Goal: Obtain resource: Obtain resource

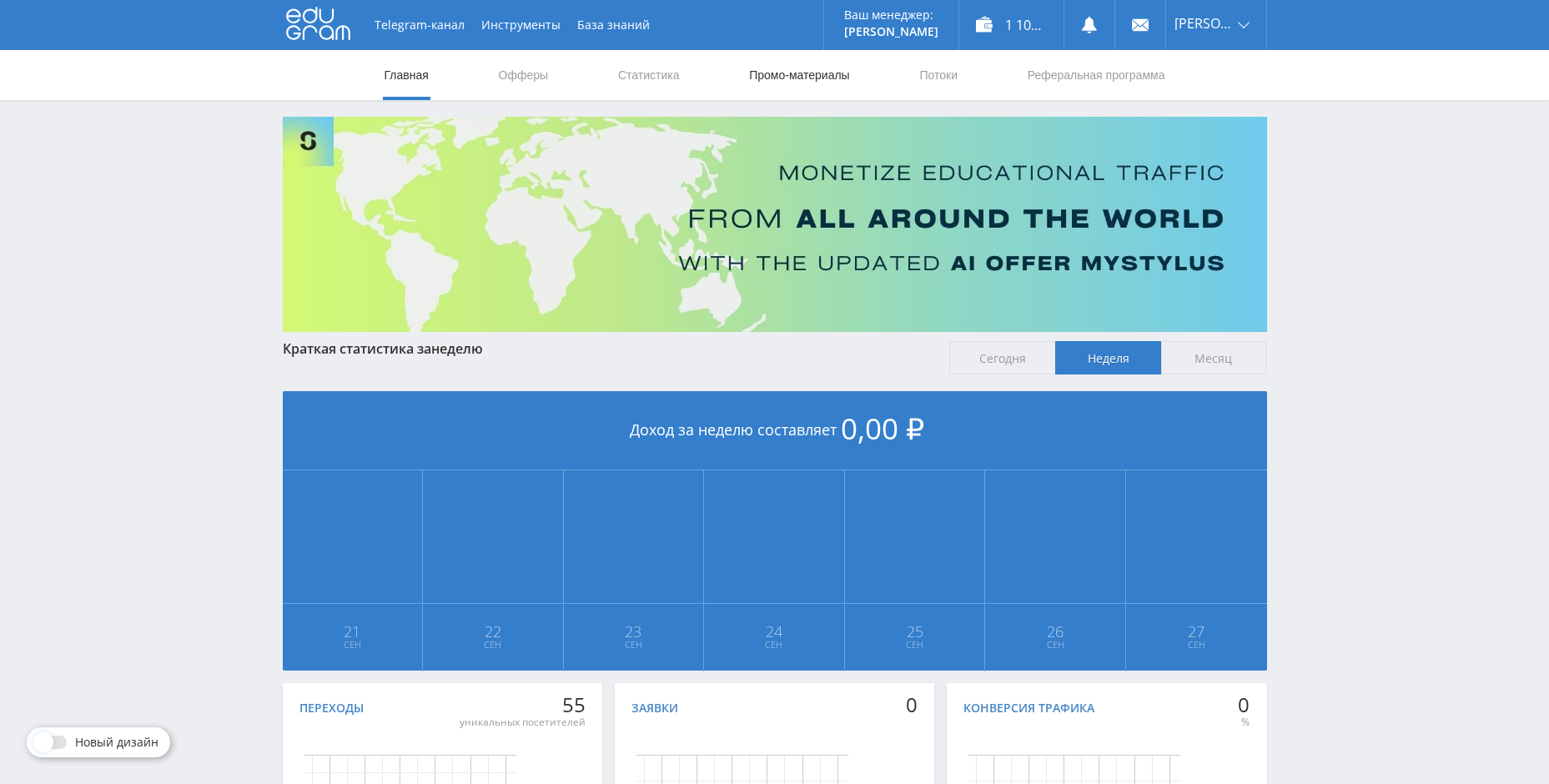
click at [829, 76] on link "Промо-материалы" at bounding box center [799, 75] width 104 height 50
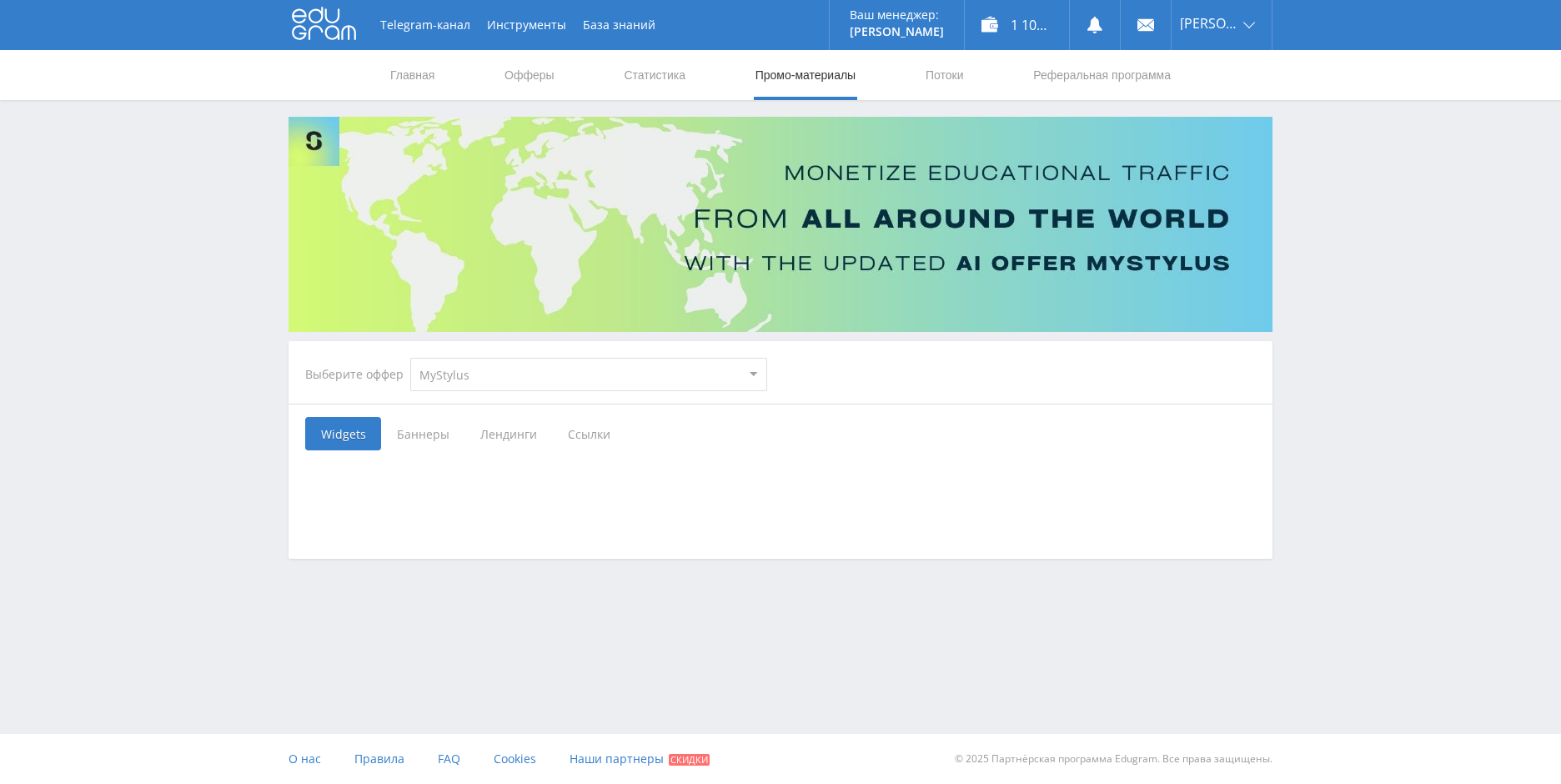
click at [457, 363] on select "MyStylus MyStylus - Revshare Кэмп Studybay Автор24 Studybay Brazil Автор24 - Мо…" at bounding box center [589, 374] width 357 height 33
click at [528, 72] on link "Офферы" at bounding box center [530, 75] width 53 height 50
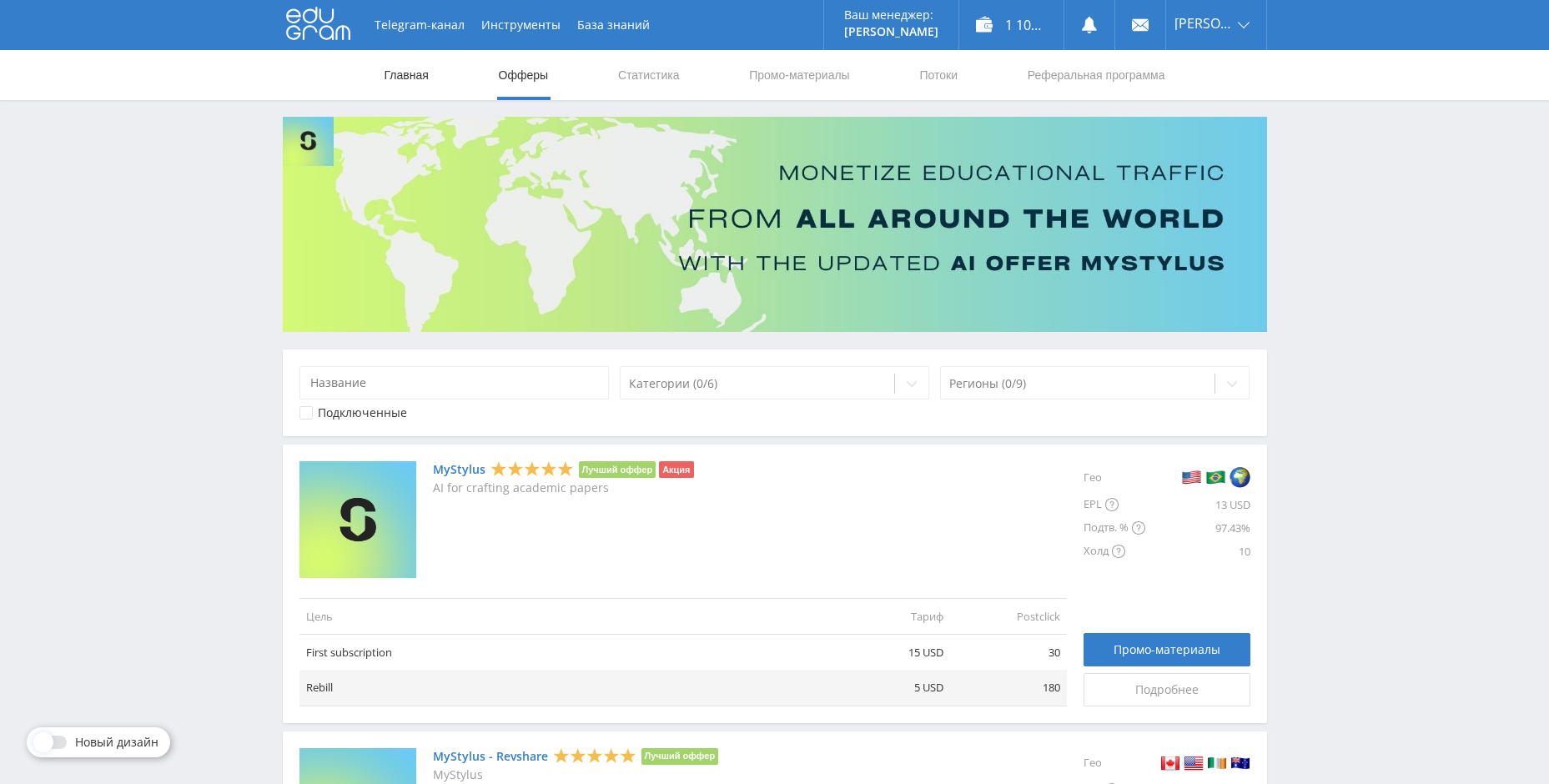
click at [429, 70] on link "Главная" at bounding box center [406, 75] width 47 height 50
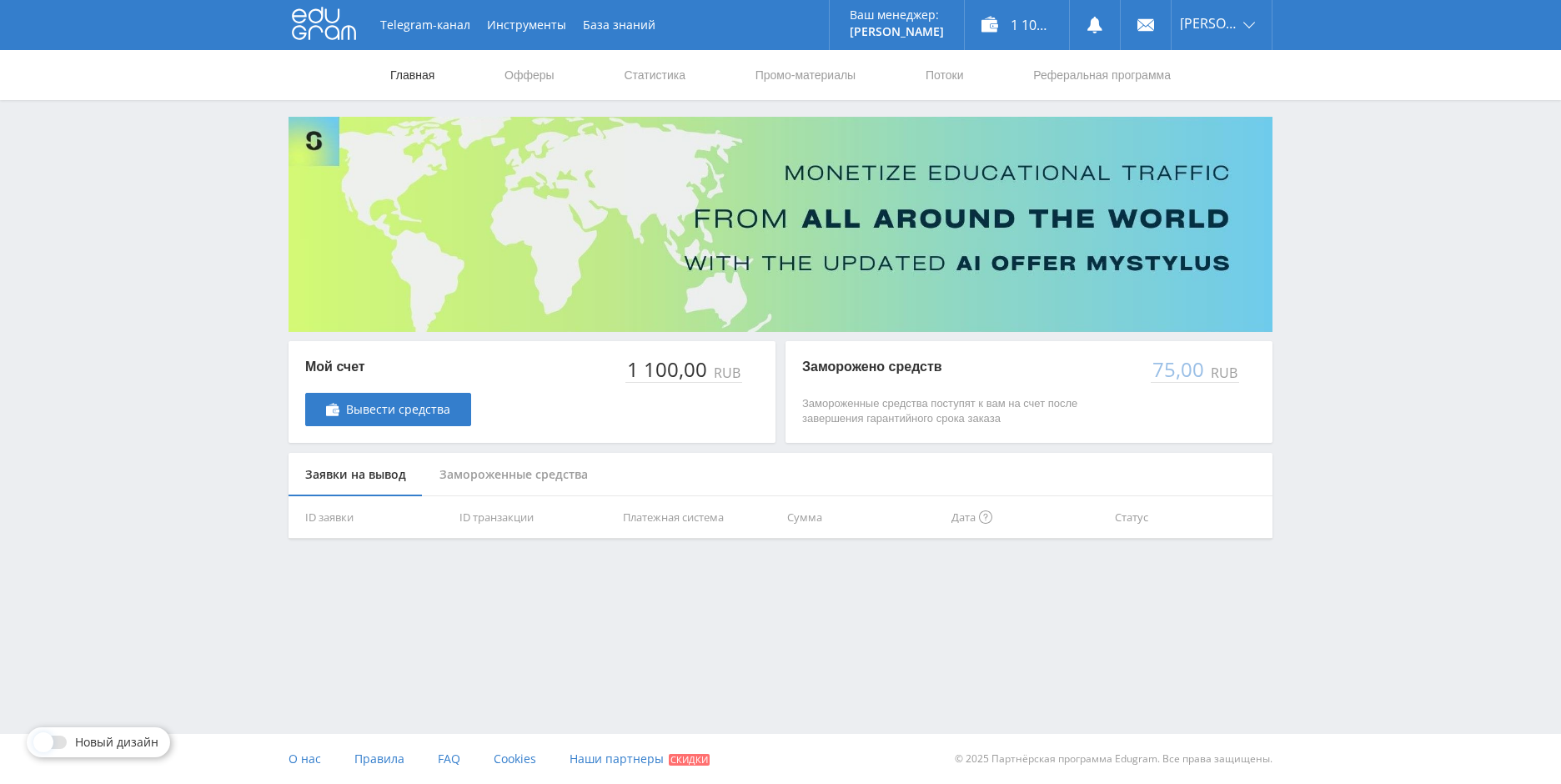
click at [388, 72] on link "Главная" at bounding box center [412, 75] width 47 height 50
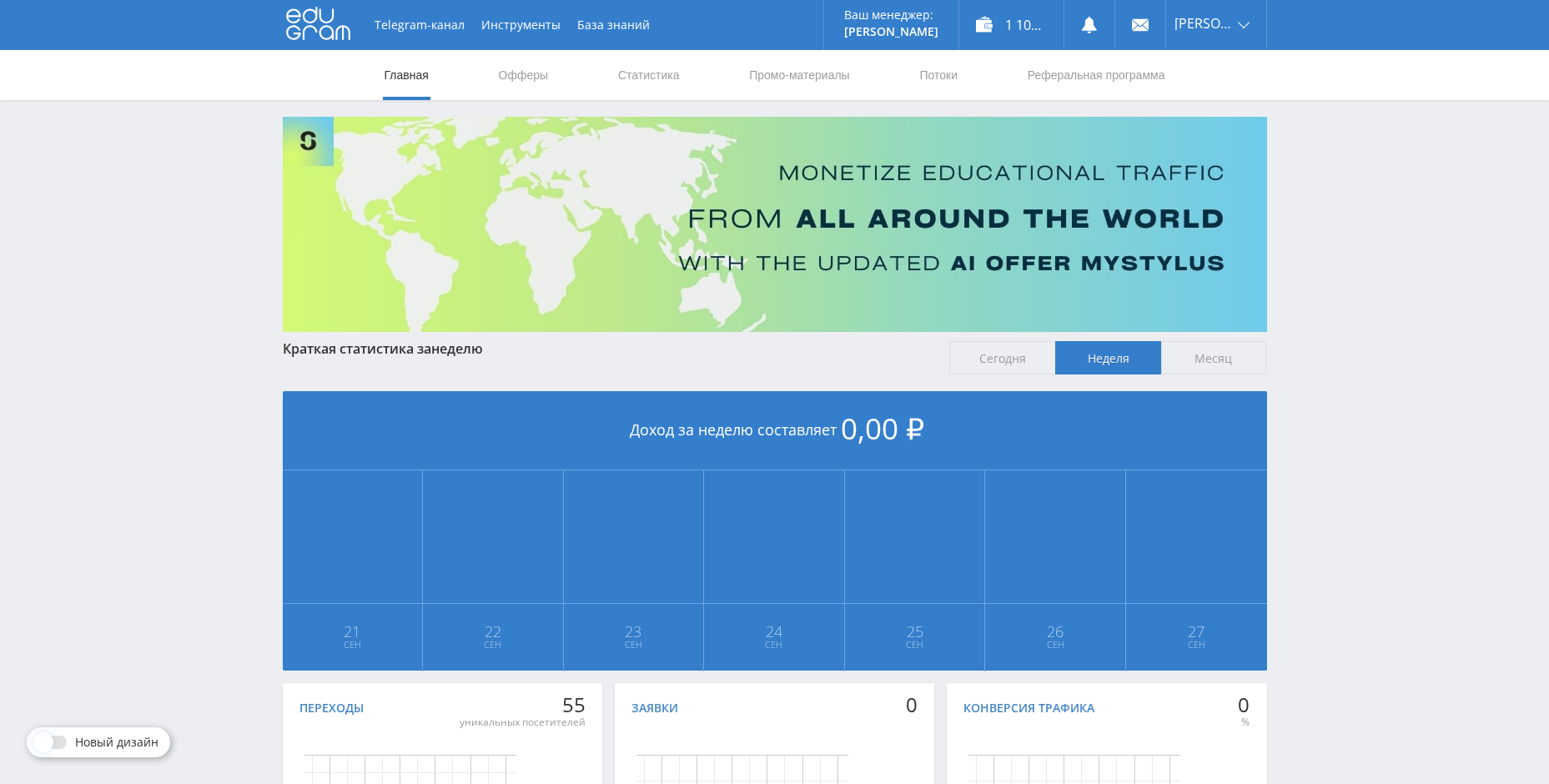
click at [652, 82] on link "Статистика" at bounding box center [649, 75] width 66 height 50
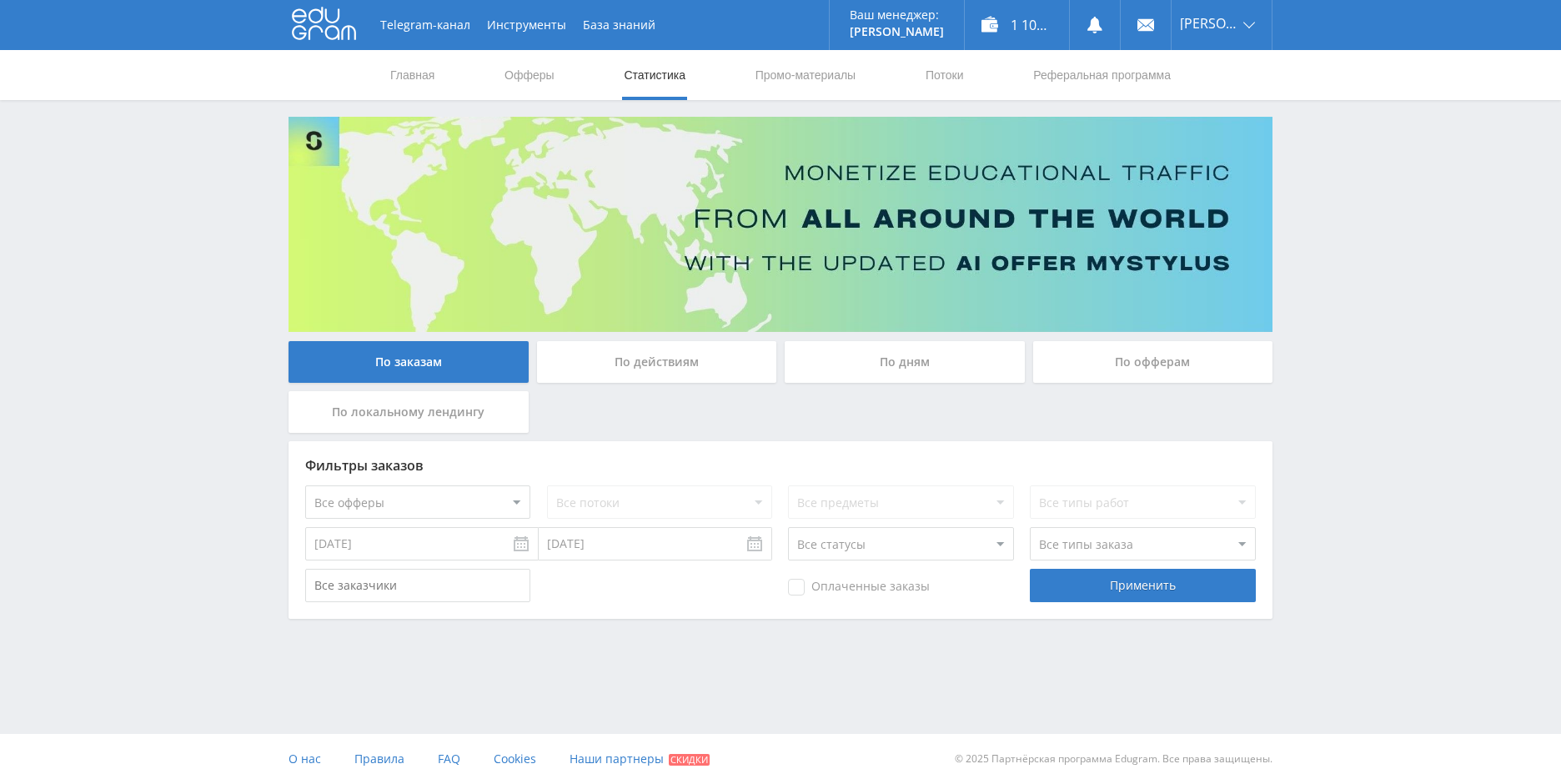
click at [1080, 353] on div "По офферам" at bounding box center [1153, 362] width 240 height 42
click at [0, 0] on input "По офферам" at bounding box center [0, 0] width 0 height 0
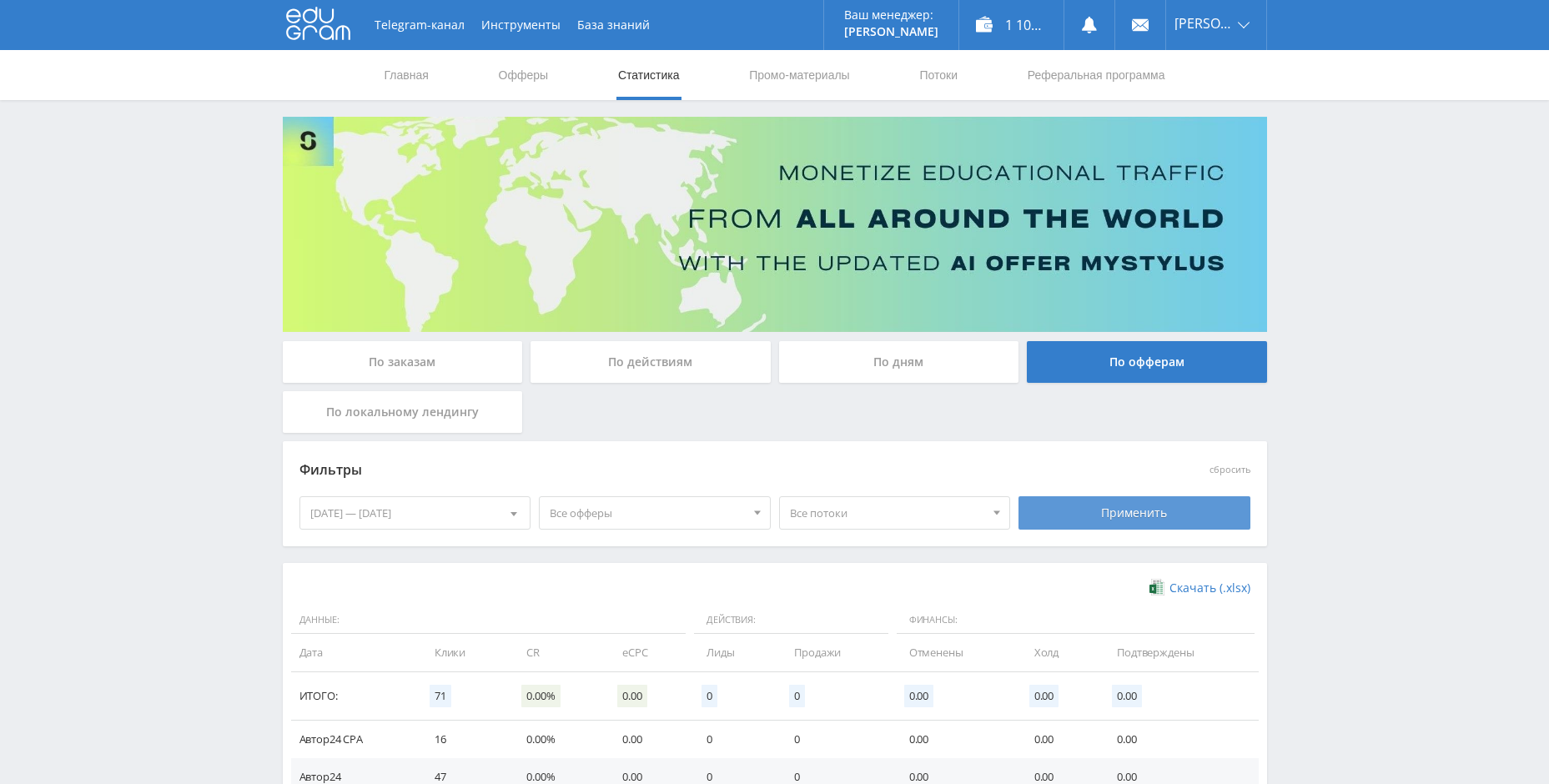
click at [1117, 513] on div "Применить" at bounding box center [1135, 513] width 232 height 33
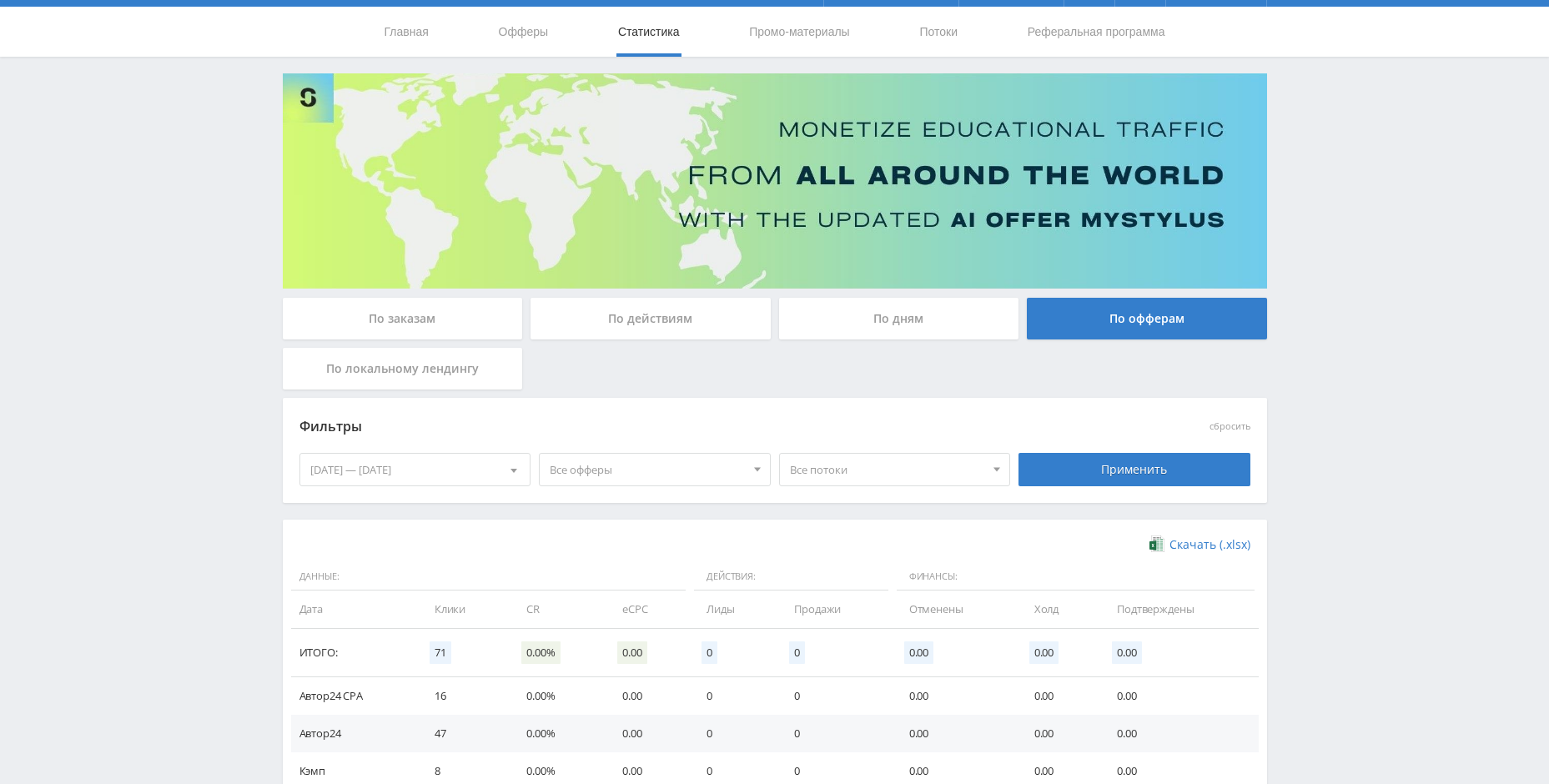
scroll to position [158, 0]
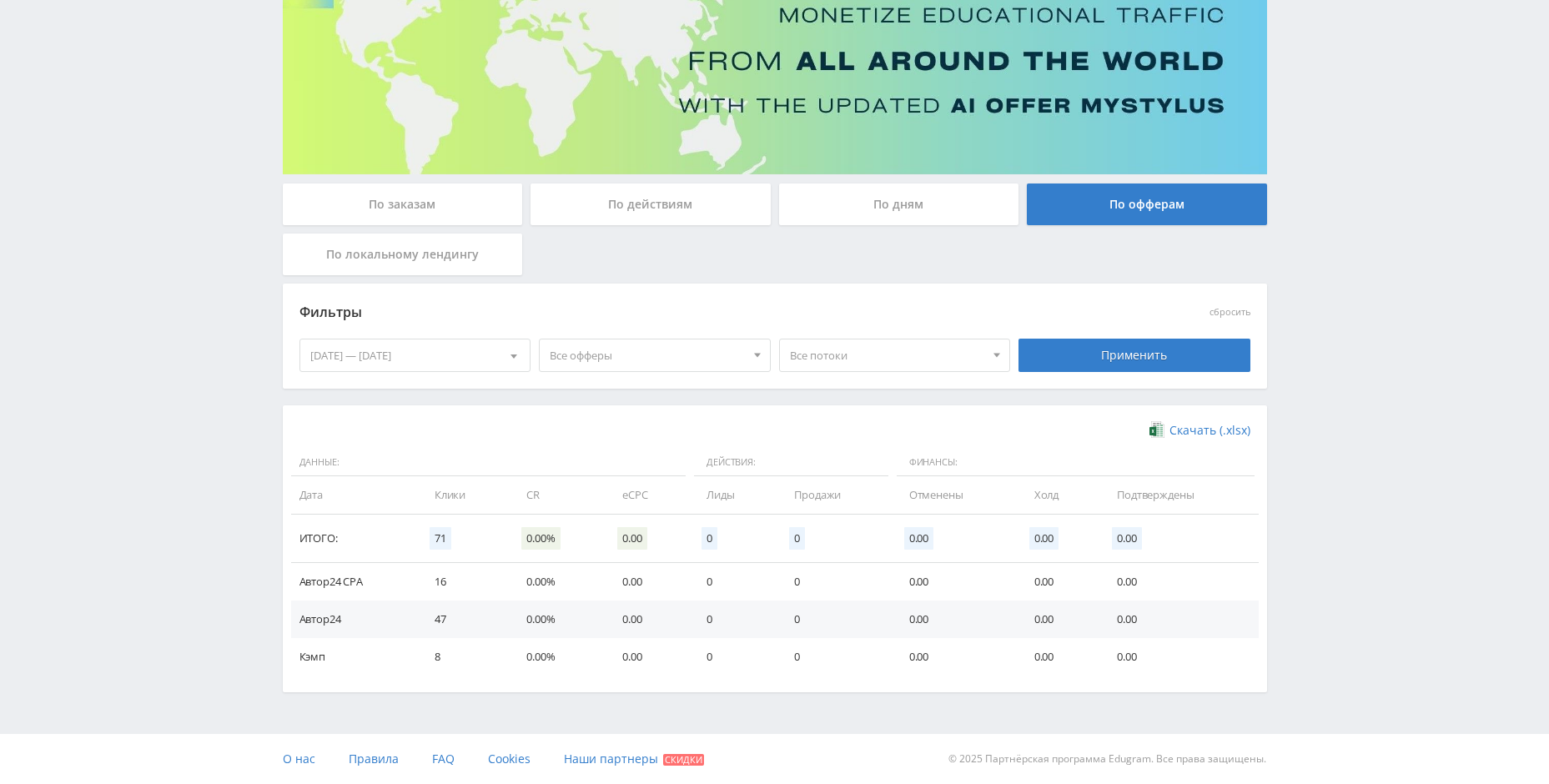
click at [874, 215] on div "По дням" at bounding box center [898, 204] width 240 height 42
click at [0, 0] on input "По дням" at bounding box center [0, 0] width 0 height 0
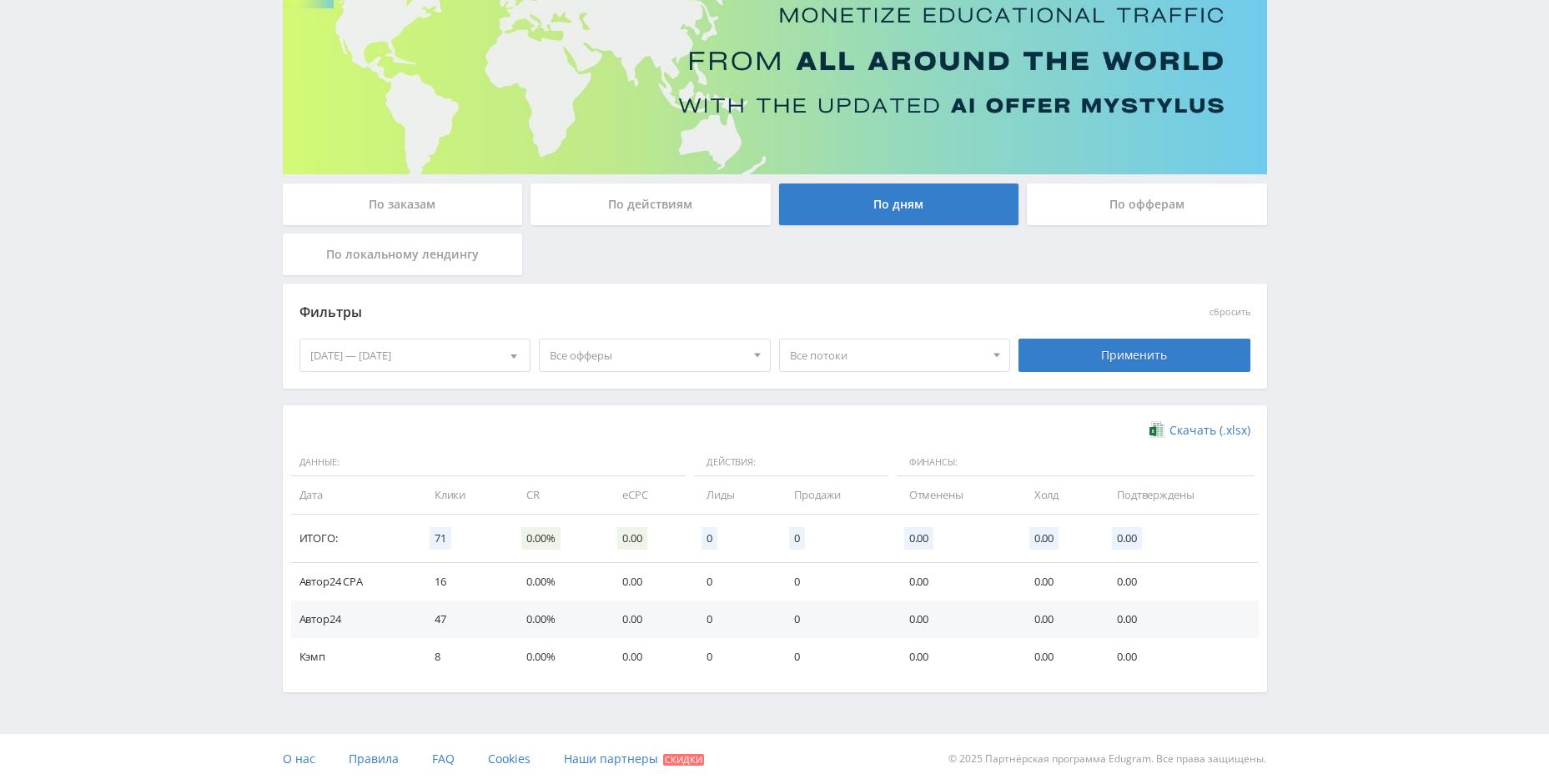
scroll to position [0, 0]
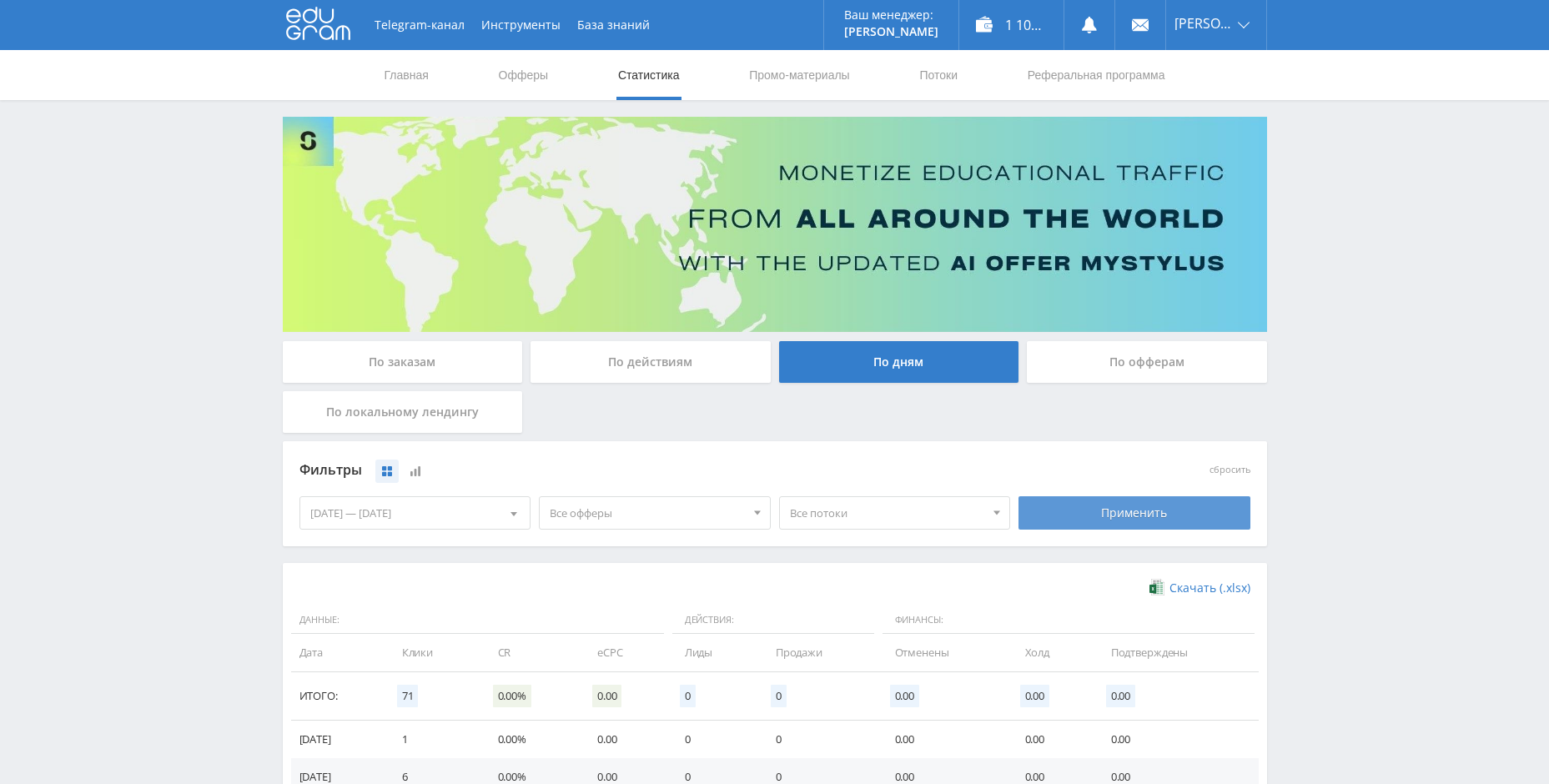
click at [1127, 512] on div "Применить" at bounding box center [1135, 513] width 232 height 33
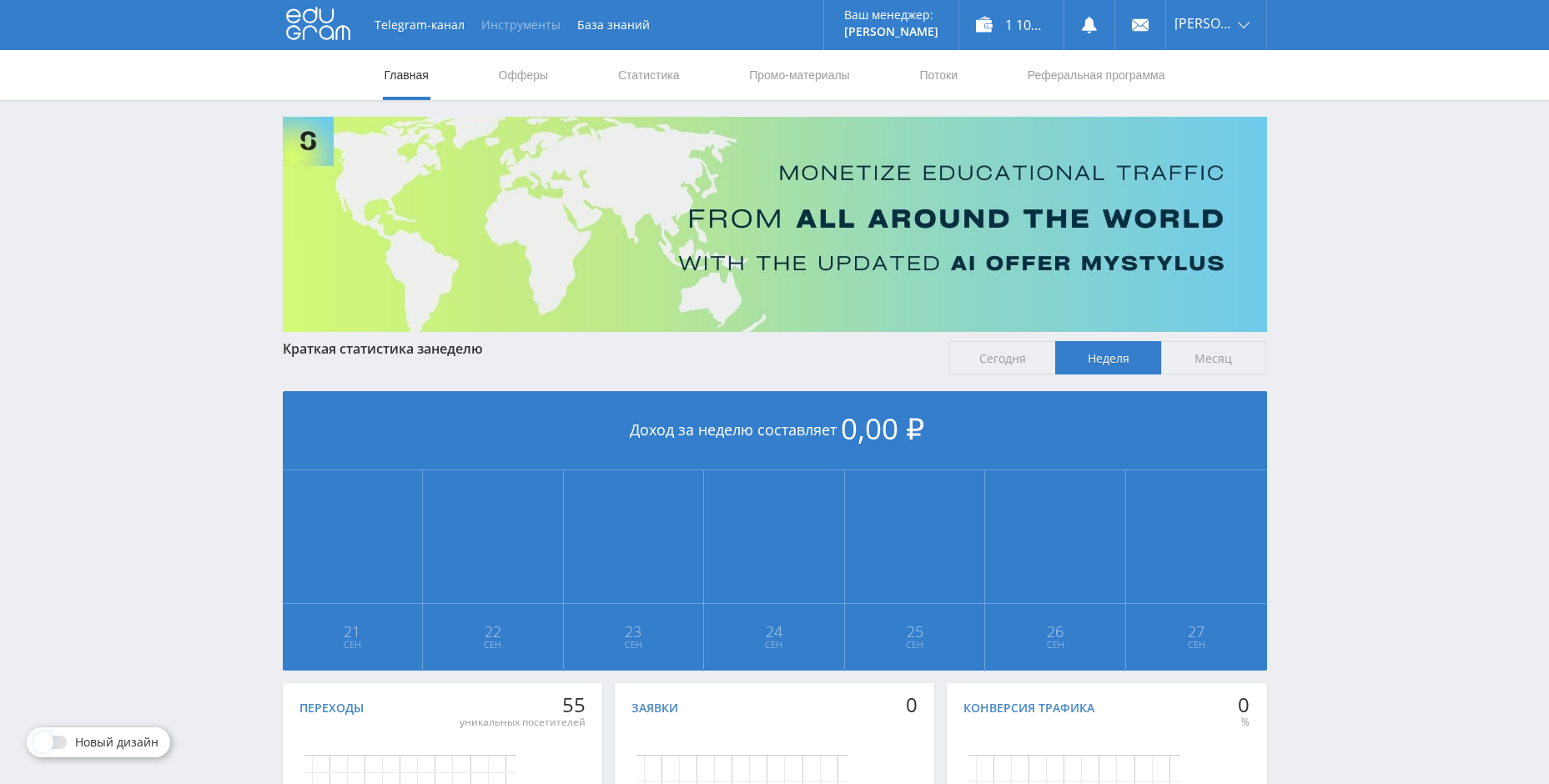
click at [497, 25] on button "Инструменты" at bounding box center [520, 25] width 96 height 50
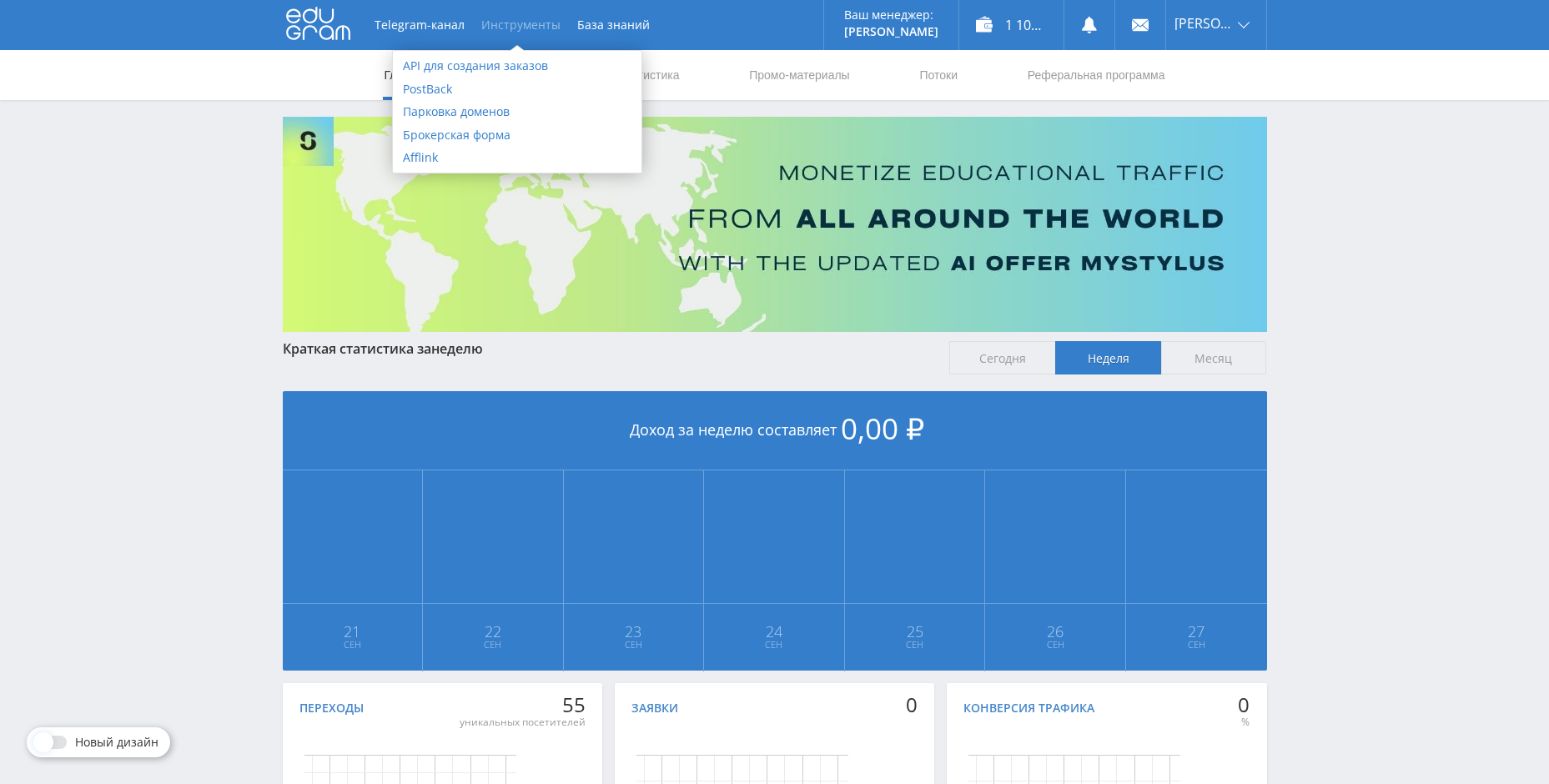
click at [322, 29] on use at bounding box center [318, 24] width 65 height 32
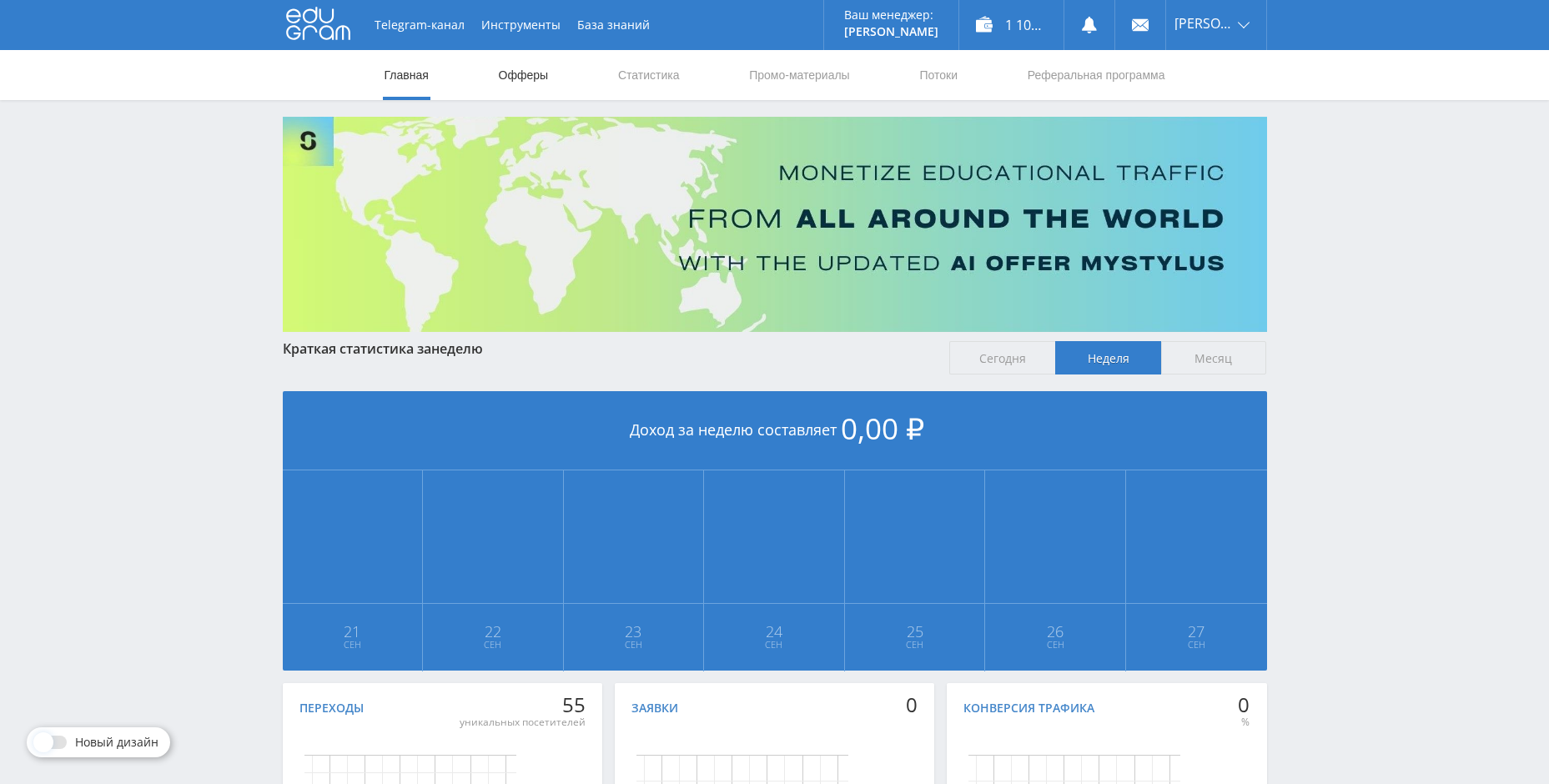
click at [519, 79] on link "Офферы" at bounding box center [524, 75] width 53 height 50
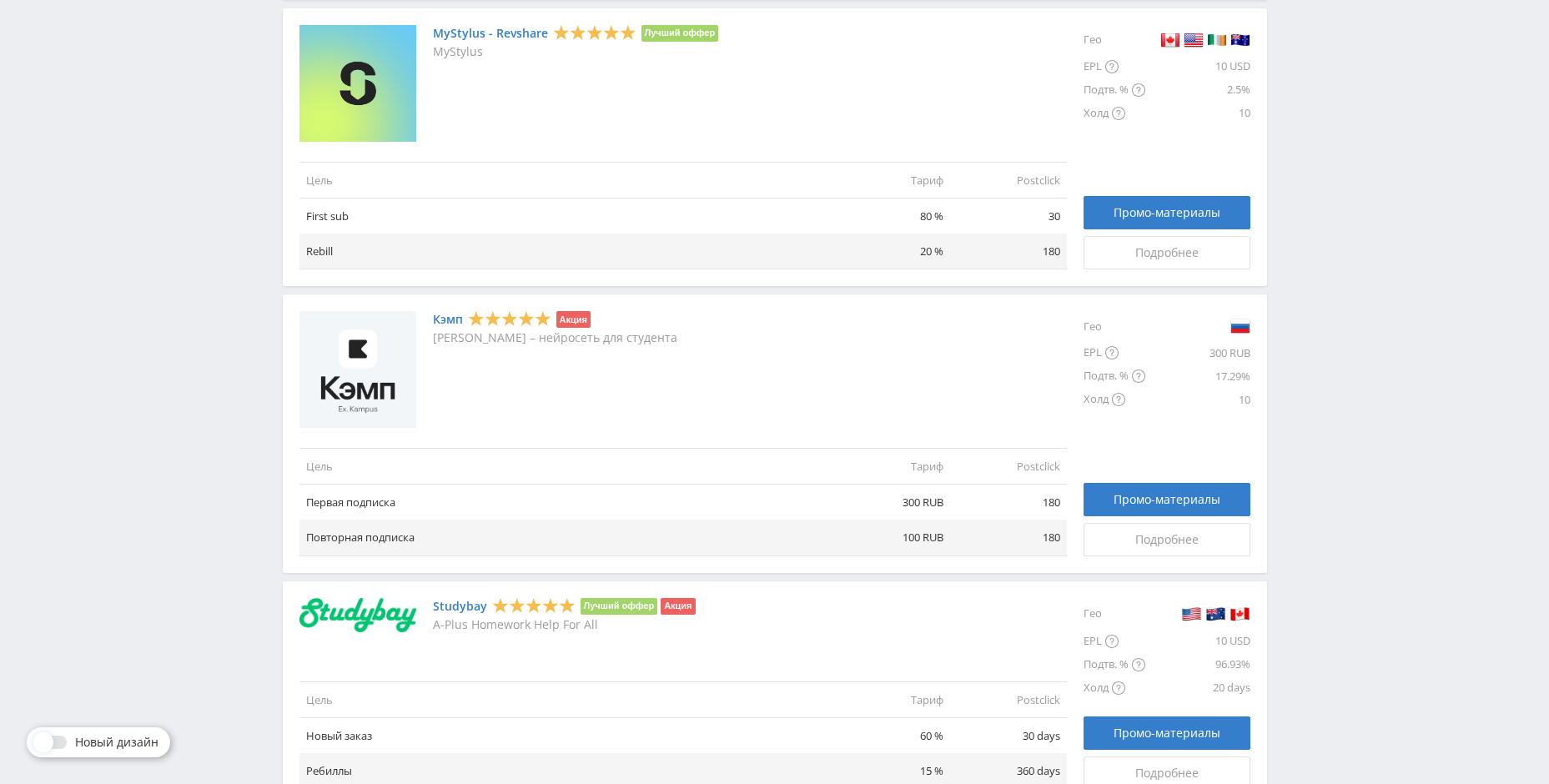
scroll to position [717, 0]
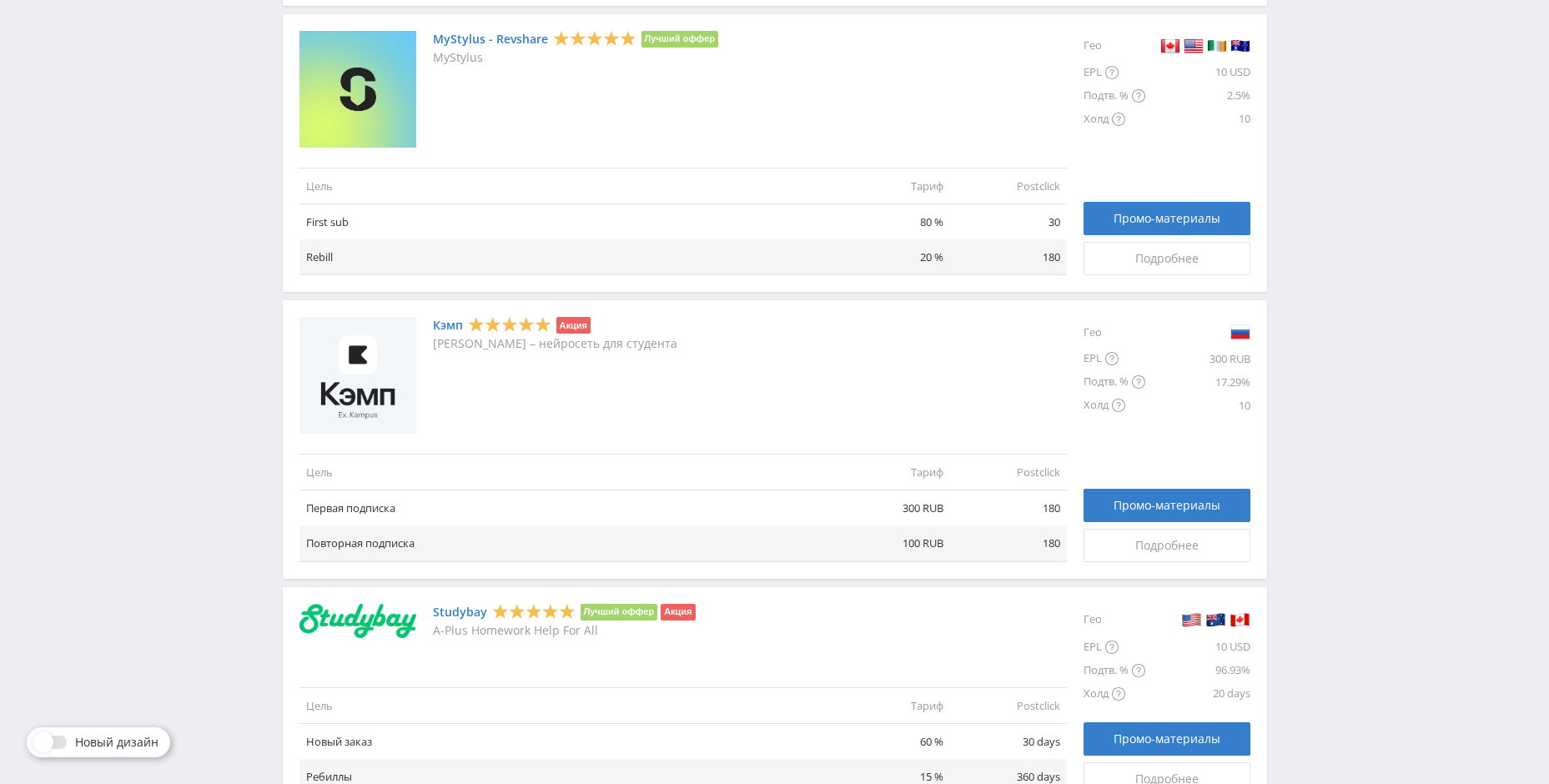
click at [442, 326] on link "Кэмп" at bounding box center [448, 326] width 30 height 13
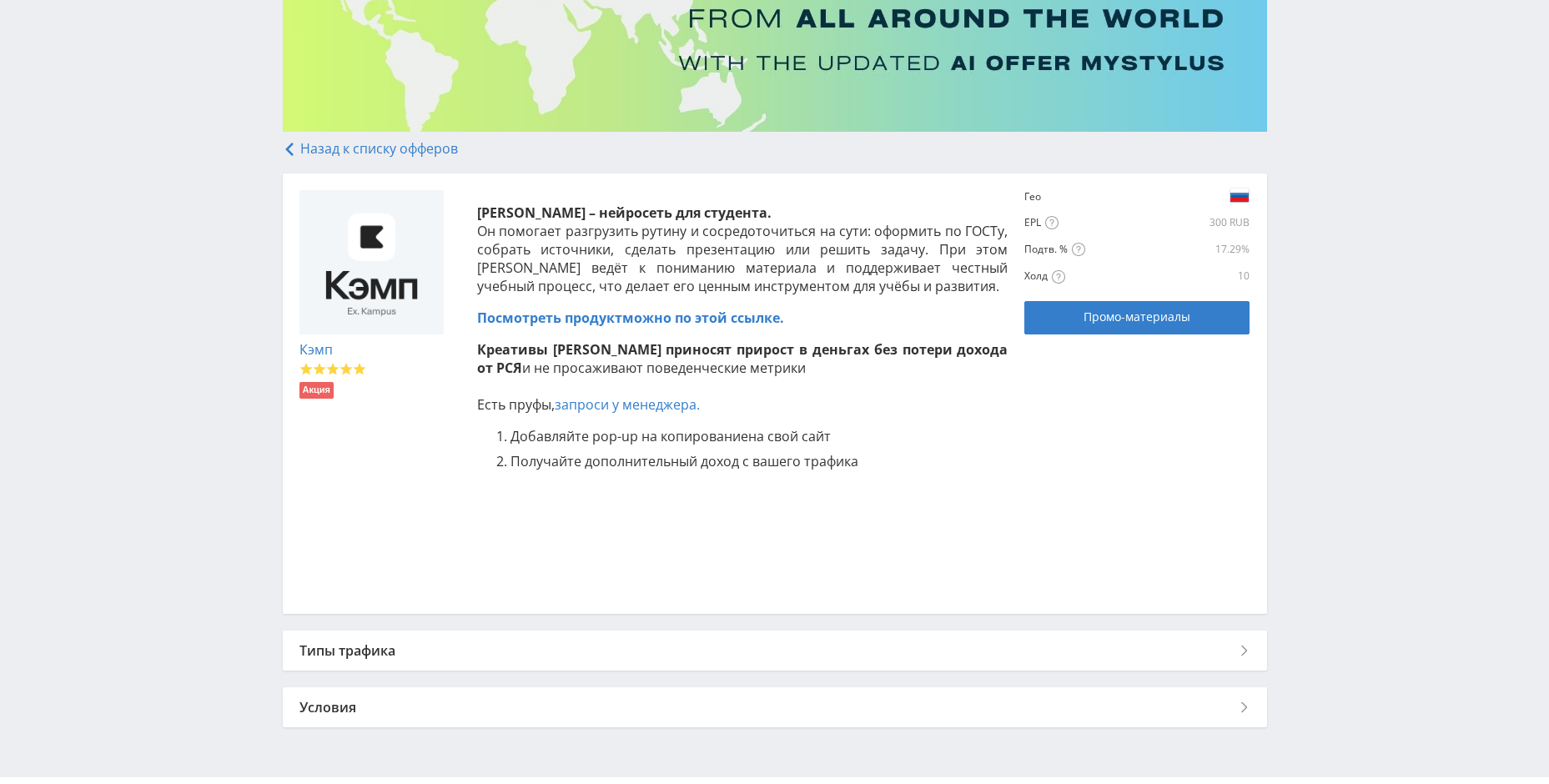
scroll to position [244, 0]
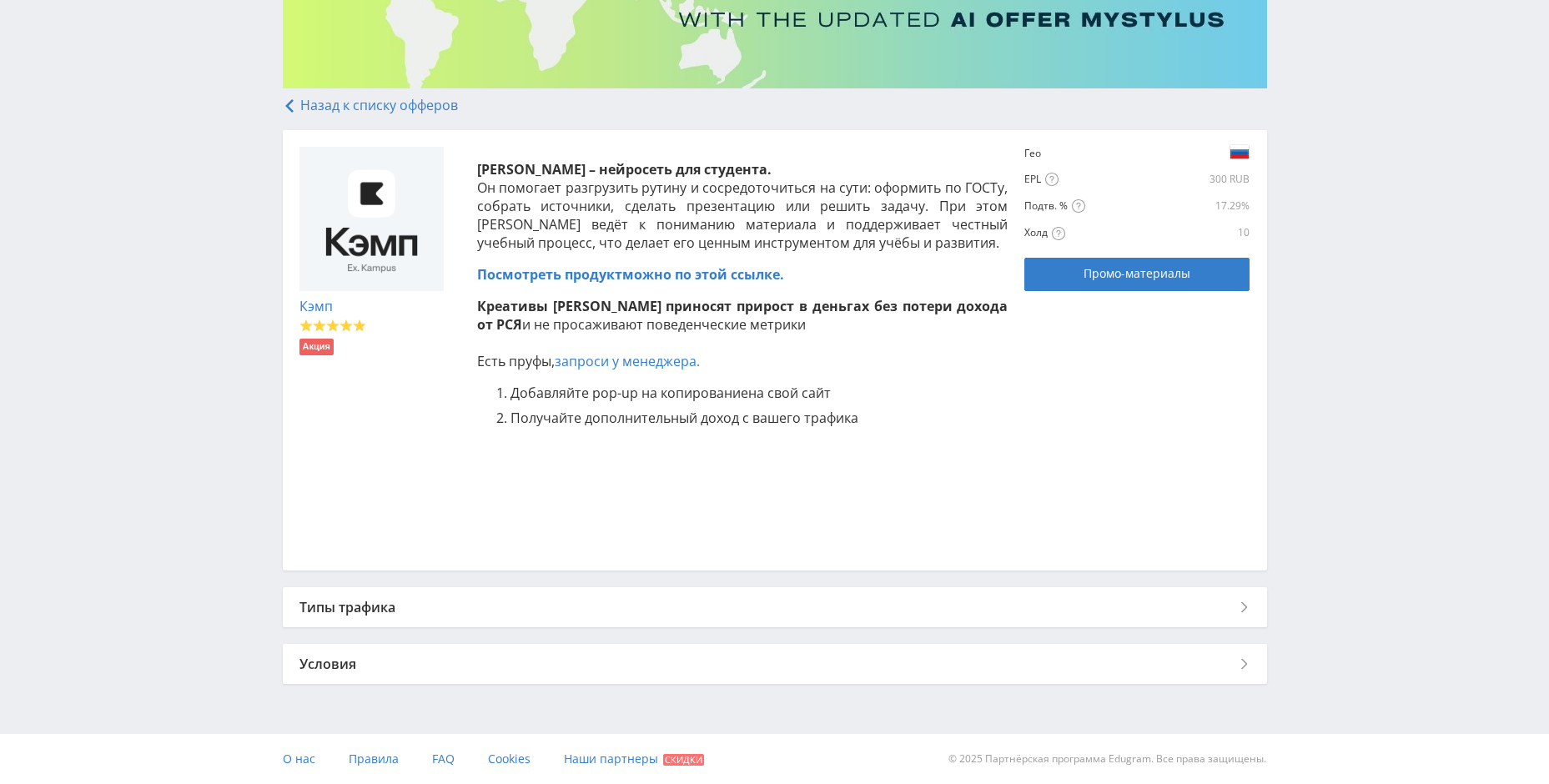
click at [642, 593] on div "Типы трафика" at bounding box center [775, 607] width 985 height 40
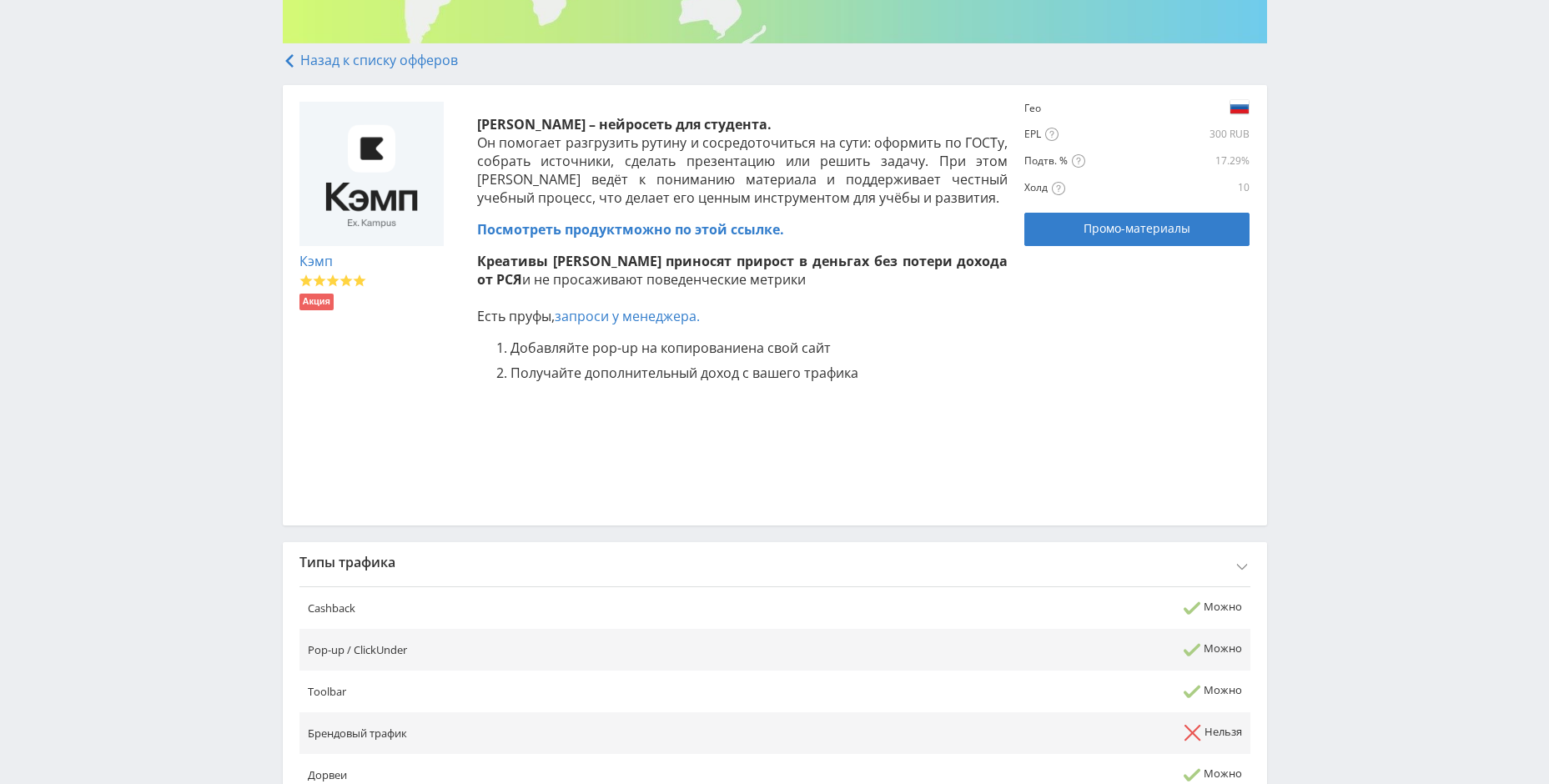
scroll to position [494, 0]
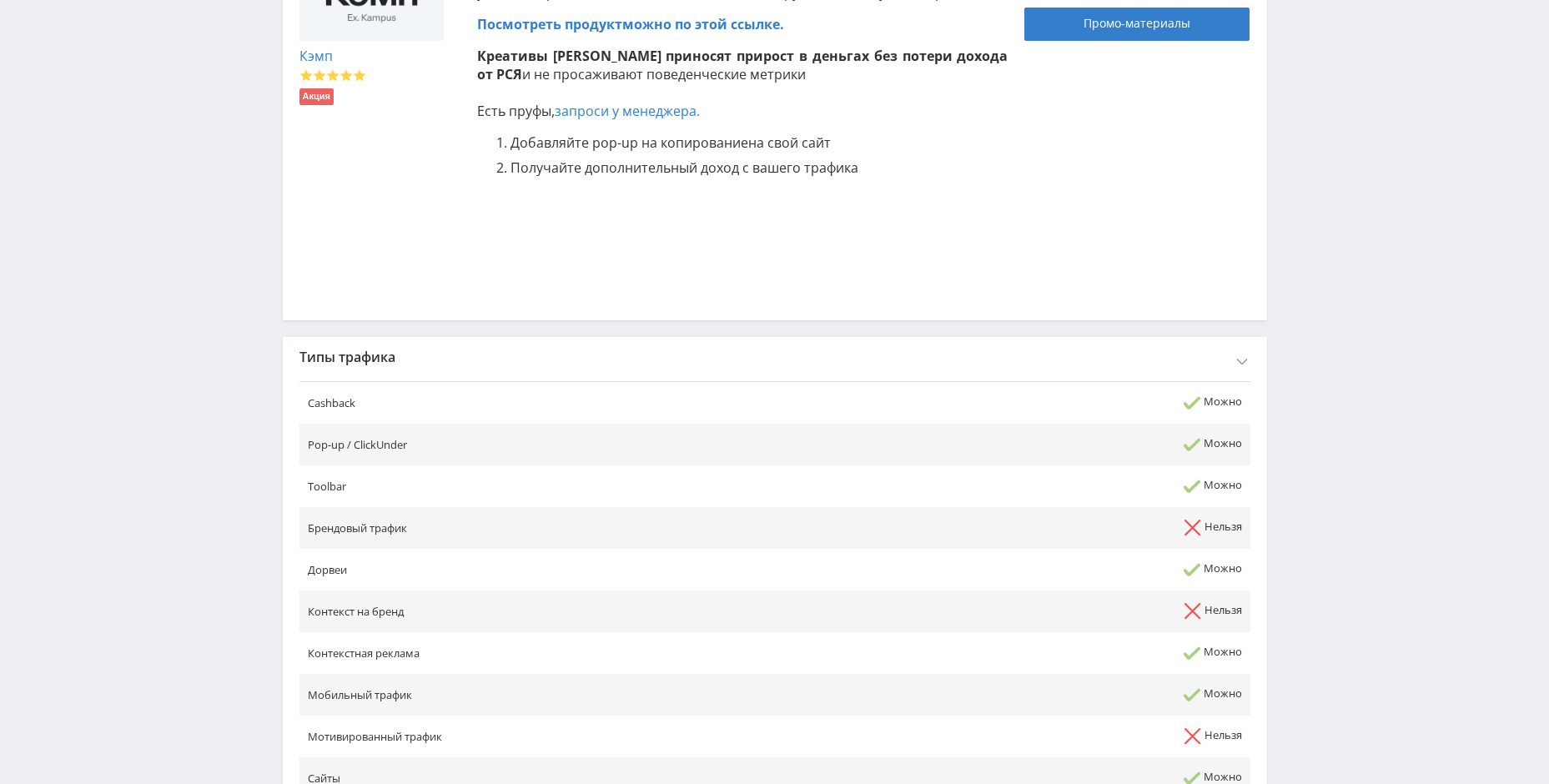
click at [634, 348] on div "Типы трафика" at bounding box center [775, 357] width 985 height 40
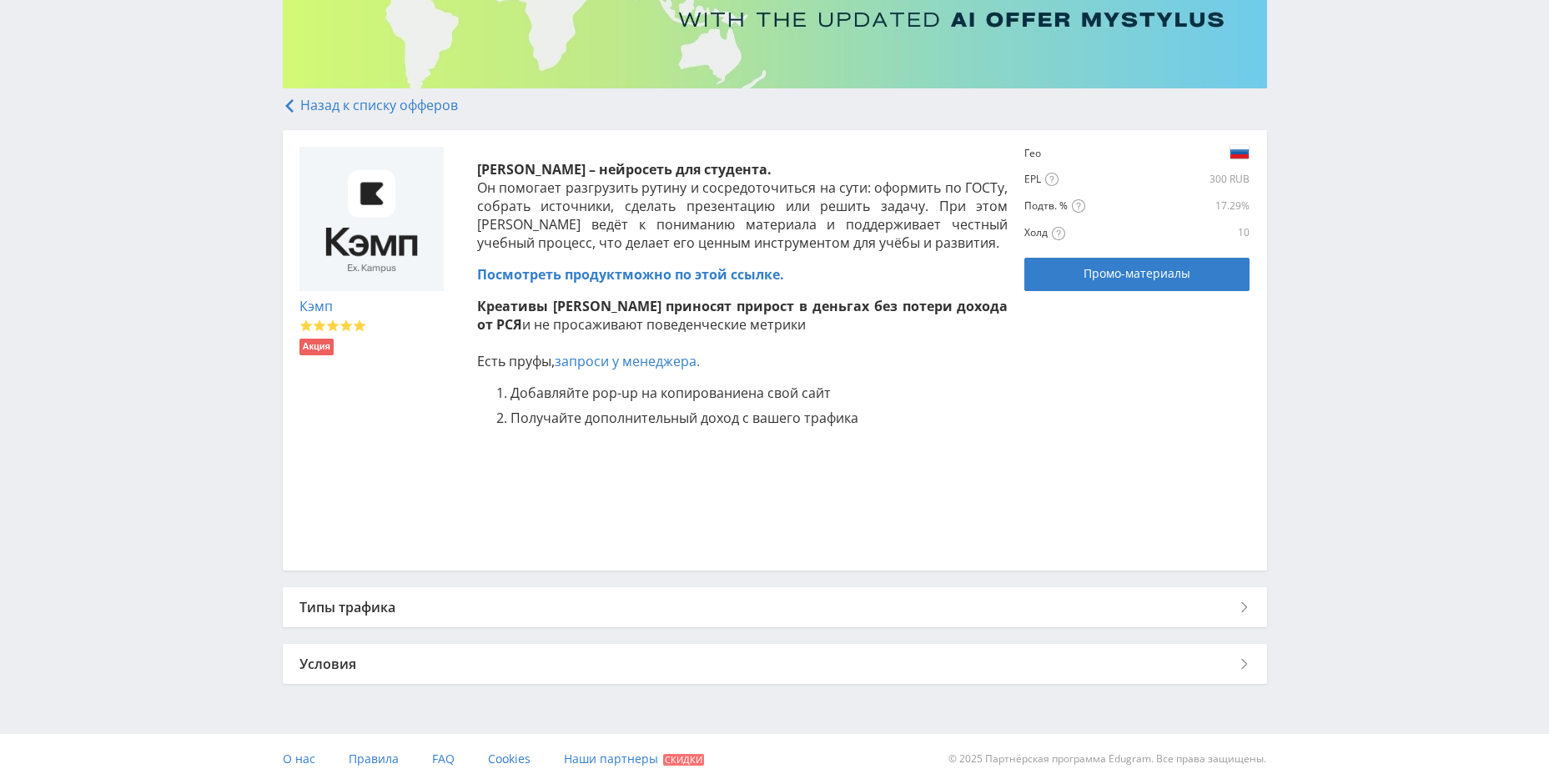
click at [541, 676] on div "Условия" at bounding box center [775, 663] width 985 height 40
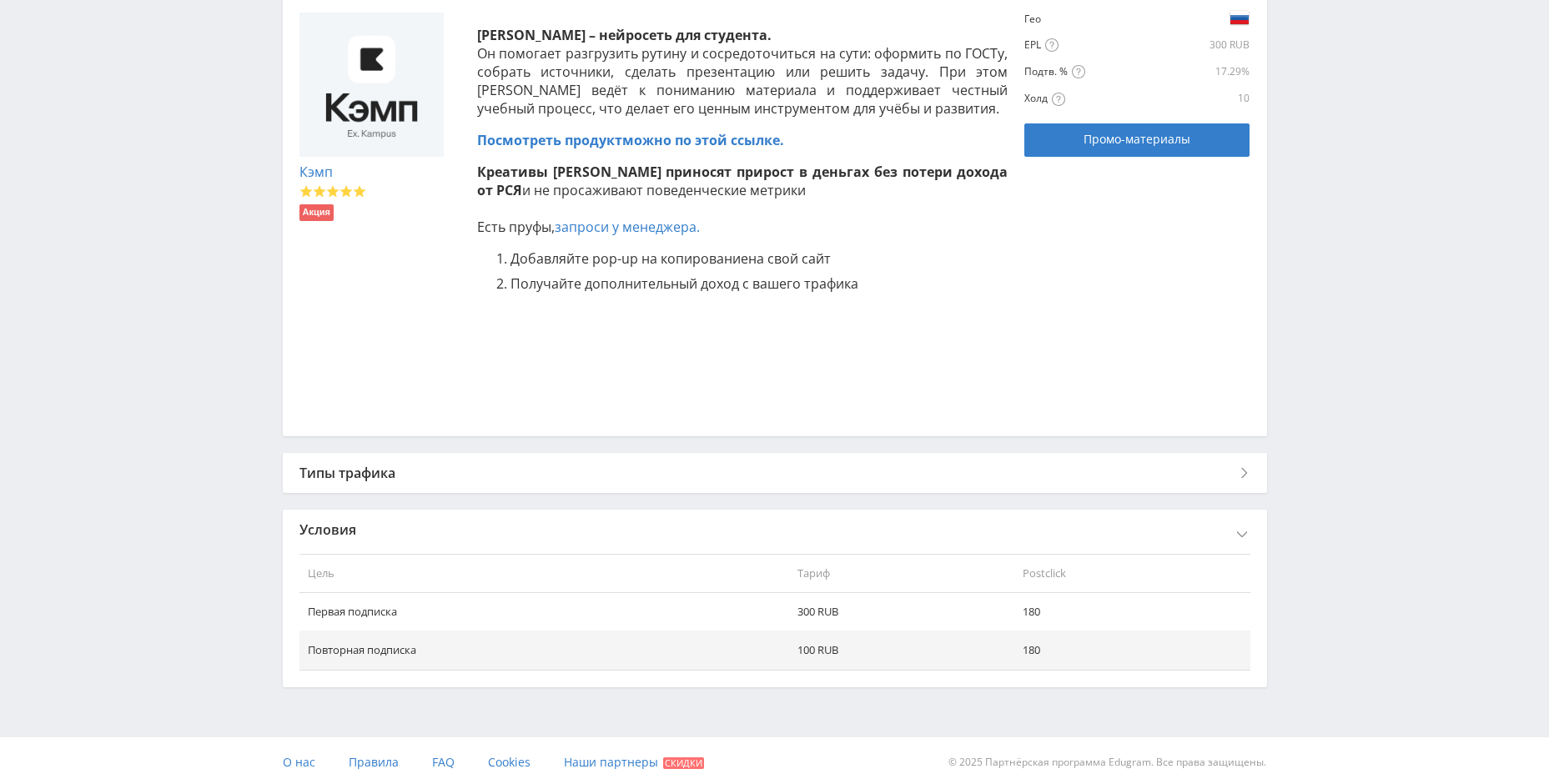
scroll to position [381, 0]
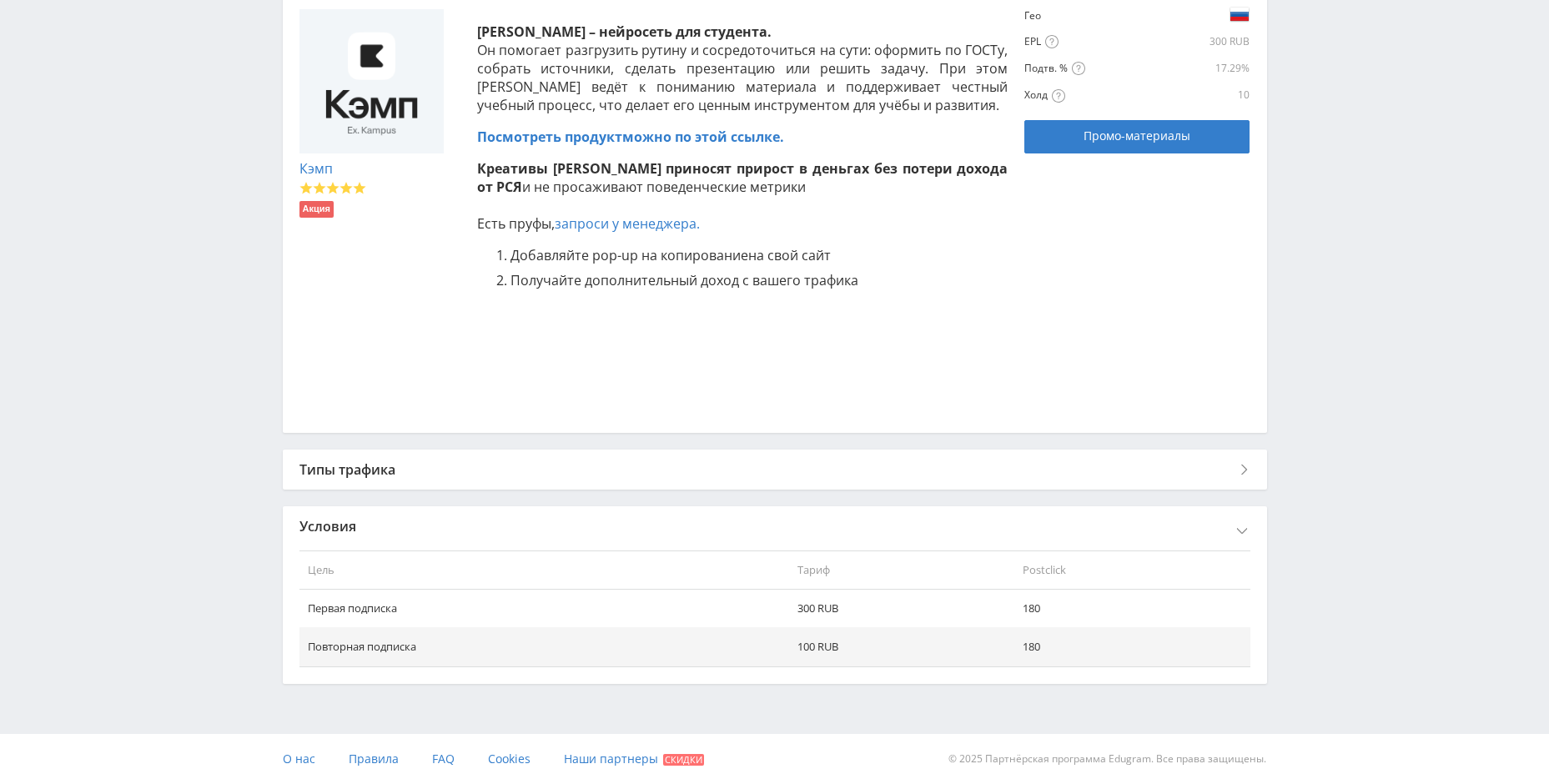
click at [548, 528] on div "Условия" at bounding box center [775, 526] width 985 height 40
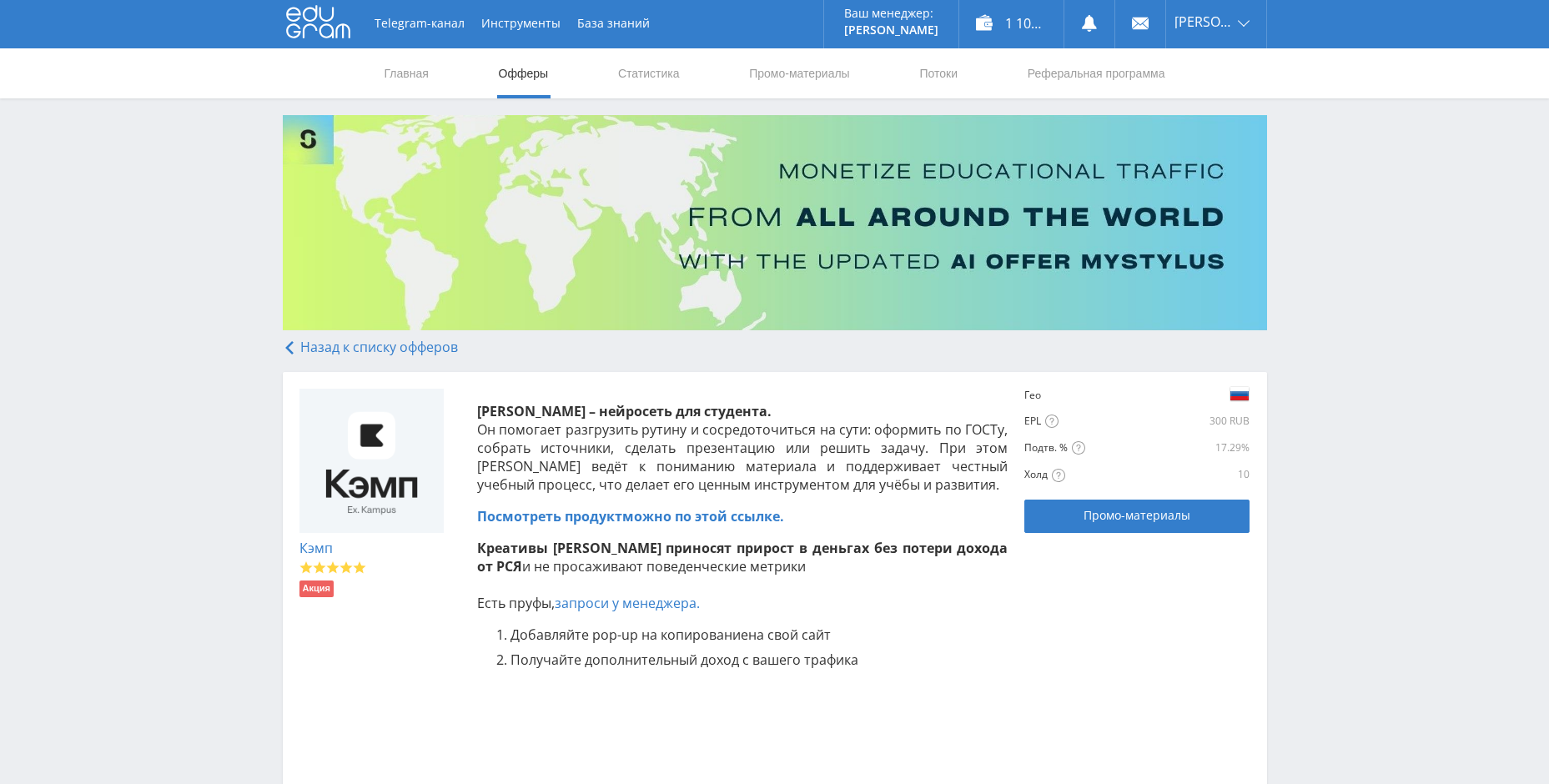
scroll to position [0, 0]
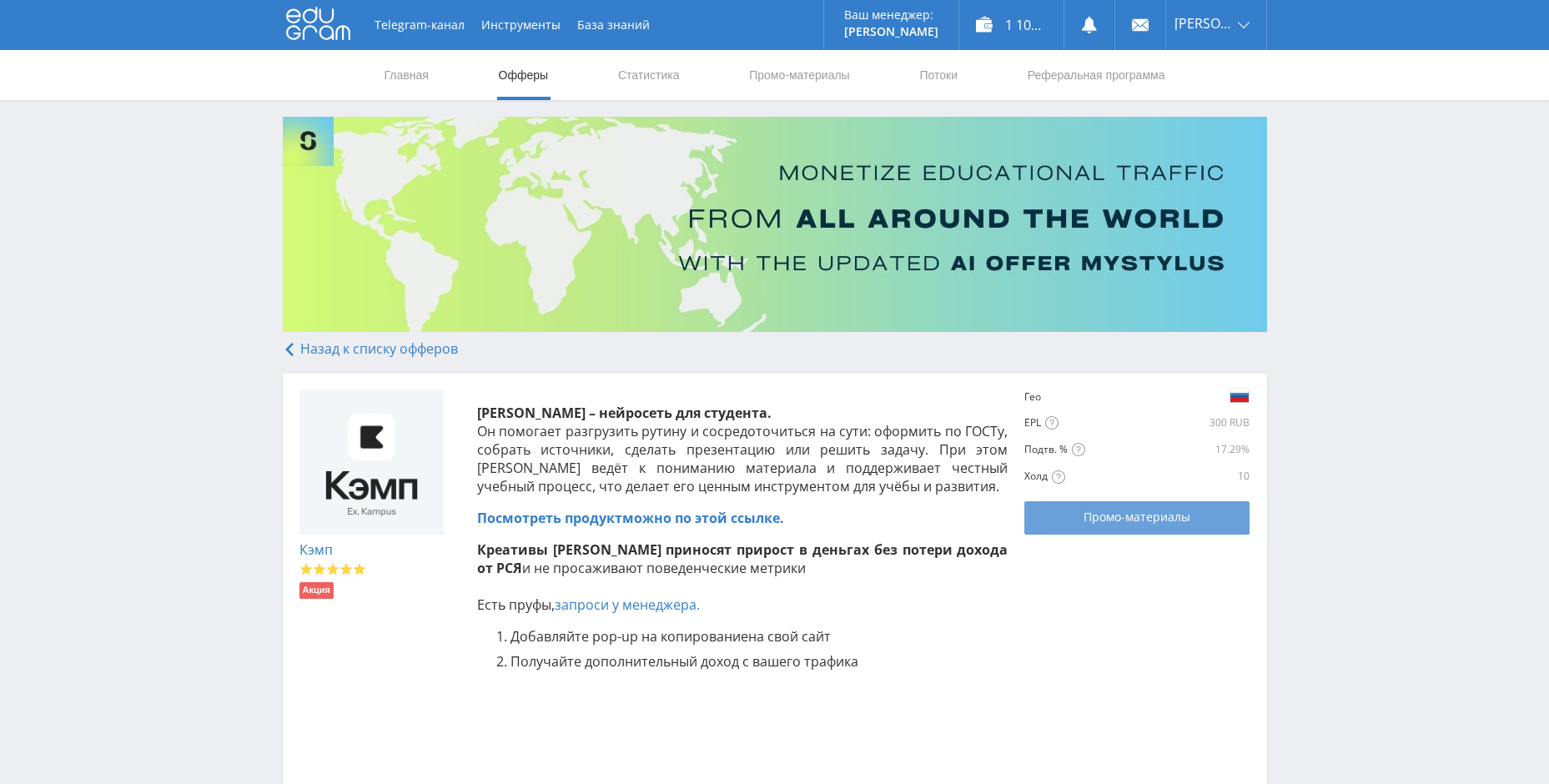
click at [1127, 531] on link "Промо-материалы" at bounding box center [1137, 517] width 225 height 33
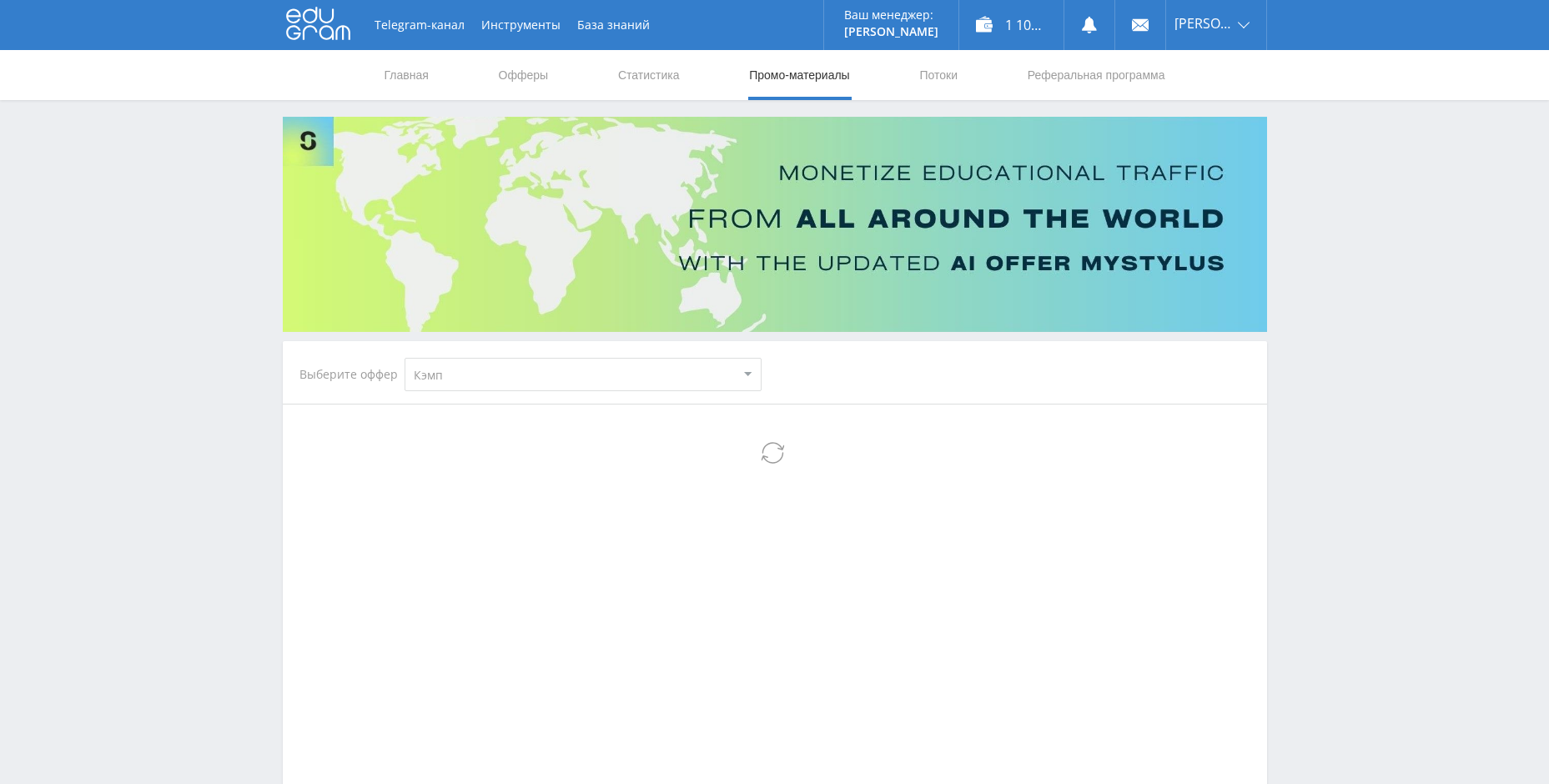
select select "340"
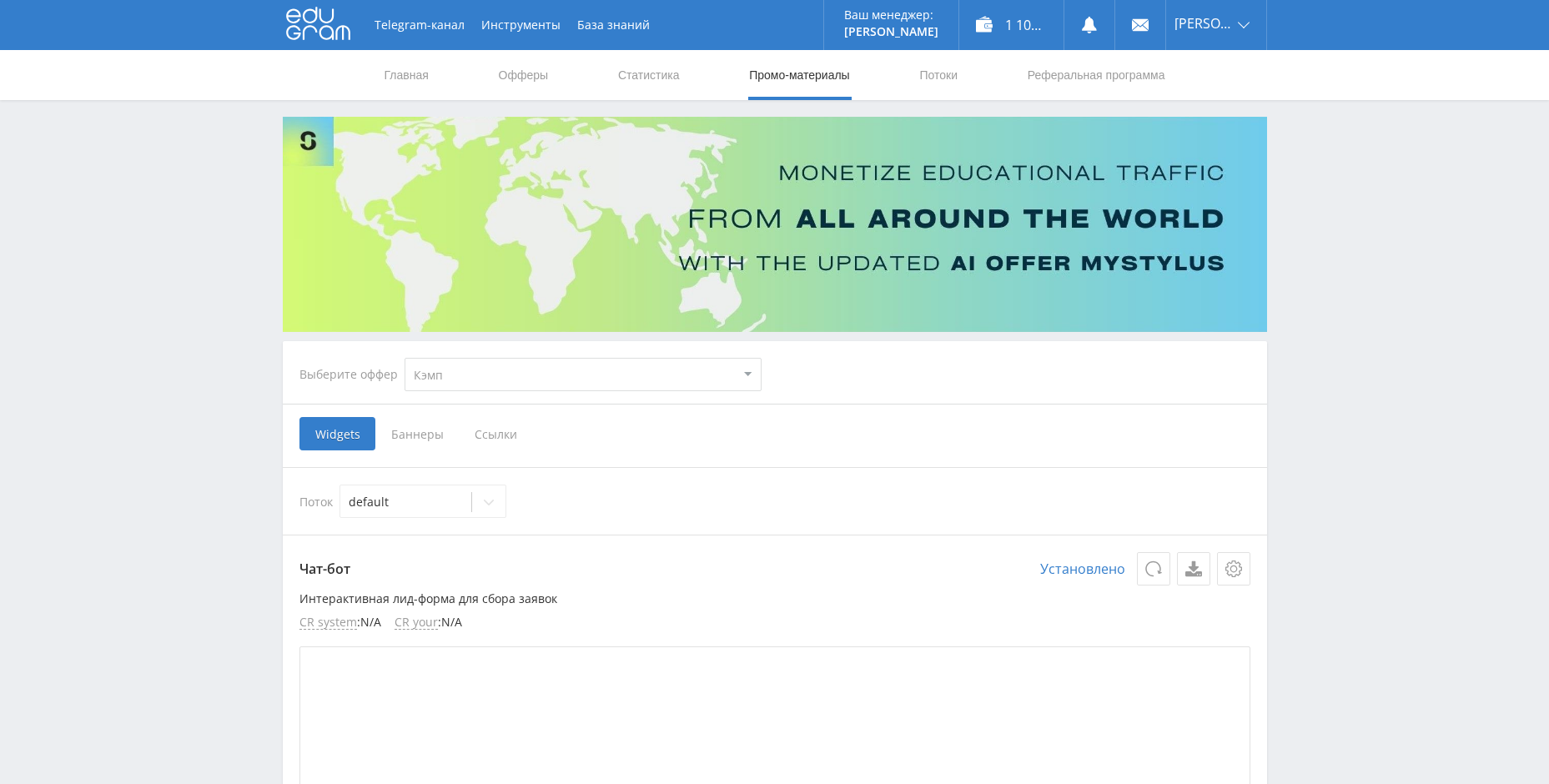
click at [423, 429] on span "Баннеры" at bounding box center [417, 433] width 84 height 33
click at [0, 0] on input "Баннеры" at bounding box center [0, 0] width 0 height 0
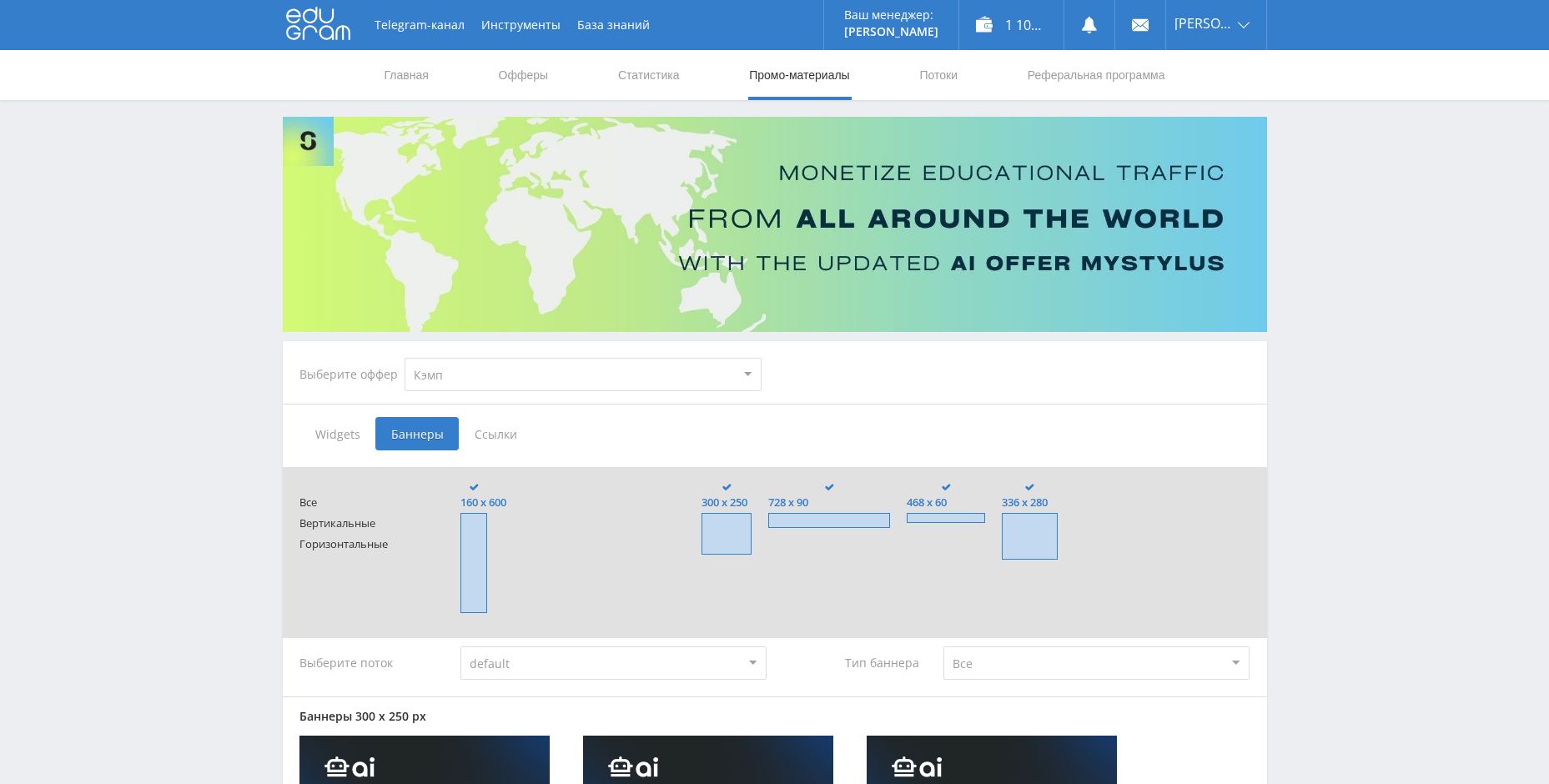
click at [489, 435] on span "Ссылки" at bounding box center [496, 433] width 74 height 33
click at [0, 0] on input "Ссылки" at bounding box center [0, 0] width 0 height 0
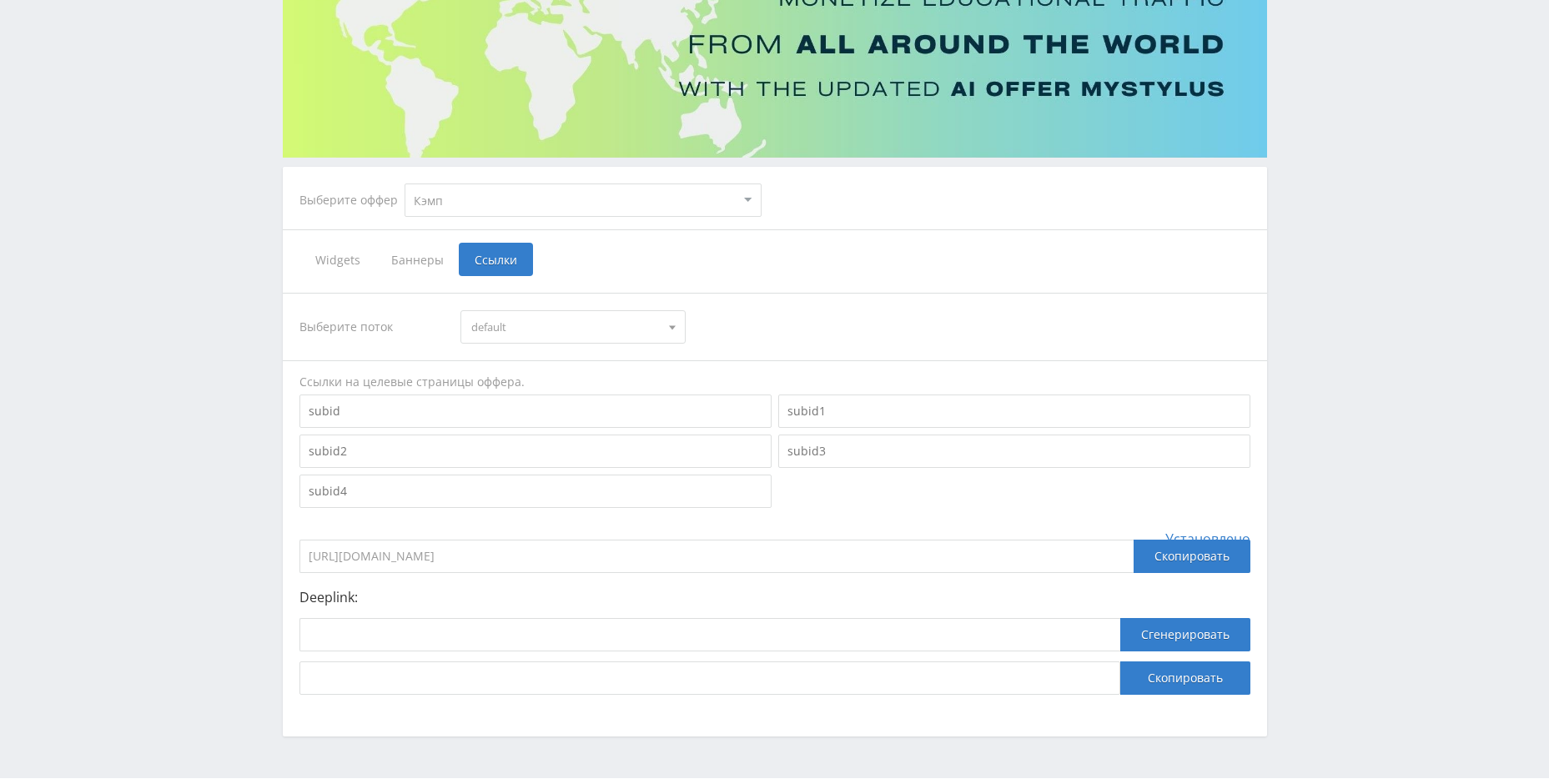
scroll to position [218, 0]
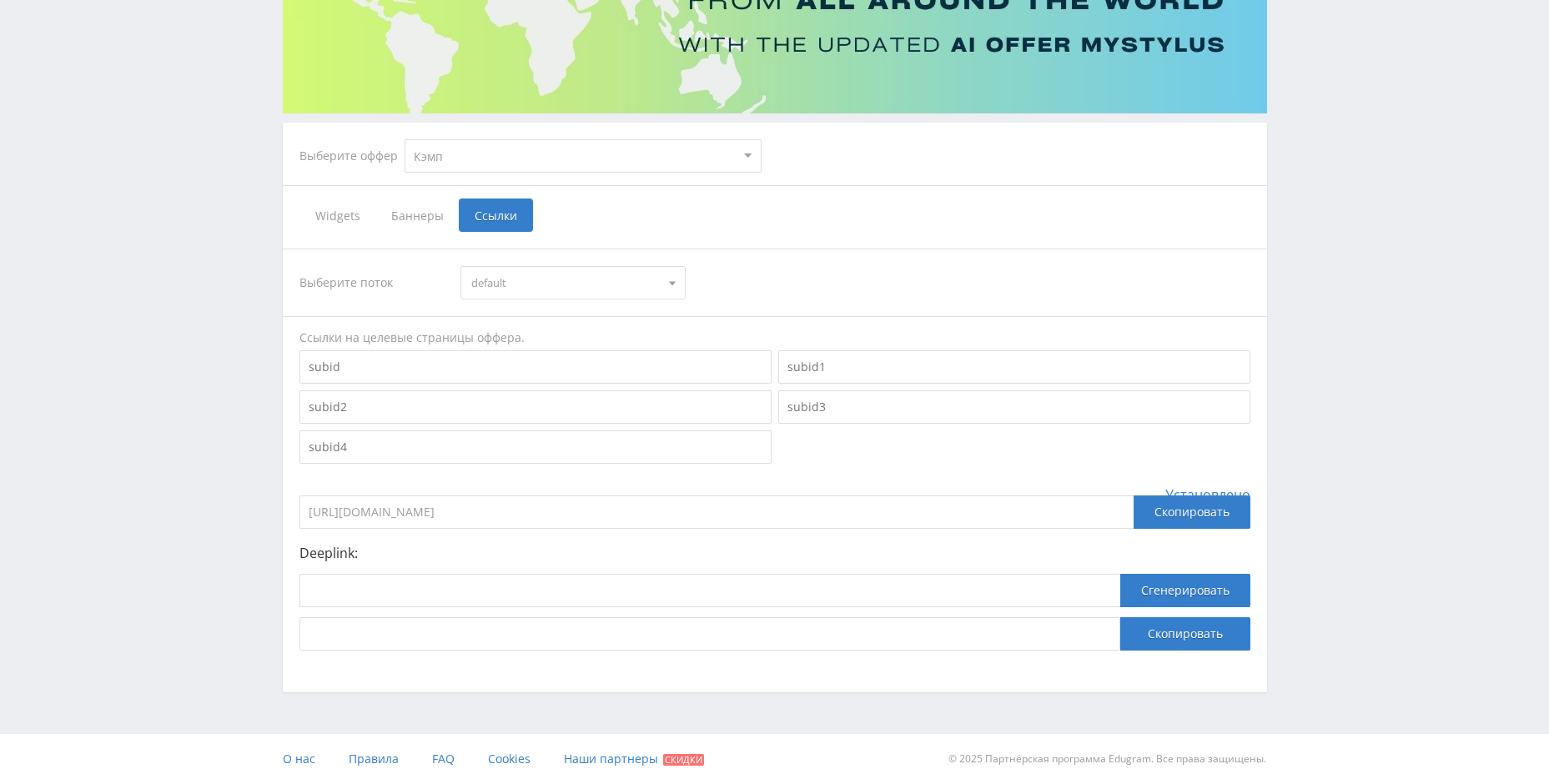
click at [498, 288] on span "default" at bounding box center [565, 282] width 189 height 31
click at [403, 217] on span "Баннеры" at bounding box center [417, 215] width 84 height 33
click at [0, 0] on input "Баннеры" at bounding box center [0, 0] width 0 height 0
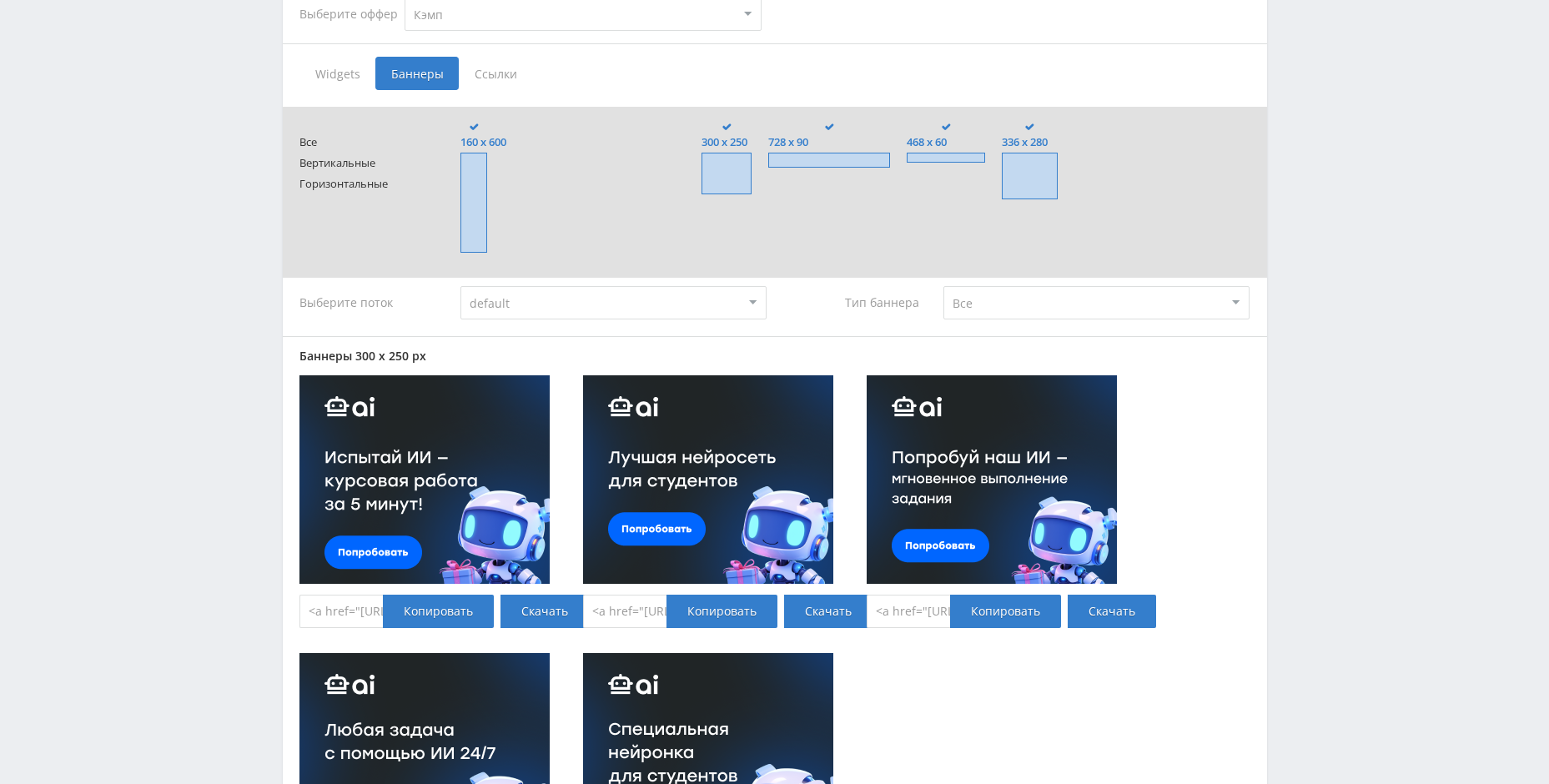
scroll to position [385, 0]
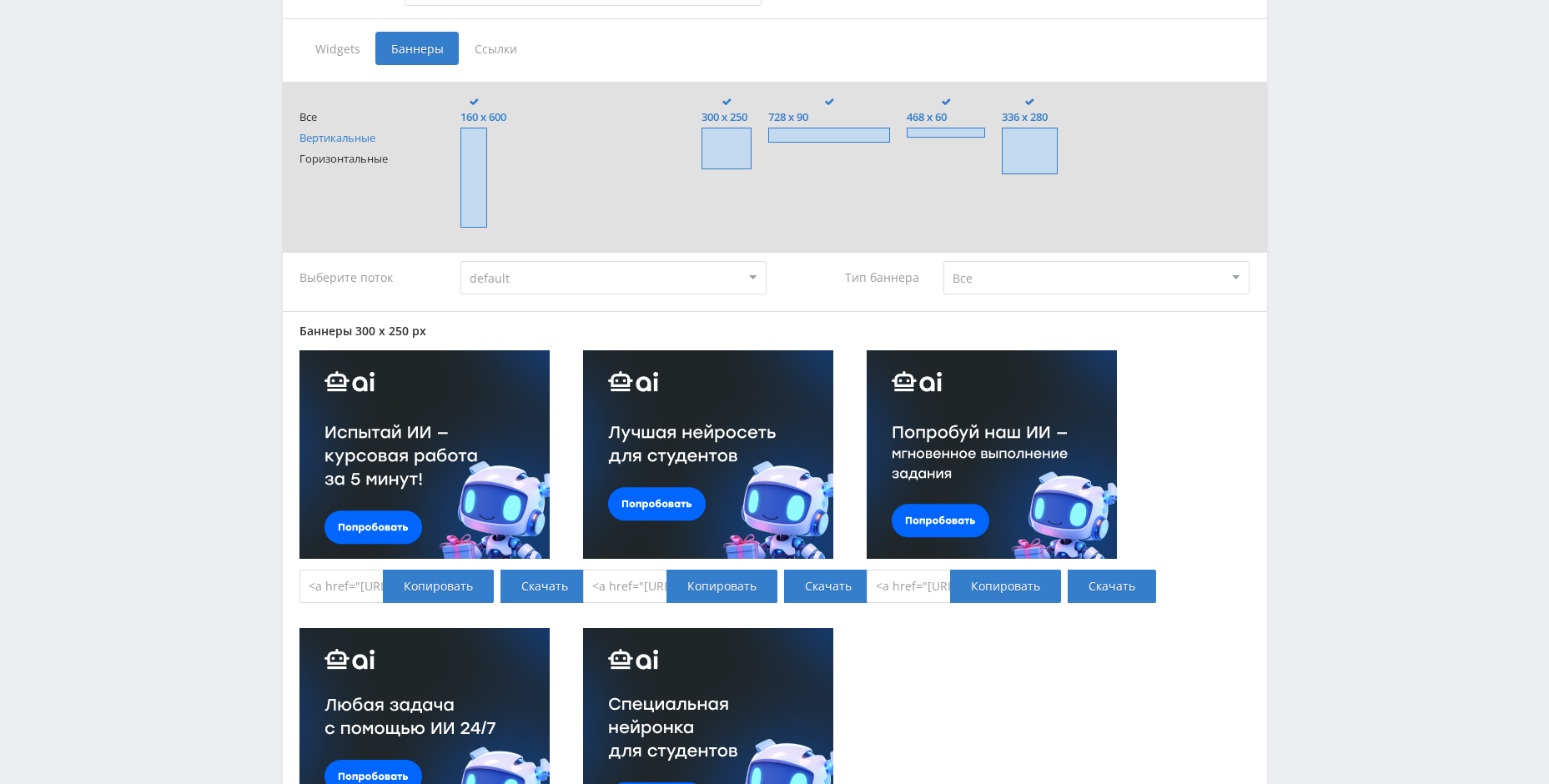
click at [355, 139] on span "Вертикальные" at bounding box center [363, 138] width 128 height 12
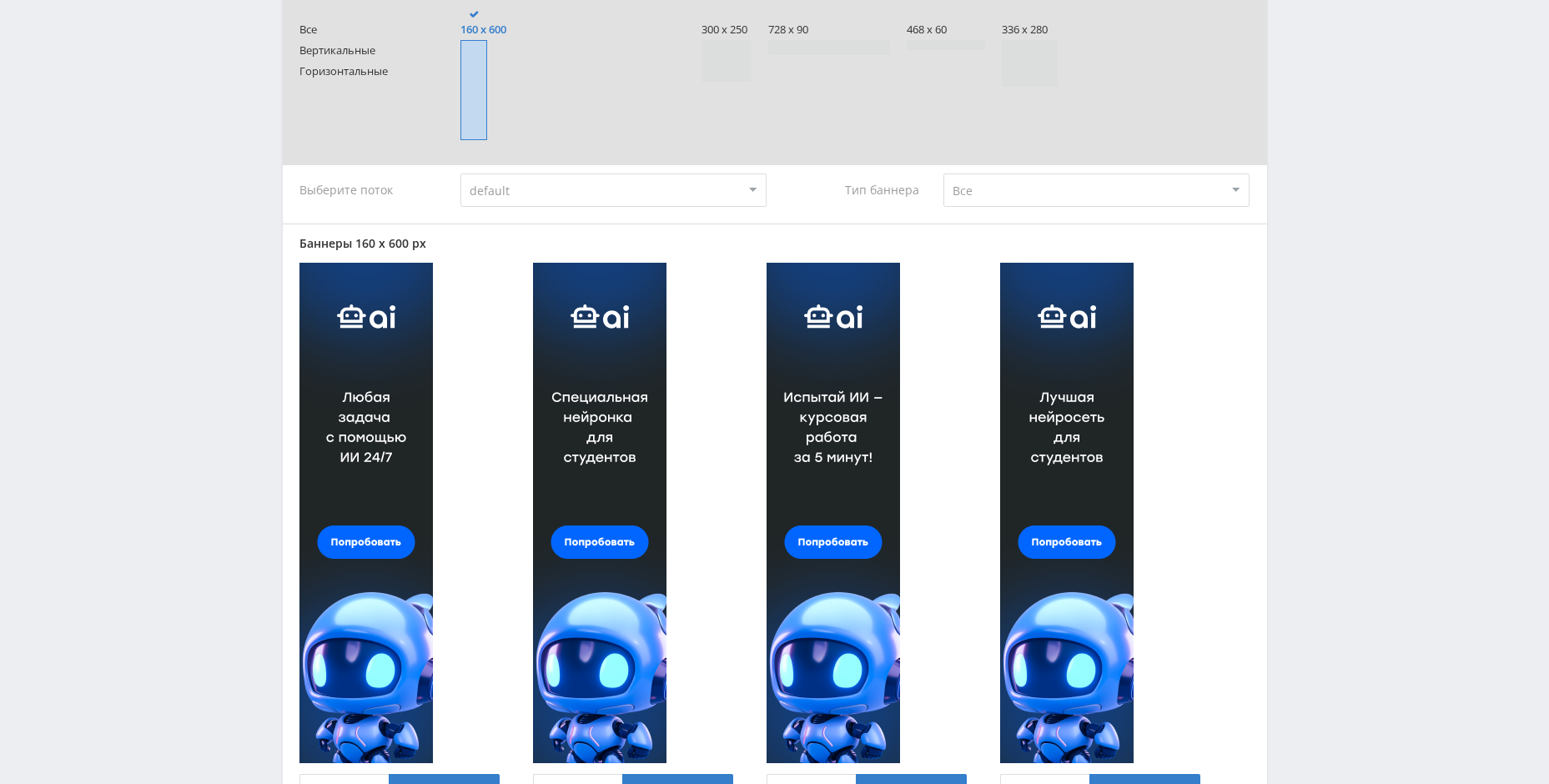
scroll to position [469, 0]
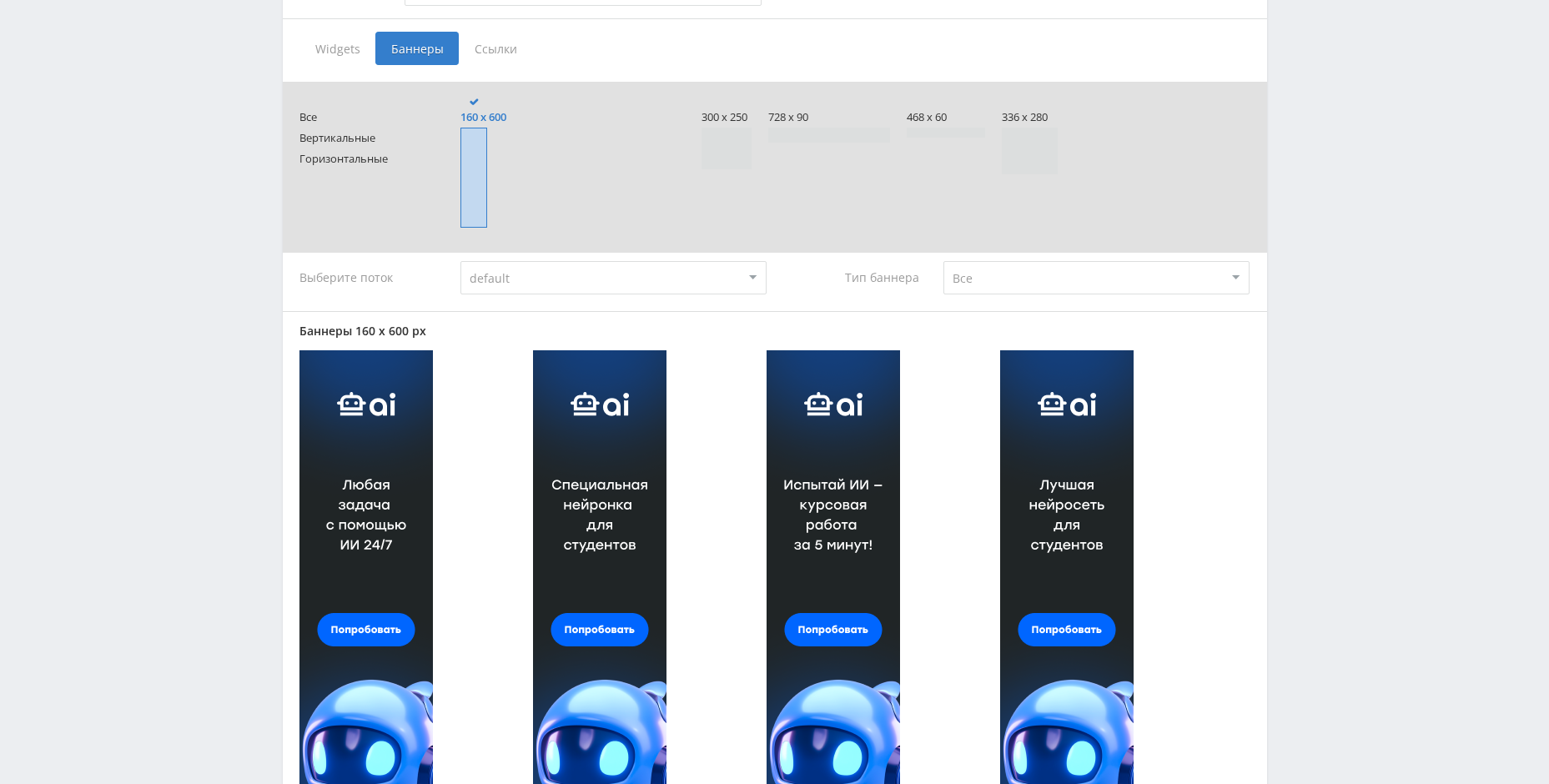
click at [477, 168] on span at bounding box center [474, 177] width 27 height 100
click at [0, 0] on input "160 x 600" at bounding box center [0, 0] width 0 height 0
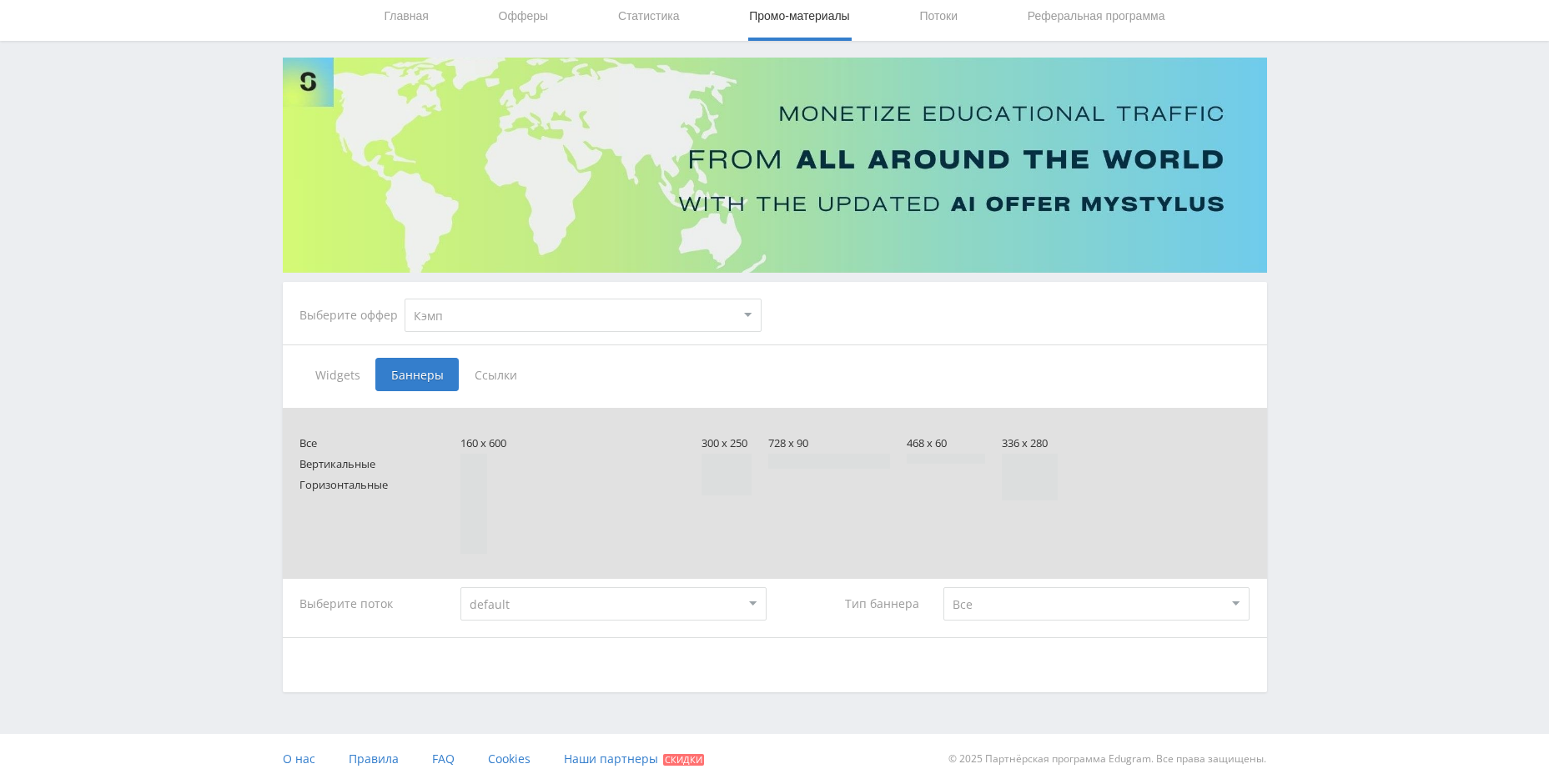
click at [1033, 470] on span at bounding box center [1030, 476] width 56 height 47
click at [0, 0] on input "336 x 280" at bounding box center [0, 0] width 0 height 0
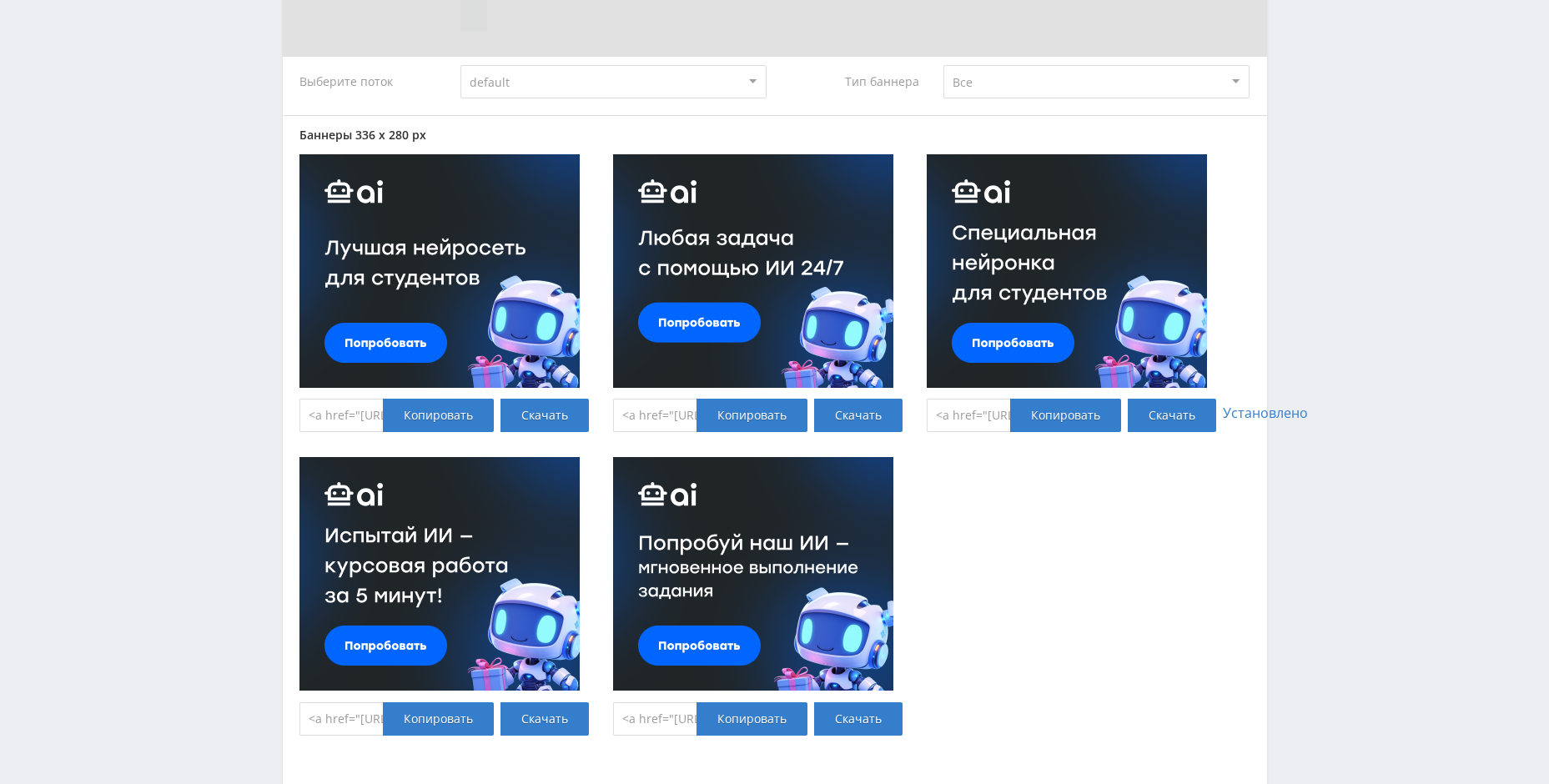
scroll to position [635, 0]
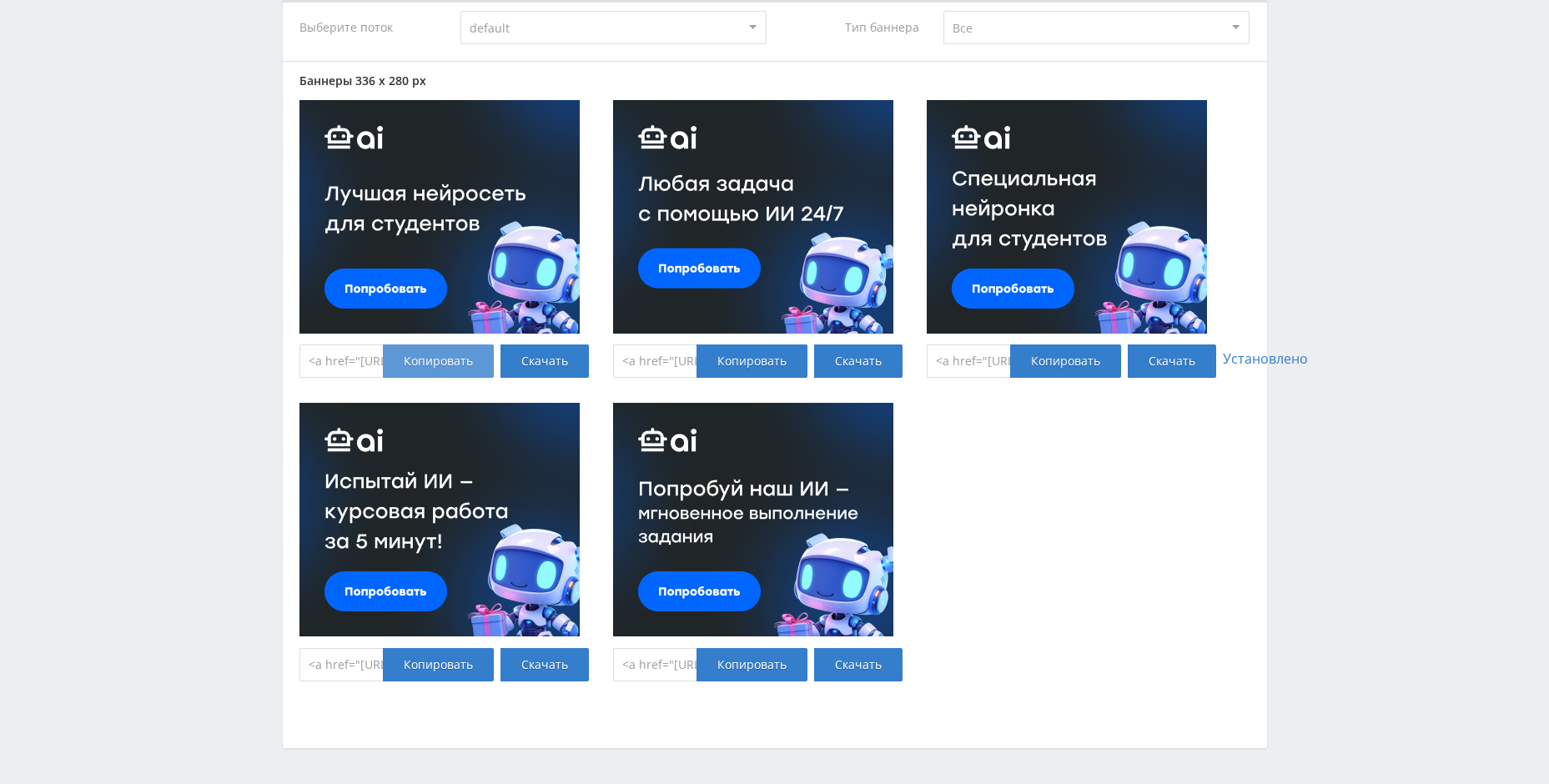
click at [466, 361] on div "Копировать" at bounding box center [438, 361] width 111 height 33
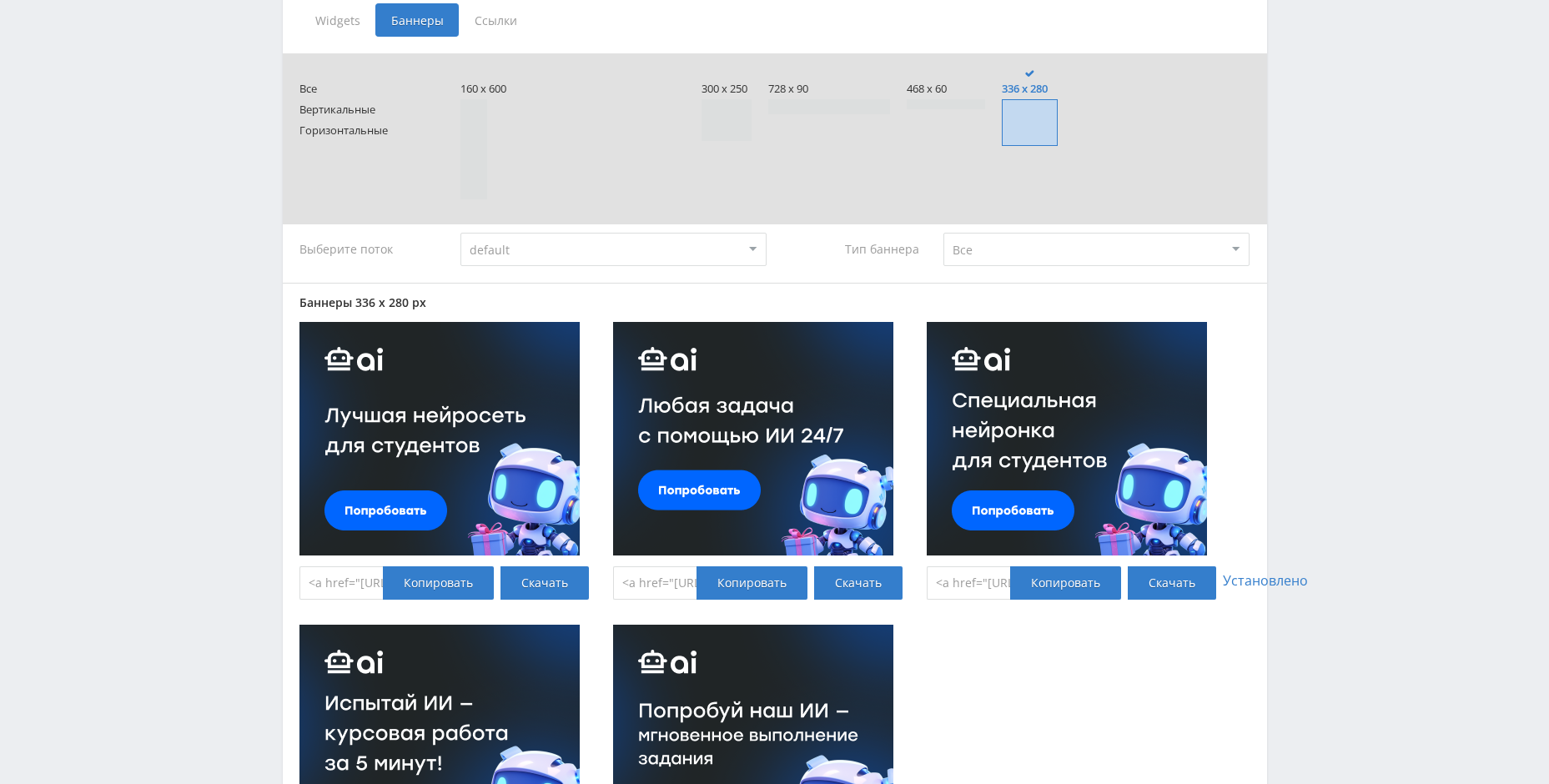
scroll to position [385, 0]
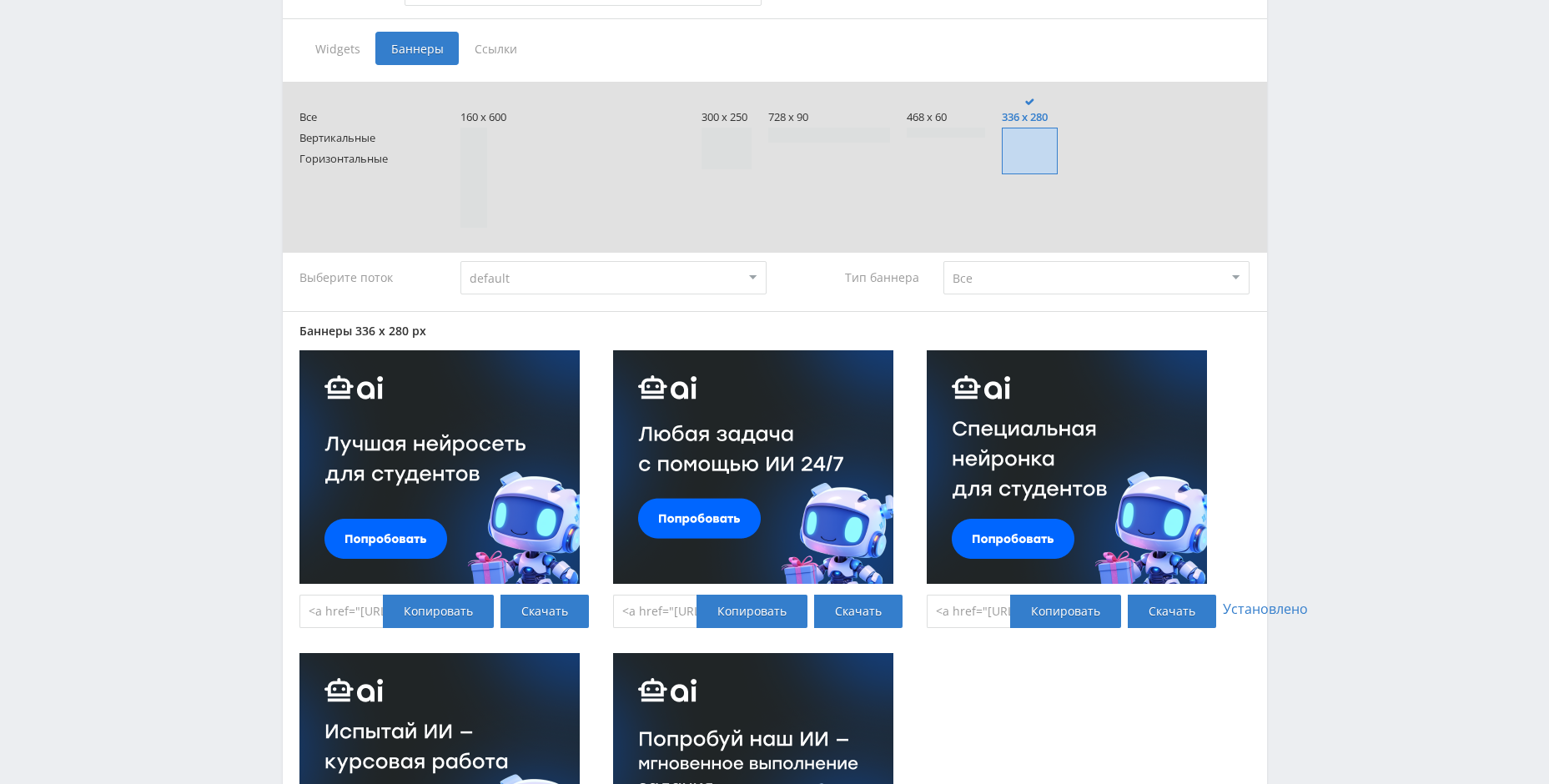
click at [516, 282] on select "default" at bounding box center [614, 277] width 306 height 33
click at [994, 288] on select "Все Заказчики Авторы" at bounding box center [1097, 277] width 306 height 33
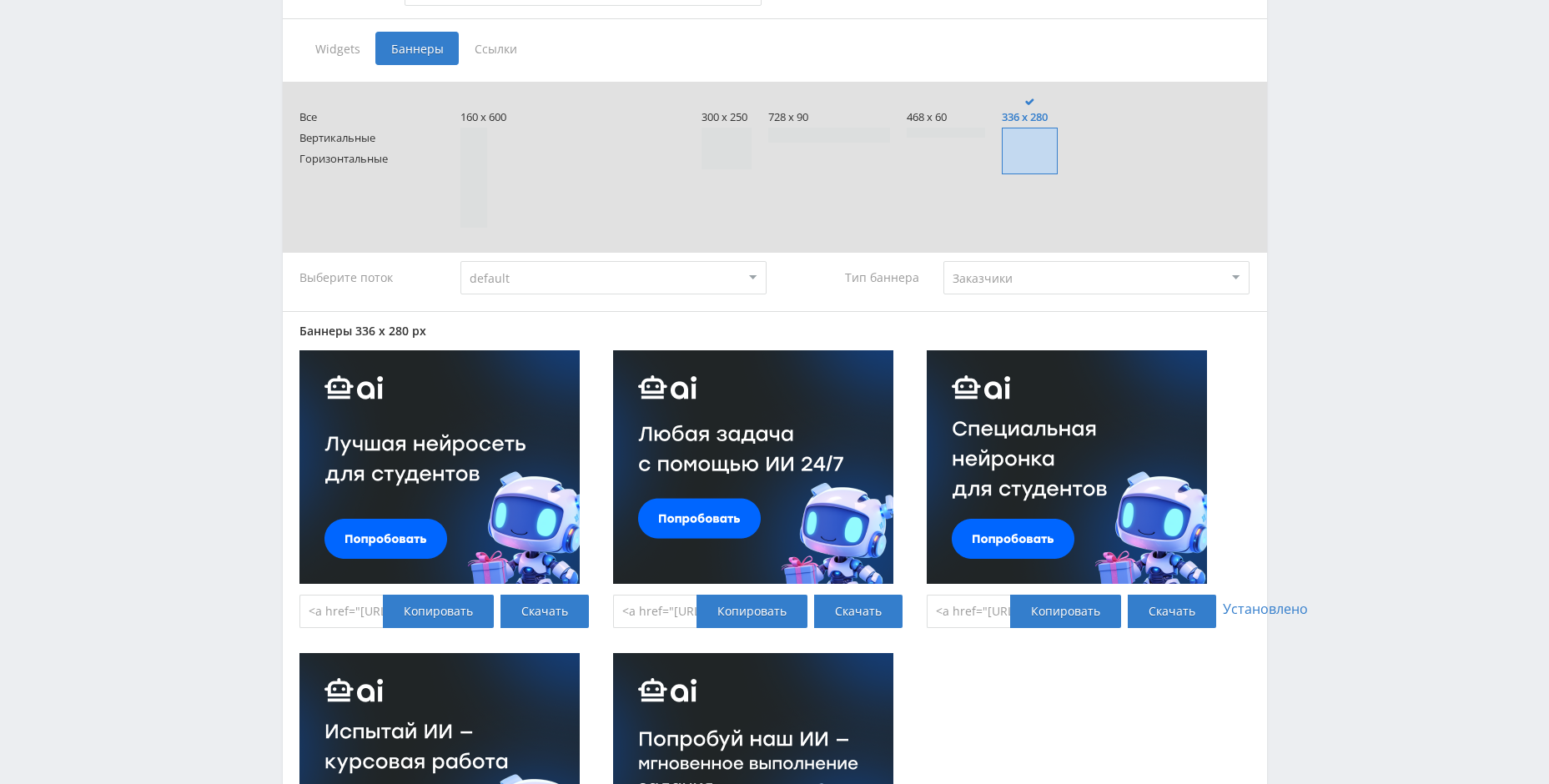
click at [944, 261] on select "Все Заказчики Авторы" at bounding box center [1097, 277] width 306 height 33
click at [1000, 285] on select "Все Заказчики Авторы" at bounding box center [1097, 277] width 306 height 33
click at [944, 294] on select "Все Заказчики Авторы" at bounding box center [1097, 277] width 306 height 33
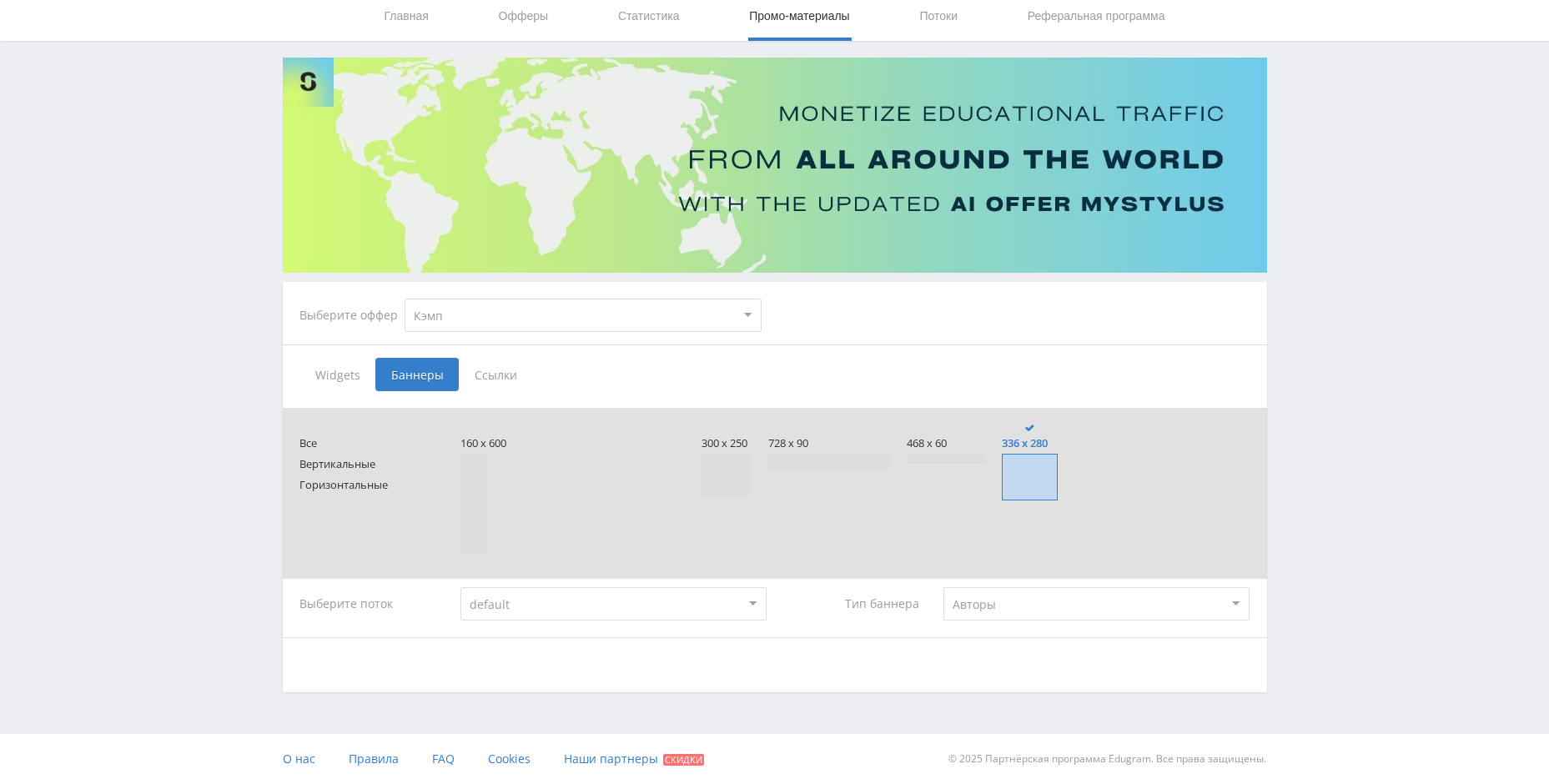
scroll to position [59, 0]
click at [1034, 586] on div "Все Вертикальные Горизонтальные 160 x 600 300 x 250 728 x 90 468 x 60 336 x 280" at bounding box center [774, 523] width 951 height 230
click at [1021, 607] on select "Все Заказчики Авторы" at bounding box center [1097, 603] width 306 height 33
select select "all"
click at [944, 587] on select "Все Заказчики Авторы" at bounding box center [1097, 603] width 306 height 33
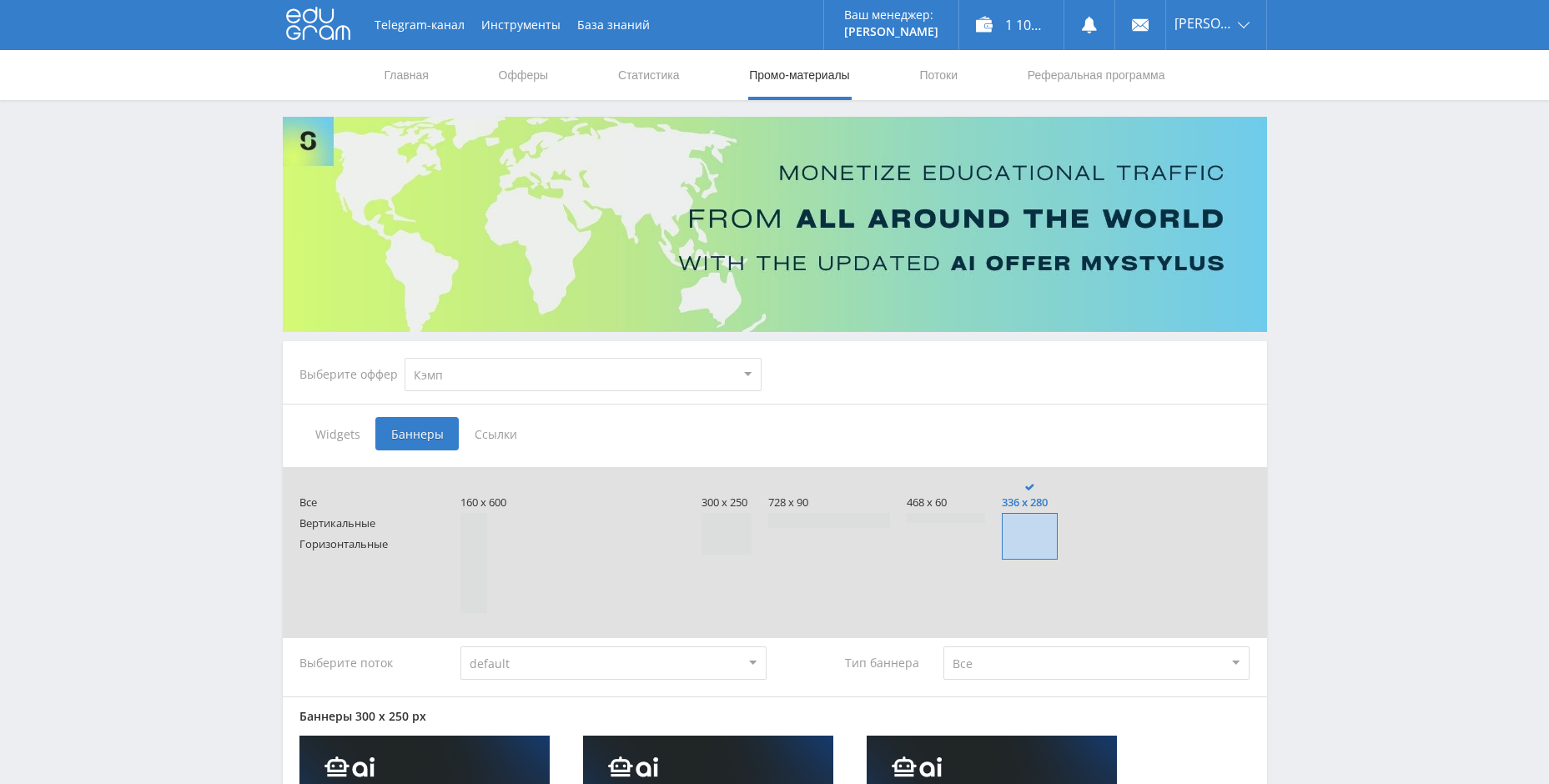
click at [520, 23] on button "Инструменты" at bounding box center [520, 25] width 96 height 50
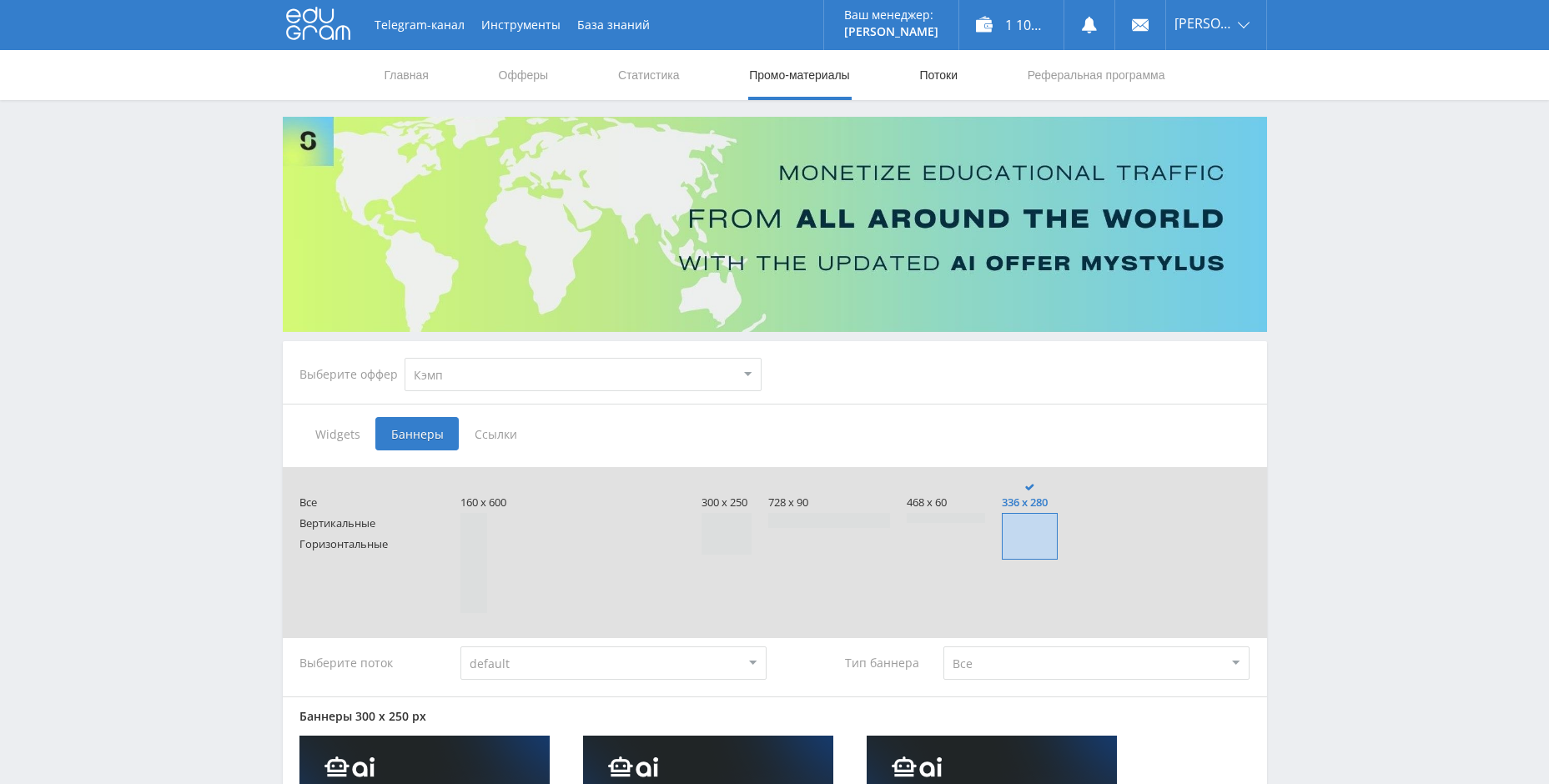
click at [939, 90] on link "Потоки" at bounding box center [938, 75] width 42 height 50
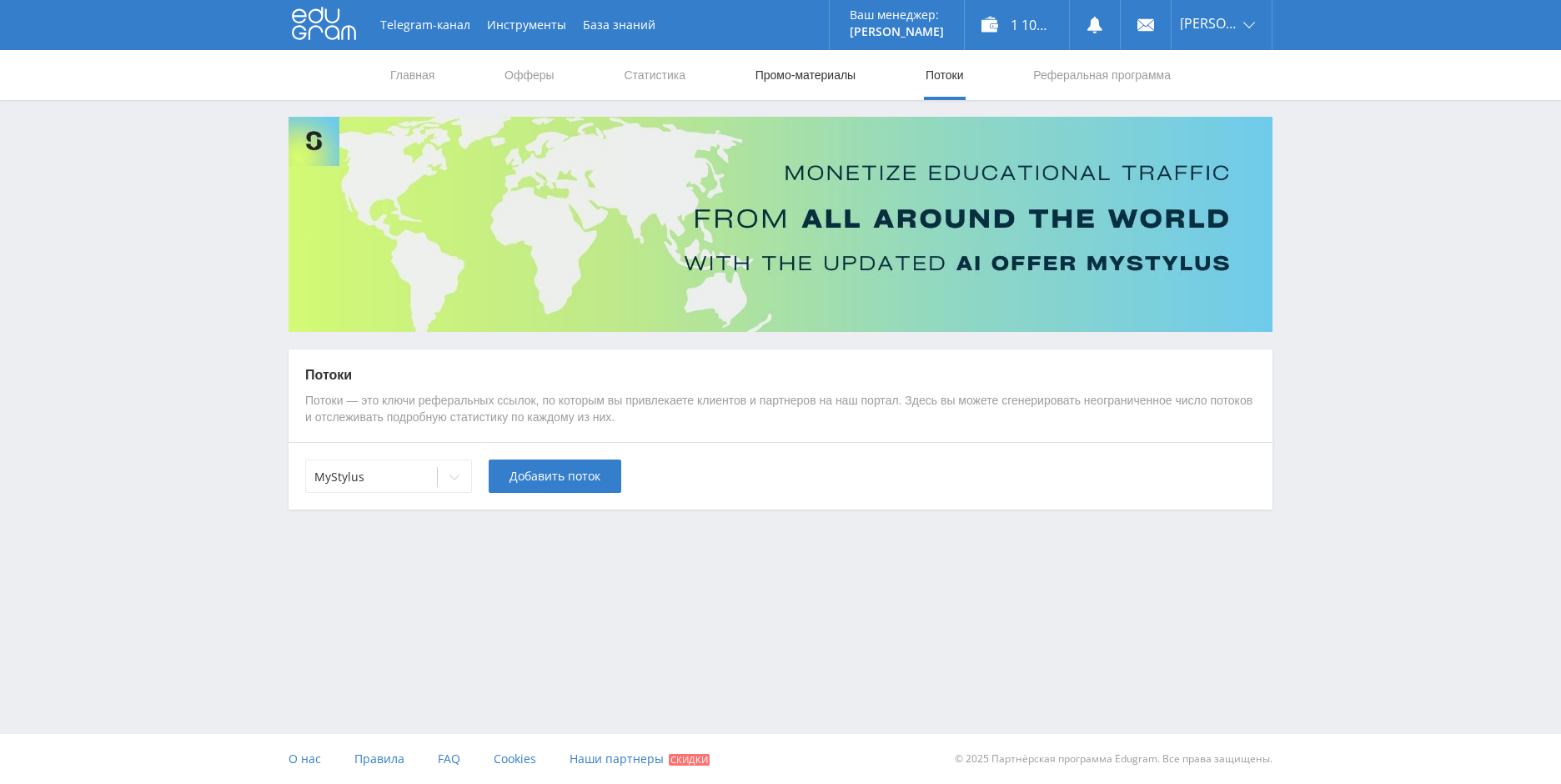
click at [776, 79] on link "Промо-материалы" at bounding box center [805, 75] width 103 height 50
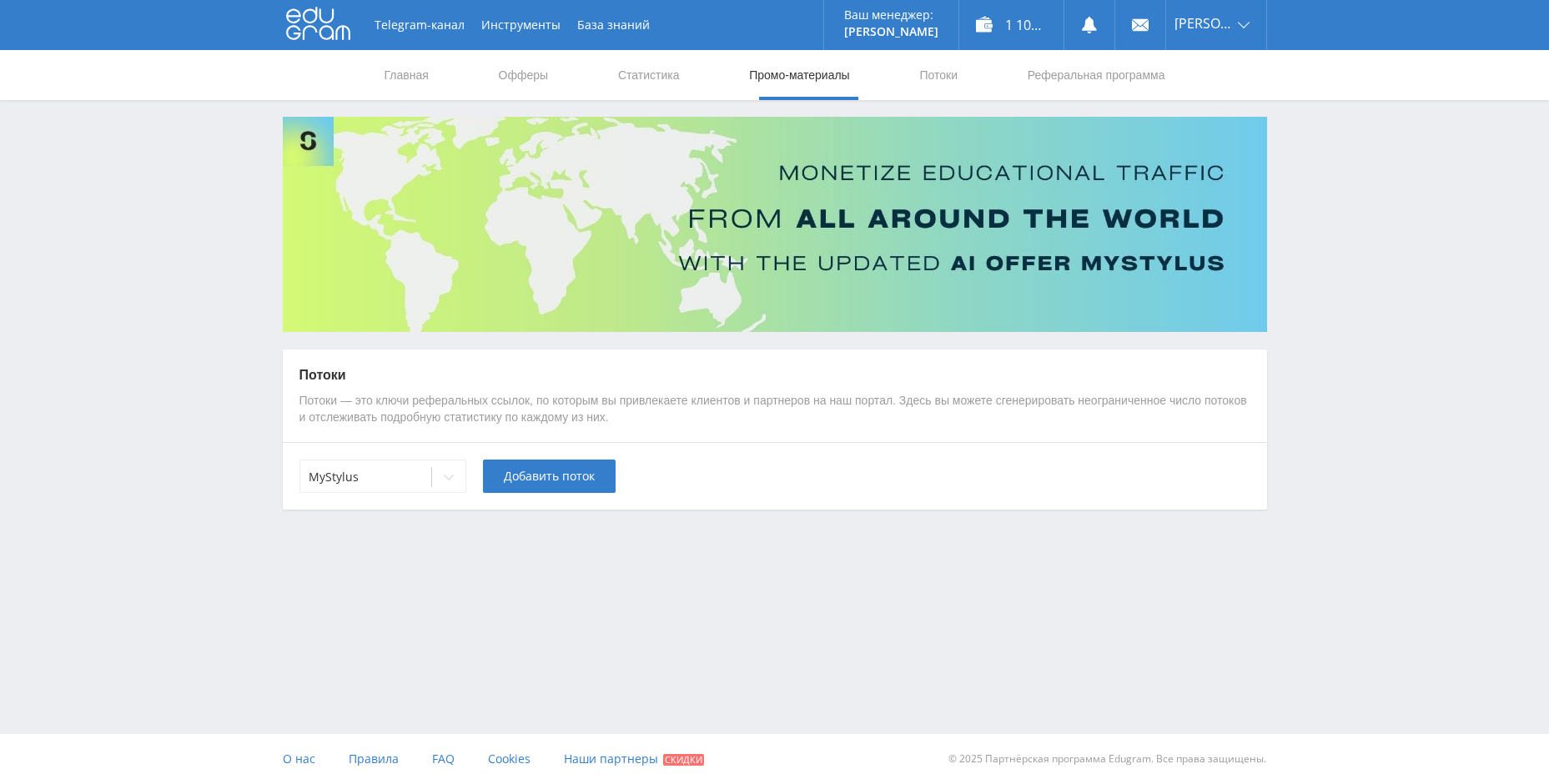
select select "340"
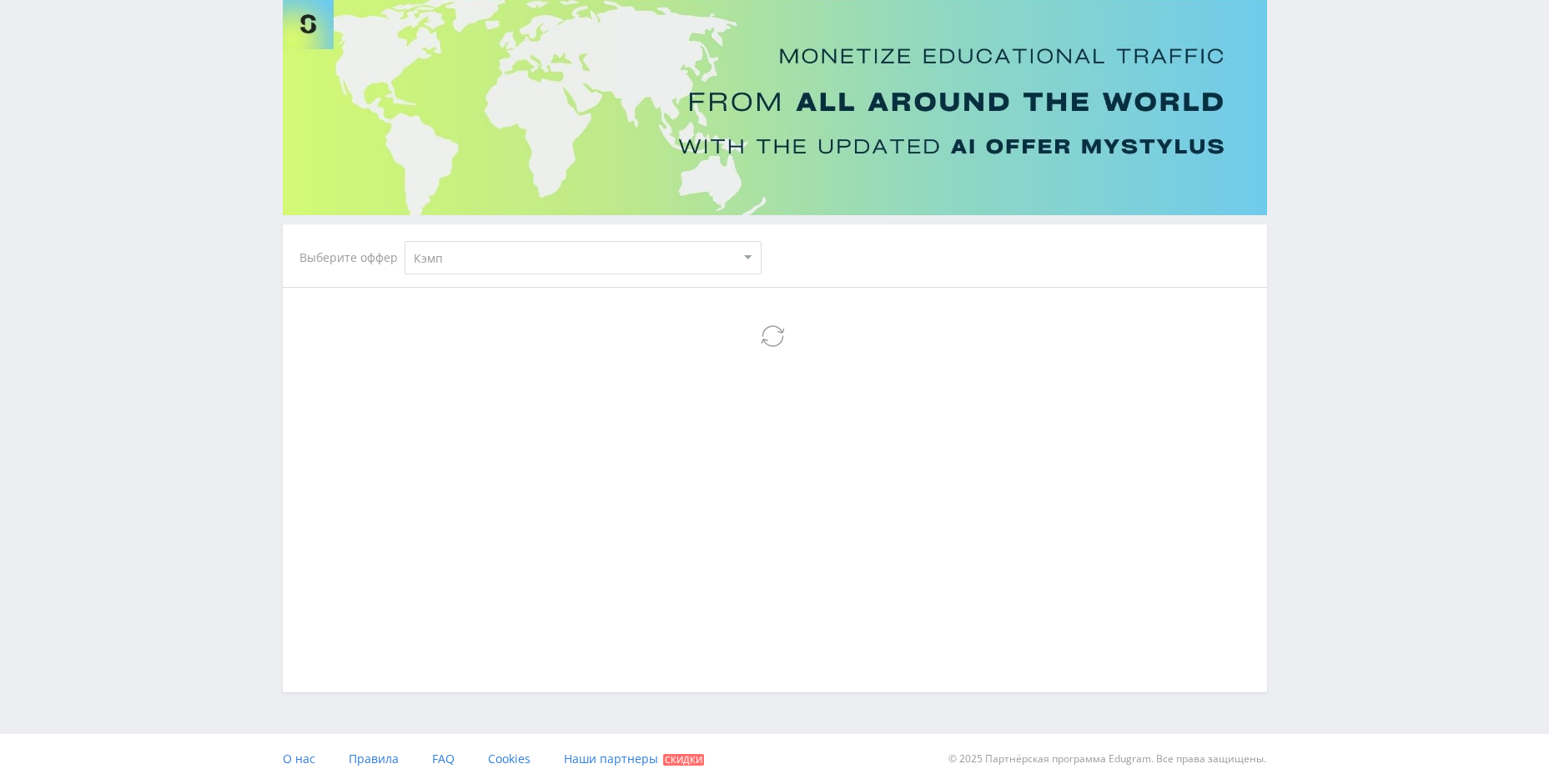
select select "340"
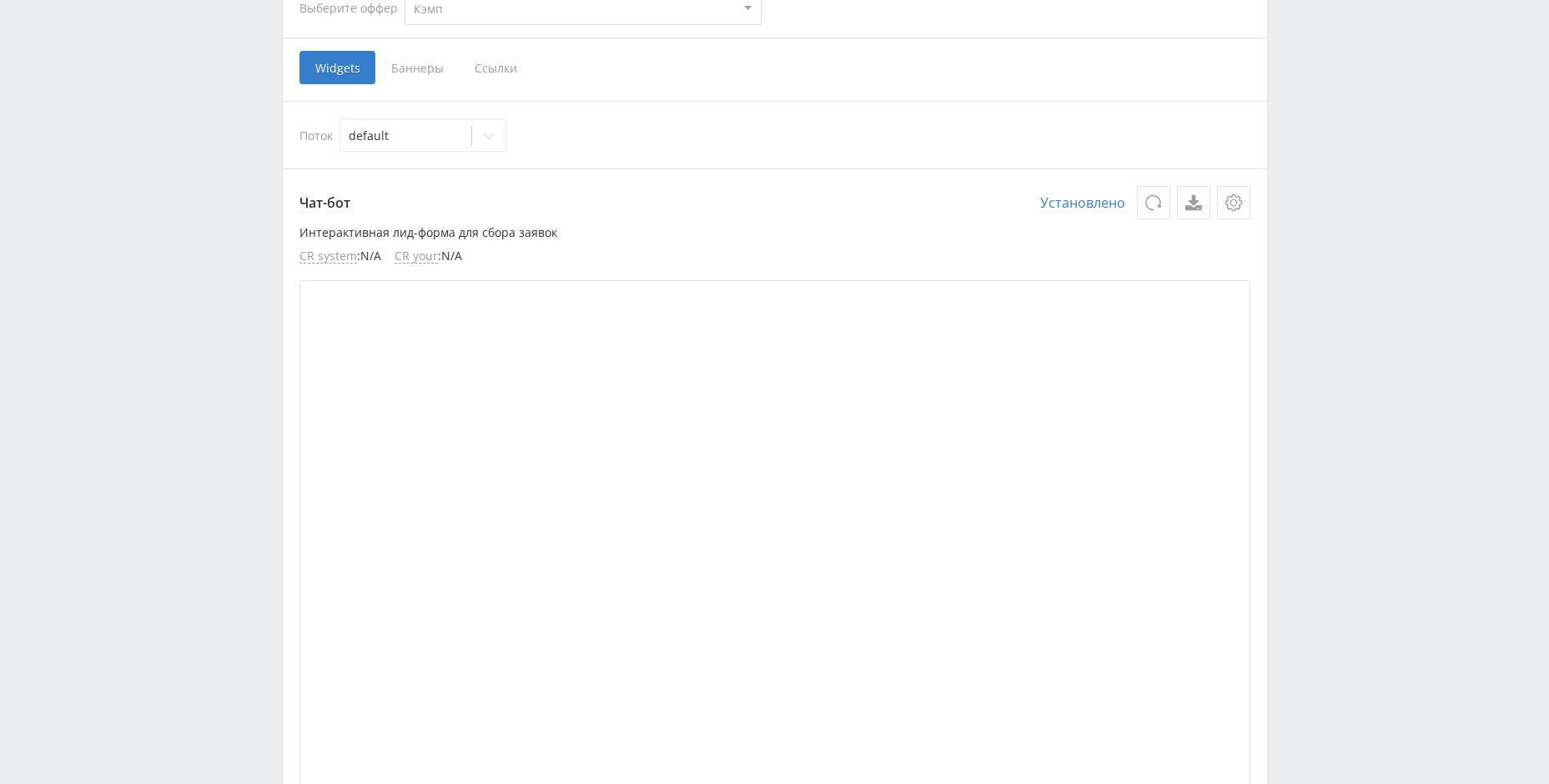
scroll to position [367, 0]
click at [384, 60] on span "Баннеры" at bounding box center [417, 66] width 84 height 33
click at [0, 0] on input "Баннеры" at bounding box center [0, 0] width 0 height 0
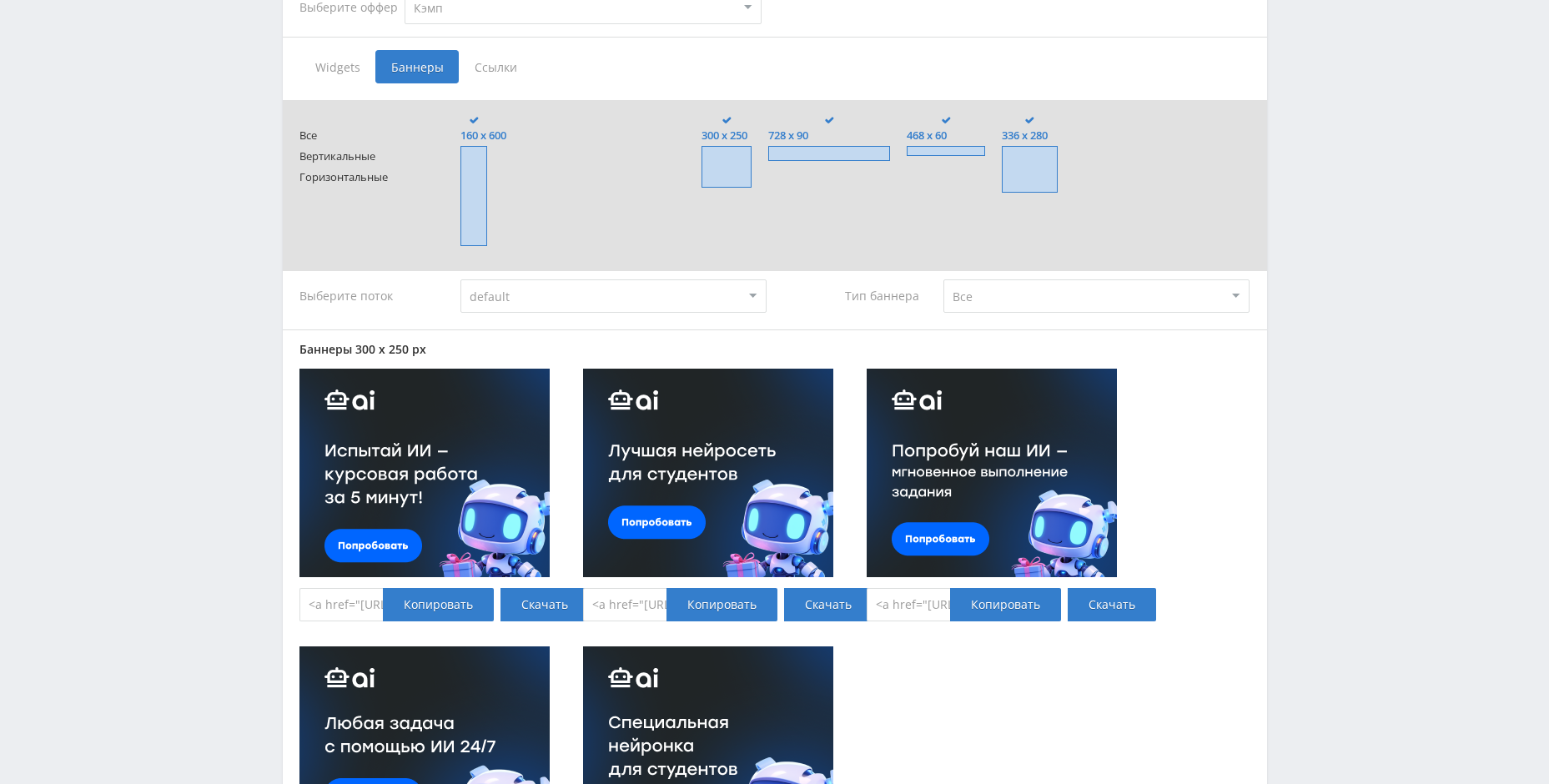
click at [1048, 308] on select "Все Заказчики Авторы" at bounding box center [1097, 295] width 306 height 33
click at [644, 285] on select "default" at bounding box center [614, 295] width 306 height 33
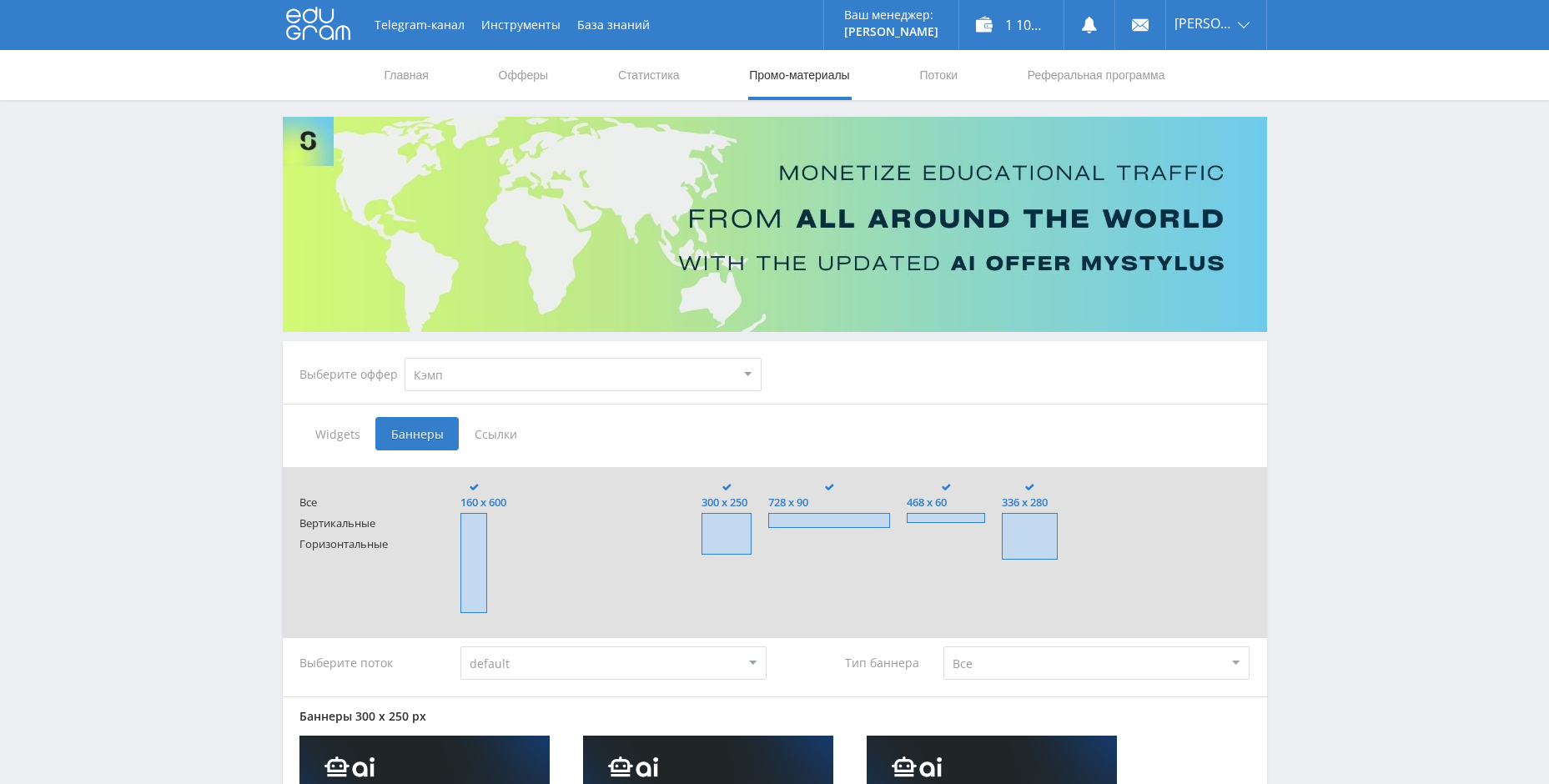
click at [902, 66] on nav "Главная Офферы Статистика Промо-материалы Потоки Реферальная программа" at bounding box center [775, 75] width 784 height 50
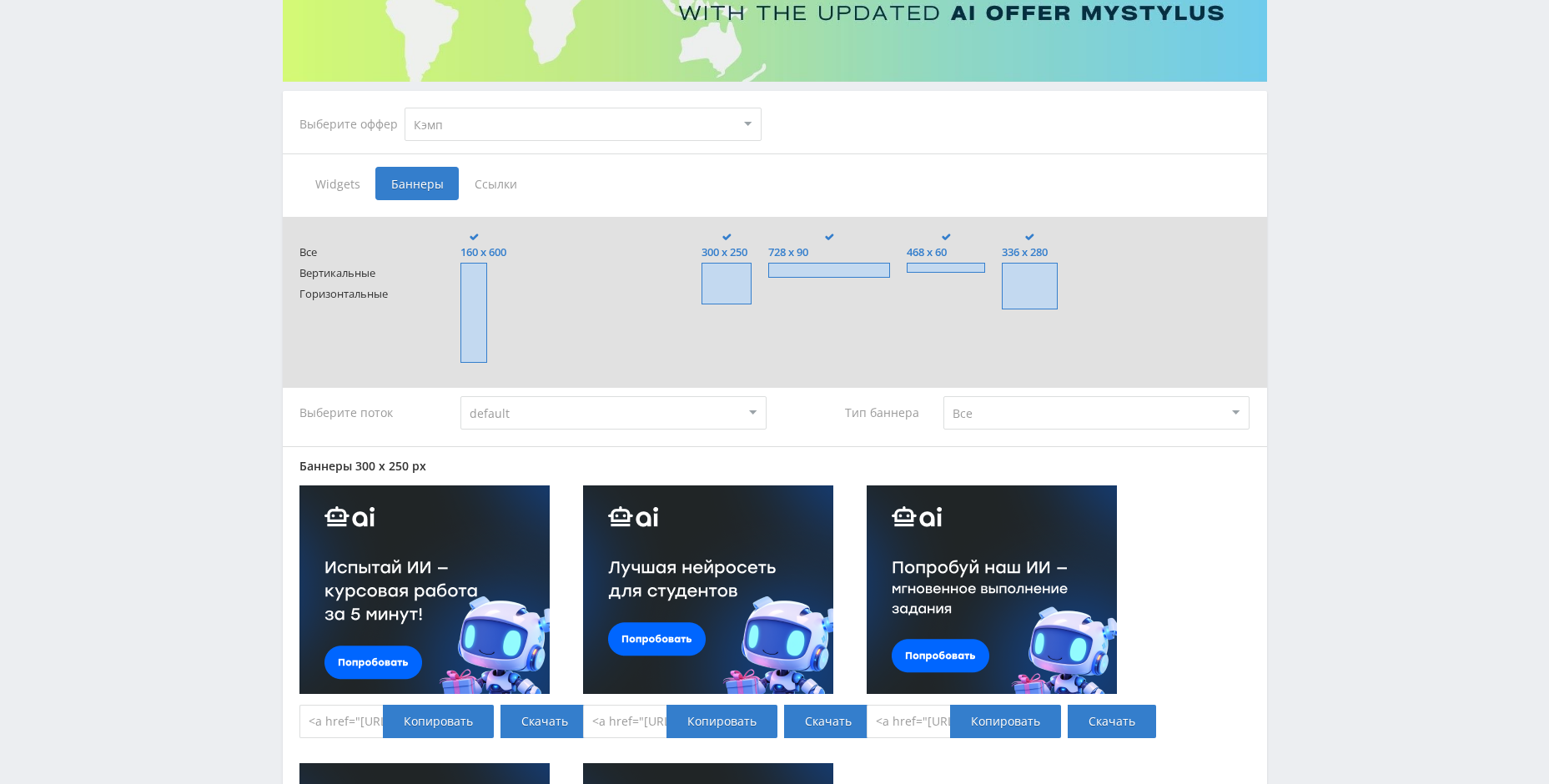
click at [502, 182] on span "Ссылки" at bounding box center [496, 183] width 74 height 33
click at [0, 0] on input "Ссылки" at bounding box center [0, 0] width 0 height 0
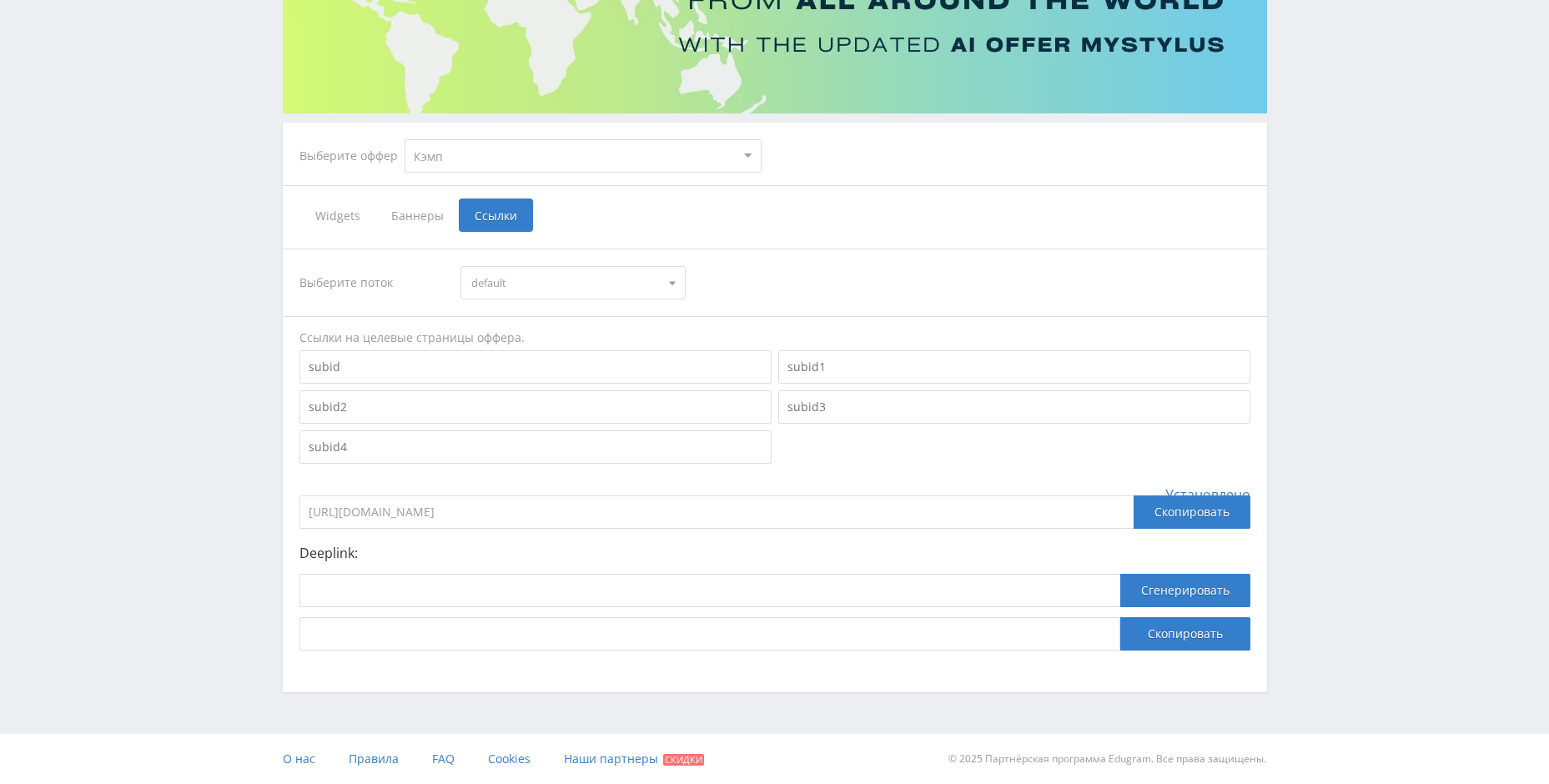
scroll to position [218, 0]
click at [352, 362] on input at bounding box center [535, 366] width 472 height 33
click at [154, 344] on div "Telegram-канал Инструменты База знаний Ваш менеджер: [PERSON_NAME] Alex Online …" at bounding box center [774, 283] width 1549 height 1002
click at [519, 513] on input "https://eduforms.org?rid=df614b70ca5c3e06" at bounding box center [716, 512] width 834 height 33
click at [163, 470] on div "Telegram-канал Инструменты База знаний Ваш менеджер: [PERSON_NAME] Alex Online …" at bounding box center [774, 283] width 1549 height 1002
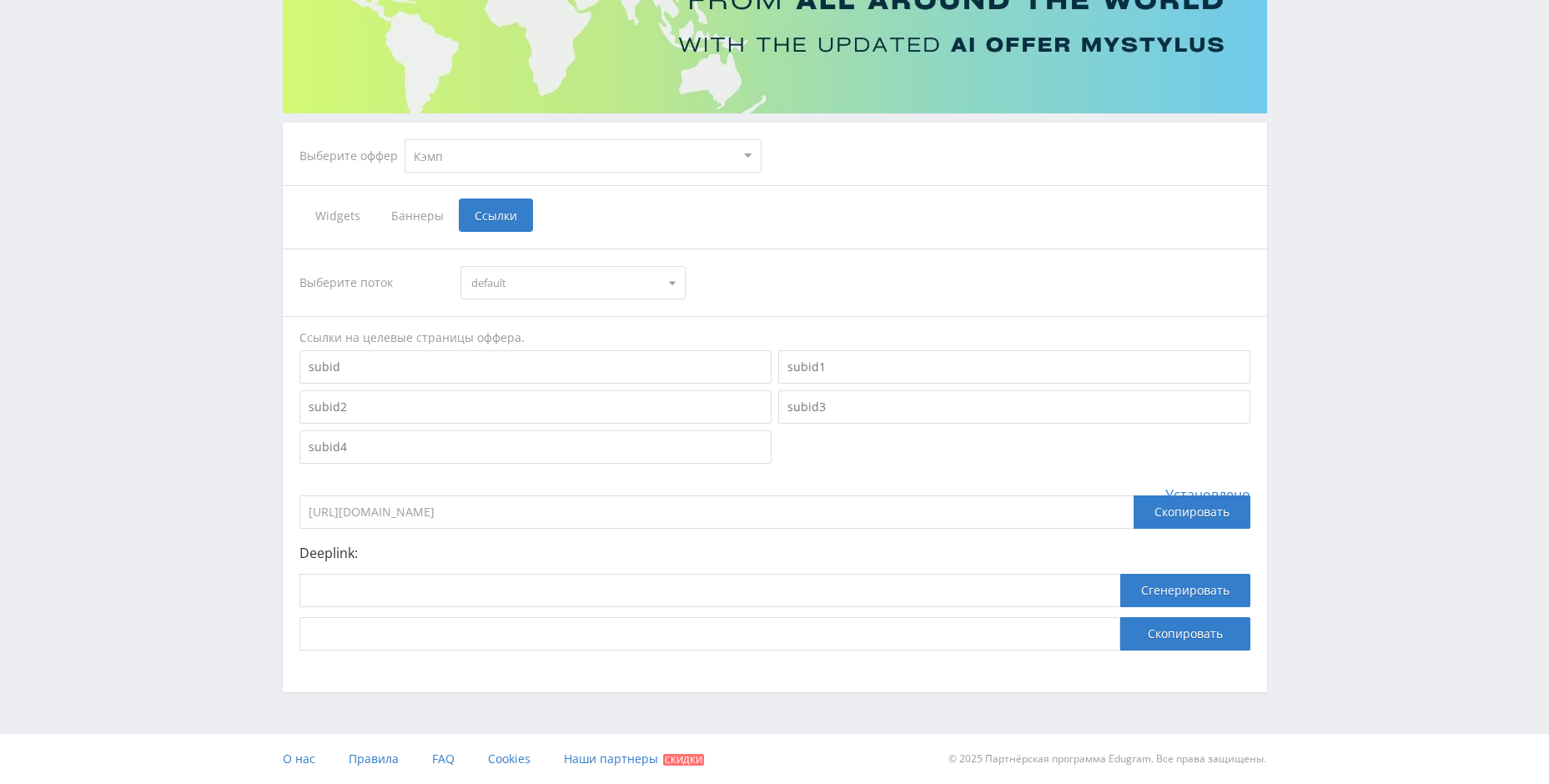
drag, startPoint x: 511, startPoint y: 341, endPoint x: 300, endPoint y: 341, distance: 211.0
click at [300, 341] on div "Ссылки на целевые страницы оффера." at bounding box center [774, 338] width 951 height 17
click at [1042, 230] on div "Widgets Баннеры Ссылки" at bounding box center [774, 215] width 951 height 33
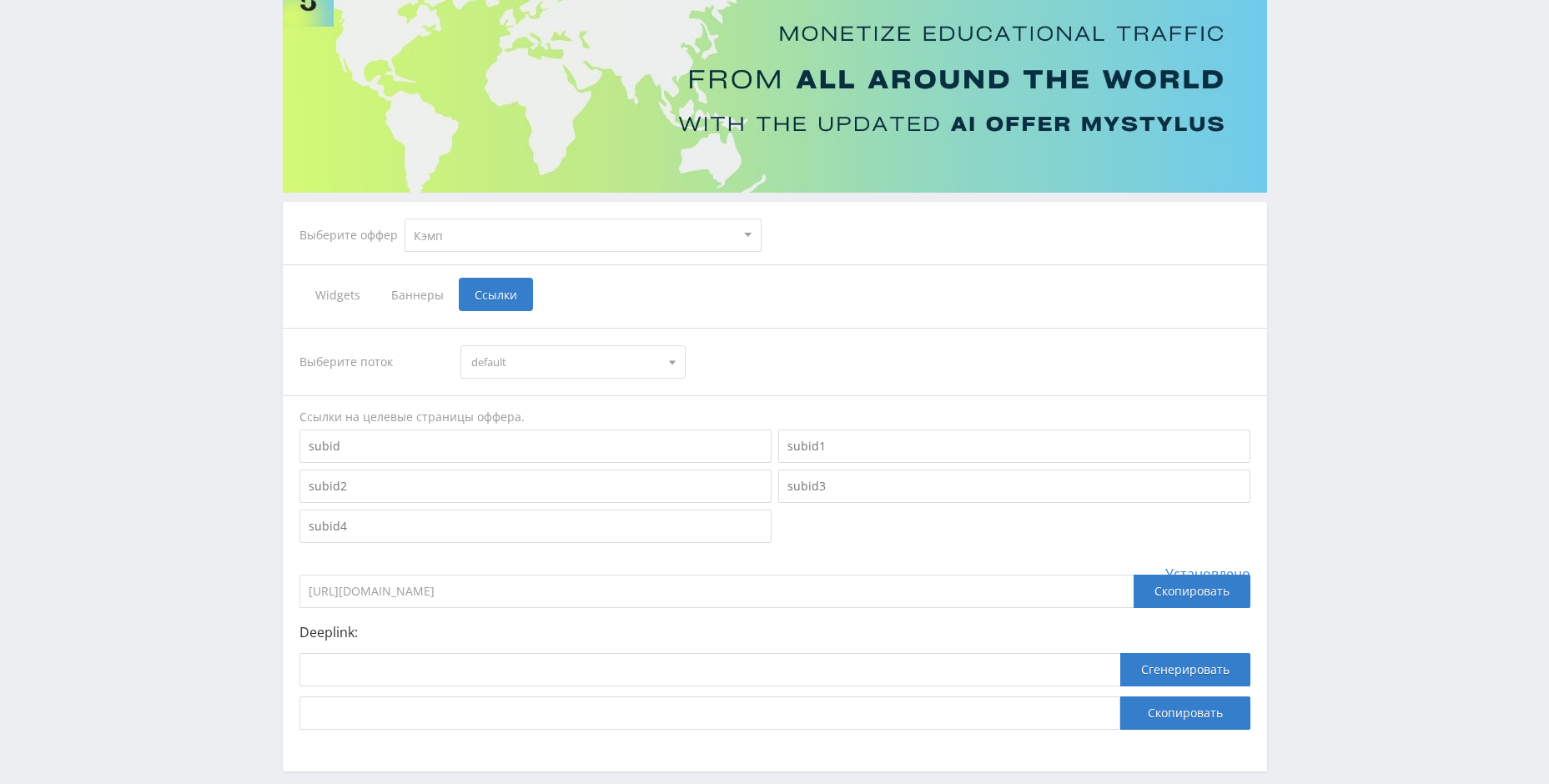
scroll to position [135, 0]
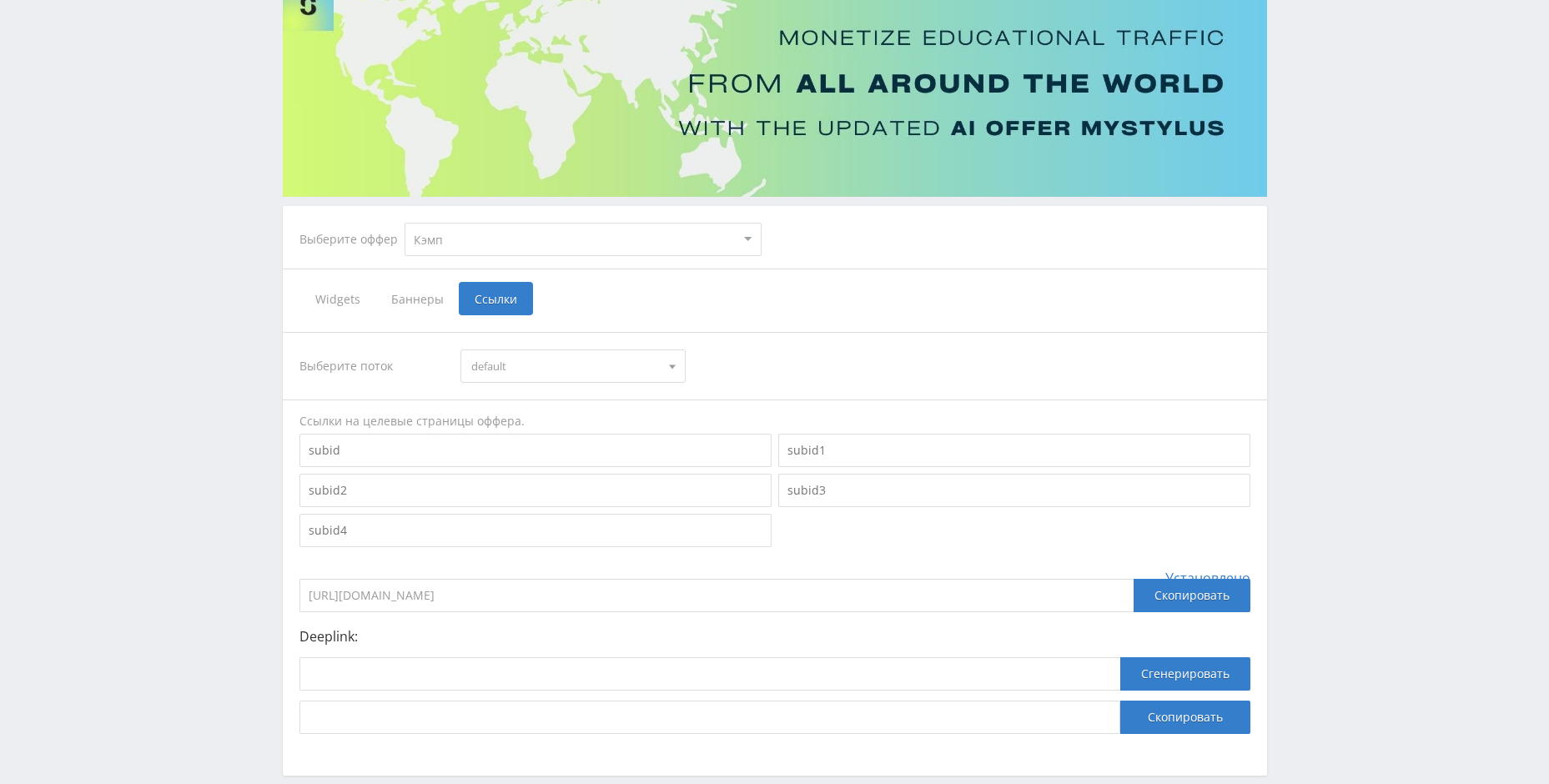
click at [421, 436] on input at bounding box center [535, 450] width 472 height 33
click at [365, 449] on input at bounding box center [535, 450] width 472 height 33
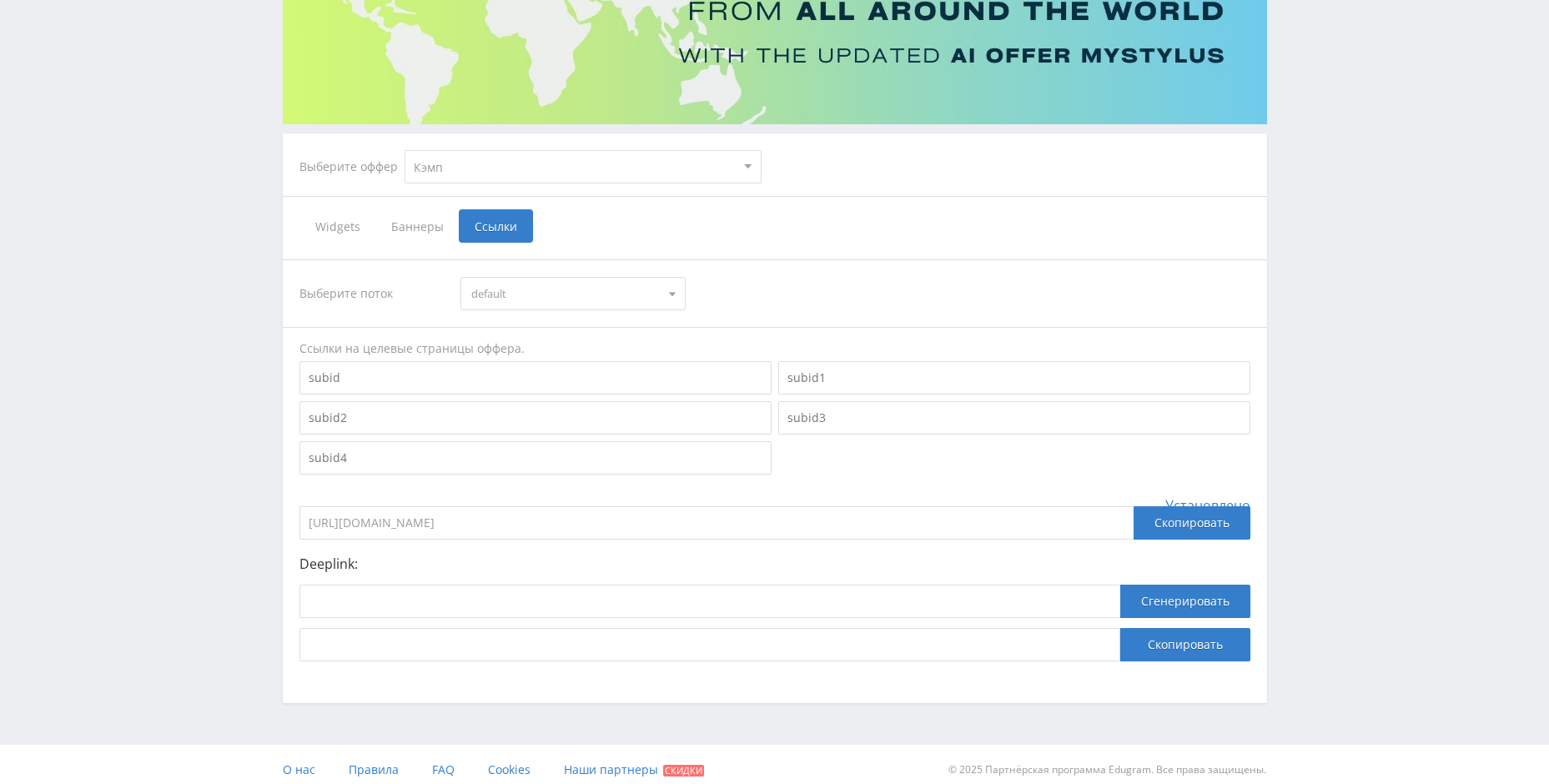
scroll to position [218, 0]
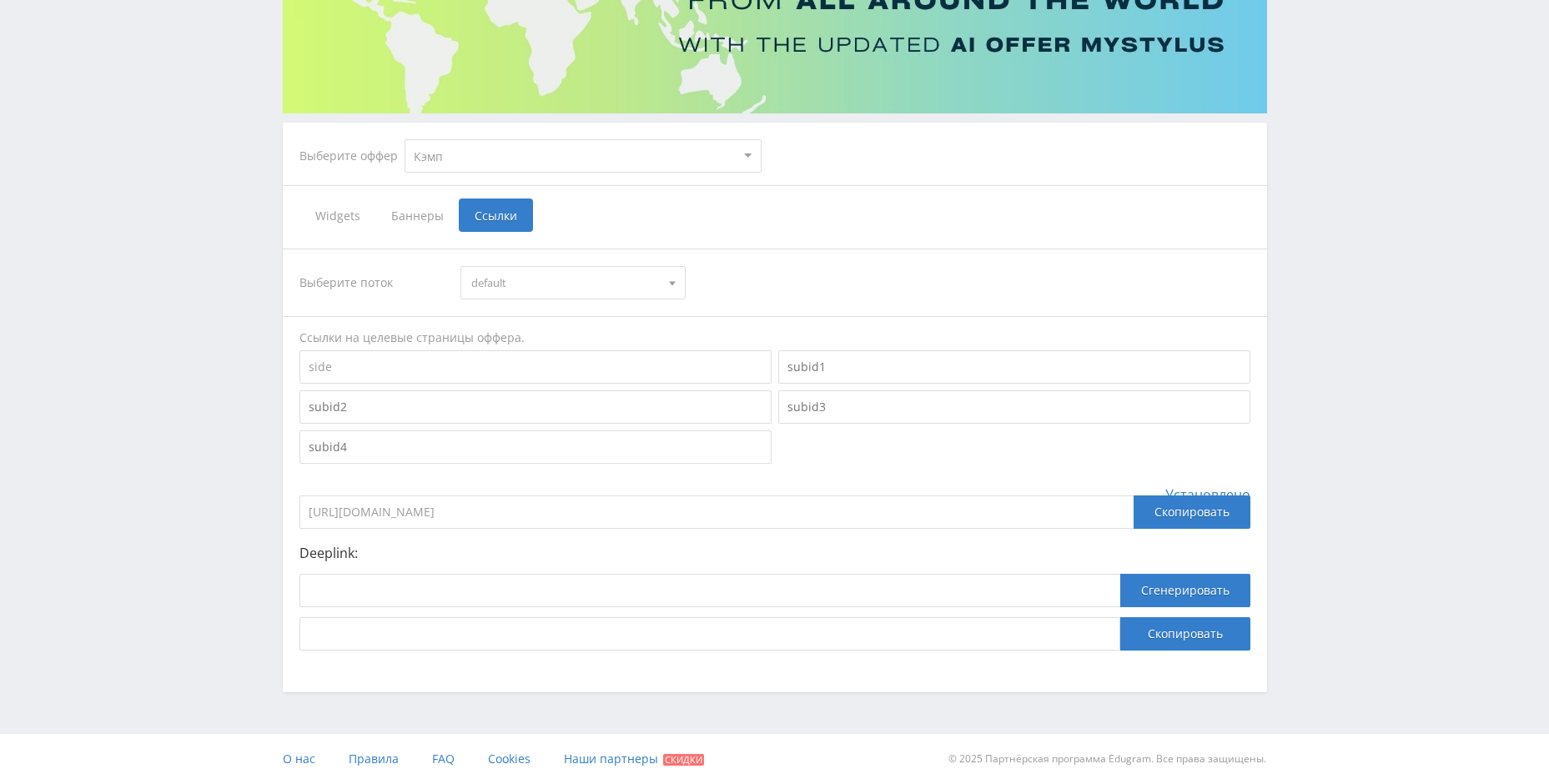
type input "side"
click at [423, 210] on span "Баннеры" at bounding box center [417, 215] width 84 height 33
click at [0, 0] on input "Баннеры" at bounding box center [0, 0] width 0 height 0
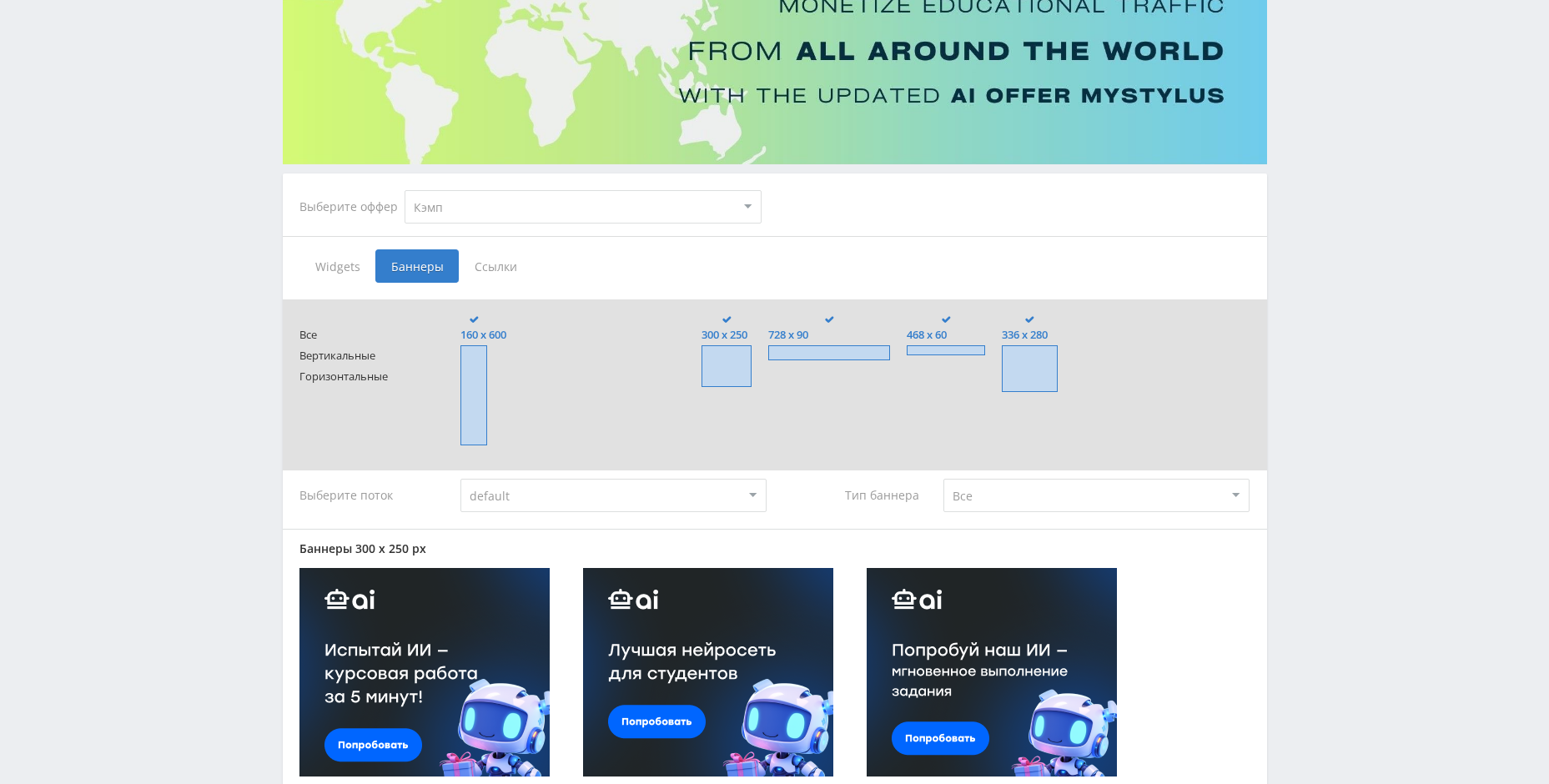
scroll to position [135, 0]
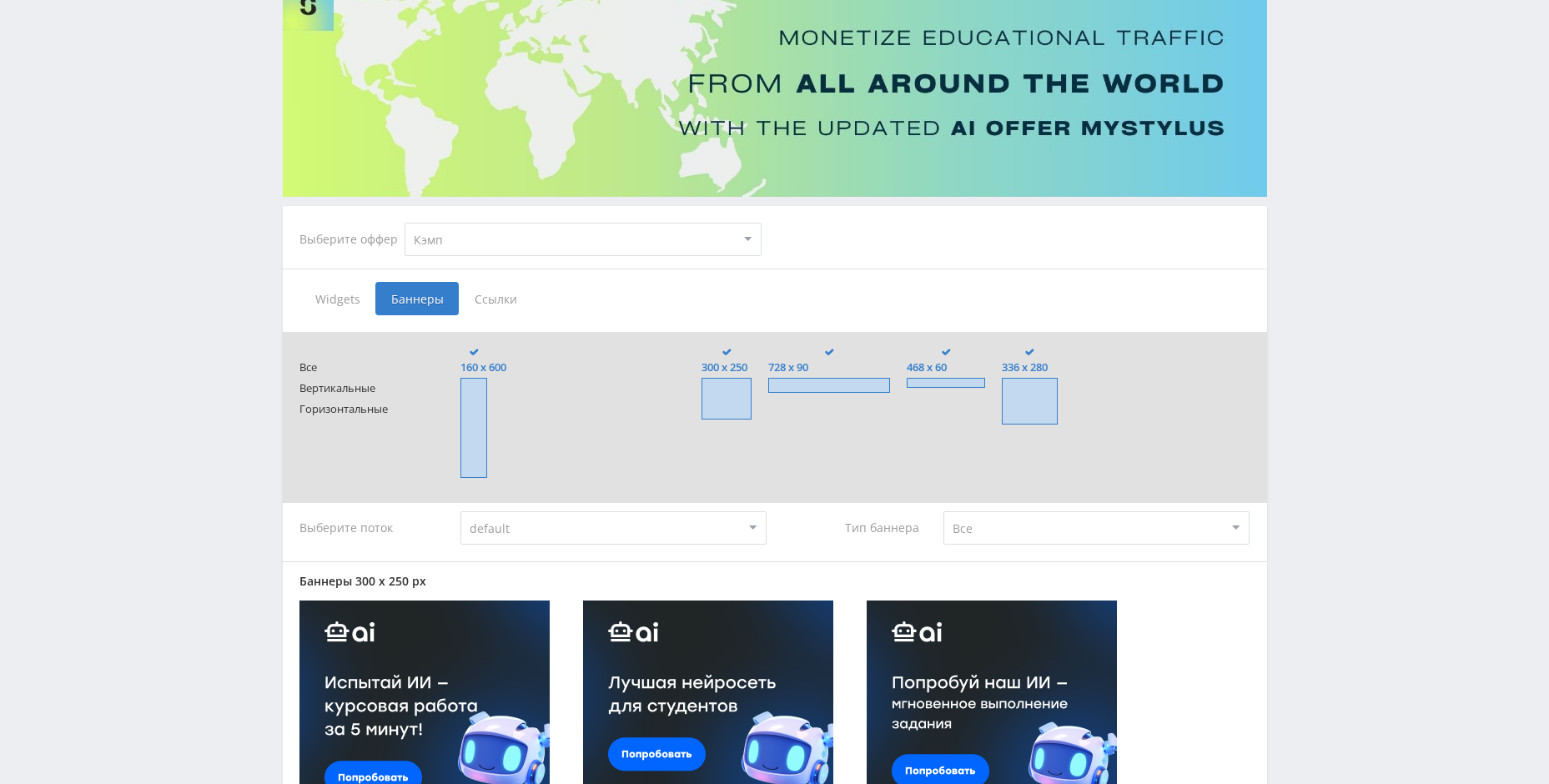
click at [527, 313] on span "Ссылки" at bounding box center [496, 298] width 74 height 33
click at [0, 0] on input "Ссылки" at bounding box center [0, 0] width 0 height 0
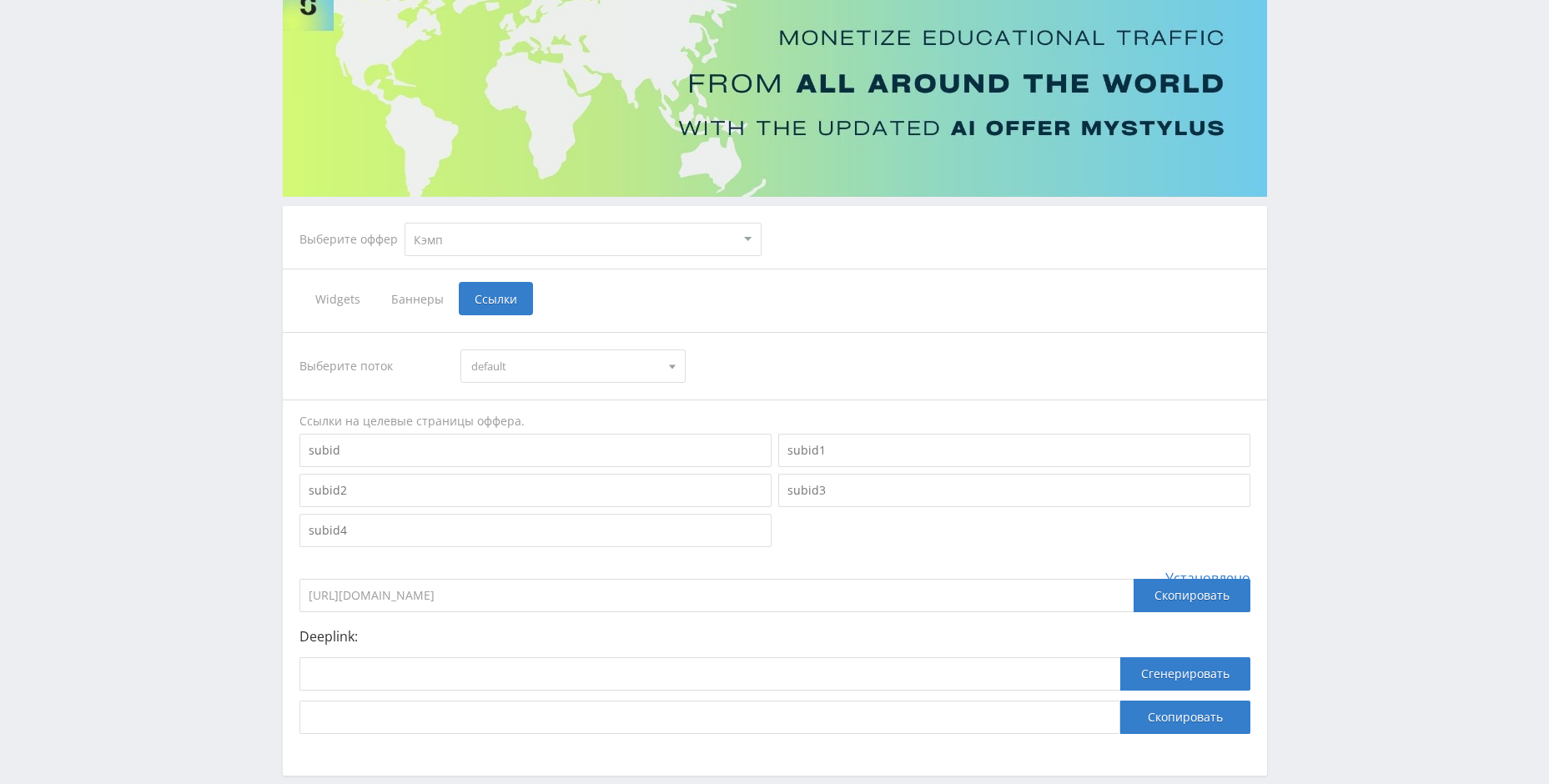
click at [410, 297] on span "Баннеры" at bounding box center [417, 298] width 84 height 33
click at [0, 0] on input "Баннеры" at bounding box center [0, 0] width 0 height 0
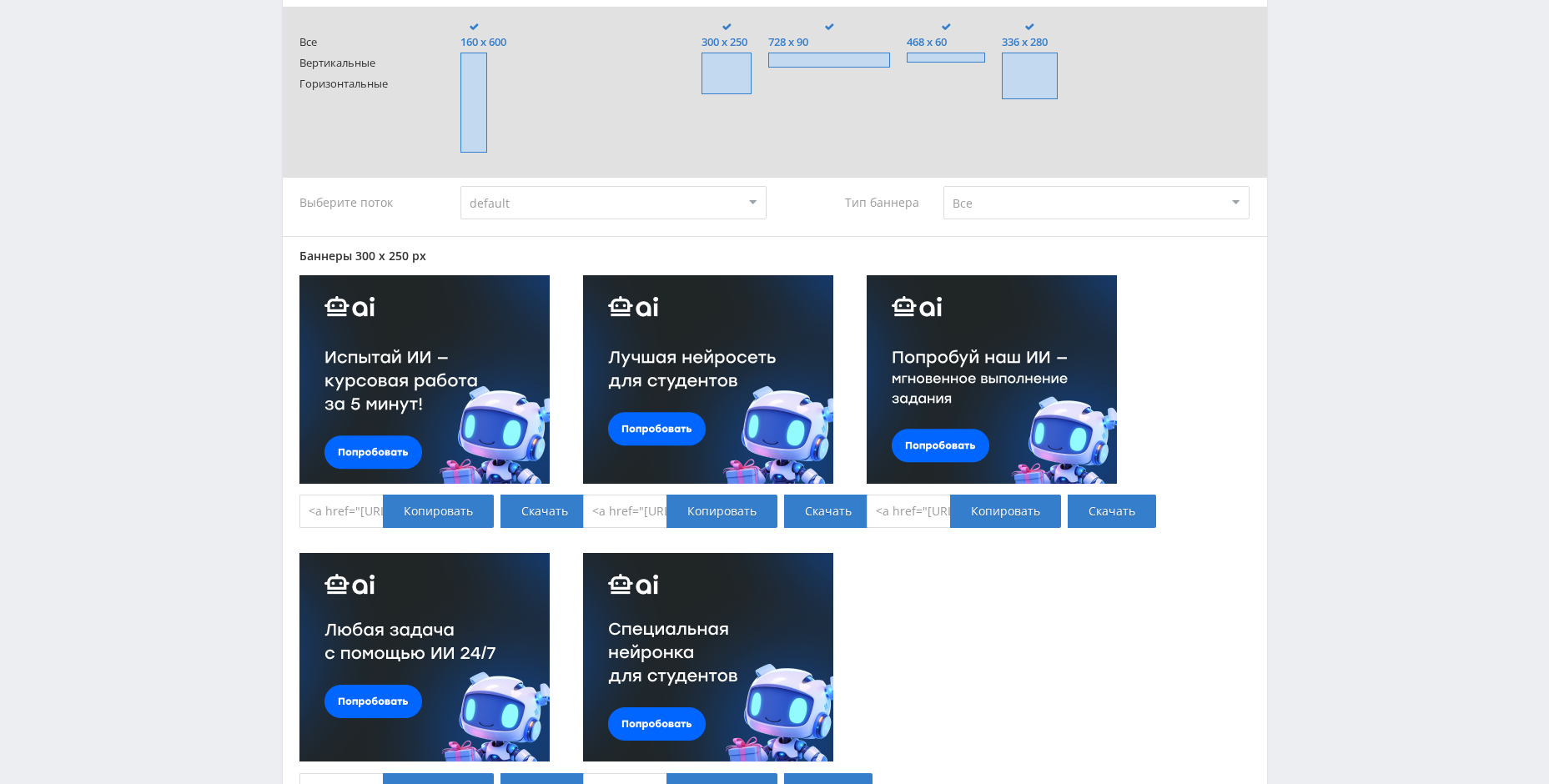
scroll to position [469, 0]
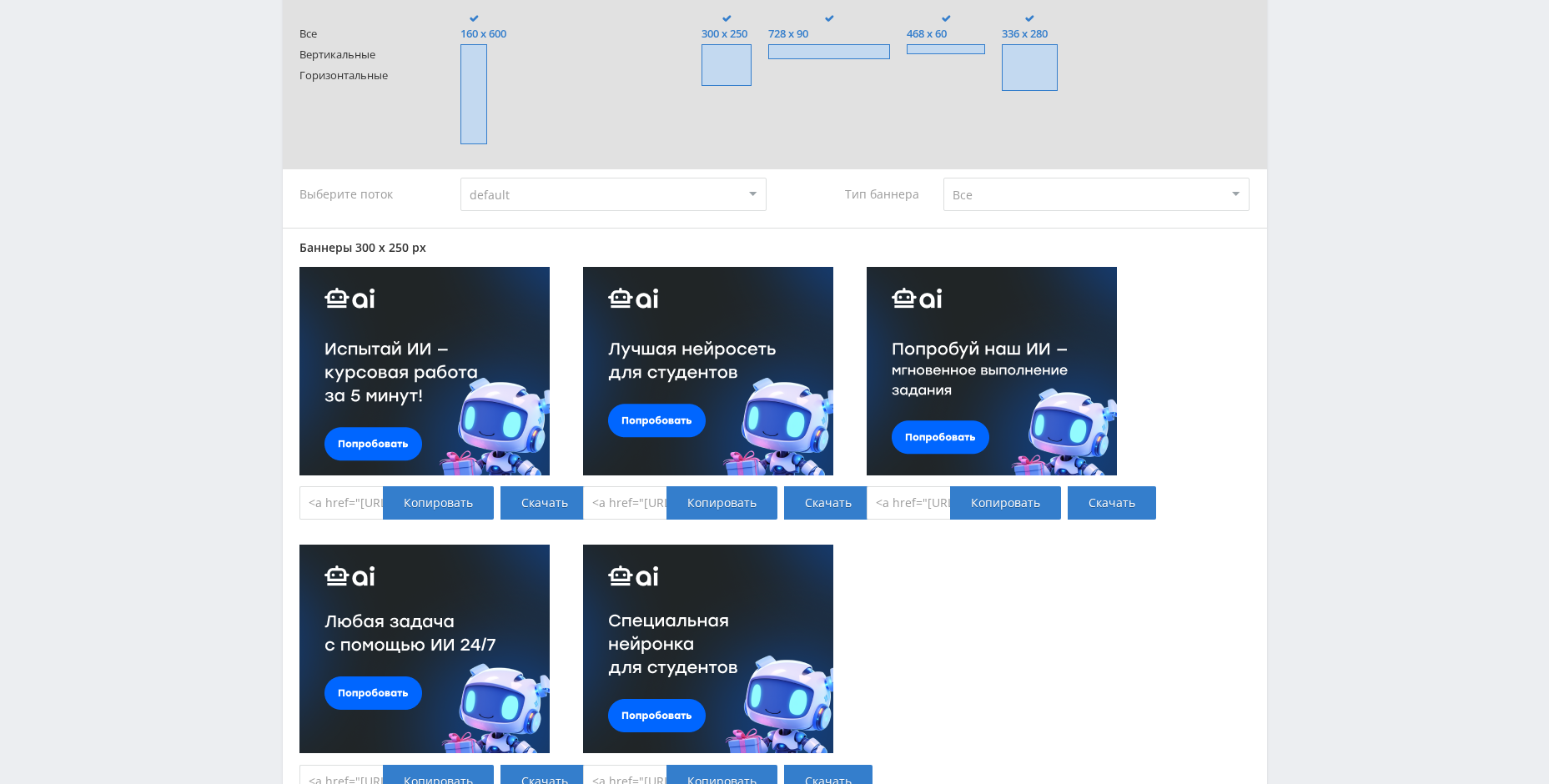
click at [363, 509] on input "<a href="https://eduforms.org/?rid=df614b70ca5c3e06&promo=1&bannerId=8249" targ…" at bounding box center [341, 502] width 84 height 33
click at [374, 499] on input "<a href="https://eduforms.org/?rid=df614b70ca5c3e06&promo=1&bannerId=8249" targ…" at bounding box center [341, 502] width 84 height 33
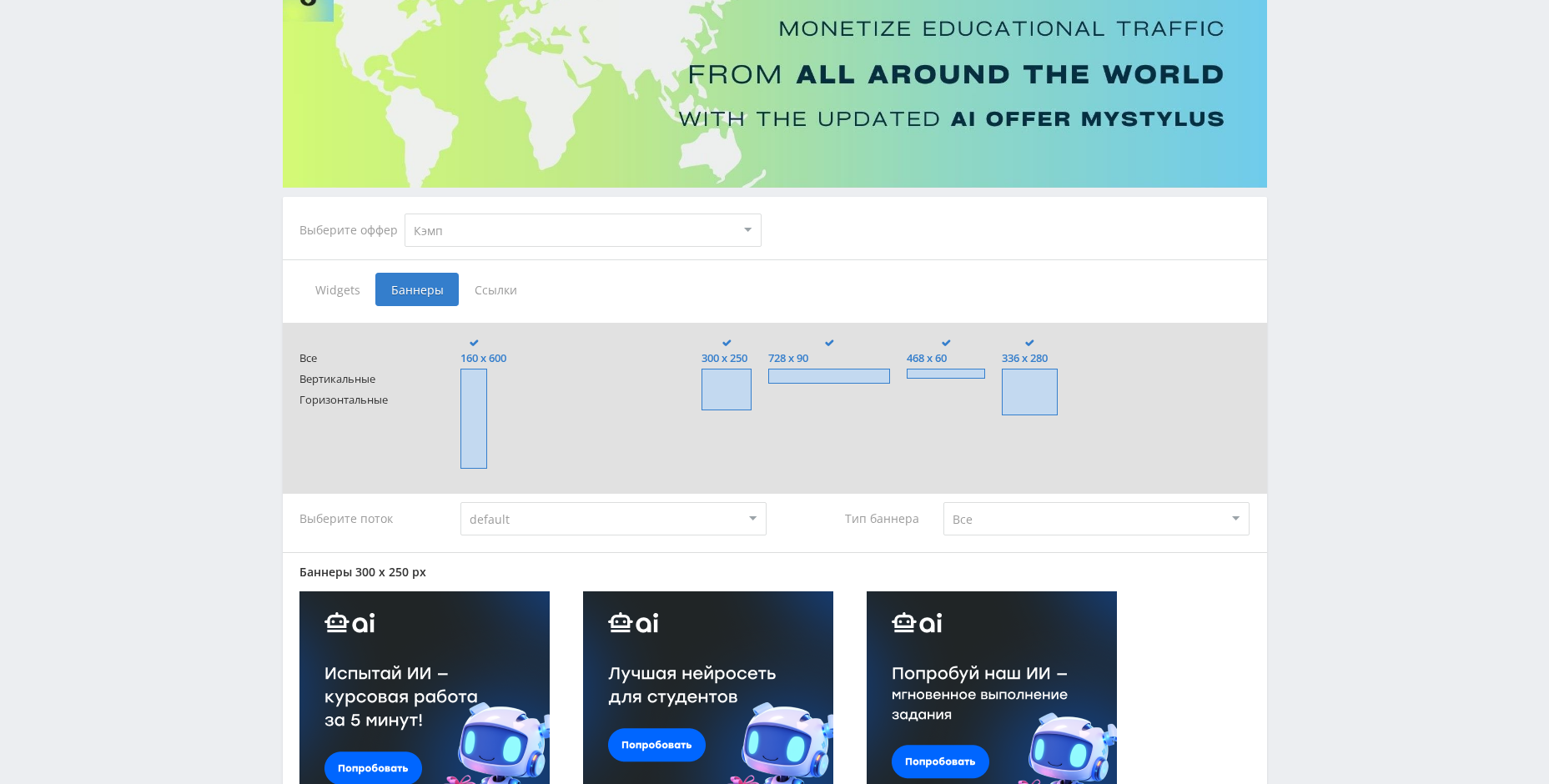
scroll to position [135, 0]
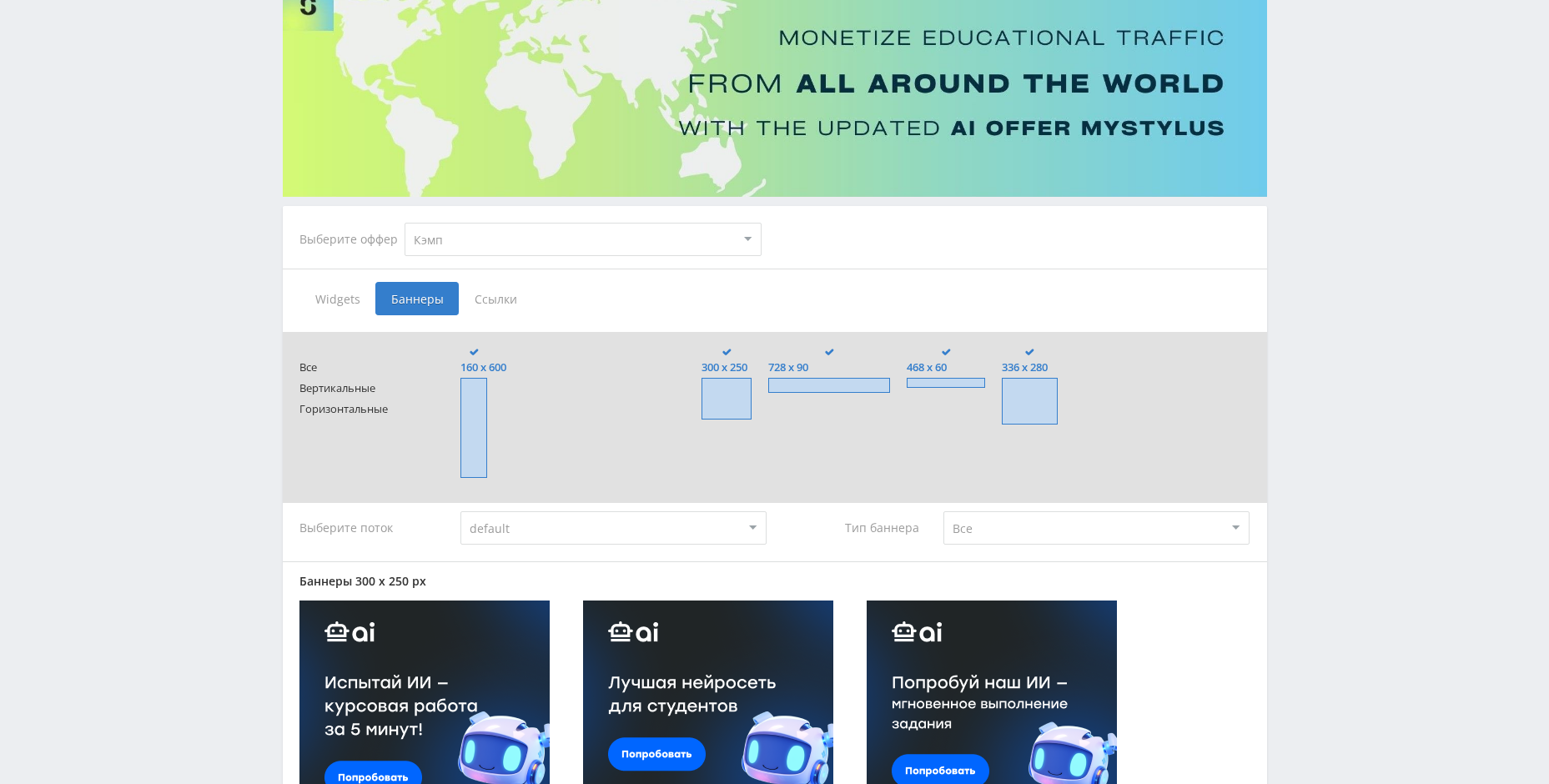
click at [493, 289] on span "Ссылки" at bounding box center [496, 298] width 74 height 33
click at [0, 0] on input "Ссылки" at bounding box center [0, 0] width 0 height 0
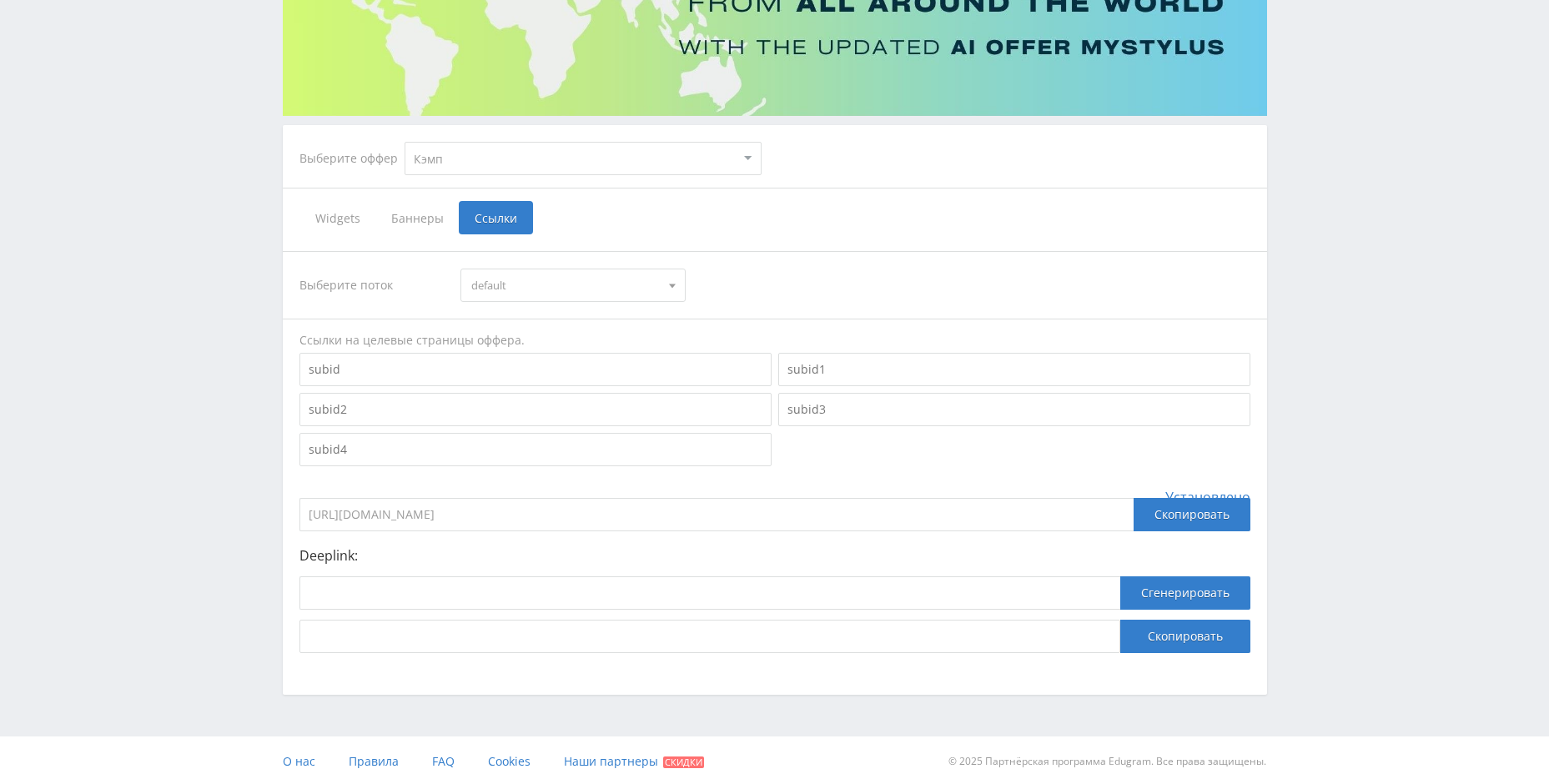
scroll to position [218, 0]
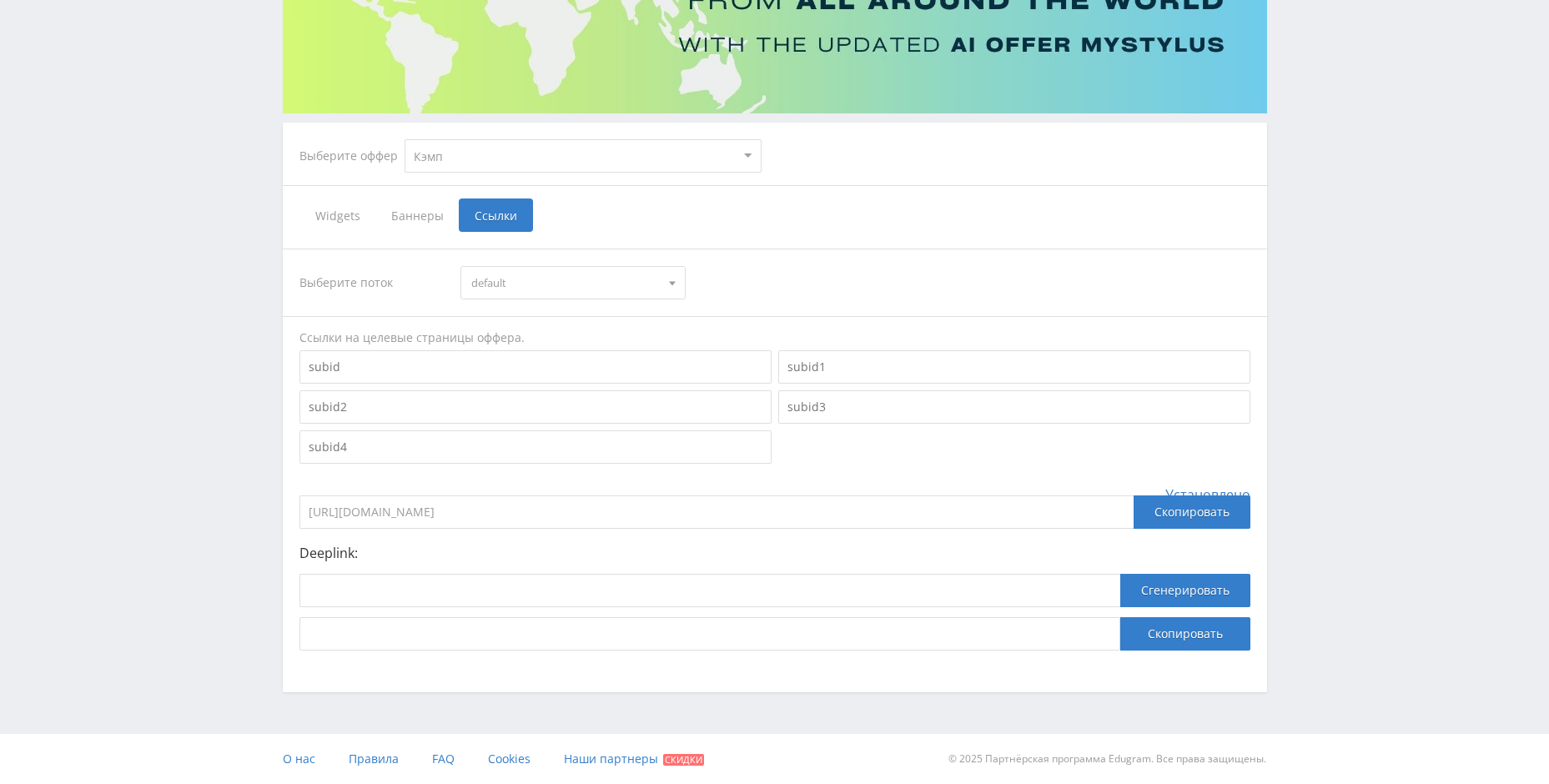
click at [467, 342] on div "Ссылки на целевые страницы оффера." at bounding box center [774, 338] width 951 height 17
click at [449, 367] on input at bounding box center [535, 366] width 472 height 33
type input "sidebar"
click at [463, 408] on input at bounding box center [535, 406] width 472 height 33
type input "v"
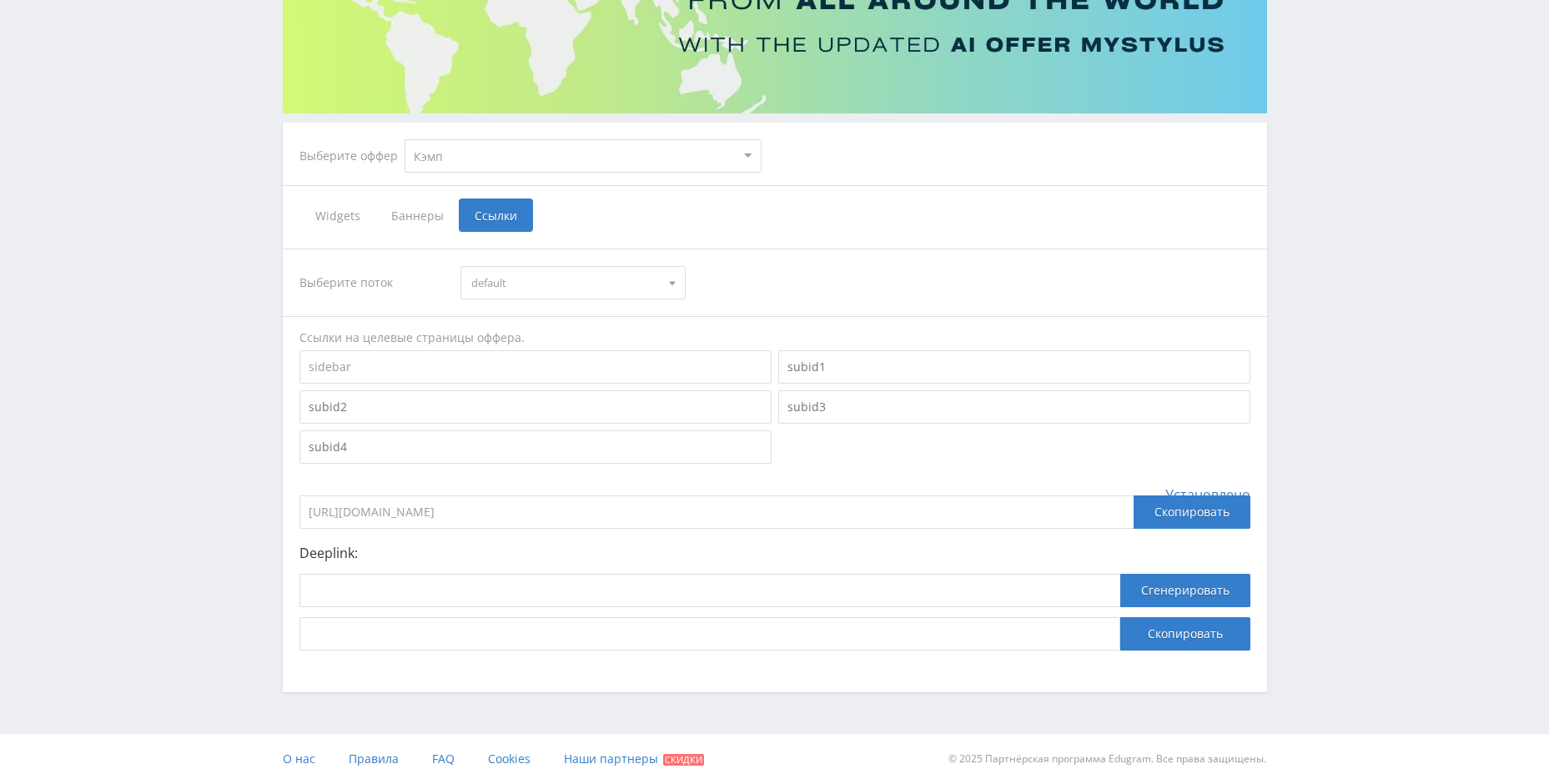
click at [430, 376] on input "sidebar" at bounding box center [535, 366] width 472 height 33
click at [1293, 458] on div "Telegram-канал Инструменты База знаний Ваш менеджер: Alex Alex Online @edugram_…" at bounding box center [774, 283] width 1549 height 1002
click at [1204, 509] on div "Скопировать" at bounding box center [1192, 512] width 117 height 33
click at [1342, 439] on div "Telegram-канал Инструменты База знаний Ваш менеджер: Alex Alex Online @edugram_…" at bounding box center [774, 283] width 1549 height 1002
click at [689, 413] on input at bounding box center [535, 406] width 472 height 33
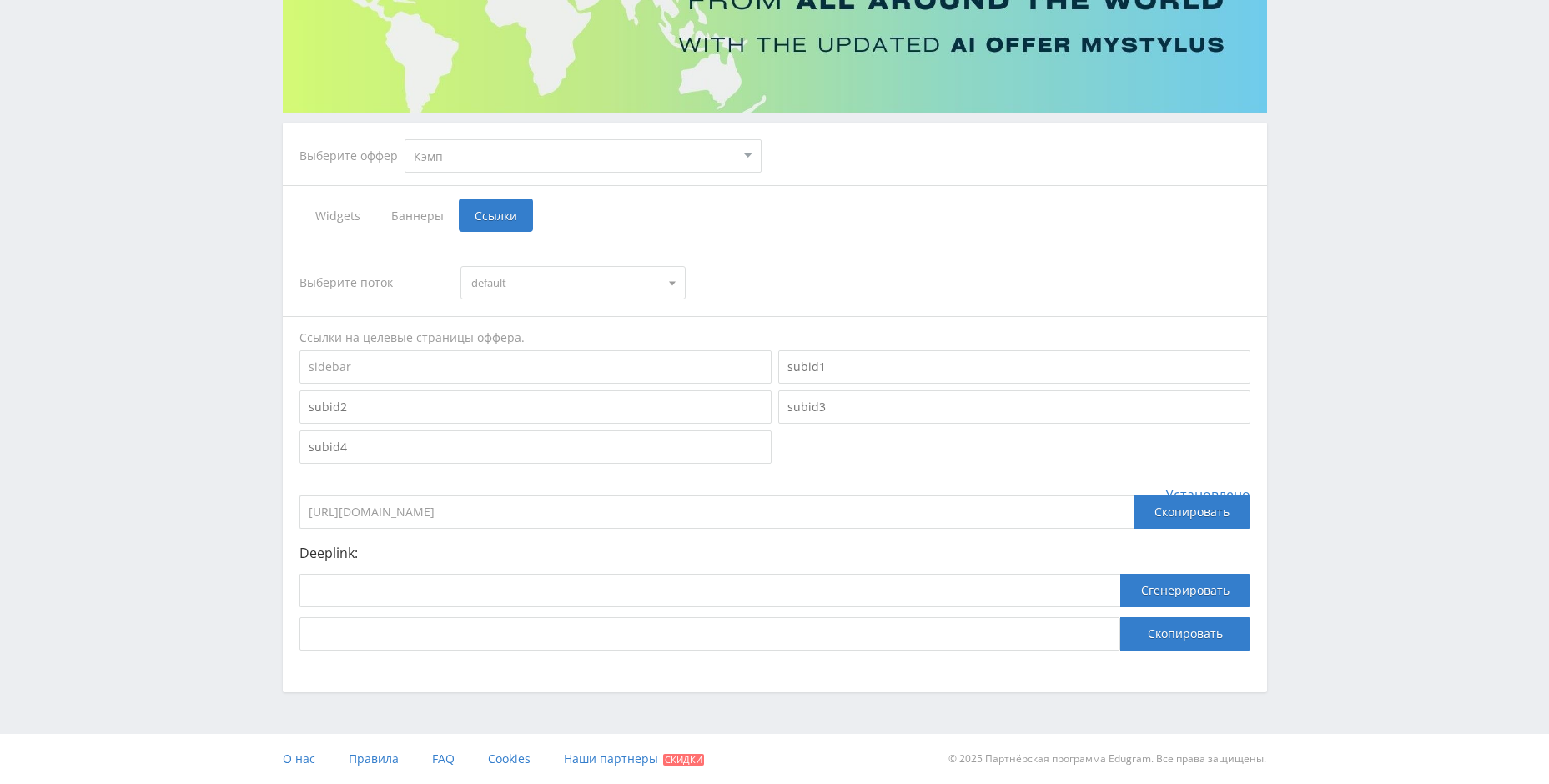
click at [384, 363] on input "sidebar" at bounding box center [535, 366] width 472 height 33
type input "s"
type input "и"
click at [414, 371] on input "banner" at bounding box center [535, 366] width 472 height 33
type input "b"
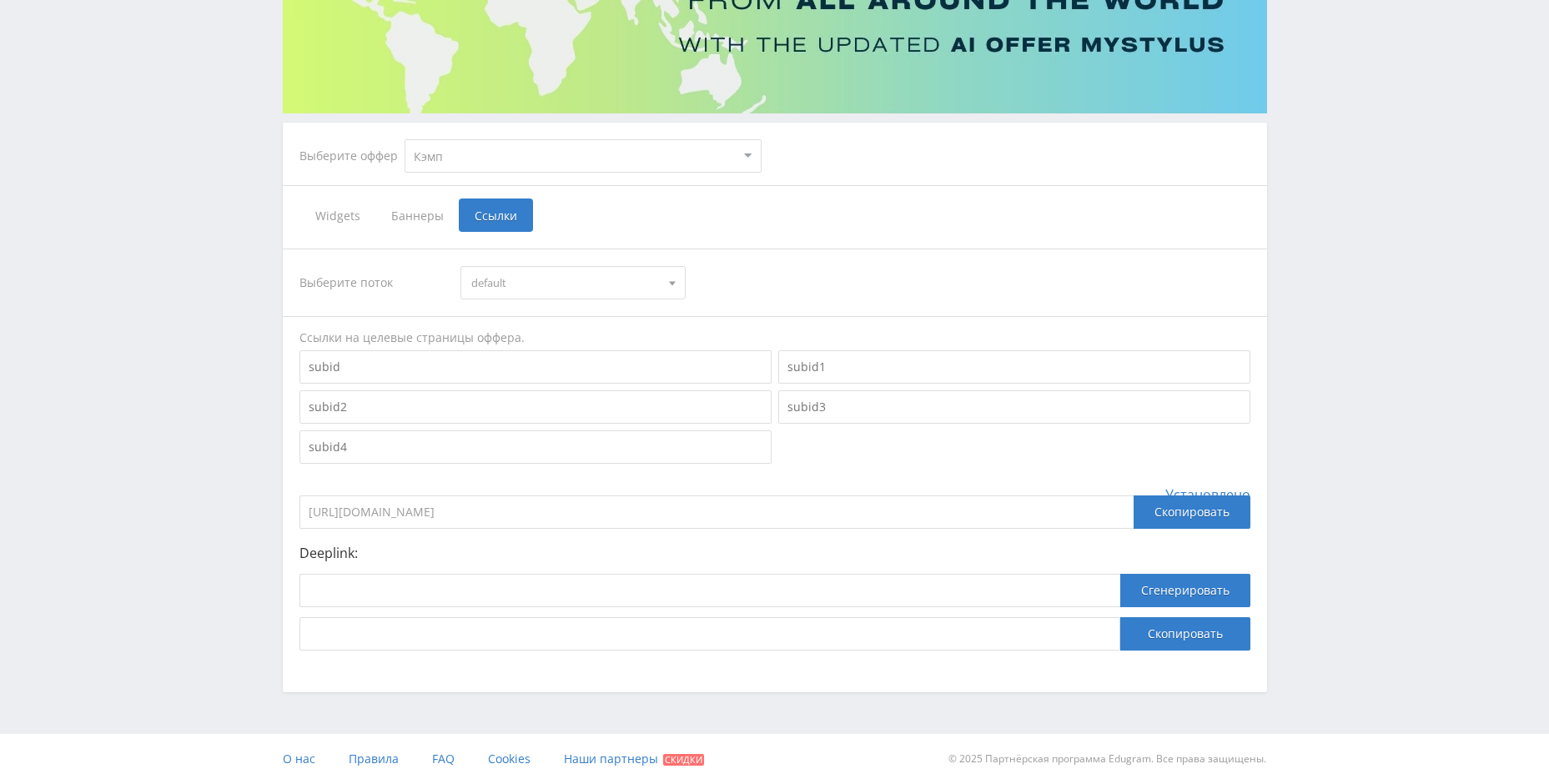
click at [387, 401] on input at bounding box center [535, 406] width 472 height 33
click at [410, 367] on input at bounding box center [535, 366] width 472 height 33
type input "banner"
type input "sidebar"
click at [1442, 320] on div "Telegram-канал Инструменты База знаний Ваш менеджер: Alex Alex Online @edugram_…" at bounding box center [774, 283] width 1549 height 1002
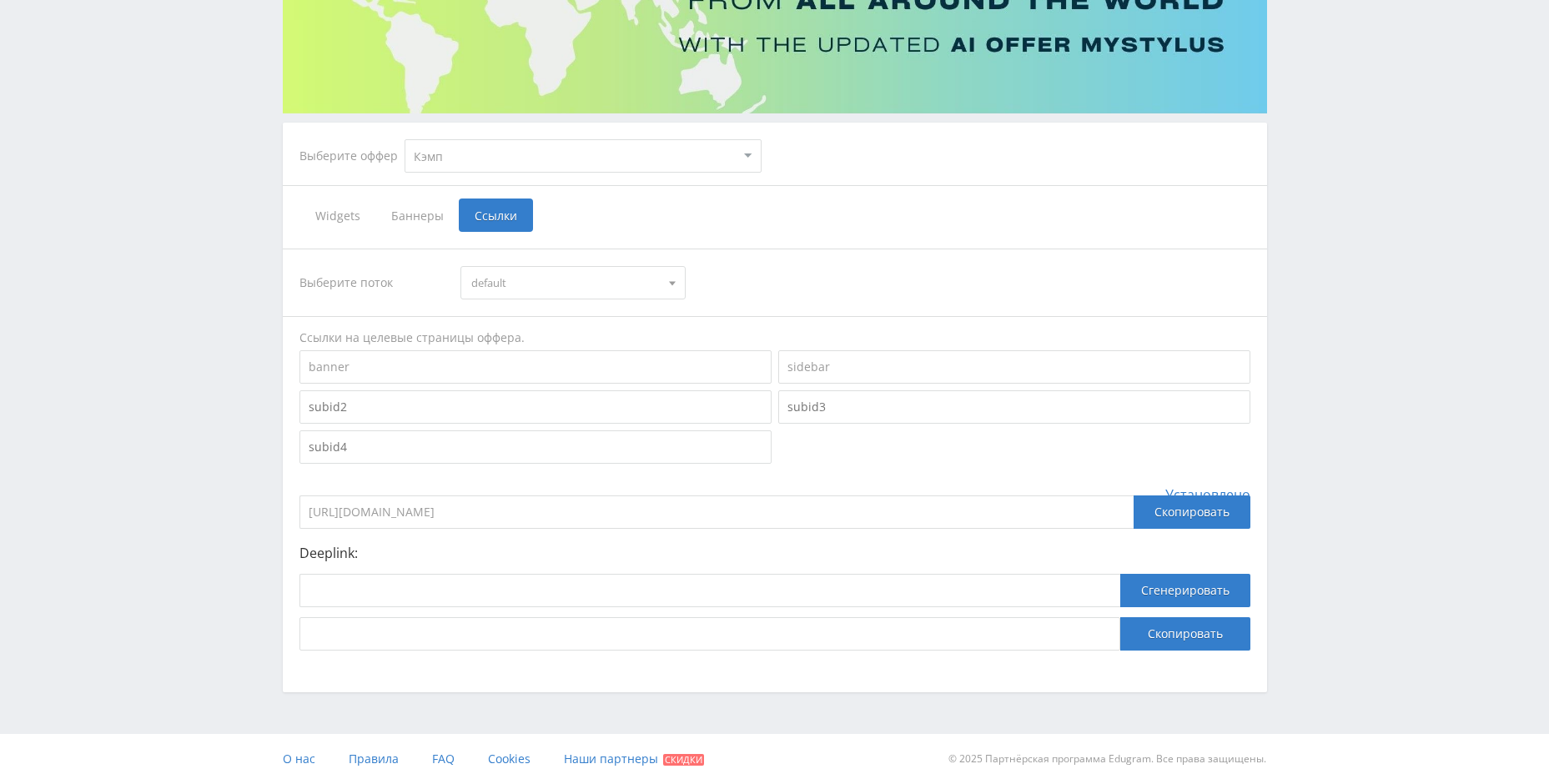
click at [652, 280] on span "default" at bounding box center [565, 282] width 189 height 31
click at [623, 289] on span "default" at bounding box center [565, 282] width 189 height 31
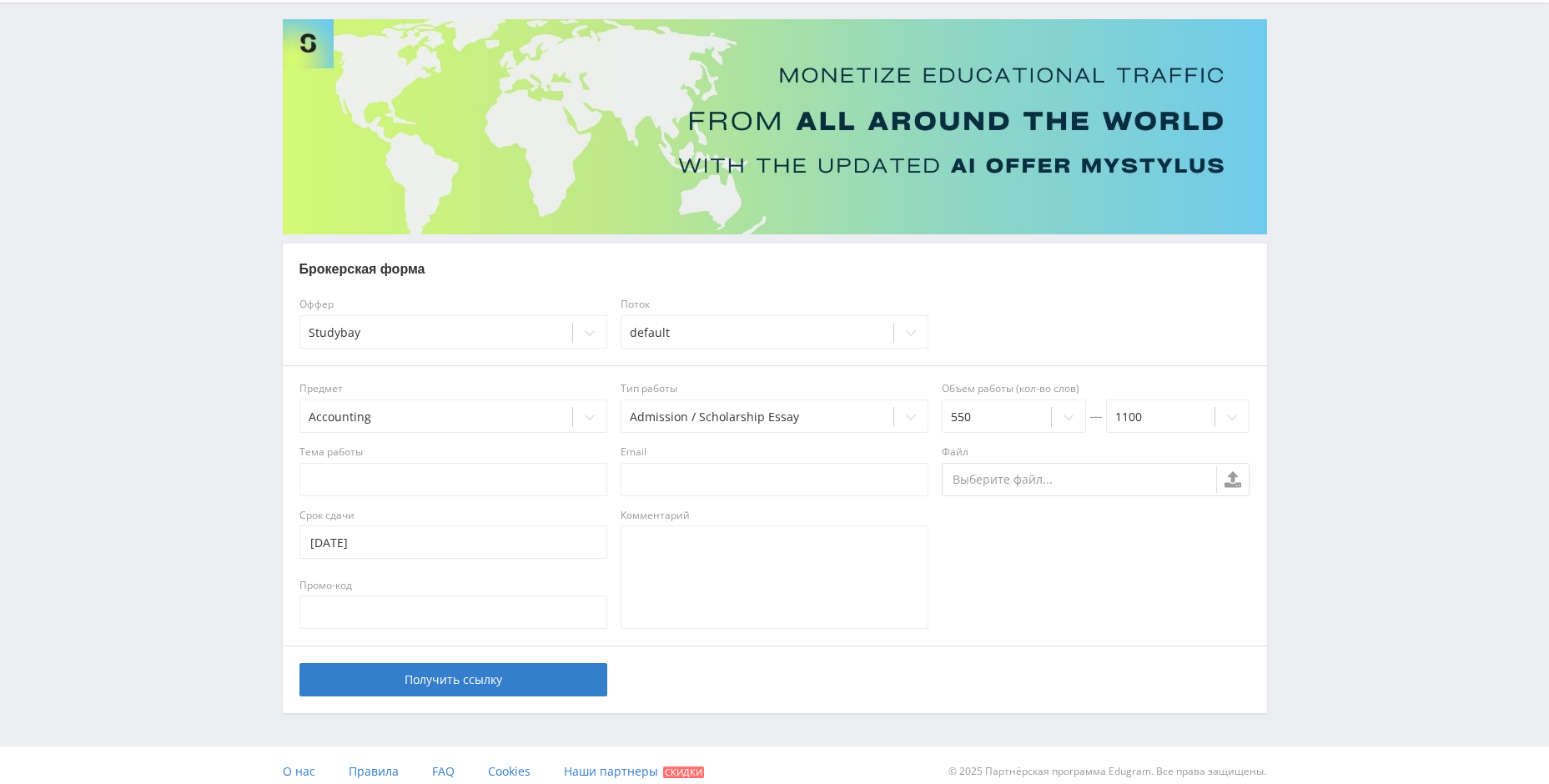
scroll to position [110, 0]
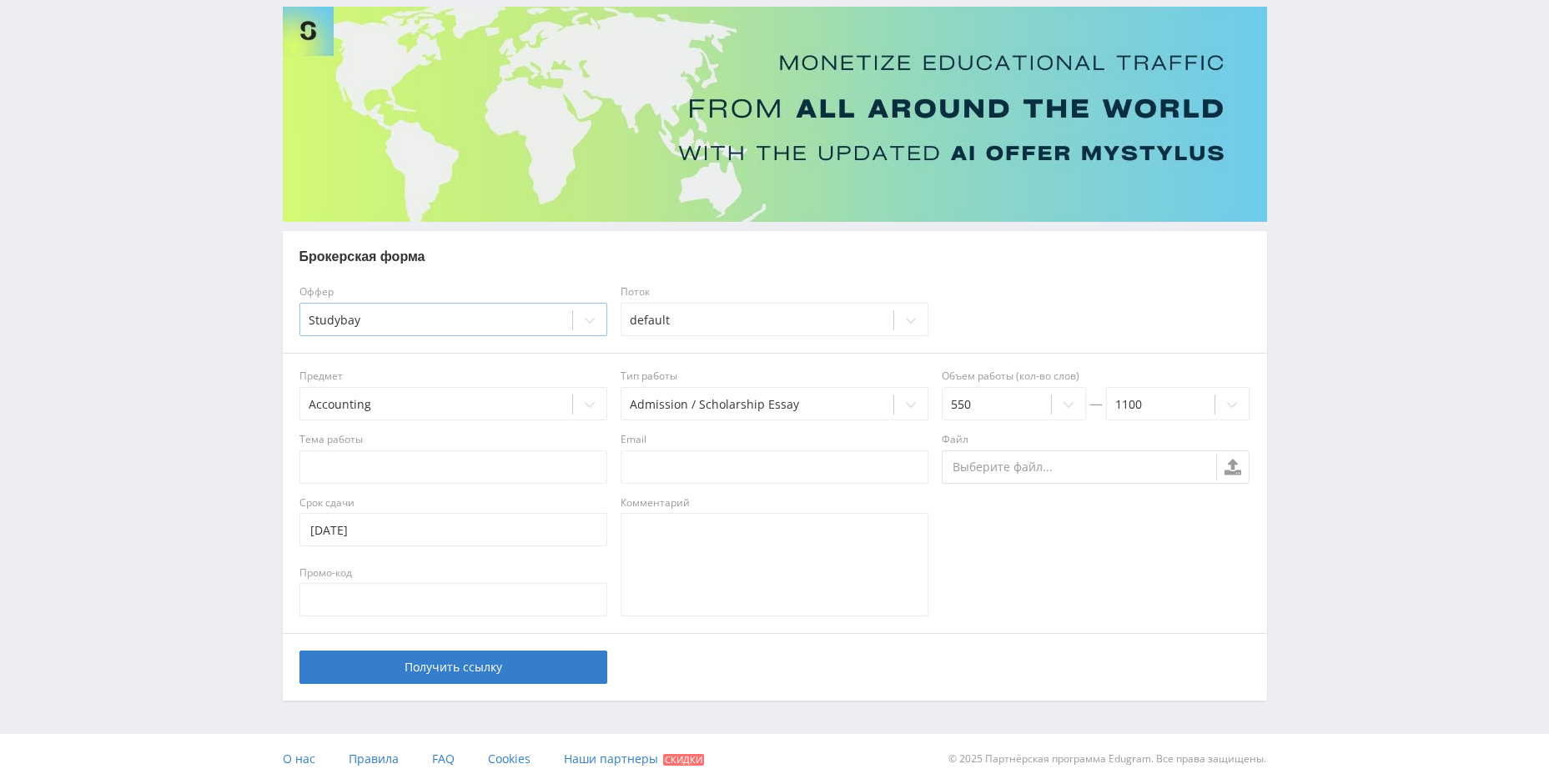
click at [536, 309] on div "Studybay" at bounding box center [436, 320] width 272 height 24
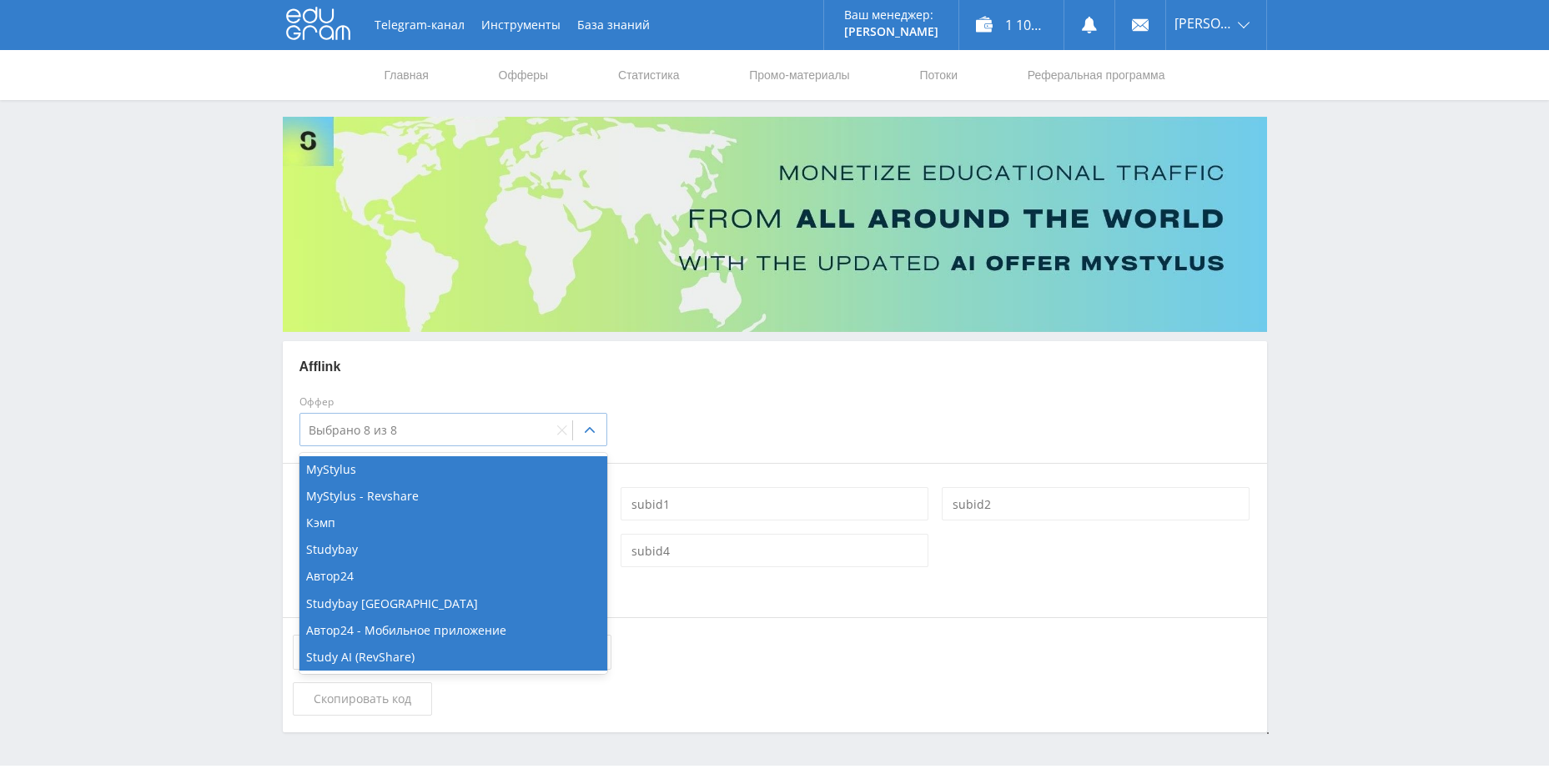
click at [404, 439] on div "Выбрано 8 из 8" at bounding box center [425, 430] width 252 height 24
click at [373, 520] on div "Кэмп" at bounding box center [453, 523] width 308 height 27
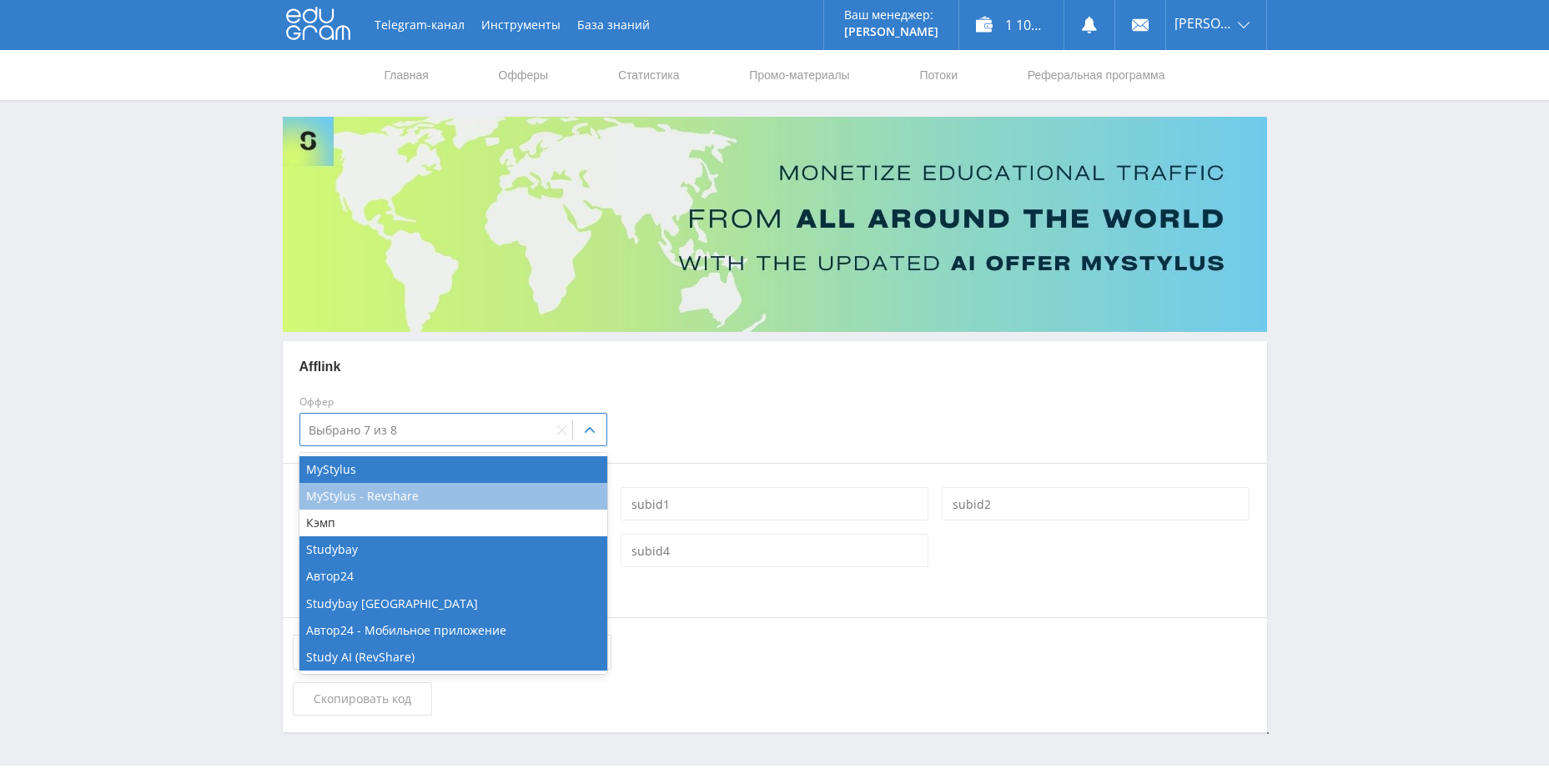
click at [330, 505] on div "MyStylus - Revshare" at bounding box center [453, 496] width 308 height 27
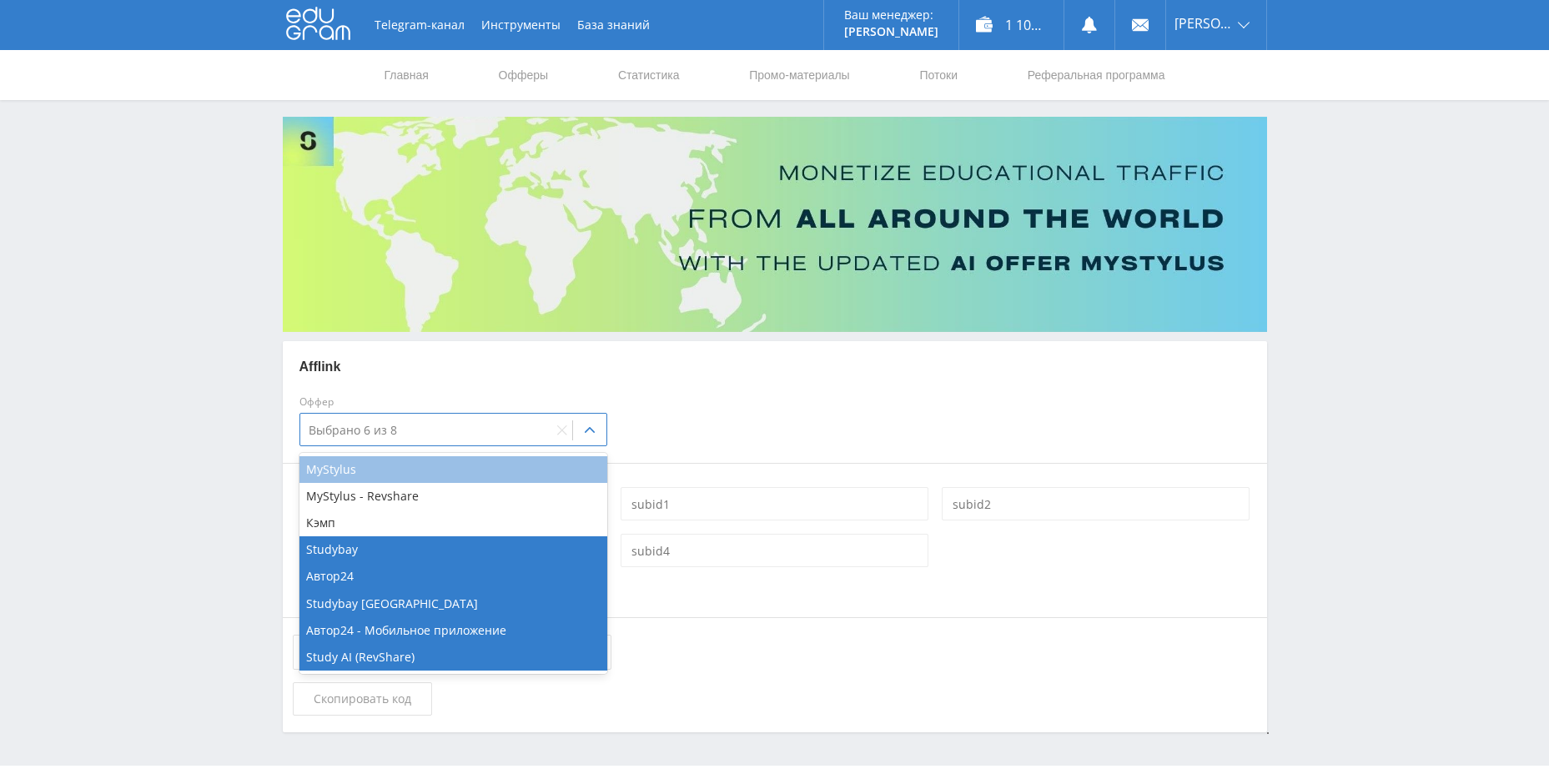
click at [339, 478] on div "MyStylus" at bounding box center [453, 470] width 308 height 27
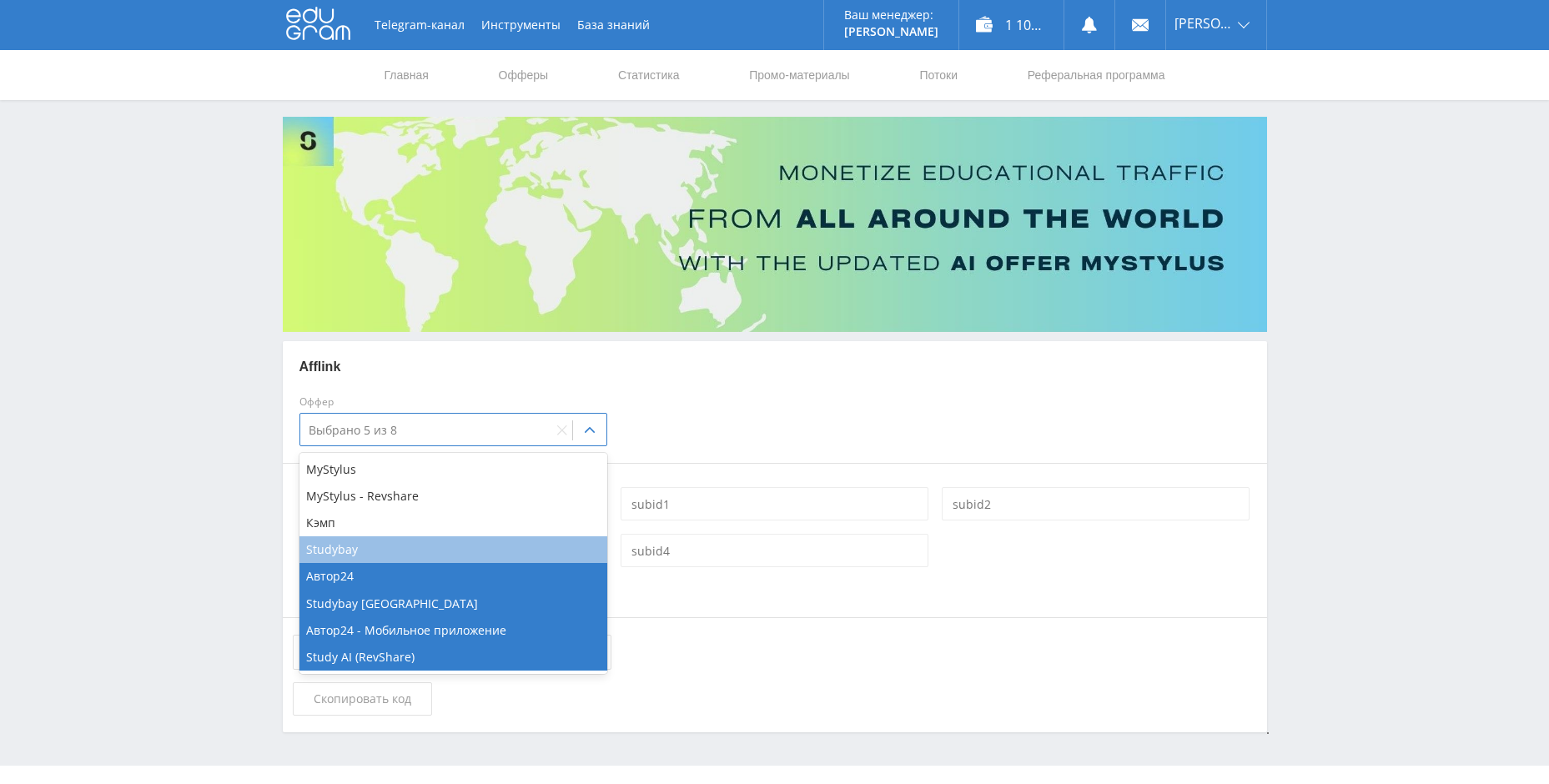
click at [336, 546] on div "Studybay" at bounding box center [453, 550] width 308 height 27
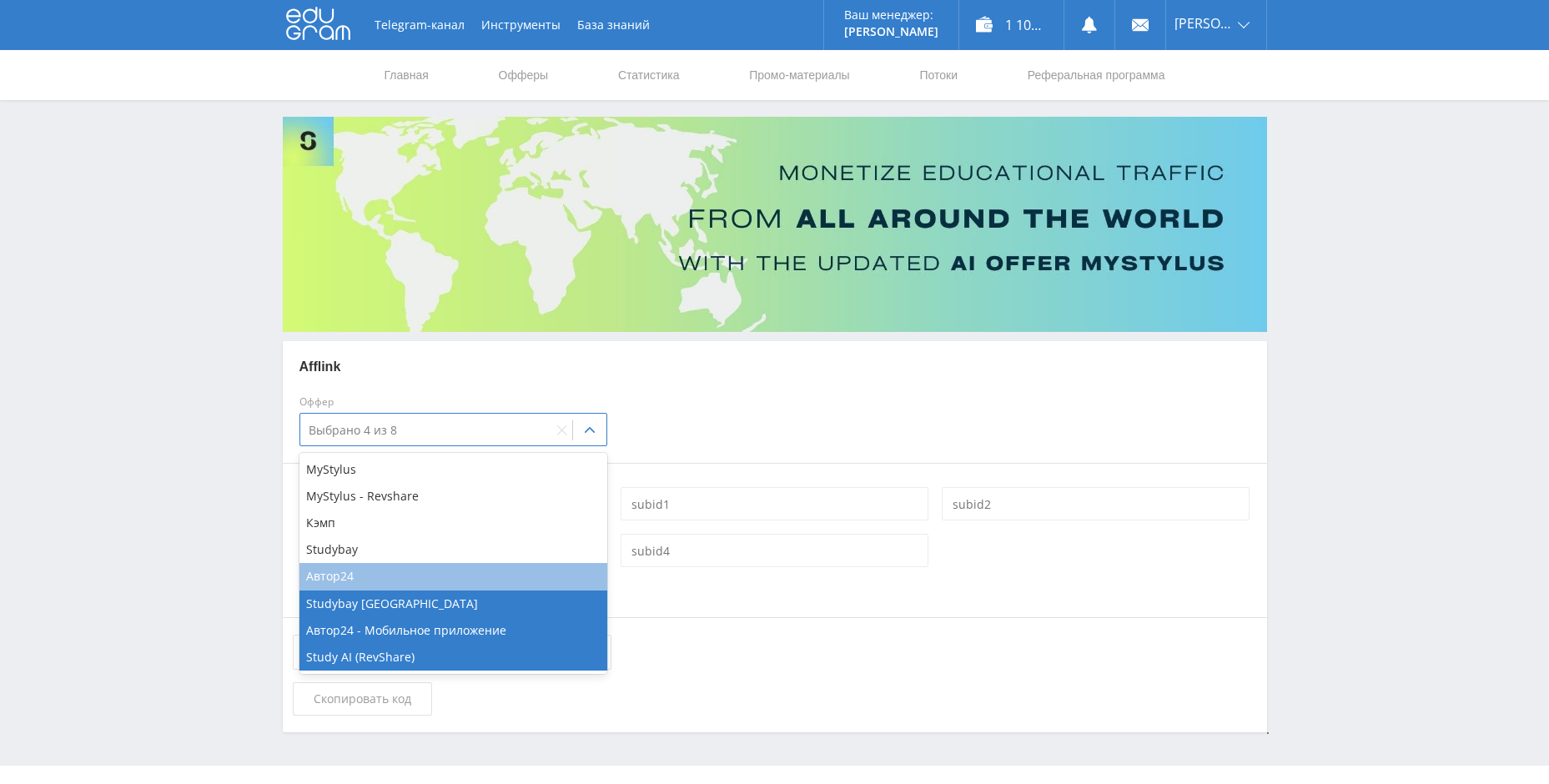
click at [334, 577] on div "Автор24" at bounding box center [453, 576] width 308 height 27
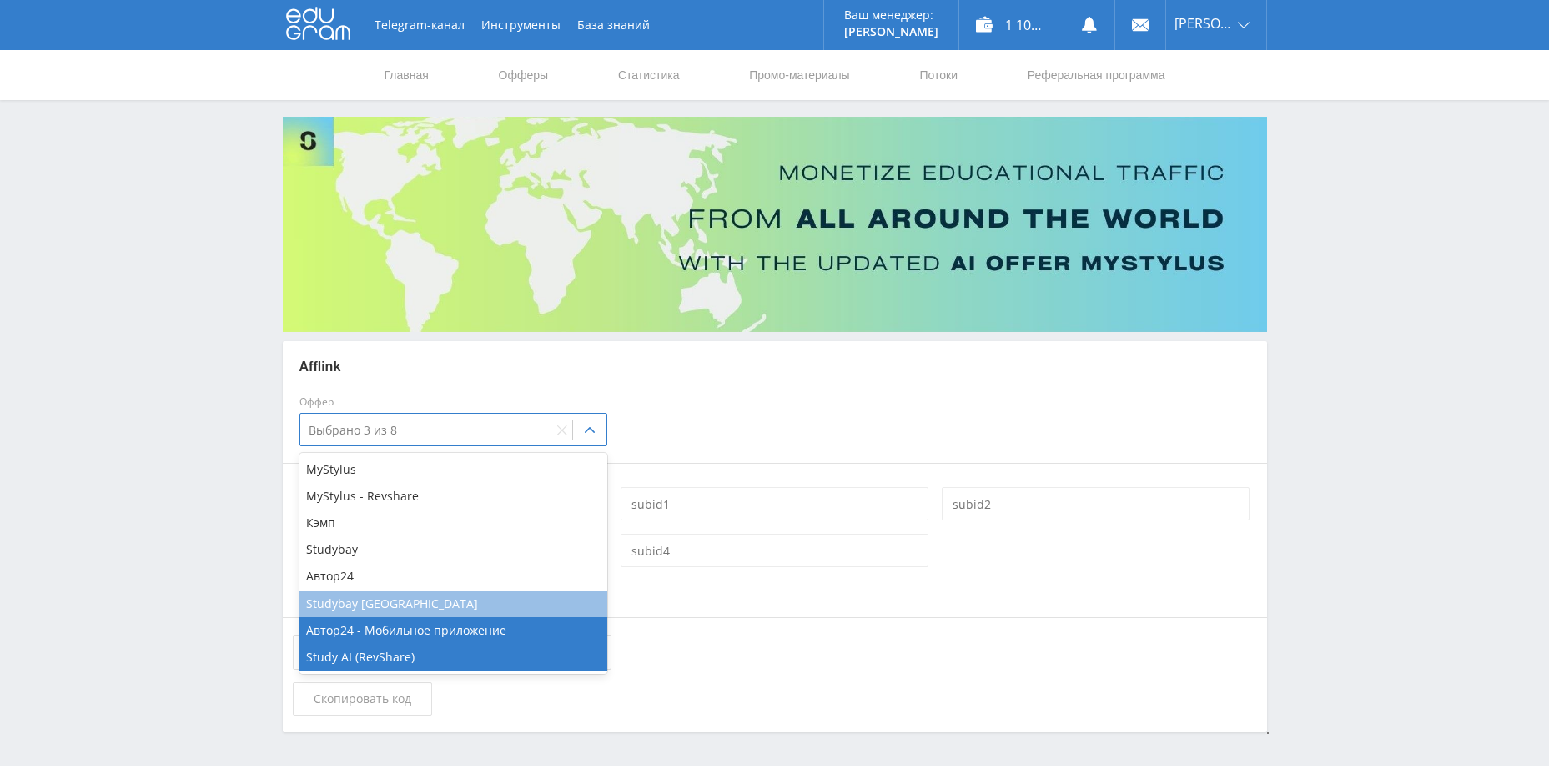
click at [334, 600] on div "Studybay [GEOGRAPHIC_DATA]" at bounding box center [453, 604] width 308 height 27
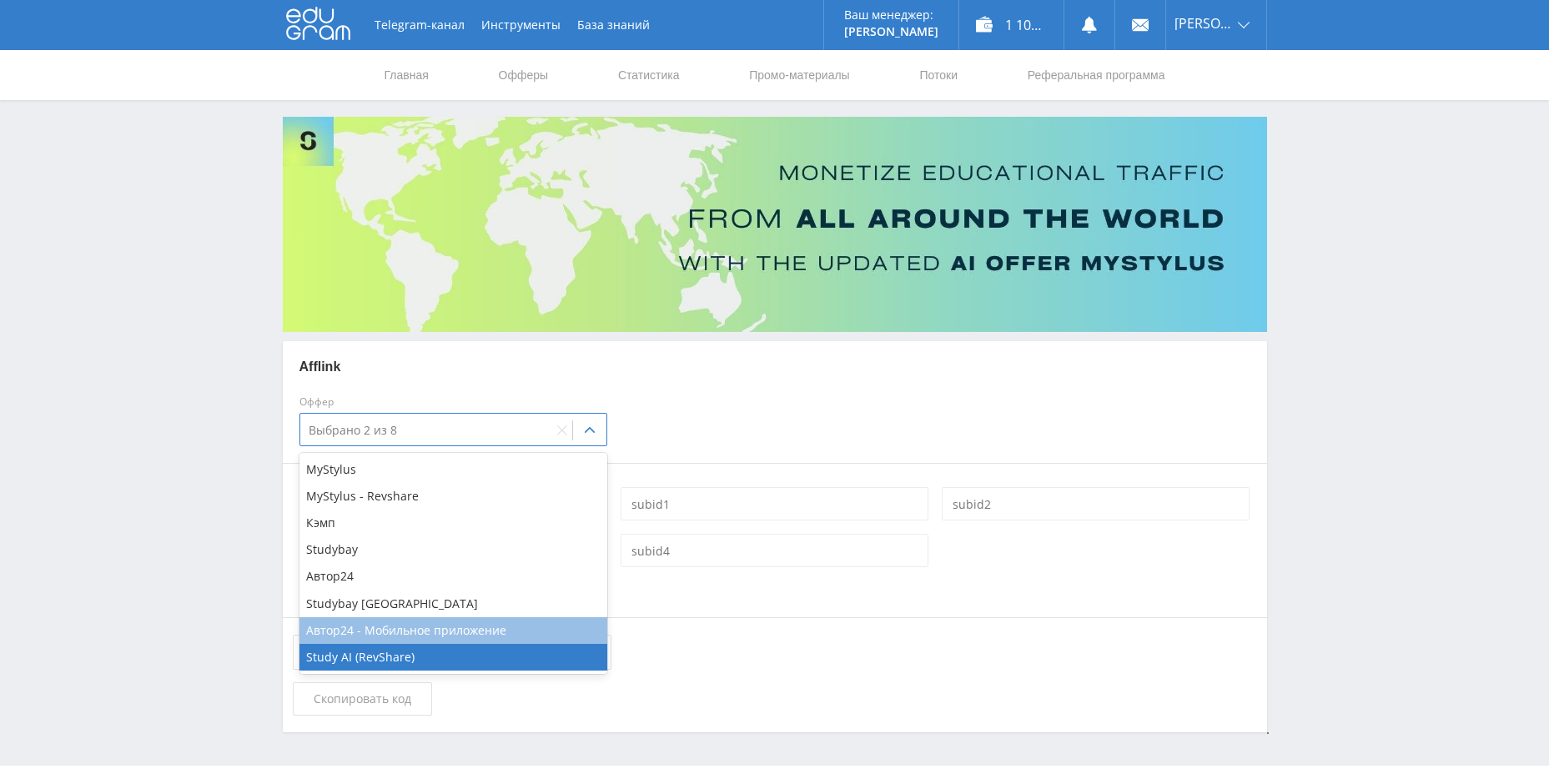
click at [333, 621] on div "Автор24 - Мобильное приложение" at bounding box center [453, 630] width 308 height 27
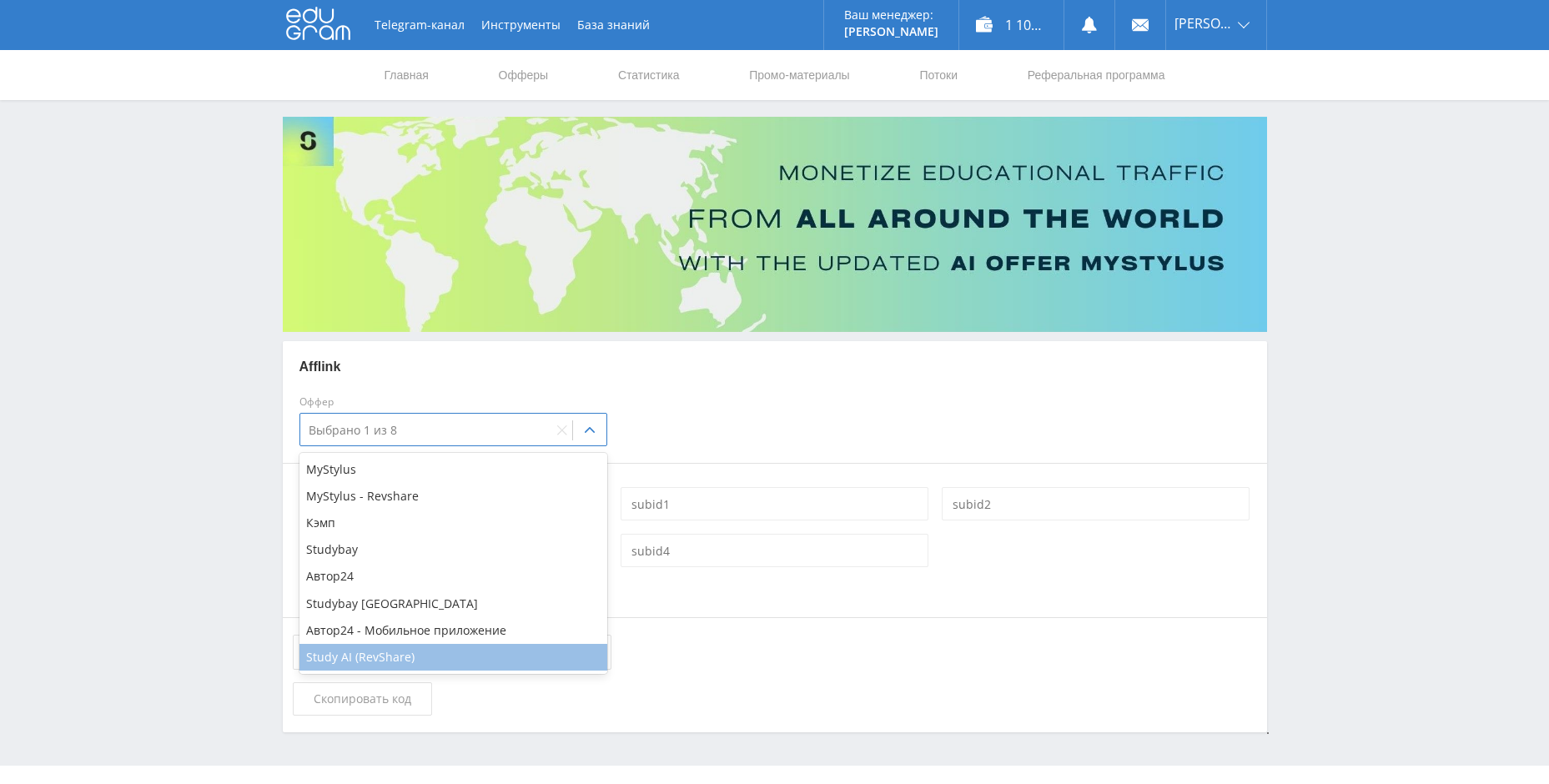
click at [333, 655] on div "Study AI (RevShare)" at bounding box center [453, 657] width 308 height 27
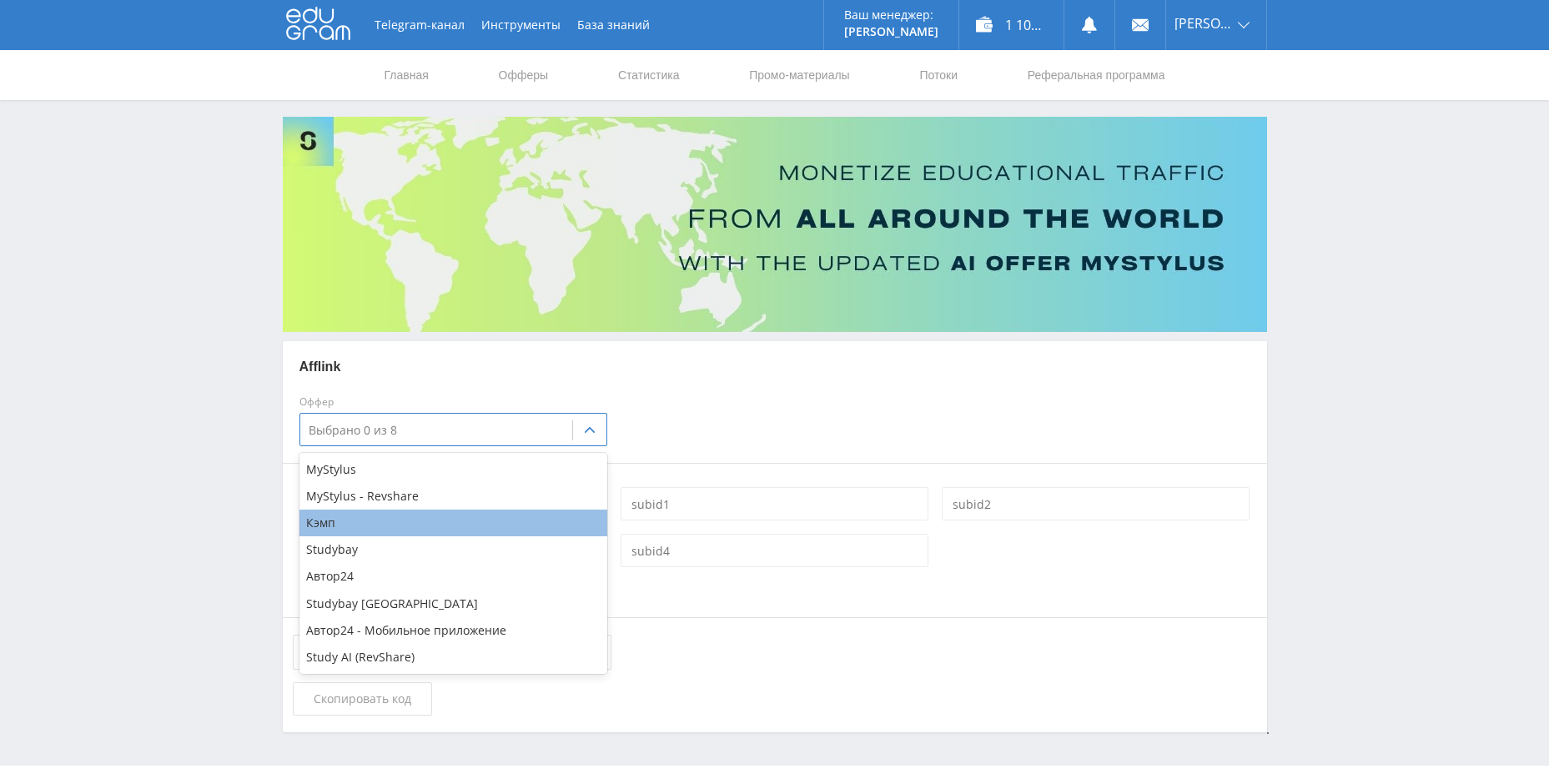
click at [366, 527] on div "Кэмп" at bounding box center [453, 523] width 308 height 27
click at [199, 457] on div "Telegram-канал Инструменты База знаний Ваш менеджер: Alex Alex Online @edugram_…" at bounding box center [774, 407] width 1549 height 815
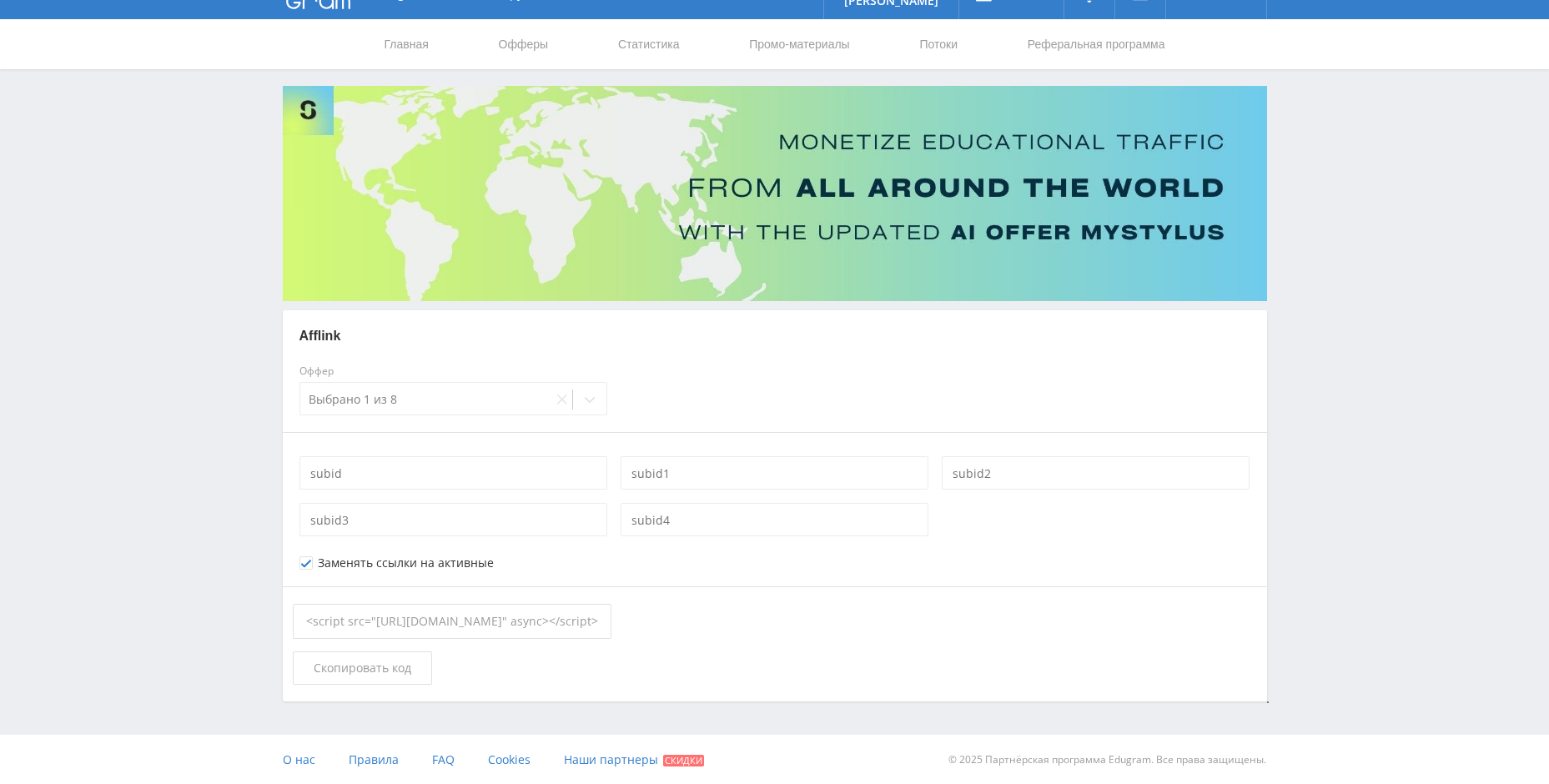
scroll to position [31, 0]
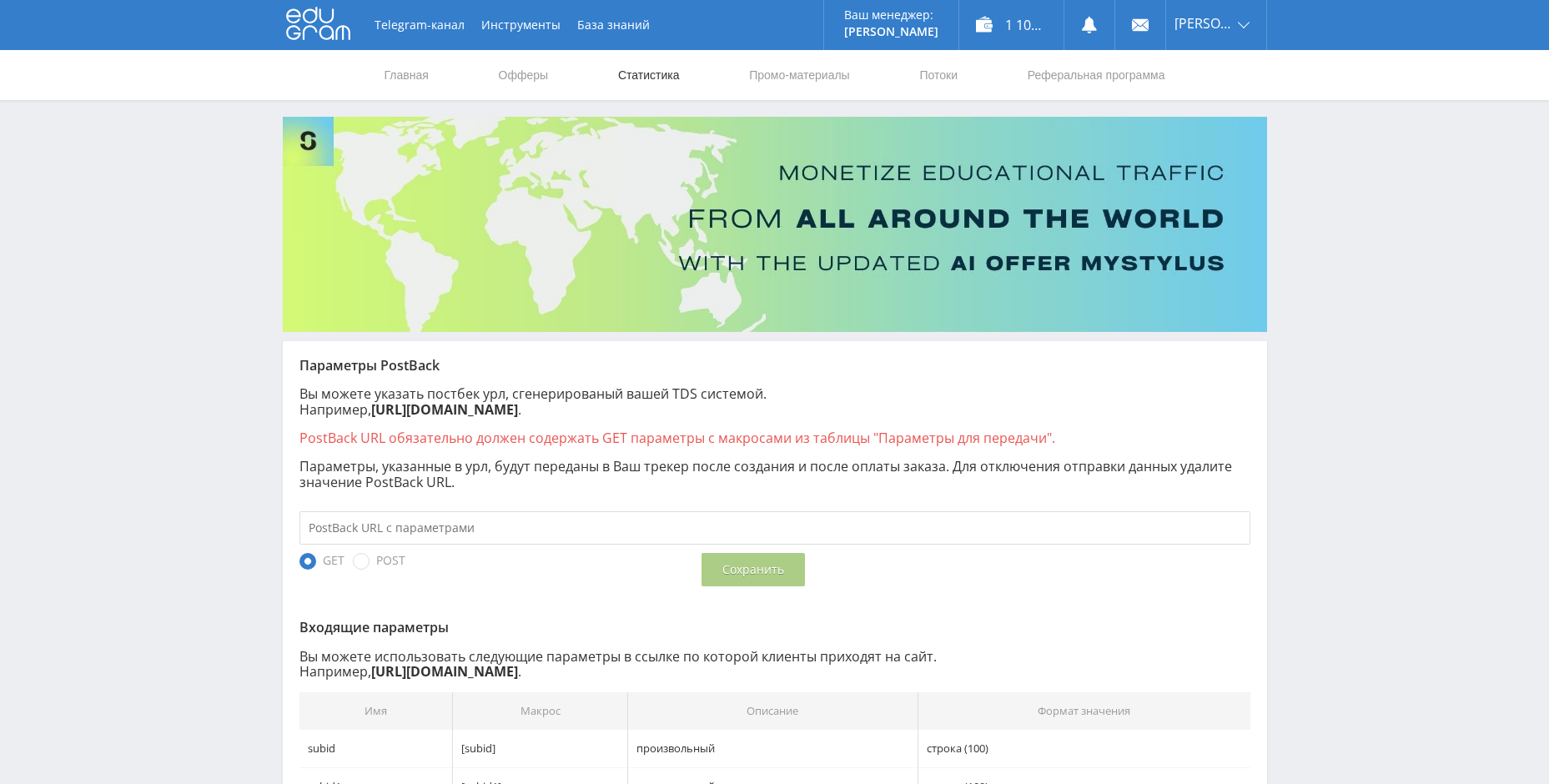
click at [630, 72] on link "Статистика" at bounding box center [649, 75] width 66 height 50
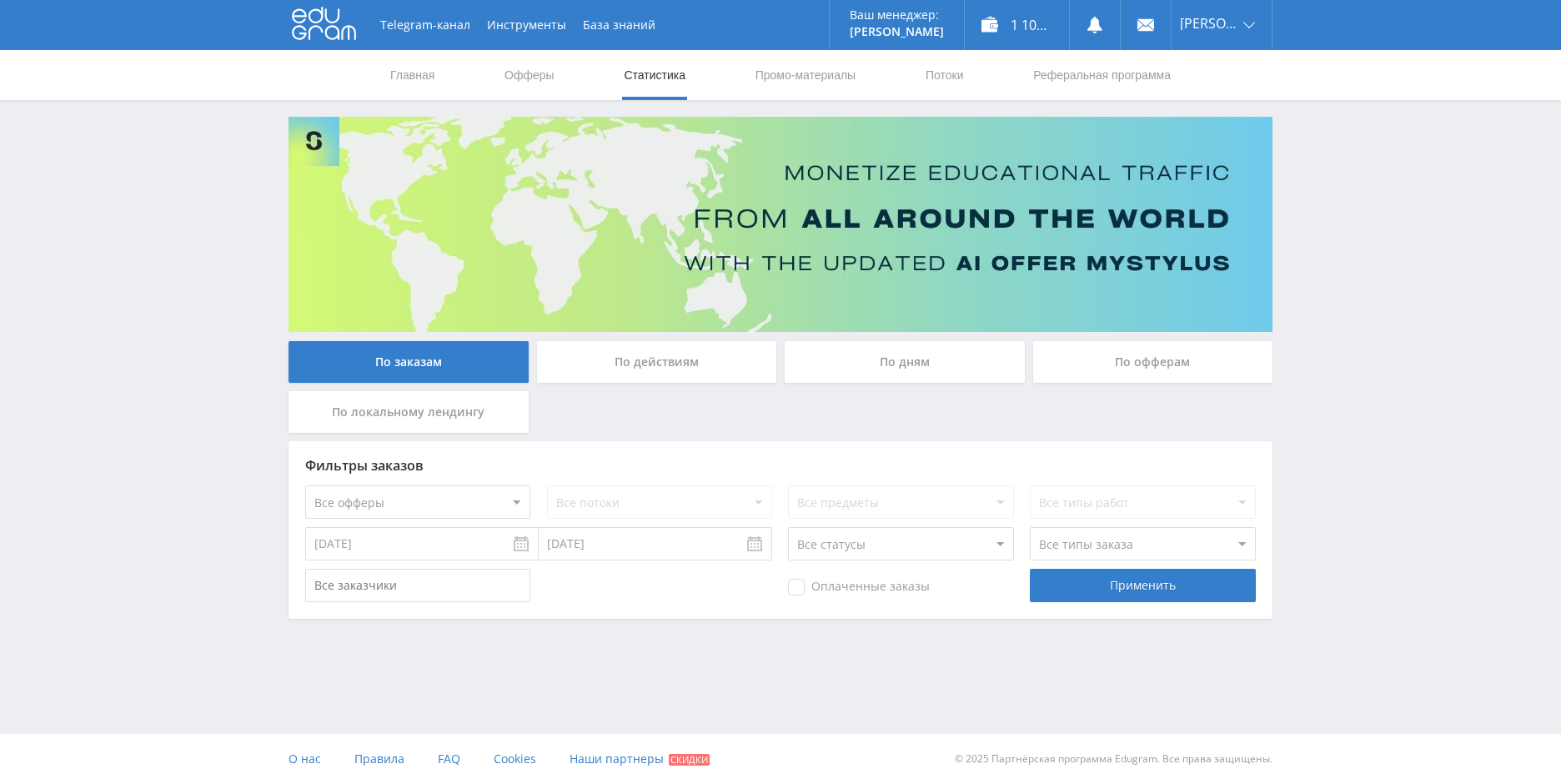
click at [1086, 370] on div "По офферам" at bounding box center [1153, 362] width 240 height 42
click at [0, 0] on input "По офферам" at bounding box center [0, 0] width 0 height 0
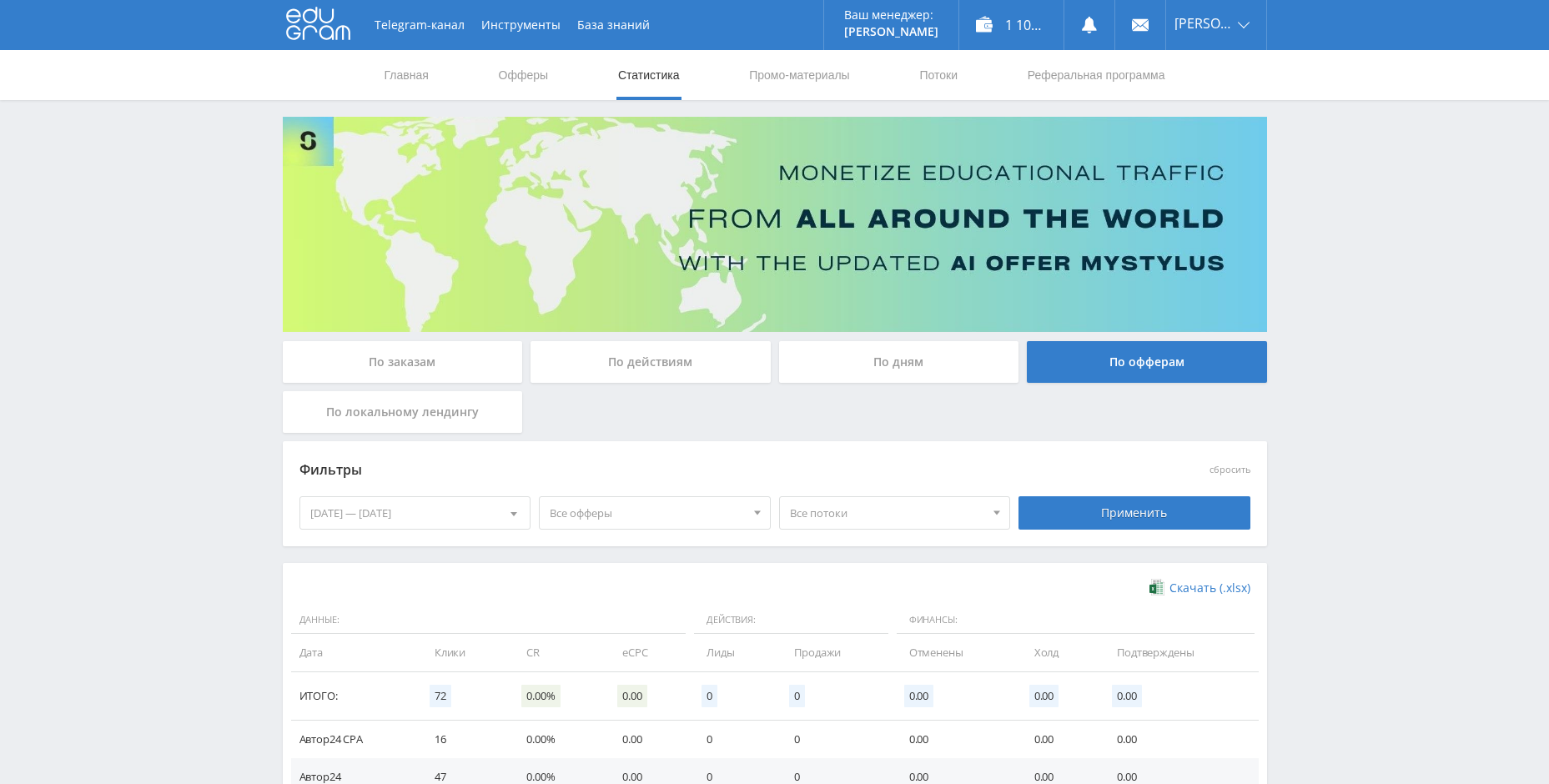
click at [822, 508] on span "Все потоки" at bounding box center [888, 513] width 196 height 31
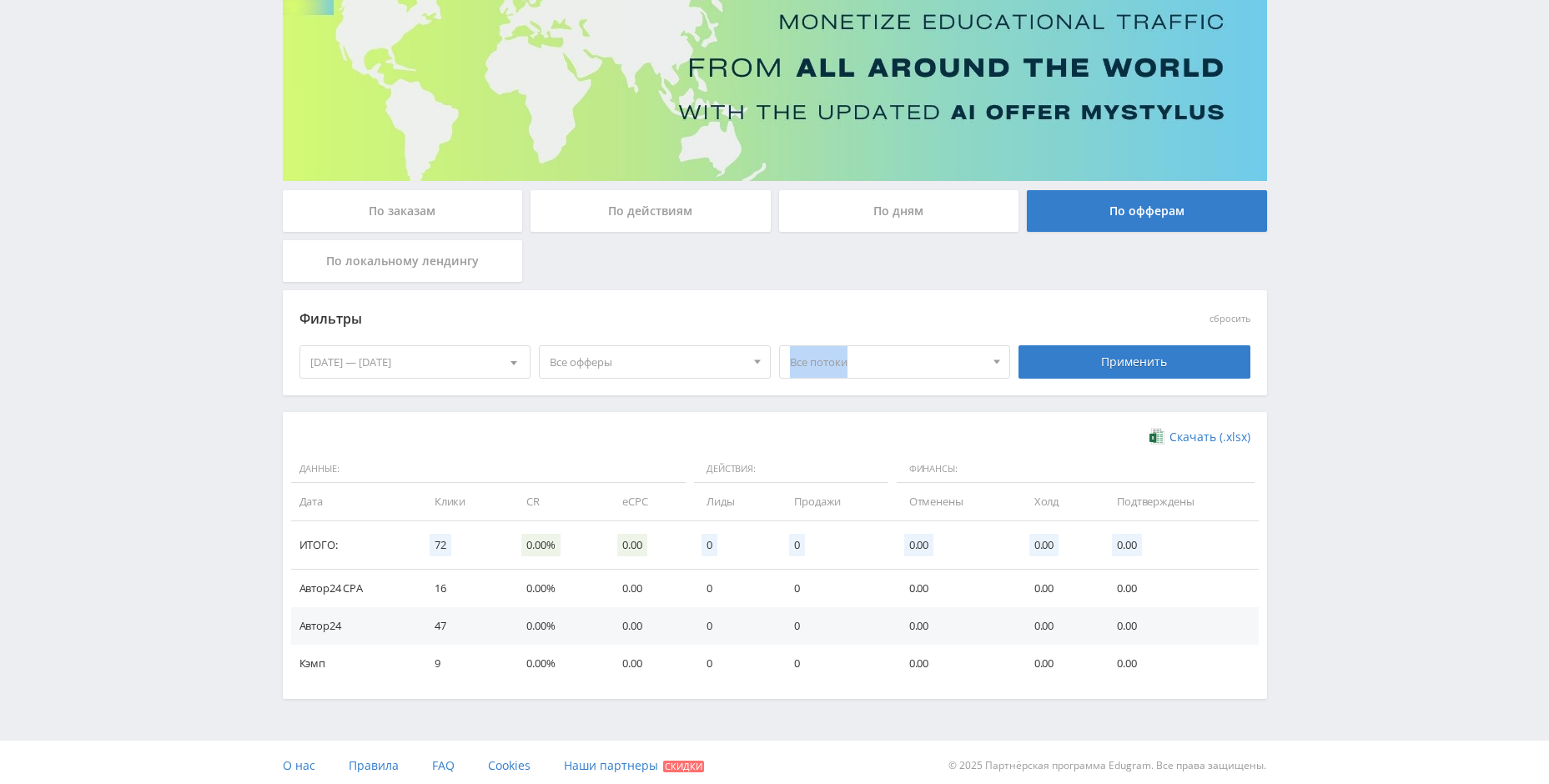
scroll to position [158, 0]
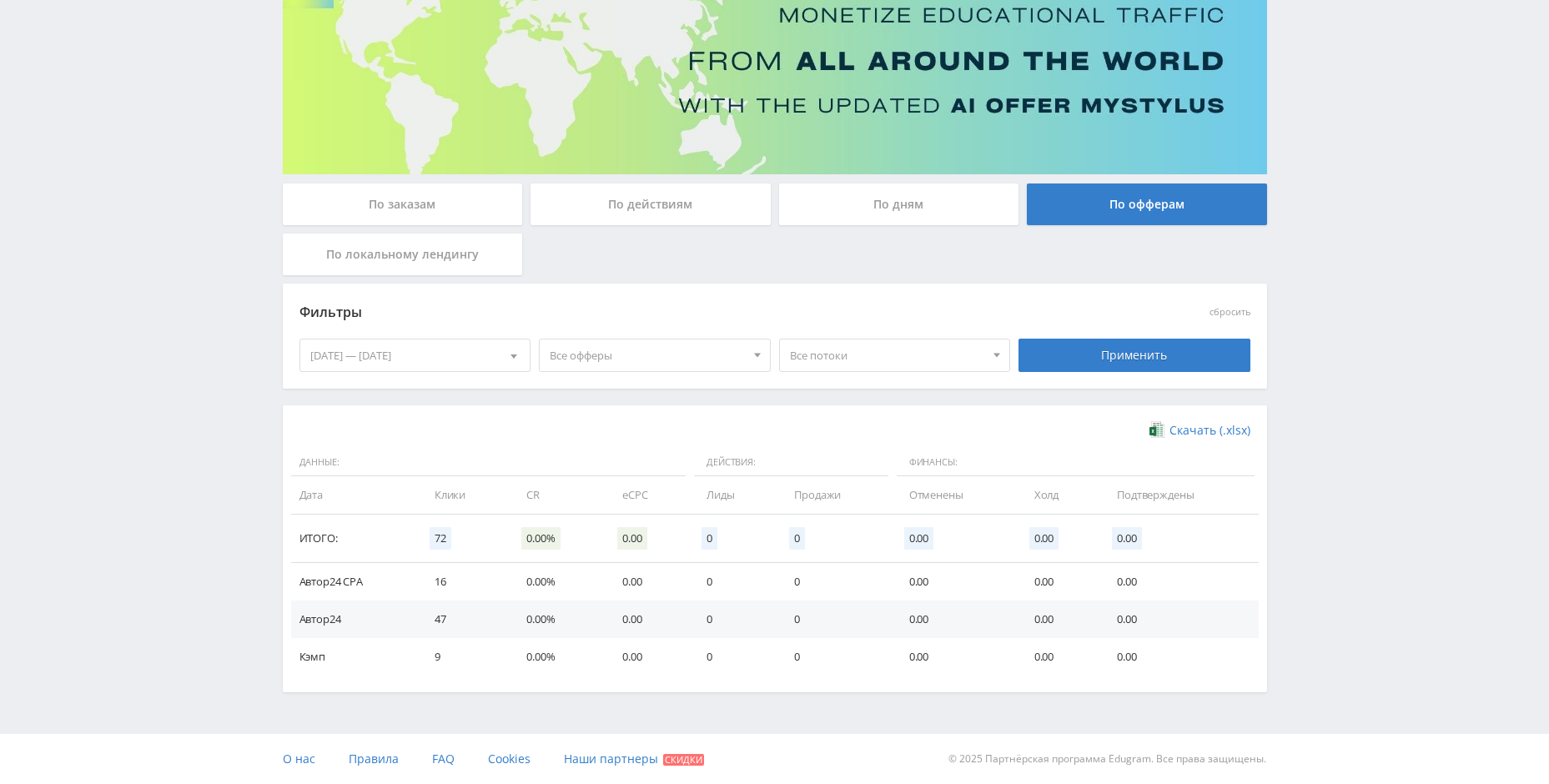
click at [161, 251] on div "Telegram-канал Инструменты База знаний Ваш менеджер: Alex Alex Online @edugram_…" at bounding box center [774, 313] width 1549 height 942
click at [472, 245] on div "По локальному лендингу" at bounding box center [403, 254] width 240 height 42
click at [0, 0] on input "По локальному лендингу" at bounding box center [0, 0] width 0 height 0
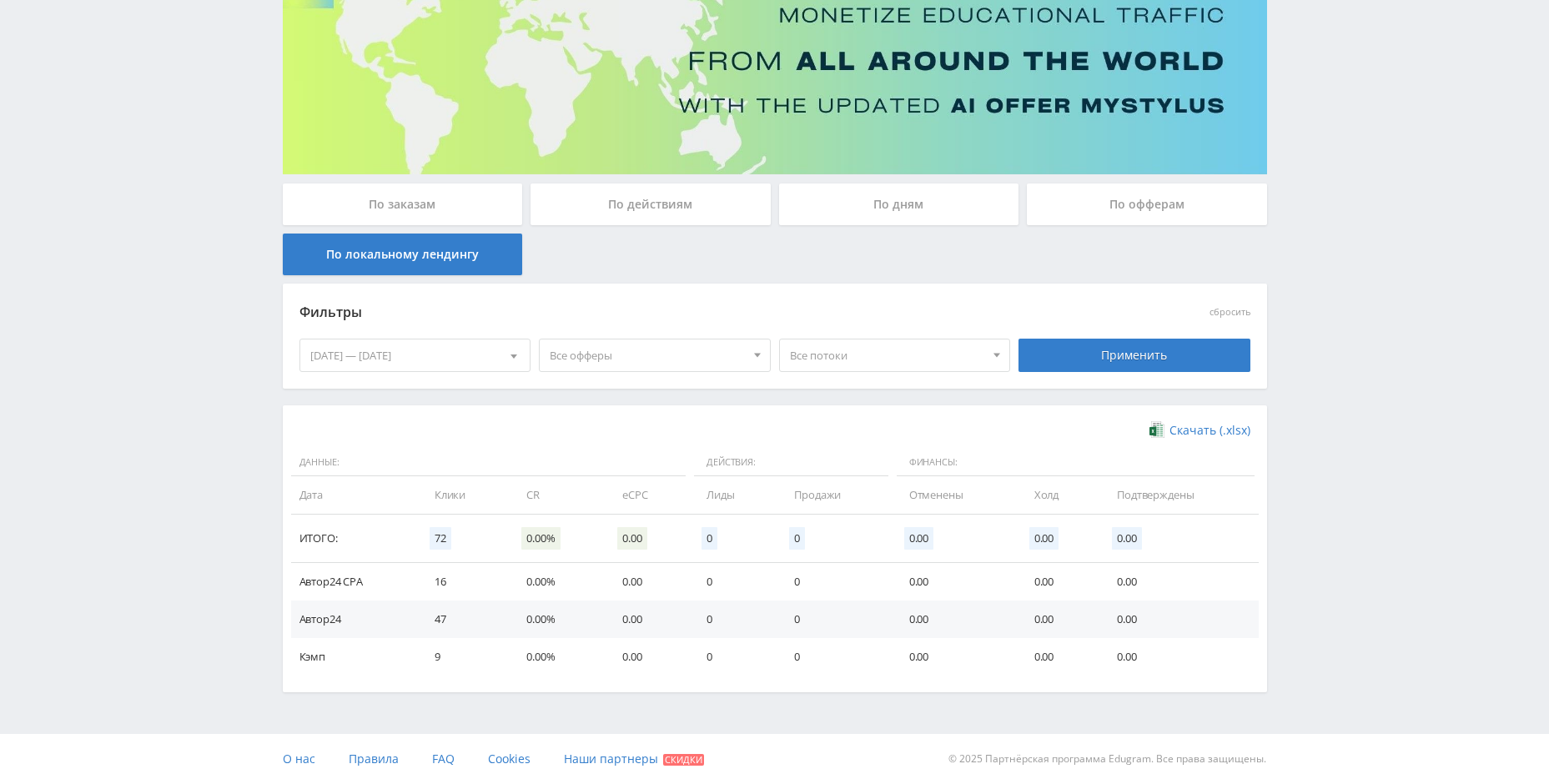
scroll to position [0, 0]
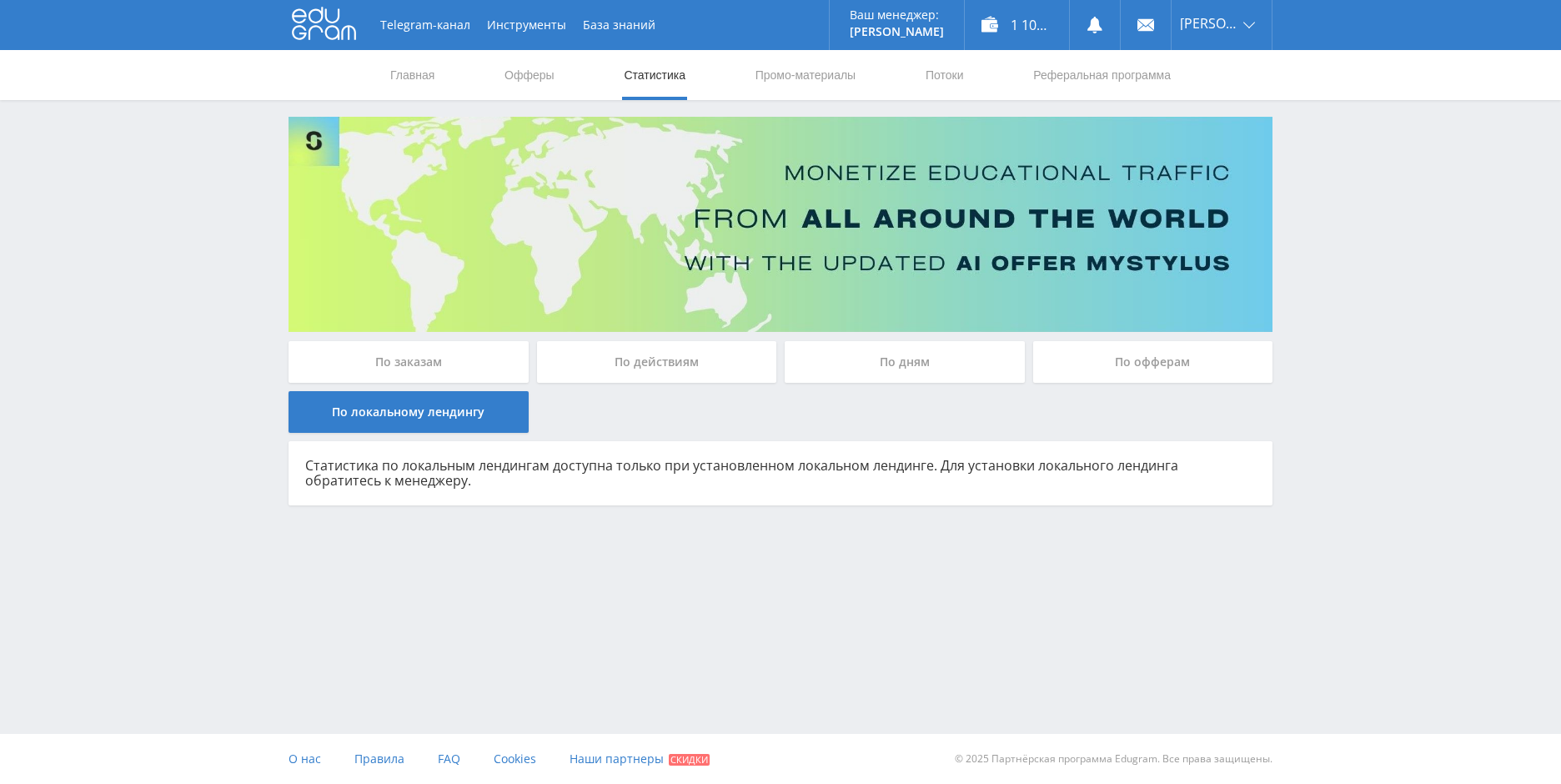
click at [1120, 357] on div "По офферам" at bounding box center [1153, 362] width 240 height 42
click at [0, 0] on input "По офферам" at bounding box center [0, 0] width 0 height 0
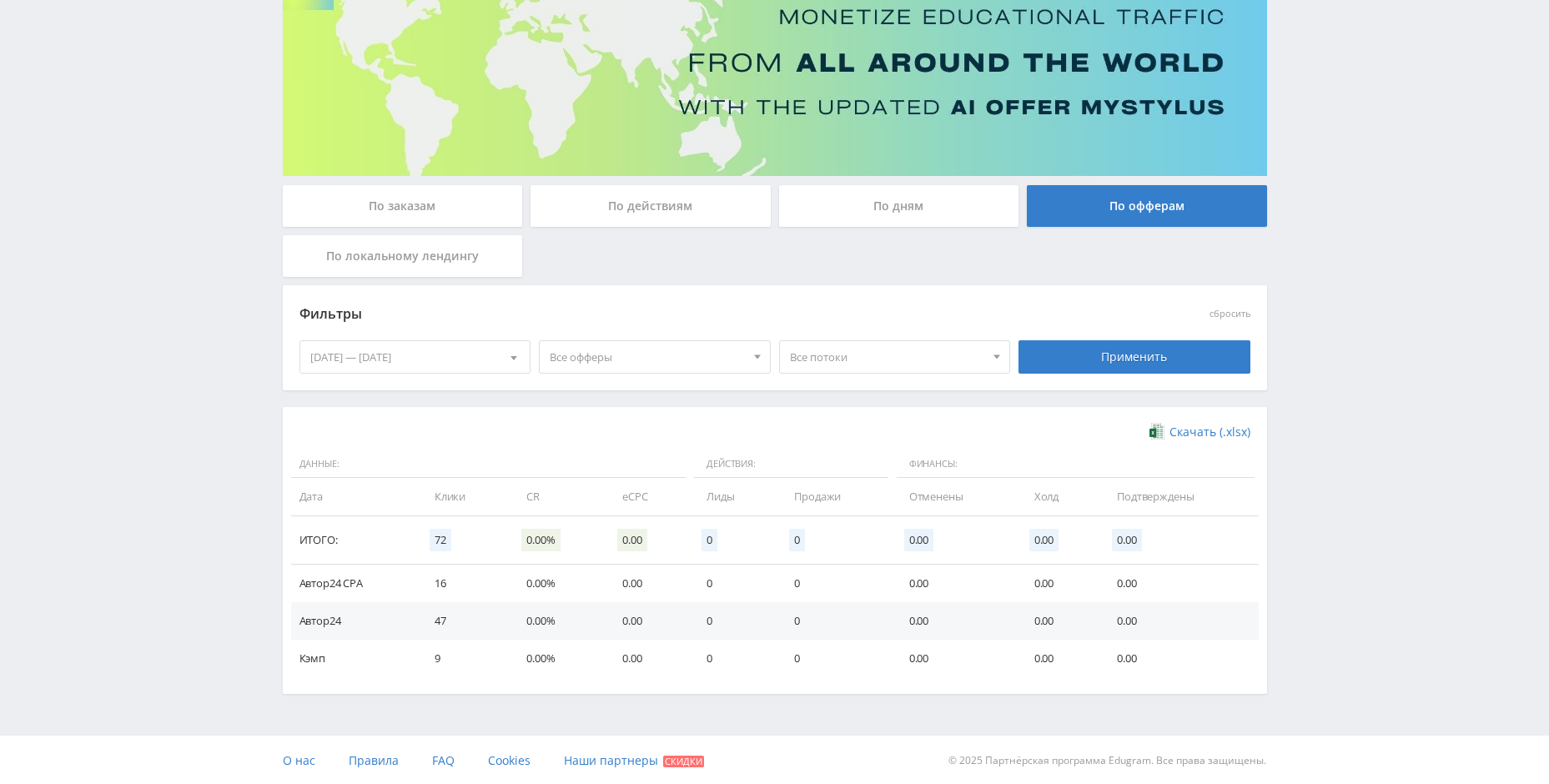
scroll to position [158, 0]
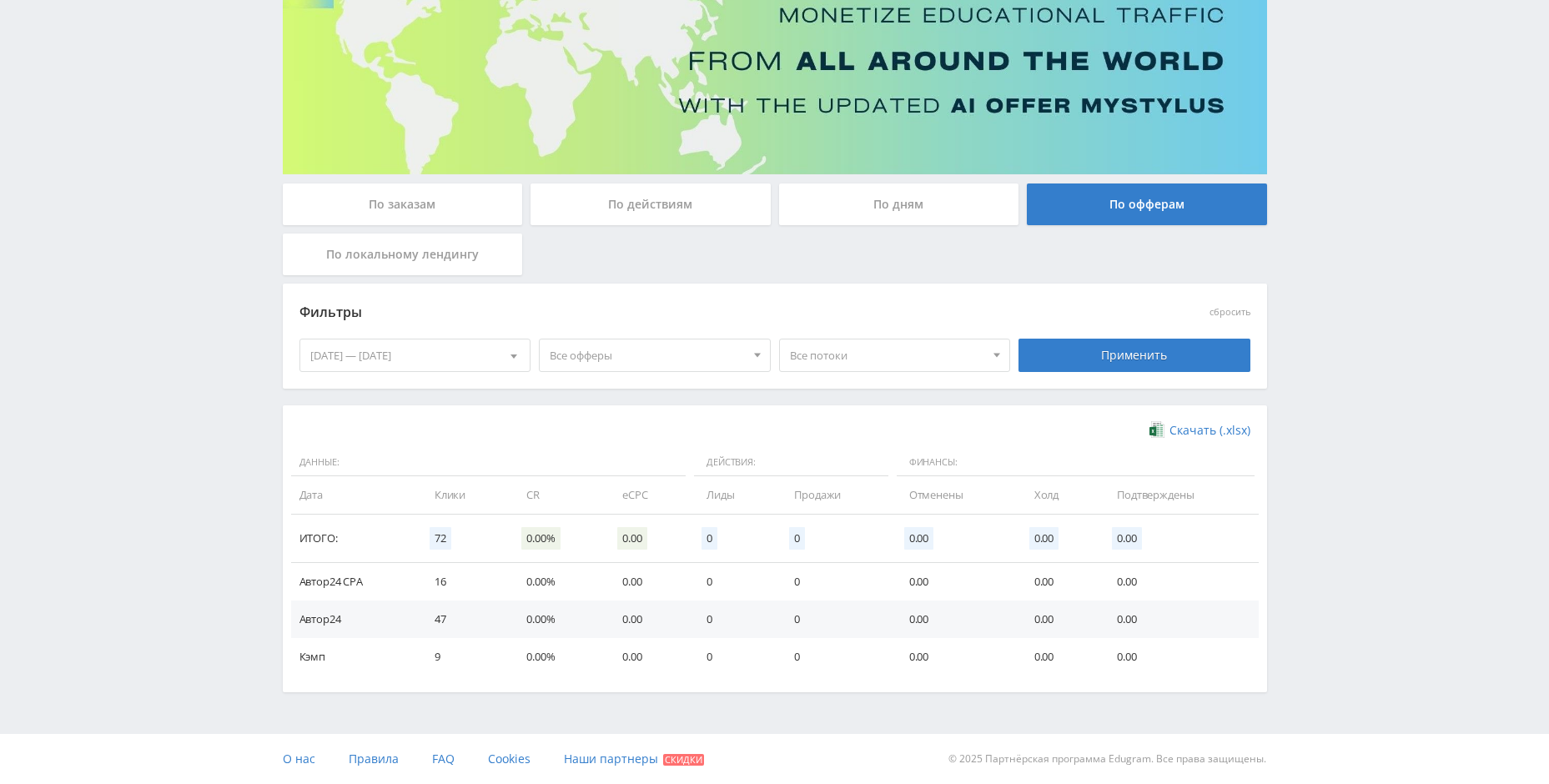
click at [866, 359] on span "Все потоки" at bounding box center [888, 355] width 196 height 31
click at [1314, 298] on div "Telegram-канал Инструменты База знаний Ваш менеджер: [PERSON_NAME] Alex Online …" at bounding box center [774, 313] width 1549 height 942
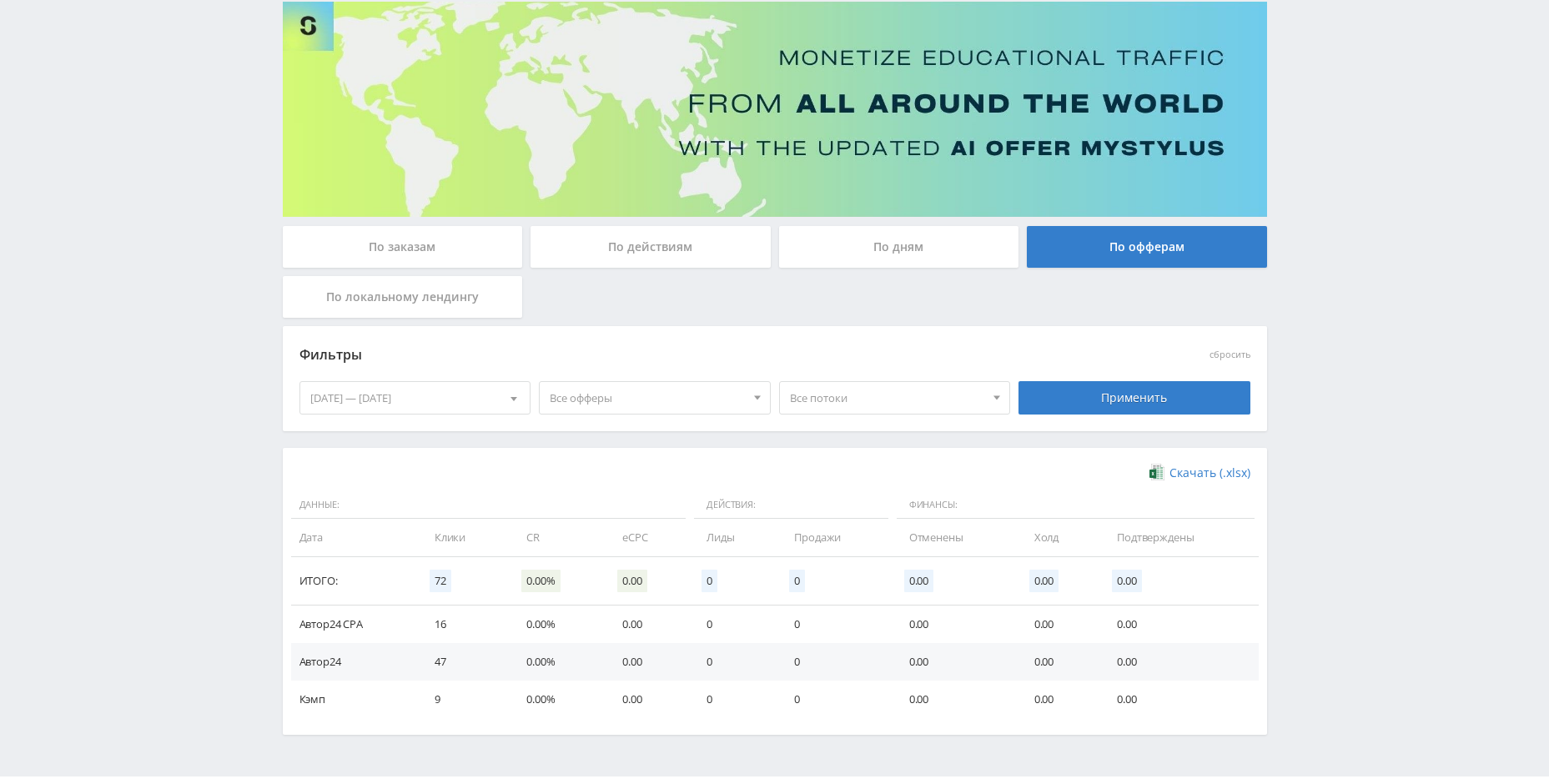
scroll to position [0, 0]
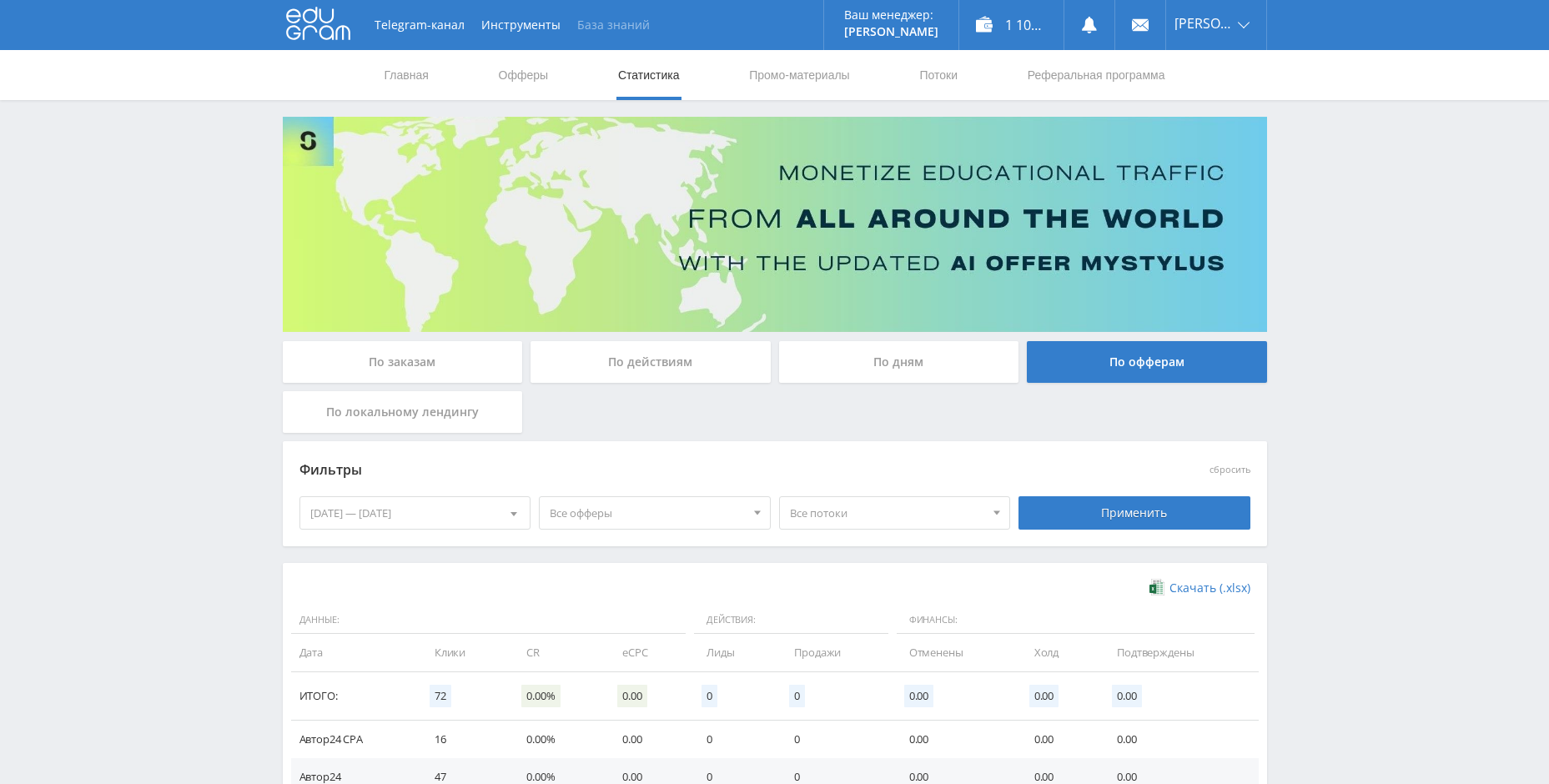
click at [595, 18] on link "База знаний" at bounding box center [614, 25] width 89 height 50
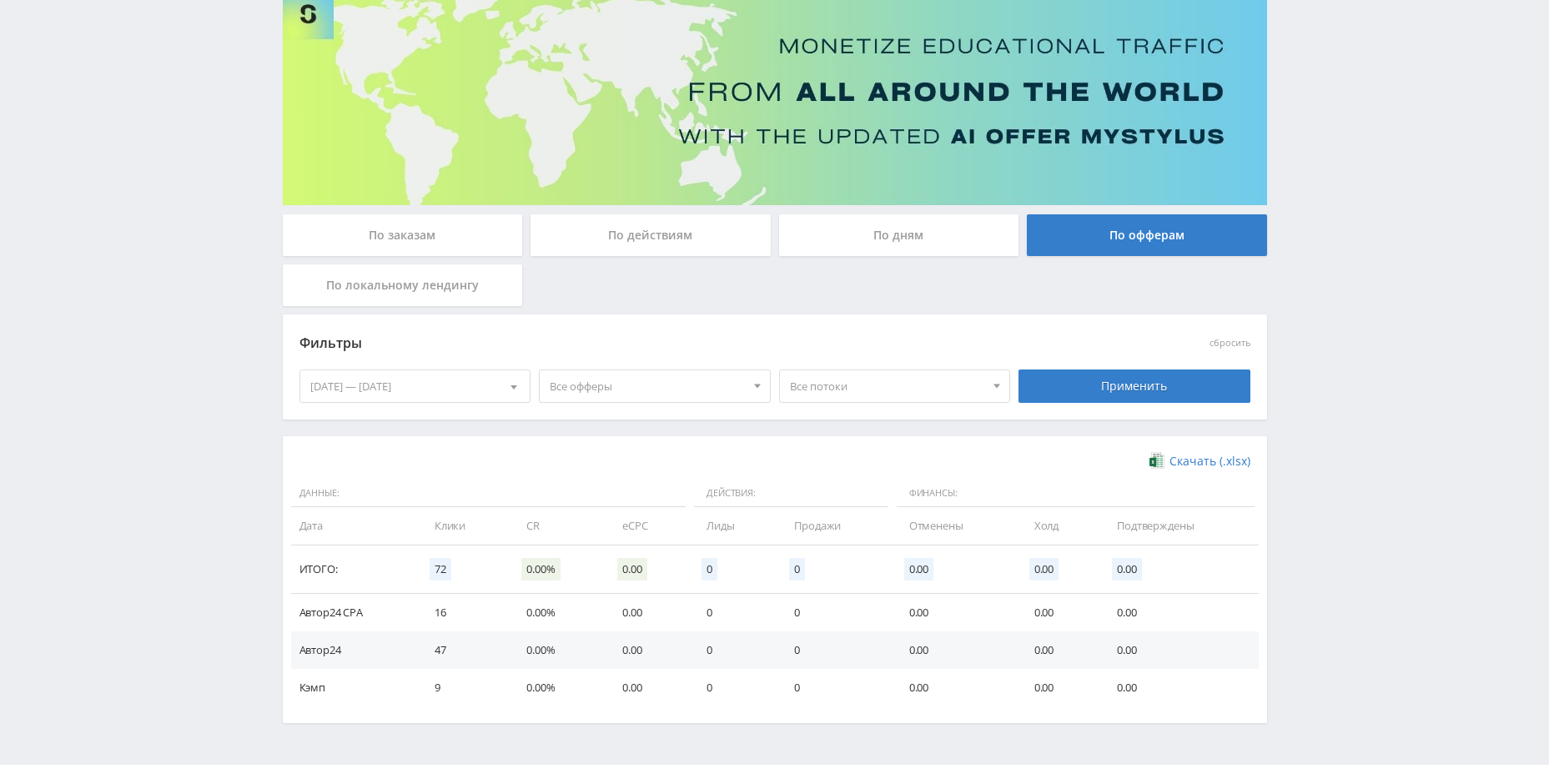
scroll to position [158, 0]
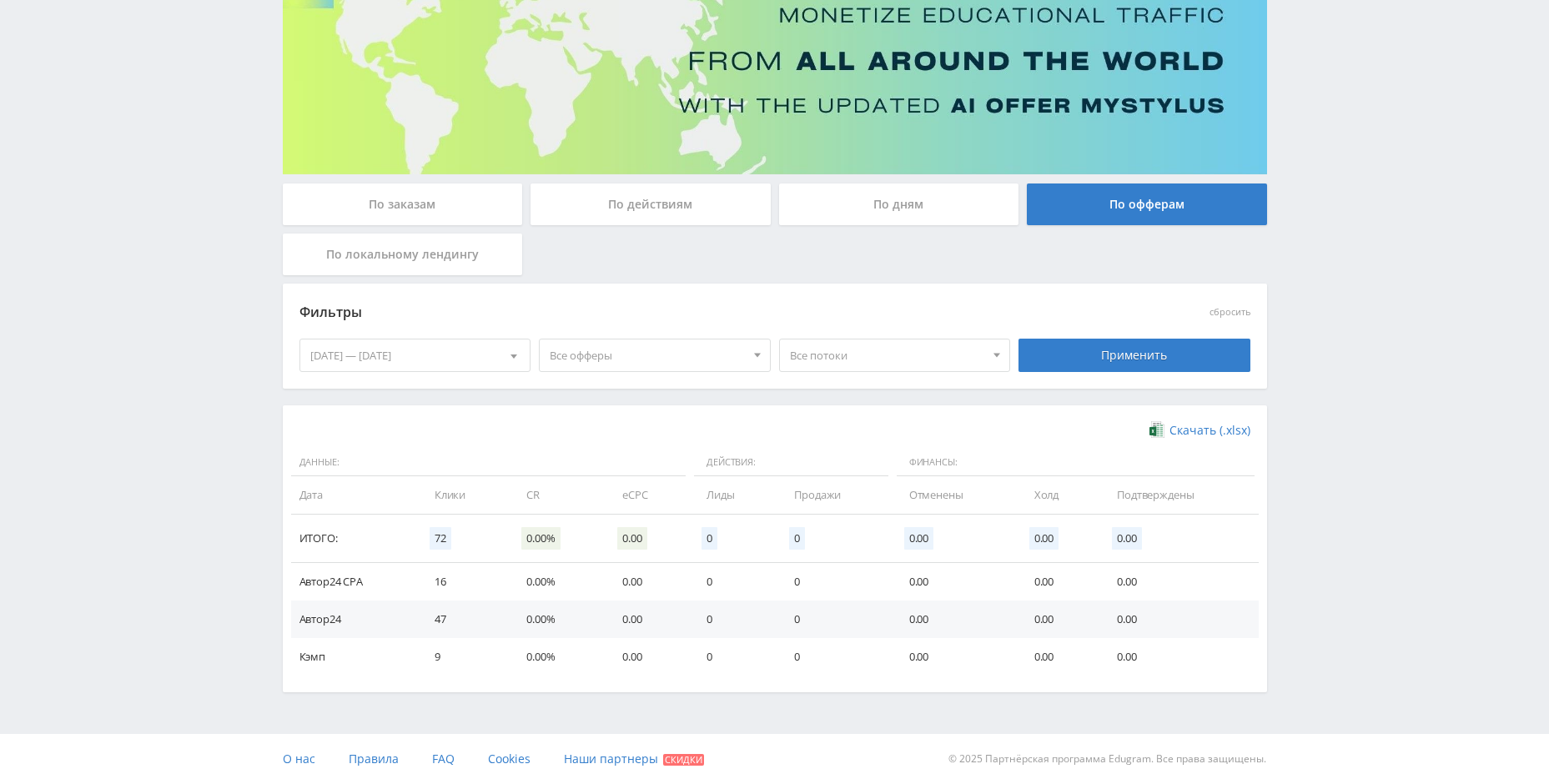
click at [676, 208] on div "По действиям" at bounding box center [651, 204] width 240 height 42
click at [0, 0] on input "По действиям" at bounding box center [0, 0] width 0 height 0
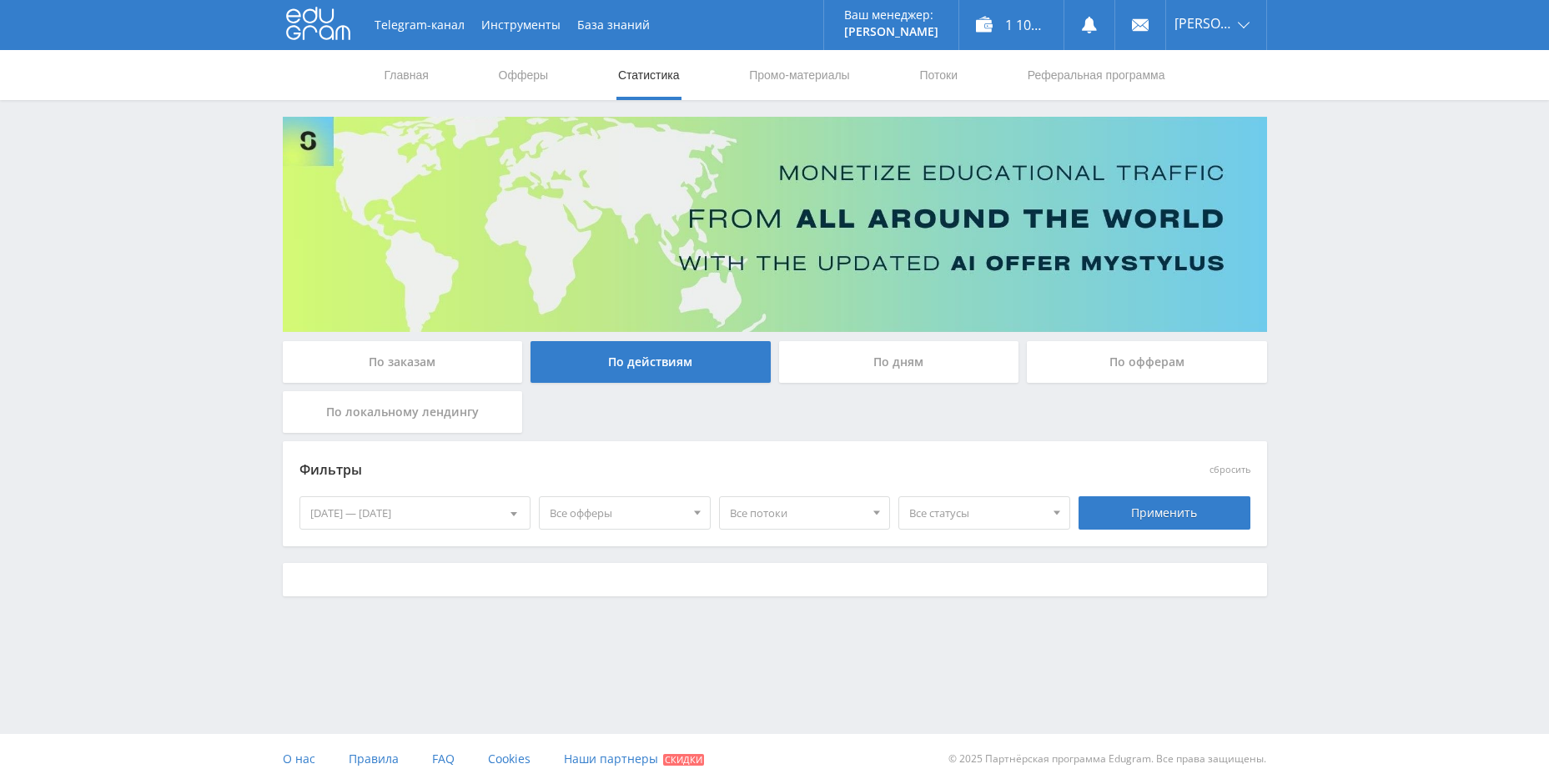
scroll to position [0, 0]
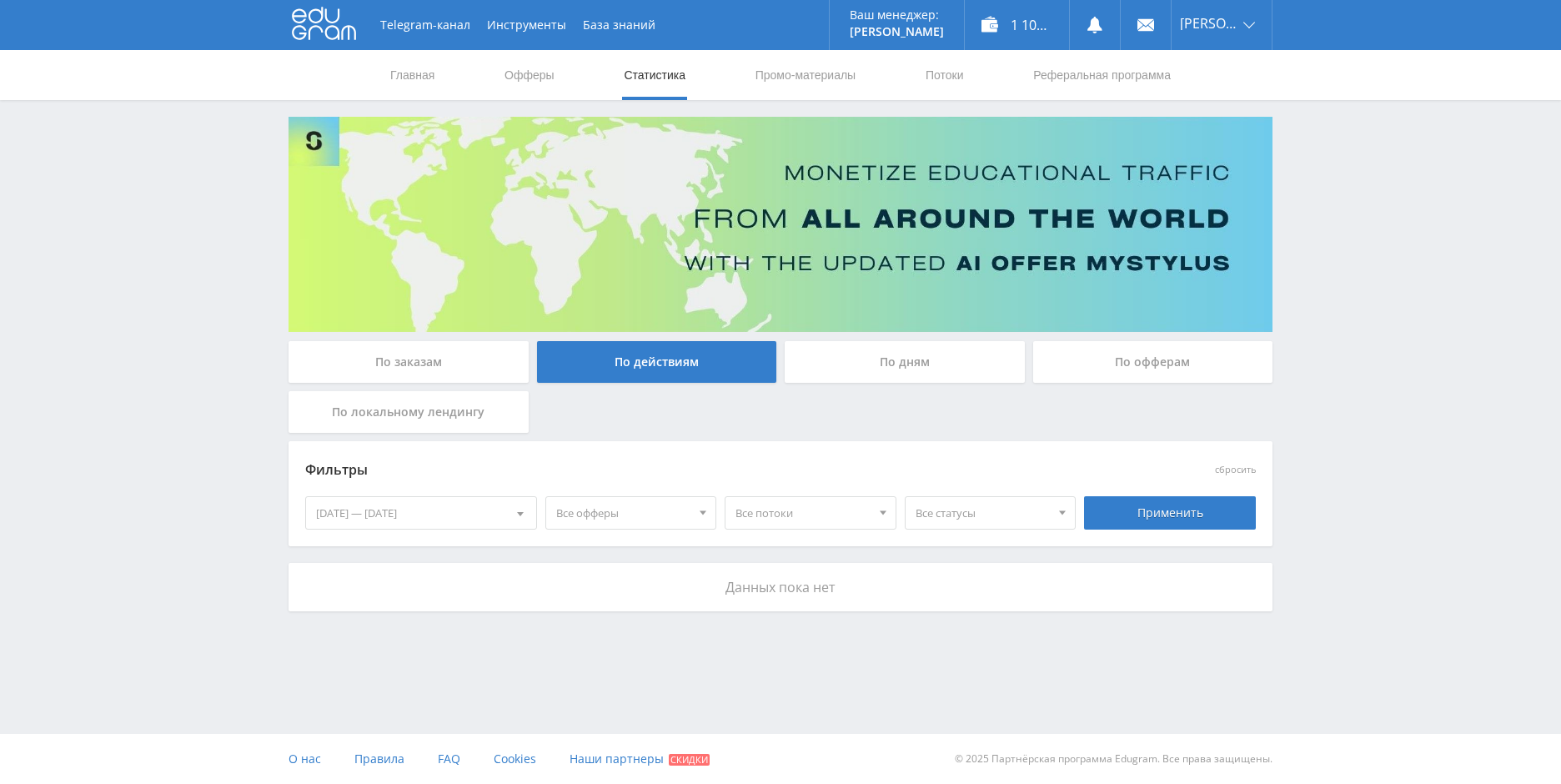
click at [860, 340] on div "По заказам По действиям По дням По офферам По локальному лендингу Фильтры сброс…" at bounding box center [780, 364] width 1001 height 495
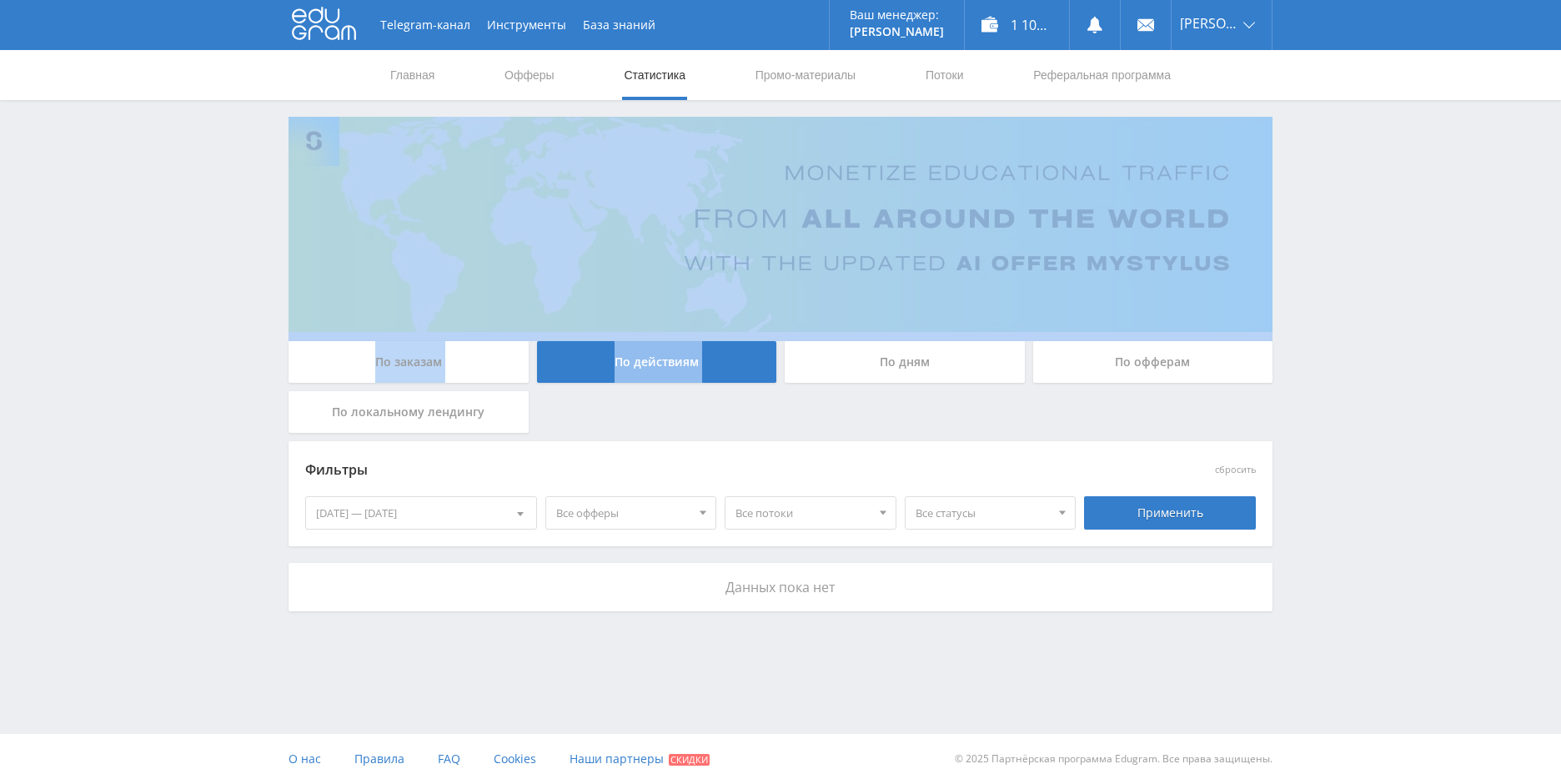
click at [874, 358] on div "По дням" at bounding box center [905, 362] width 240 height 42
click at [0, 0] on input "По дням" at bounding box center [0, 0] width 0 height 0
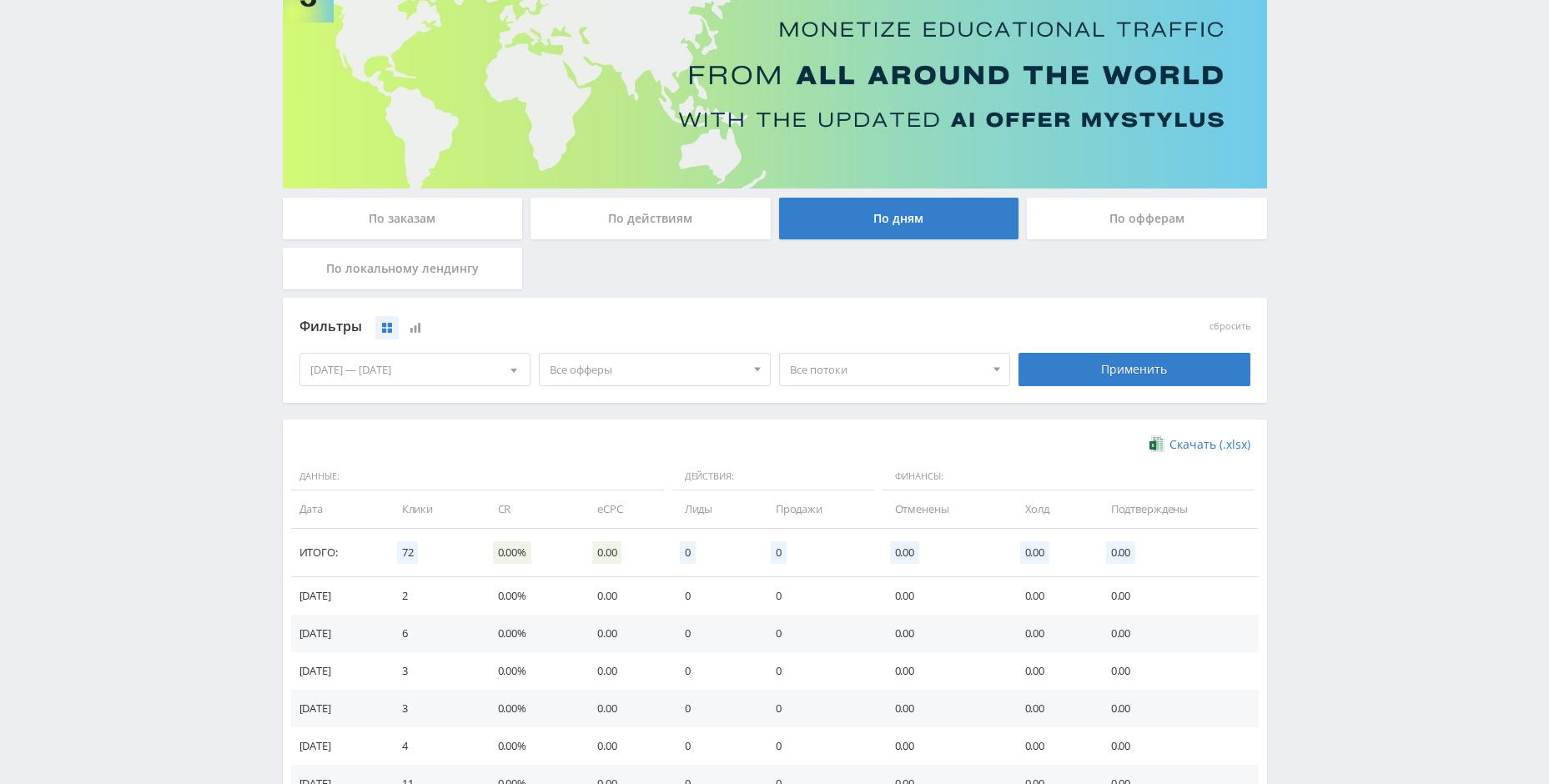
scroll to position [140, 0]
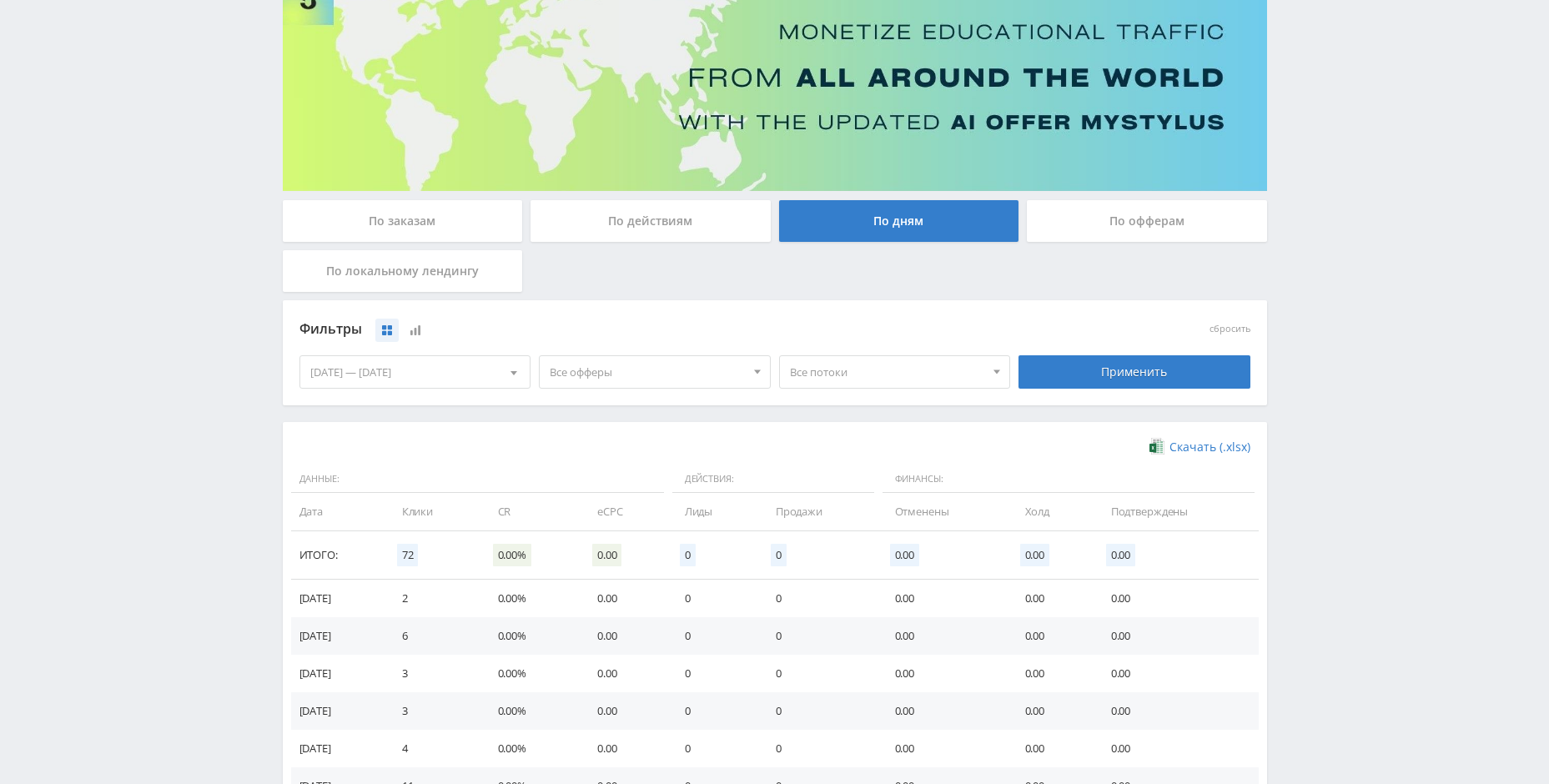
click at [1088, 200] on div "По офферам" at bounding box center [1146, 221] width 240 height 42
click at [0, 0] on input "По офферам" at bounding box center [0, 0] width 0 height 0
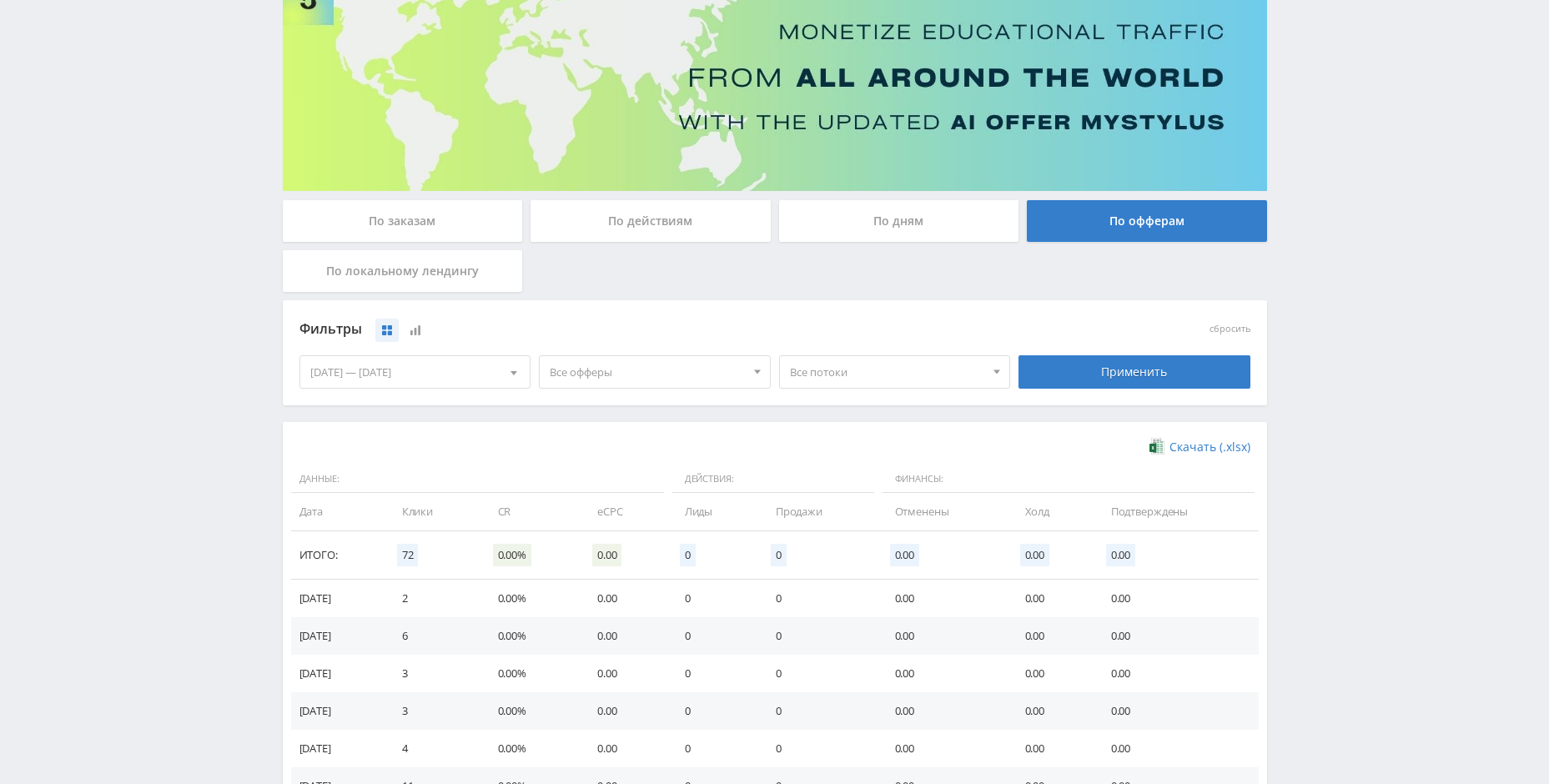
scroll to position [0, 0]
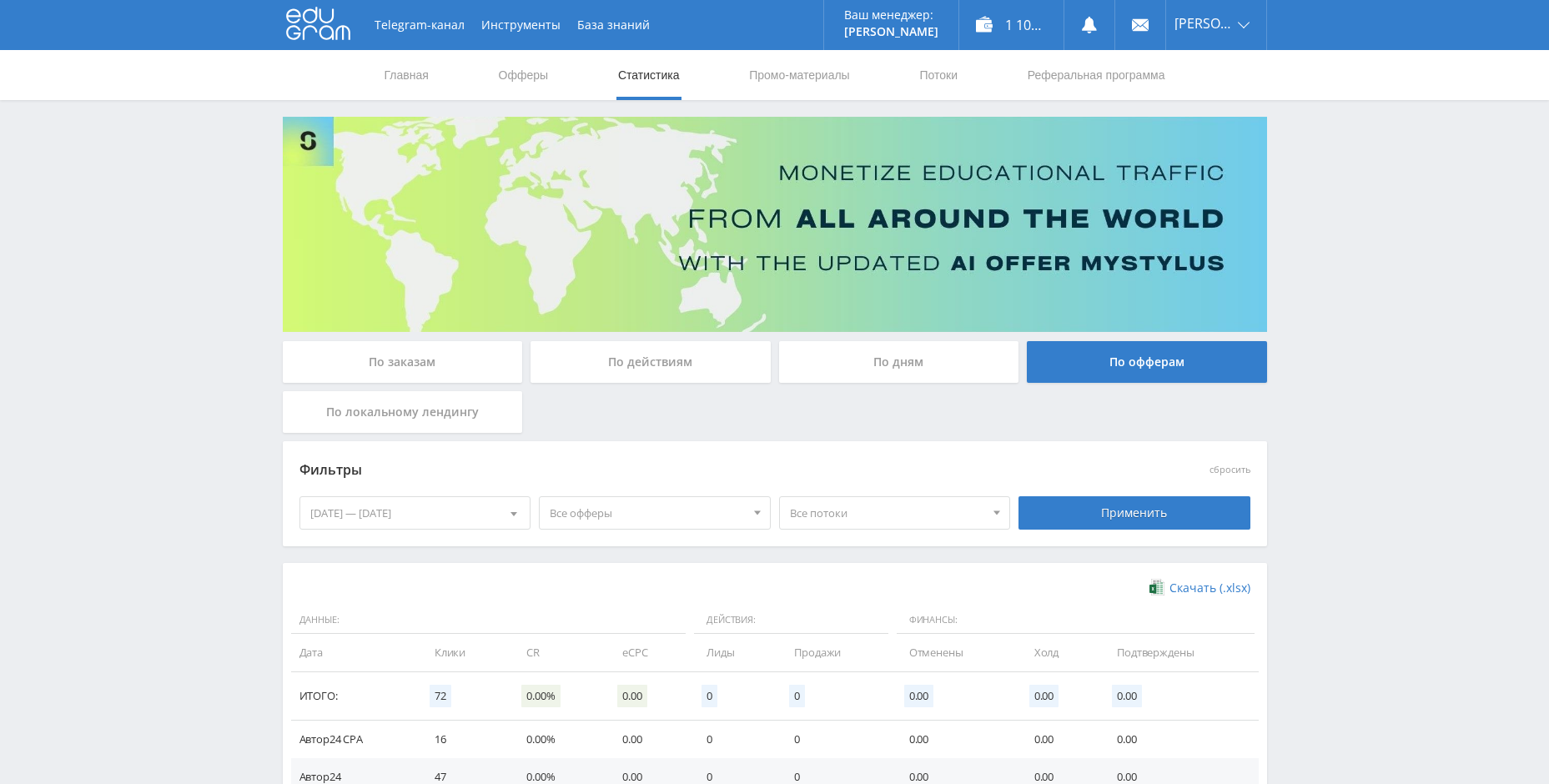
click at [621, 517] on span "Все офферы" at bounding box center [648, 513] width 196 height 31
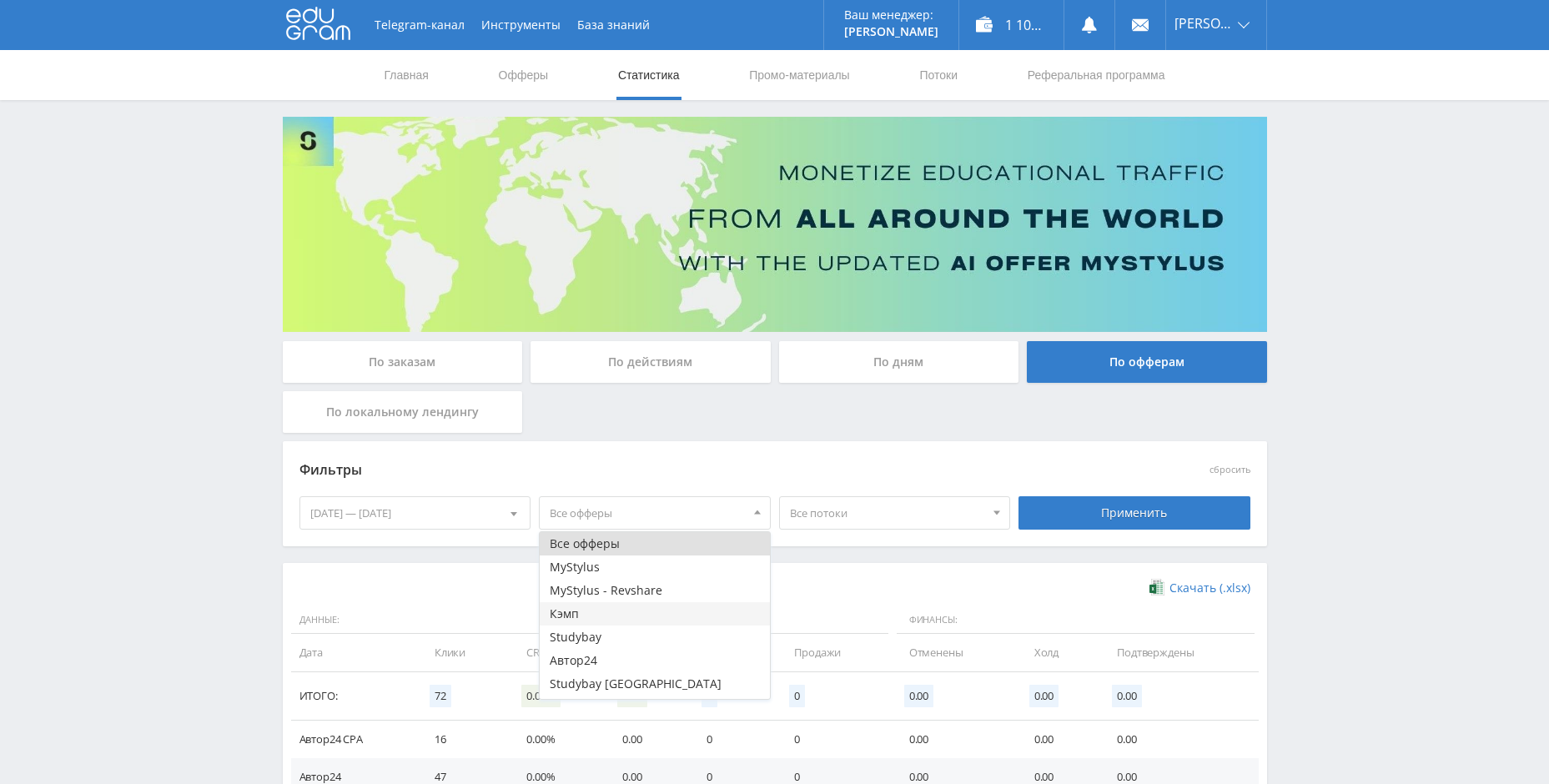
click at [582, 614] on button "Кэмп" at bounding box center [654, 613] width 230 height 24
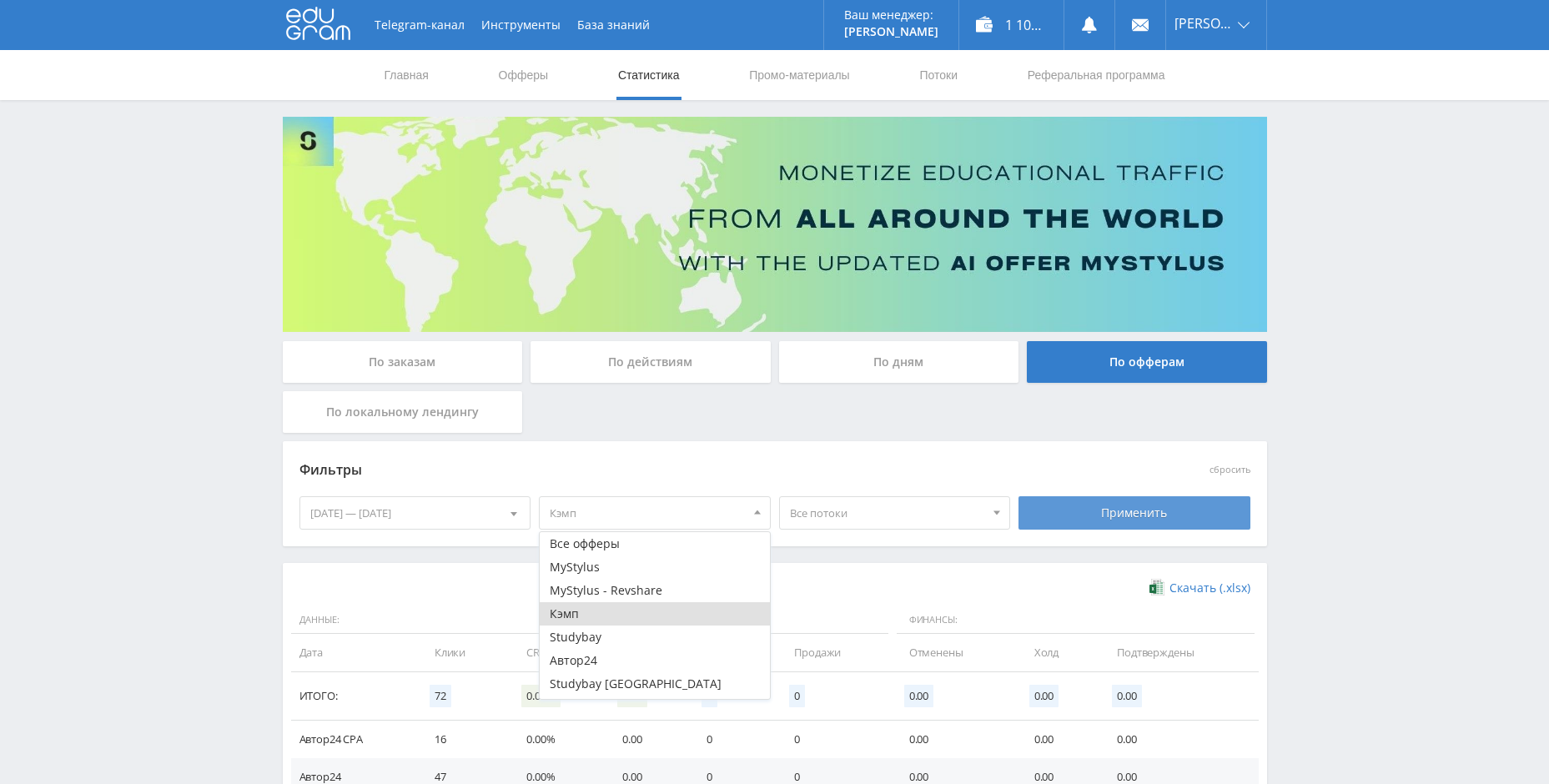
click at [1080, 511] on div "Применить" at bounding box center [1135, 513] width 232 height 33
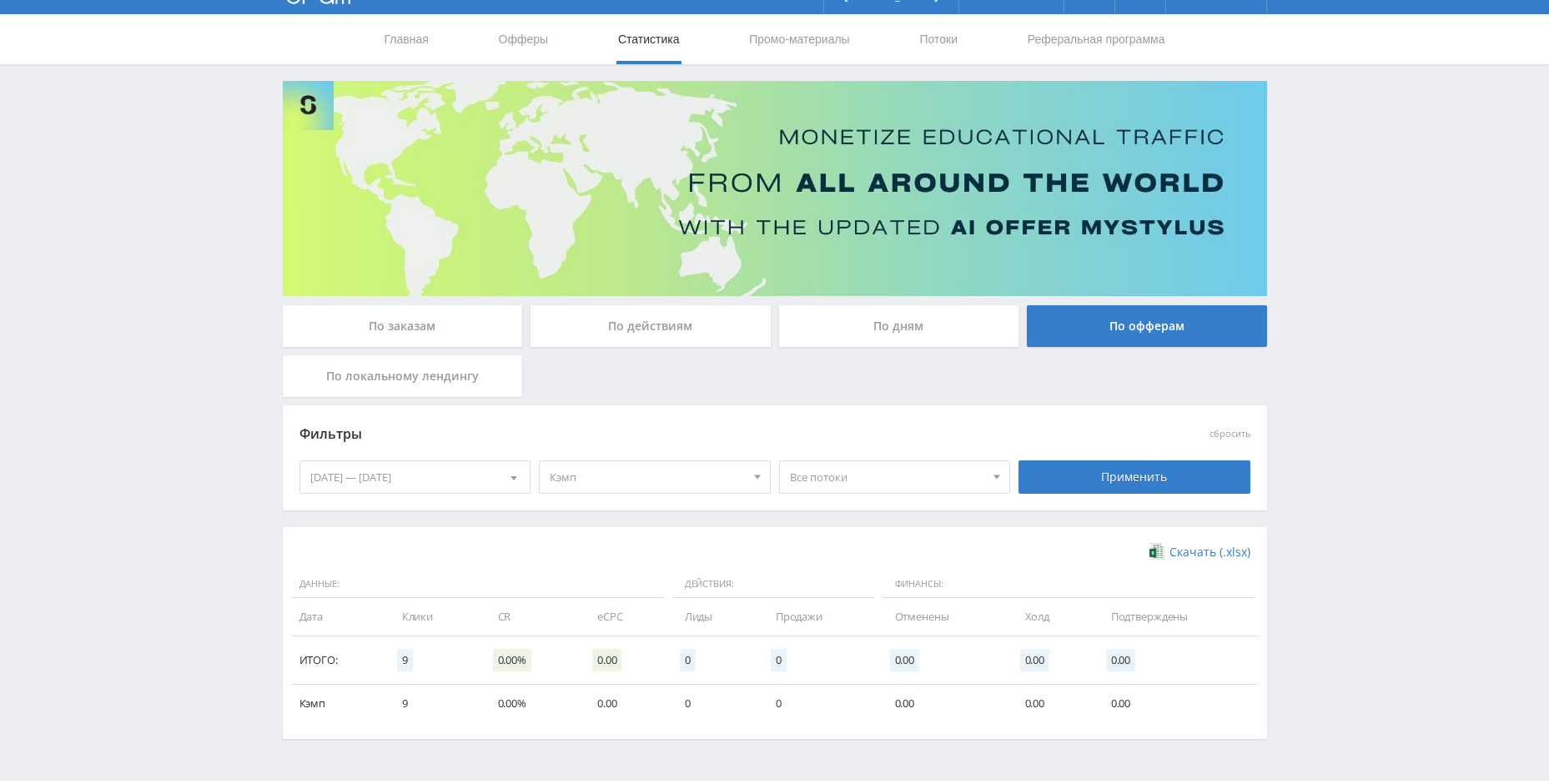
scroll to position [83, 0]
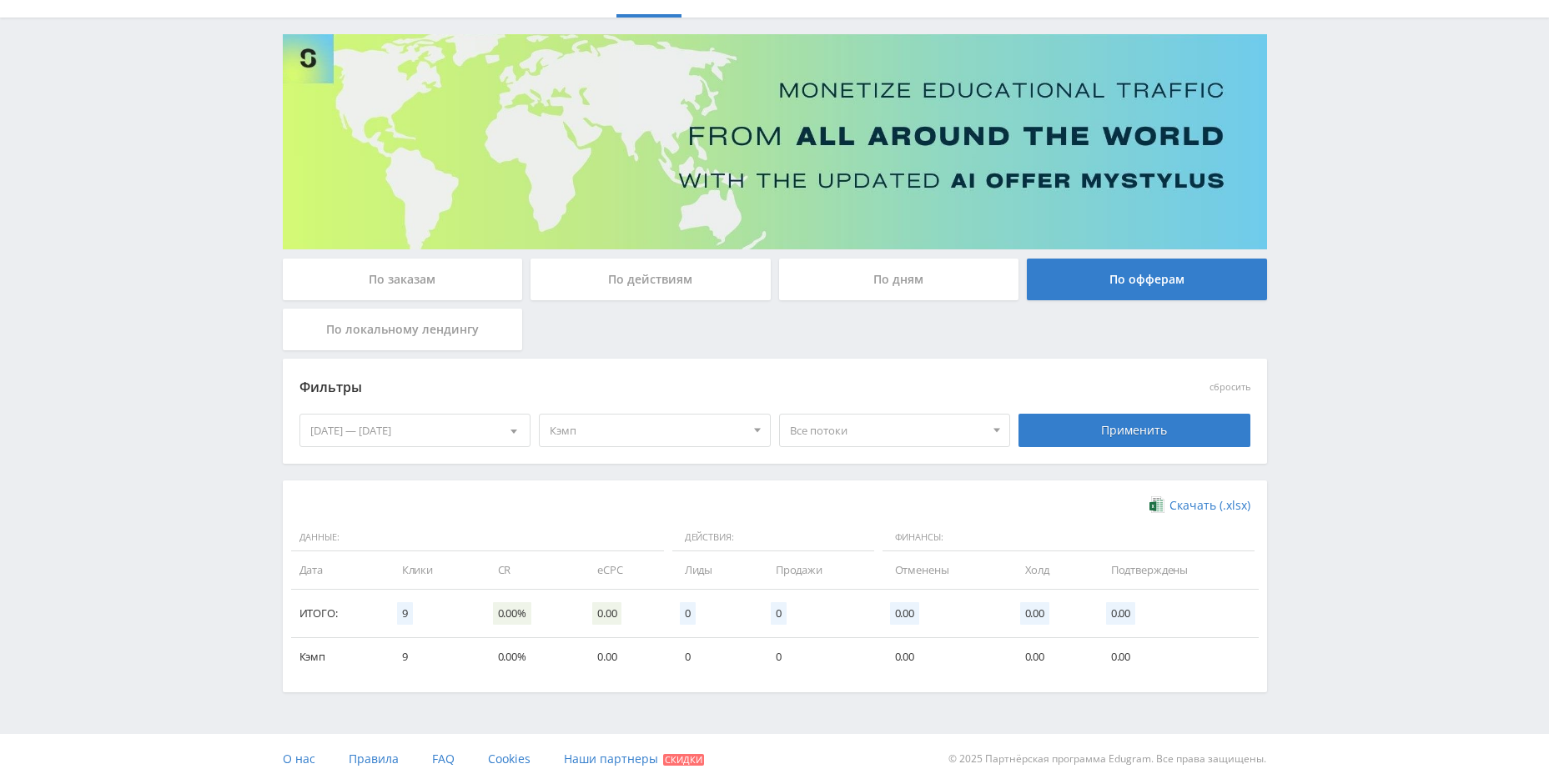
click at [425, 267] on div "По заказам" at bounding box center [403, 279] width 240 height 42
click at [0, 0] on input "По заказам" at bounding box center [0, 0] width 0 height 0
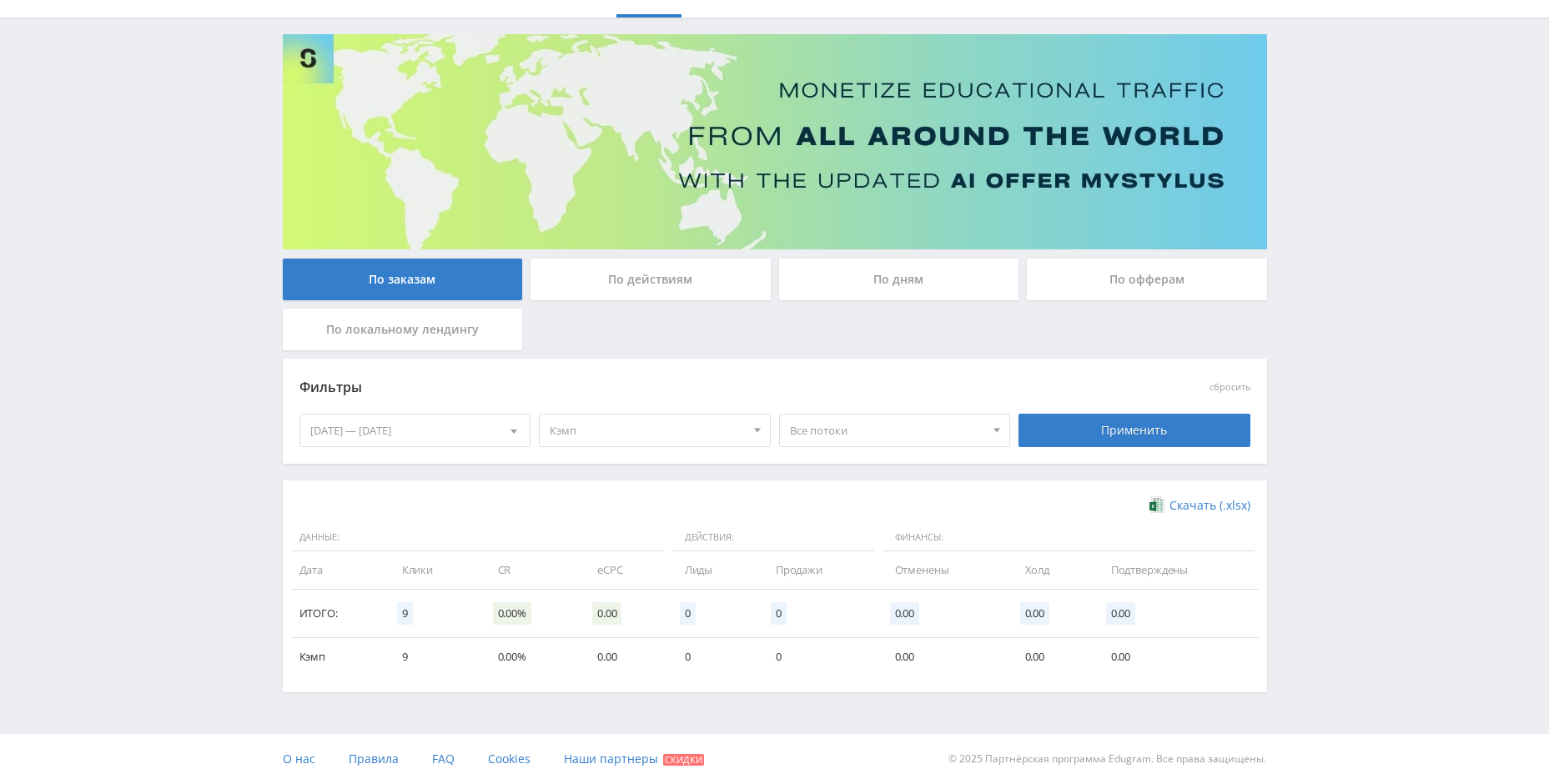
scroll to position [0, 0]
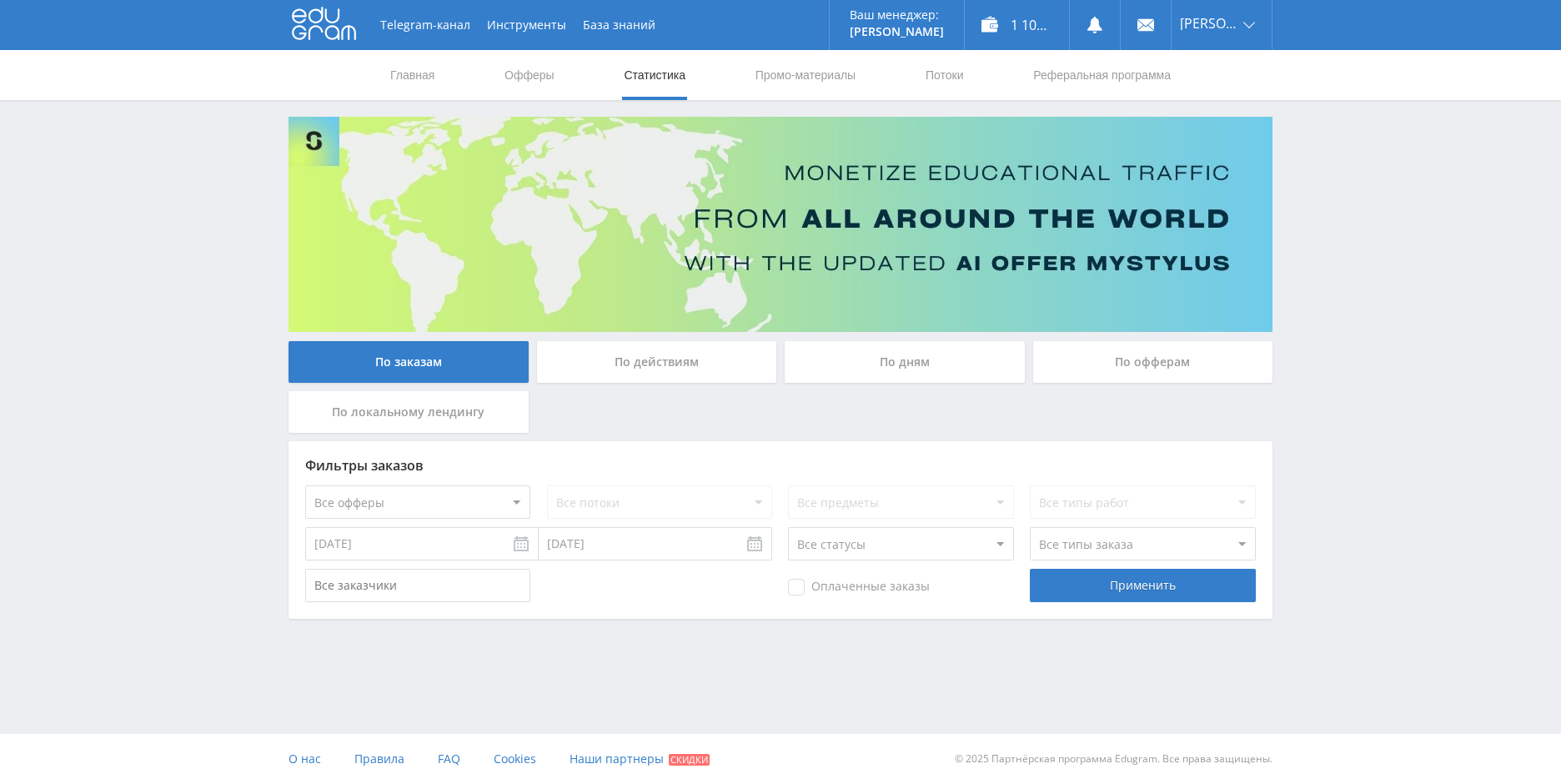
click at [507, 545] on input "[DATE]" at bounding box center [423, 543] width 234 height 33
type input "01.01.2025"
click at [1142, 588] on div "Применить" at bounding box center [1142, 585] width 225 height 33
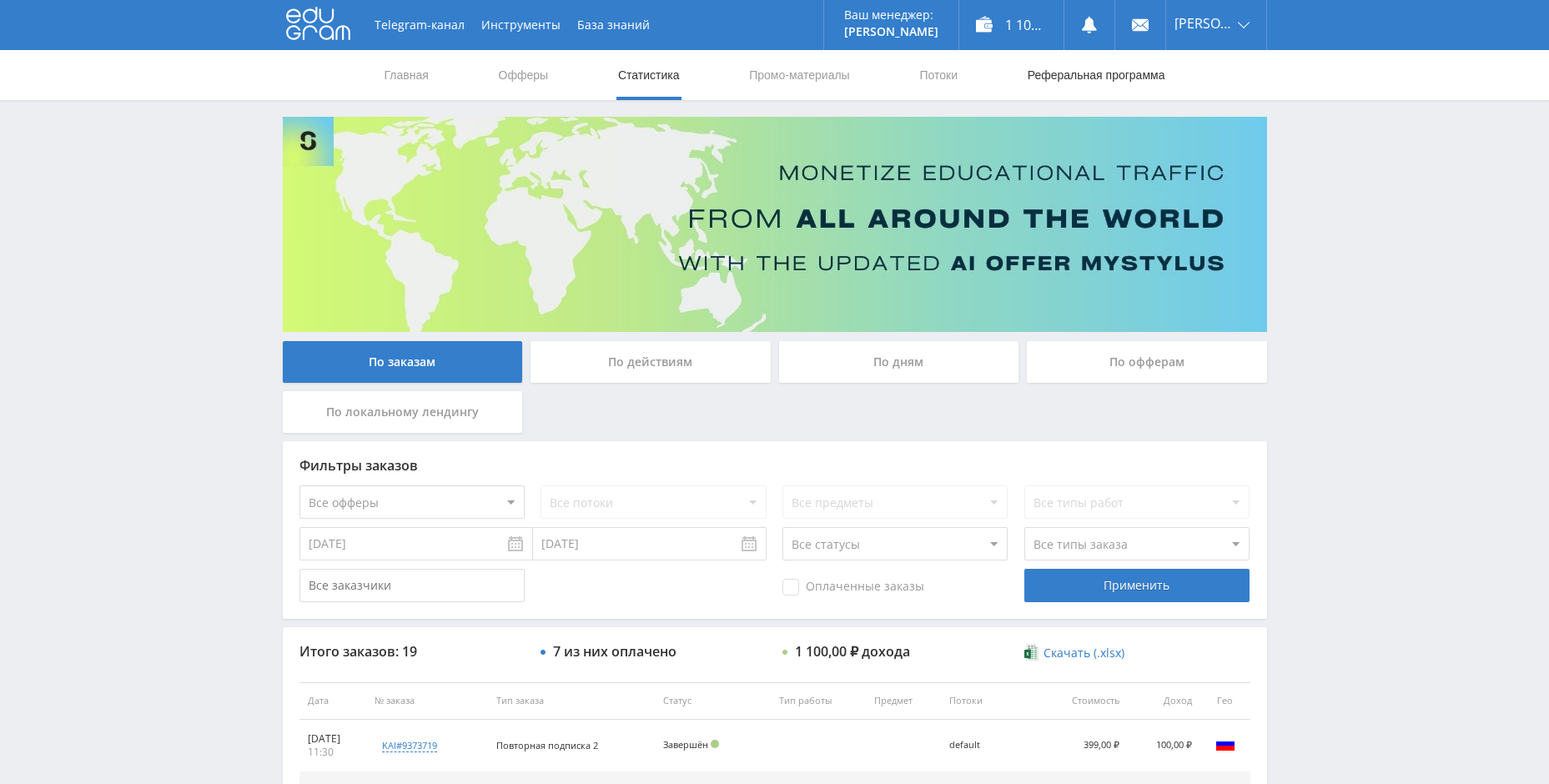
click at [1033, 76] on link "Реферальная программа" at bounding box center [1097, 75] width 141 height 50
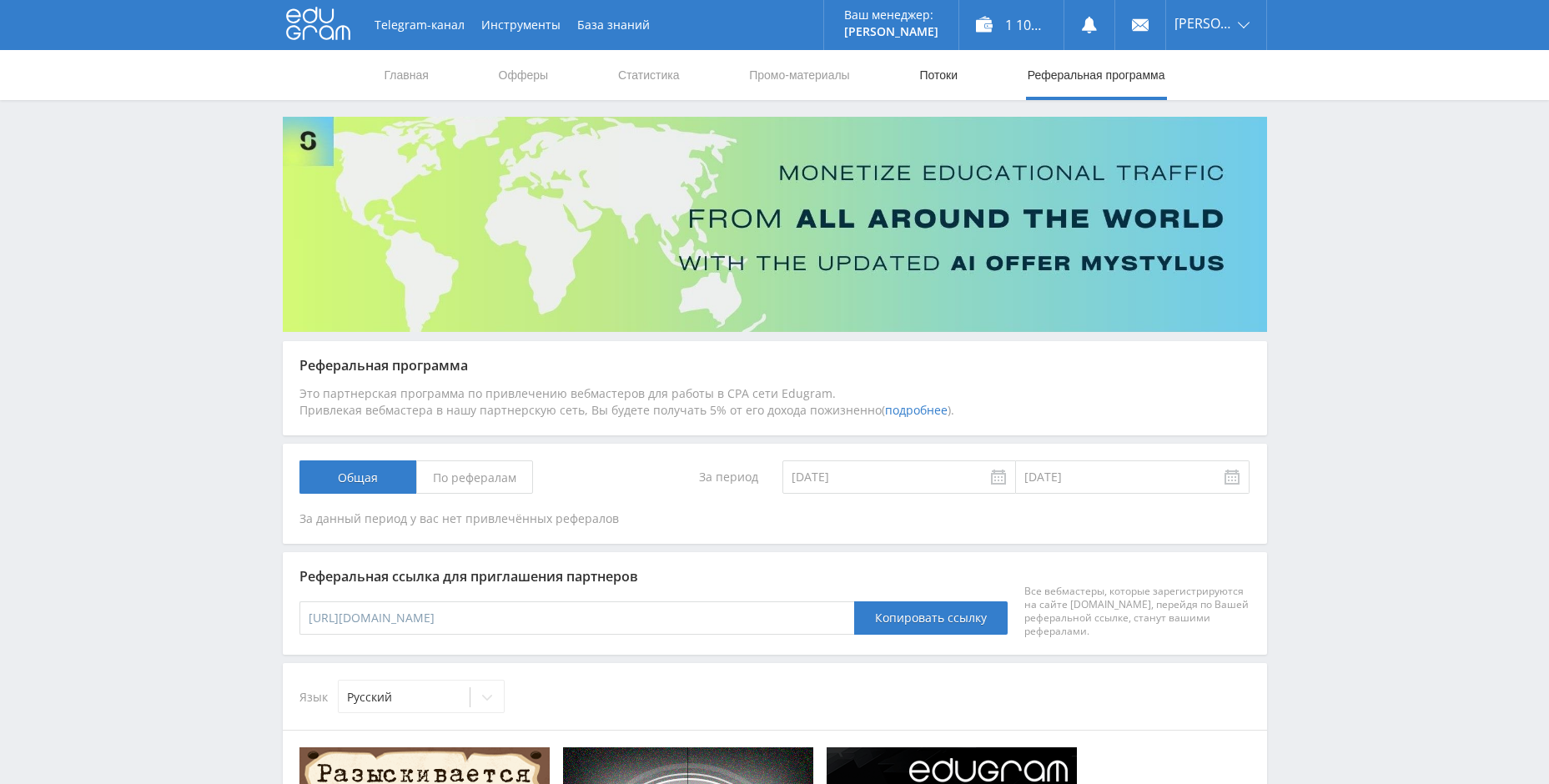
click at [937, 72] on link "Потоки" at bounding box center [938, 75] width 42 height 50
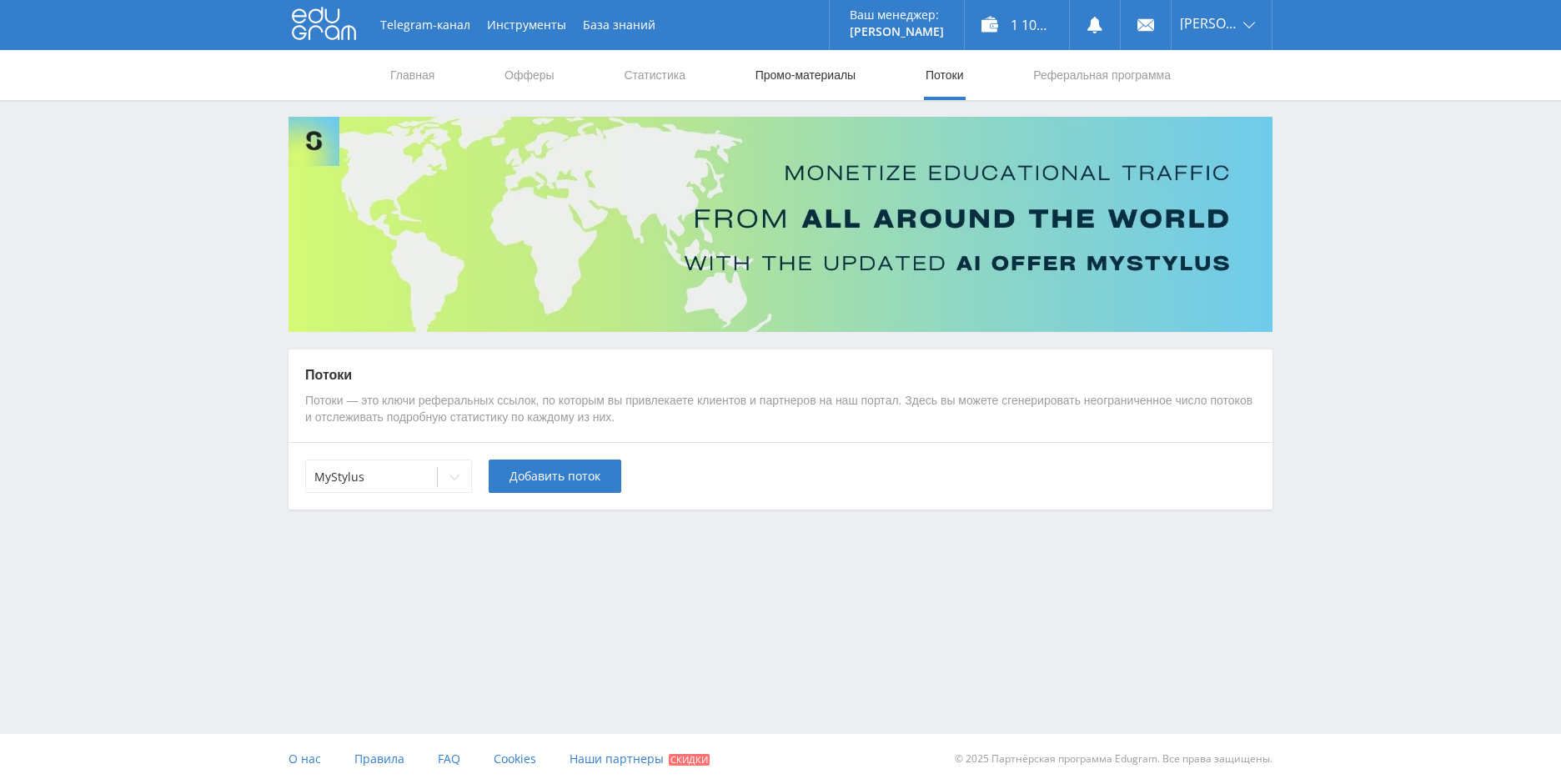
click at [818, 72] on link "Промо-материалы" at bounding box center [805, 75] width 103 height 50
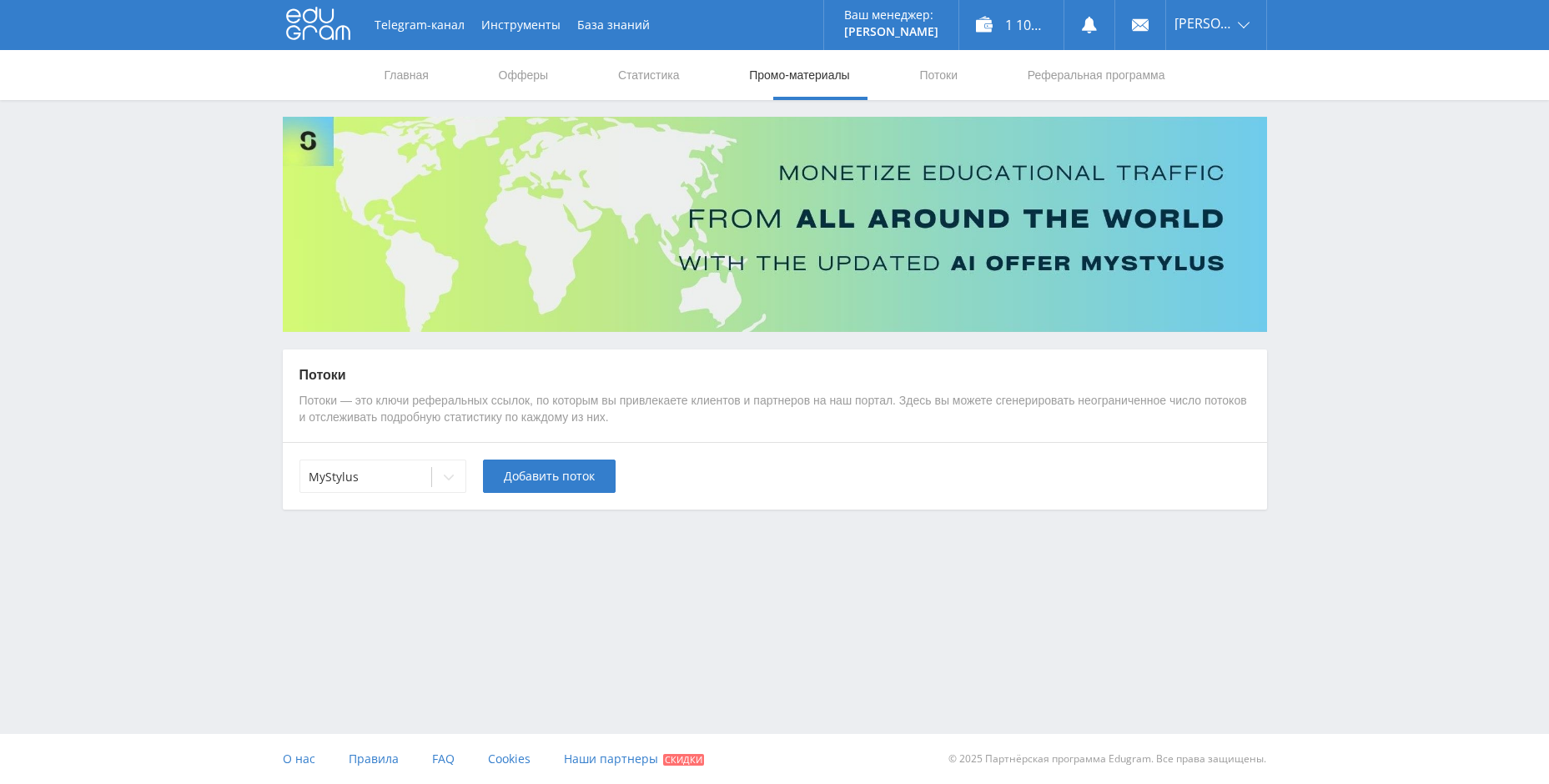
select select "340"
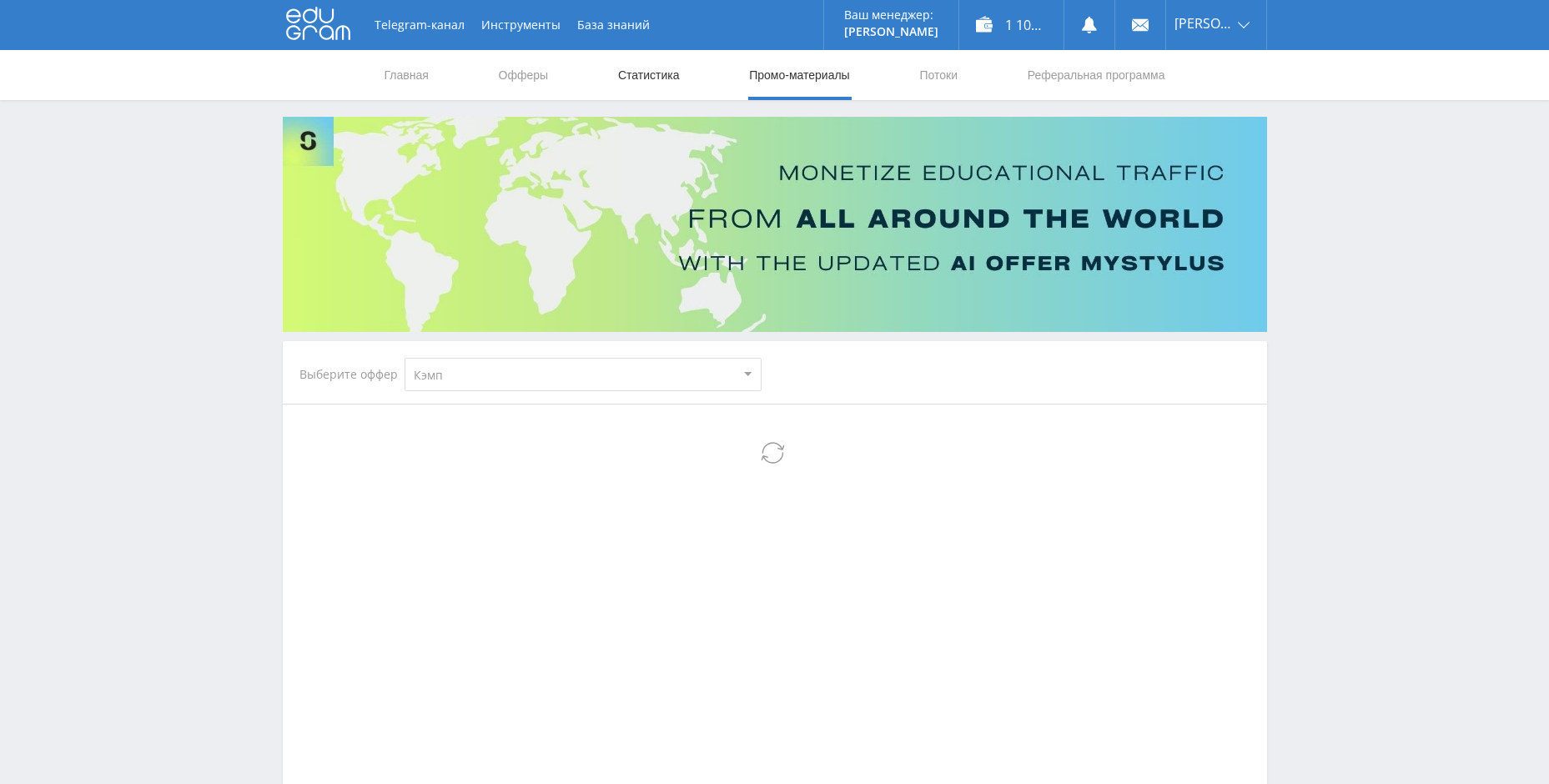
select select "340"
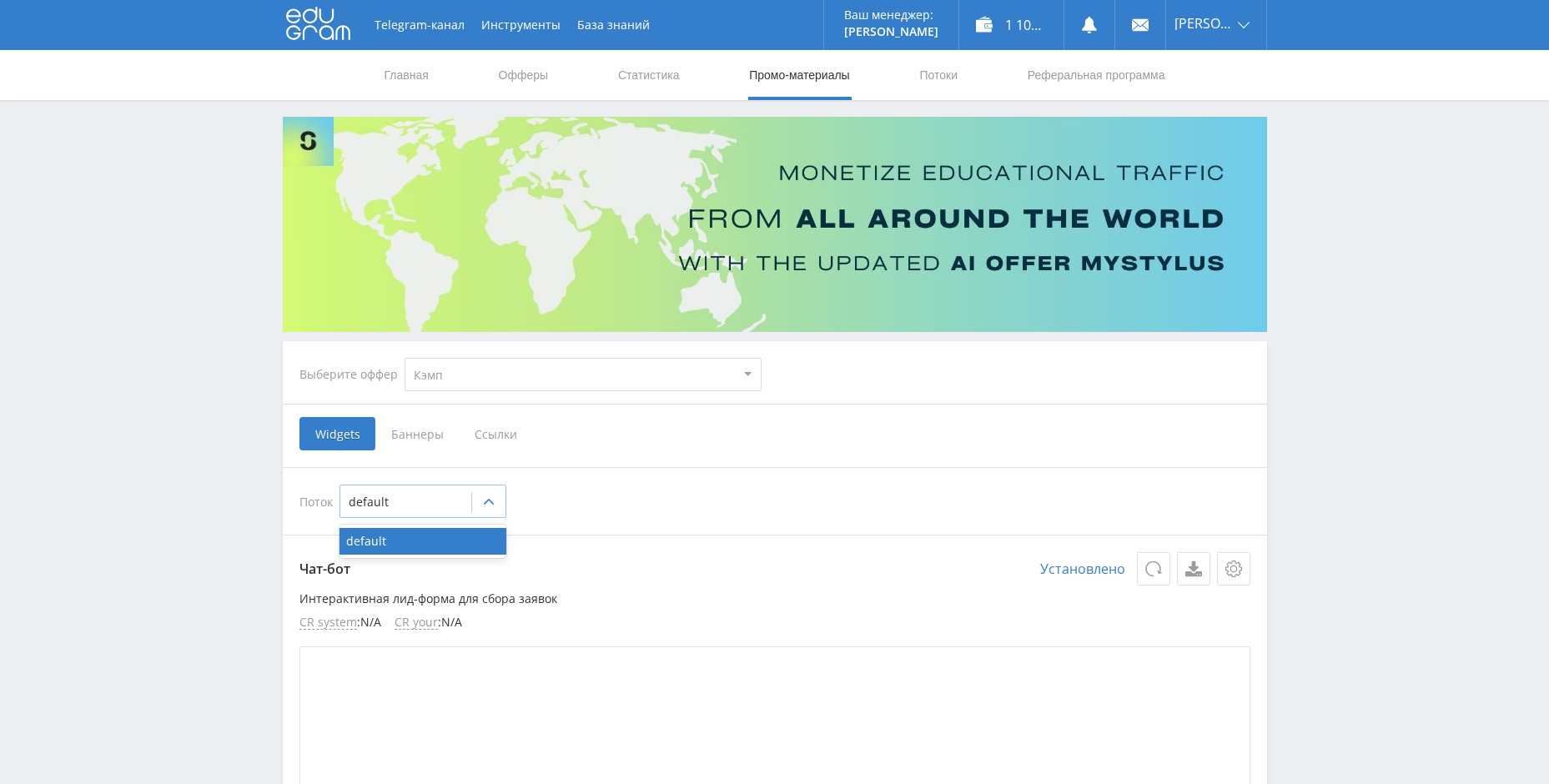
click at [451, 494] on div at bounding box center [406, 502] width 114 height 17
click at [404, 65] on link "Главная" at bounding box center [406, 75] width 47 height 50
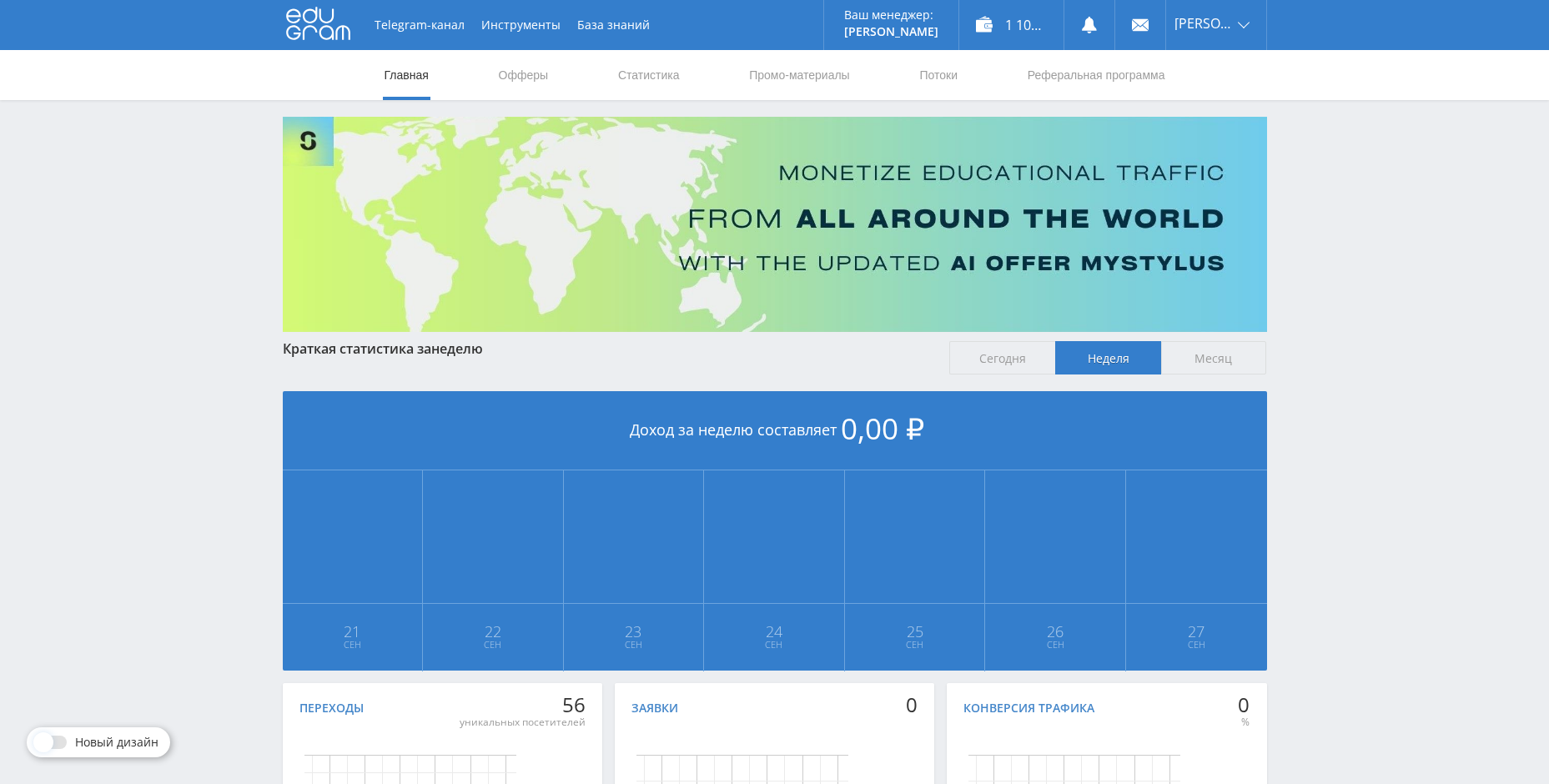
click at [1216, 364] on span "Месяц" at bounding box center [1215, 357] width 106 height 33
click at [0, 0] on input "Месяц" at bounding box center [0, 0] width 0 height 0
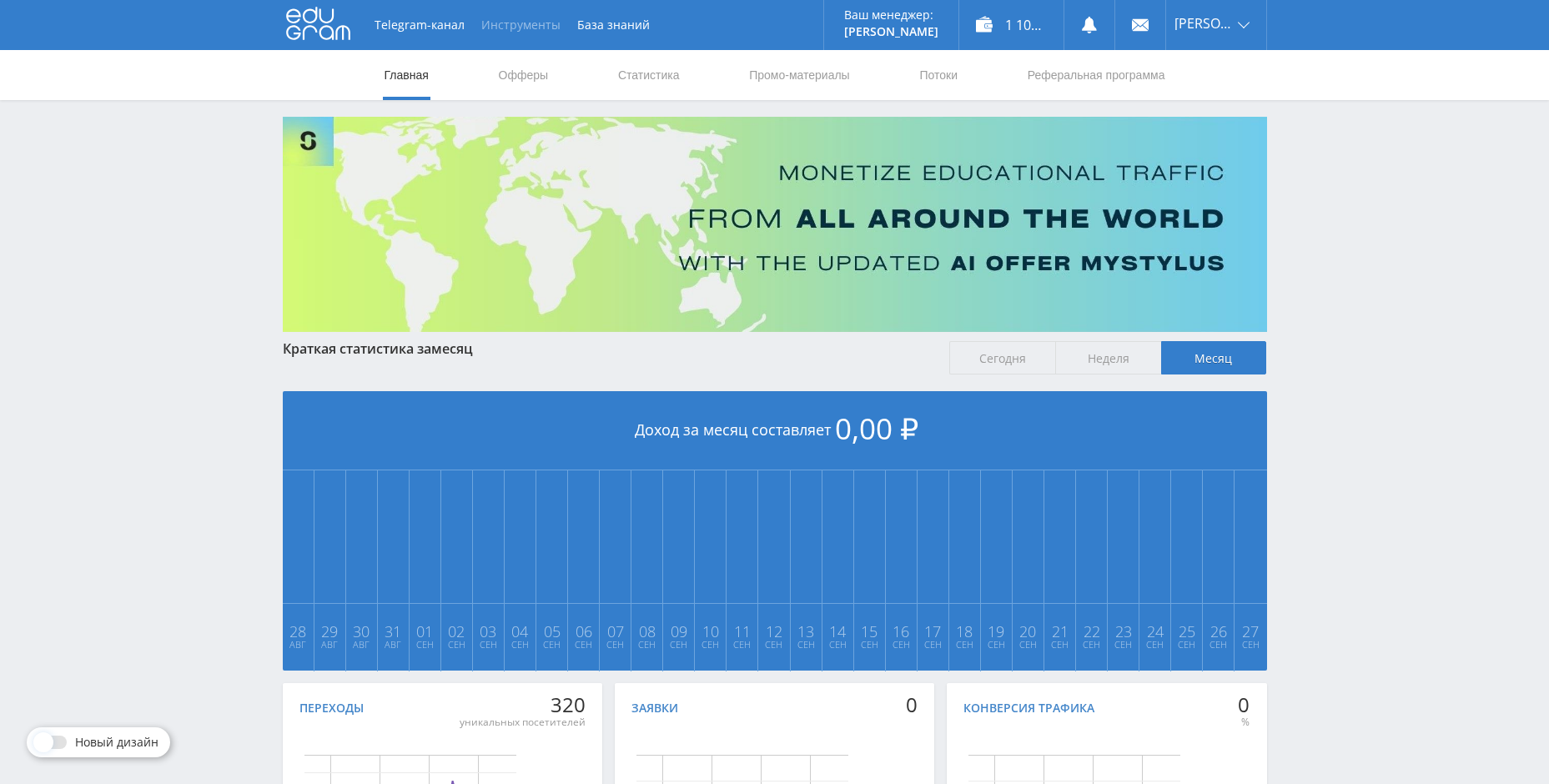
click at [546, 31] on button "Инструменты" at bounding box center [520, 25] width 96 height 50
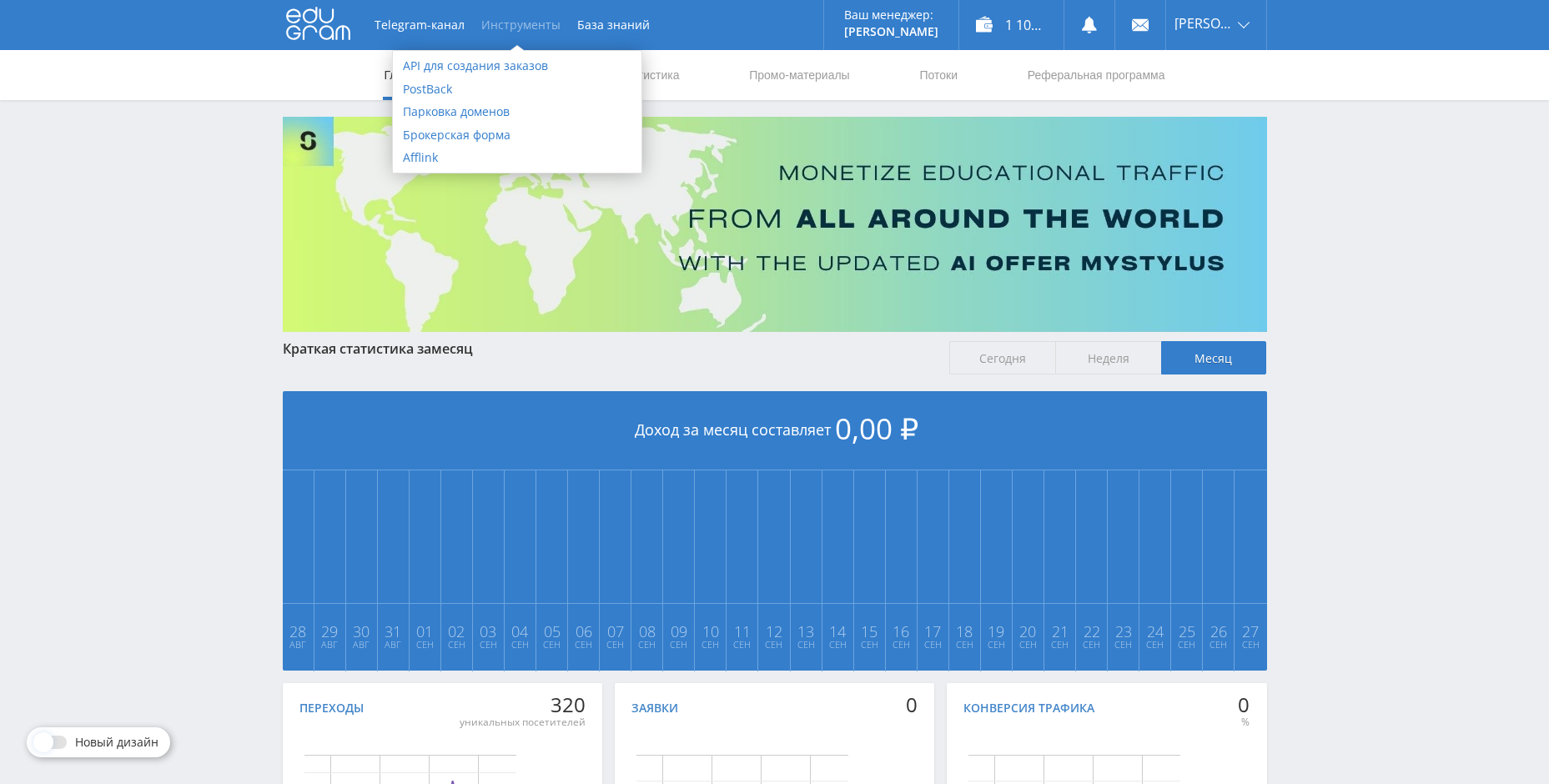
click at [546, 31] on button "Инструменты" at bounding box center [520, 25] width 96 height 50
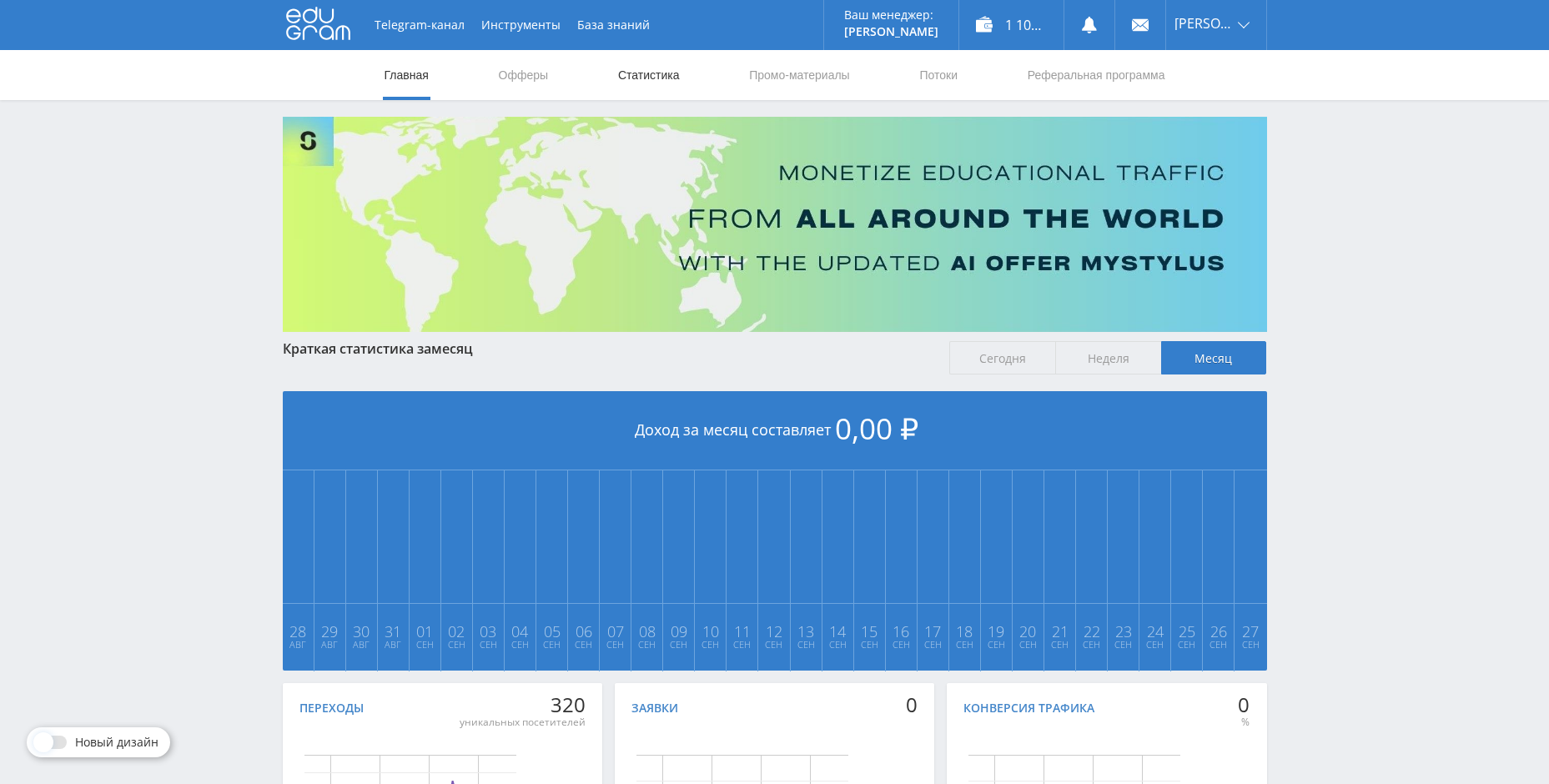
click at [642, 67] on link "Статистика" at bounding box center [649, 75] width 66 height 50
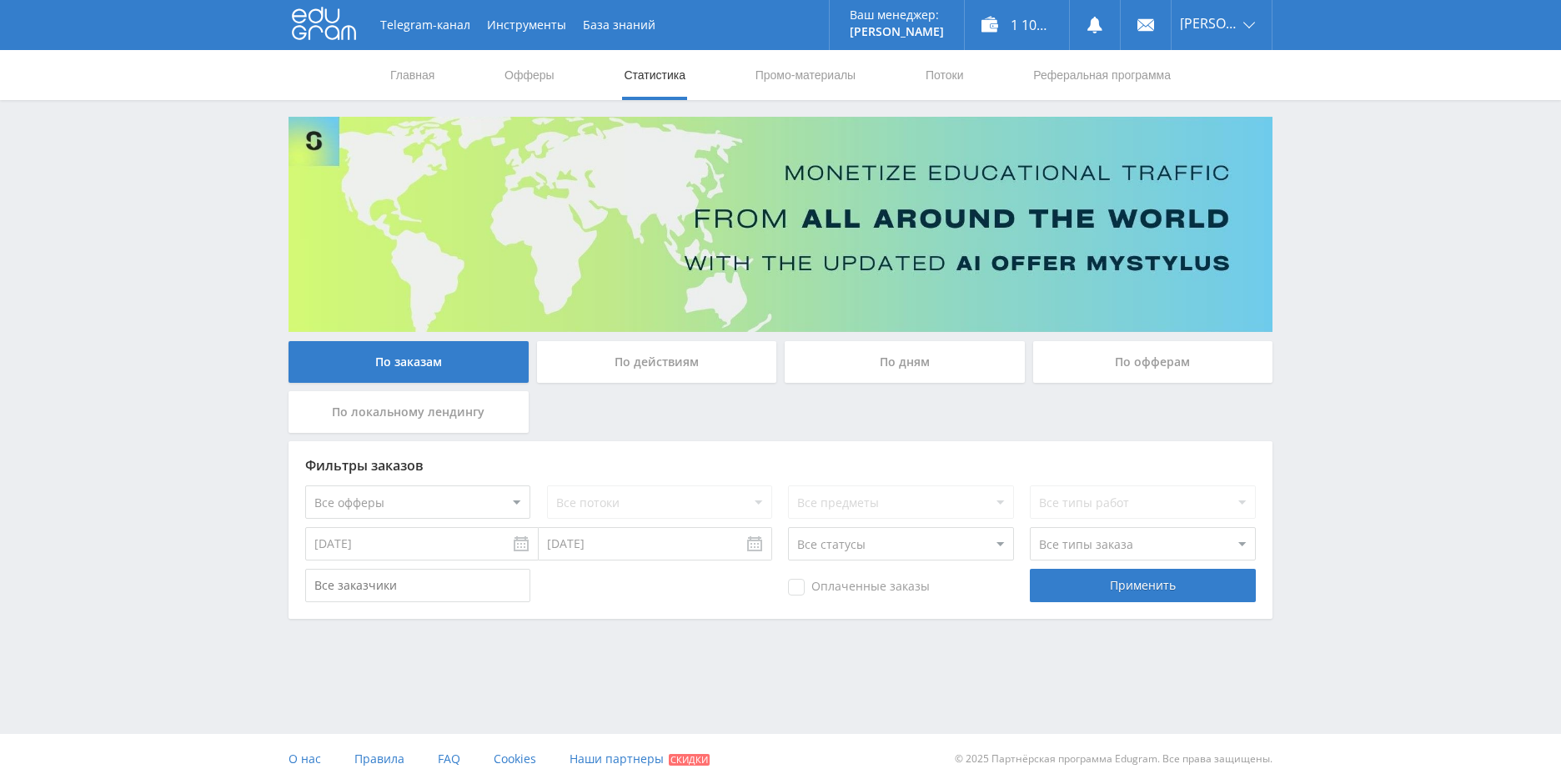
click at [558, 71] on nav "Главная Офферы Статистика Промо-материалы Потоки Реферальная программа" at bounding box center [780, 75] width 784 height 50
click at [512, 75] on link "Офферы" at bounding box center [530, 75] width 53 height 50
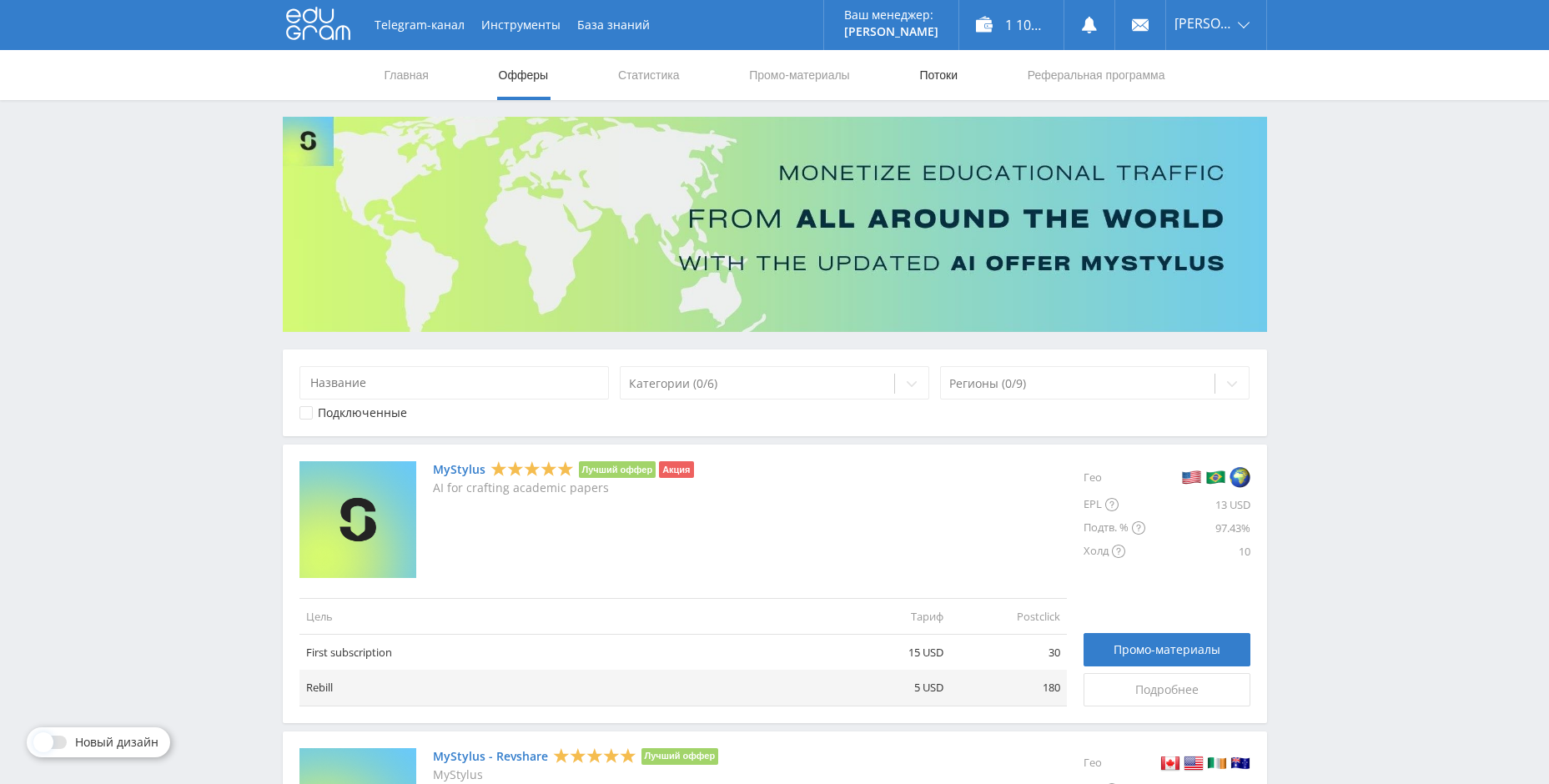
click at [936, 75] on link "Потоки" at bounding box center [938, 75] width 42 height 50
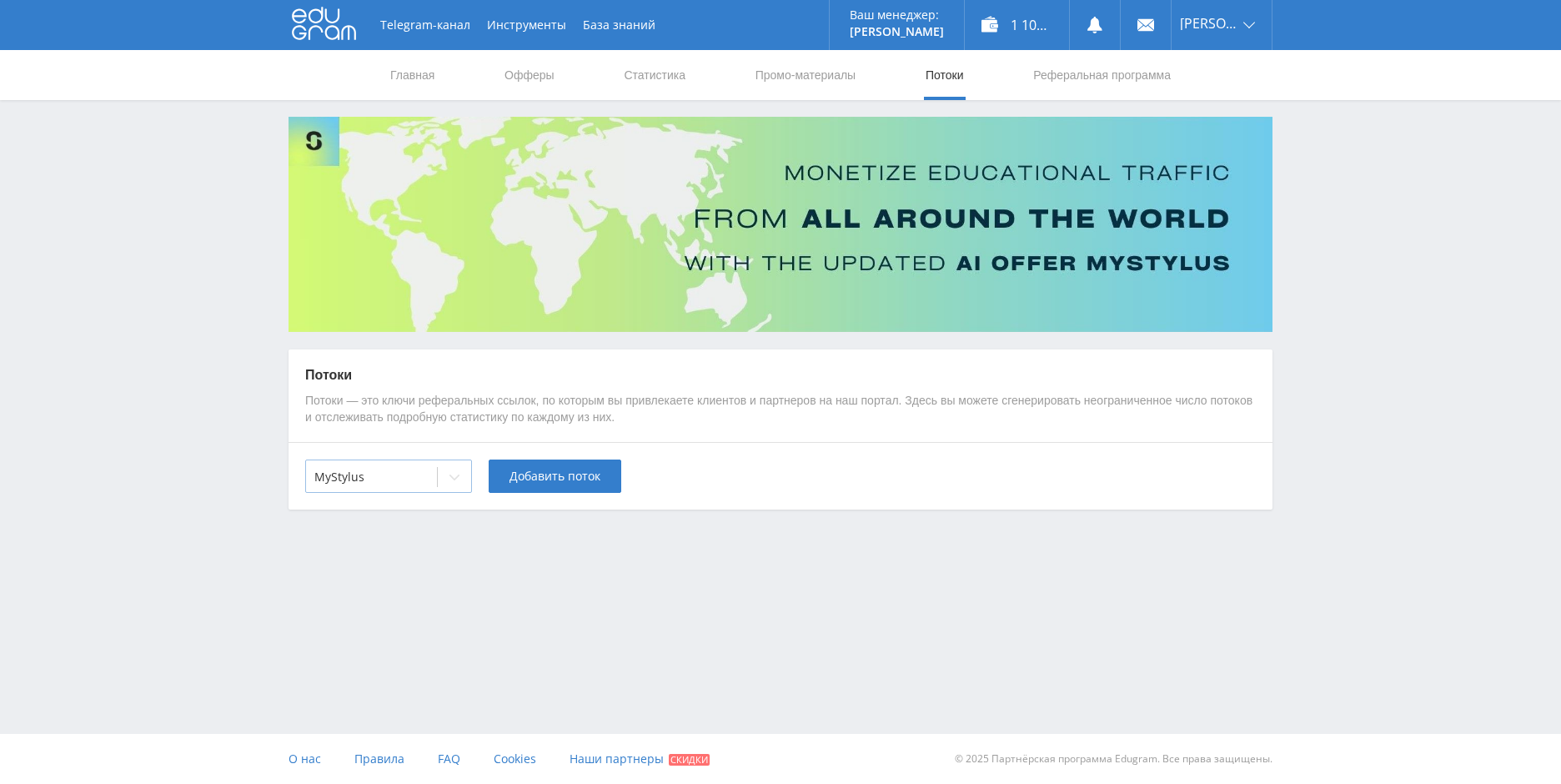
click at [423, 476] on div at bounding box center [371, 477] width 114 height 17
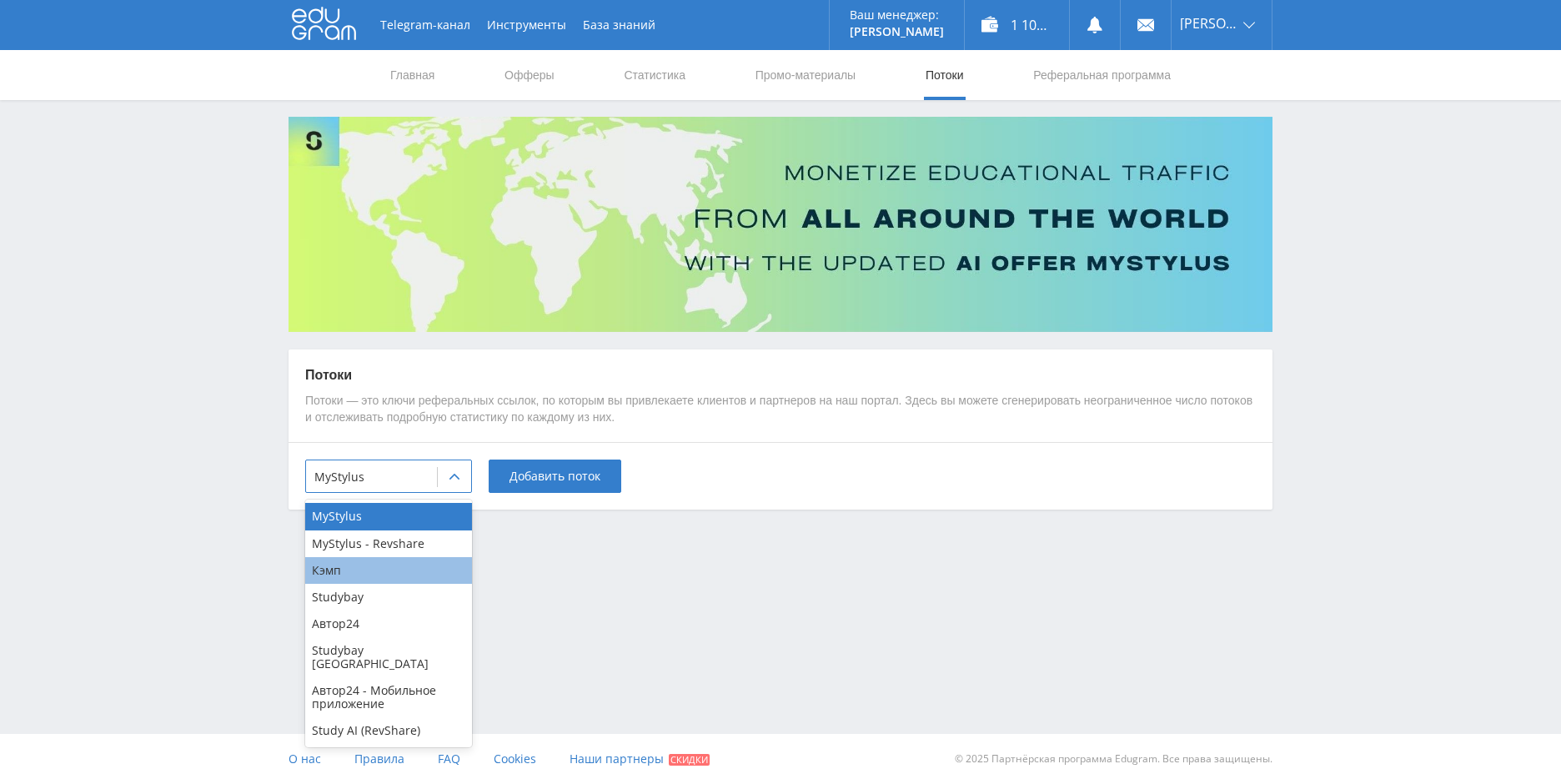
click at [365, 560] on div "Кэмп" at bounding box center [389, 570] width 167 height 27
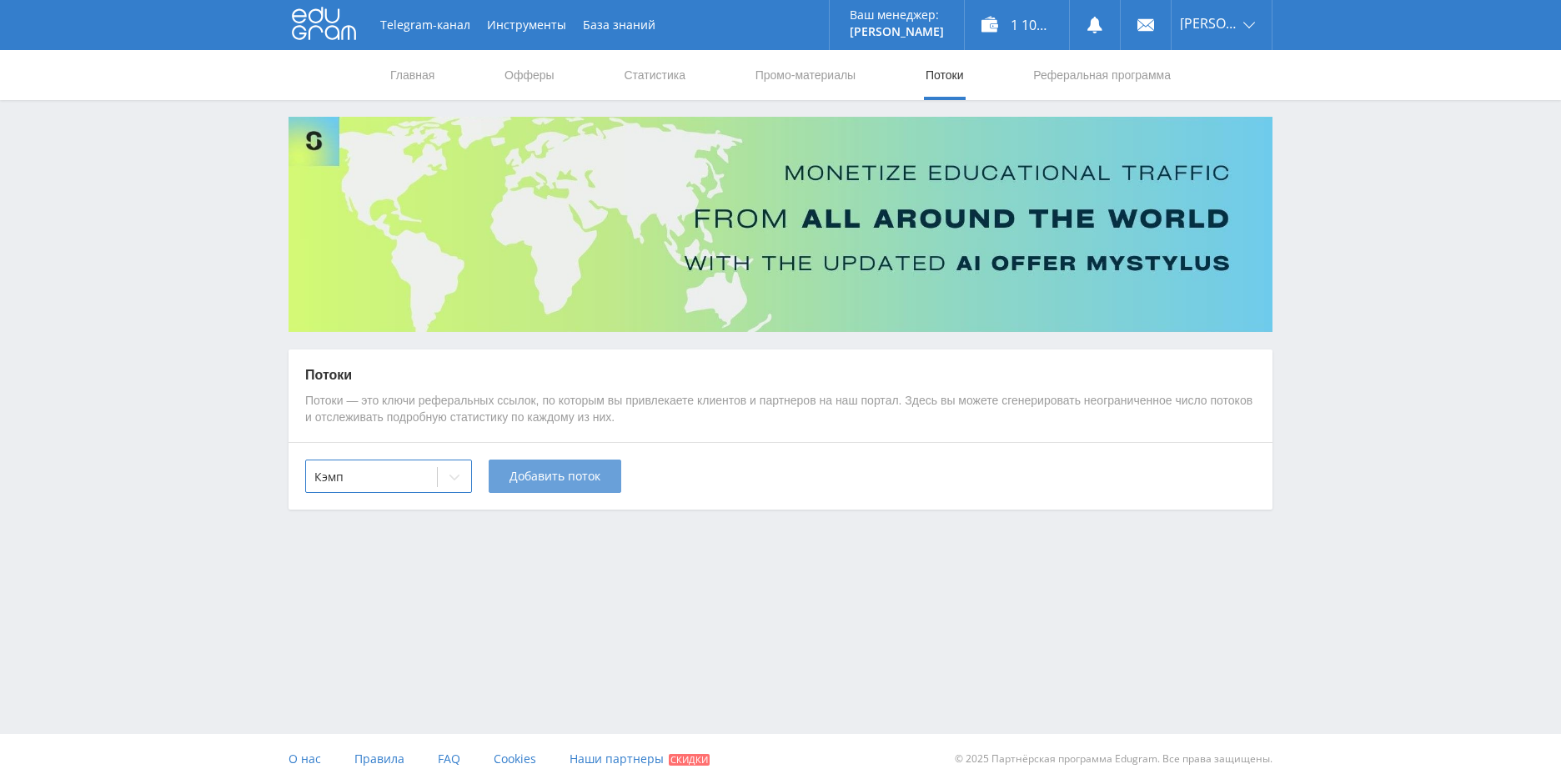
click at [508, 481] on button "Добавить поток" at bounding box center [555, 476] width 133 height 33
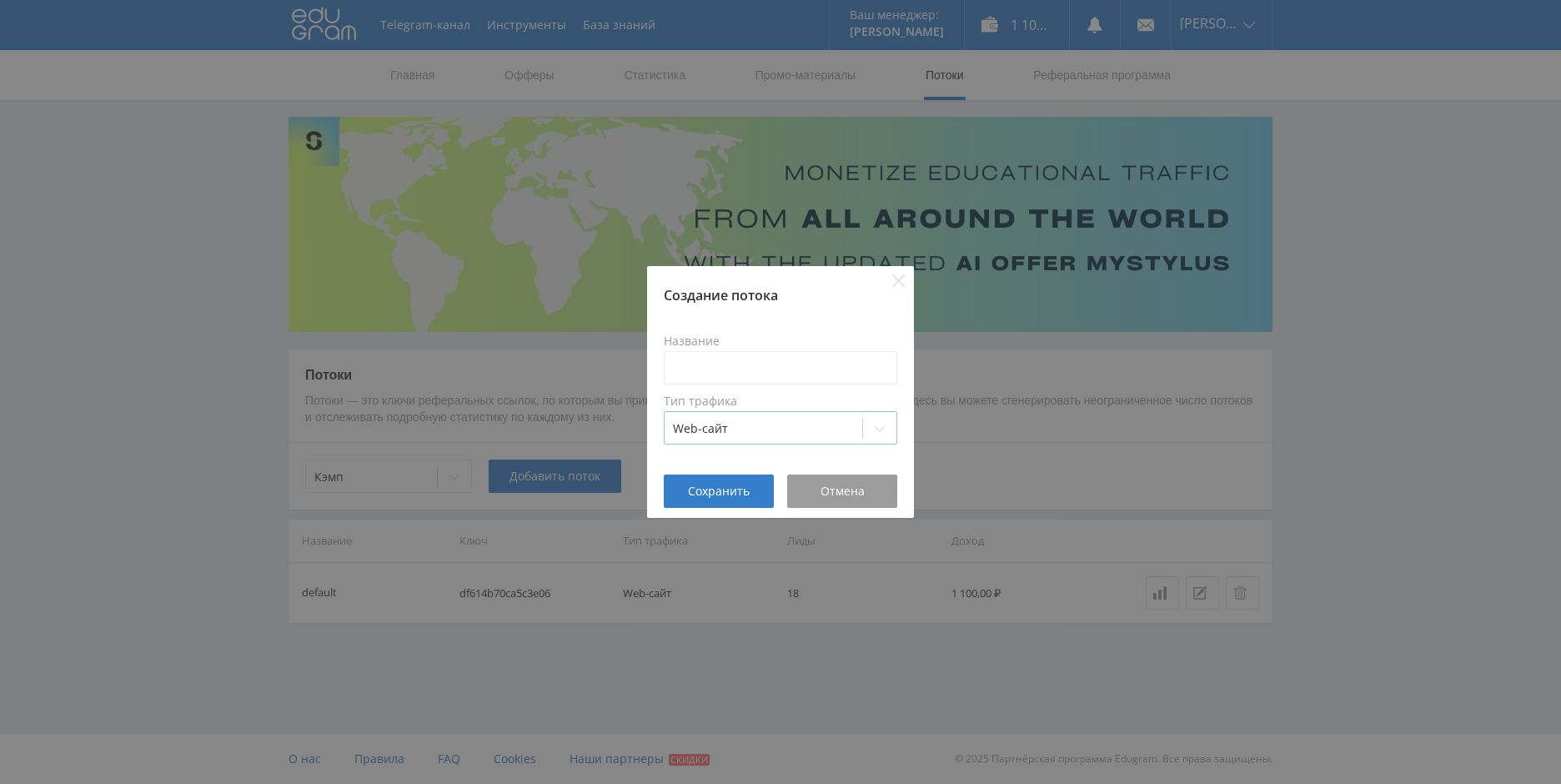
click at [751, 426] on div at bounding box center [763, 429] width 181 height 17
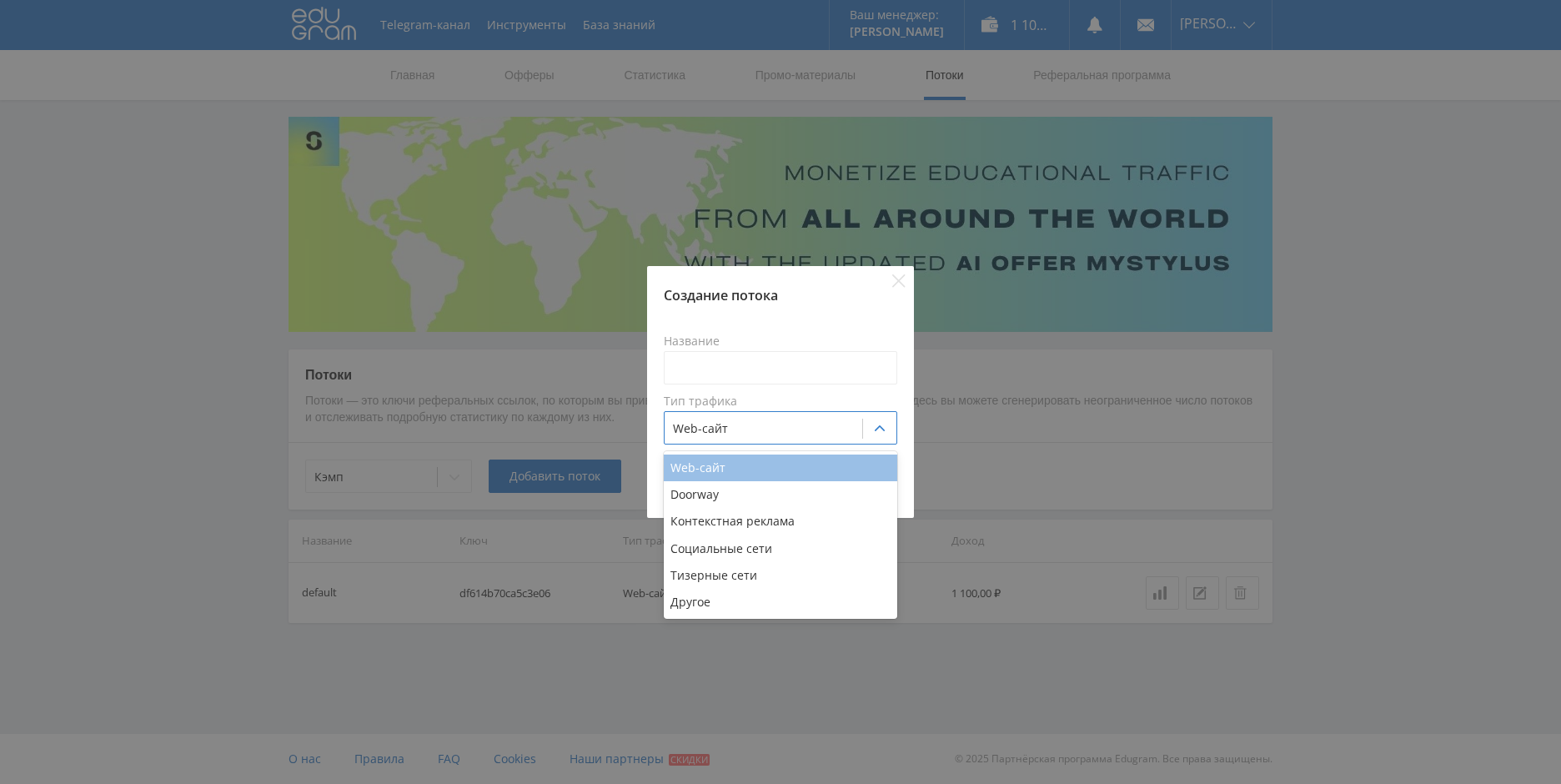
click at [698, 470] on div "Web-сайт" at bounding box center [780, 468] width 234 height 27
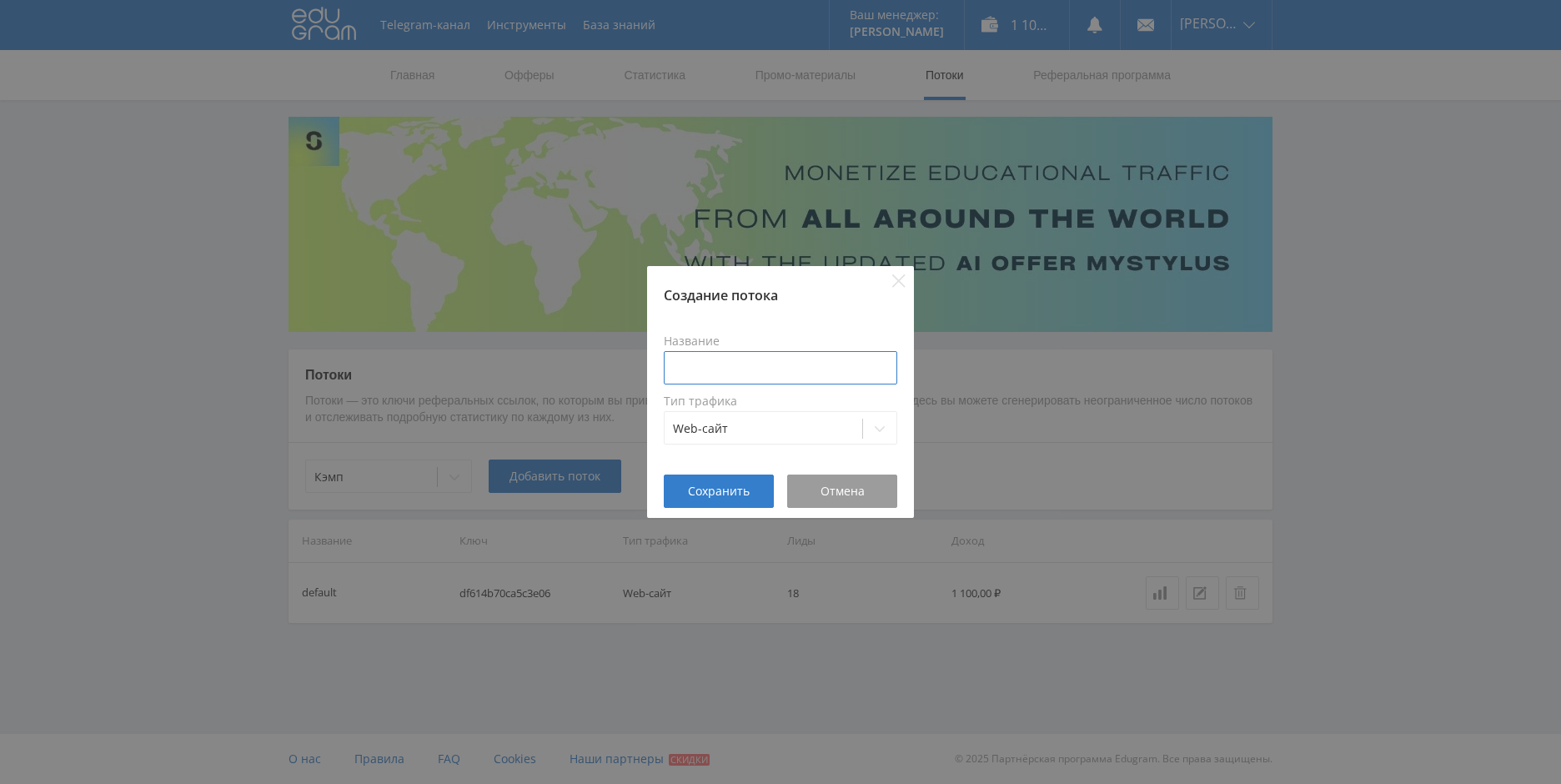
click at [741, 367] on input at bounding box center [780, 367] width 234 height 33
type input "C"
type input "С"
type input "[DOMAIN_NAME]"
click at [775, 441] on div "Web-сайт" at bounding box center [780, 427] width 234 height 33
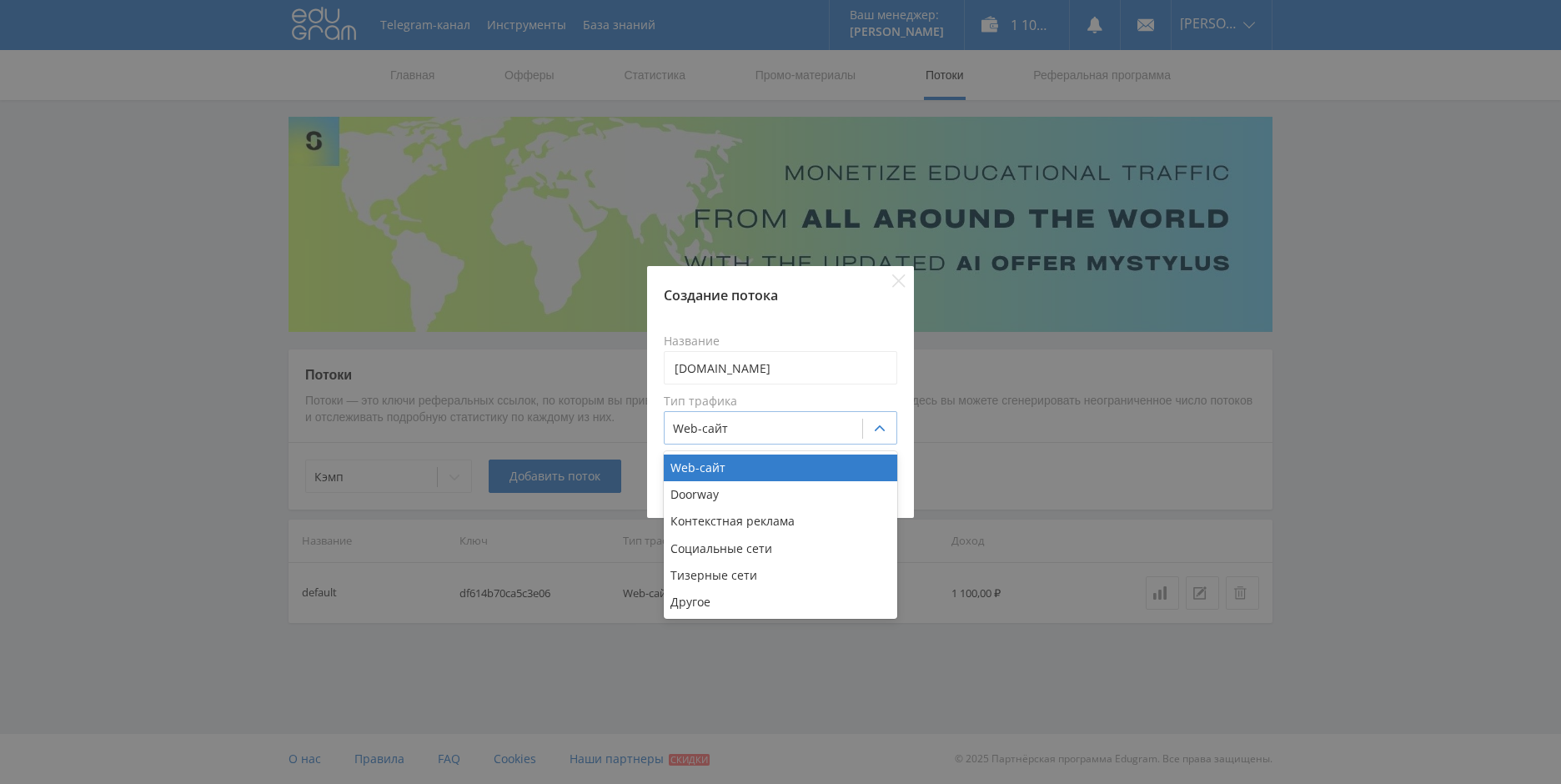
click at [779, 436] on div at bounding box center [763, 429] width 181 height 17
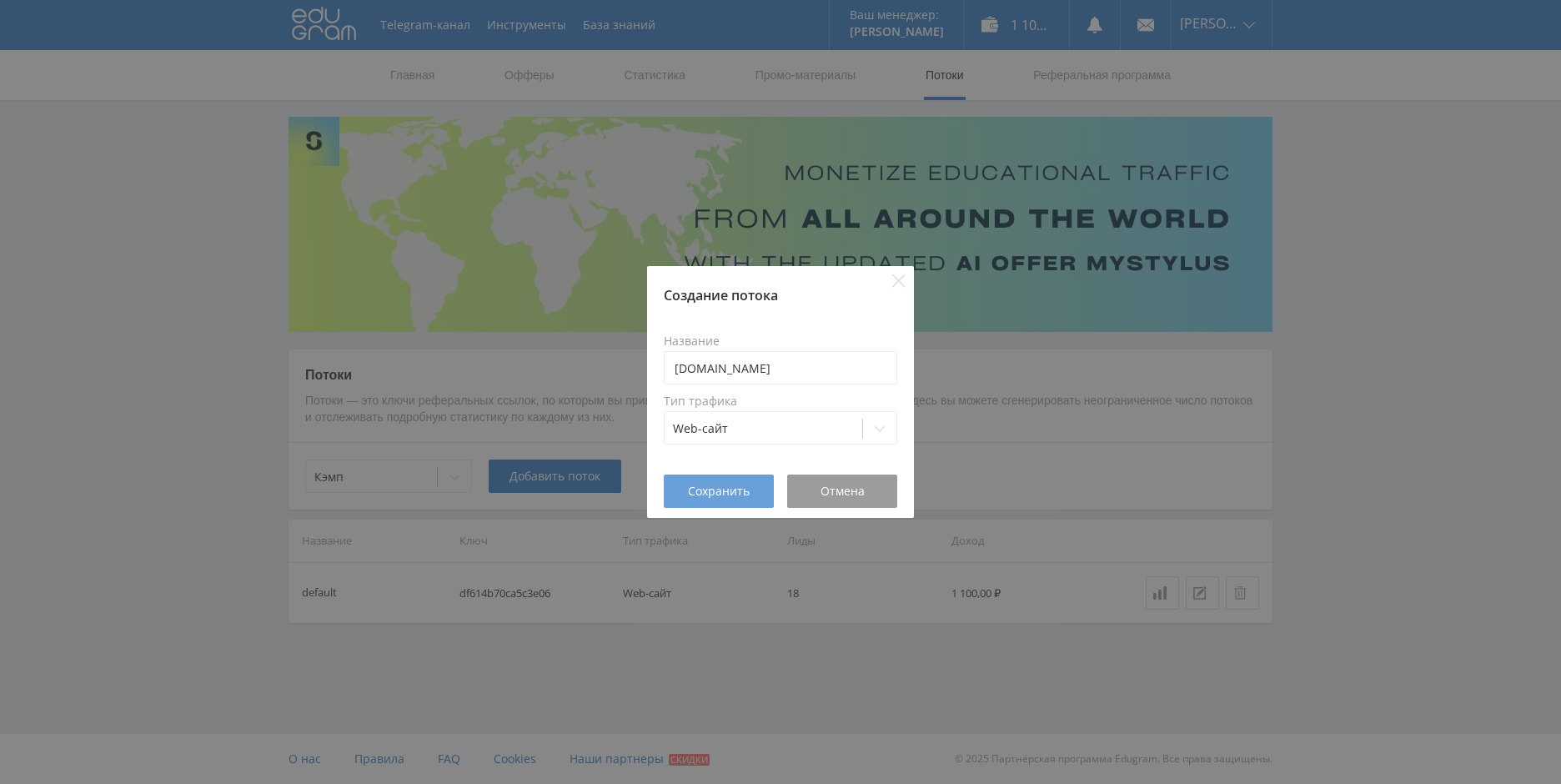
click at [745, 488] on span "Сохранить" at bounding box center [719, 491] width 62 height 13
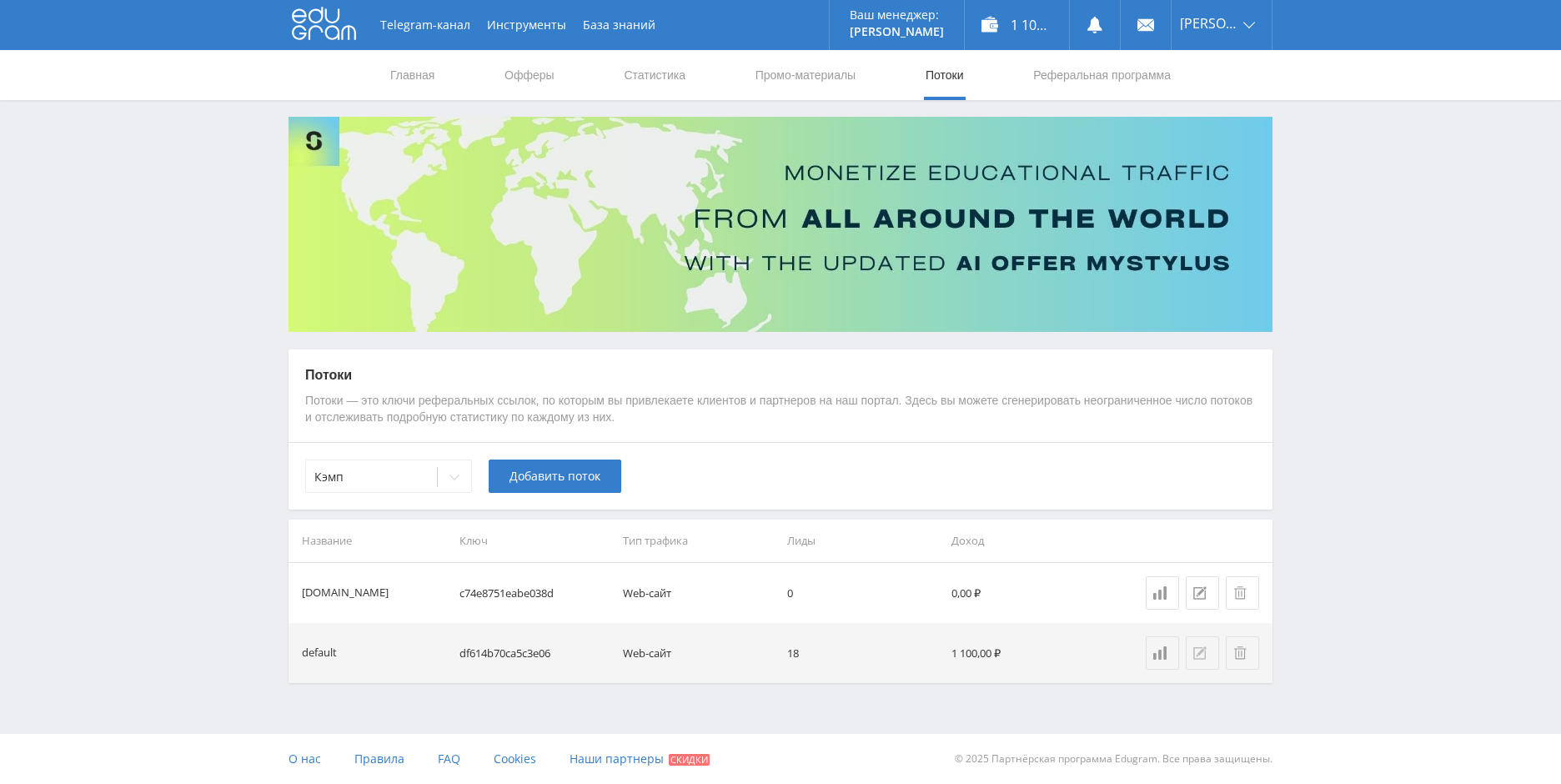
click at [1193, 656] on button at bounding box center [1202, 652] width 33 height 33
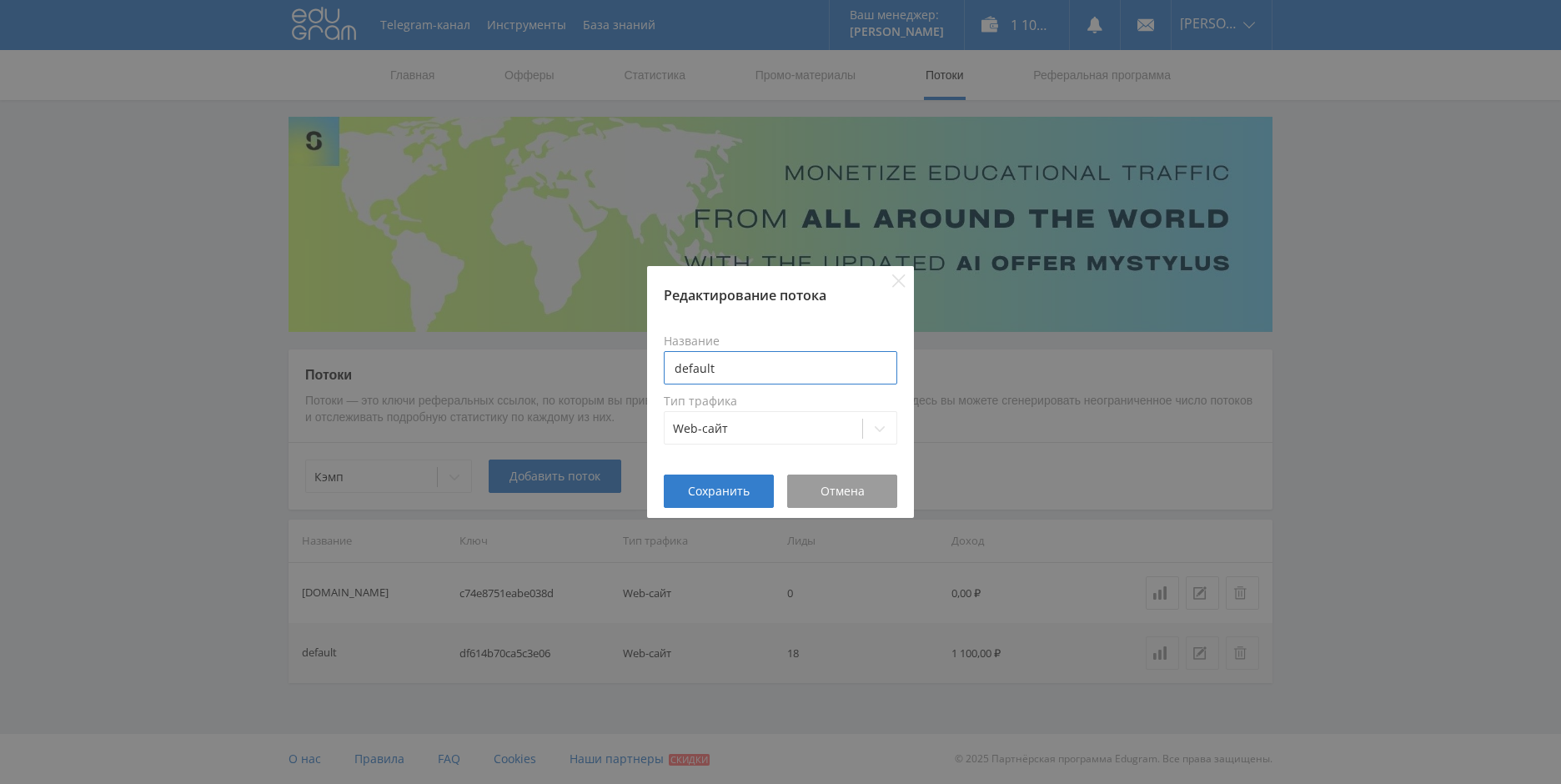
click at [744, 363] on input "default" at bounding box center [780, 367] width 234 height 33
type input "d"
type input "[DOMAIN_NAME]"
click at [745, 490] on span "Сохранить" at bounding box center [719, 491] width 62 height 13
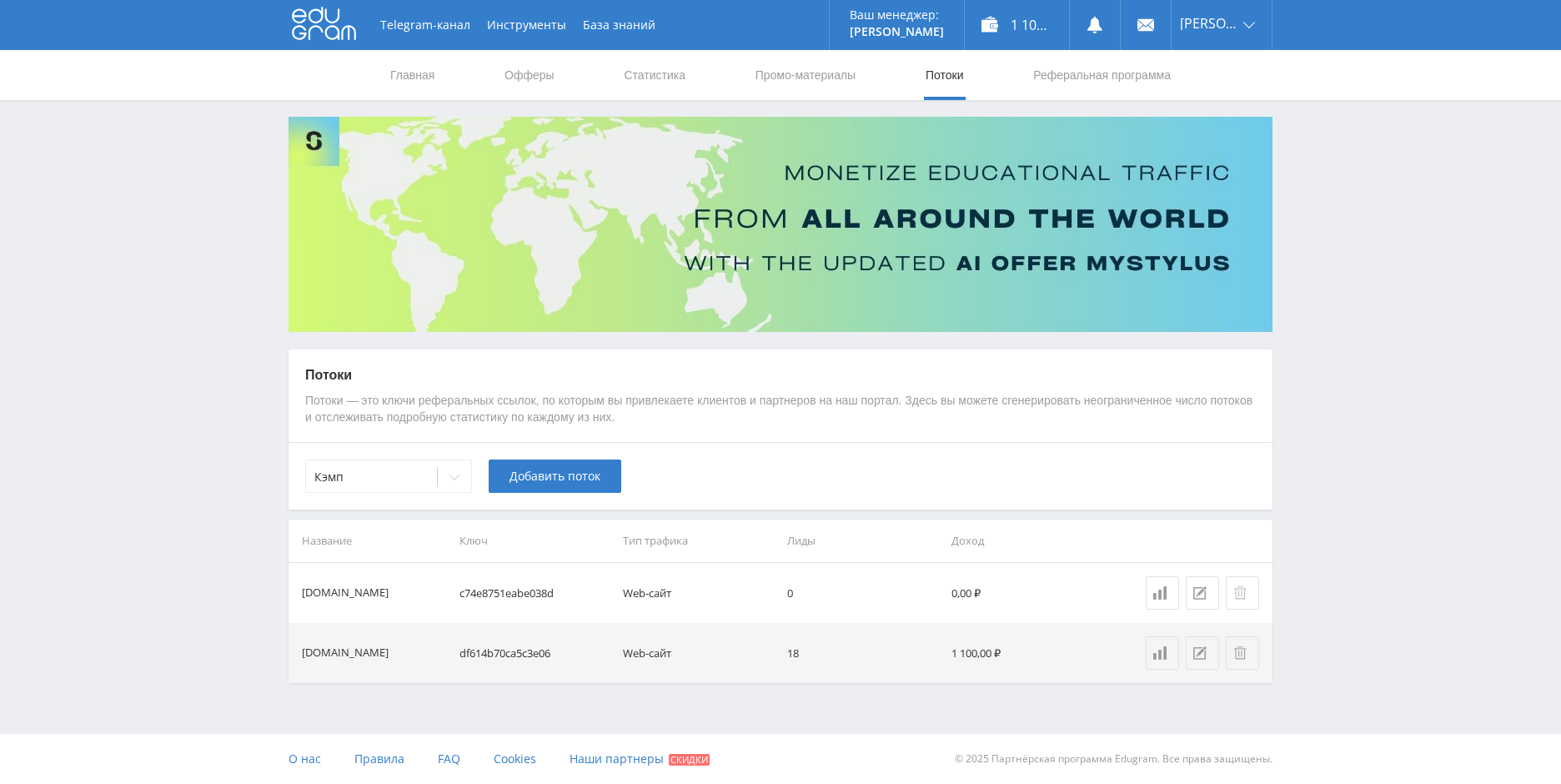
click at [1246, 592] on icon at bounding box center [1240, 593] width 13 height 13
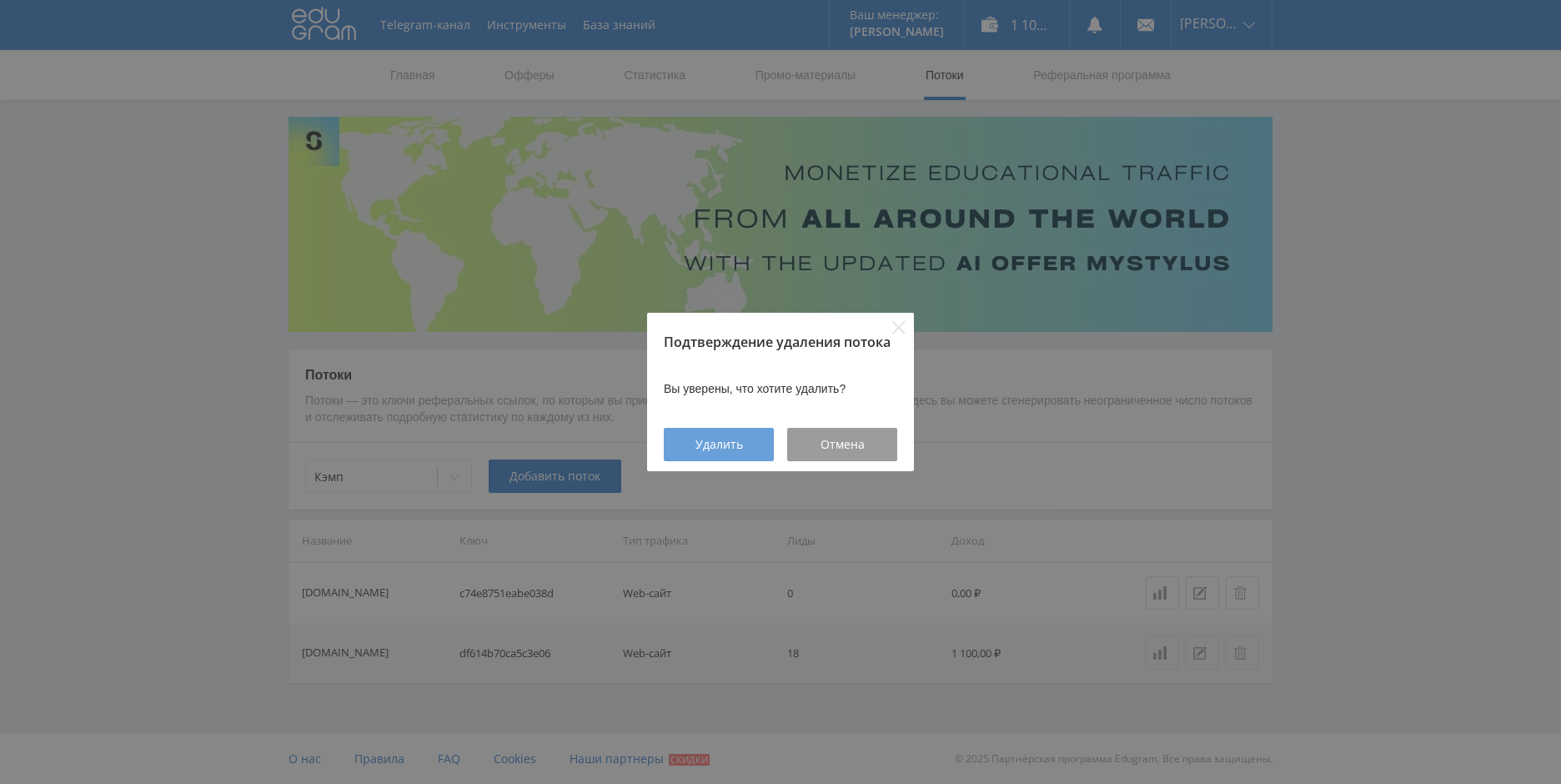
click at [733, 441] on span "Удалить" at bounding box center [720, 444] width 47 height 13
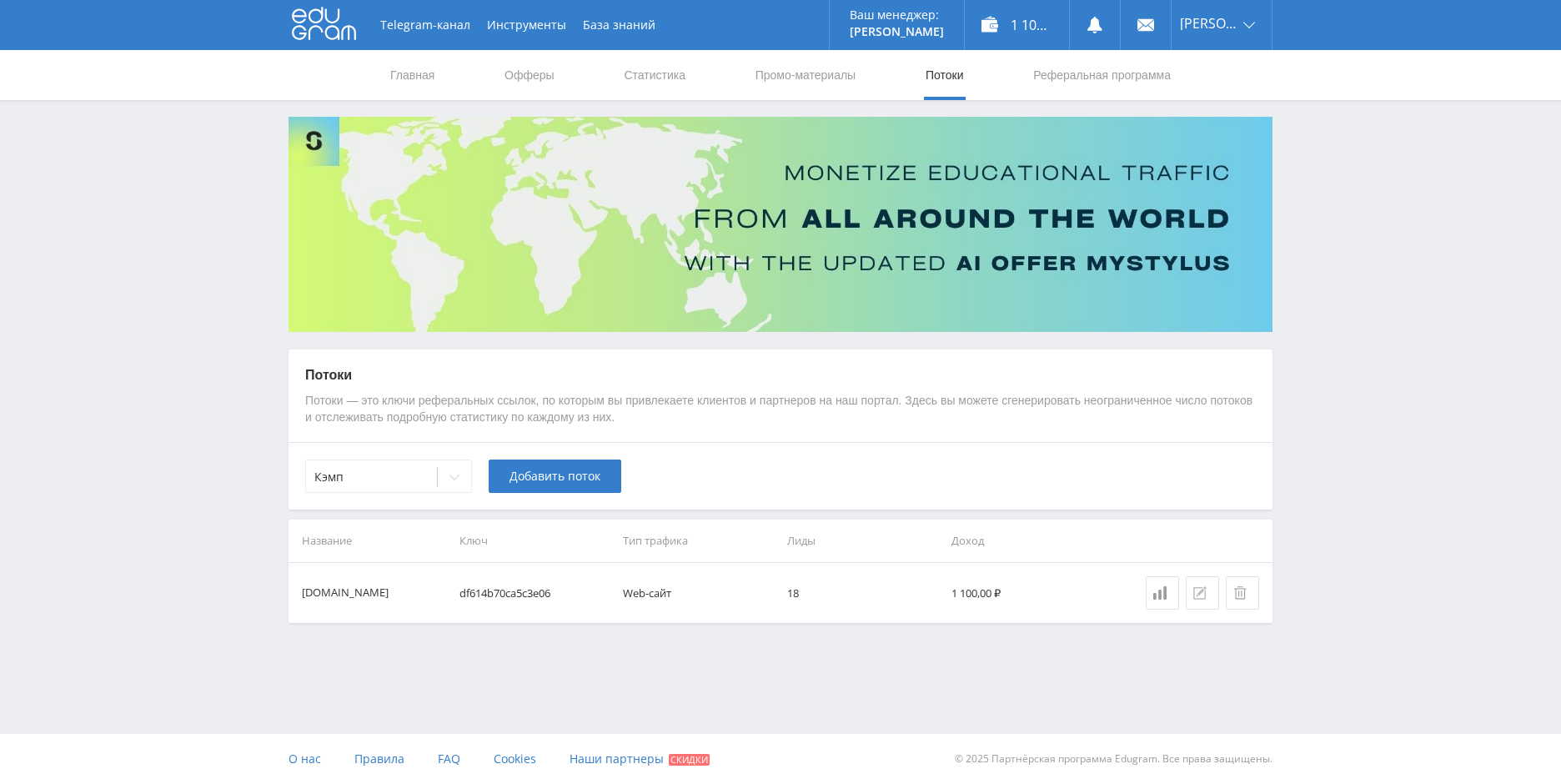
click at [1210, 591] on div at bounding box center [1202, 593] width 18 height 13
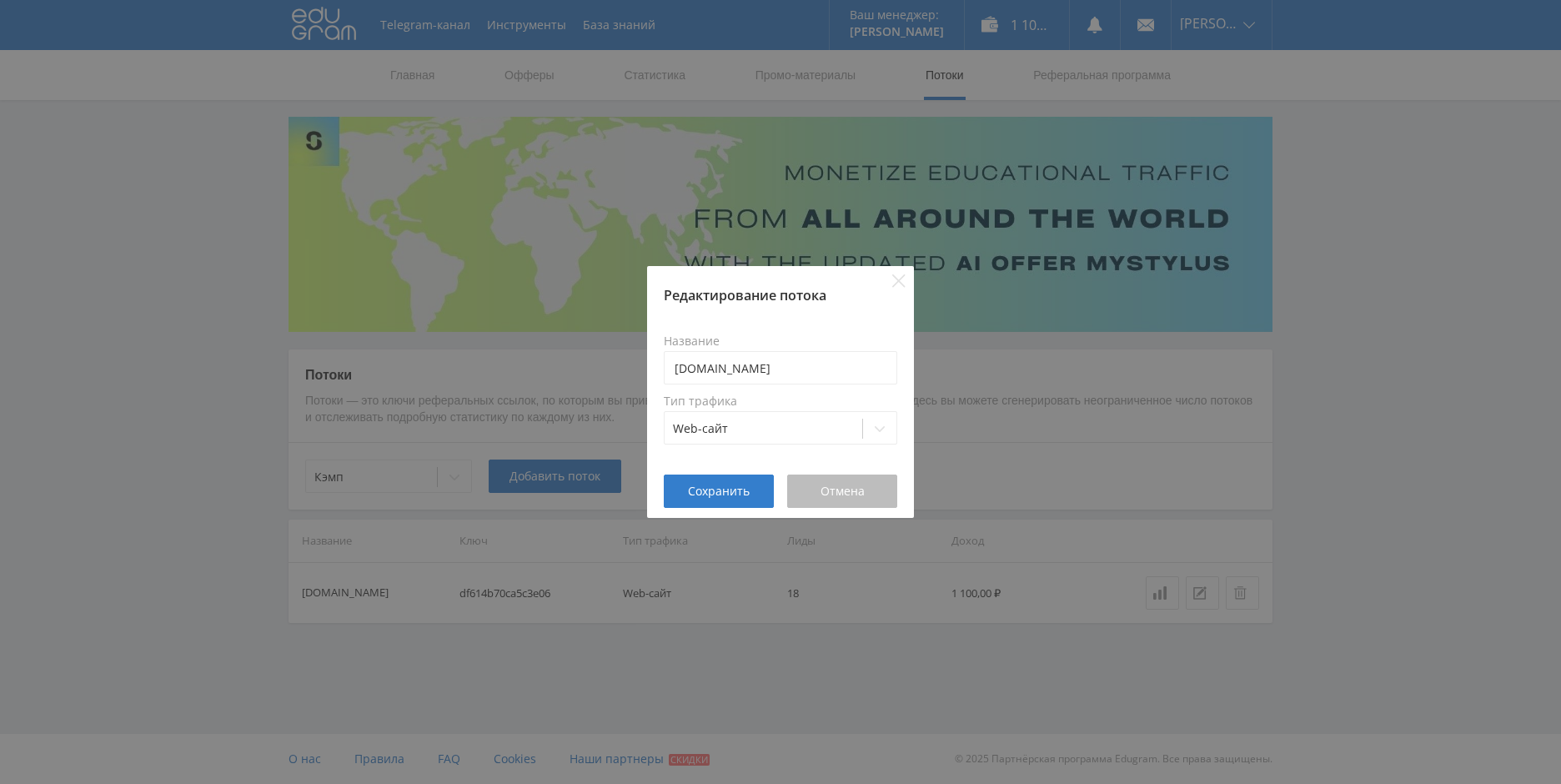
click at [840, 486] on span "Отмена" at bounding box center [842, 491] width 45 height 13
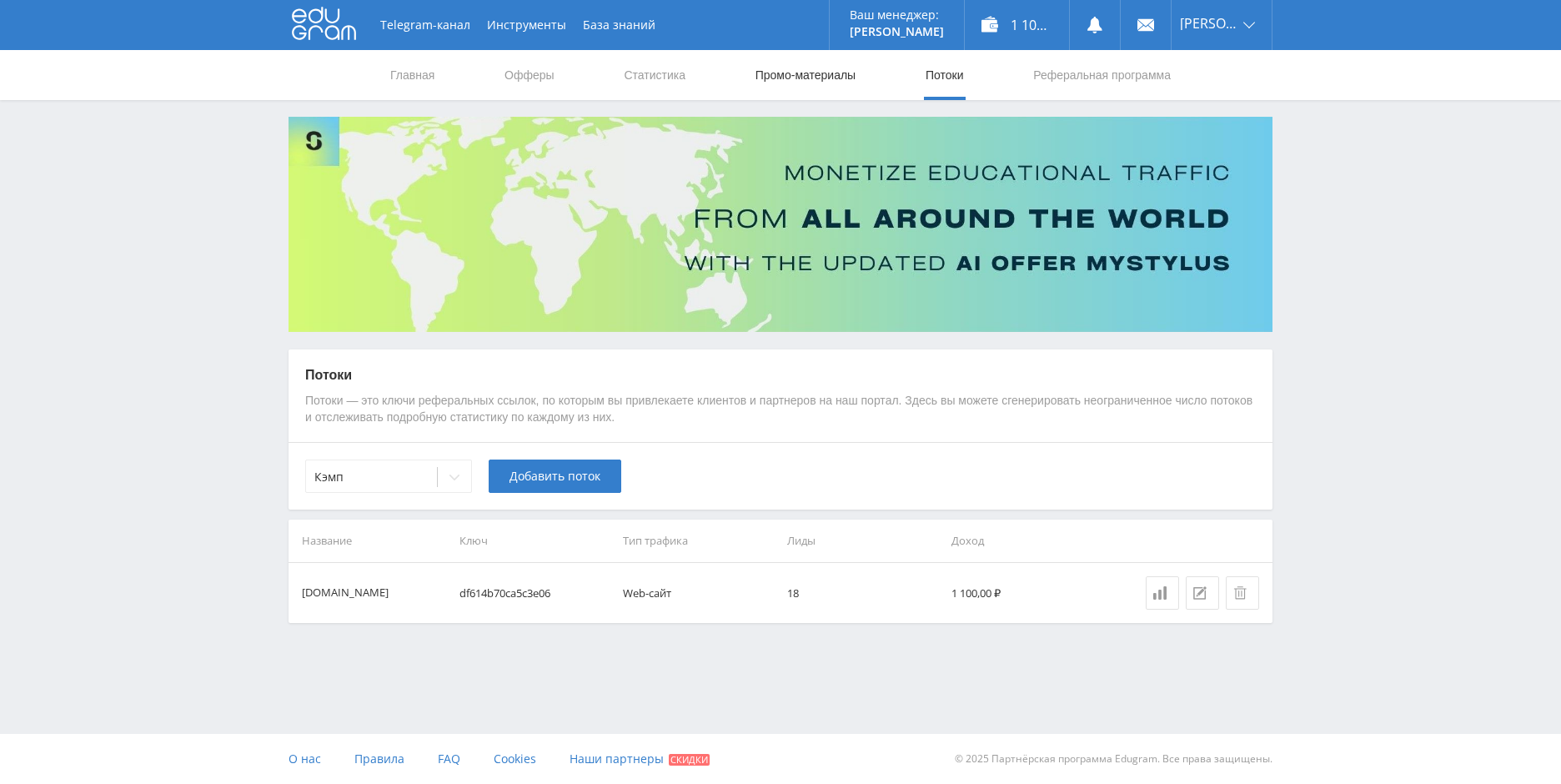
click at [801, 65] on link "Промо-материалы" at bounding box center [805, 75] width 103 height 50
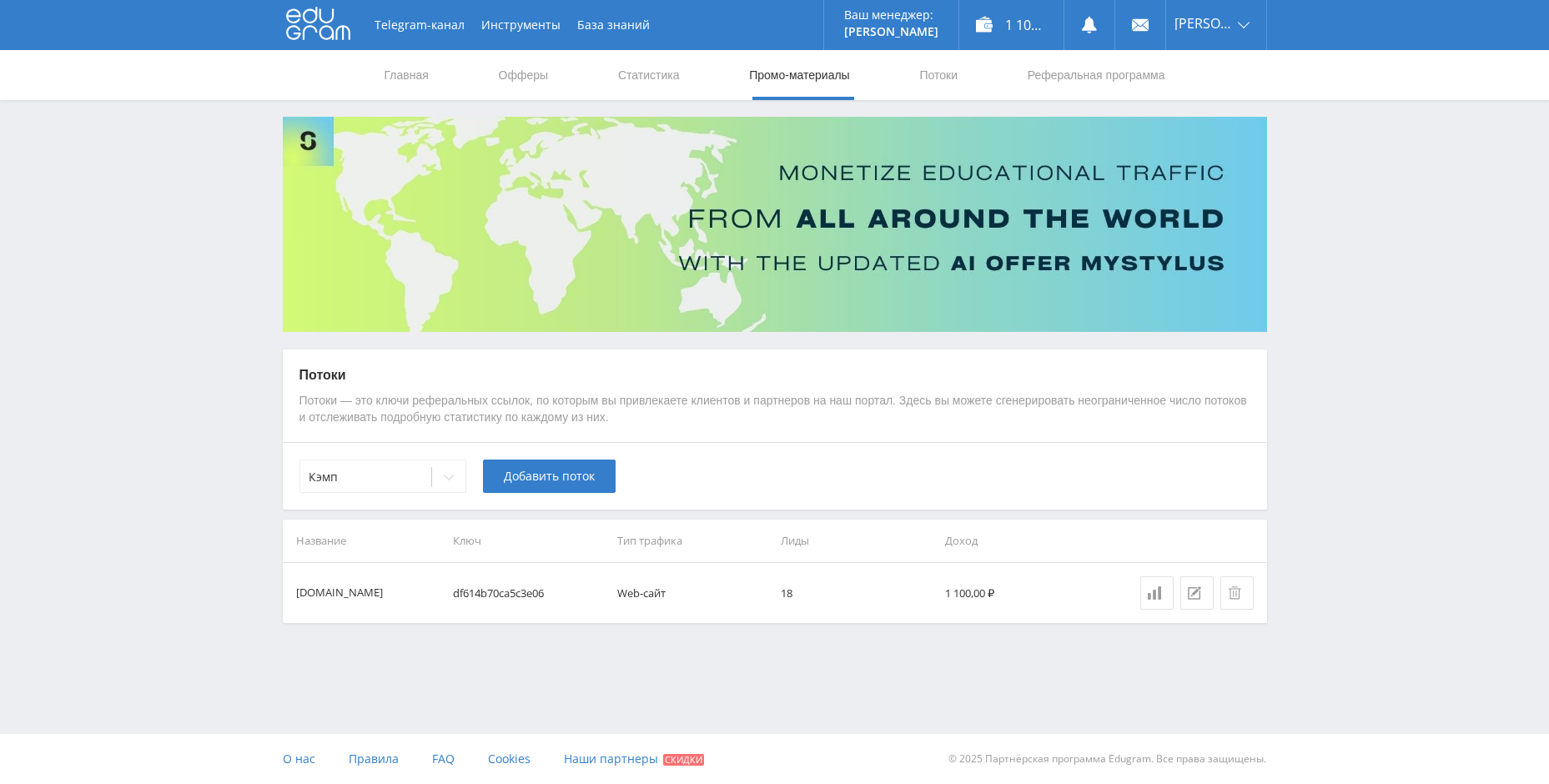
select select "340"
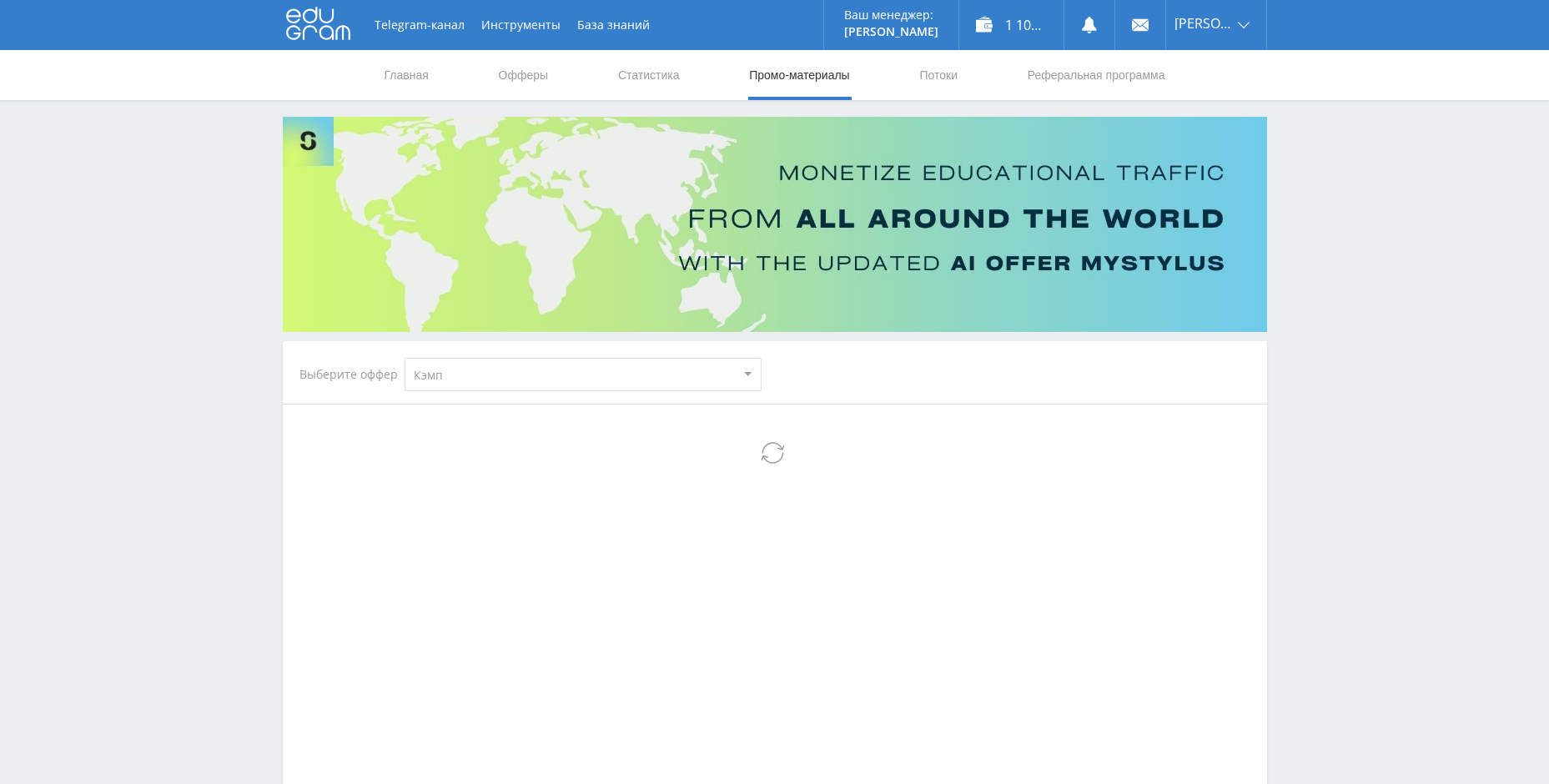
select select "340"
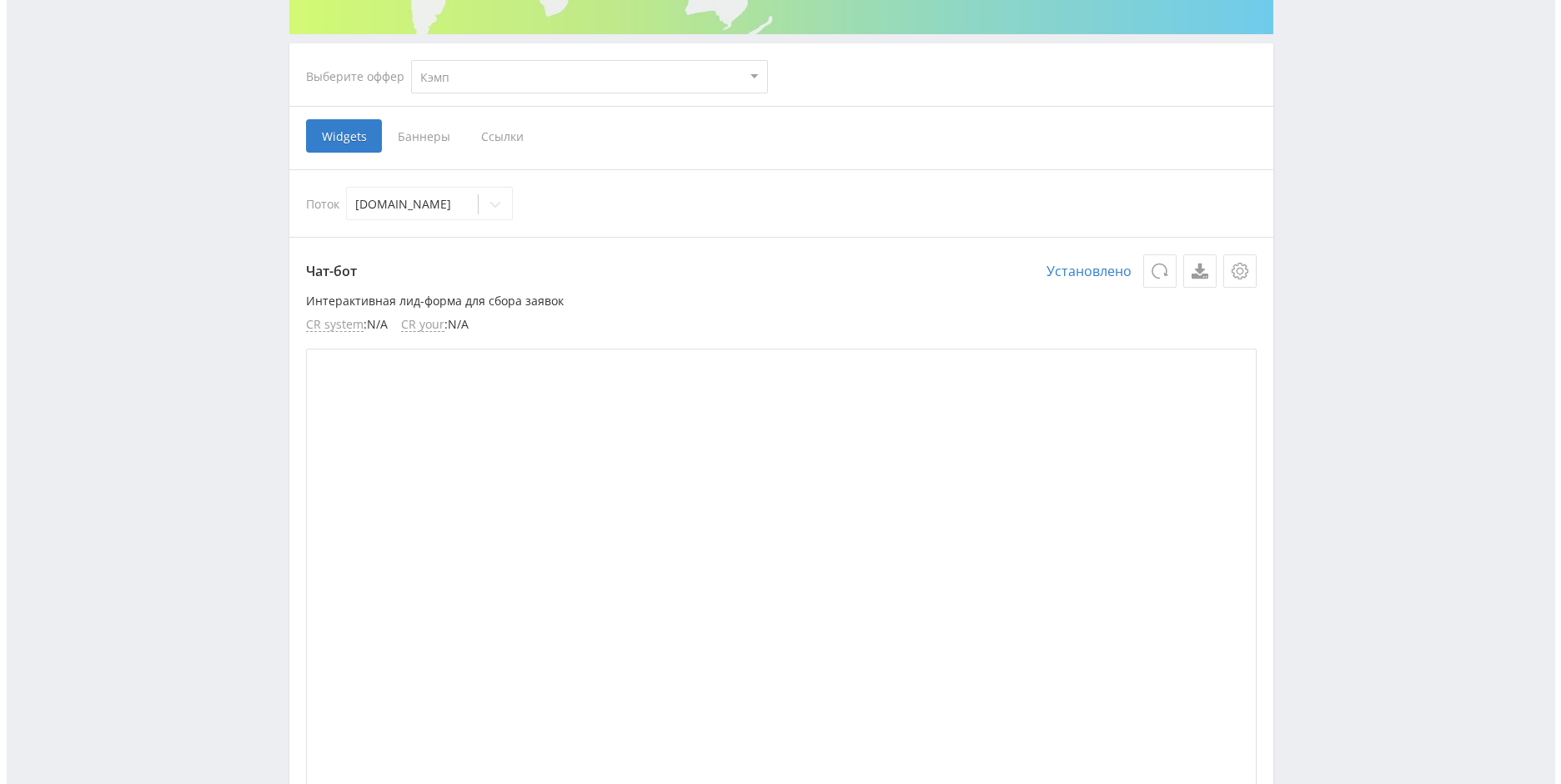
scroll to position [251, 0]
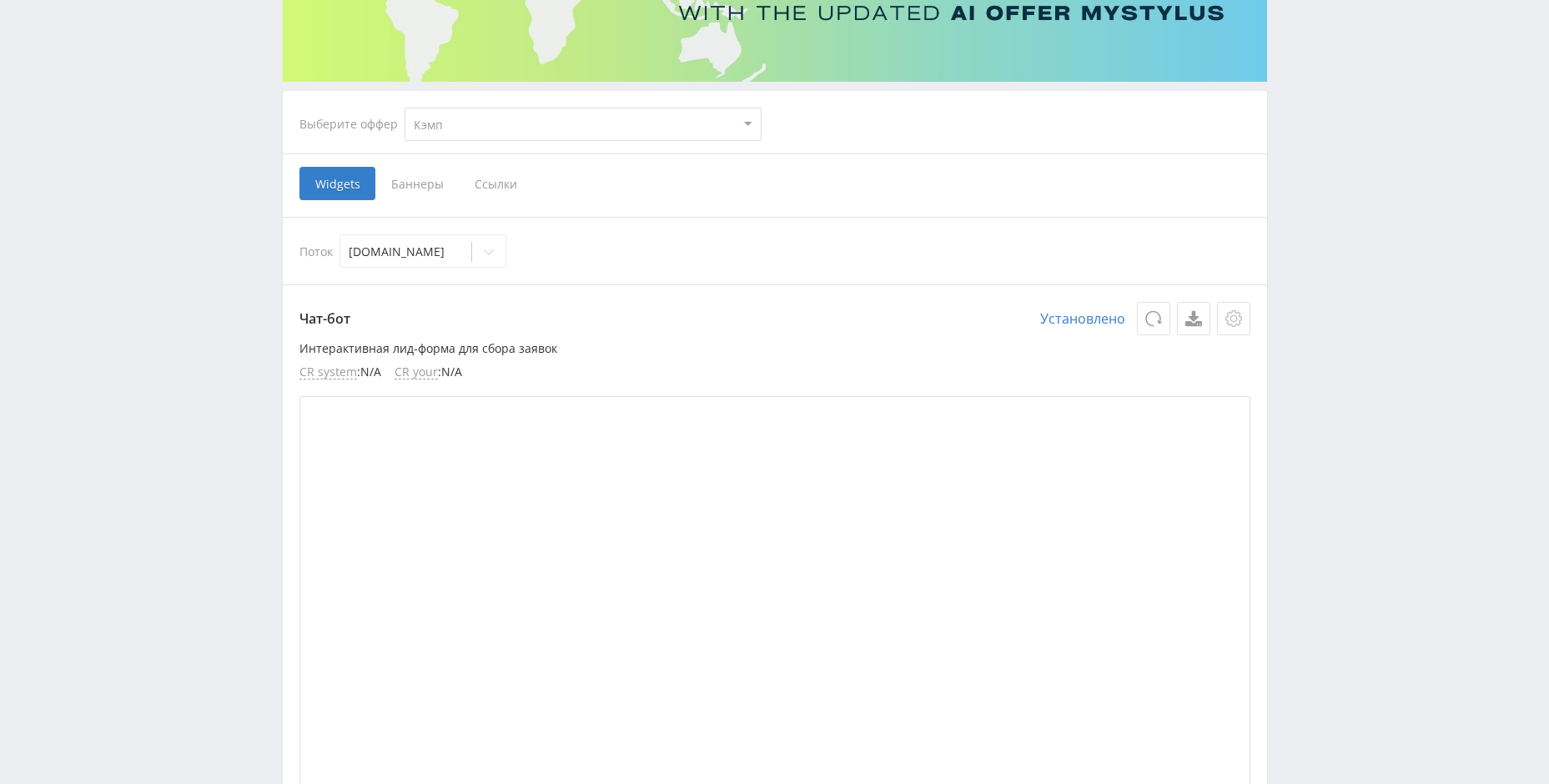
click at [1238, 317] on icon at bounding box center [1234, 319] width 17 height 17
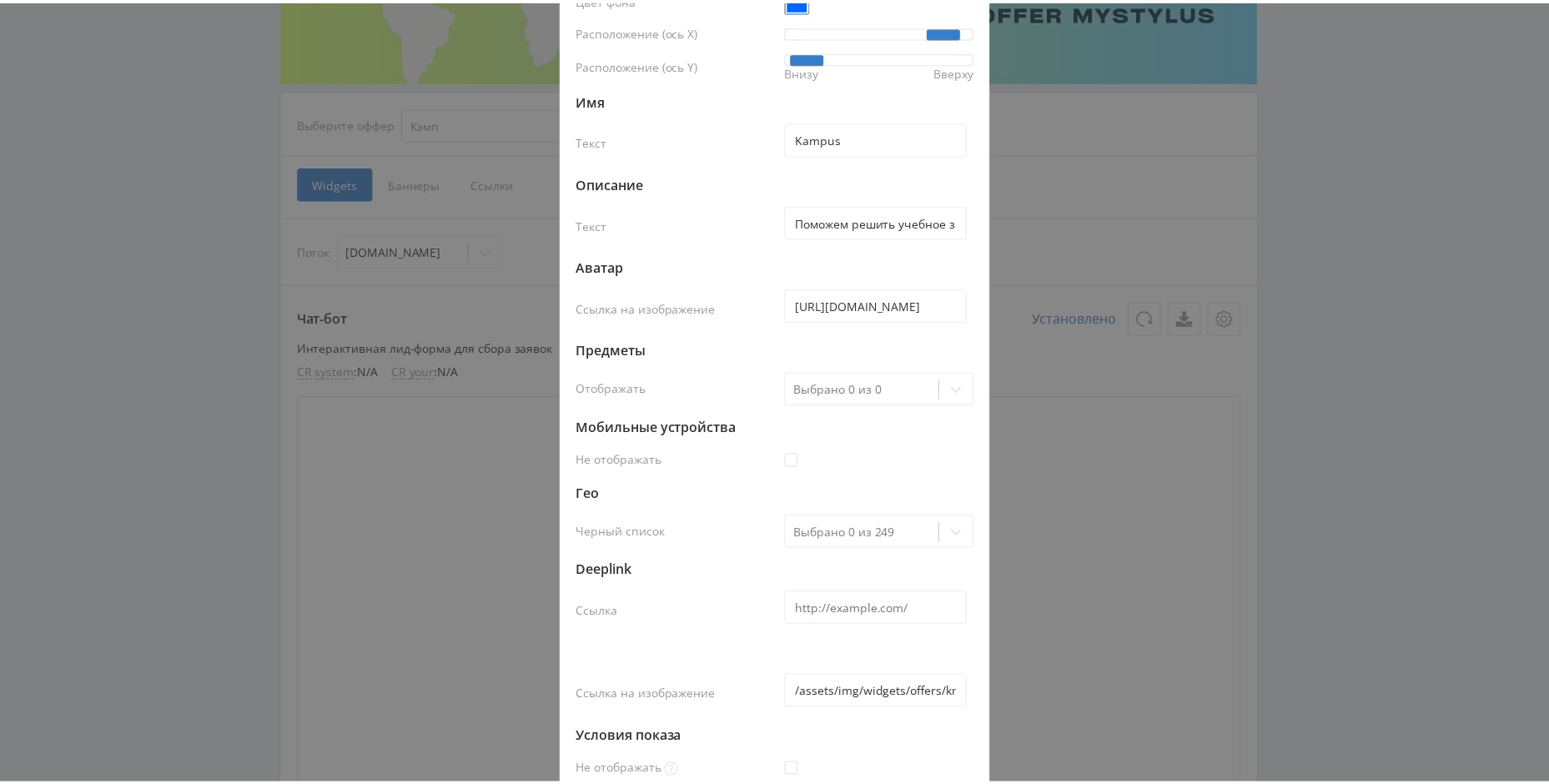
scroll to position [0, 0]
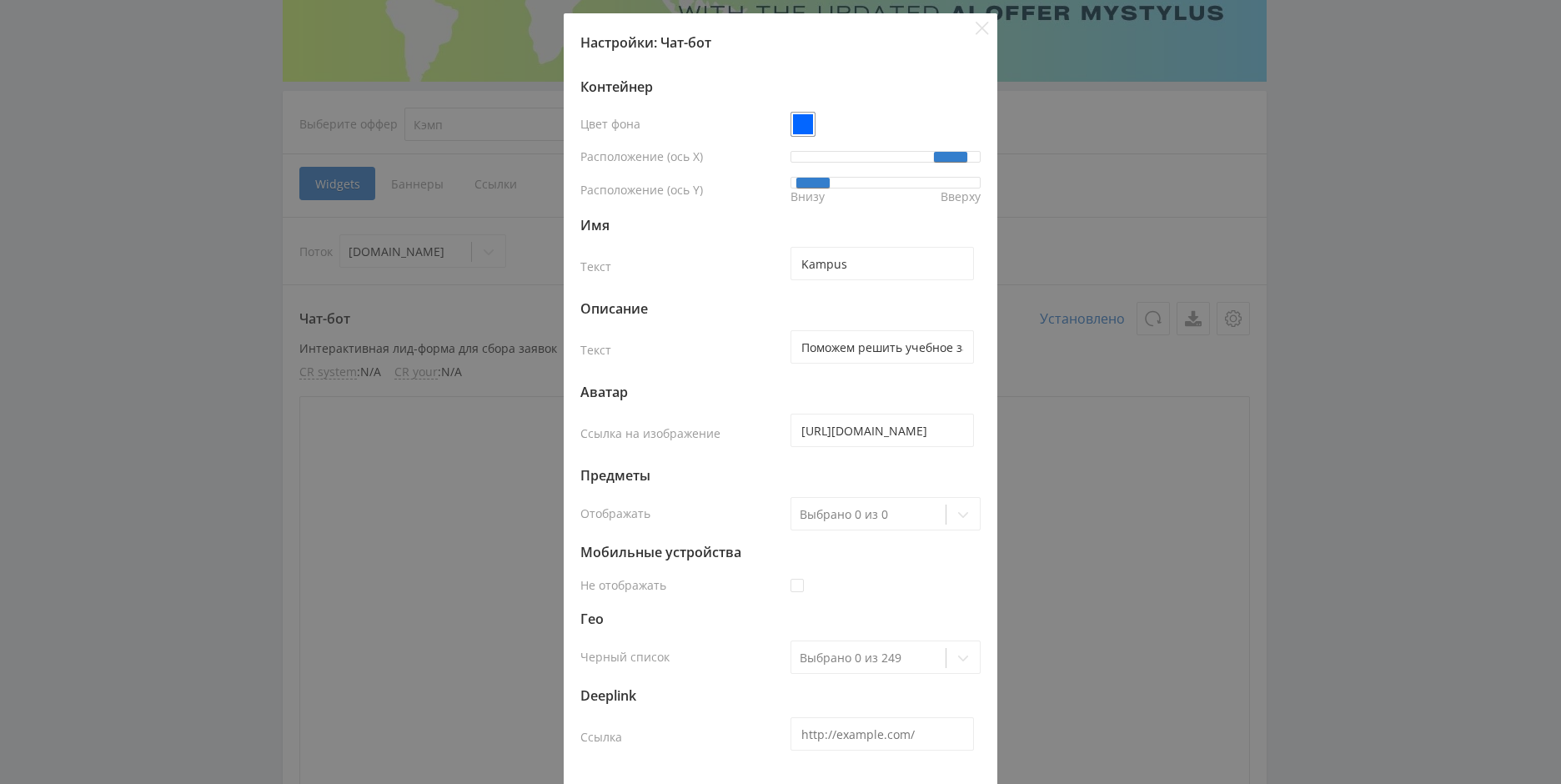
click at [1388, 199] on div "Настройки: Чат-бот Контейнер Цвет фона Расположение (ось X) Расположение (ось Y…" at bounding box center [780, 392] width 1561 height 784
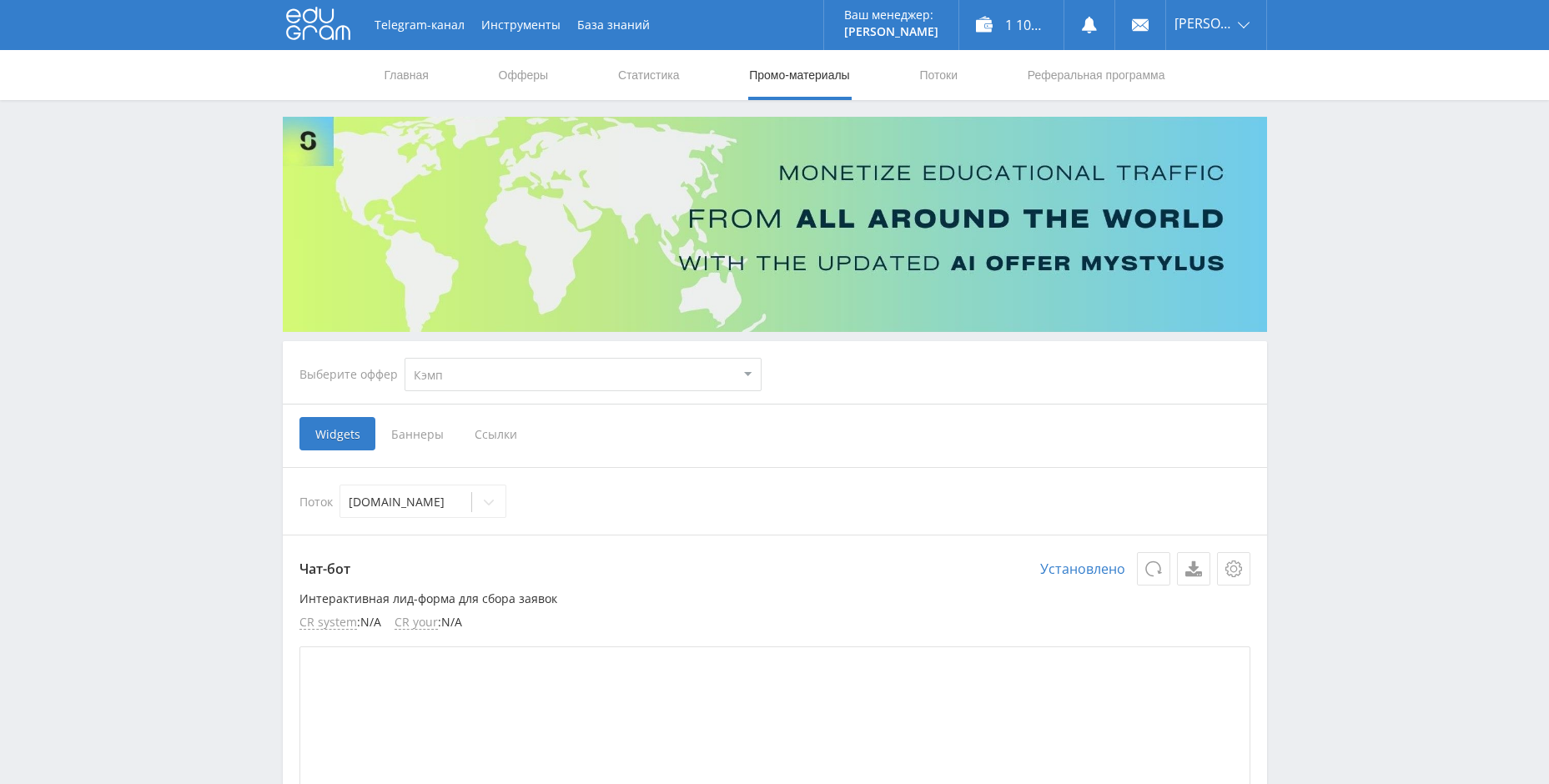
click at [498, 437] on span "Ссылки" at bounding box center [496, 433] width 74 height 33
click at [0, 0] on input "Ссылки" at bounding box center [0, 0] width 0 height 0
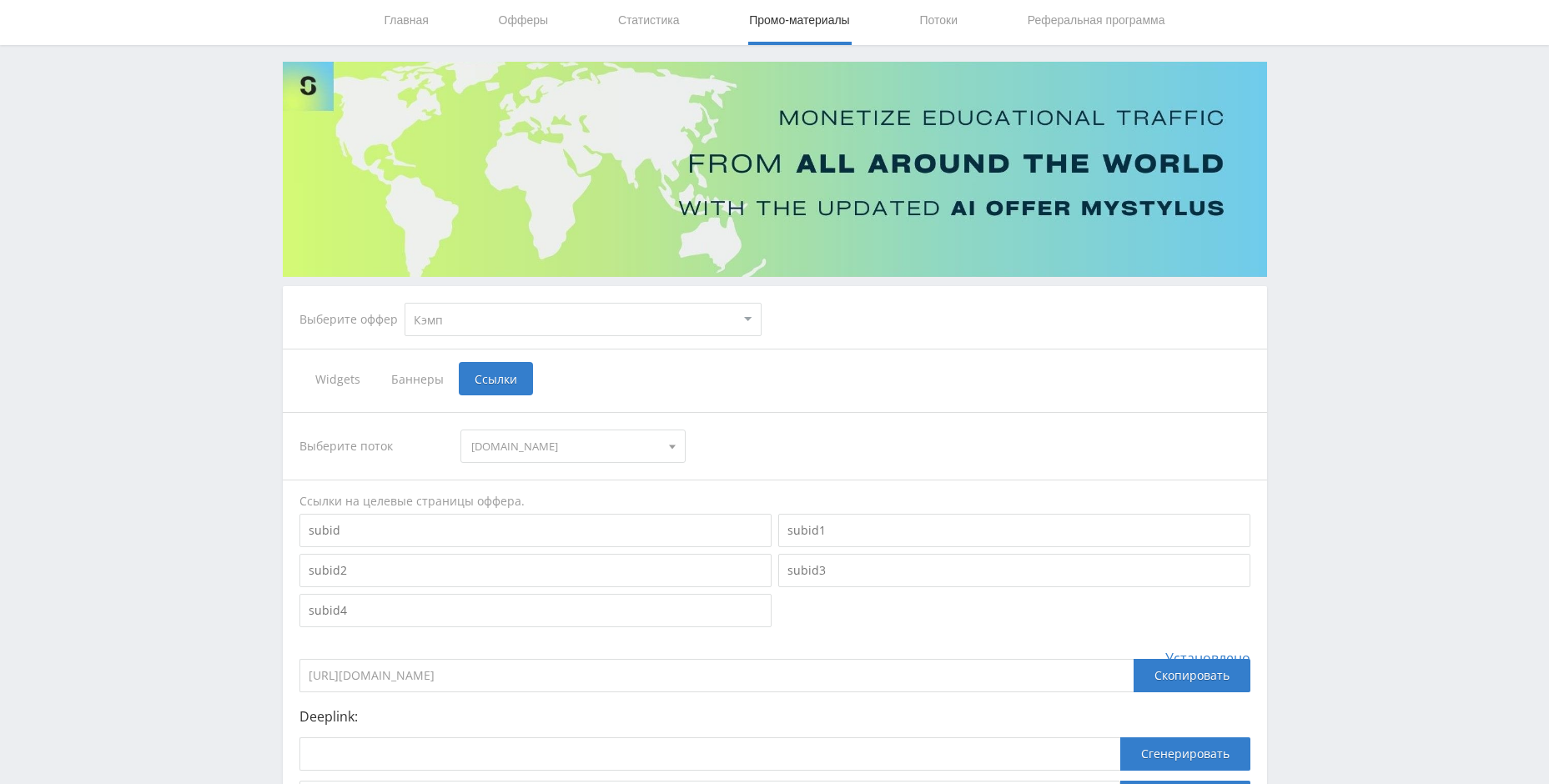
scroll to position [218, 0]
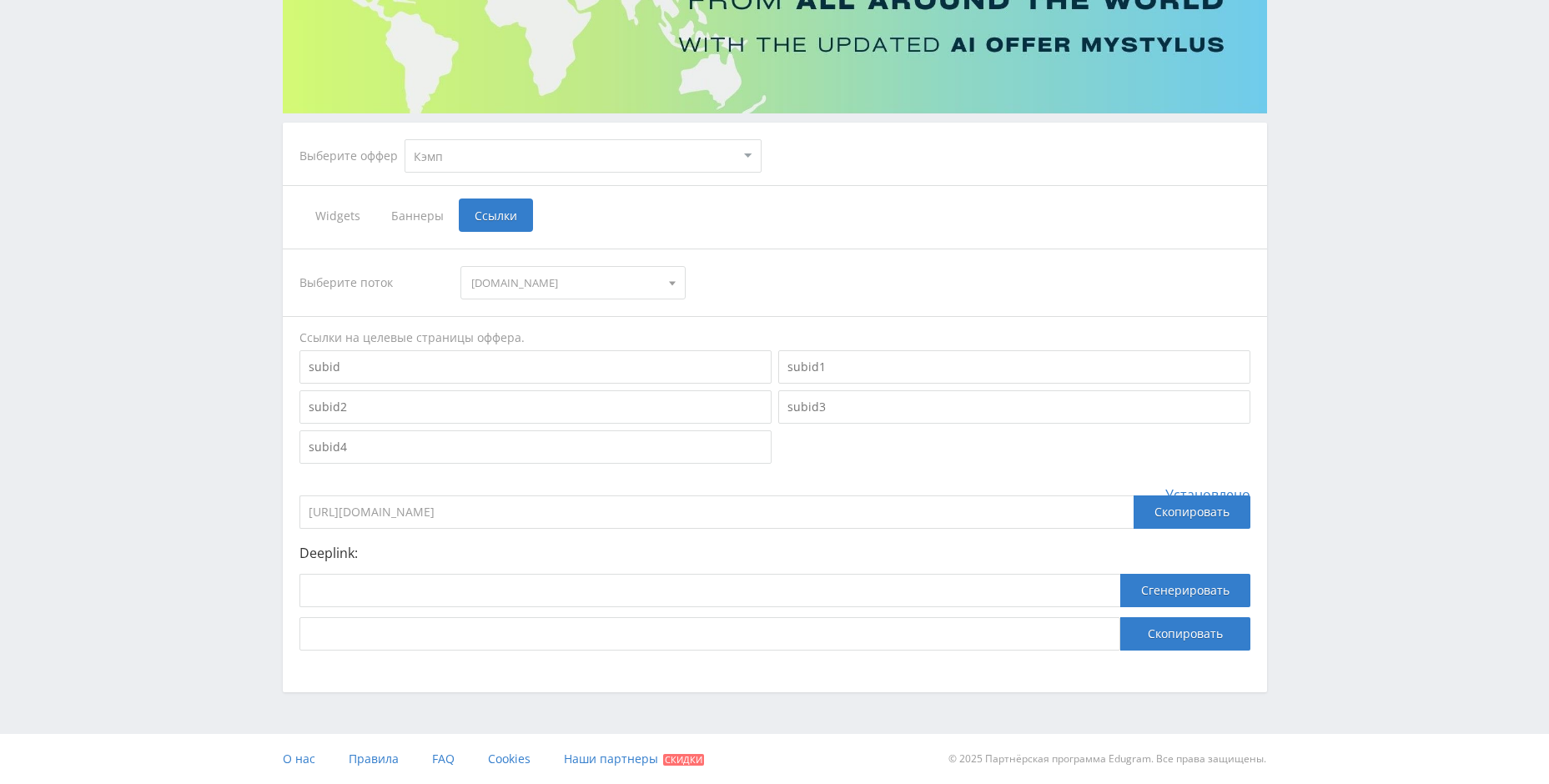
click at [376, 370] on input at bounding box center [535, 366] width 472 height 33
click at [1350, 176] on div "Telegram-канал Инструменты База знаний Ваш менеджер: [PERSON_NAME] Alex Online …" at bounding box center [774, 283] width 1549 height 1002
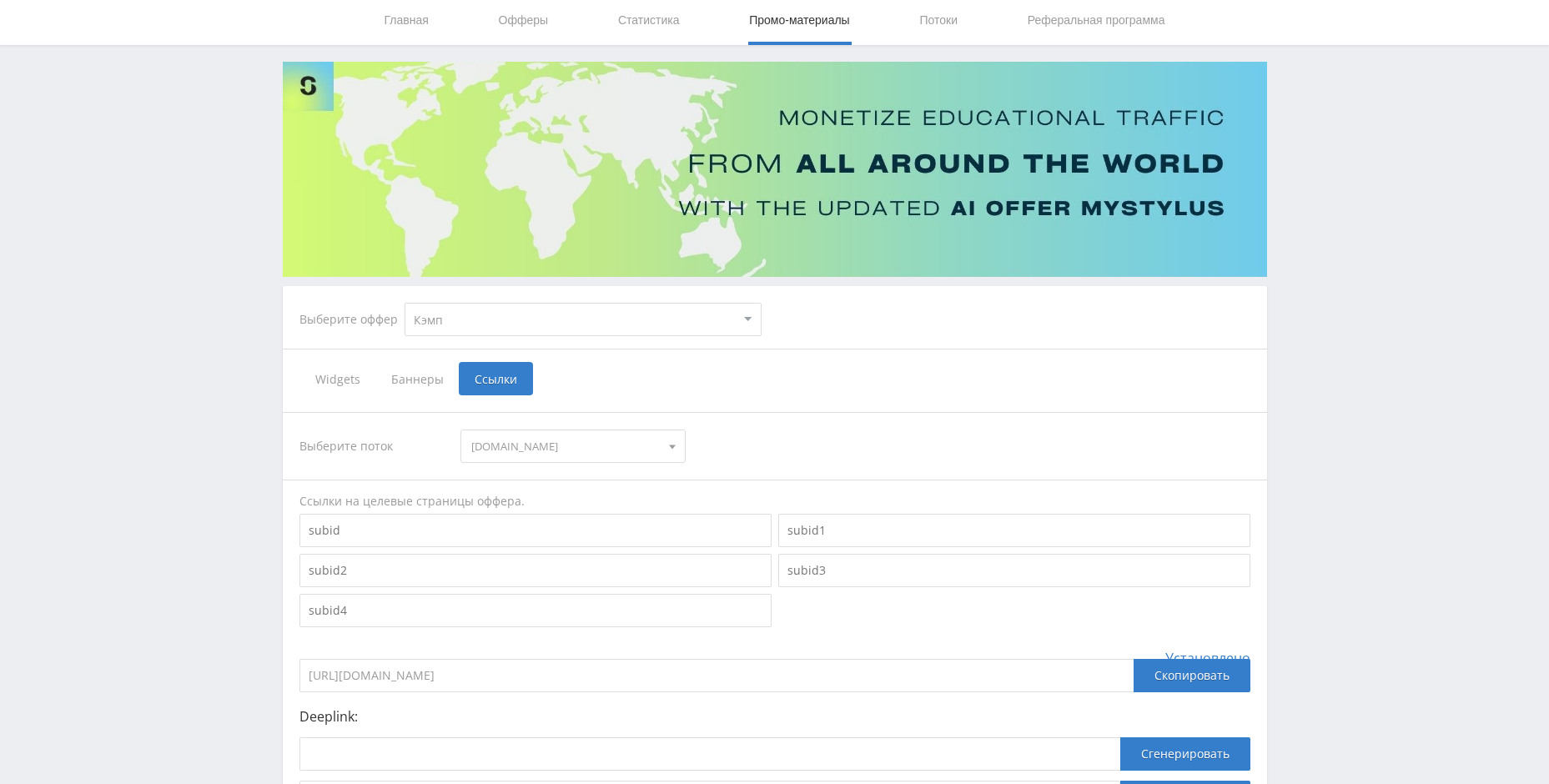
scroll to position [51, 0]
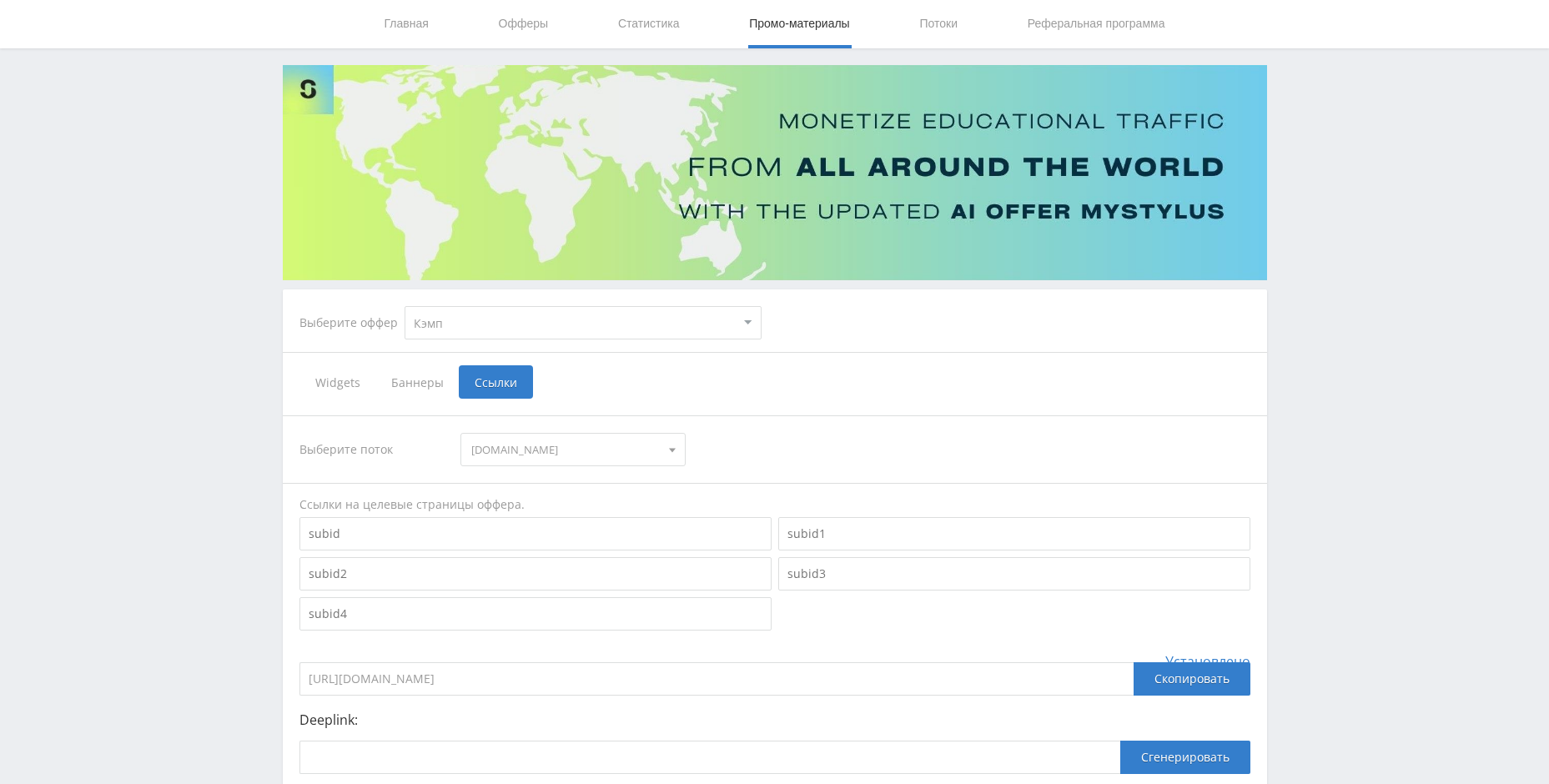
click at [492, 521] on input at bounding box center [535, 533] width 472 height 33
type input "и"
type input "banner"
type input "sidebar"
click at [1190, 672] on div "Скопировать" at bounding box center [1192, 678] width 117 height 33
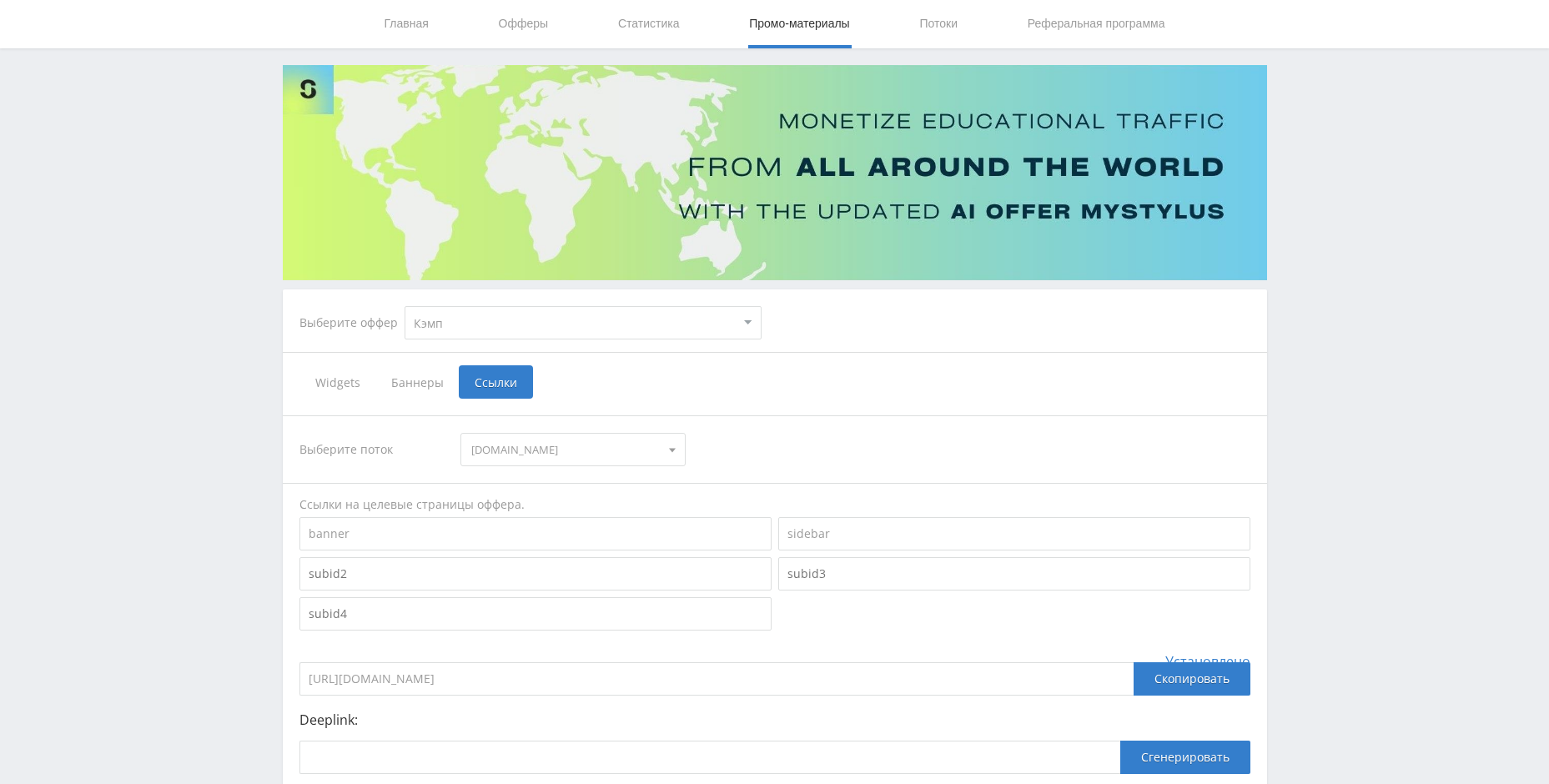
click at [1308, 133] on div "Telegram-канал Инструменты База знаний Ваш менеджер: [PERSON_NAME] Alex Online …" at bounding box center [774, 450] width 1549 height 1002
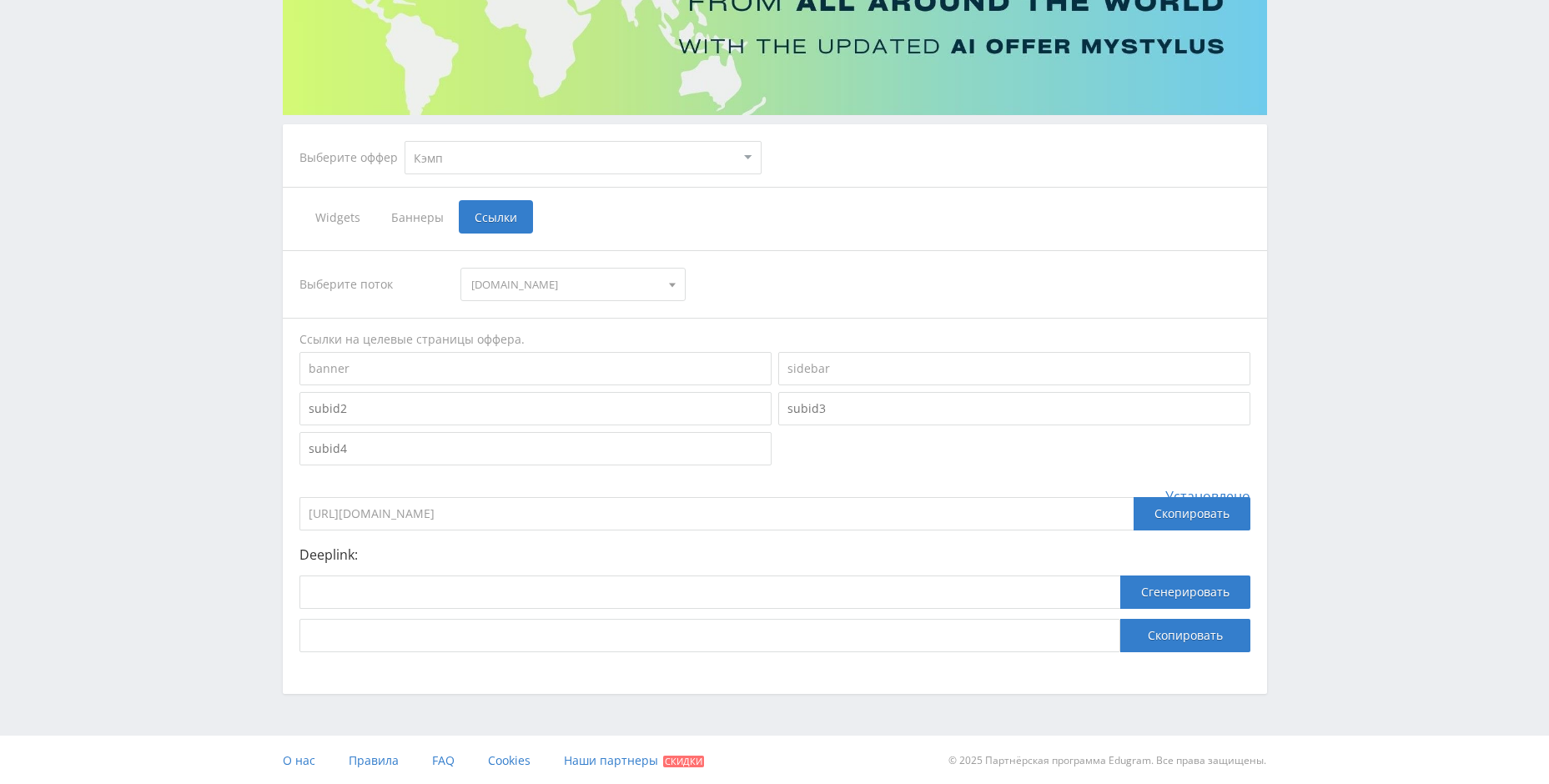
scroll to position [218, 0]
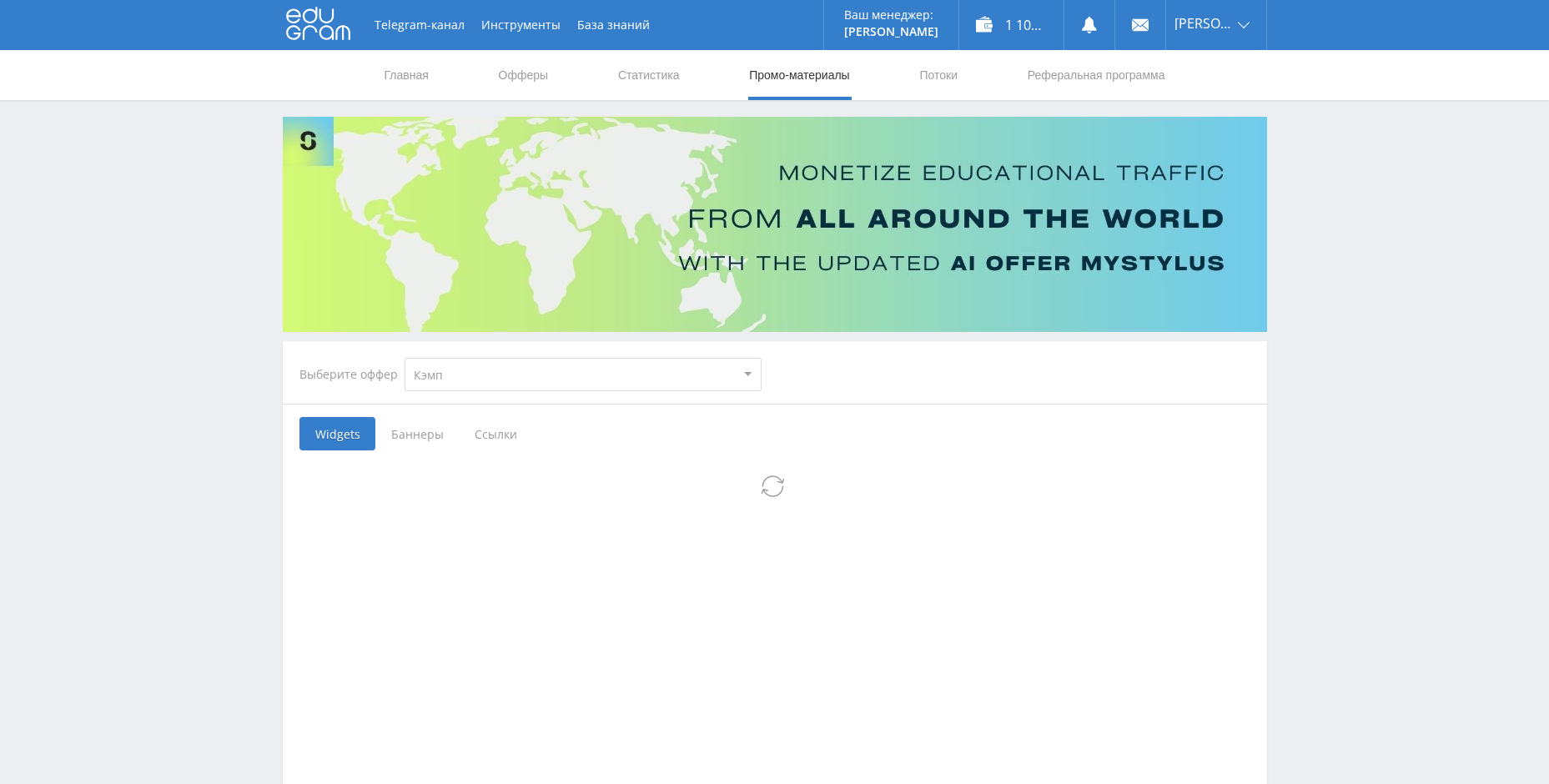
select select "340"
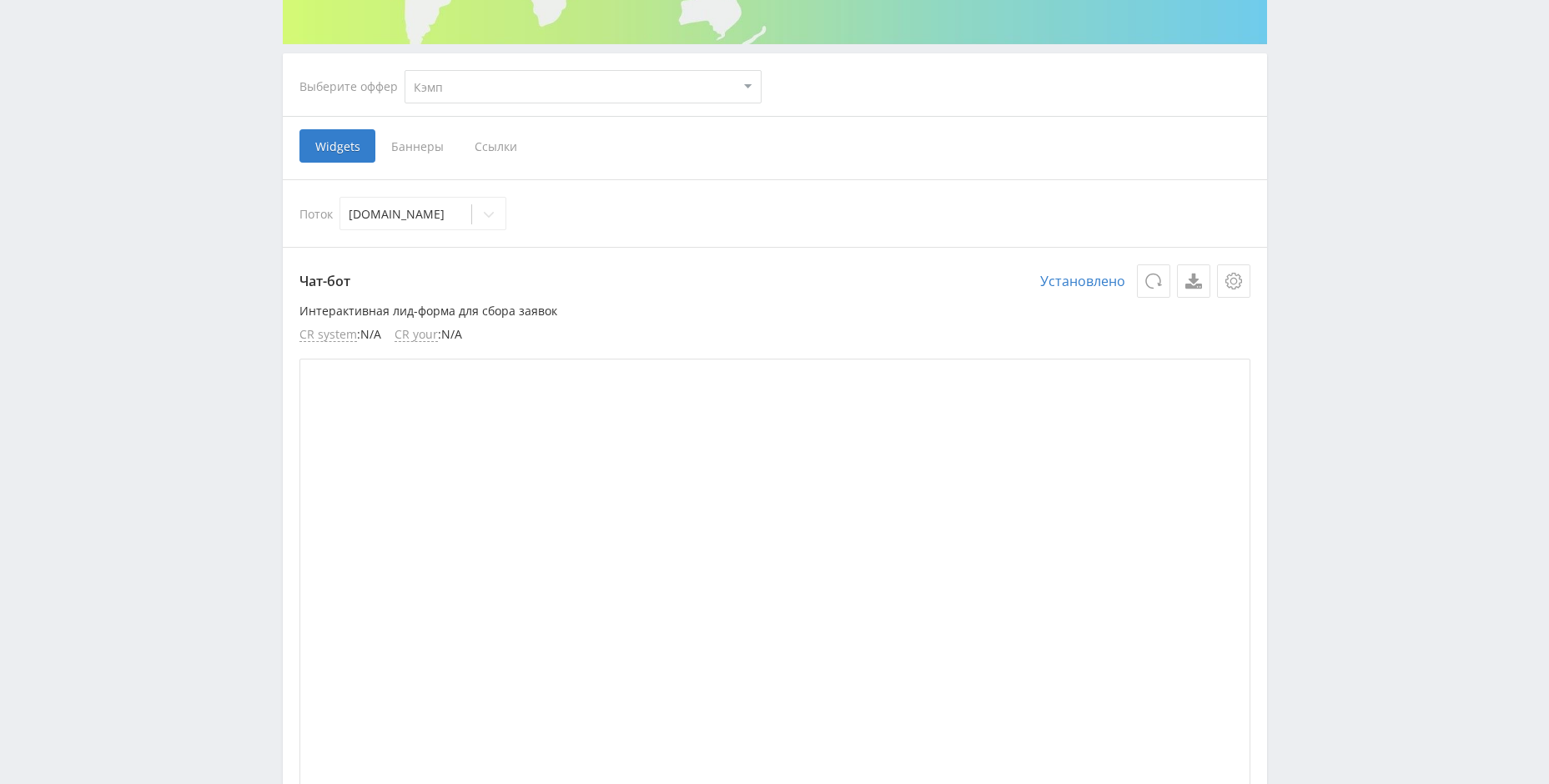
scroll to position [167, 0]
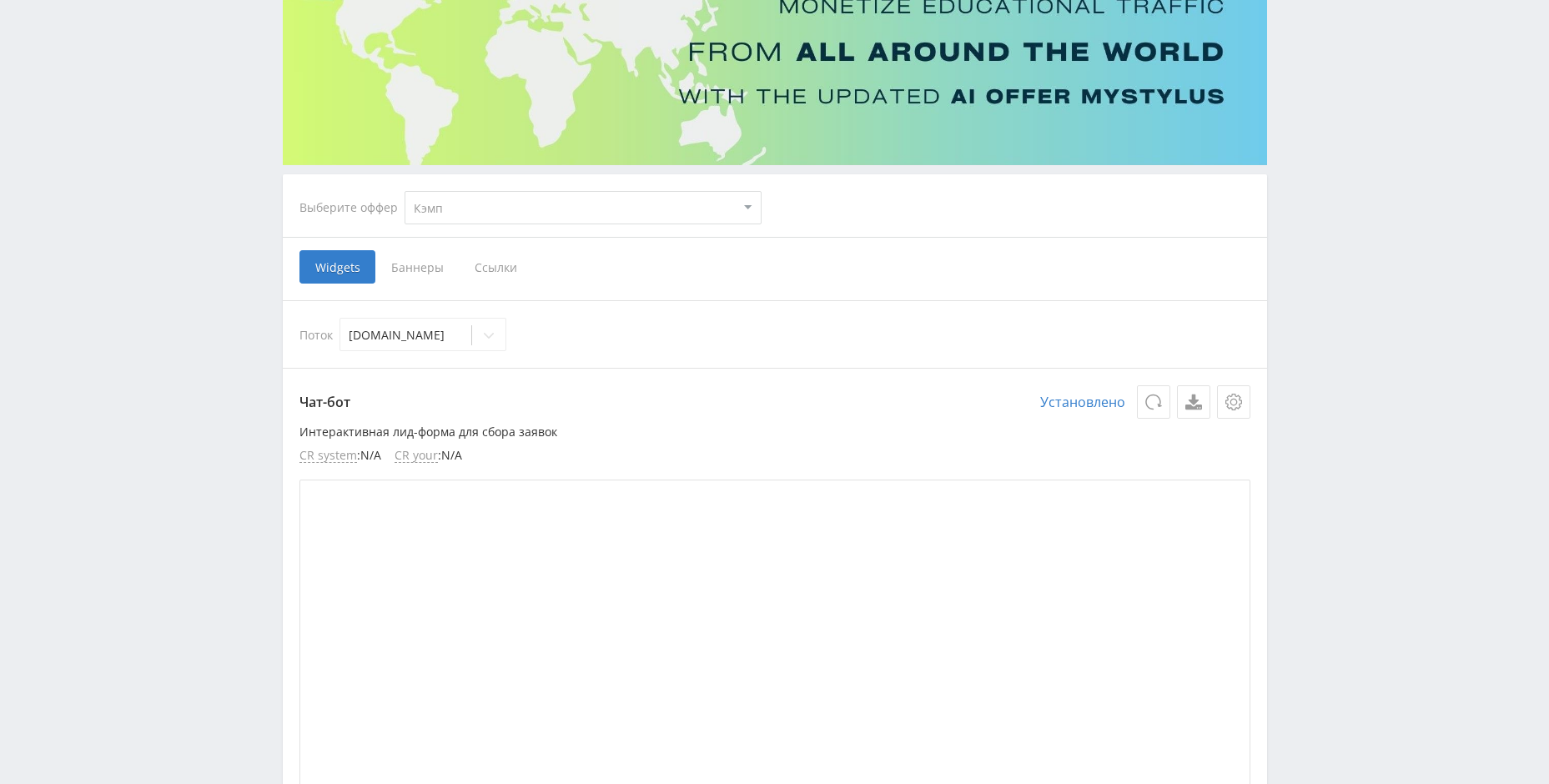
click at [498, 264] on span "Ссылки" at bounding box center [496, 267] width 74 height 33
click at [0, 0] on input "Ссылки" at bounding box center [0, 0] width 0 height 0
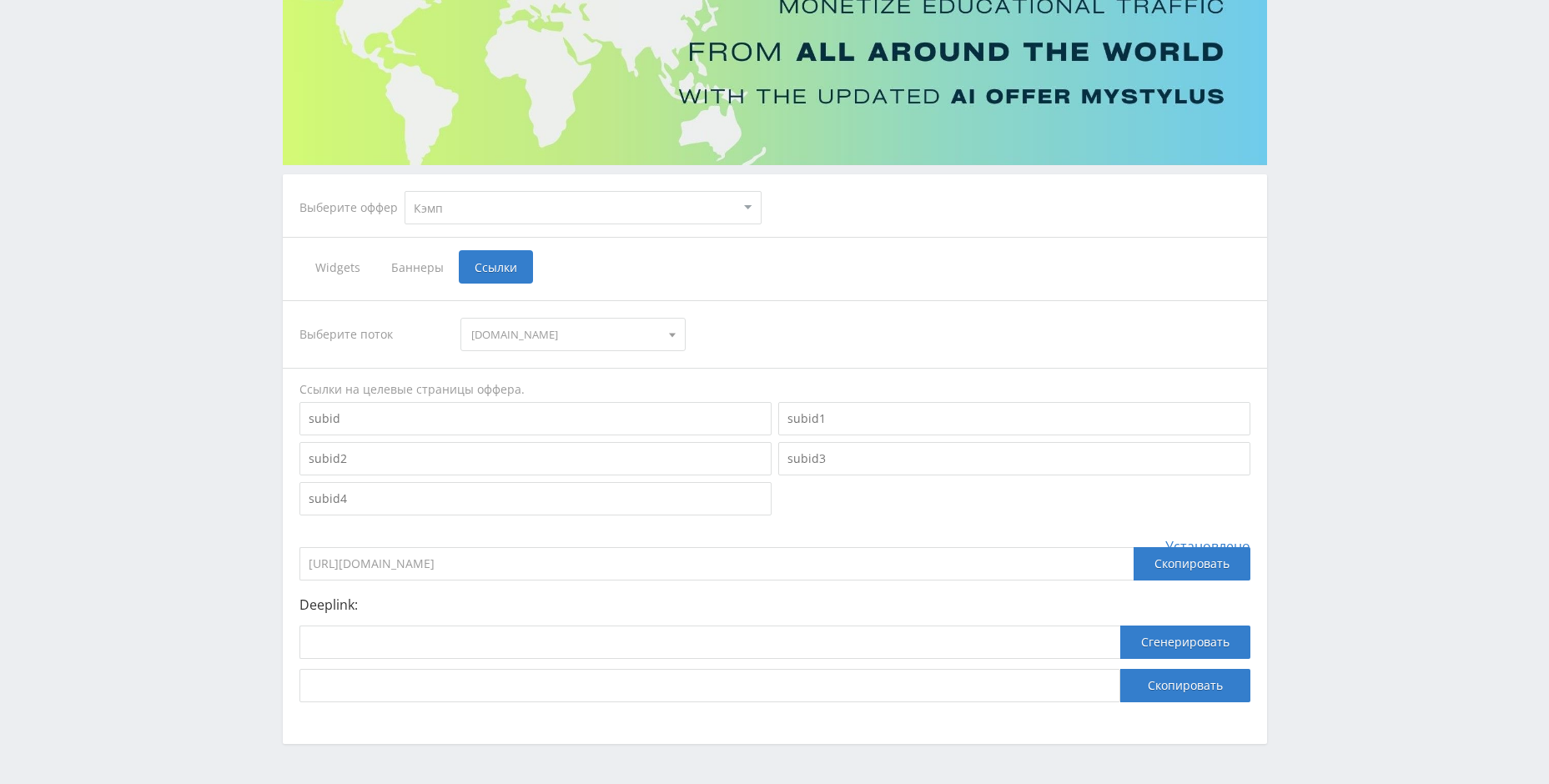
click at [465, 418] on input at bounding box center [535, 418] width 472 height 33
type input "banner"
type input "sidebar"
click at [1314, 355] on div "Telegram-канал Инструменты База знаний Ваш менеджер: [PERSON_NAME] Alex Online …" at bounding box center [774, 334] width 1549 height 1002
click at [1196, 572] on div "Скопировать" at bounding box center [1192, 563] width 117 height 33
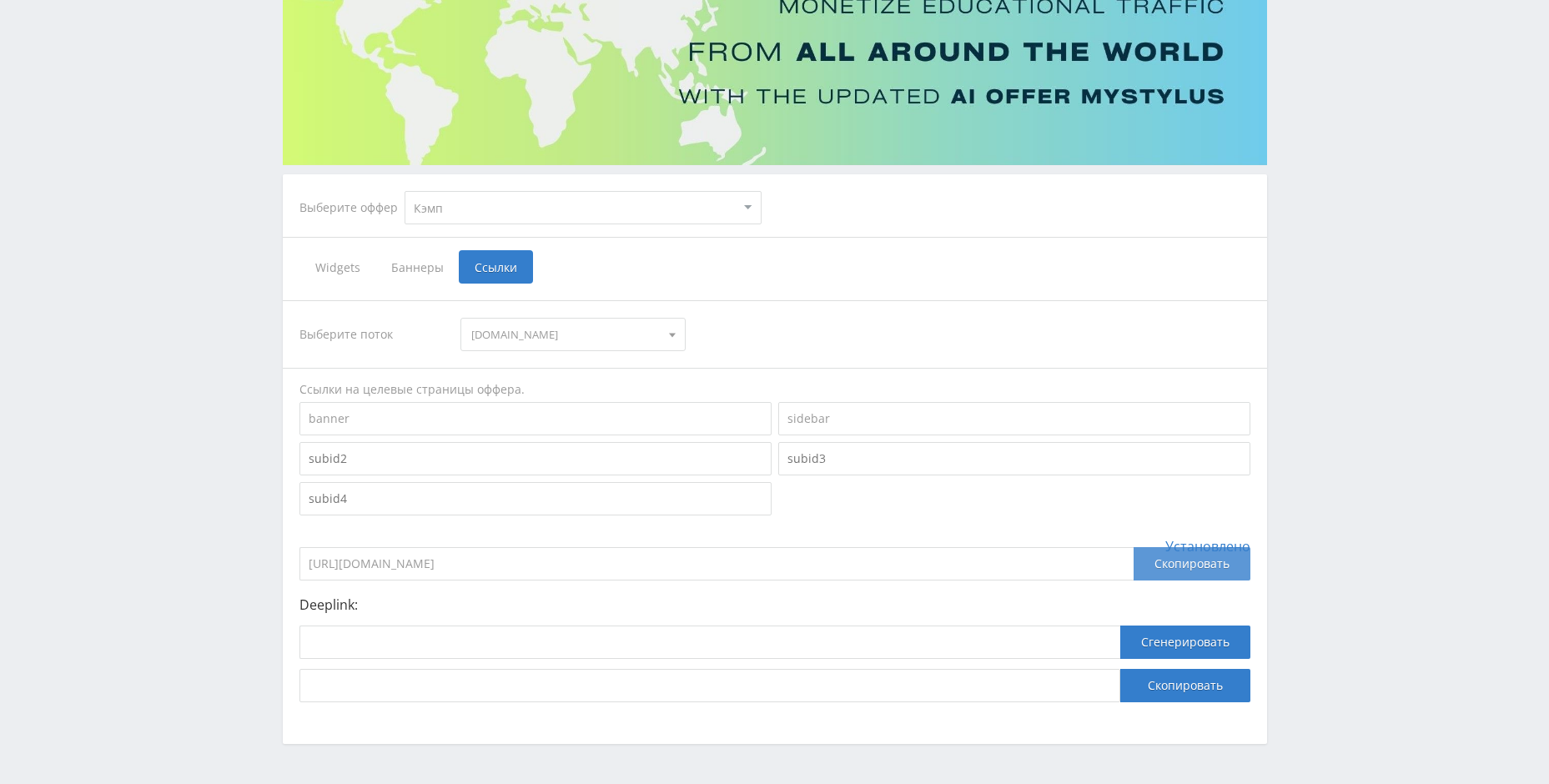
click at [1196, 572] on div "Скопировать" at bounding box center [1192, 563] width 117 height 33
click at [1333, 431] on div "Telegram-канал Инструменты База знаний Ваш менеджер: [PERSON_NAME] Alex Online …" at bounding box center [774, 334] width 1549 height 1002
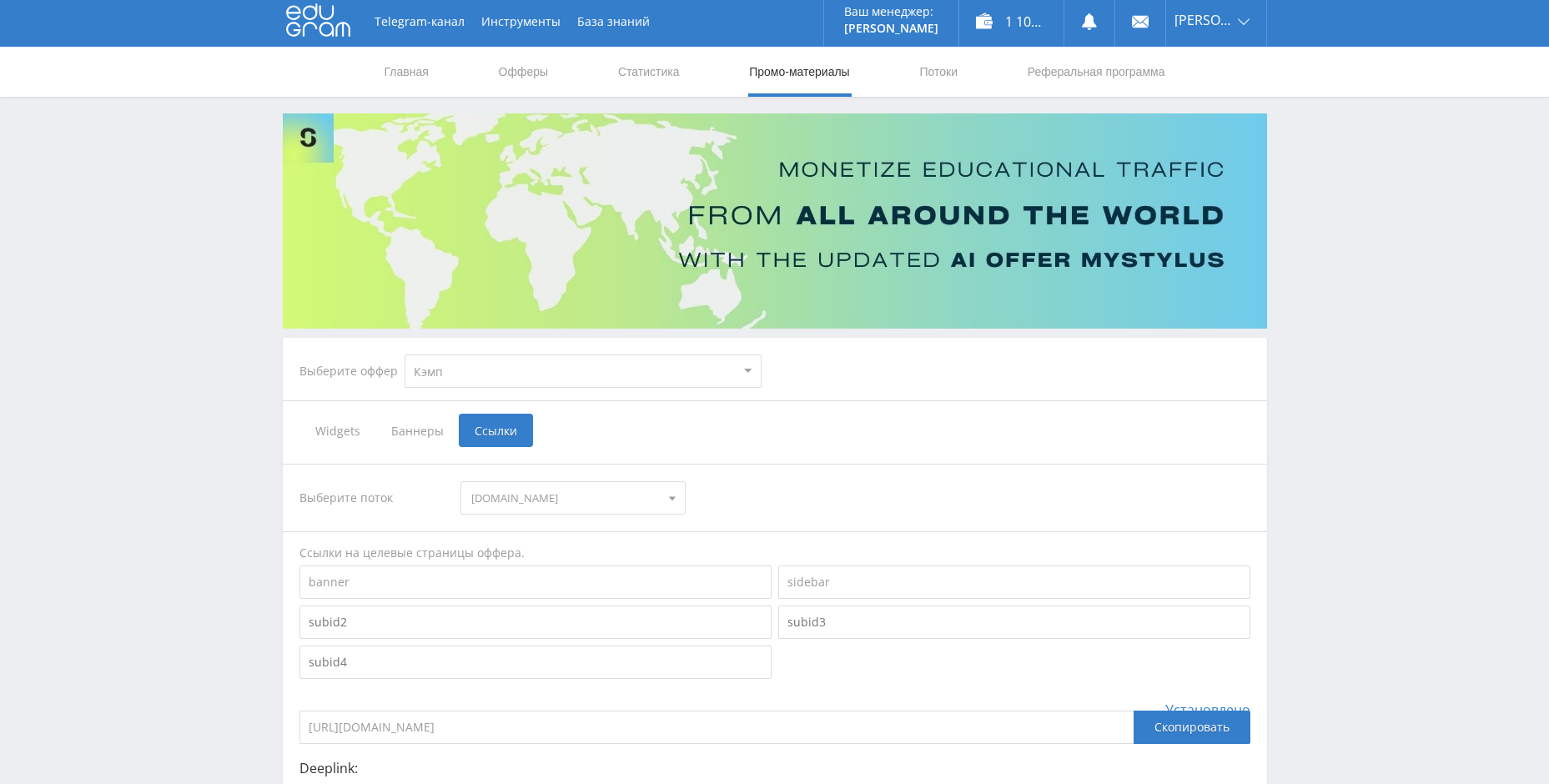
scroll to position [0, 0]
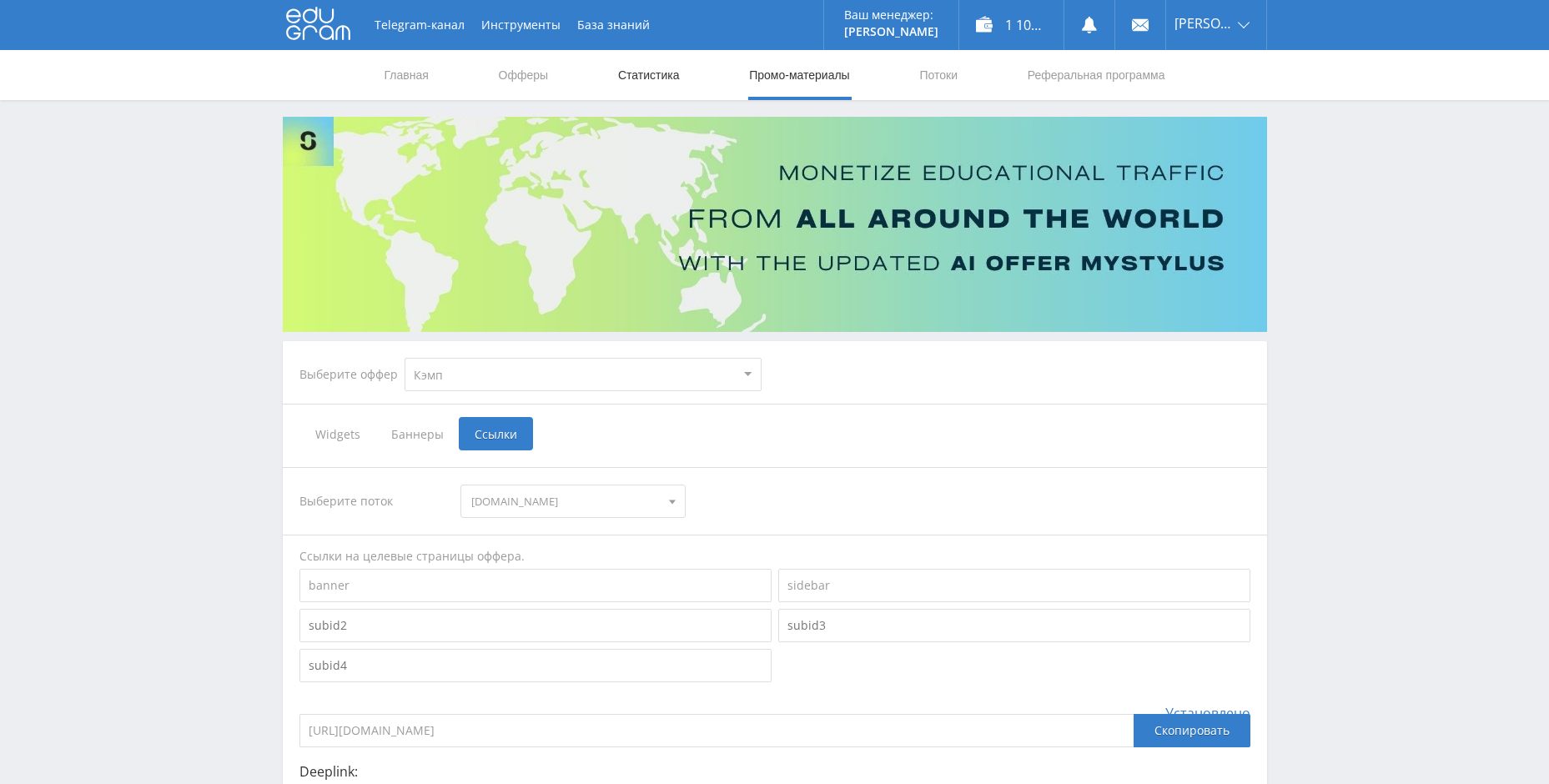
click at [646, 66] on link "Статистика" at bounding box center [649, 75] width 66 height 50
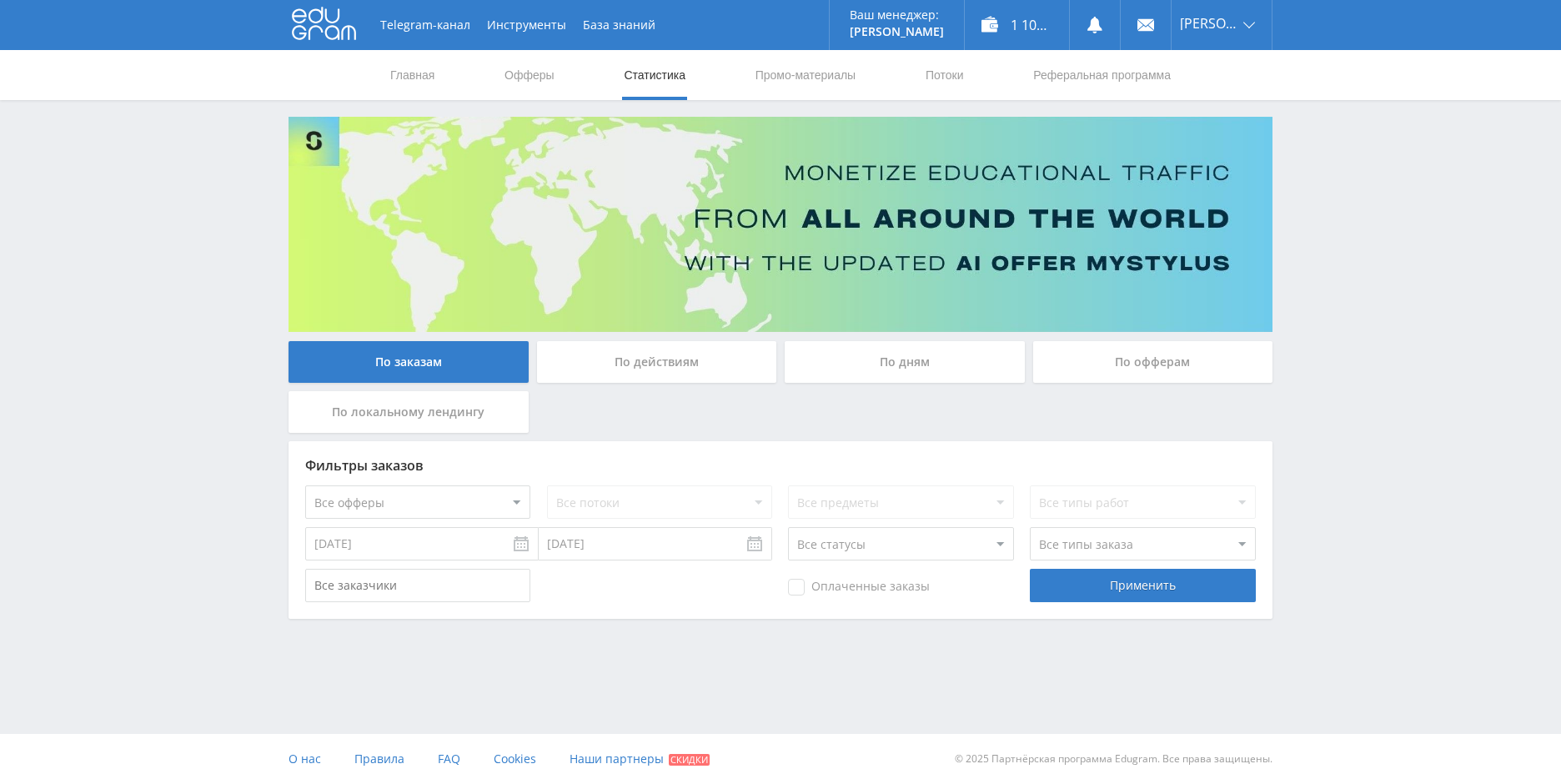
click at [947, 351] on div "По дням" at bounding box center [905, 362] width 240 height 42
click at [0, 0] on input "По дням" at bounding box center [0, 0] width 0 height 0
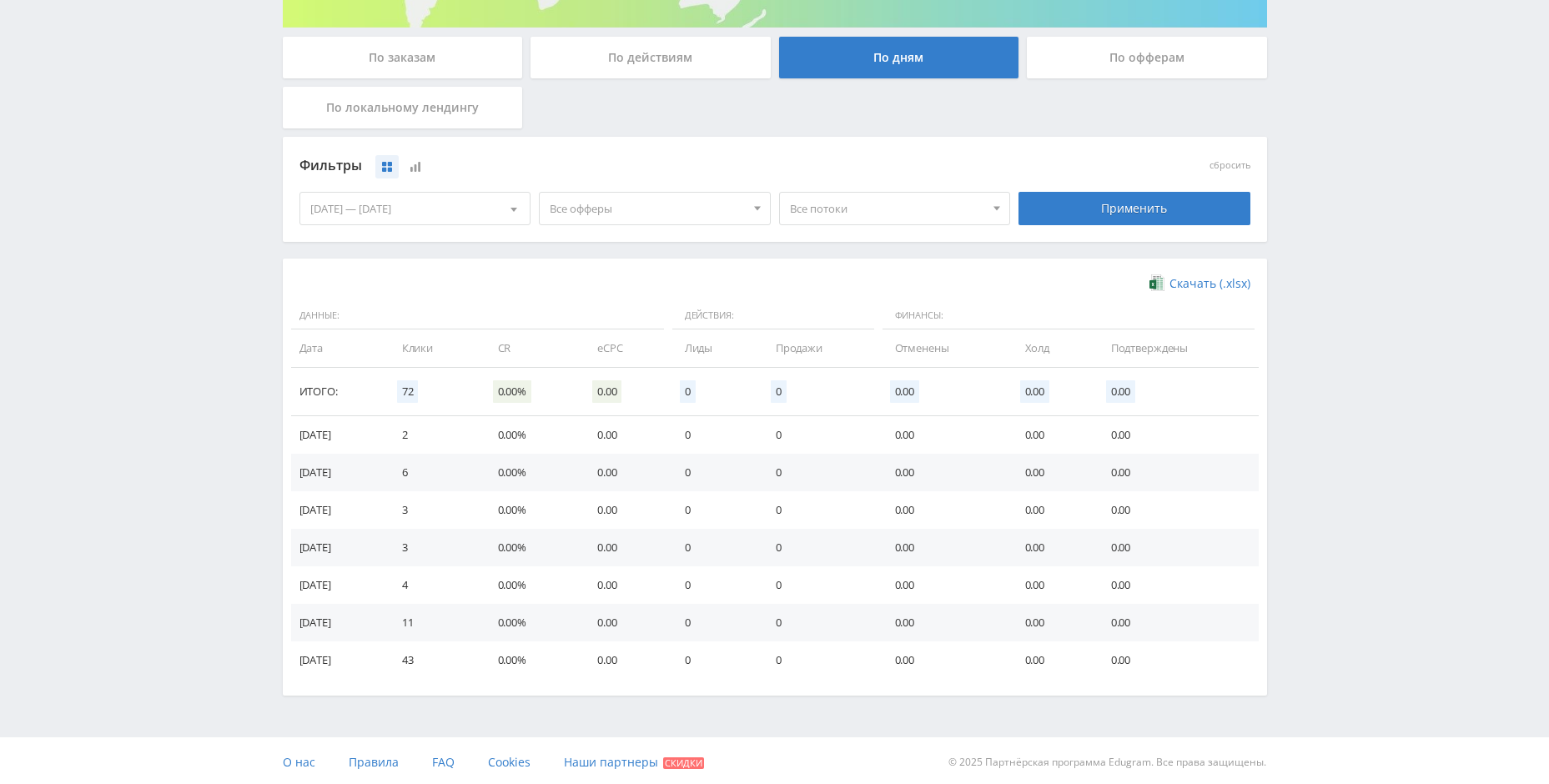
scroll to position [308, 0]
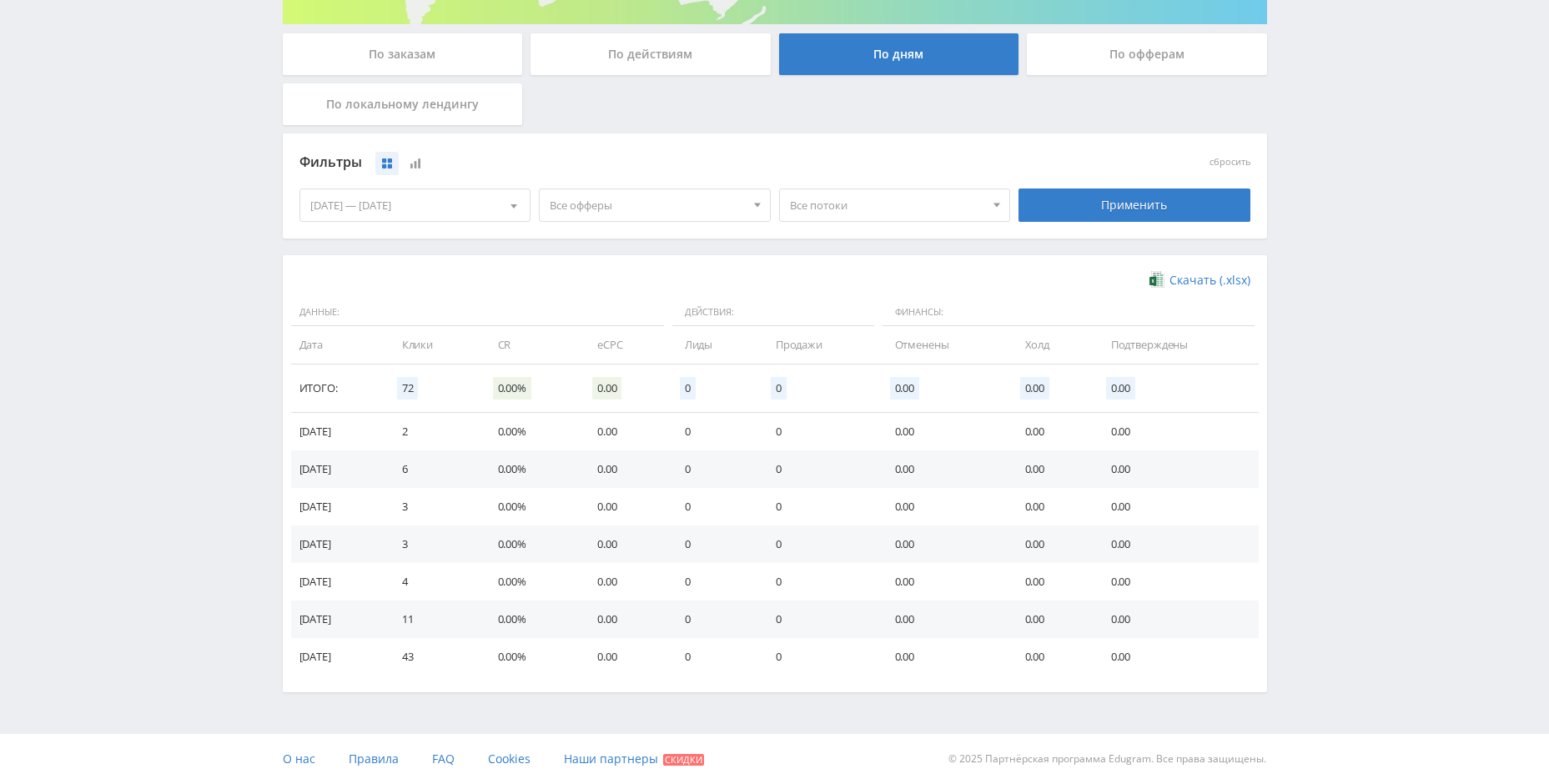
click at [631, 196] on span "Все офферы" at bounding box center [648, 204] width 196 height 31
click at [598, 300] on button "Кэмп" at bounding box center [654, 306] width 230 height 24
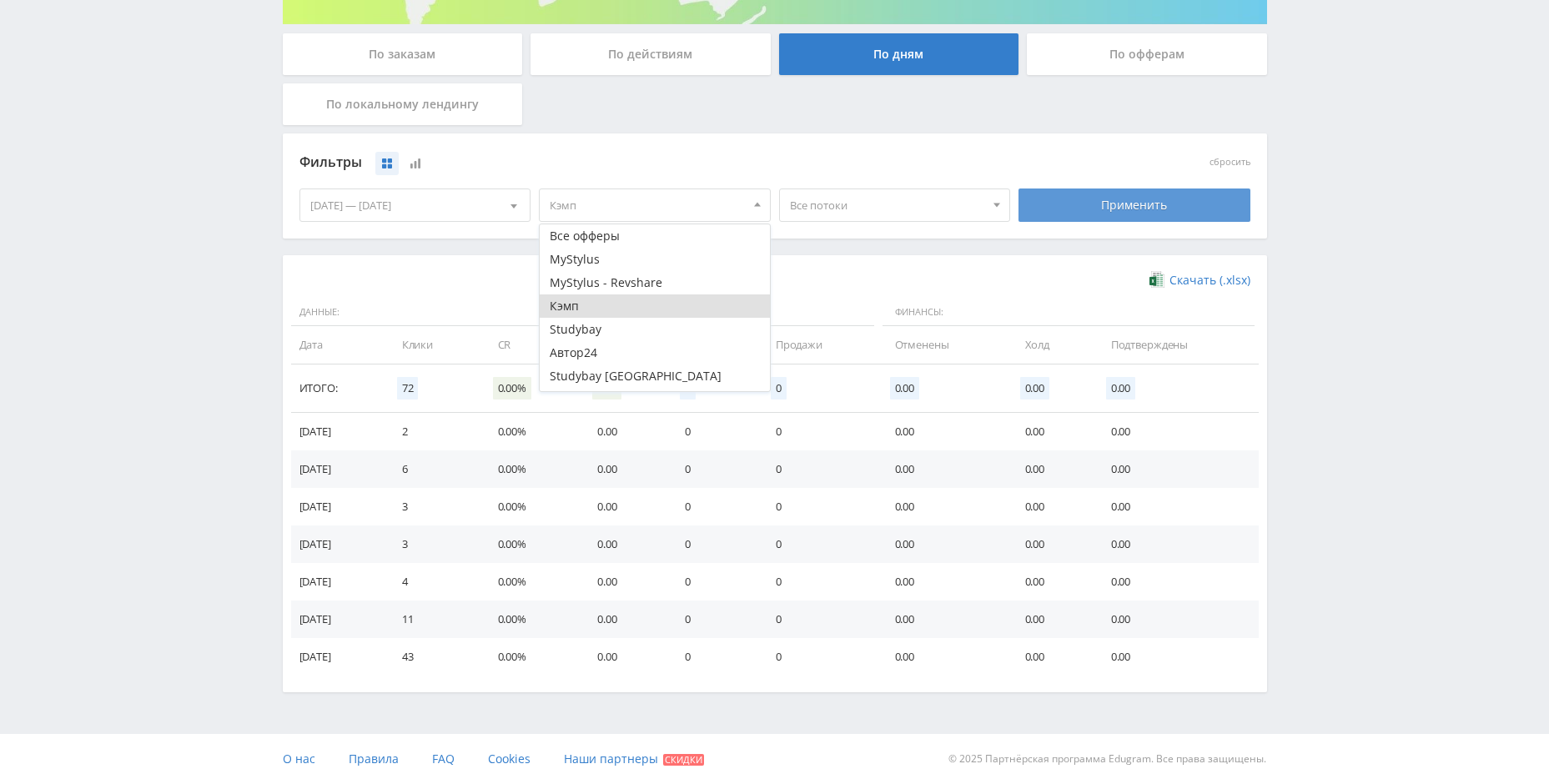
click at [1163, 218] on div "Применить" at bounding box center [1135, 205] width 232 height 33
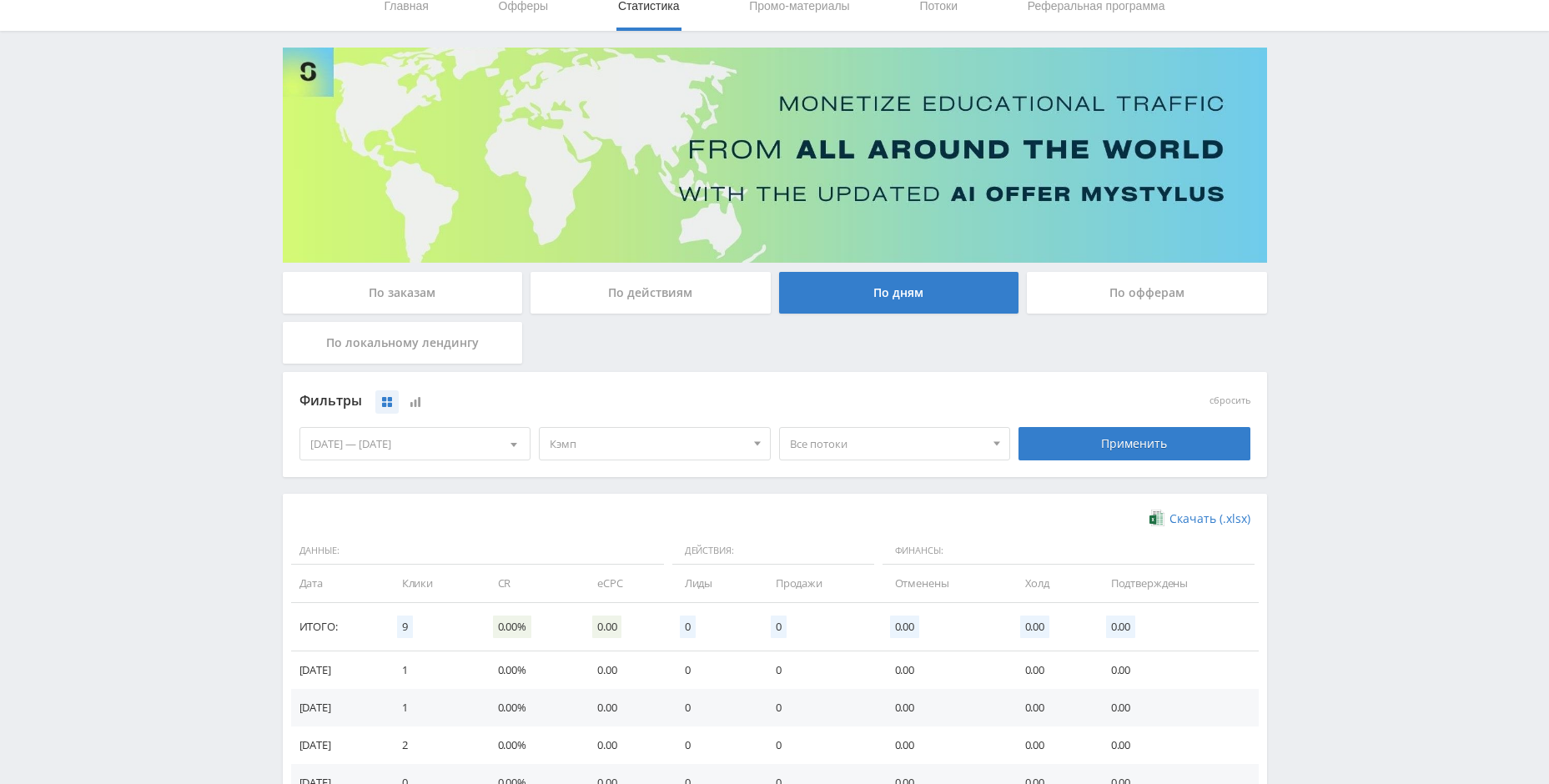
scroll to position [0, 0]
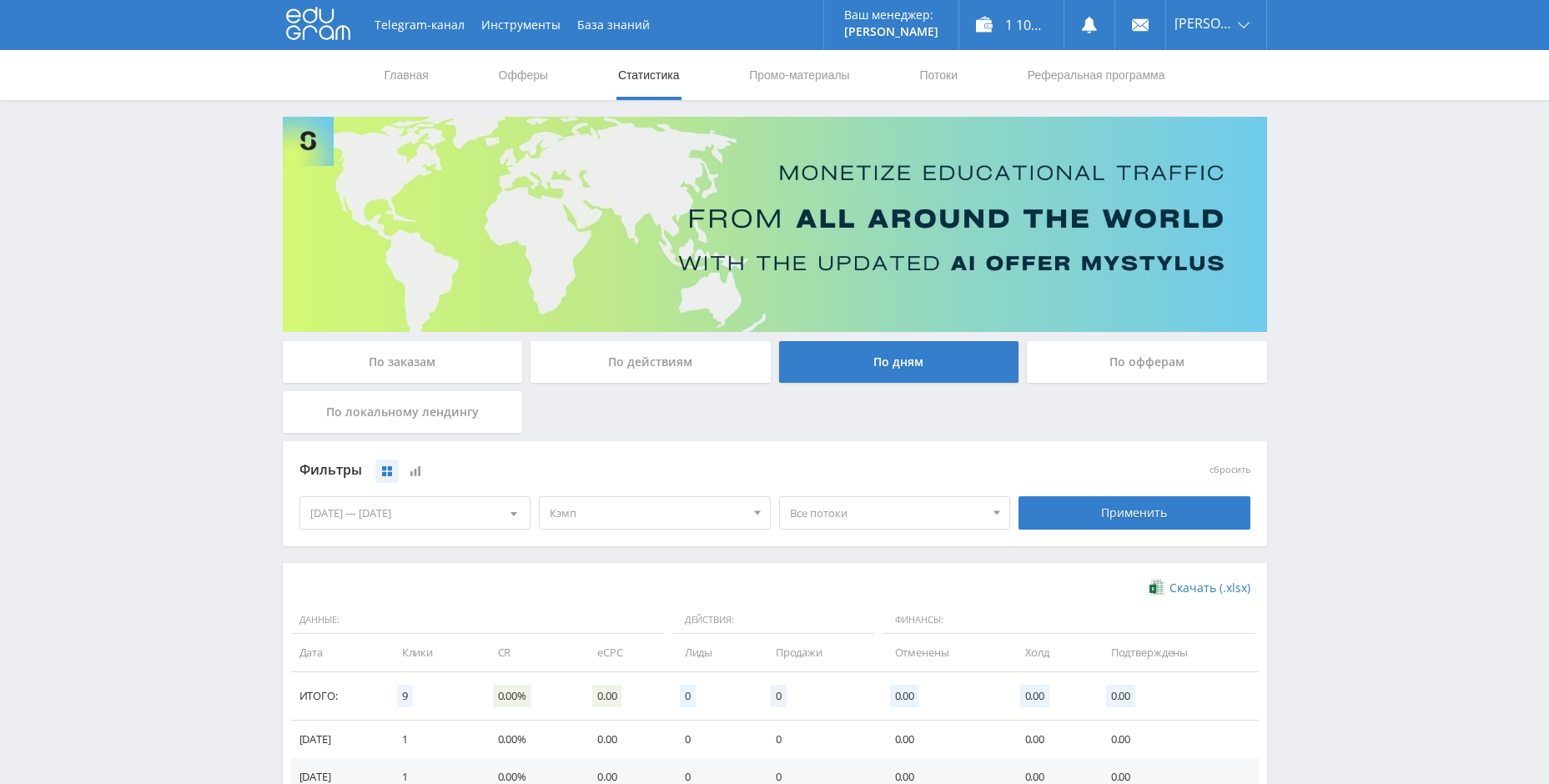
click at [1189, 356] on div "По офферам" at bounding box center [1146, 362] width 240 height 42
click at [0, 0] on input "По офферам" at bounding box center [0, 0] width 0 height 0
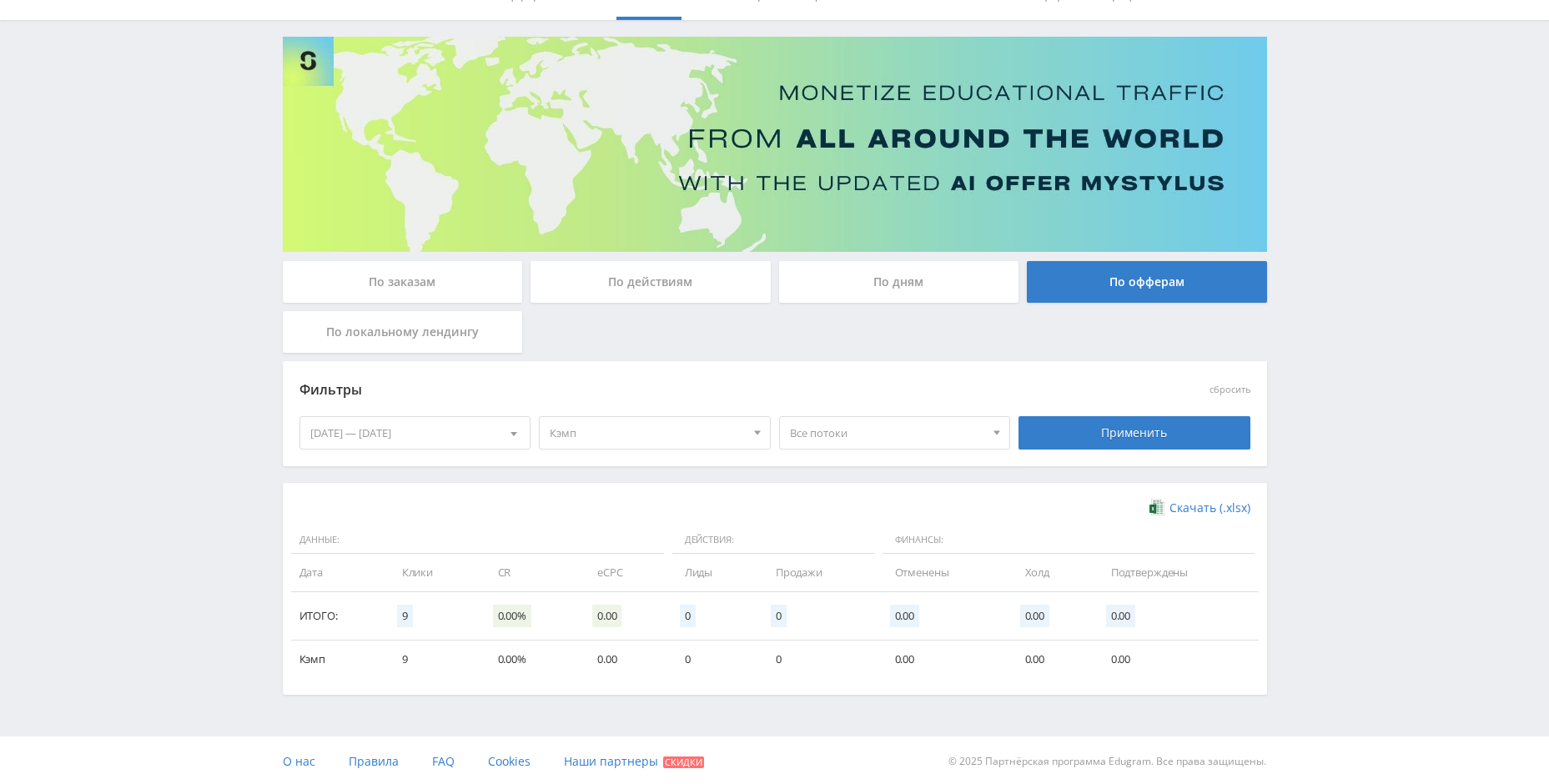
scroll to position [83, 0]
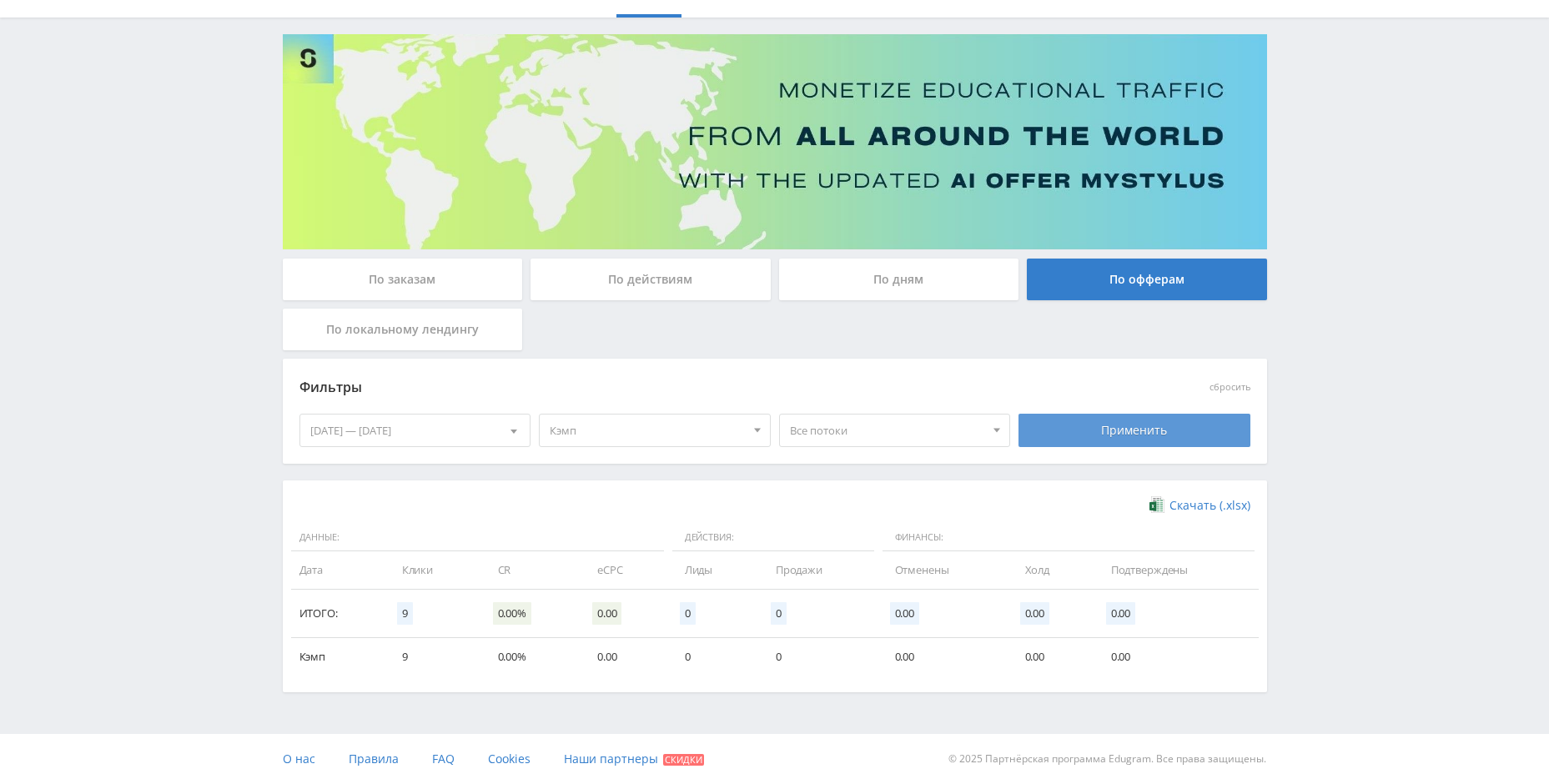
click at [1087, 441] on div "Применить" at bounding box center [1135, 430] width 232 height 33
click at [1186, 500] on span "Скачать (.xlsx)" at bounding box center [1210, 505] width 81 height 13
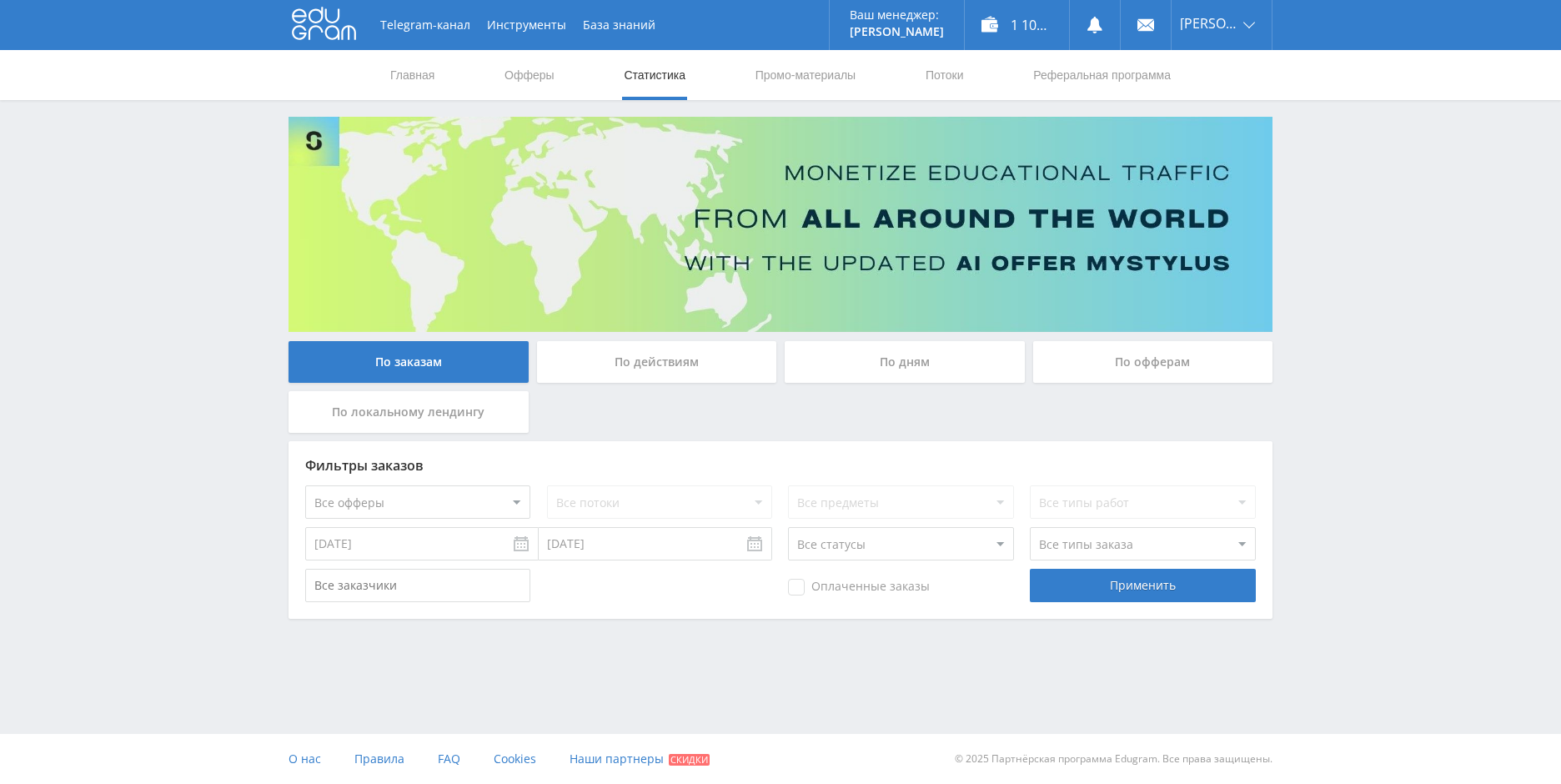
click at [1160, 360] on div "По офферам" at bounding box center [1153, 362] width 240 height 42
click at [0, 0] on input "По офферам" at bounding box center [0, 0] width 0 height 0
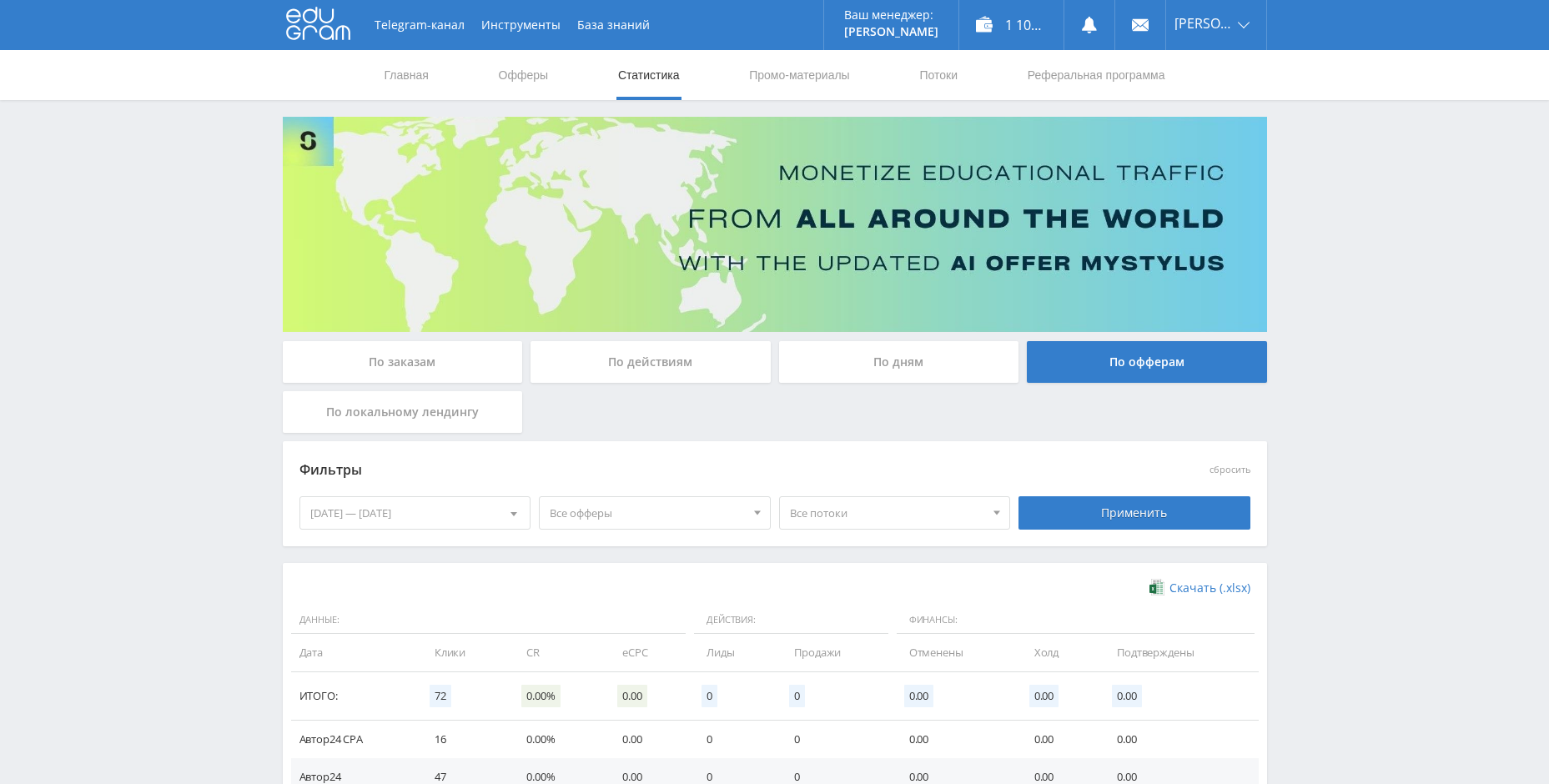
click at [704, 508] on span "Все офферы" at bounding box center [648, 513] width 196 height 31
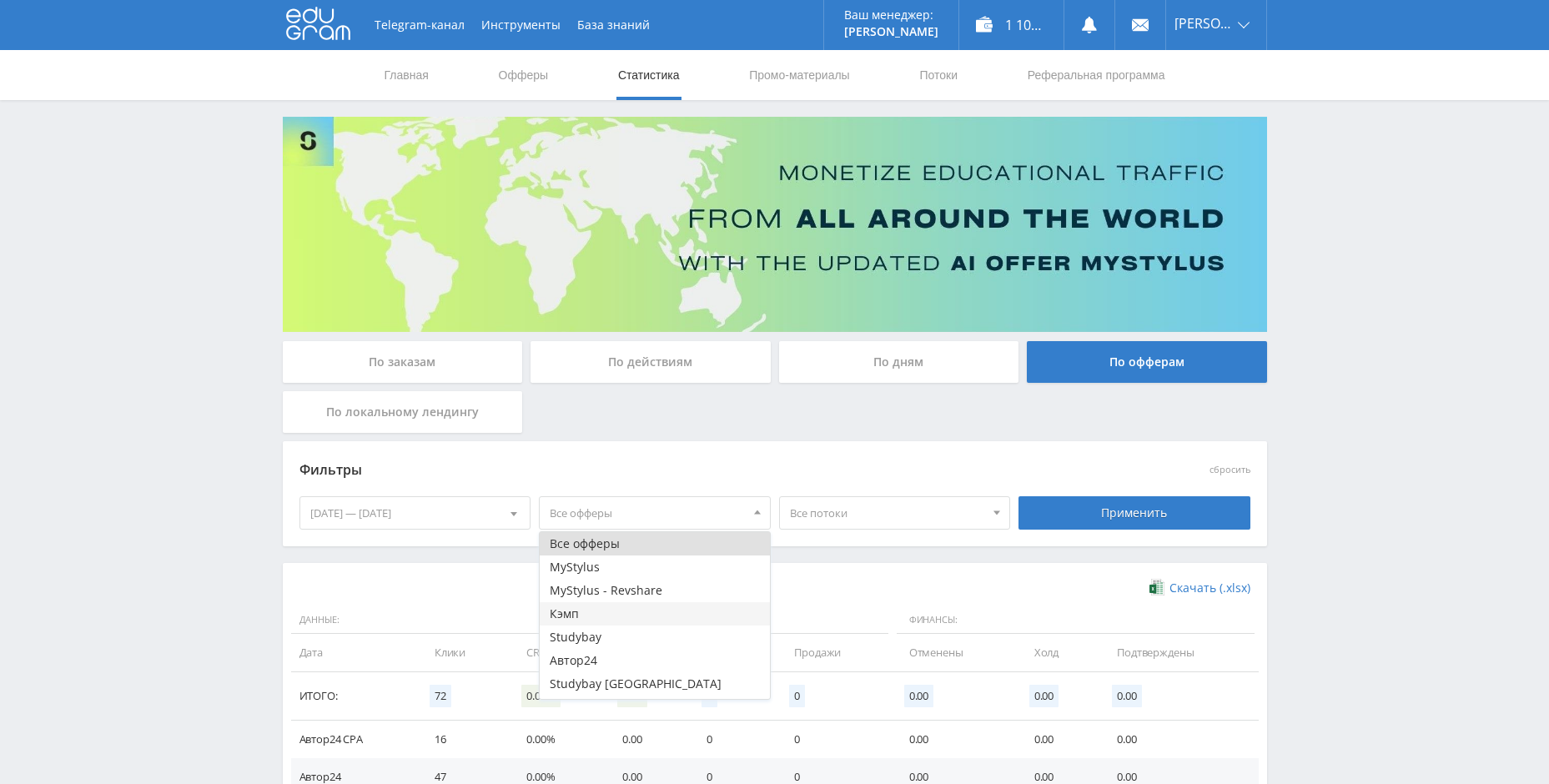
click at [612, 622] on button "Кэмп" at bounding box center [654, 613] width 230 height 24
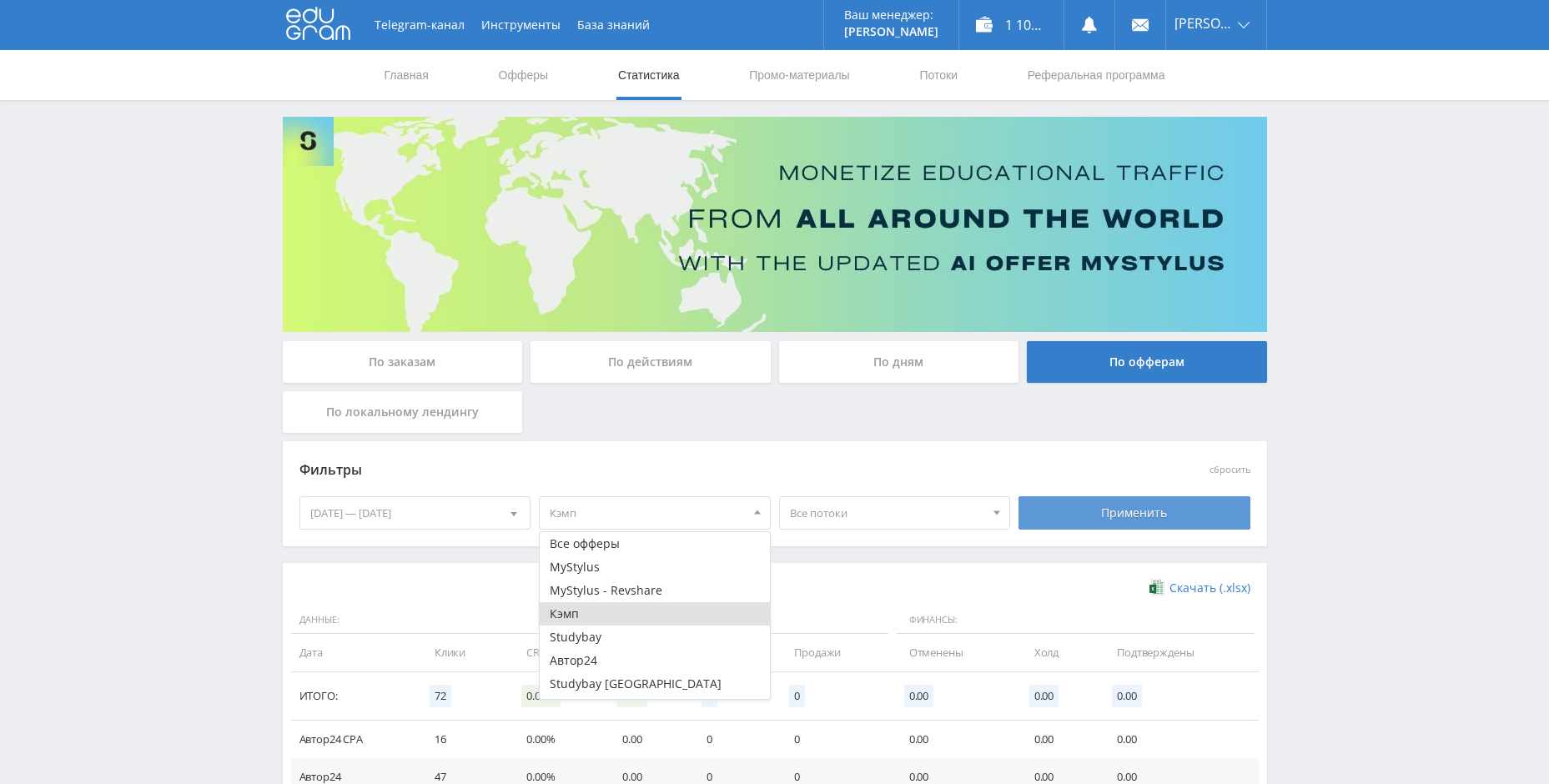
click at [1103, 513] on div "Применить" at bounding box center [1135, 513] width 232 height 33
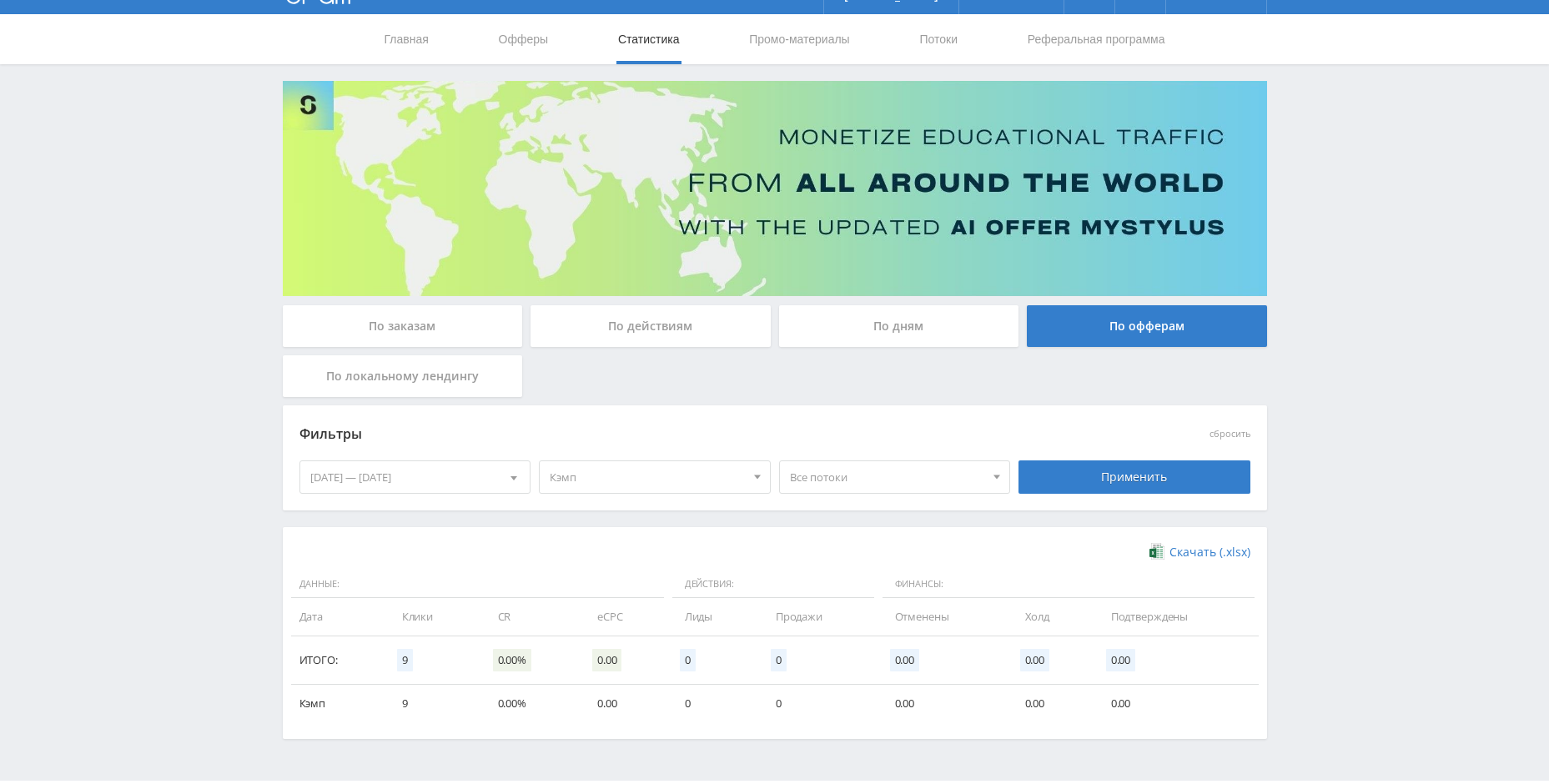
scroll to position [83, 0]
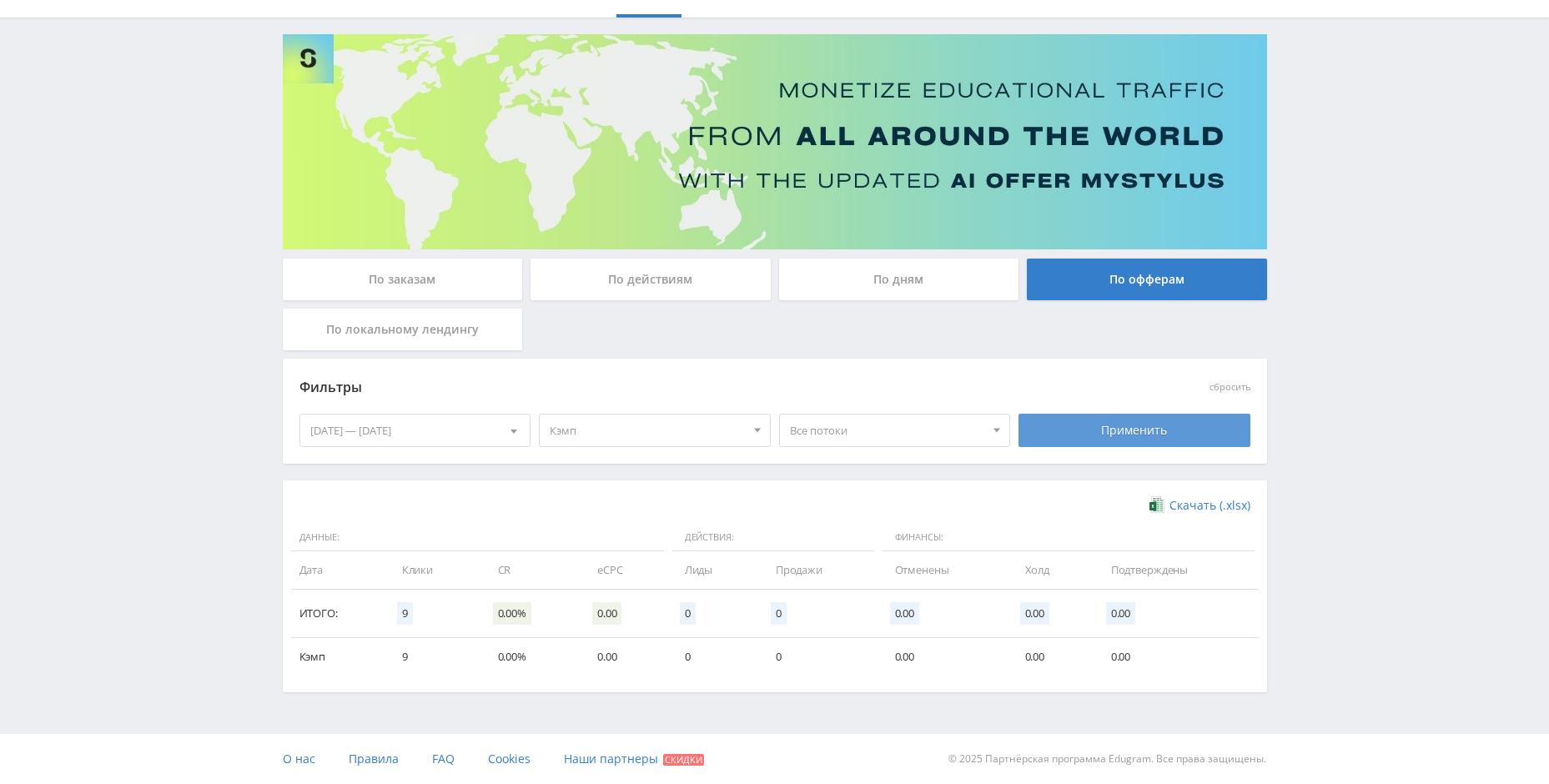
click at [1136, 418] on div "Применить" at bounding box center [1135, 430] width 232 height 33
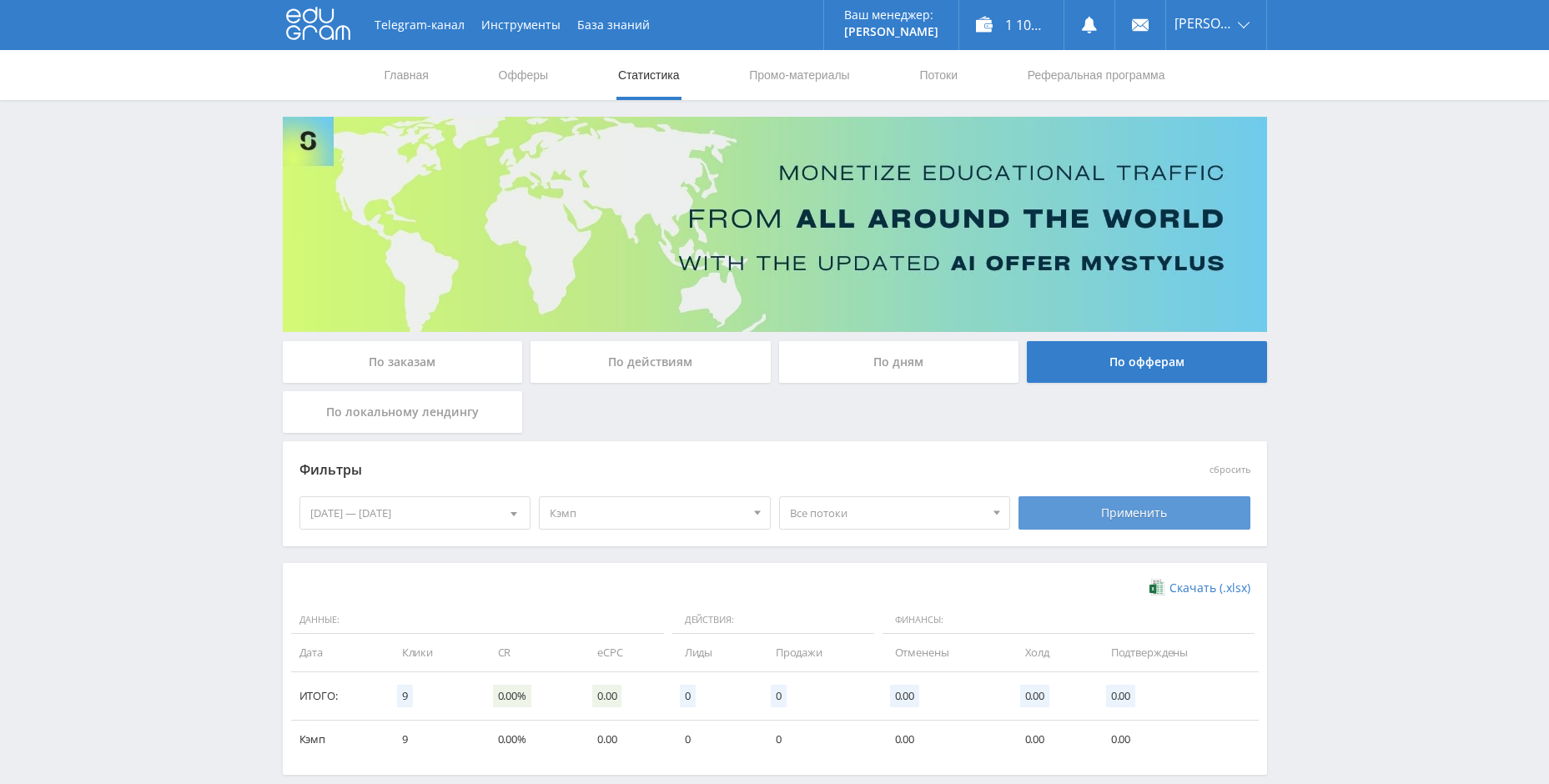
click at [1086, 516] on div "Применить" at bounding box center [1135, 513] width 232 height 33
click at [1088, 520] on div "Применить" at bounding box center [1135, 513] width 232 height 33
click at [1155, 523] on div "Применить" at bounding box center [1135, 513] width 232 height 33
click at [1157, 515] on div "Применить" at bounding box center [1135, 513] width 232 height 33
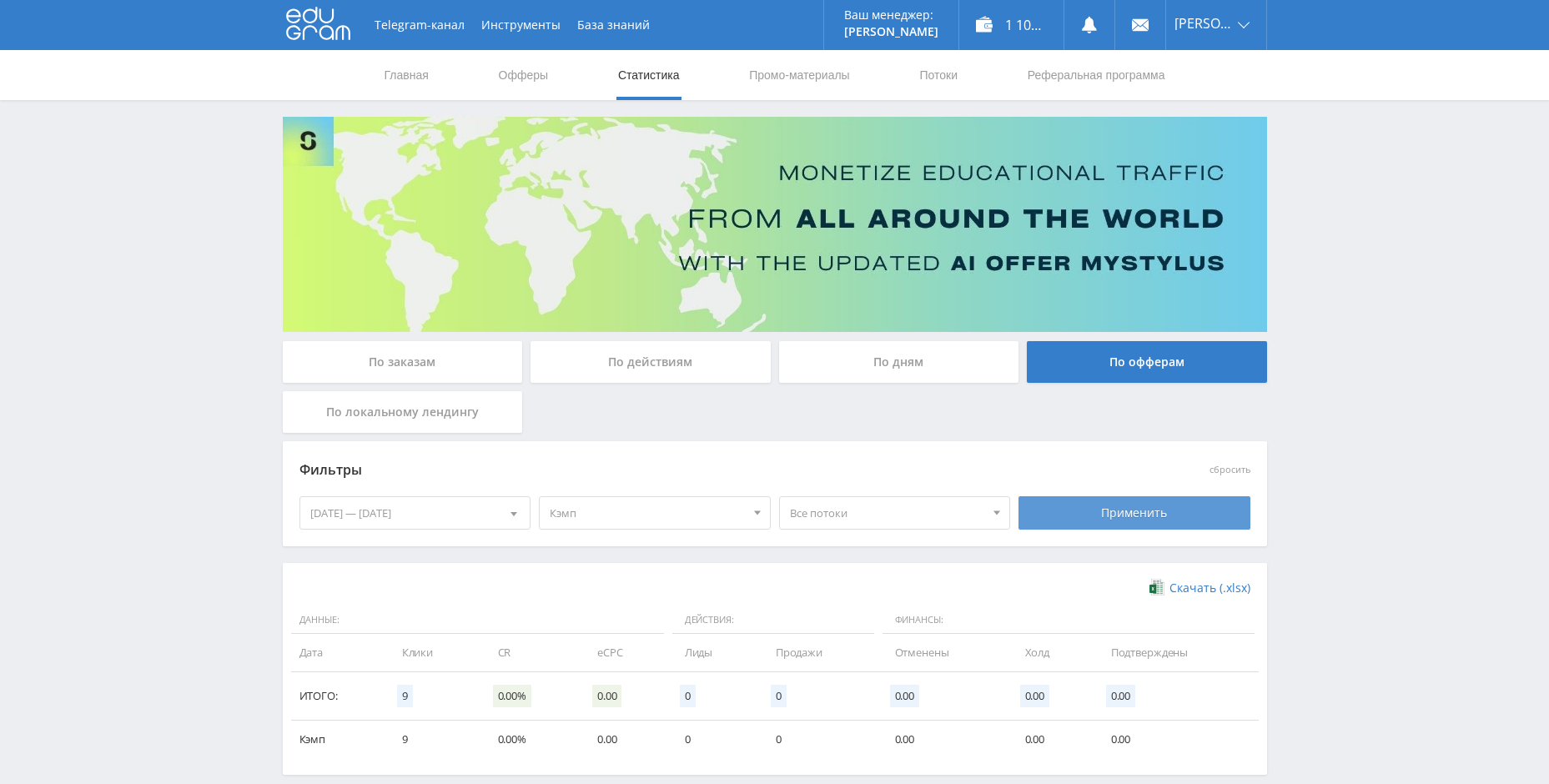
click at [1157, 508] on div "Применить" at bounding box center [1135, 513] width 232 height 33
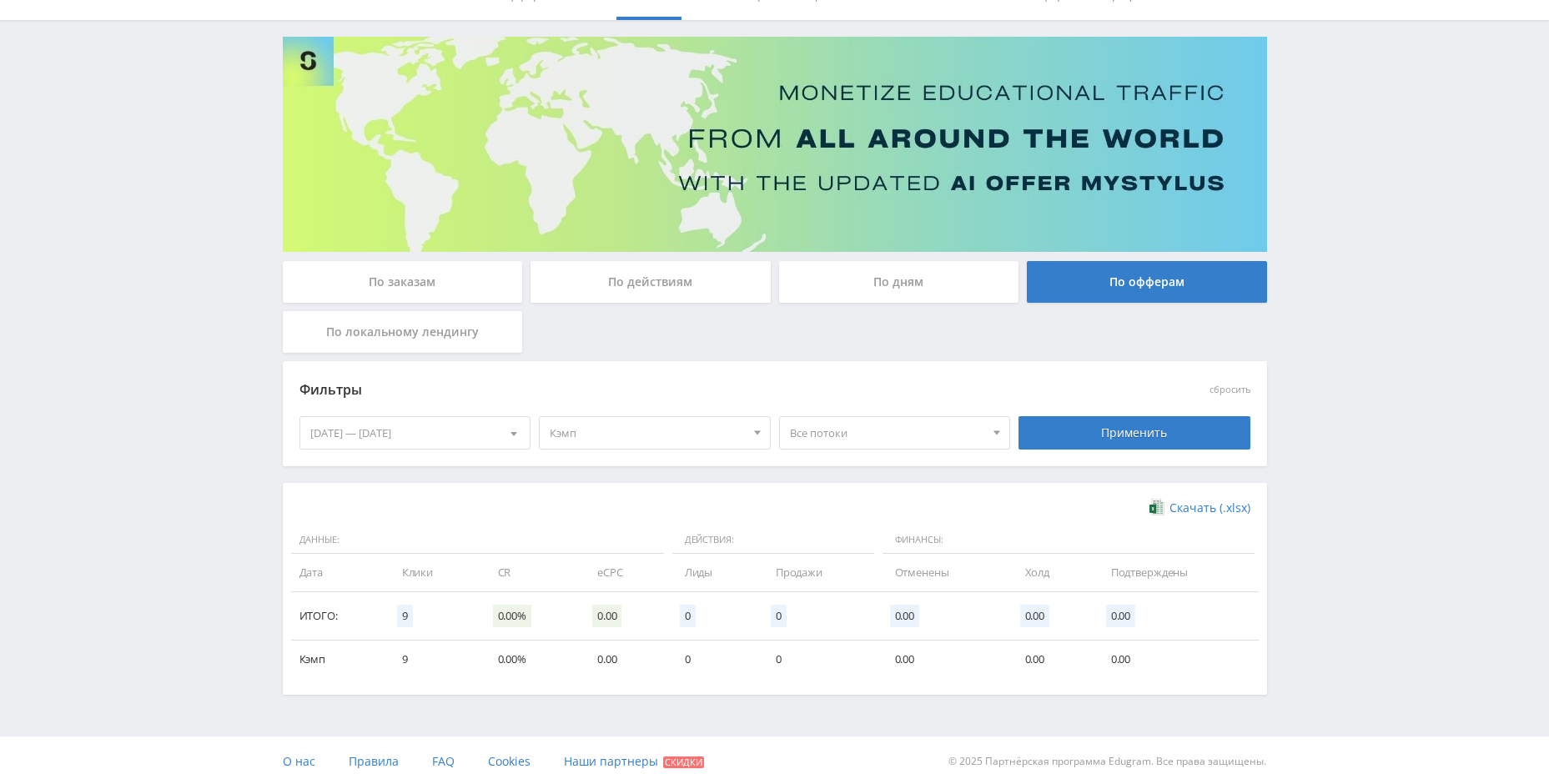
scroll to position [83, 0]
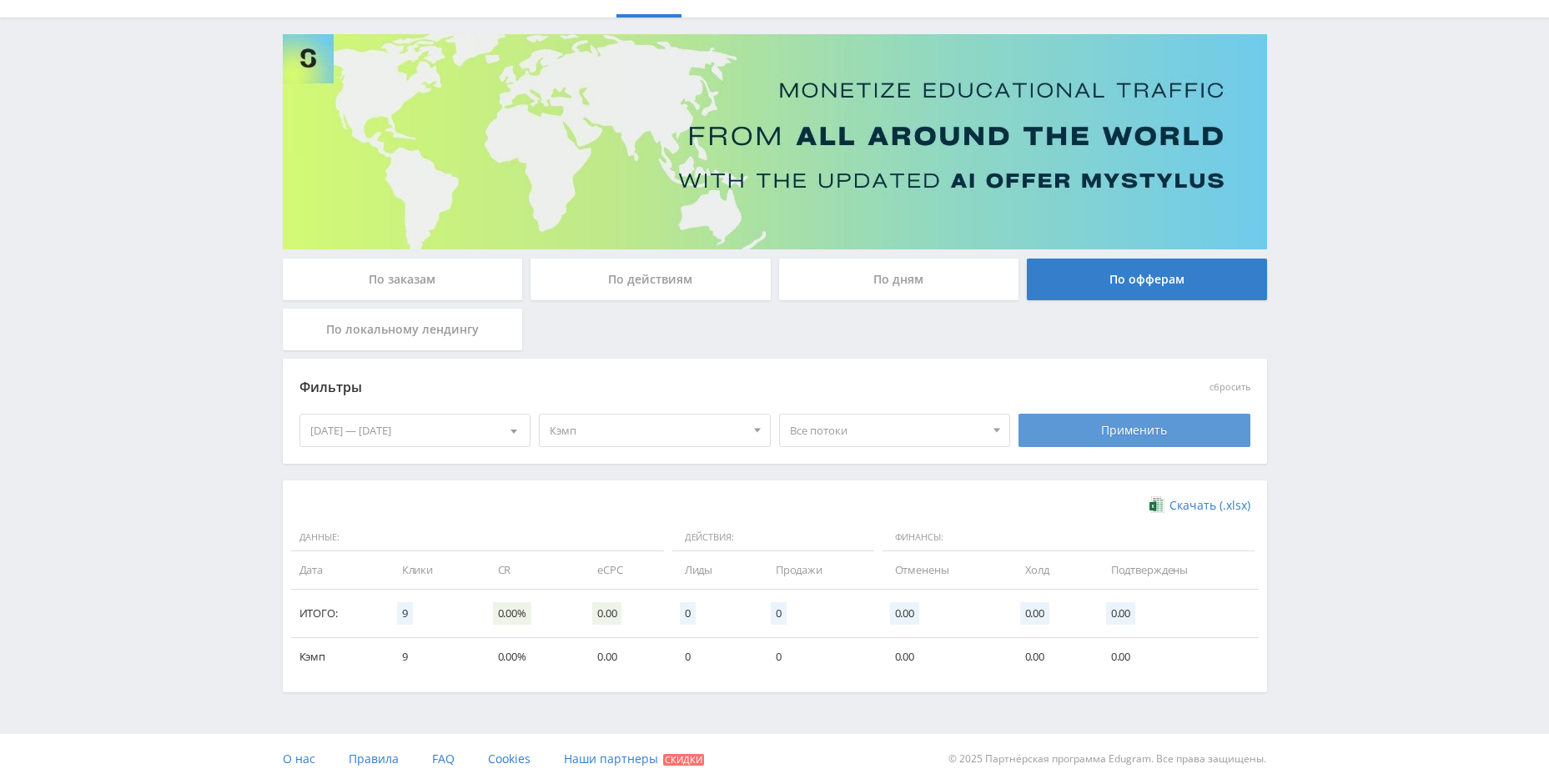
click at [1163, 431] on div "Применить" at bounding box center [1135, 430] width 232 height 33
click at [1105, 419] on div "Применить" at bounding box center [1135, 430] width 232 height 33
click at [1064, 427] on div "Применить" at bounding box center [1135, 430] width 232 height 33
click at [1129, 433] on div "Применить" at bounding box center [1135, 430] width 232 height 33
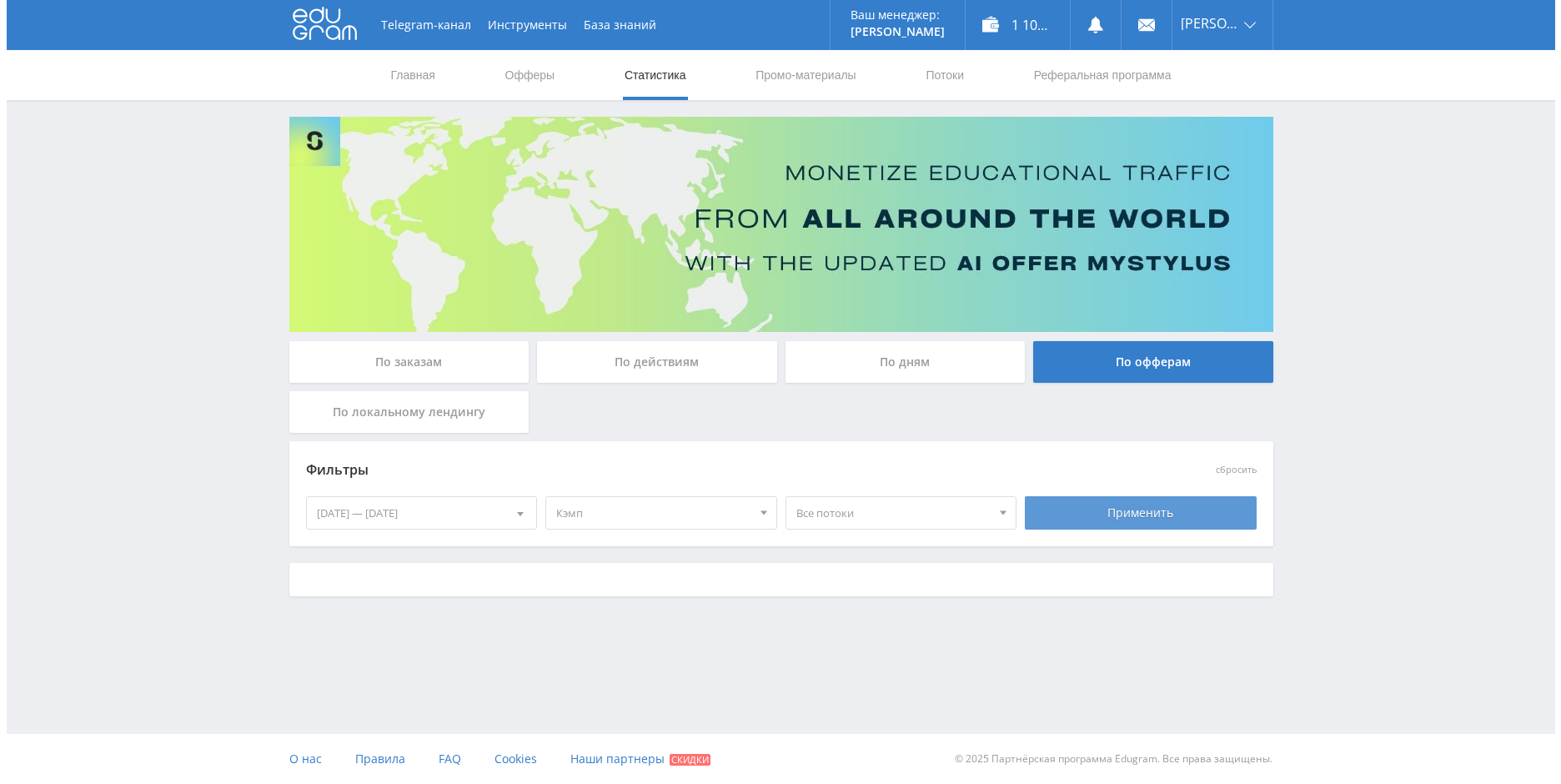
scroll to position [0, 0]
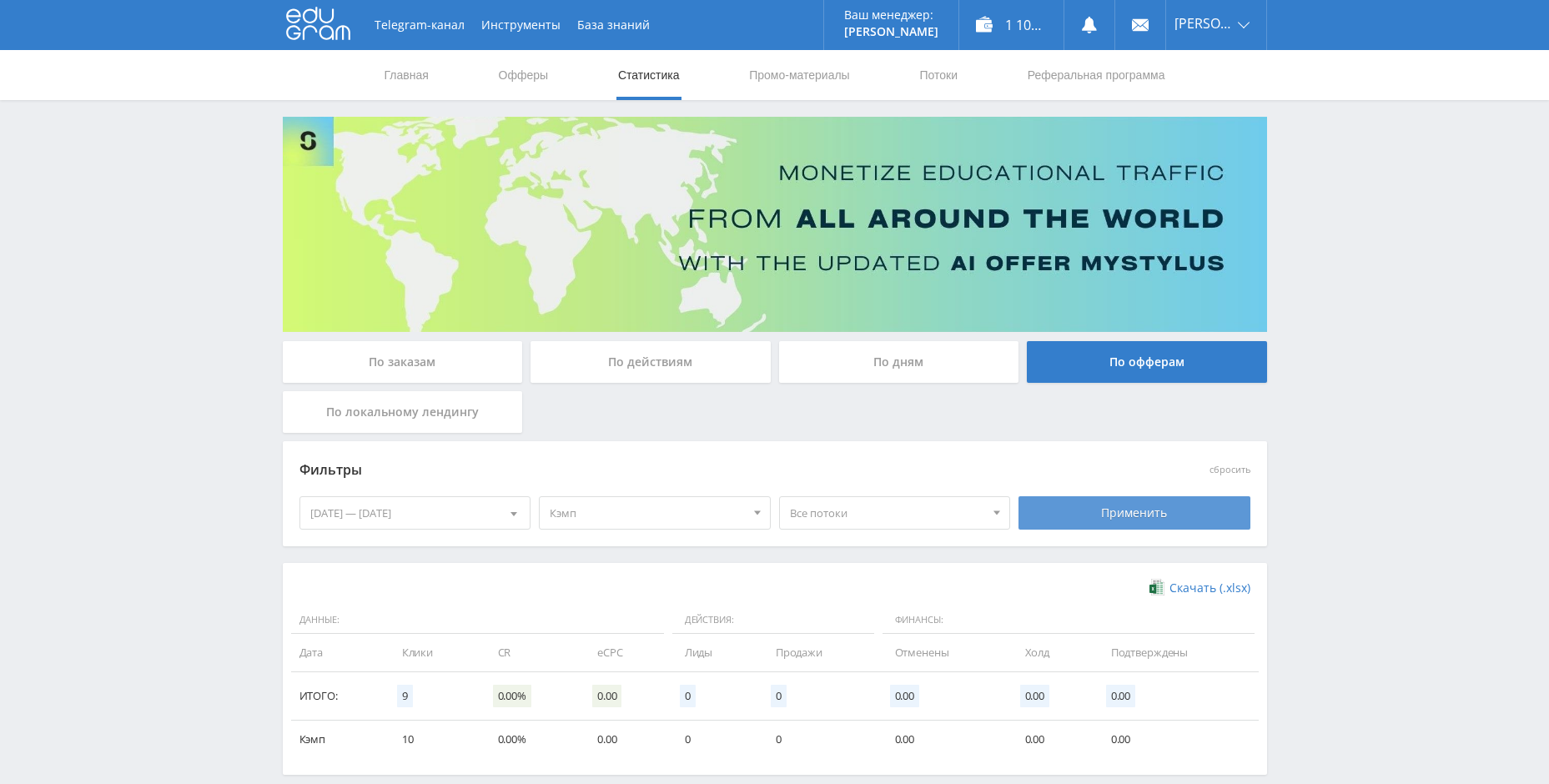
click at [1115, 511] on div "Применить" at bounding box center [1135, 513] width 232 height 33
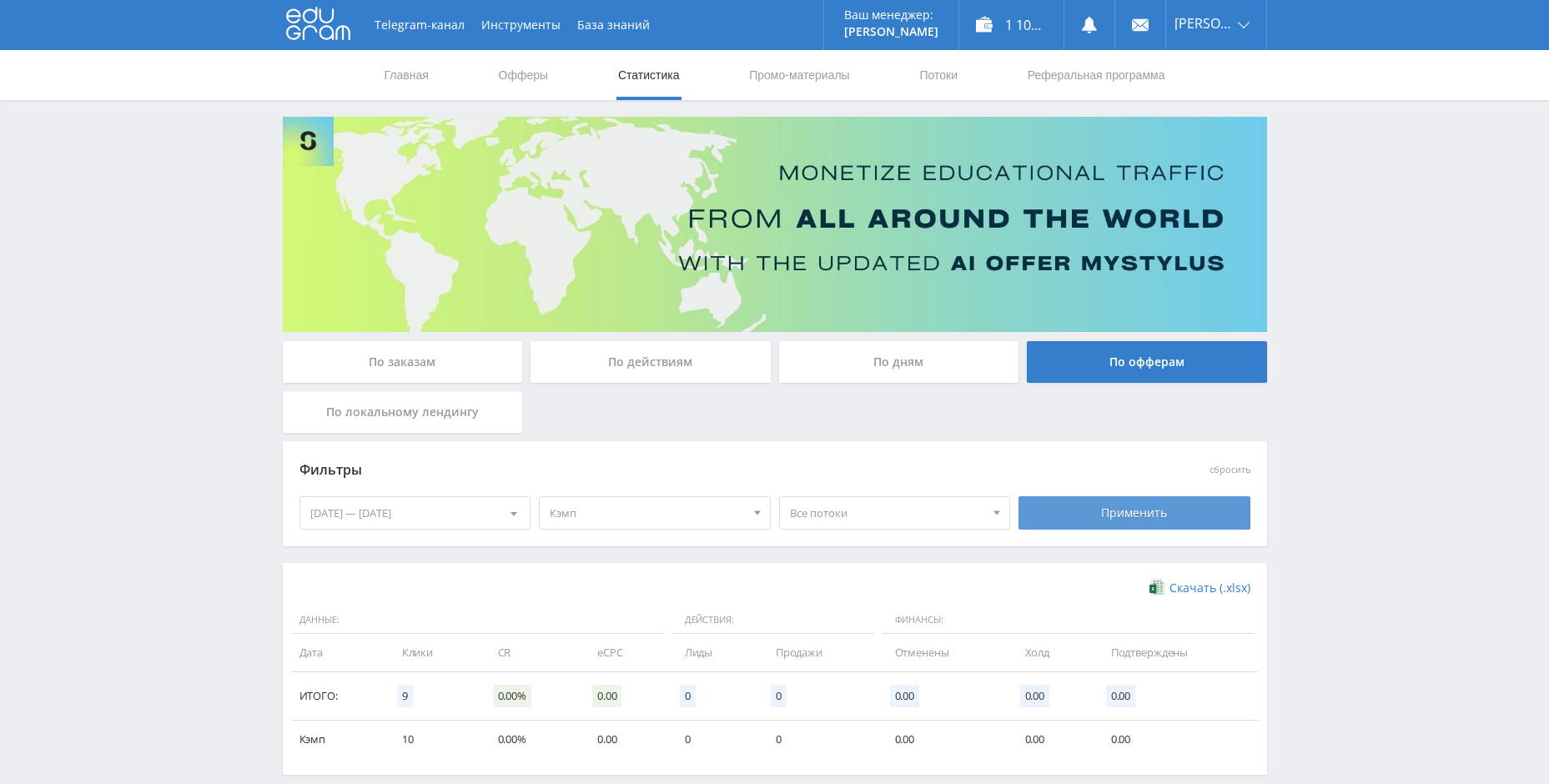
click at [1115, 511] on div "Применить" at bounding box center [1135, 513] width 232 height 33
click at [1112, 503] on div "Применить" at bounding box center [1135, 513] width 232 height 33
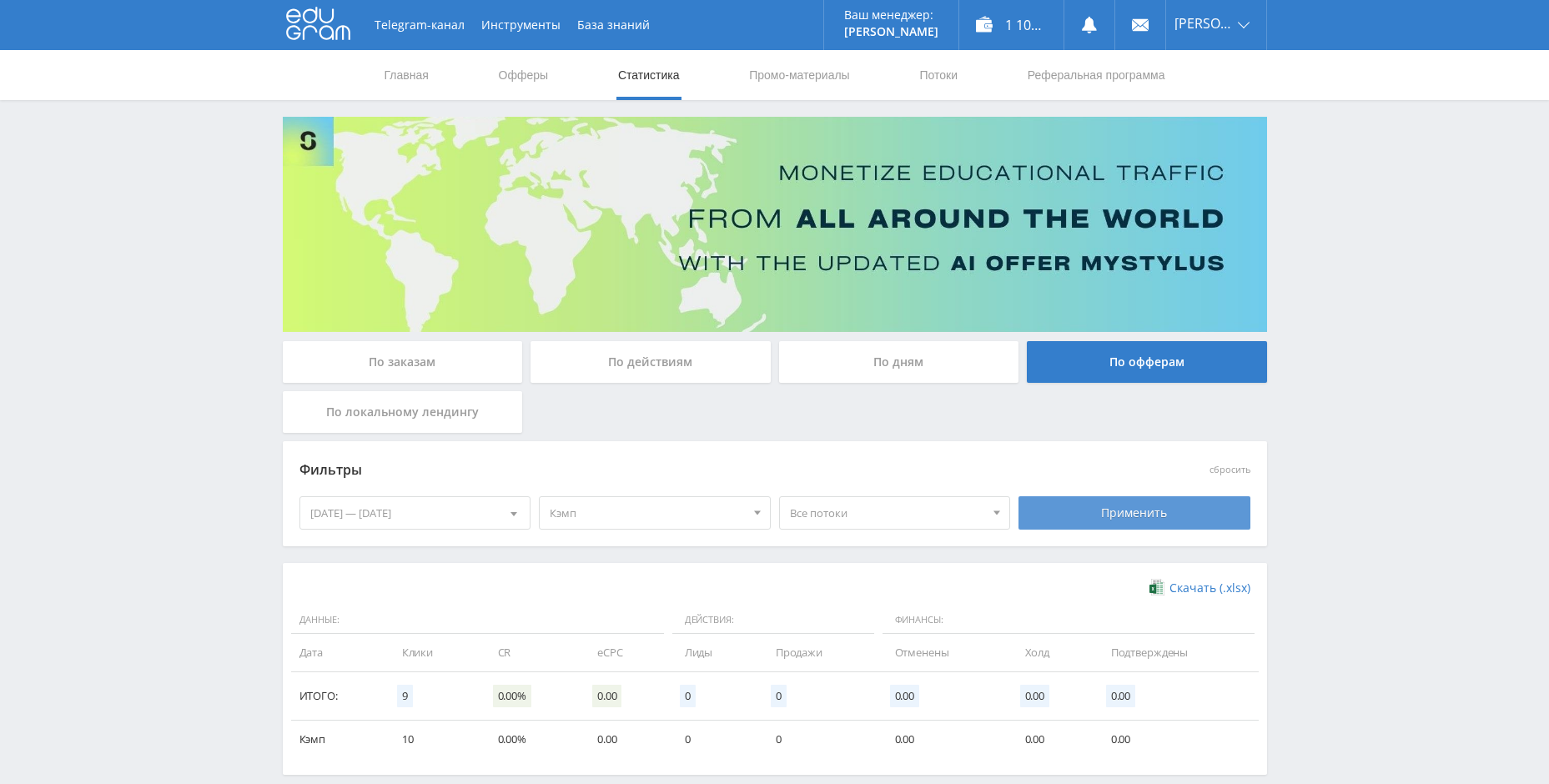
click at [1108, 501] on div "Применить" at bounding box center [1135, 513] width 232 height 33
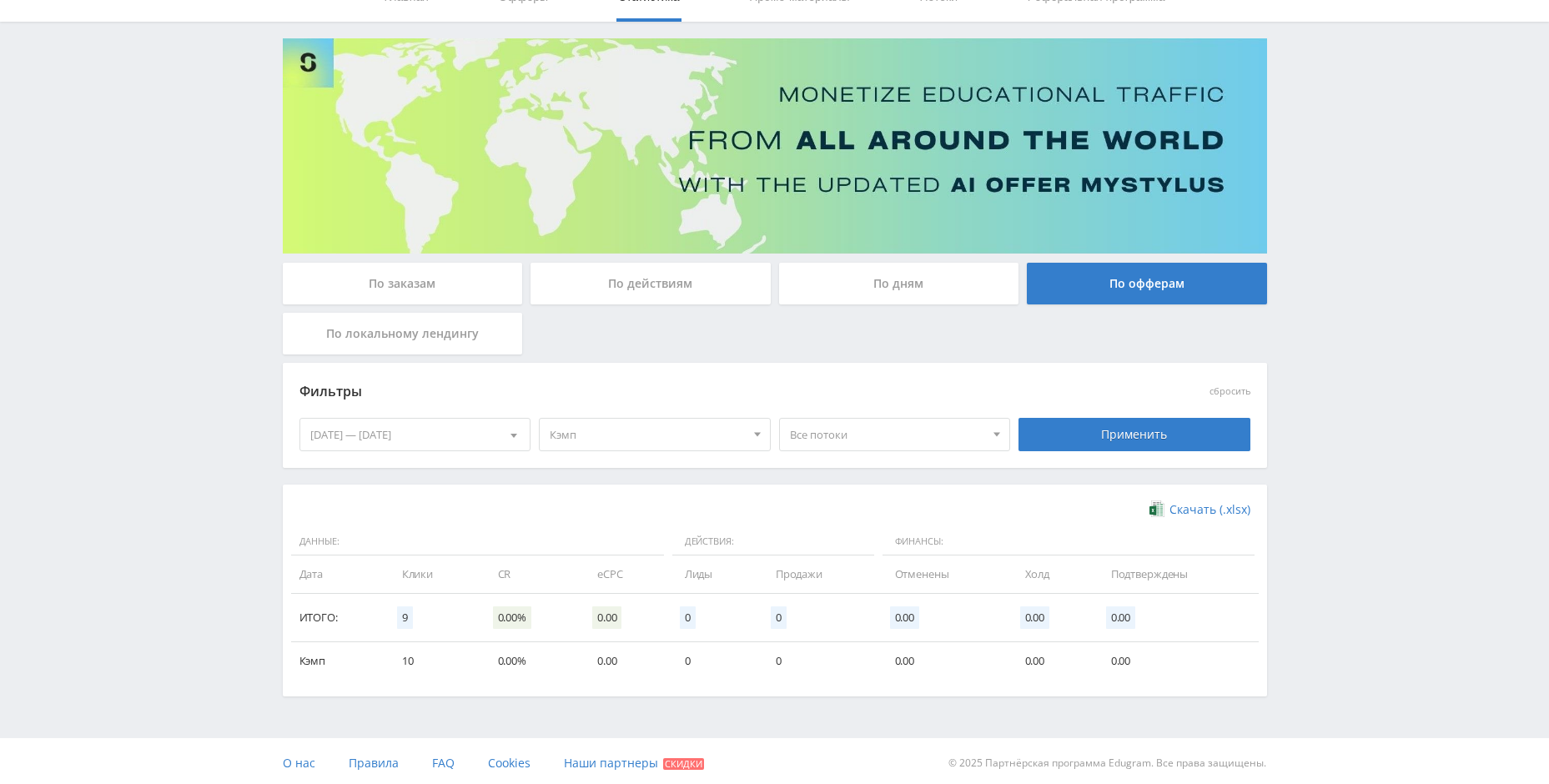
scroll to position [83, 0]
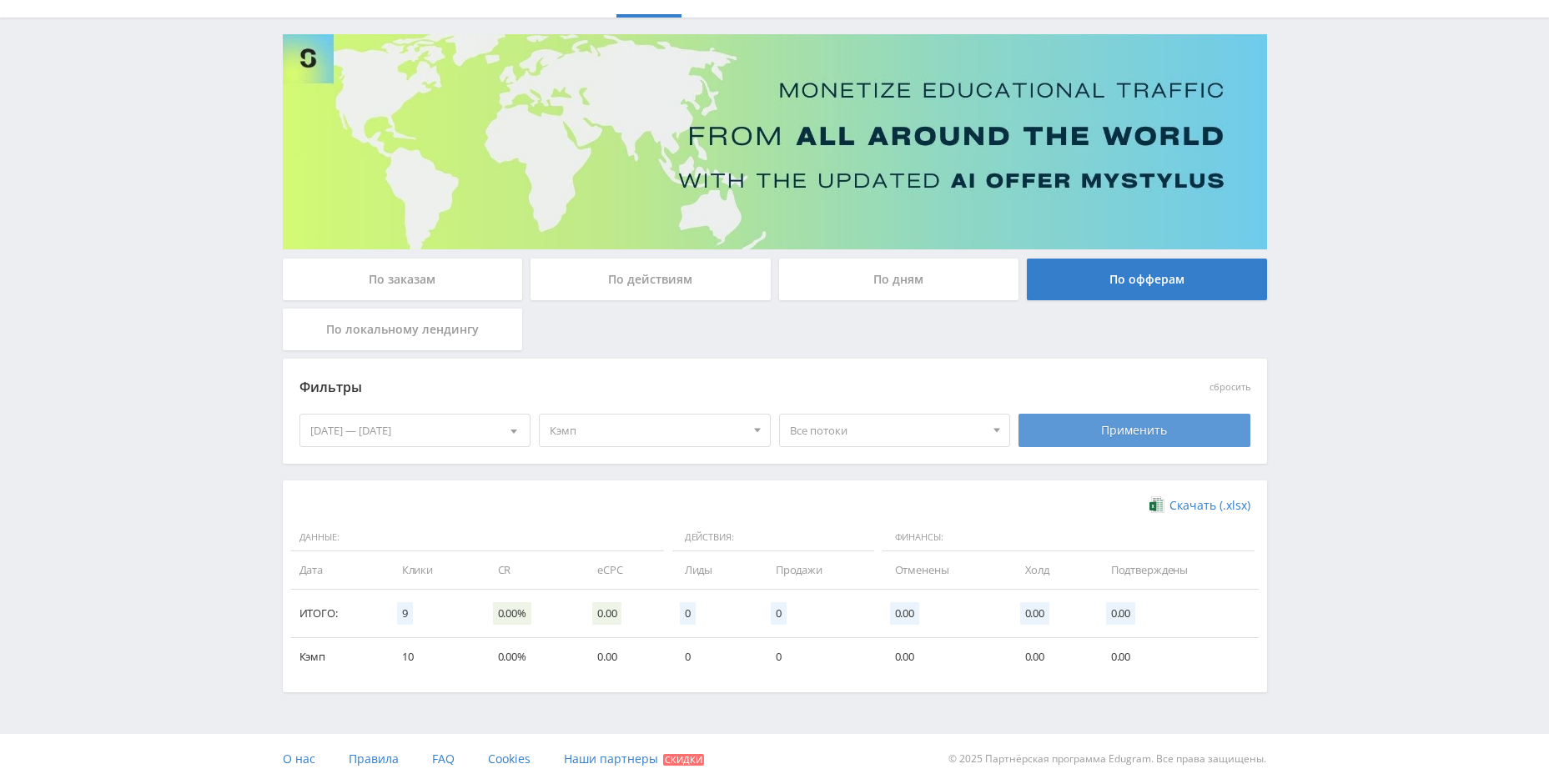
click at [1095, 445] on div "Применить" at bounding box center [1135, 430] width 232 height 33
click at [1183, 443] on div "Применить" at bounding box center [1135, 430] width 232 height 33
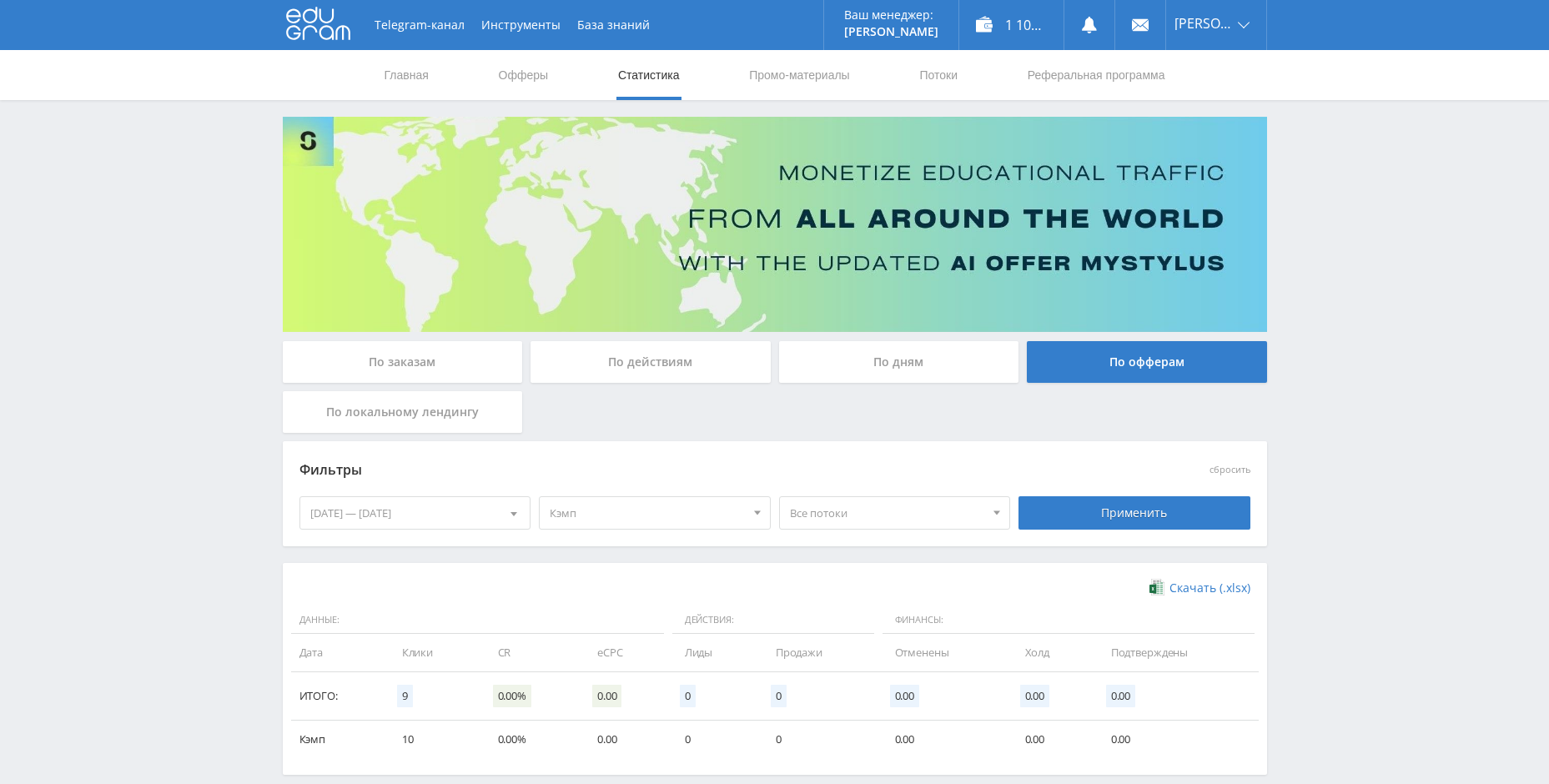
drag, startPoint x: 1179, startPoint y: 466, endPoint x: 1180, endPoint y: 476, distance: 10.0
click at [1179, 474] on div "сбросить" at bounding box center [1134, 469] width 240 height 24
click at [1155, 507] on div "Применить" at bounding box center [1135, 513] width 232 height 33
click at [1157, 505] on div "Применить" at bounding box center [1135, 513] width 232 height 33
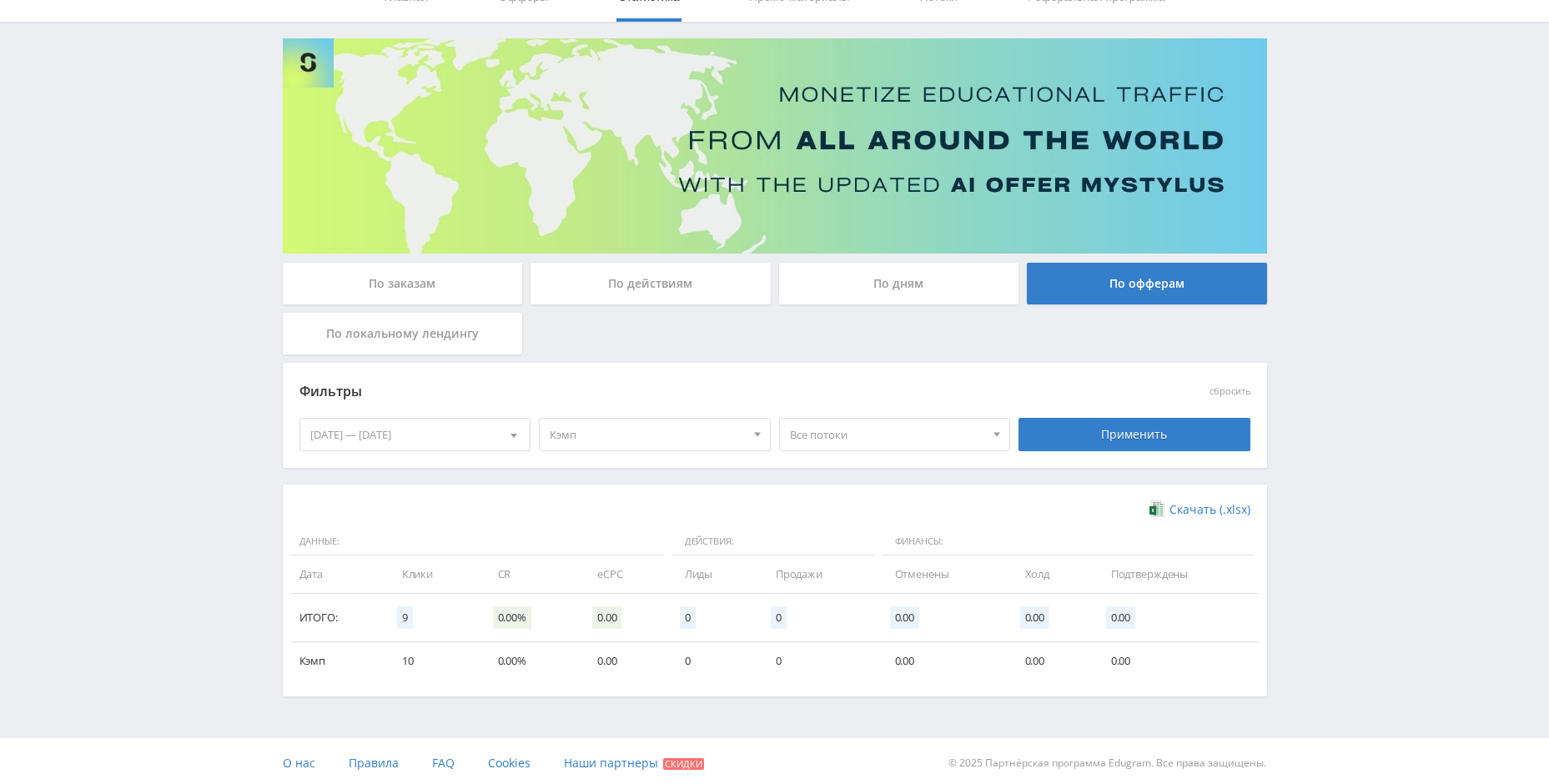
scroll to position [83, 0]
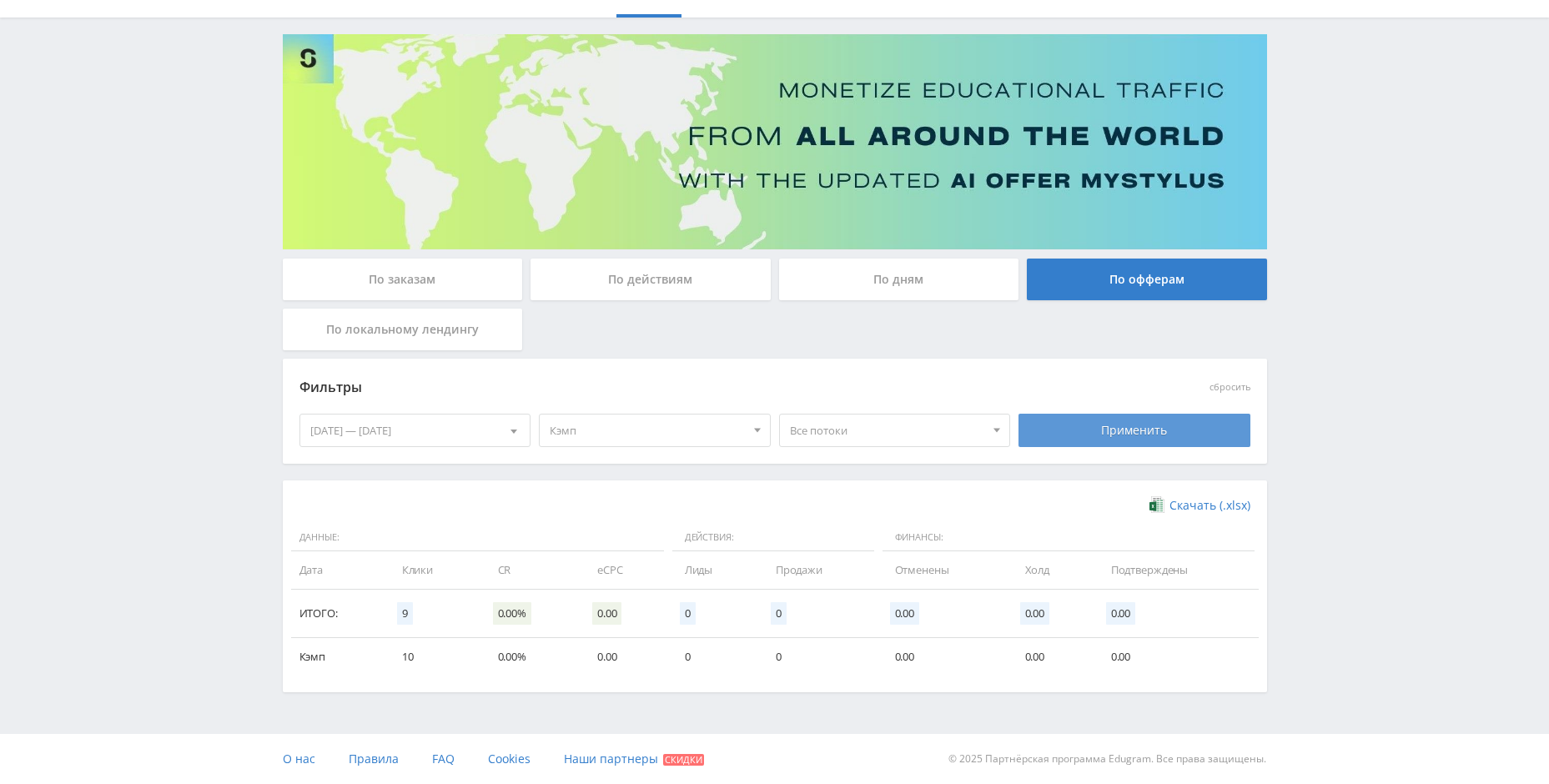
click at [1137, 436] on div "Применить" at bounding box center [1135, 430] width 232 height 33
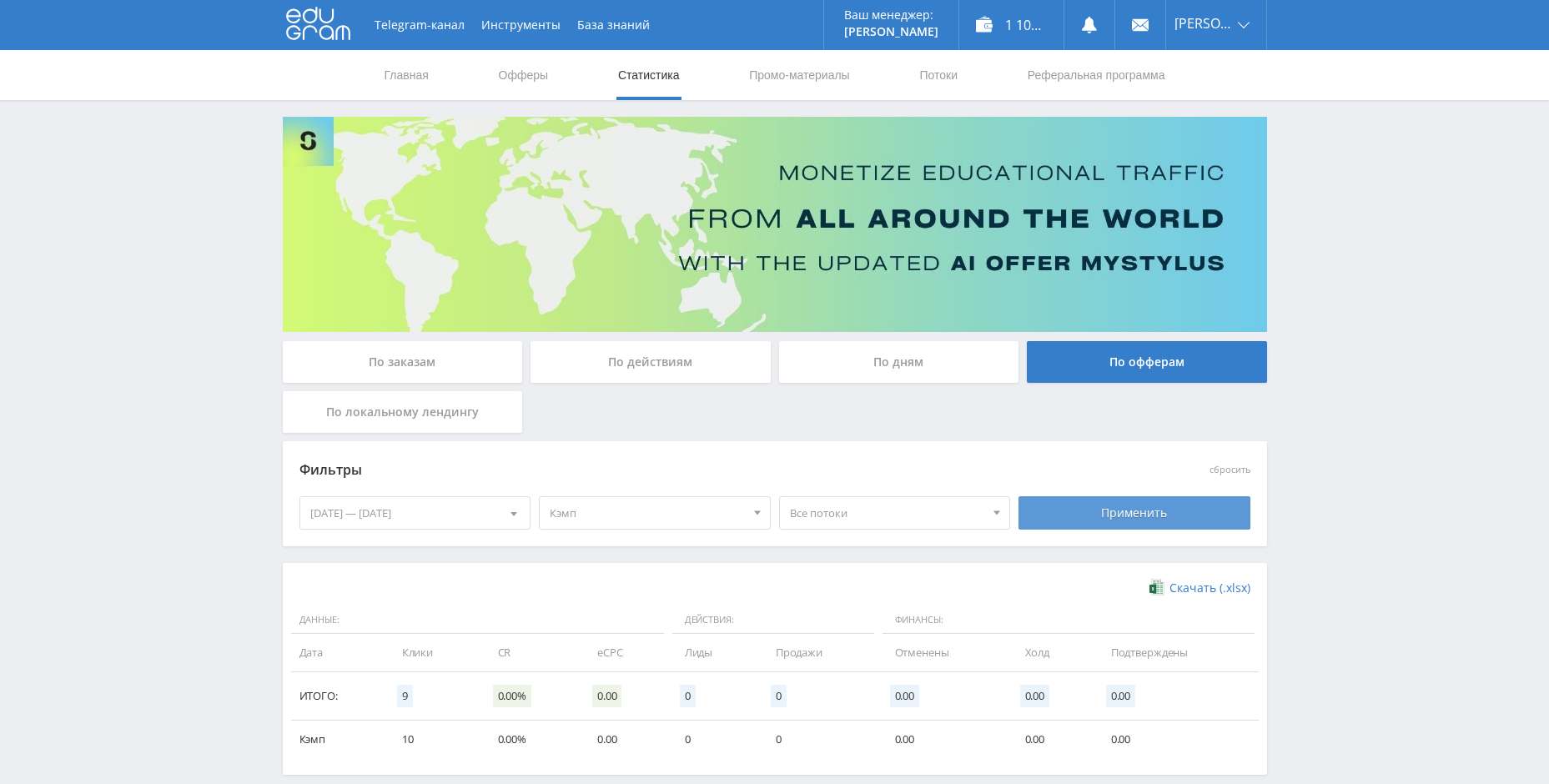
click at [1137, 436] on div "По заказам По действиям По дням По офферам По локальному лендингу" at bounding box center [774, 390] width 992 height 100
click at [1123, 499] on div "Применить" at bounding box center [1135, 513] width 232 height 33
click at [1135, 519] on div "Применить" at bounding box center [1135, 513] width 232 height 33
click at [1088, 513] on div "Применить" at bounding box center [1135, 513] width 232 height 33
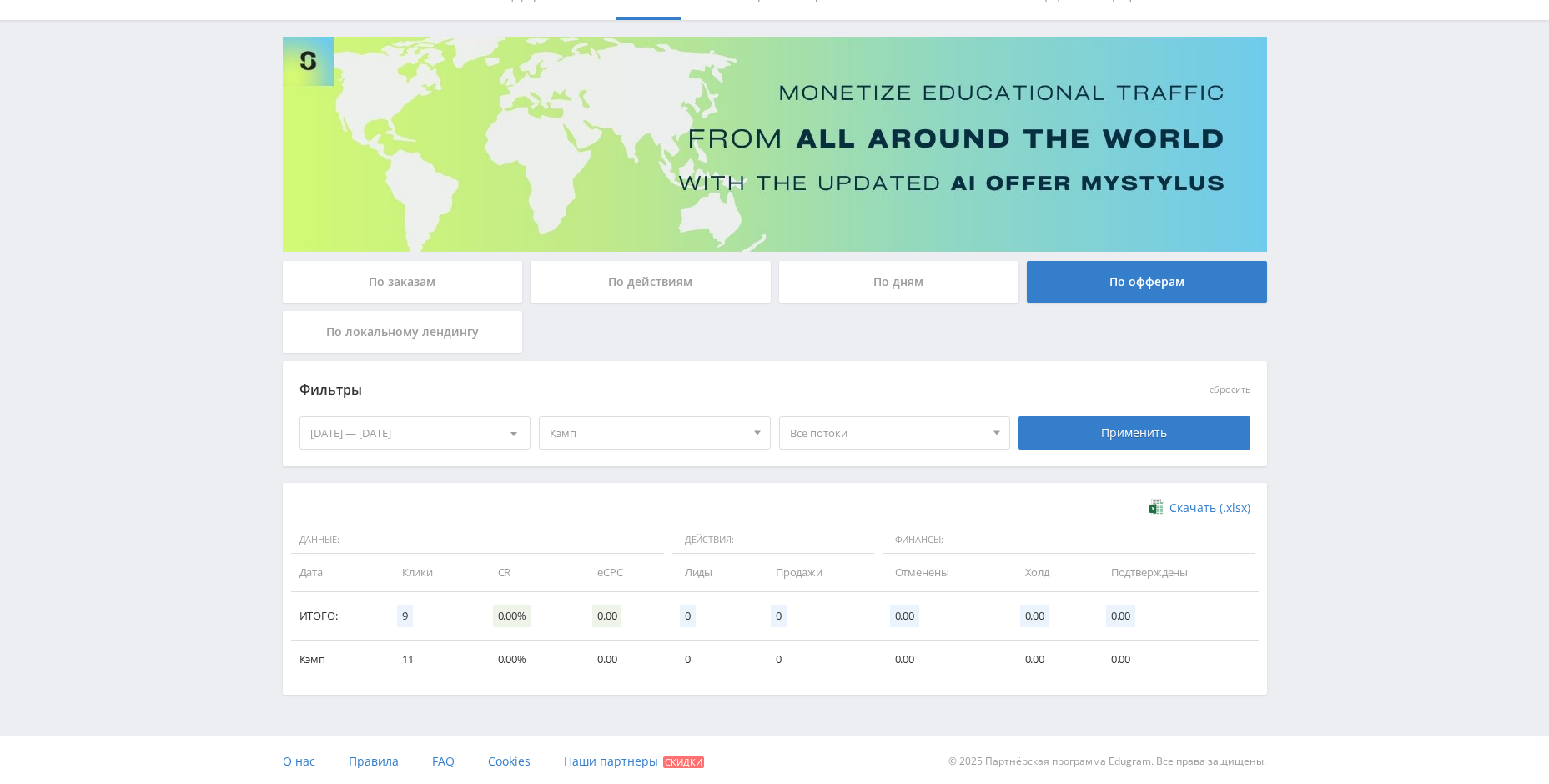
scroll to position [83, 0]
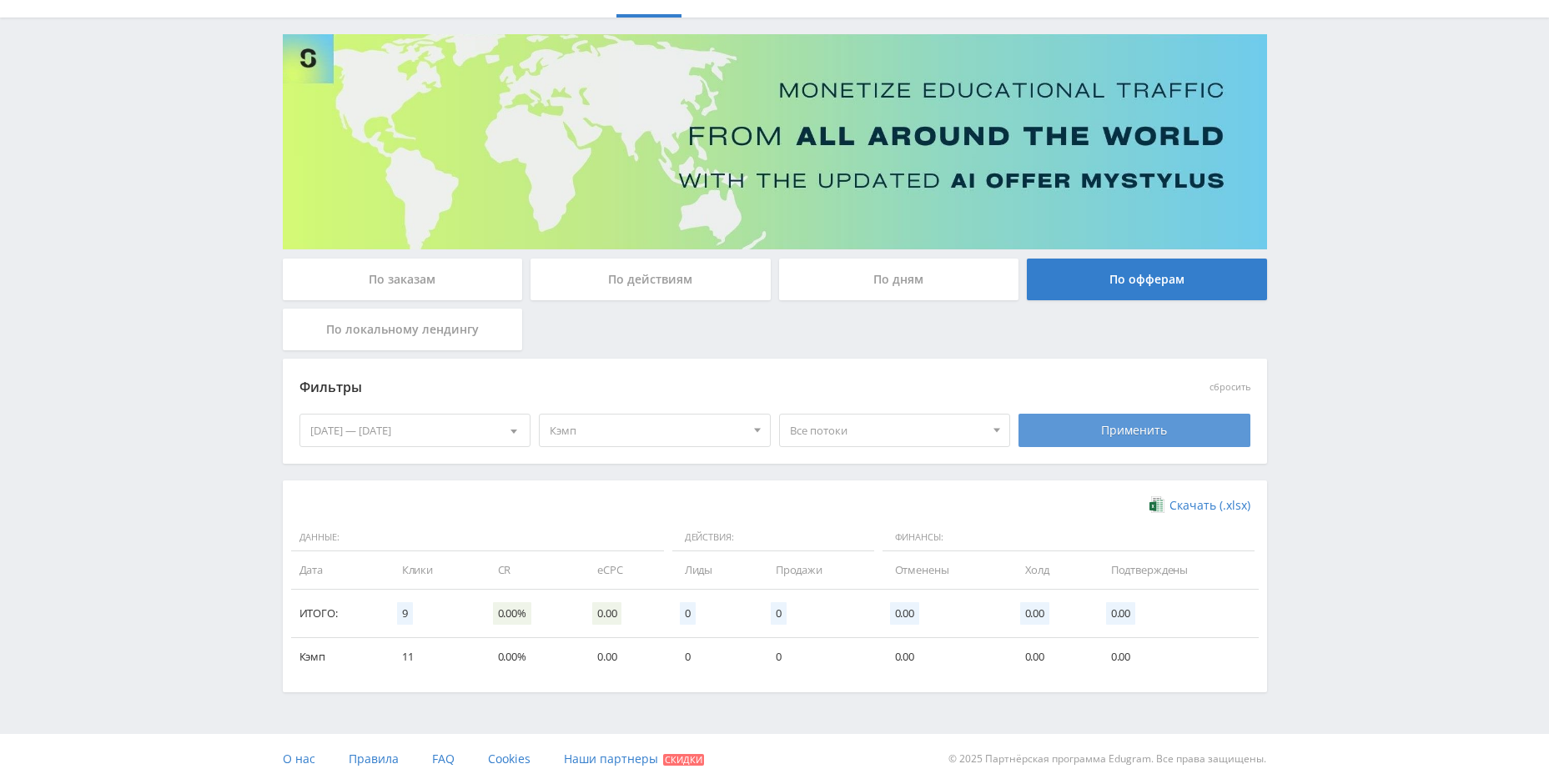
click at [1107, 422] on div "Применить" at bounding box center [1135, 430] width 232 height 33
click at [1089, 419] on div "Применить" at bounding box center [1135, 430] width 232 height 33
click at [1067, 425] on div "Применить" at bounding box center [1135, 430] width 232 height 33
click at [1066, 428] on div "Применить" at bounding box center [1135, 430] width 232 height 33
click at [1061, 430] on div "Применить" at bounding box center [1135, 430] width 232 height 33
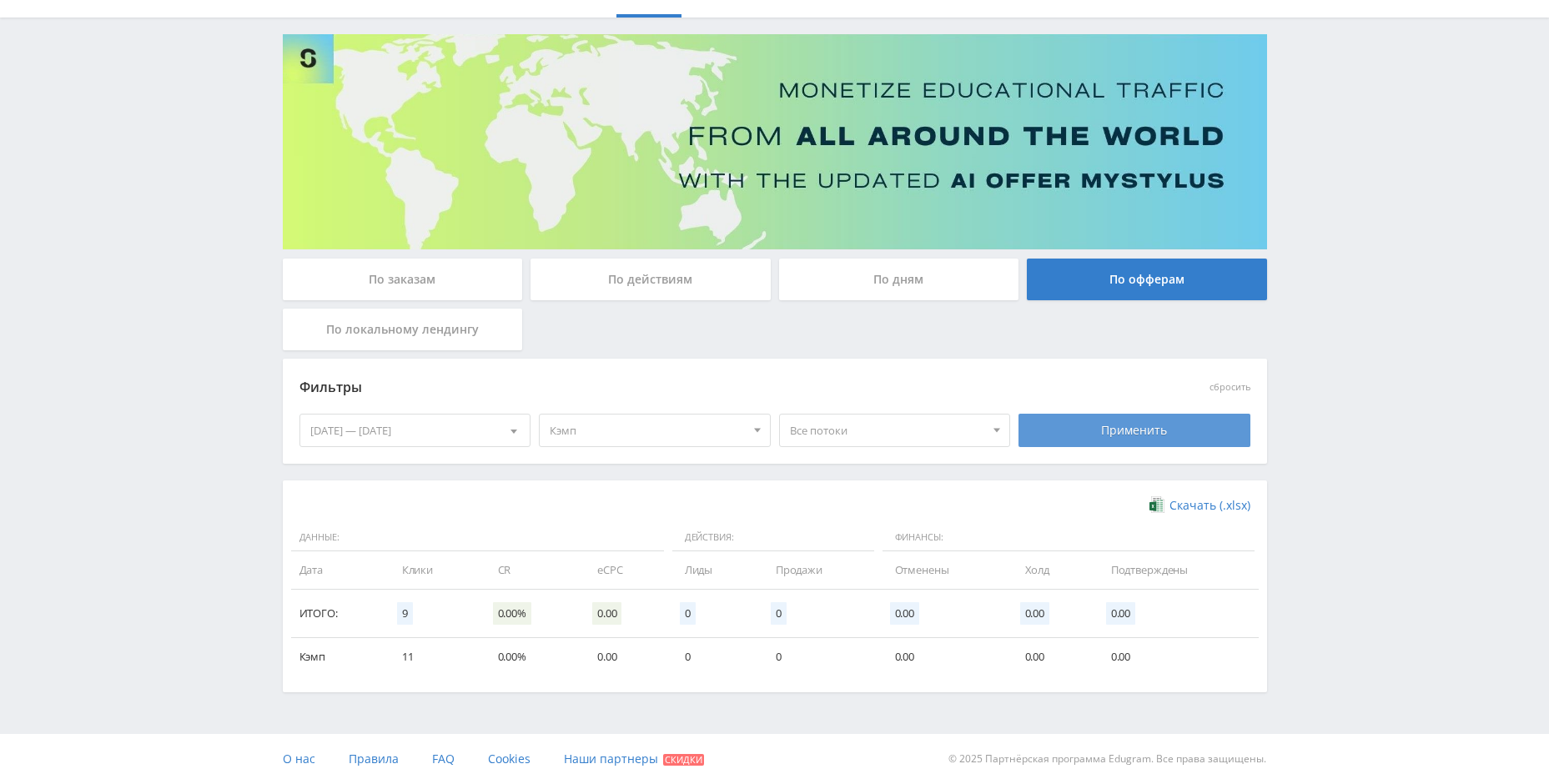
click at [1061, 416] on div "Применить" at bounding box center [1135, 430] width 232 height 33
click at [1166, 428] on div "Применить" at bounding box center [1135, 430] width 232 height 33
click at [1117, 432] on div "Применить" at bounding box center [1135, 430] width 232 height 33
click at [1123, 415] on div "Применить" at bounding box center [1135, 430] width 232 height 33
click at [1110, 421] on div "Применить" at bounding box center [1135, 430] width 232 height 33
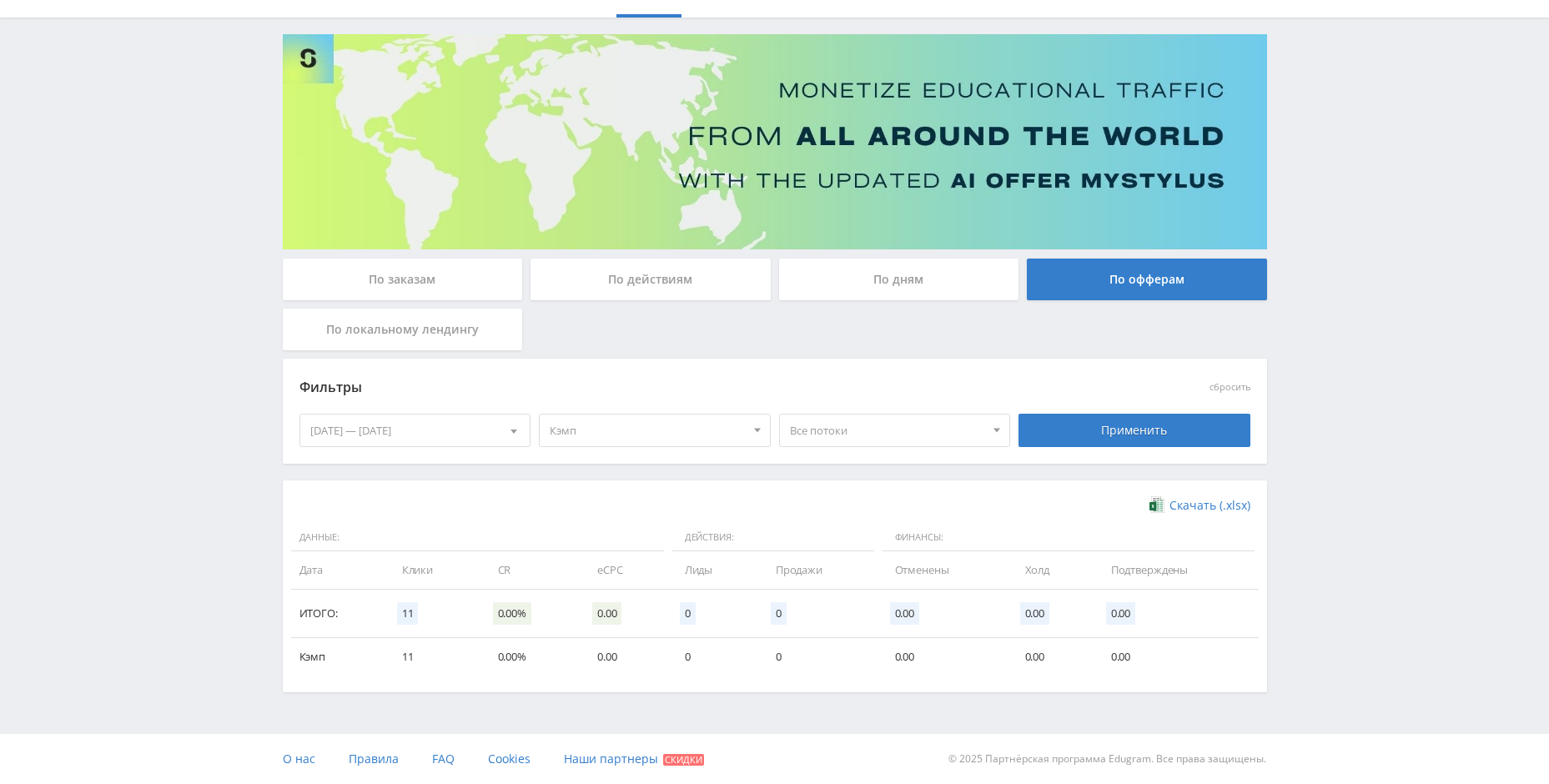
click at [1111, 420] on div "Применить" at bounding box center [1135, 430] width 232 height 33
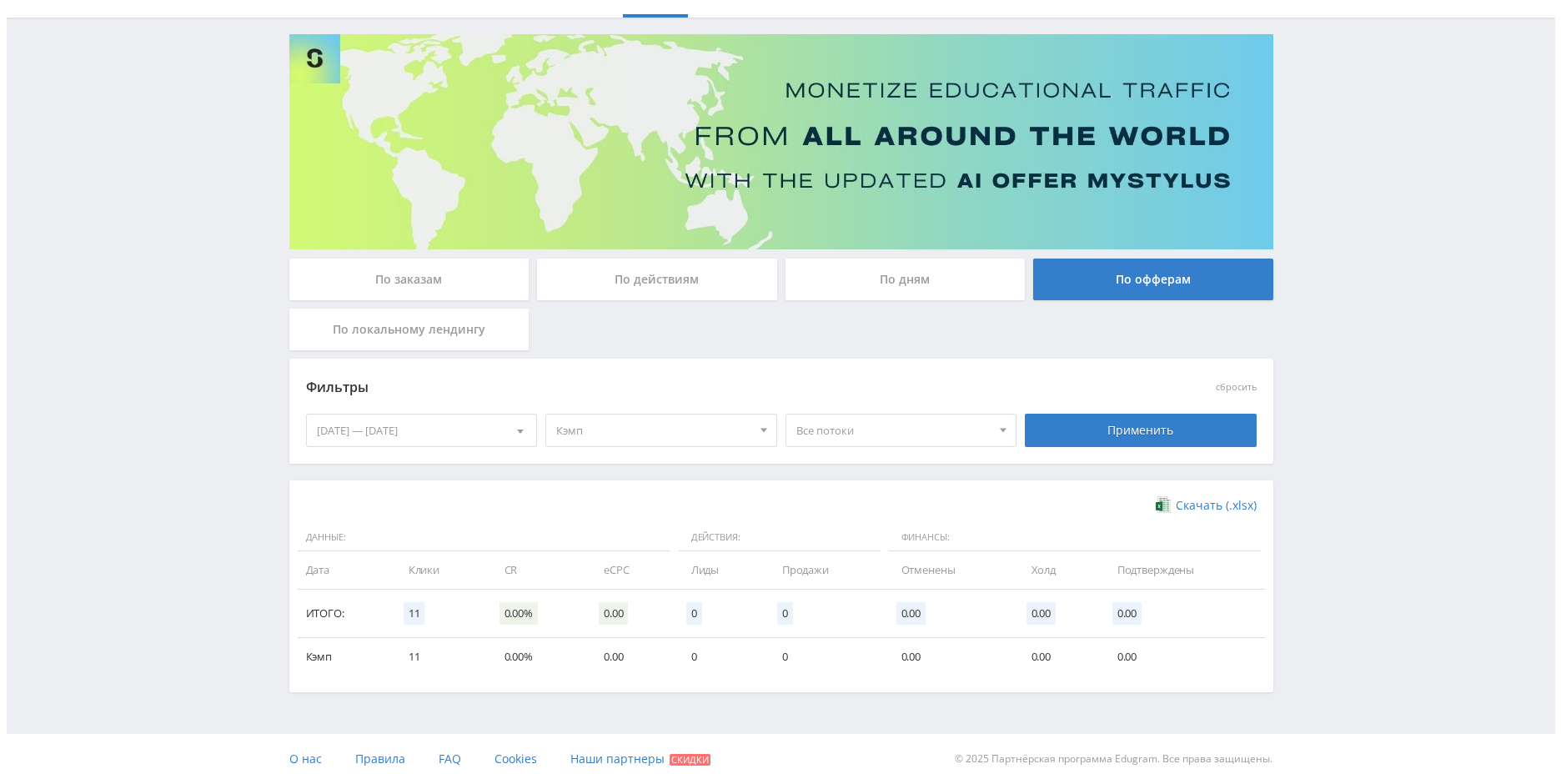
scroll to position [0, 0]
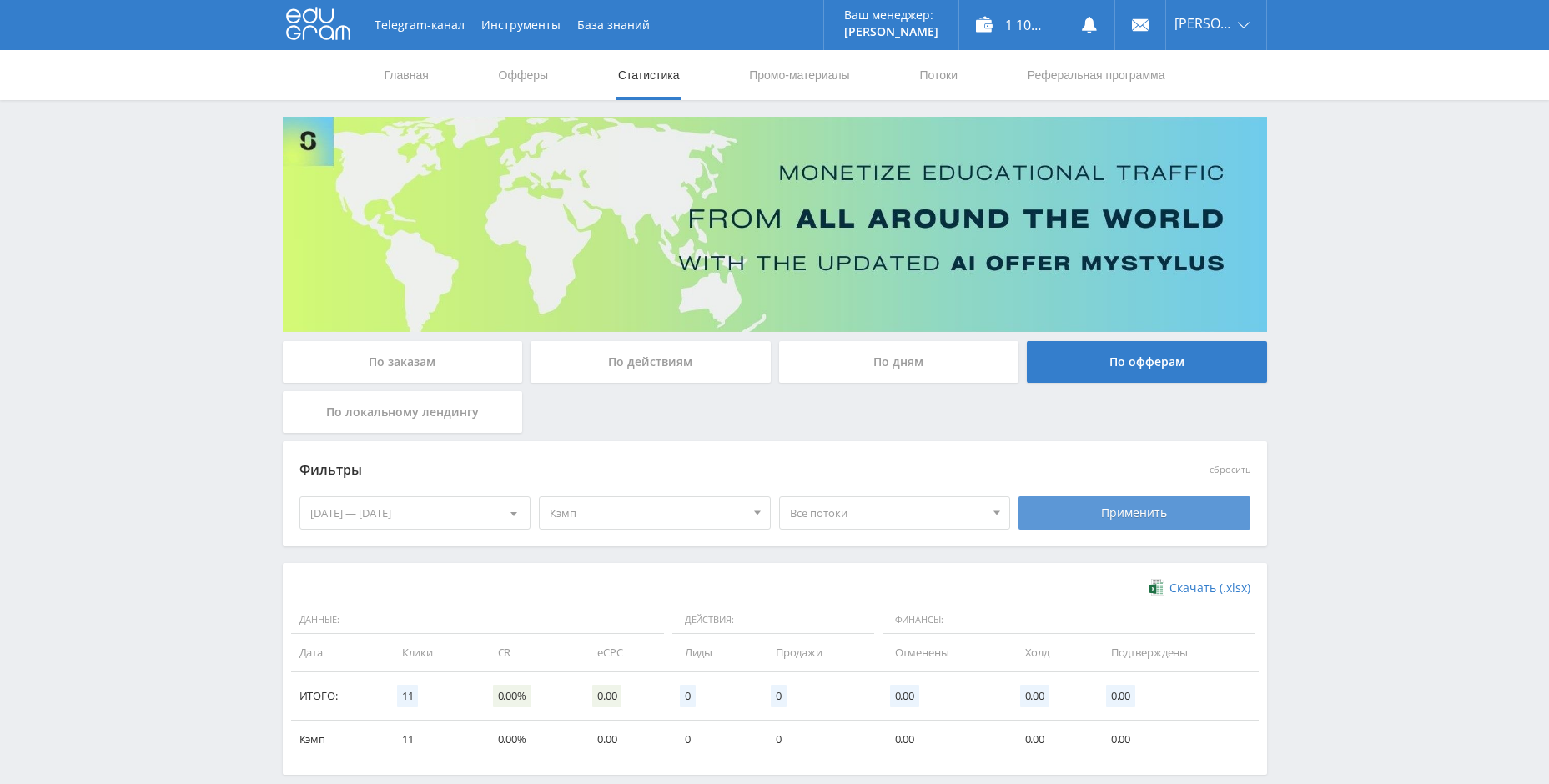
click at [1104, 504] on div "Применить" at bounding box center [1135, 513] width 232 height 33
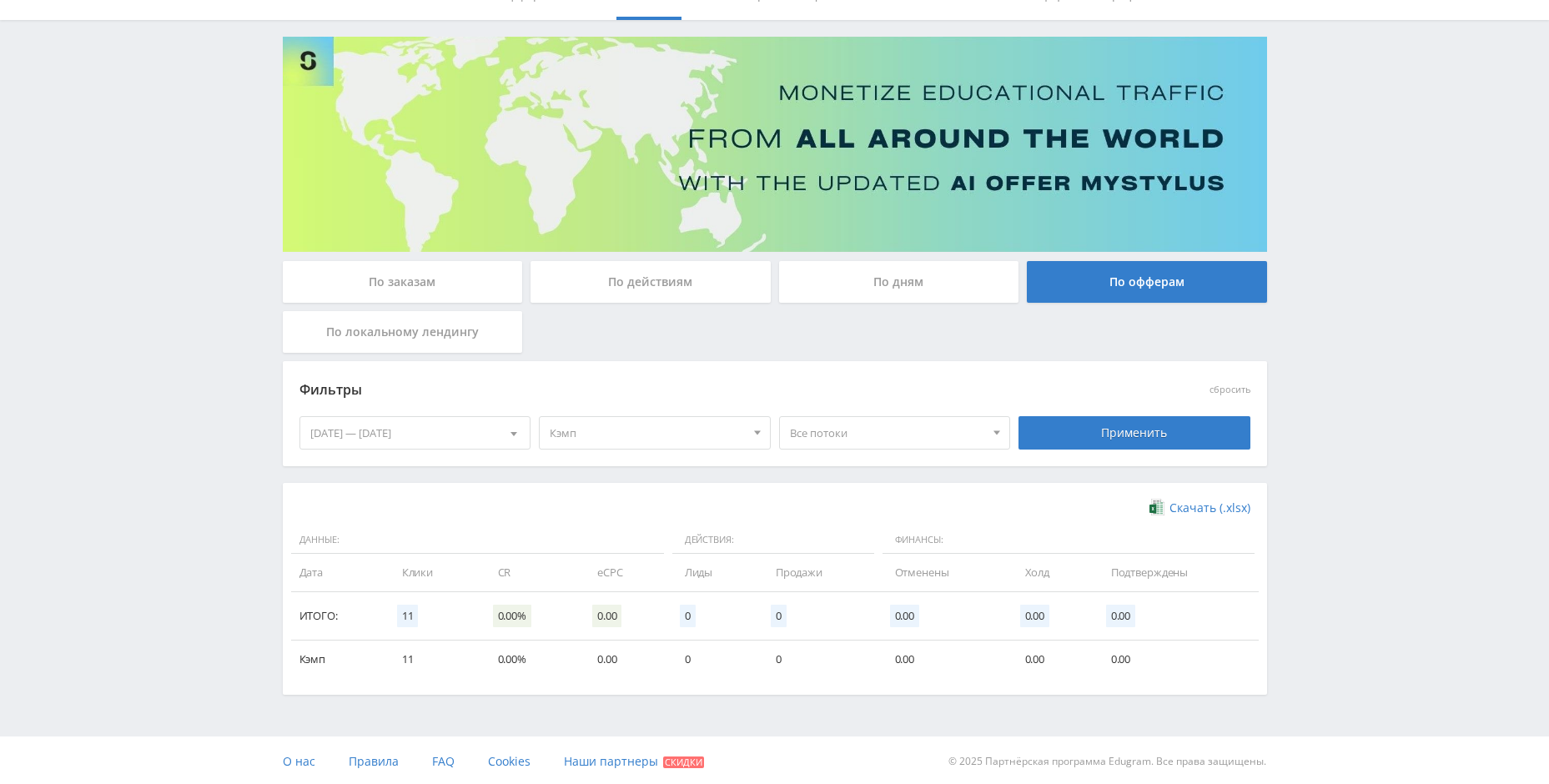
scroll to position [83, 0]
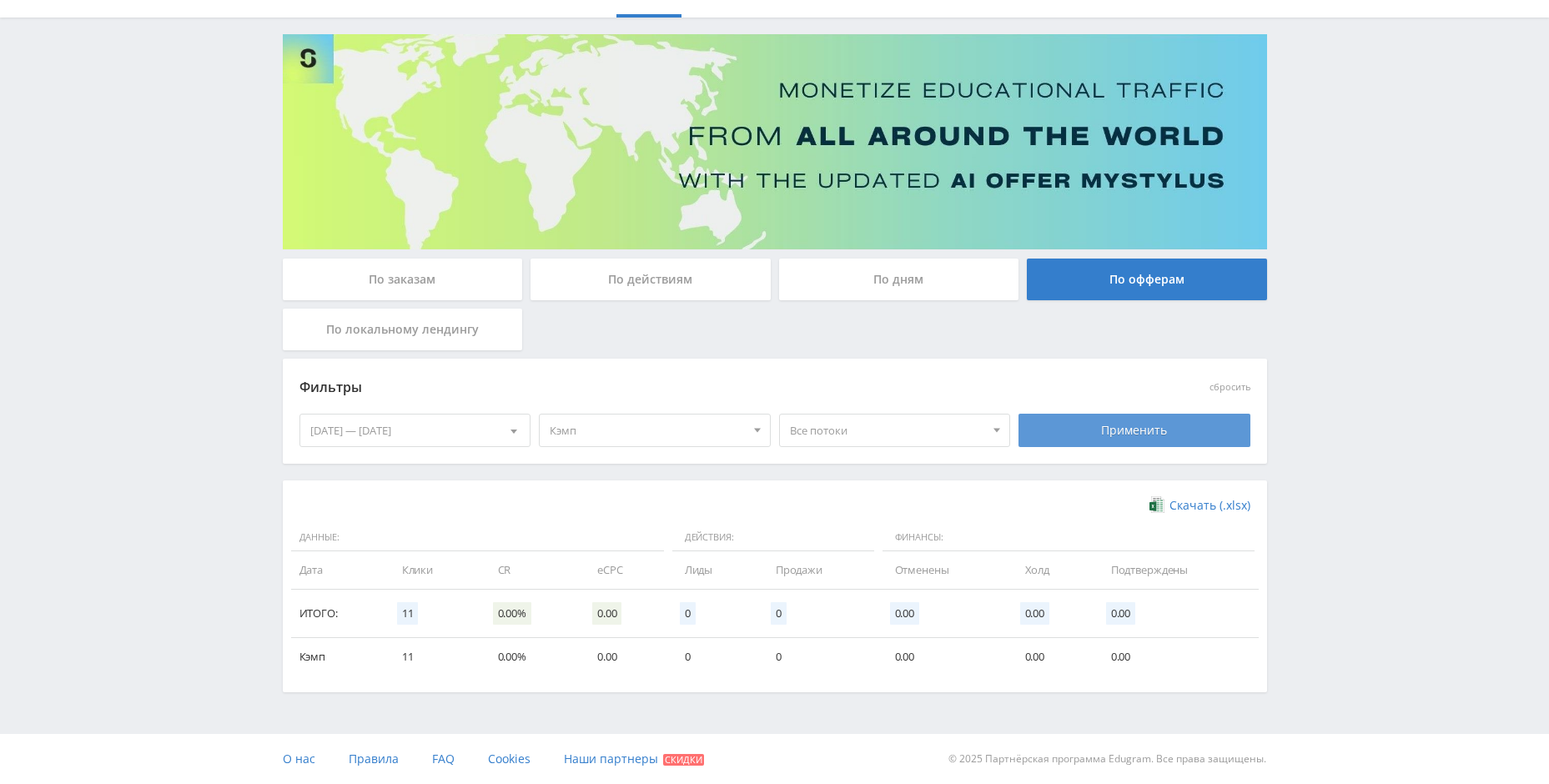
click at [1123, 429] on div "Применить" at bounding box center [1135, 430] width 232 height 33
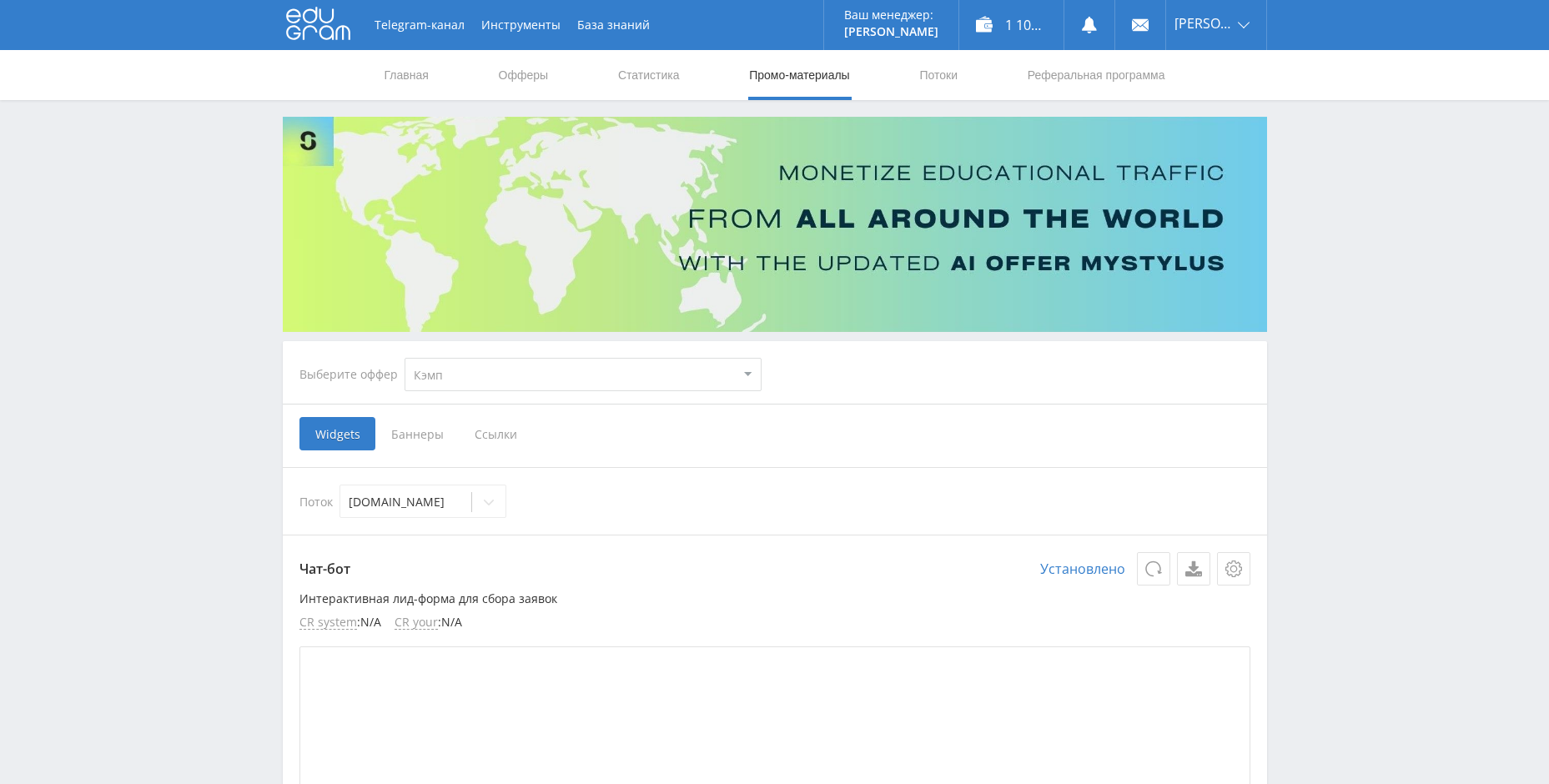
select select "340"
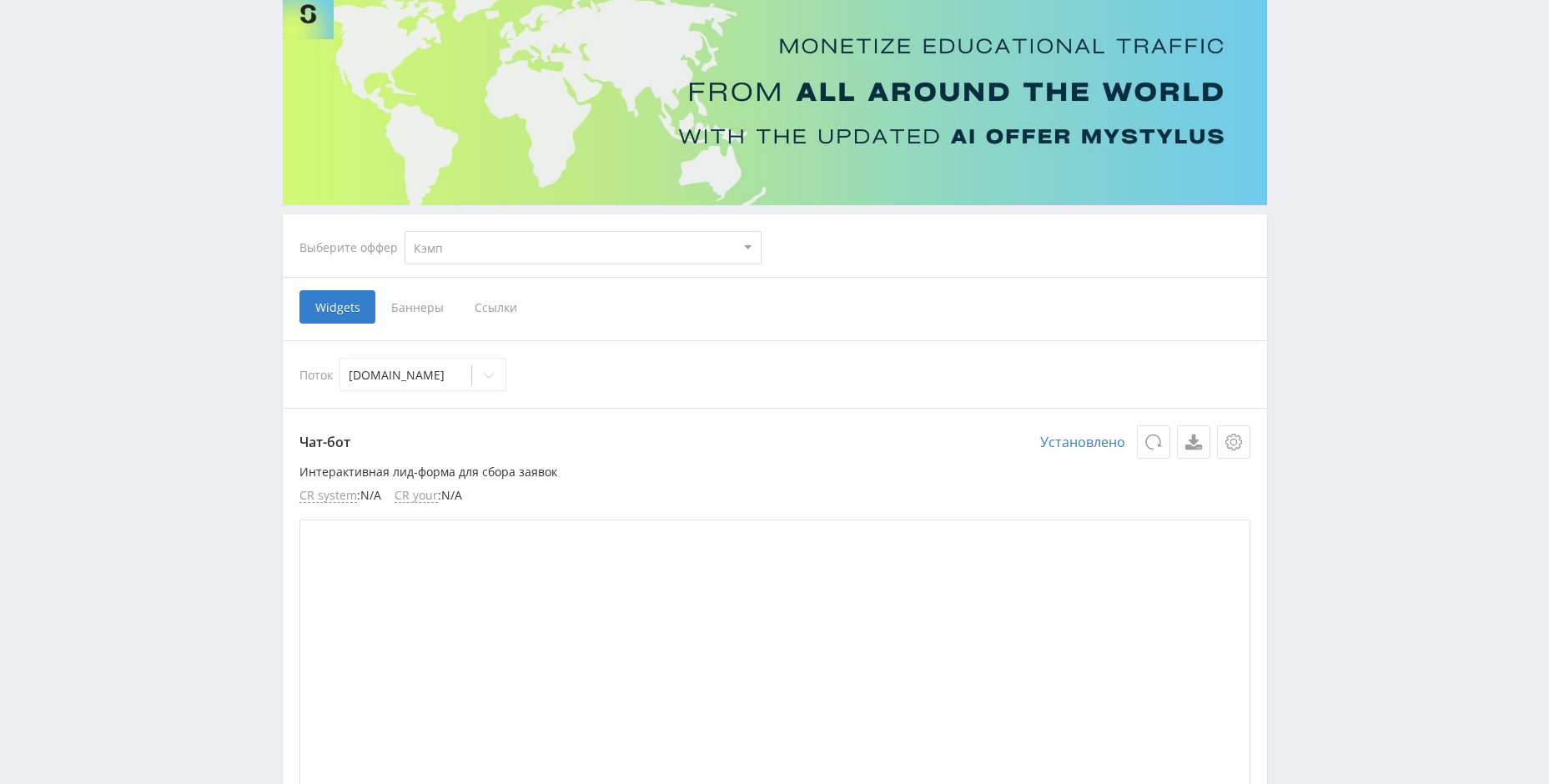
scroll to position [333, 0]
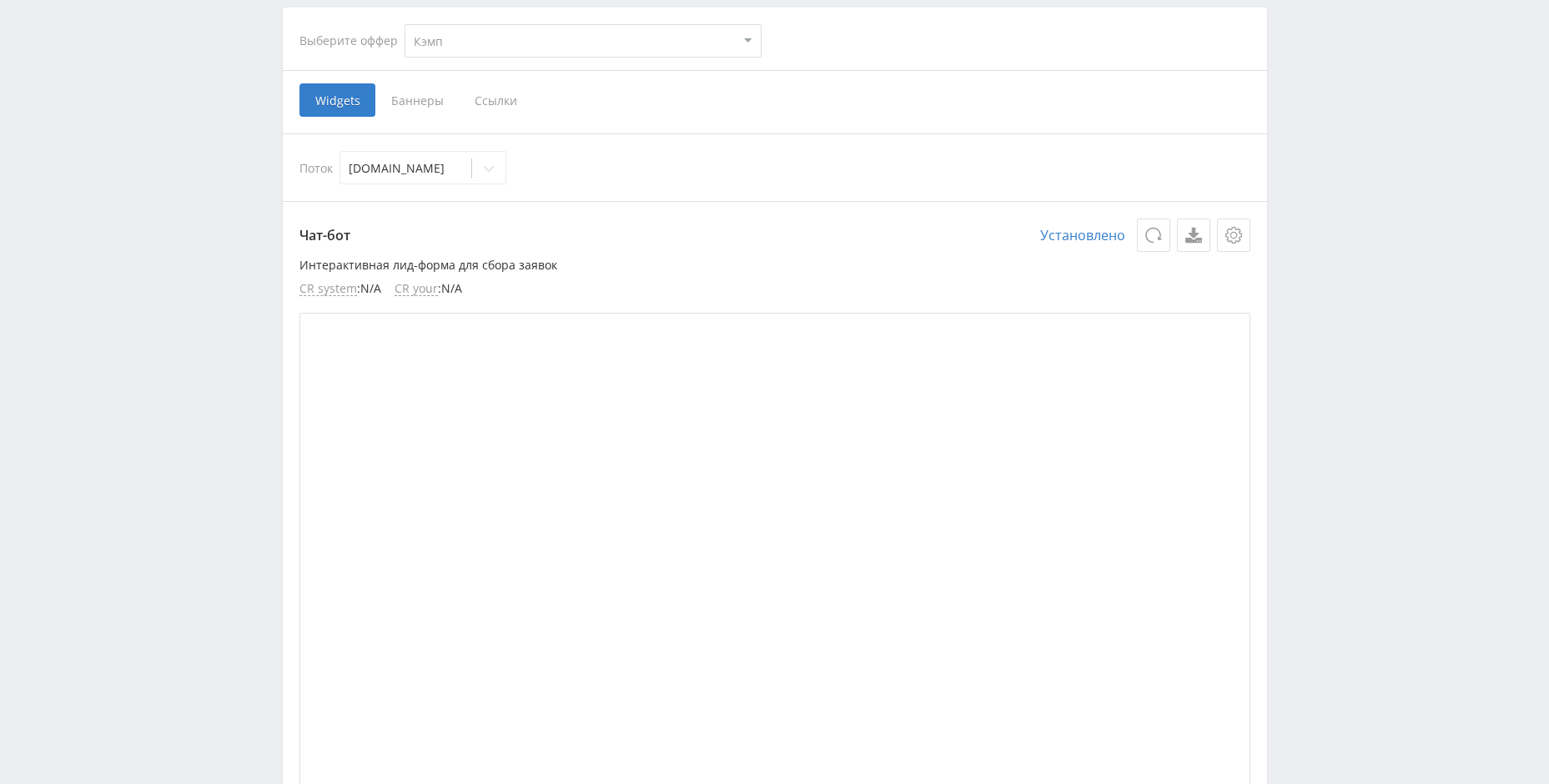
click at [497, 89] on span "Ссылки" at bounding box center [496, 100] width 74 height 33
click at [0, 0] on input "Ссылки" at bounding box center [0, 0] width 0 height 0
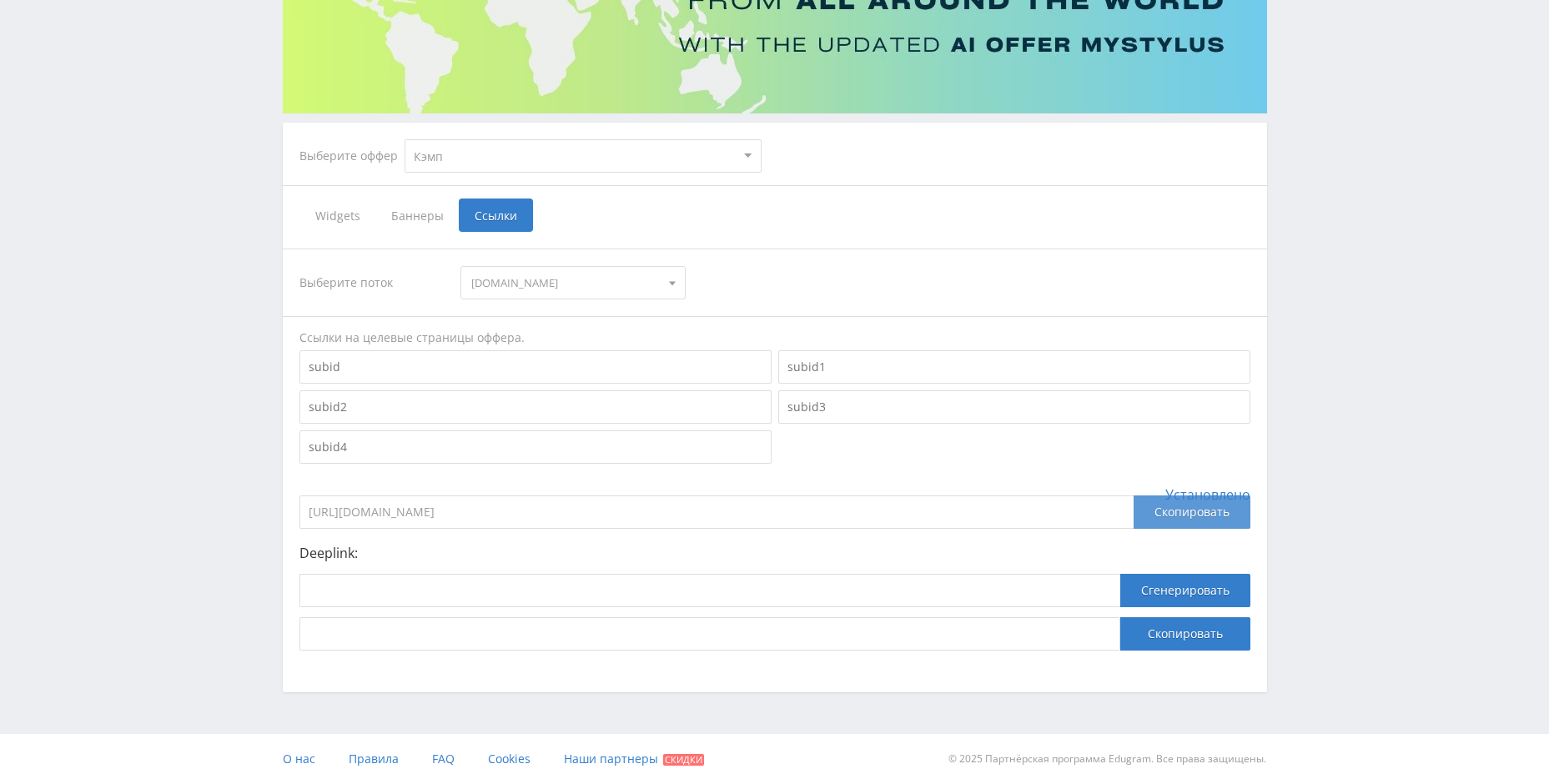
click at [1182, 508] on div "Скопировать" at bounding box center [1192, 512] width 117 height 33
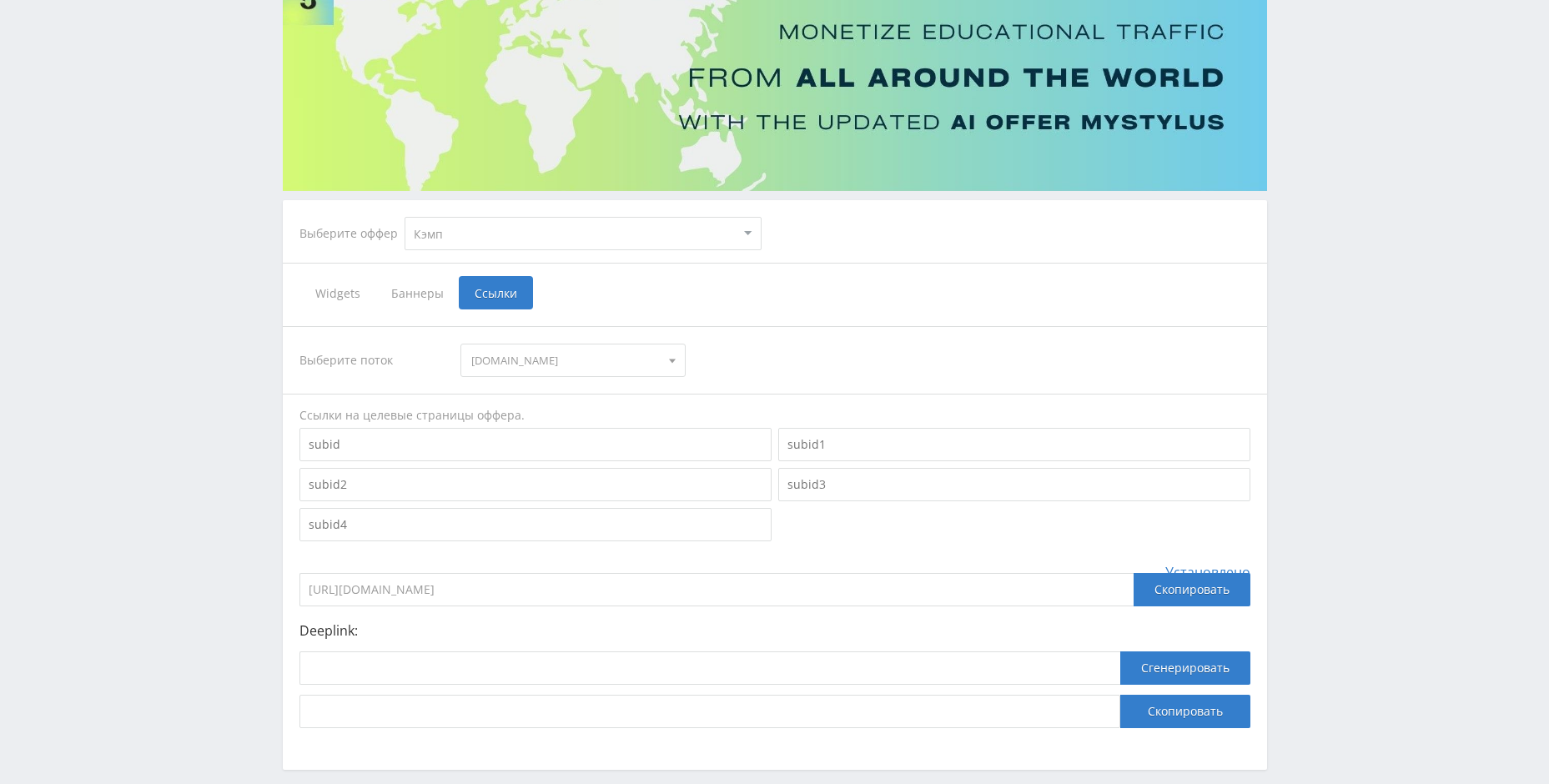
scroll to position [0, 0]
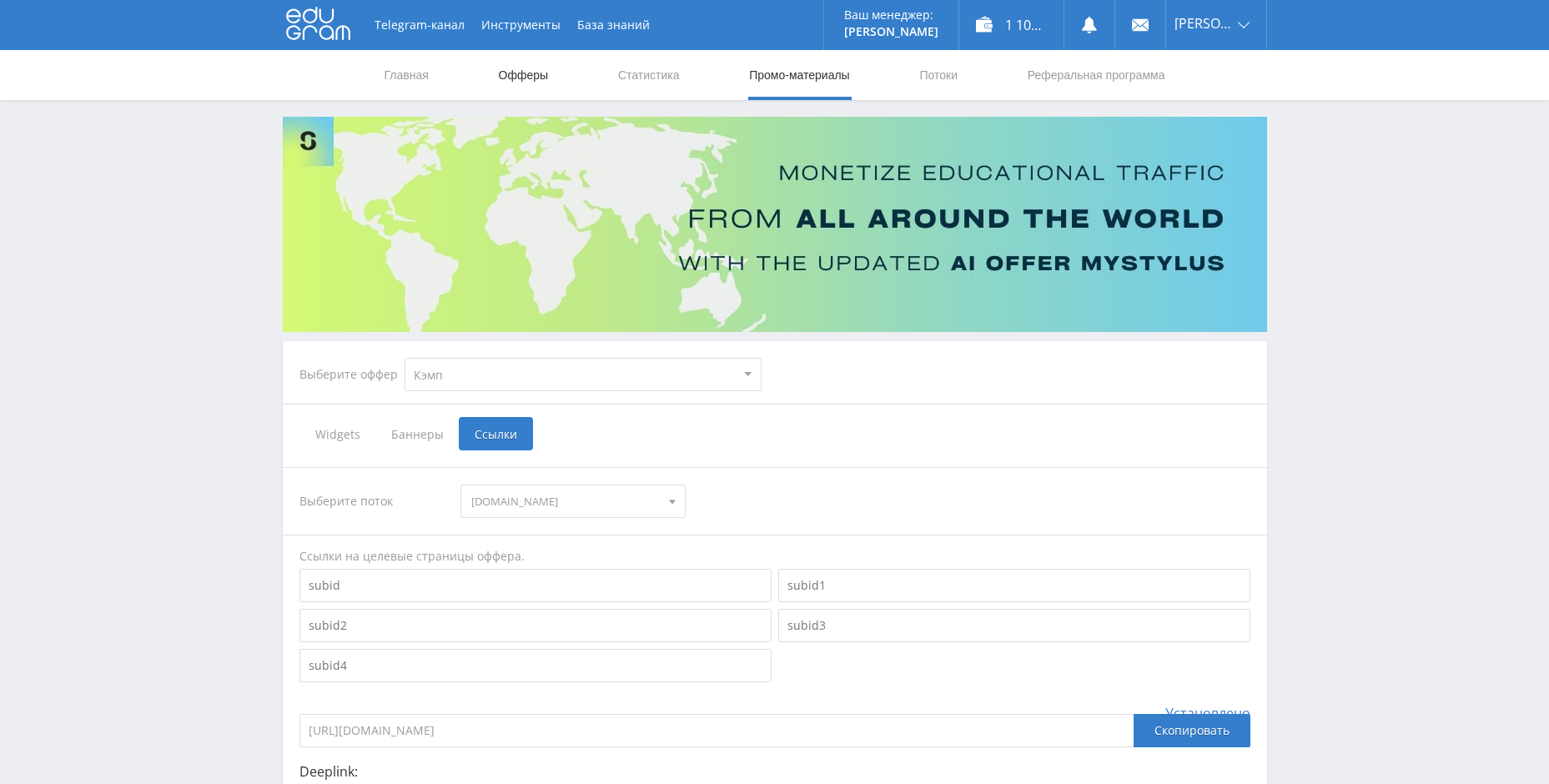
click at [508, 64] on link "Офферы" at bounding box center [524, 75] width 53 height 50
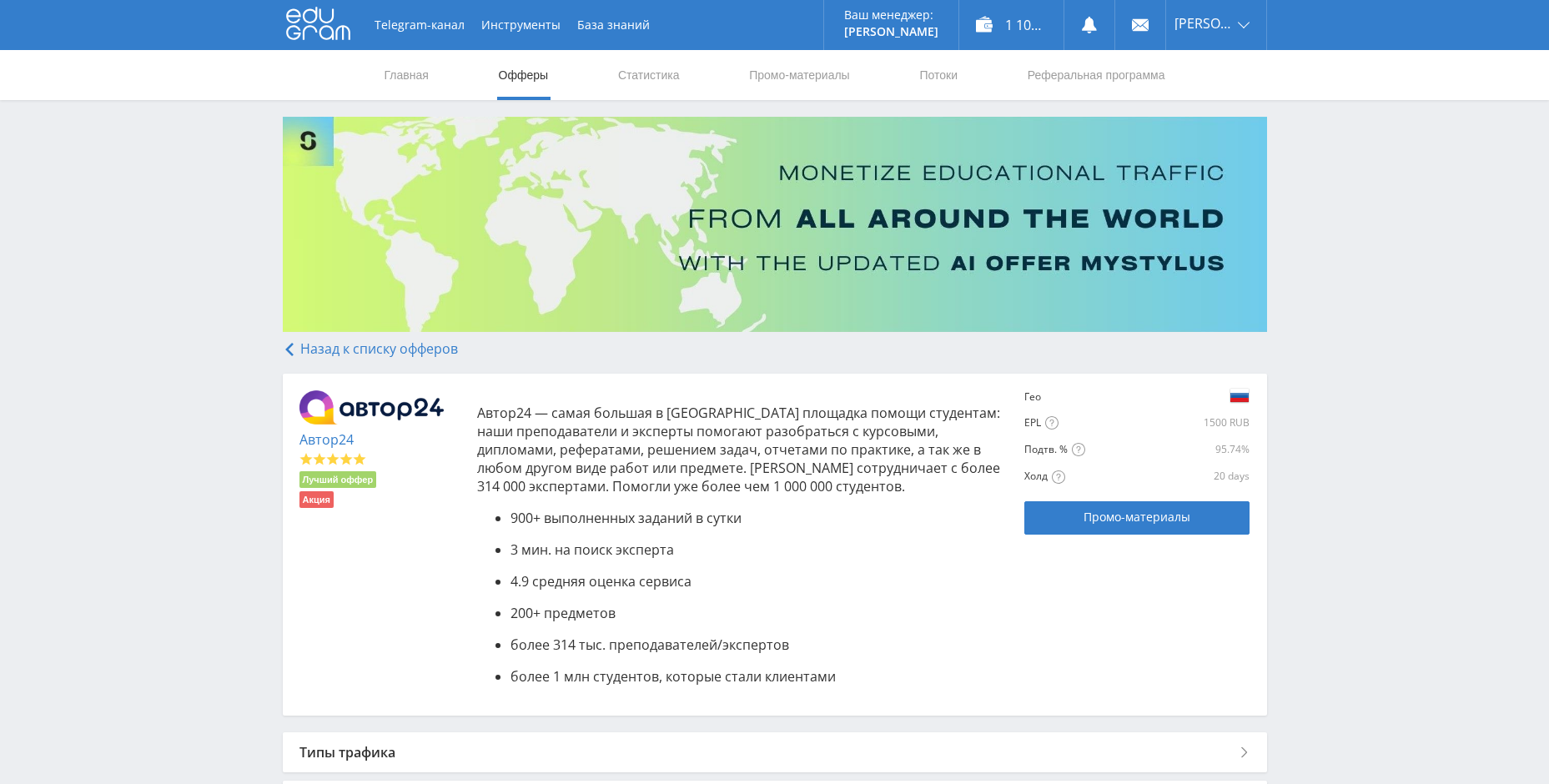
scroll to position [275, 0]
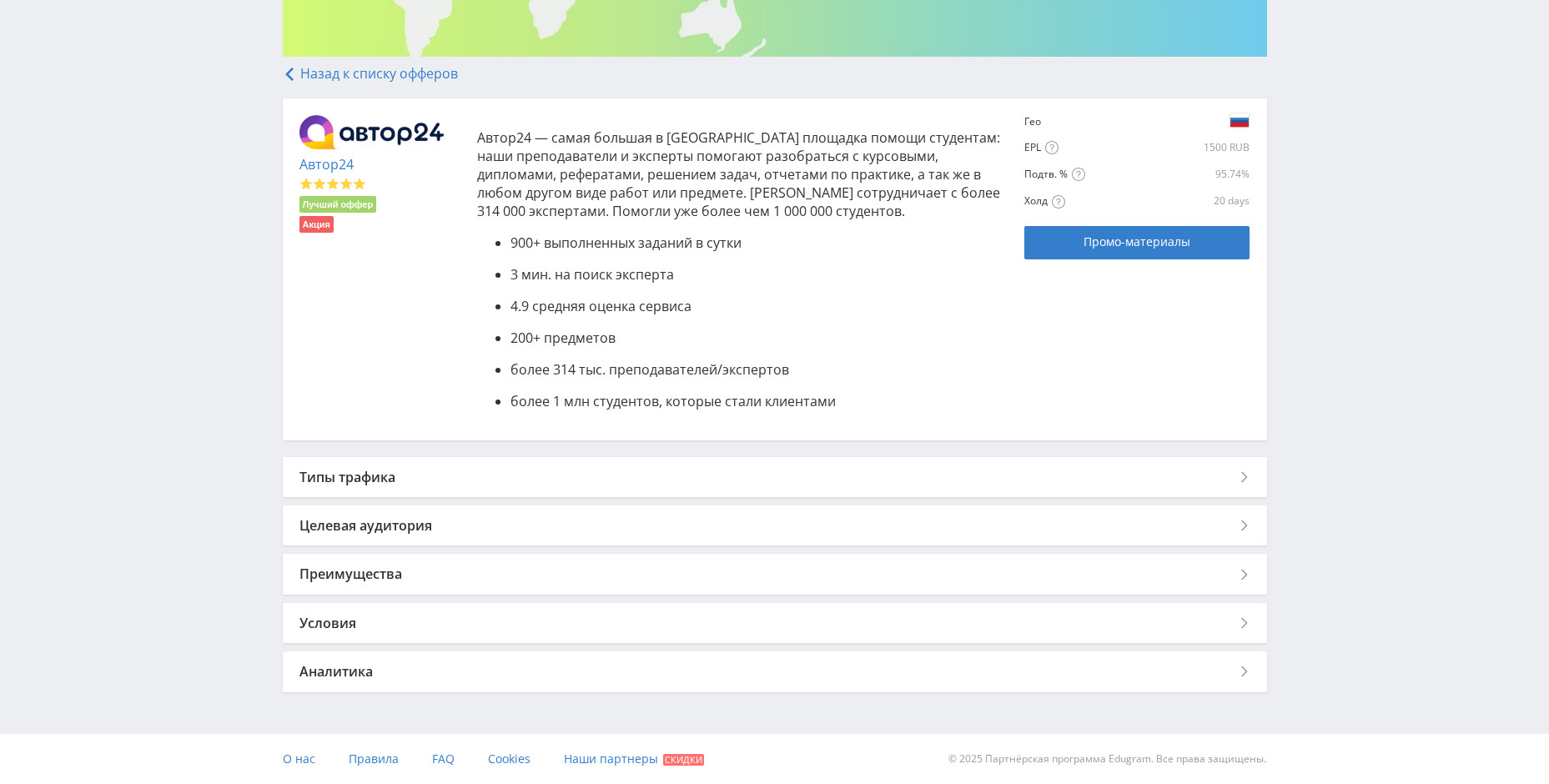
click at [359, 679] on div "Аналитика" at bounding box center [775, 671] width 985 height 40
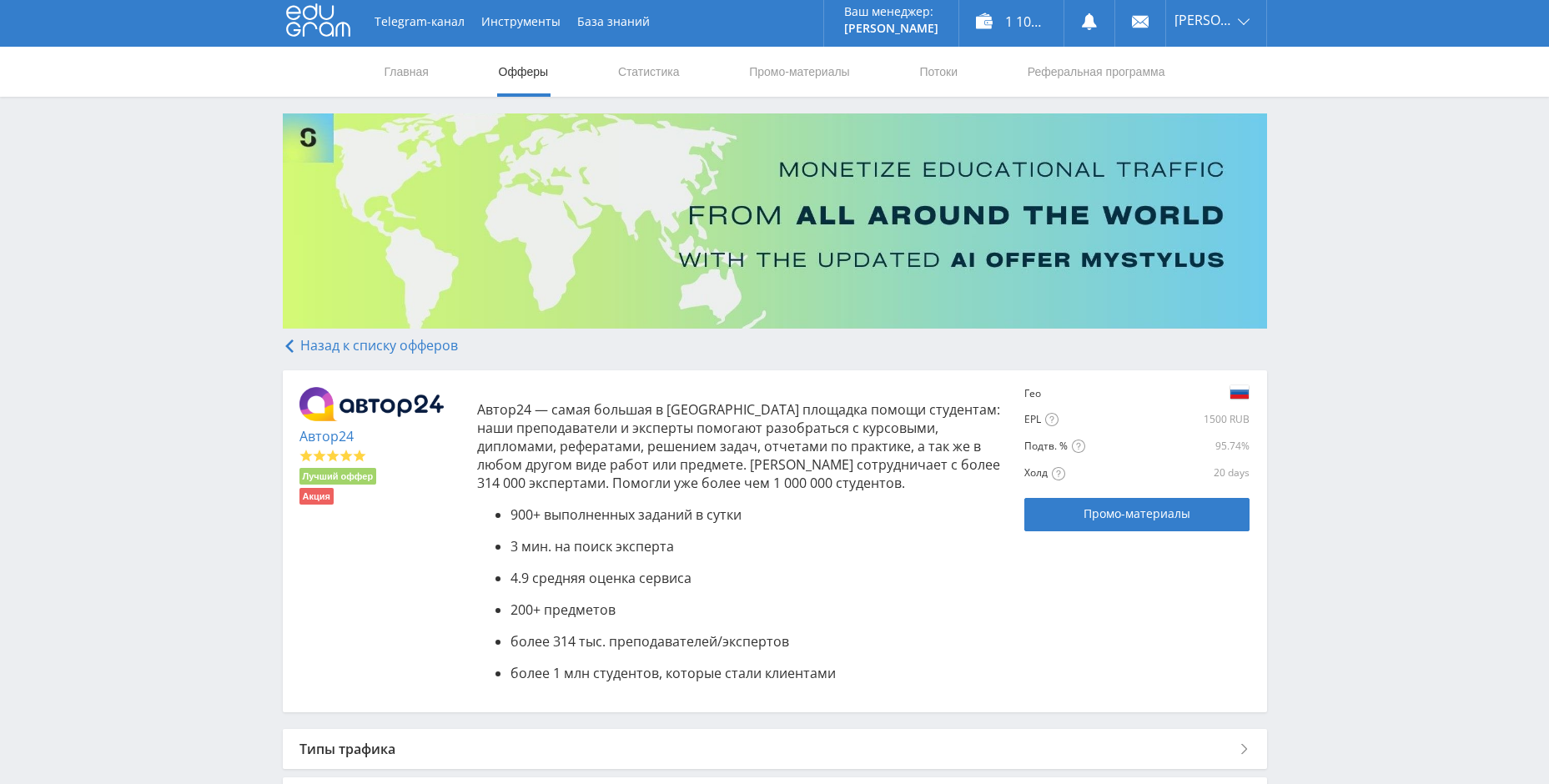
scroll to position [0, 0]
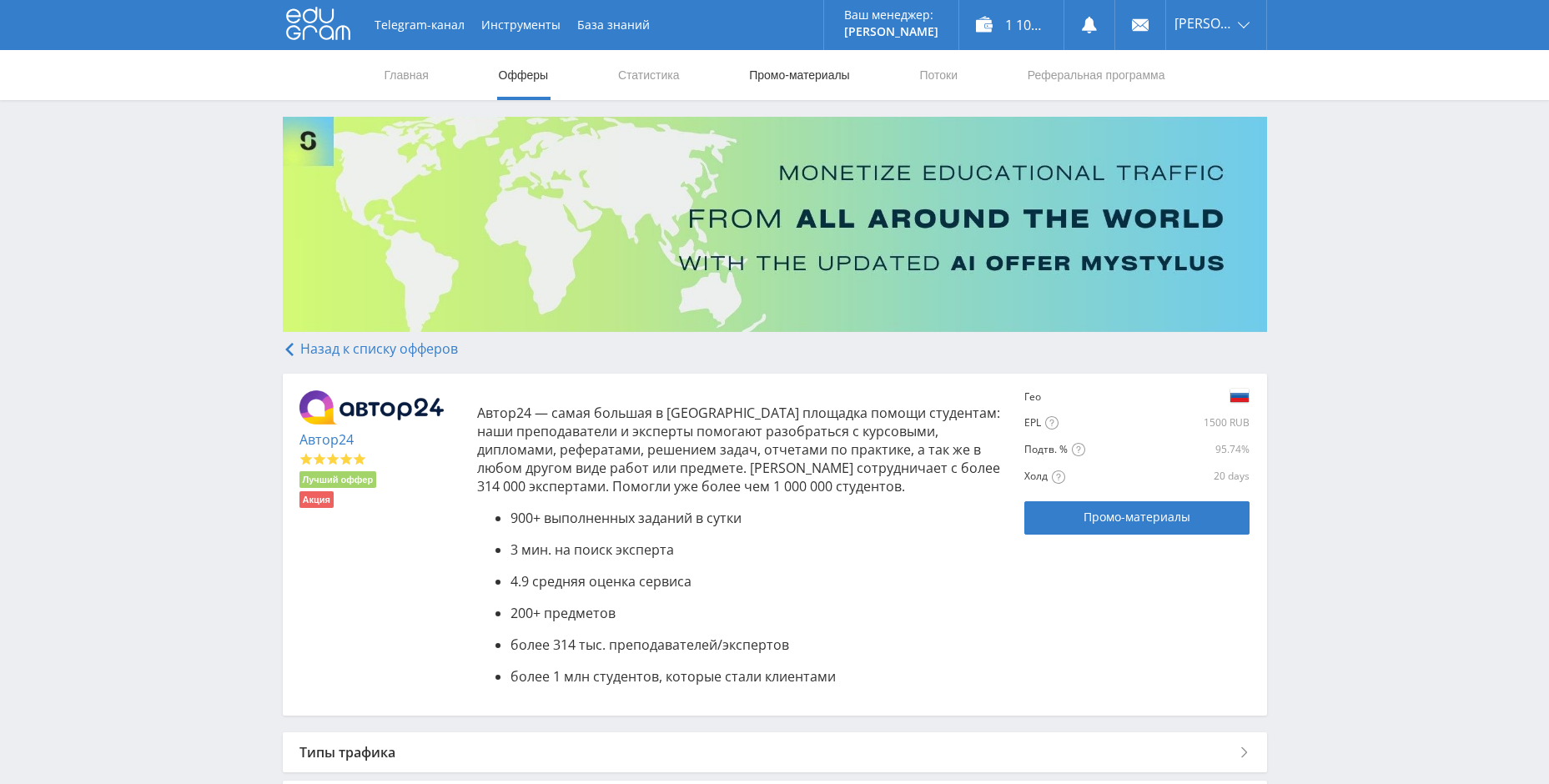
click at [825, 80] on link "Промо-материалы" at bounding box center [799, 75] width 104 height 50
select select "340"
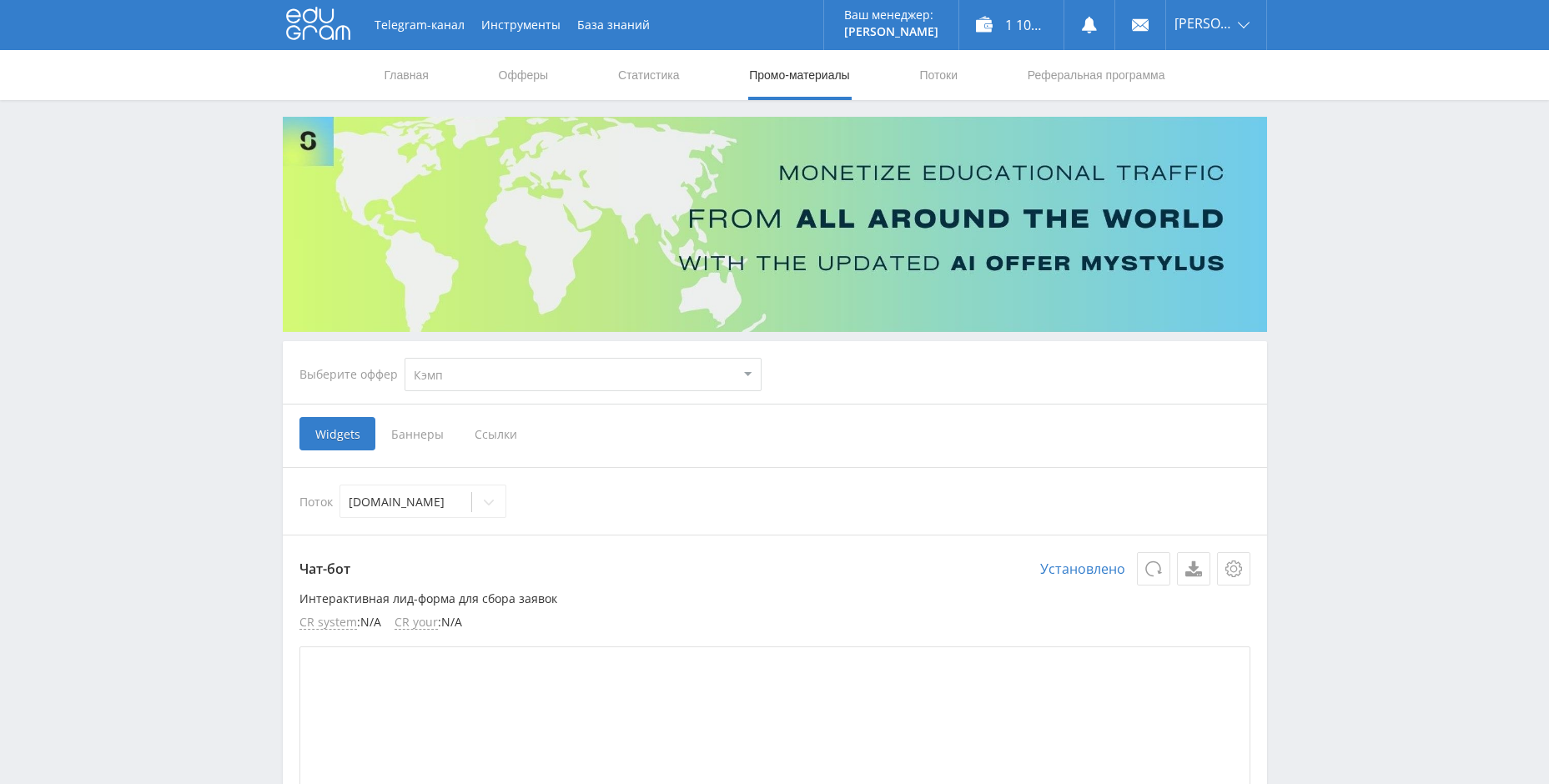
click at [509, 383] on select "MyStylus MyStylus - Revshare Кэмп Studybay Автор24 Studybay [GEOGRAPHIC_DATA] А…" at bounding box center [583, 374] width 357 height 33
select select "1"
click at [405, 358] on select "MyStylus MyStylus - Revshare Кэмп Studybay Автор24 Studybay [GEOGRAPHIC_DATA] А…" at bounding box center [583, 374] width 357 height 33
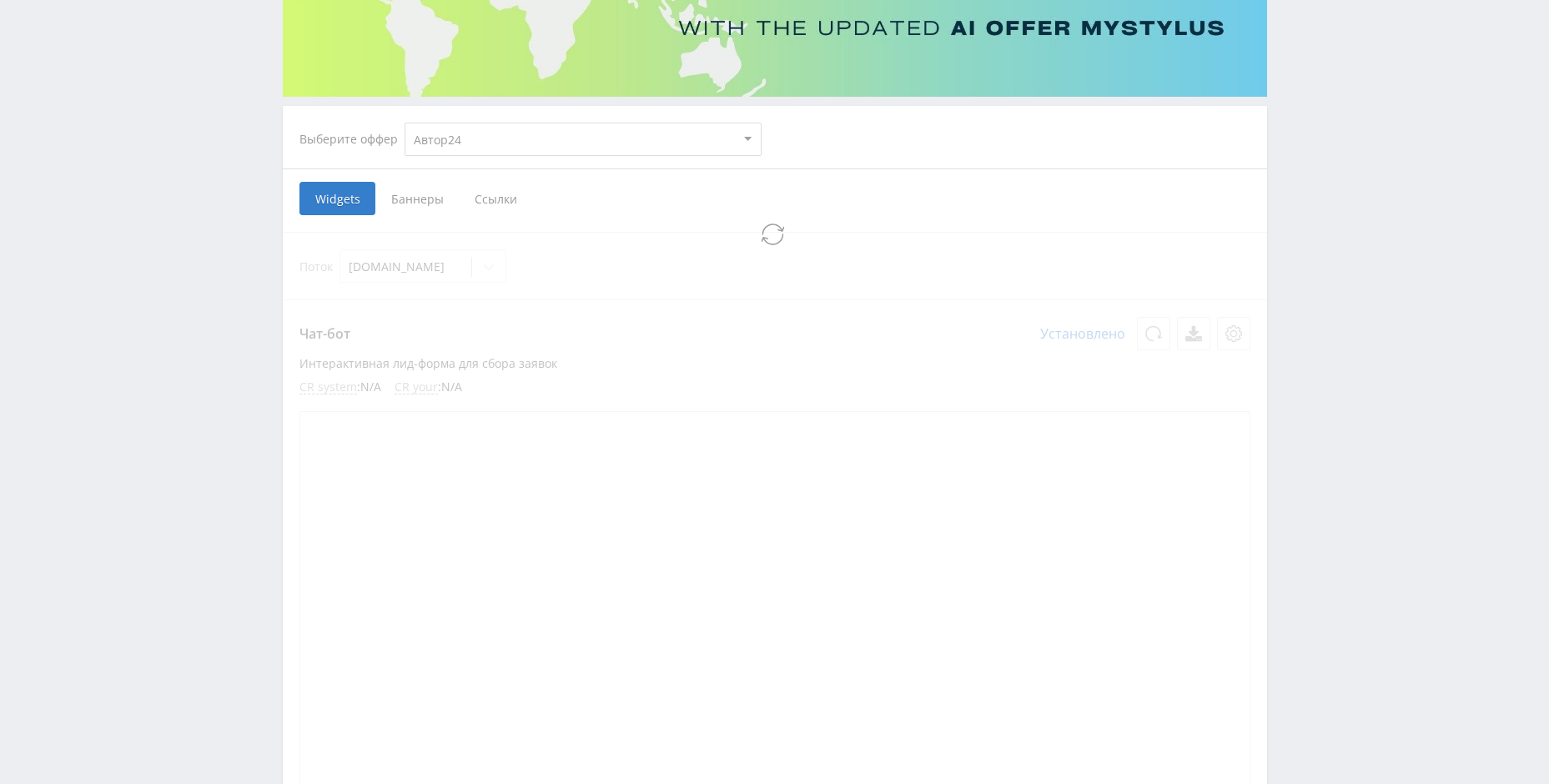
scroll to position [333, 0]
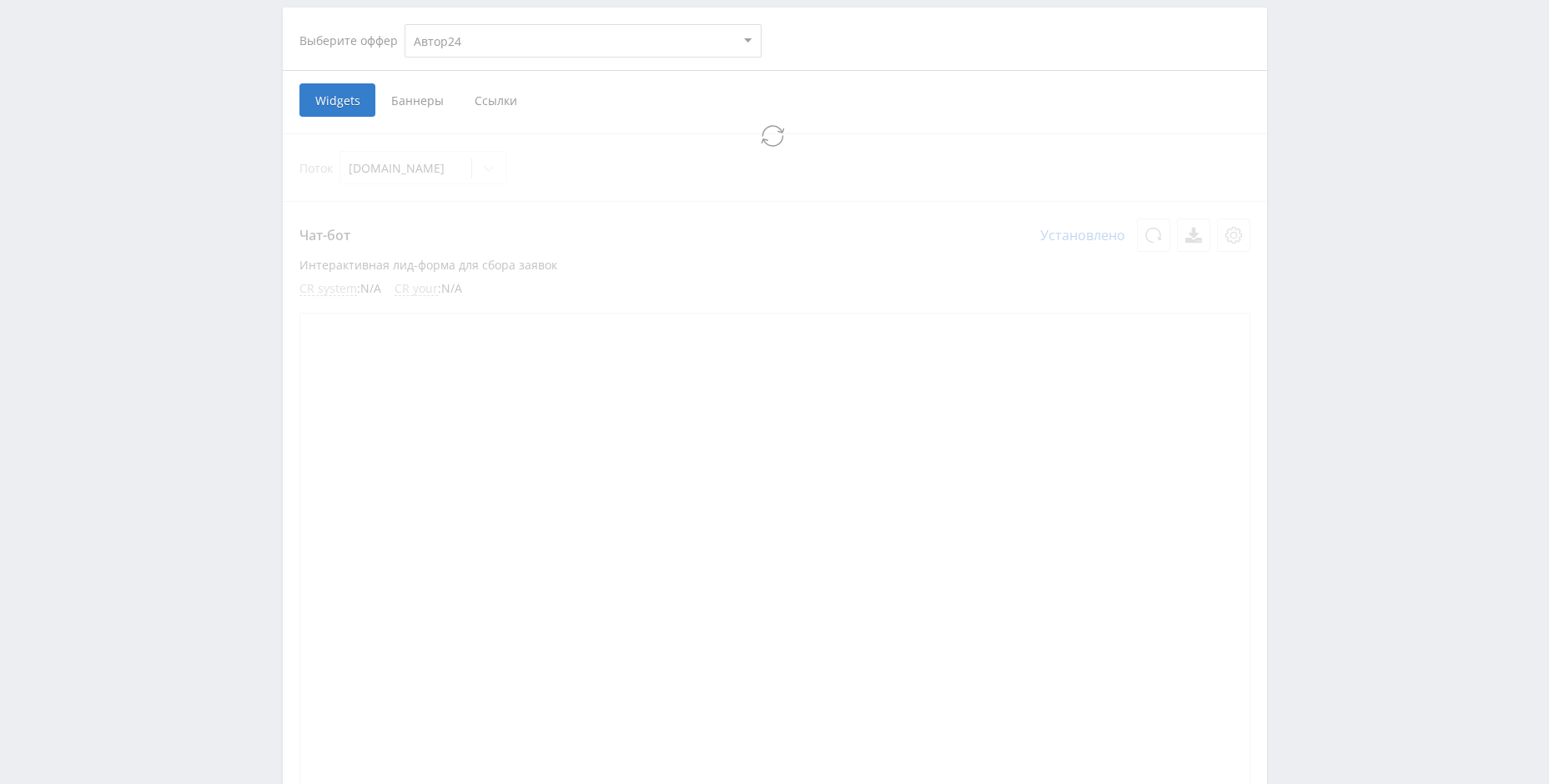
select select "1"
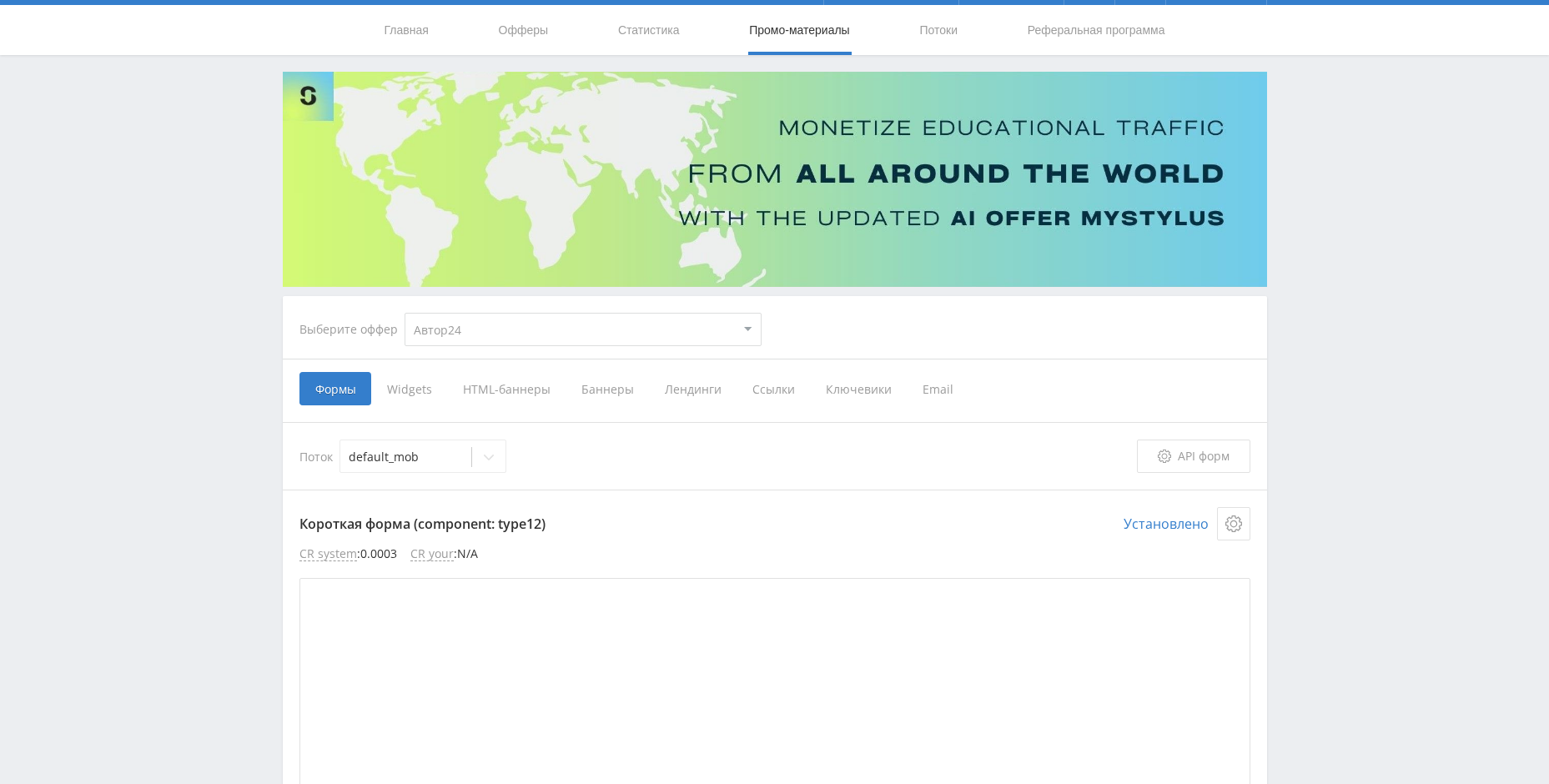
scroll to position [167, 0]
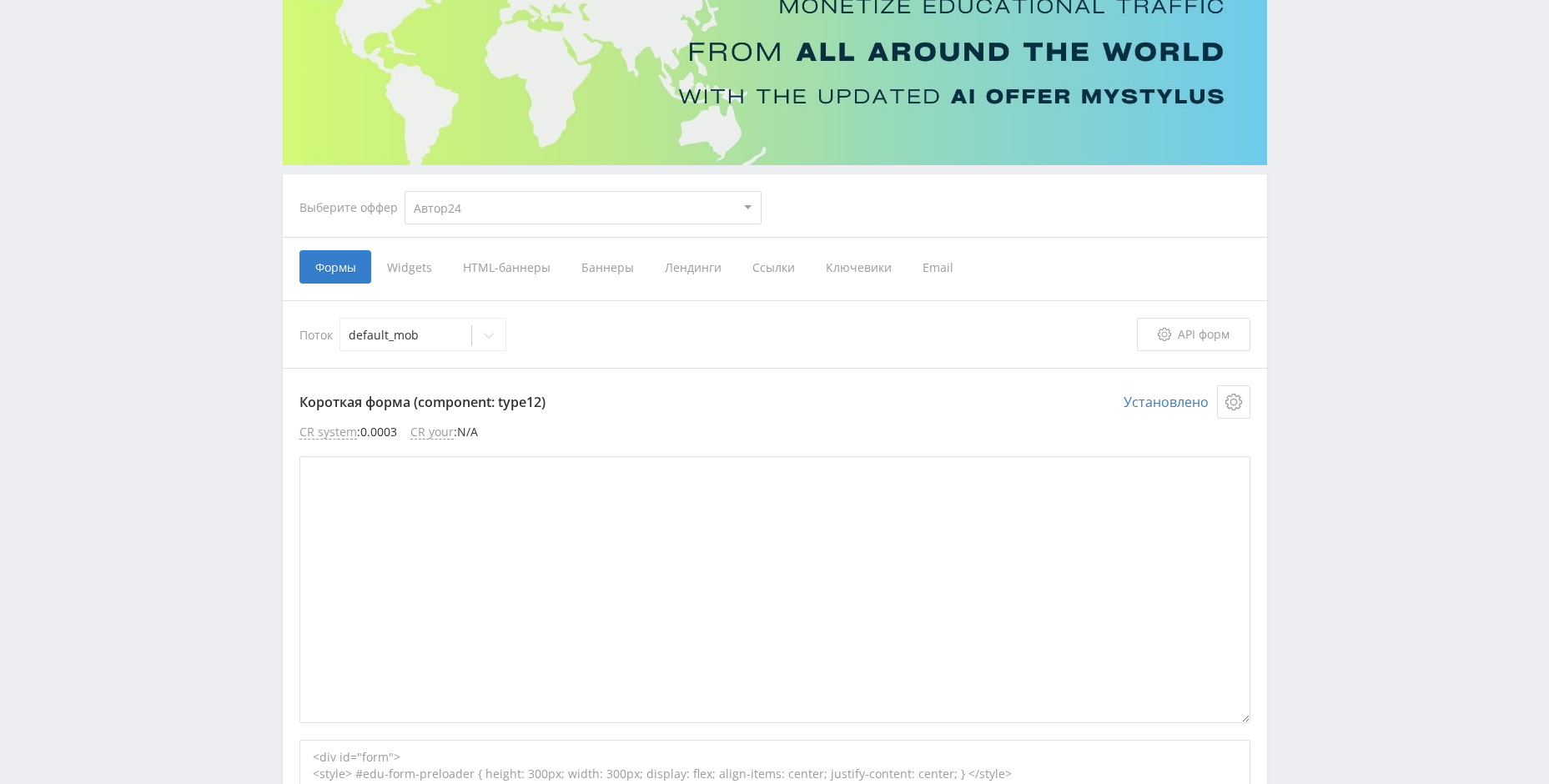
click at [775, 265] on span "Ссылки" at bounding box center [773, 267] width 73 height 33
click at [0, 0] on input "Ссылки" at bounding box center [0, 0] width 0 height 0
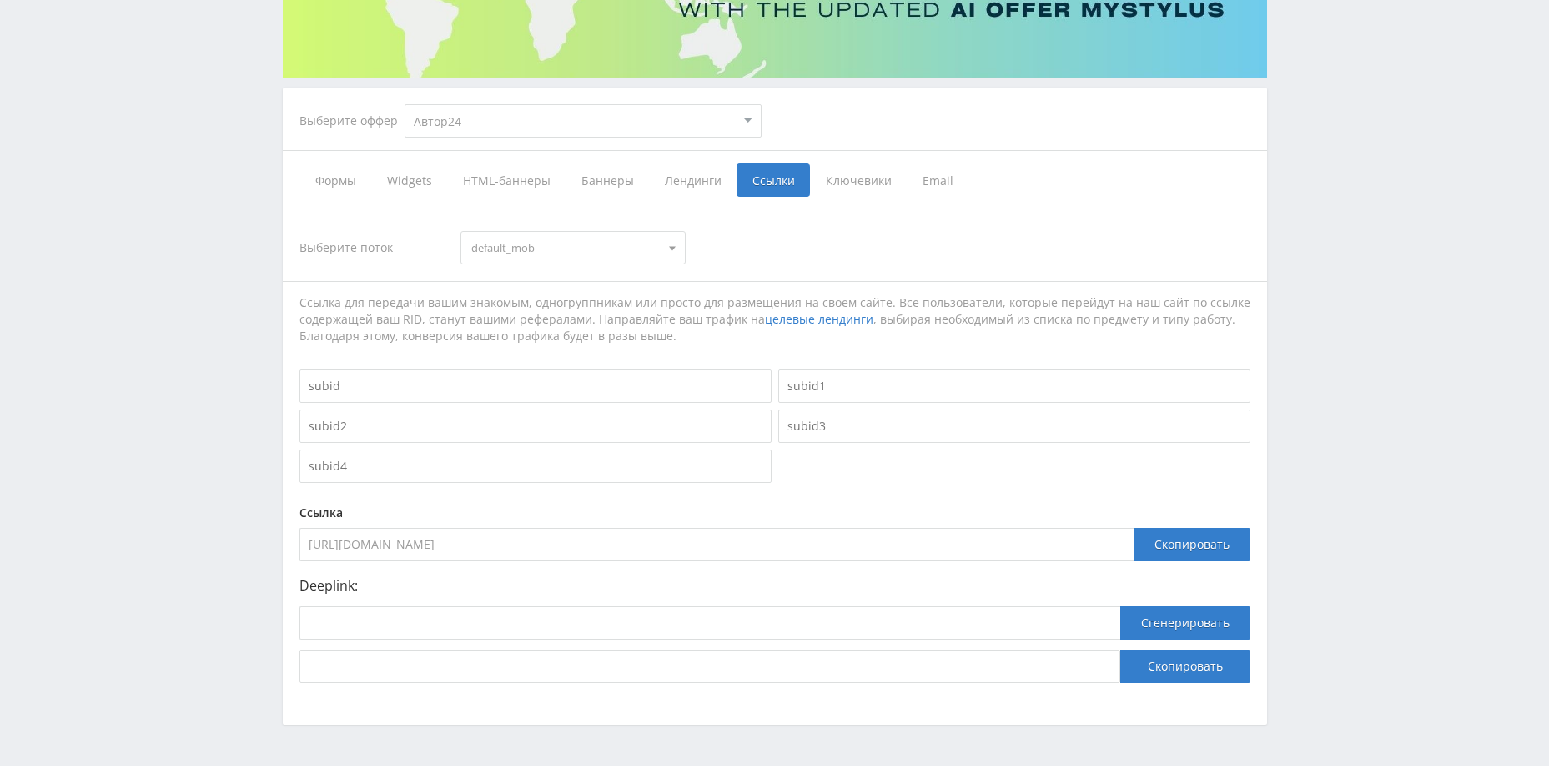
scroll to position [286, 0]
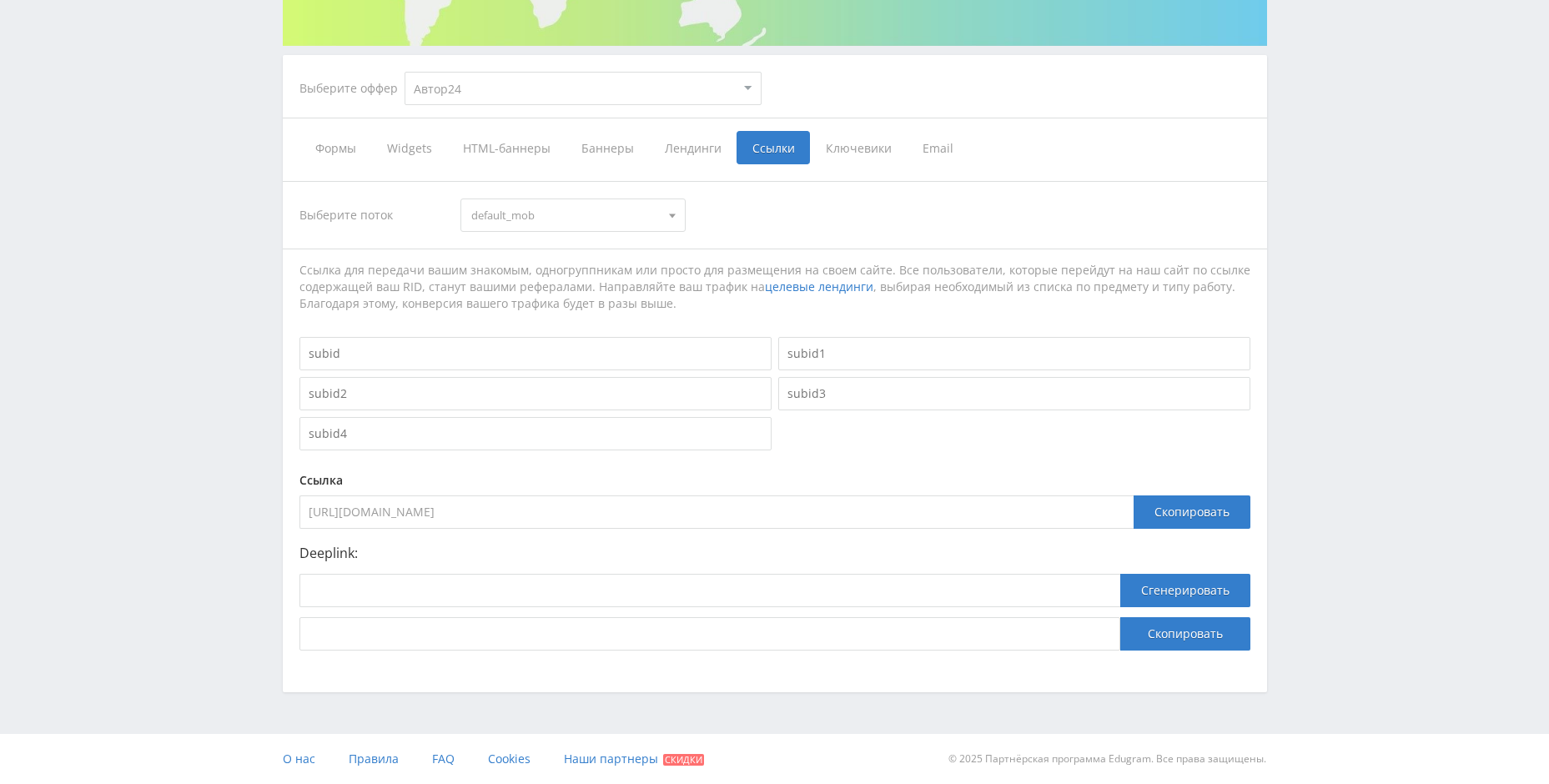
click at [389, 340] on input at bounding box center [535, 353] width 472 height 33
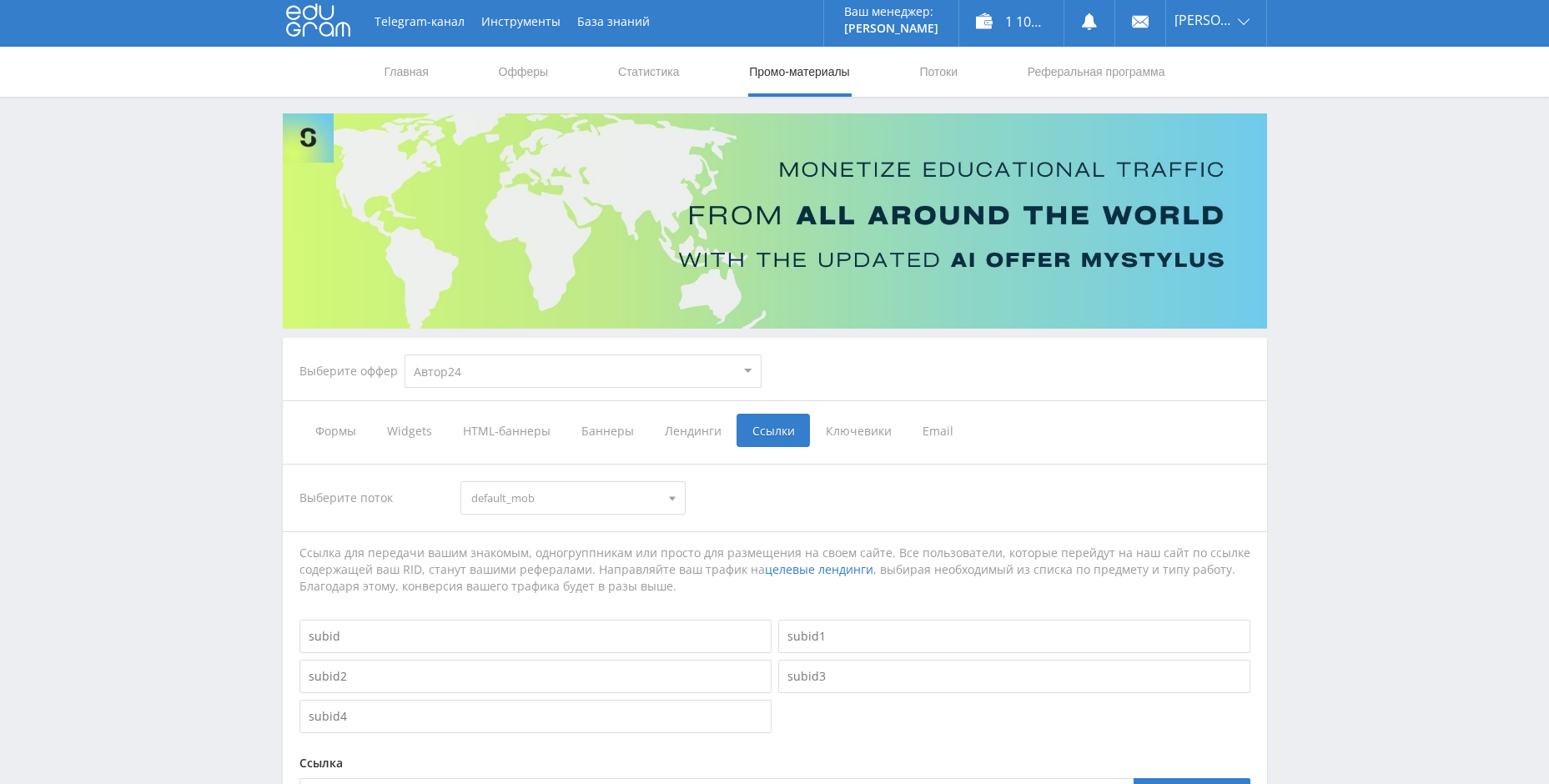
scroll to position [0, 0]
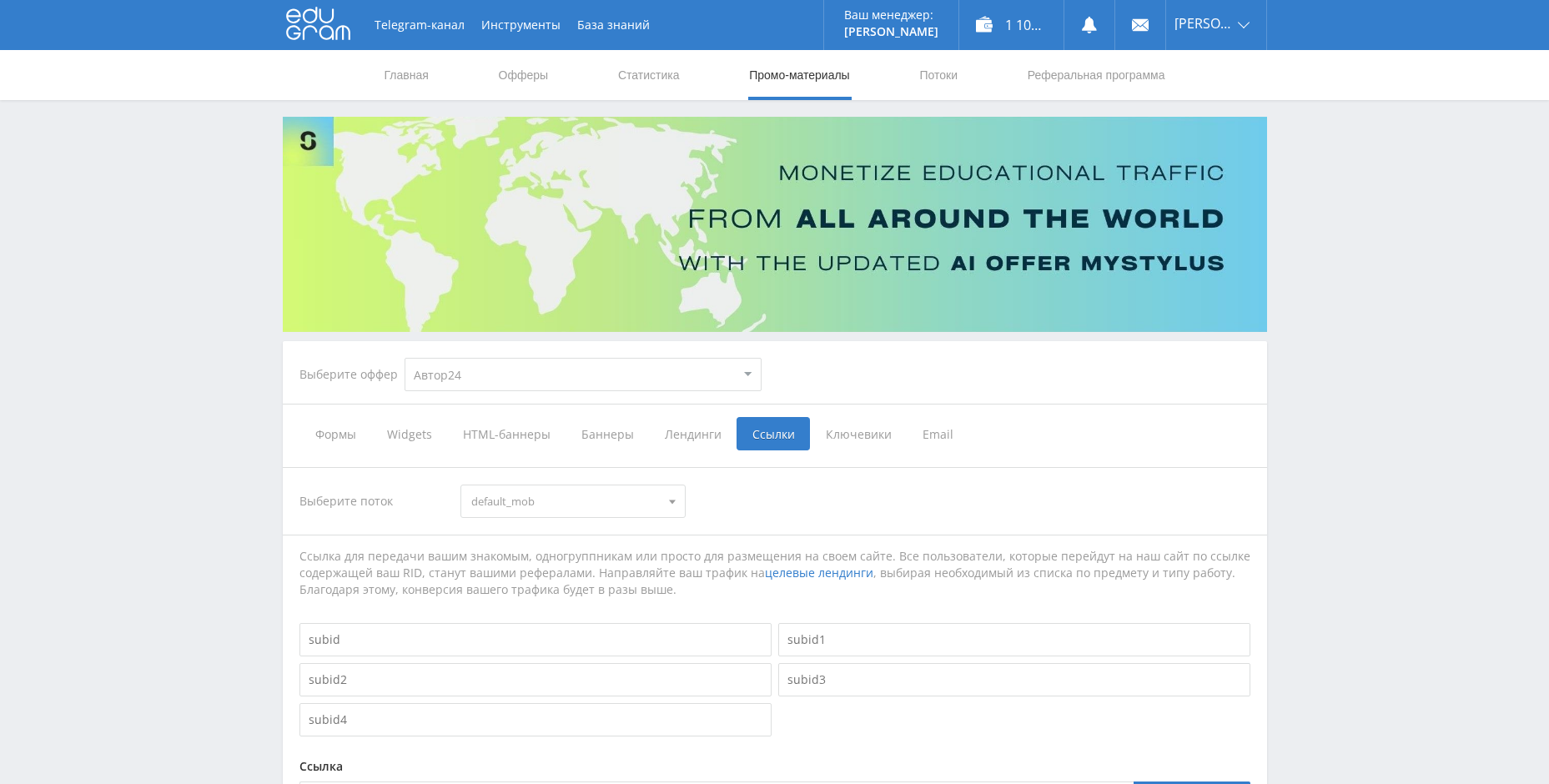
click at [566, 507] on span "default_mob" at bounding box center [565, 500] width 189 height 31
click at [540, 384] on select "MyStylus MyStylus - Revshare Кэмп Studybay Автор24 Studybay Brazil Автор24 - Мо…" at bounding box center [583, 374] width 357 height 33
click at [405, 358] on select "MyStylus MyStylus - Revshare Кэмп Studybay Автор24 Studybay Brazil Автор24 - Мо…" at bounding box center [583, 374] width 357 height 33
click at [490, 491] on span "default_mob" at bounding box center [565, 500] width 189 height 31
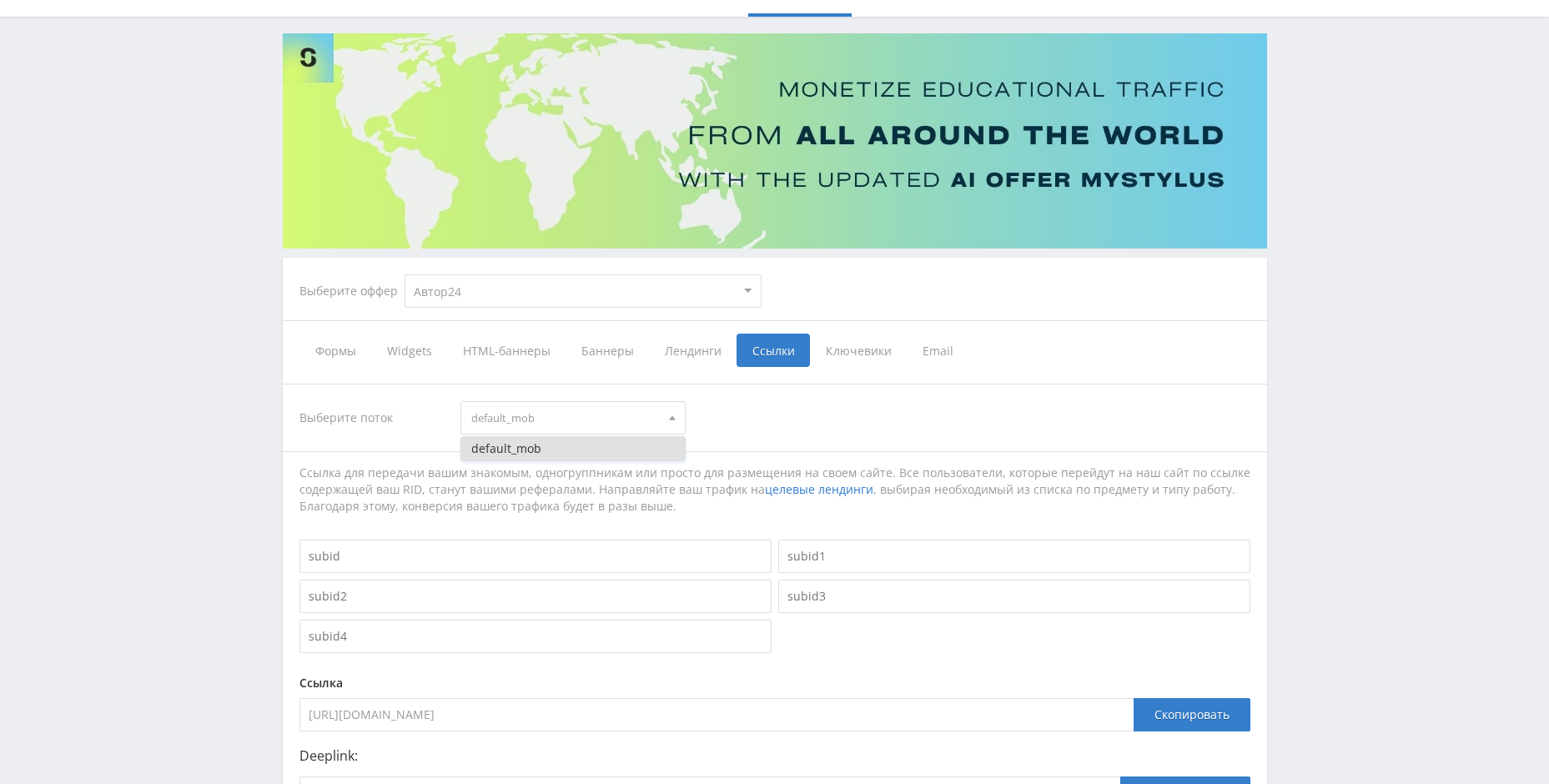
click at [207, 343] on div "Telegram-канал Инструменты База знаний Ваш менеджер: Alex Alex Online @edugram_…" at bounding box center [774, 451] width 1549 height 1070
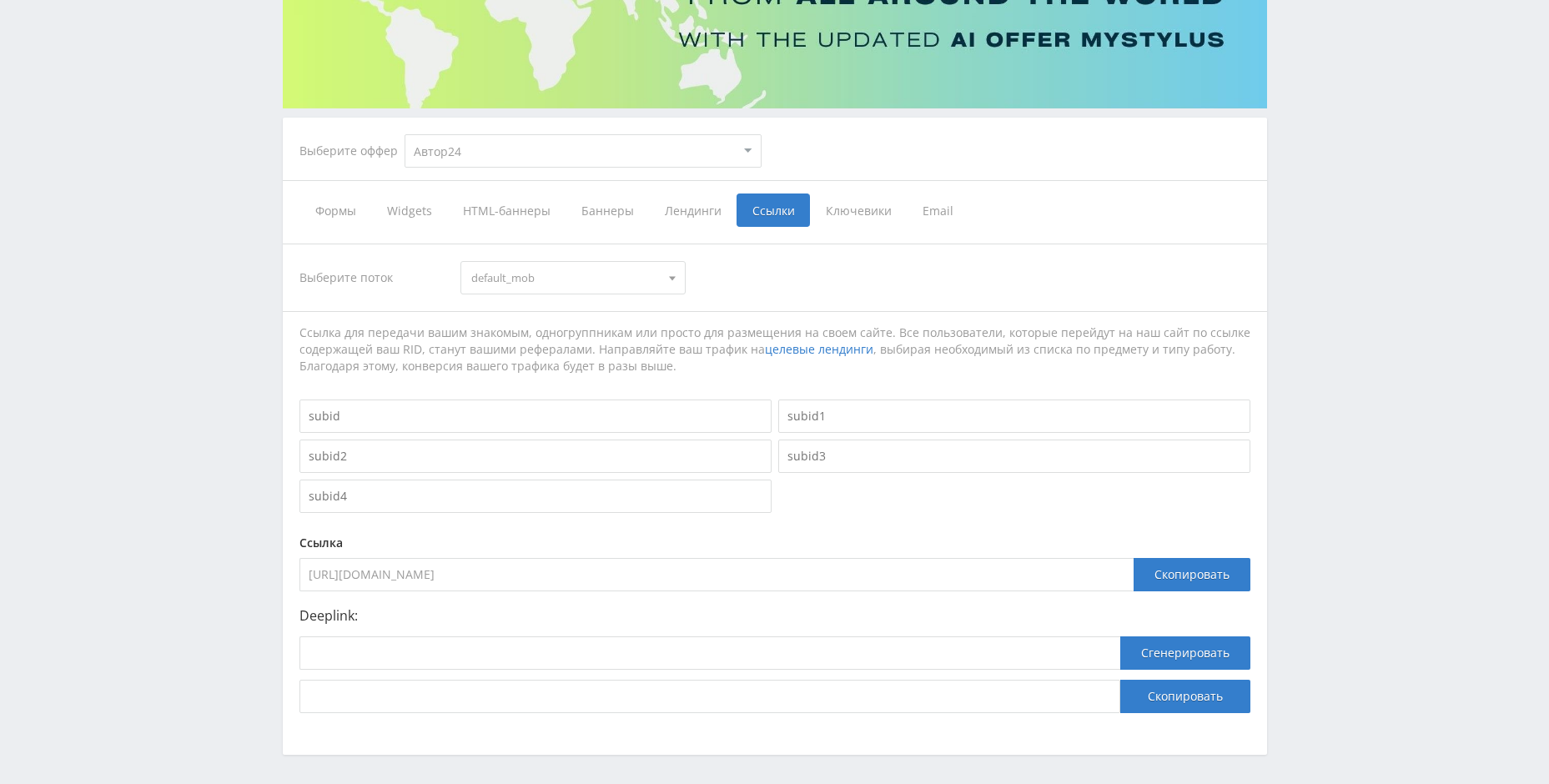
scroll to position [251, 0]
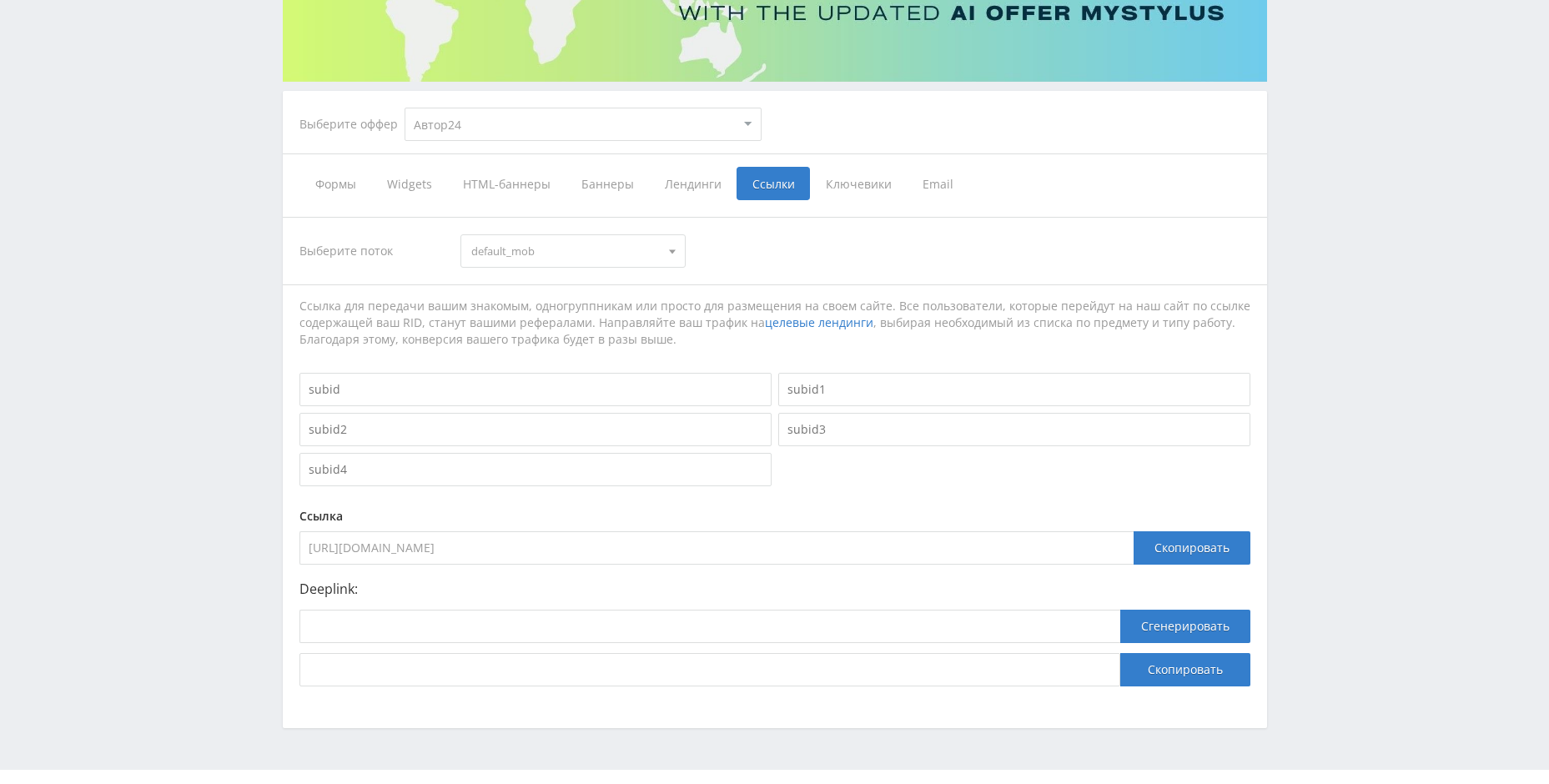
click at [690, 174] on span "Лендинги" at bounding box center [692, 183] width 87 height 33
click at [0, 0] on input "Лендинги" at bounding box center [0, 0] width 0 height 0
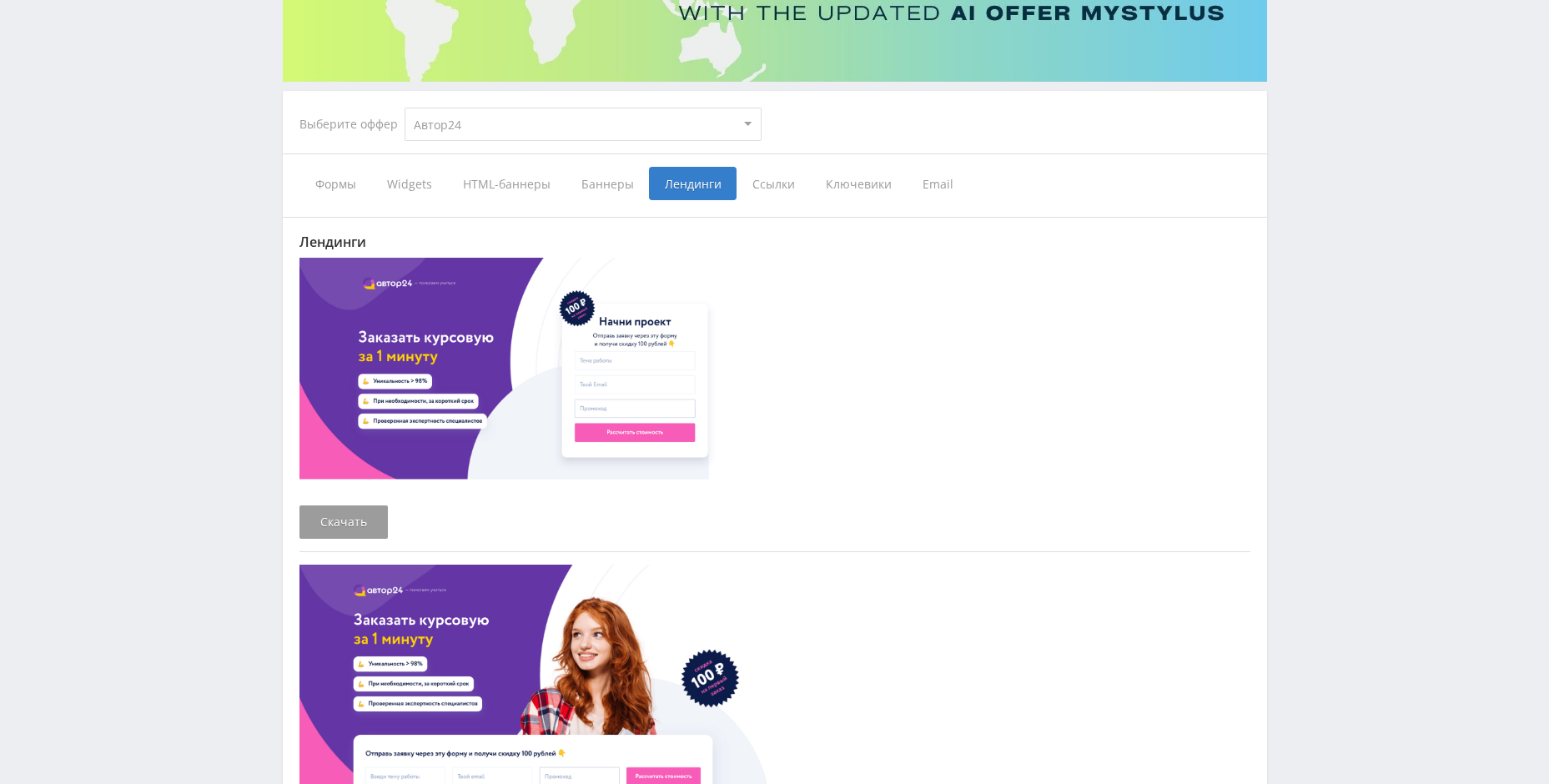
click at [765, 196] on span "Ссылки" at bounding box center [773, 183] width 73 height 33
click at [0, 0] on input "Ссылки" at bounding box center [0, 0] width 0 height 0
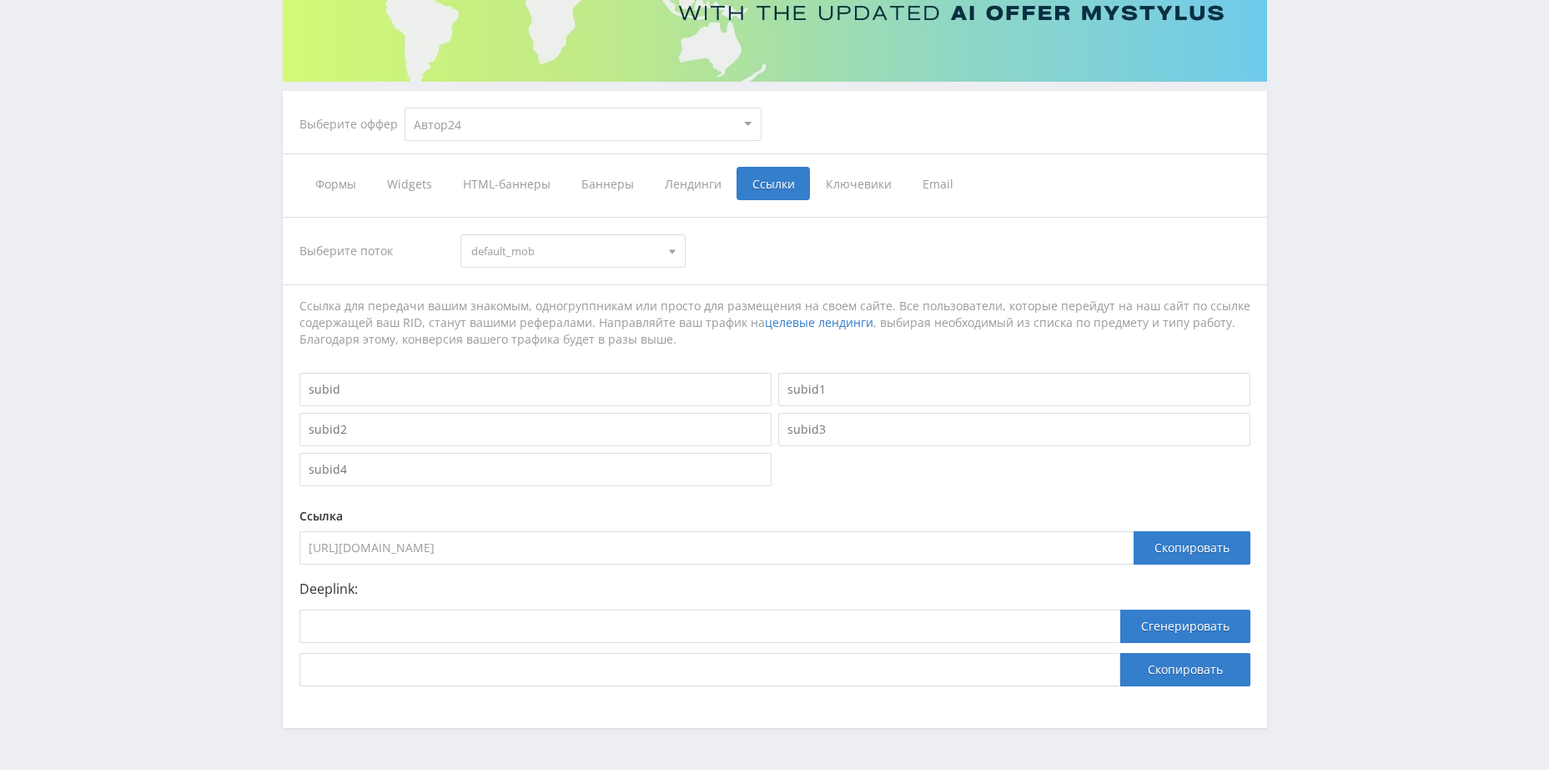
click at [642, 264] on span "default_mob" at bounding box center [565, 251] width 189 height 31
click at [652, 258] on span "default_mob" at bounding box center [565, 251] width 189 height 31
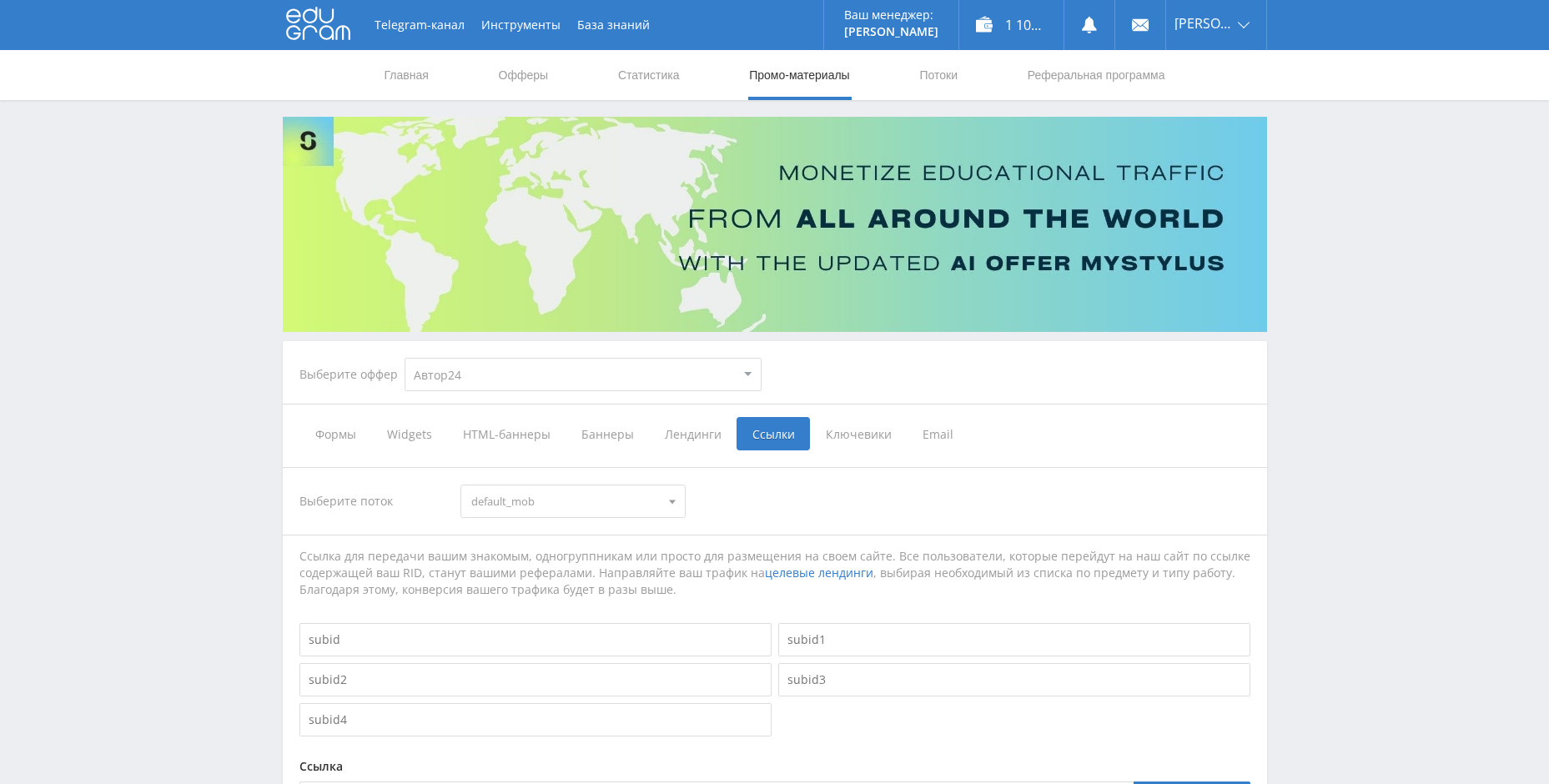
drag, startPoint x: 925, startPoint y: 65, endPoint x: 916, endPoint y: 63, distance: 9.2
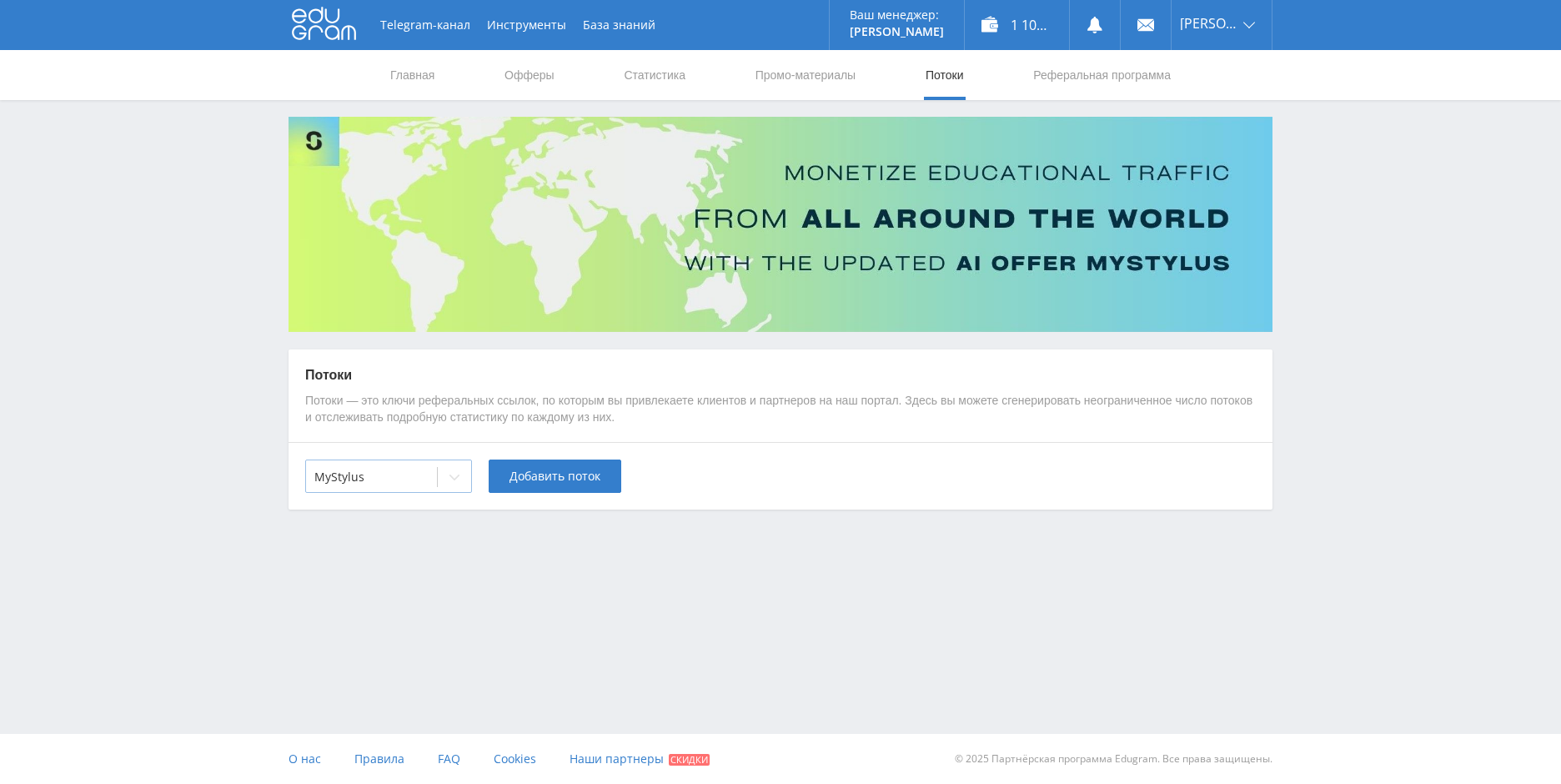
click at [415, 489] on div "MyStylus" at bounding box center [371, 476] width 131 height 24
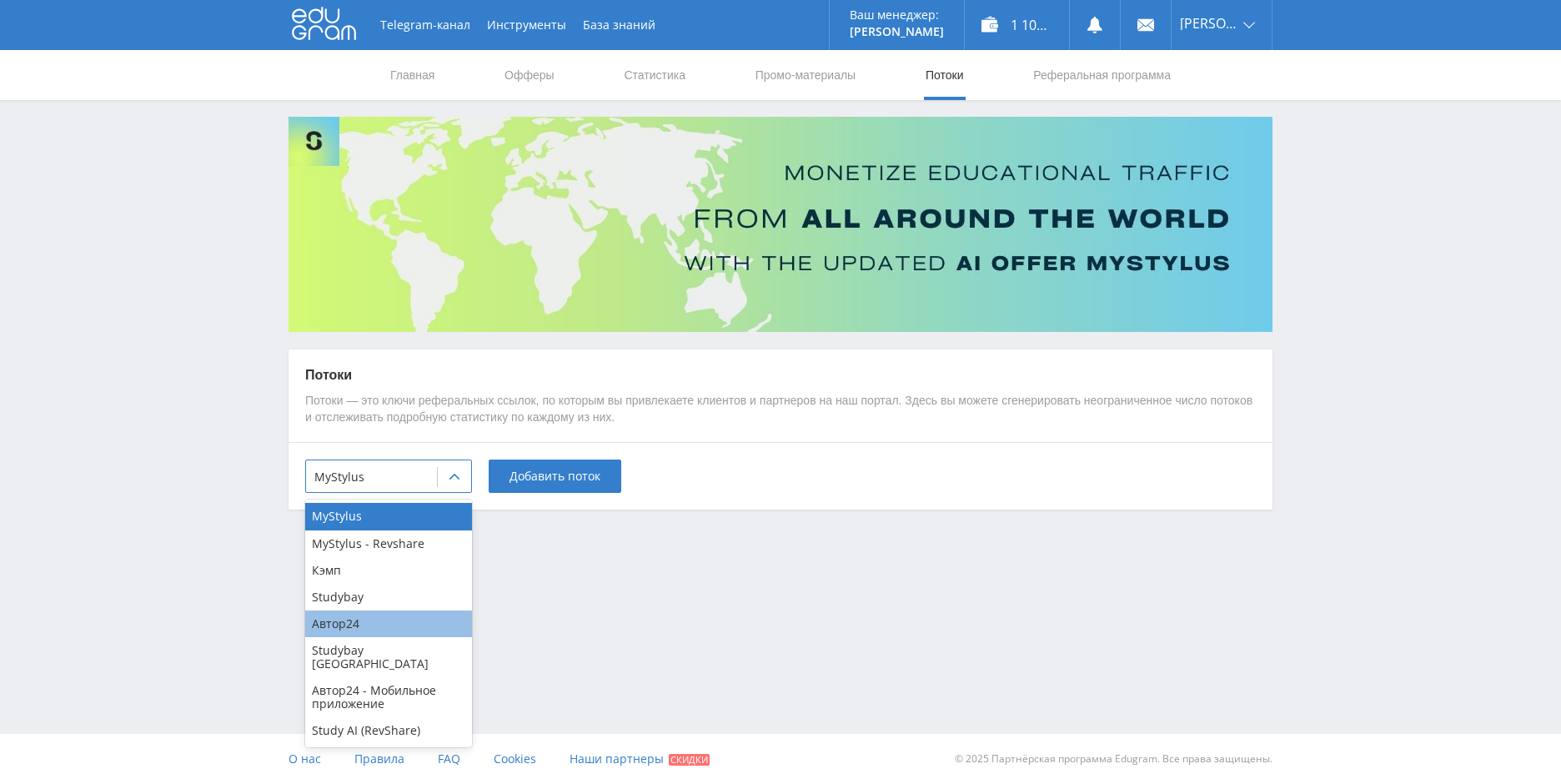
click at [368, 631] on div "Автор24" at bounding box center [389, 624] width 167 height 27
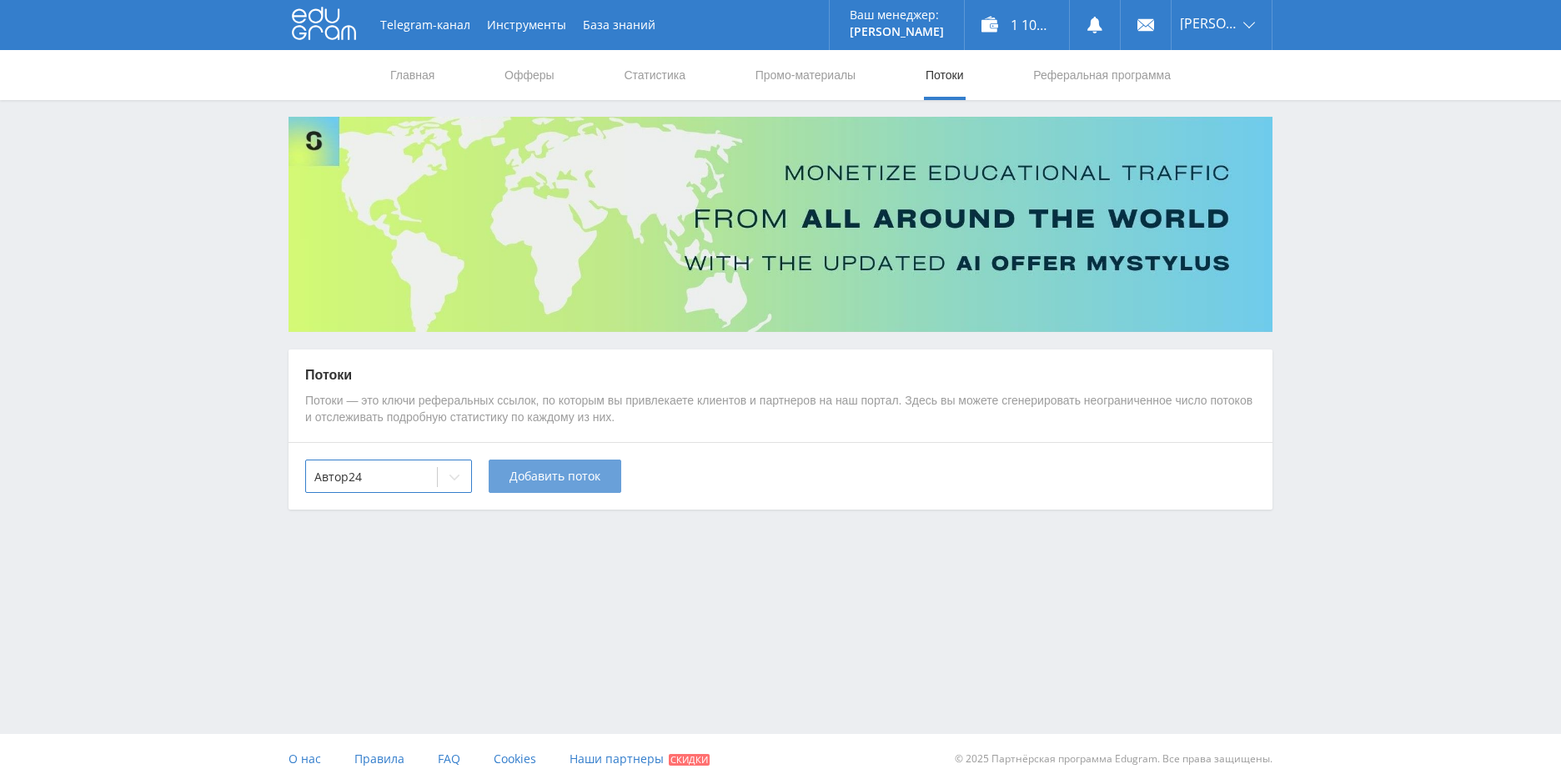
click at [550, 463] on button "Добавить поток" at bounding box center [555, 476] width 133 height 33
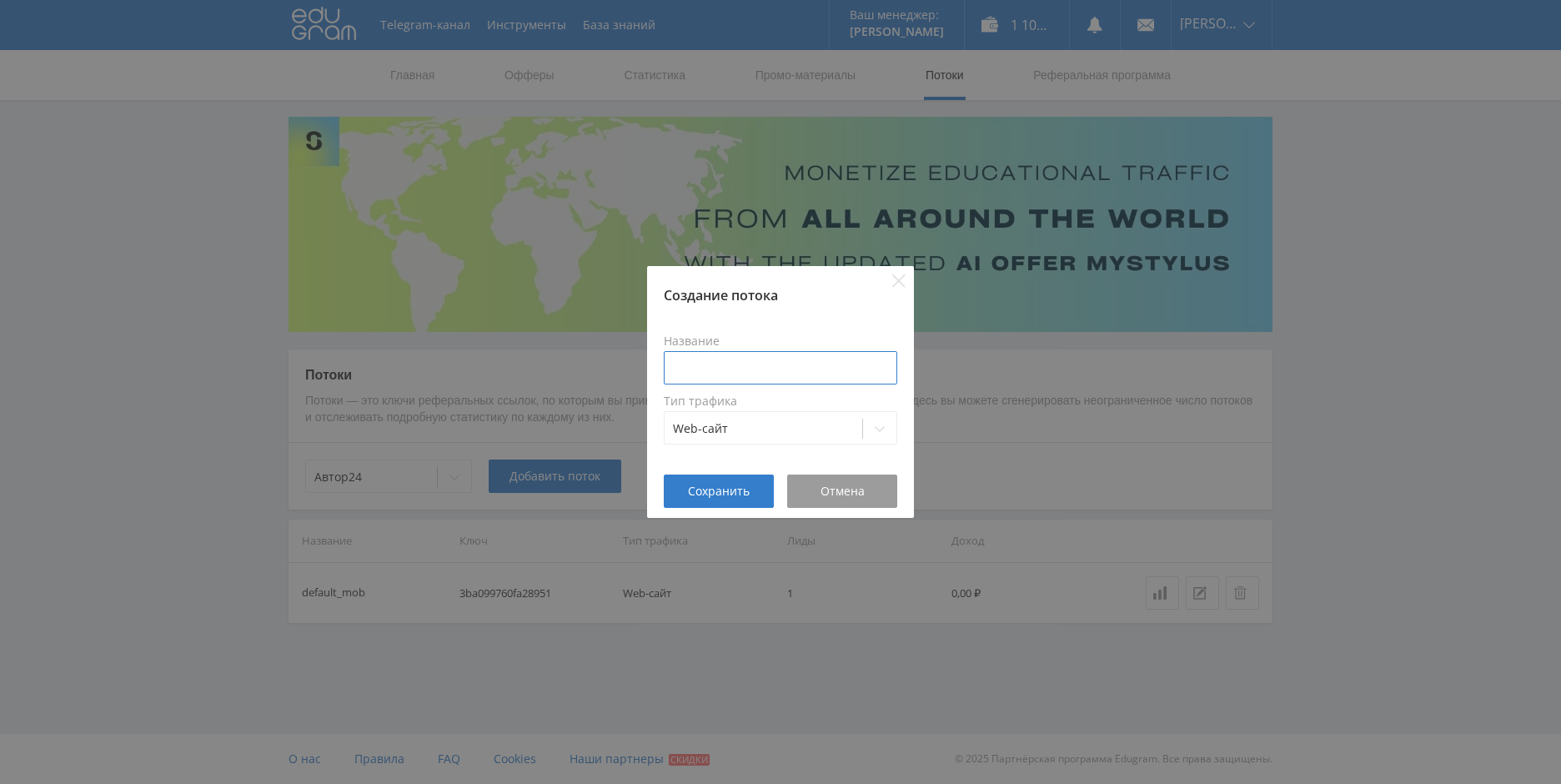
click at [720, 358] on input at bounding box center [780, 367] width 234 height 33
click at [847, 494] on span "Отмена" at bounding box center [842, 491] width 45 height 13
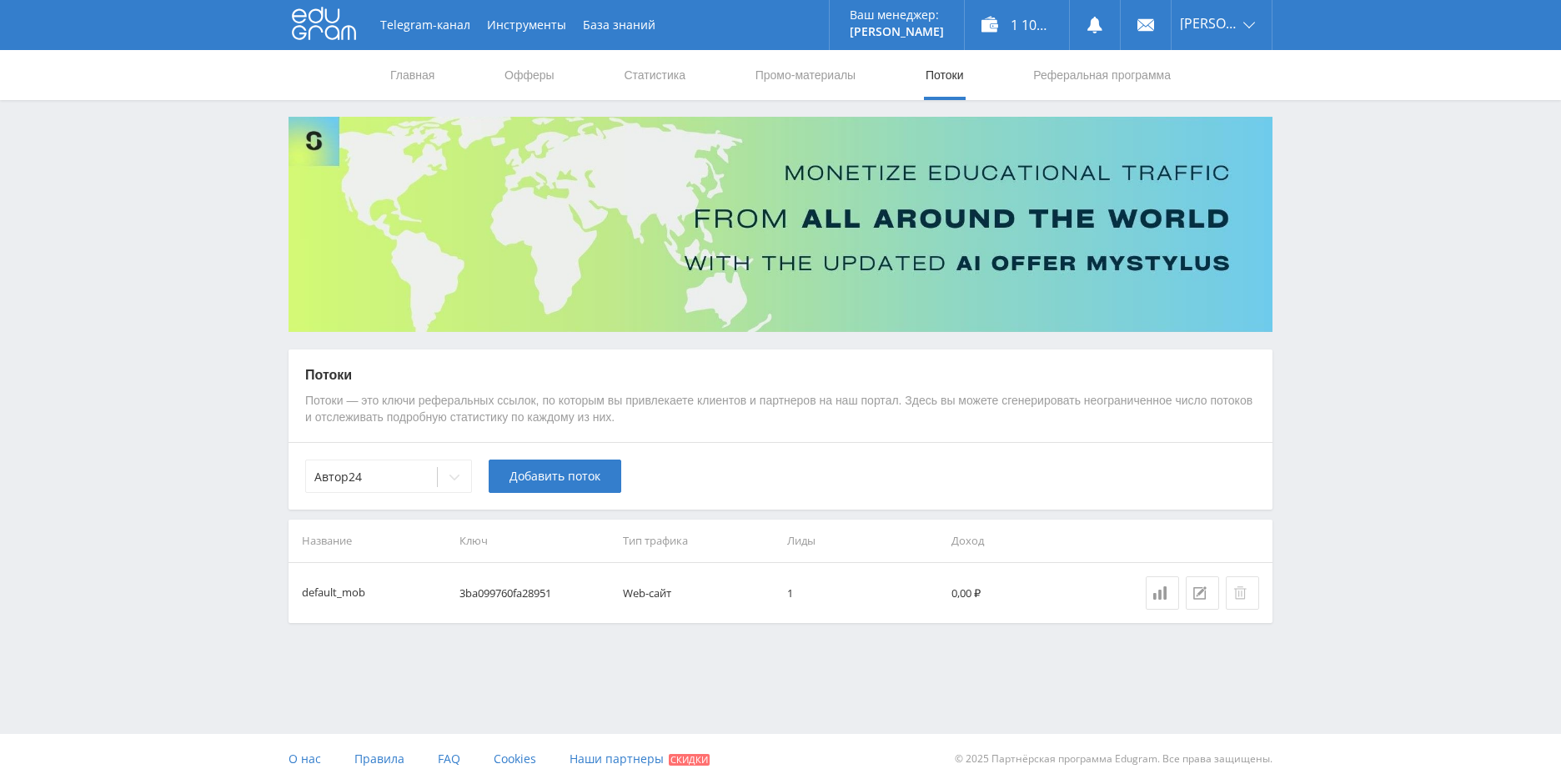
click at [1239, 600] on button at bounding box center [1242, 592] width 33 height 33
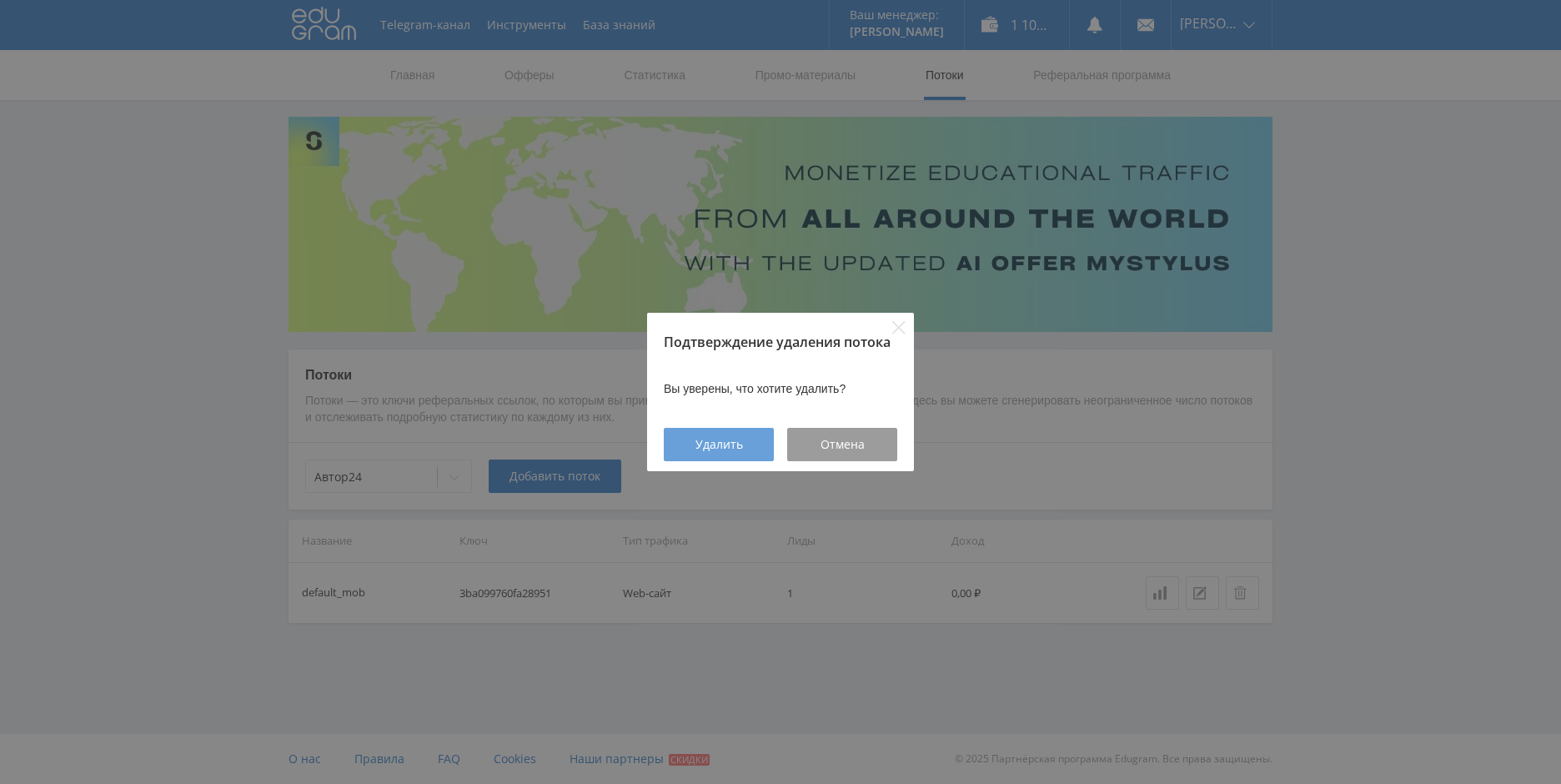
click at [738, 441] on span "Удалить" at bounding box center [720, 444] width 47 height 13
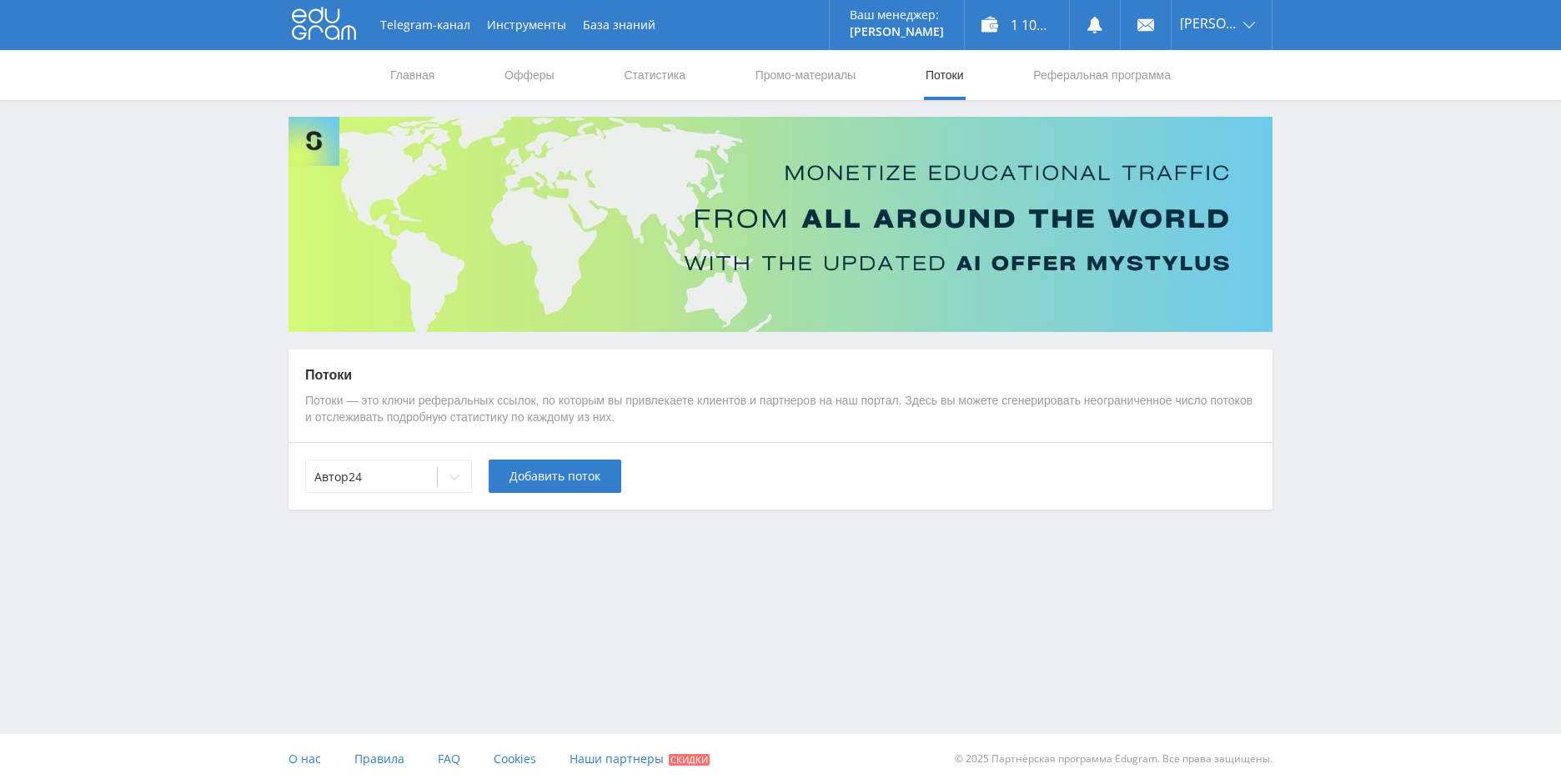
drag, startPoint x: 560, startPoint y: 484, endPoint x: 571, endPoint y: 480, distance: 11.7
click at [568, 480] on button "Добавить поток" at bounding box center [555, 476] width 133 height 33
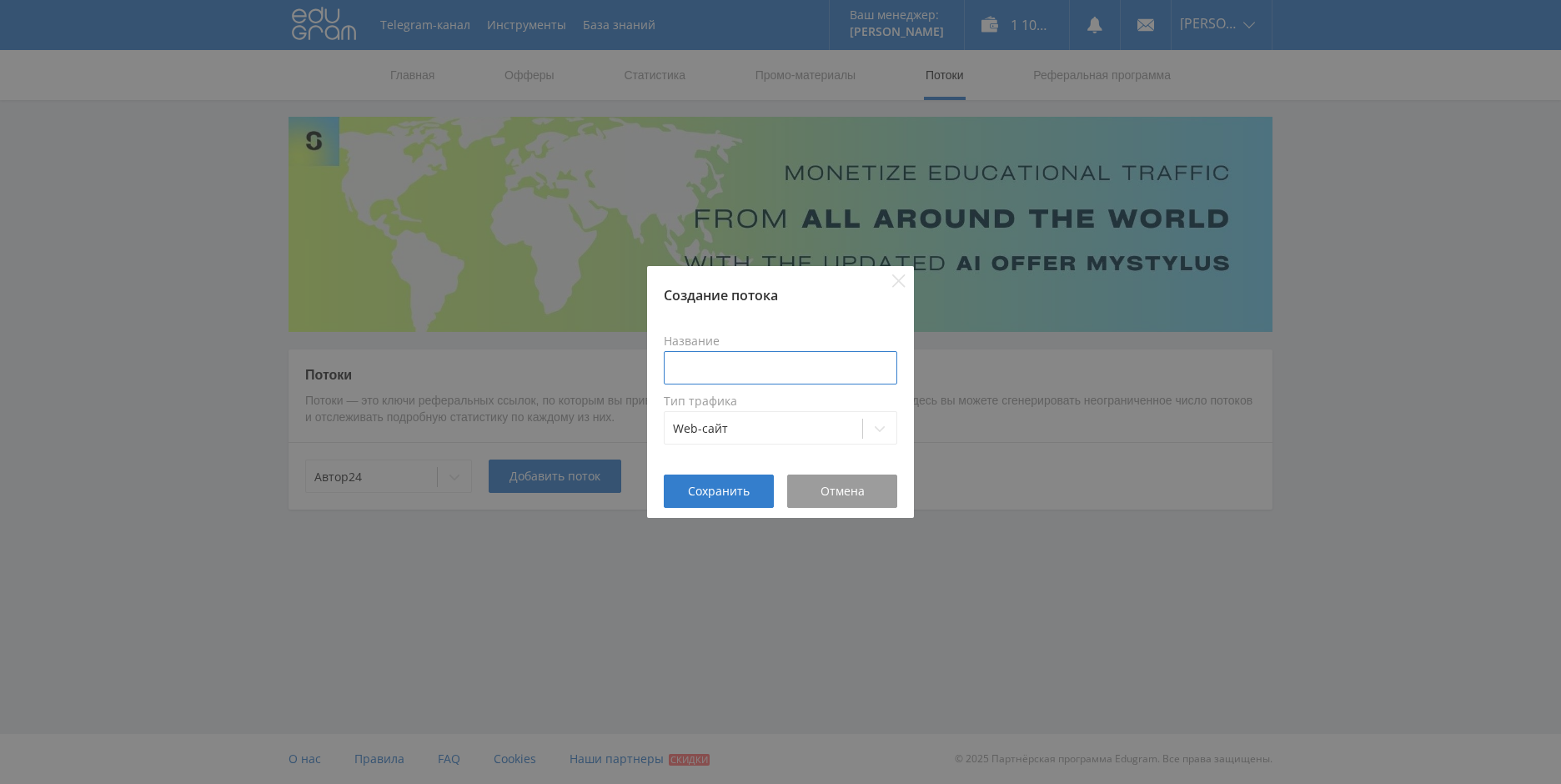
click at [743, 373] on input at bounding box center [780, 367] width 234 height 33
type input "c"
type input "[DOMAIN_NAME]"
click at [739, 487] on span "Сохранить" at bounding box center [719, 491] width 62 height 13
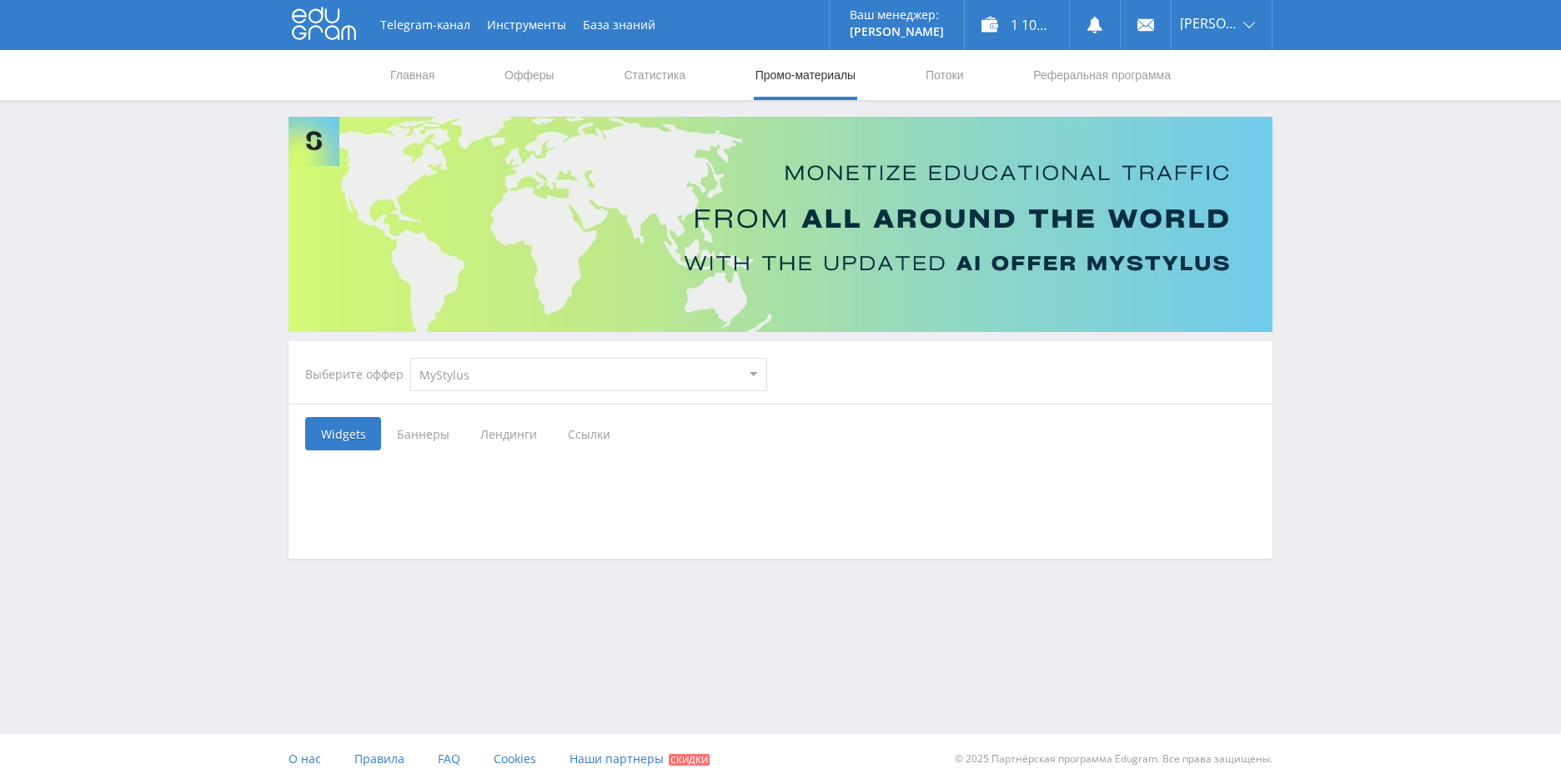
click at [498, 386] on select "MyStylus MyStylus - Revshare Кэмп Studybay Автор24 Studybay [GEOGRAPHIC_DATA] А…" at bounding box center [589, 374] width 357 height 33
select select "1"
click at [410, 358] on select "MyStylus MyStylus - Revshare Кэмп Studybay Автор24 Studybay [GEOGRAPHIC_DATA] А…" at bounding box center [589, 374] width 357 height 33
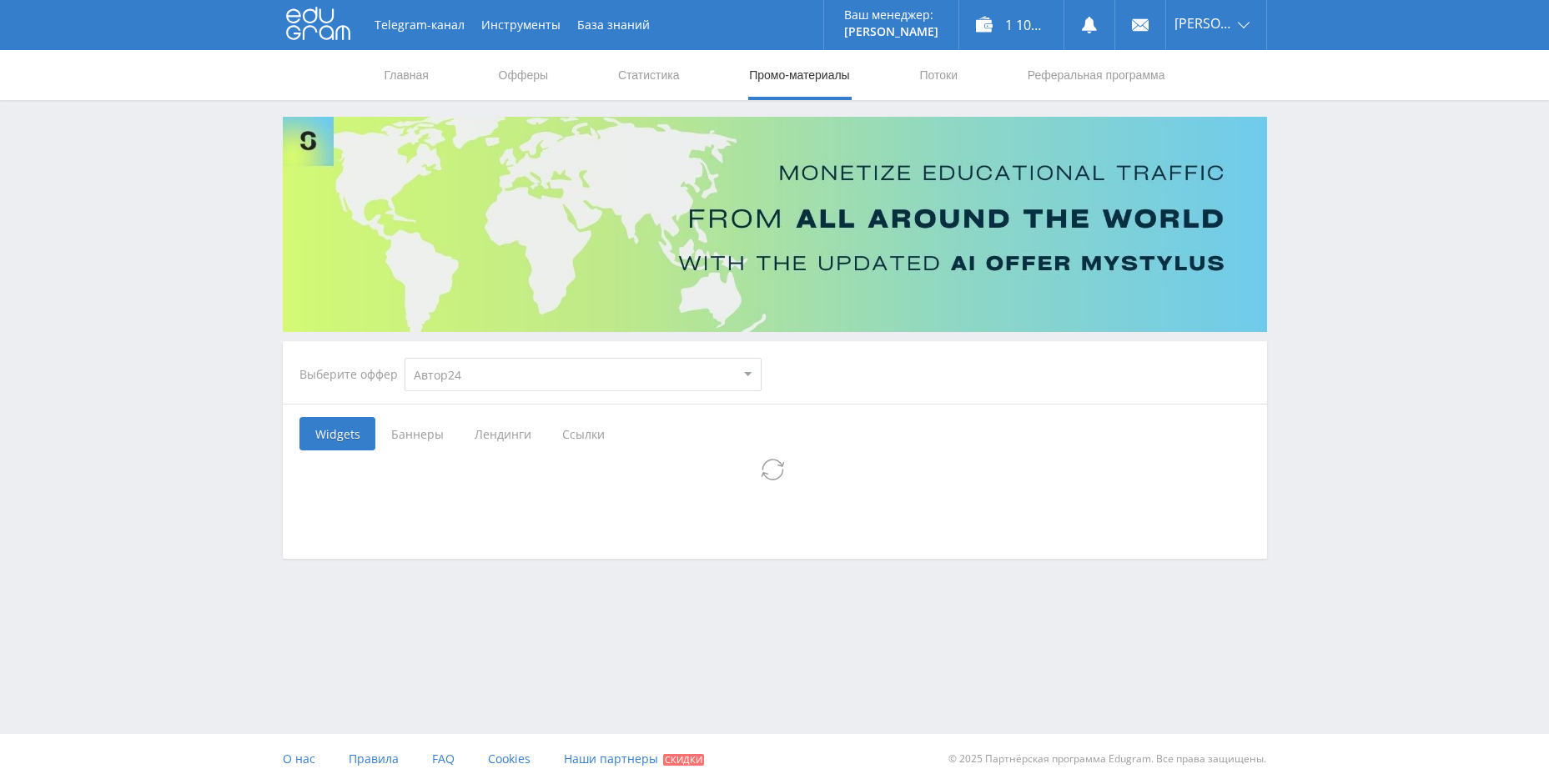
select select "1"
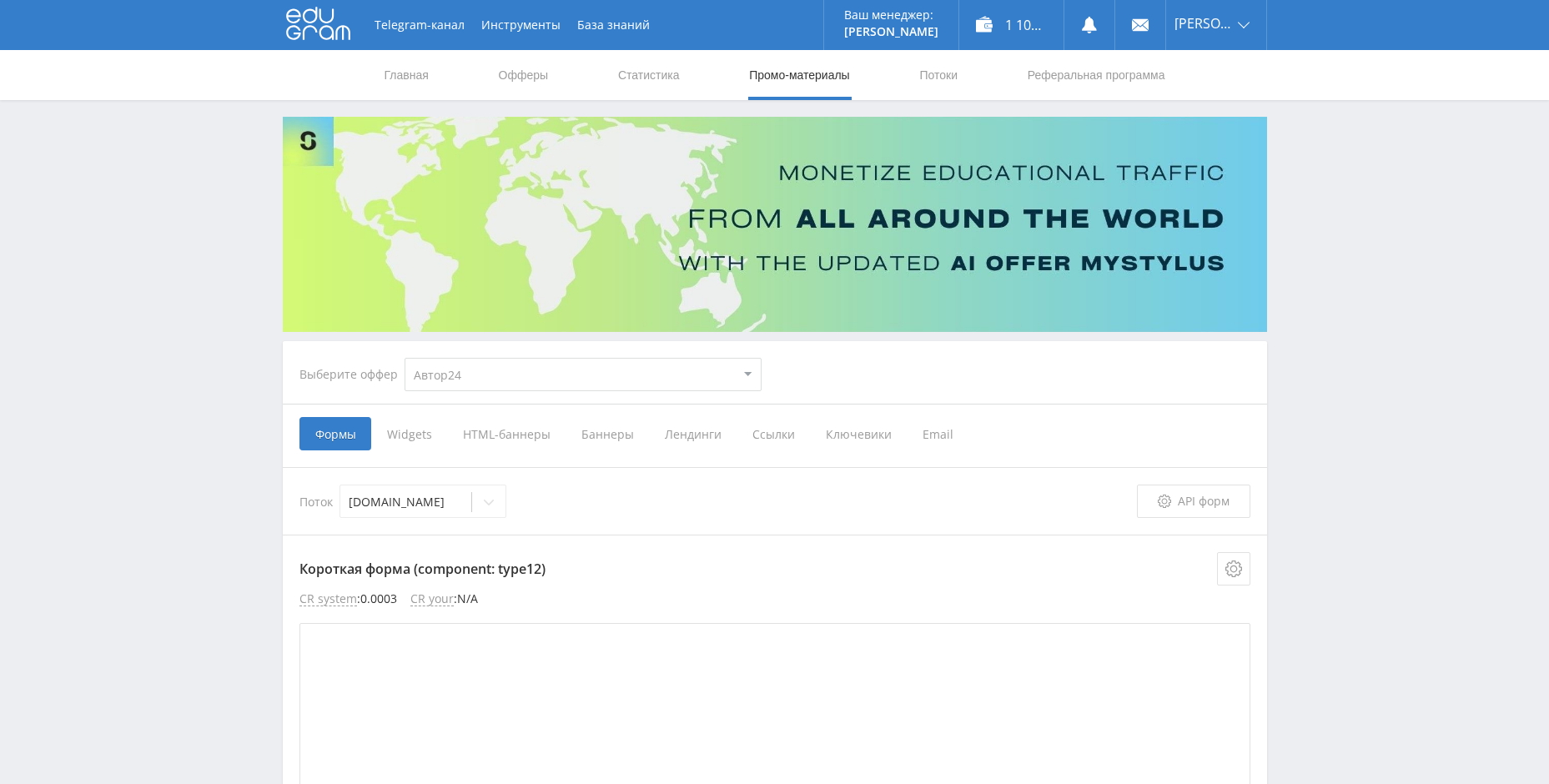
click at [765, 430] on span "Ссылки" at bounding box center [773, 433] width 73 height 33
click at [0, 0] on input "Ссылки" at bounding box center [0, 0] width 0 height 0
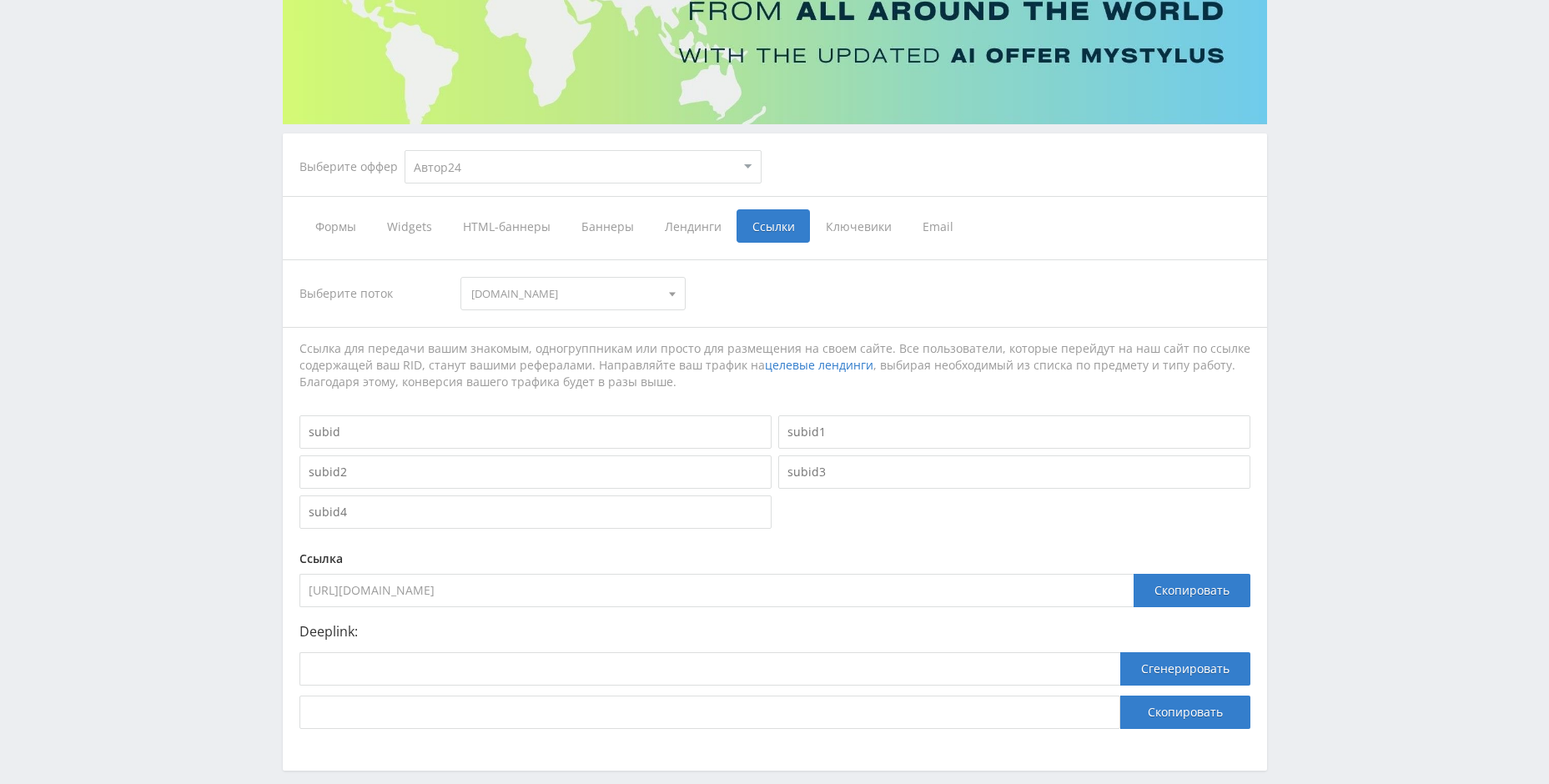
scroll to position [286, 0]
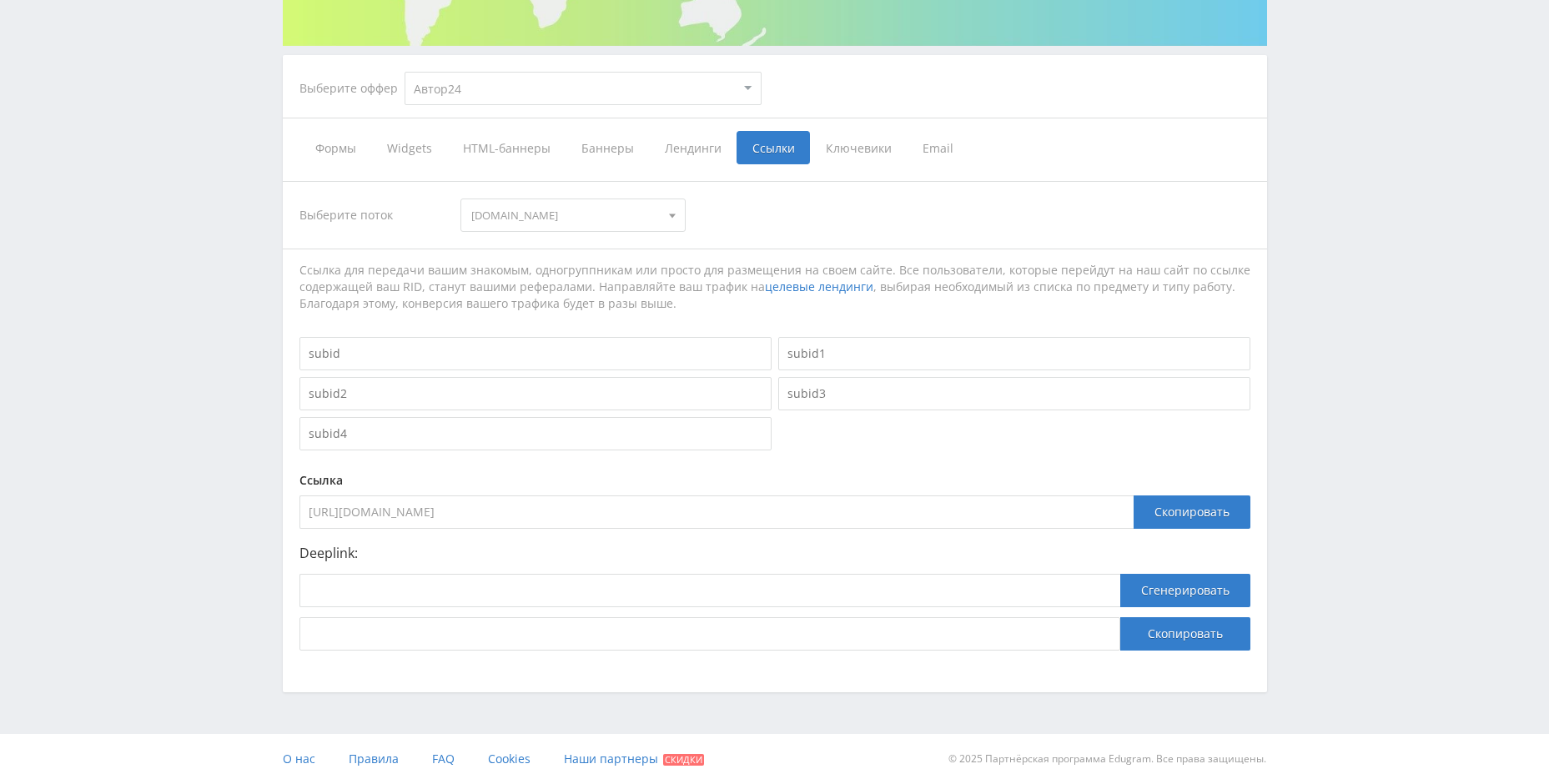
click at [402, 366] on input at bounding box center [535, 353] width 472 height 33
type input "и"
type input "button"
click at [1378, 361] on div "Telegram-канал Инструменты База знаний Ваш менеджер: [PERSON_NAME] Alex Online …" at bounding box center [774, 249] width 1549 height 1070
click at [1027, 356] on input "zakazat" at bounding box center [1014, 353] width 472 height 33
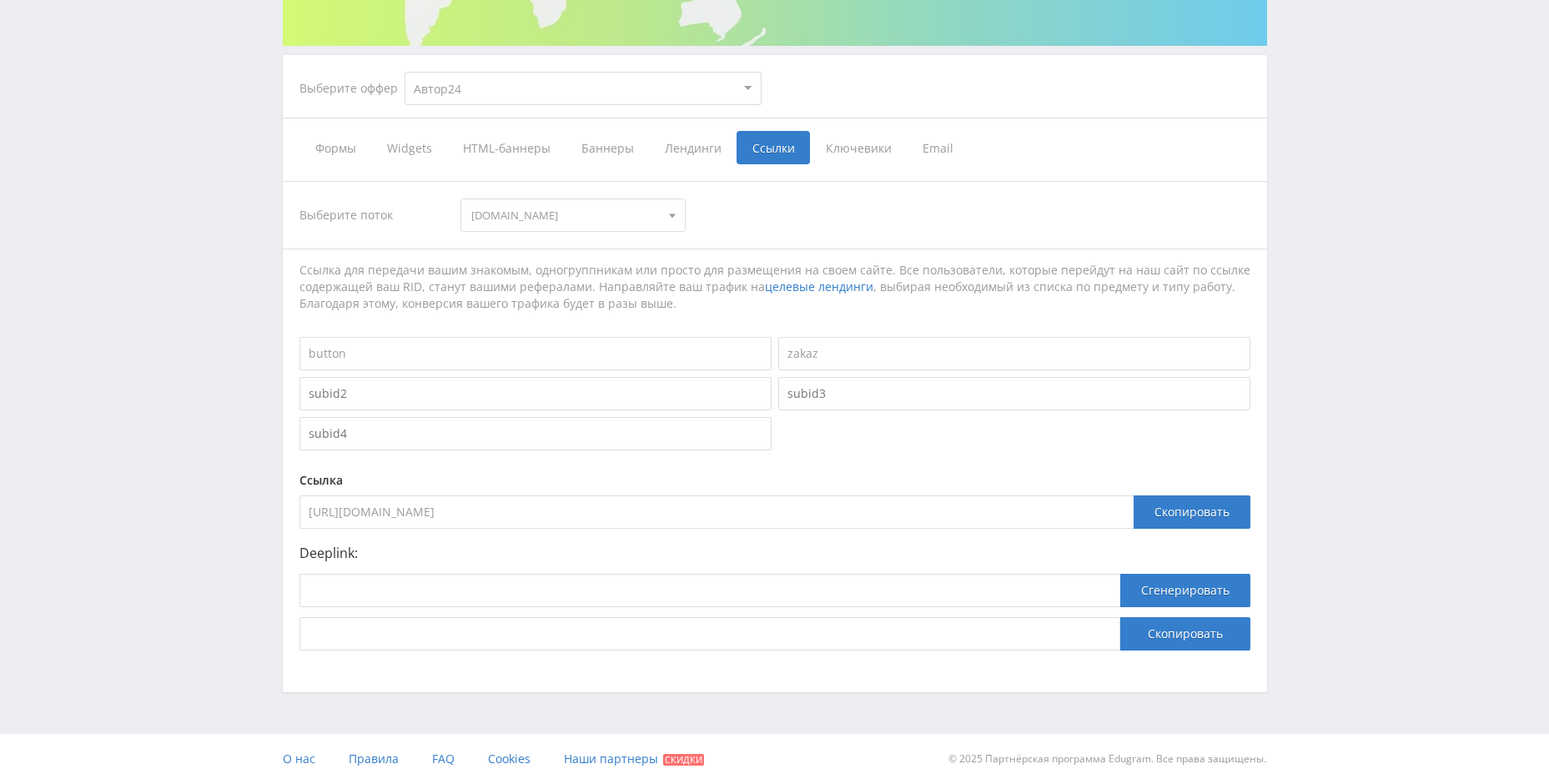
type input "zakaz"
click at [1313, 330] on div "Telegram-канал Инструменты База знаний Ваш менеджер: [PERSON_NAME] Alex Online …" at bounding box center [774, 249] width 1549 height 1070
click at [1182, 511] on div "Скопировать" at bounding box center [1192, 512] width 117 height 33
click at [1417, 292] on div "Telegram-канал Инструменты База знаний Ваш менеджер: [PERSON_NAME] Alex Online …" at bounding box center [774, 249] width 1549 height 1070
click at [676, 149] on span "Лендинги" at bounding box center [692, 147] width 87 height 33
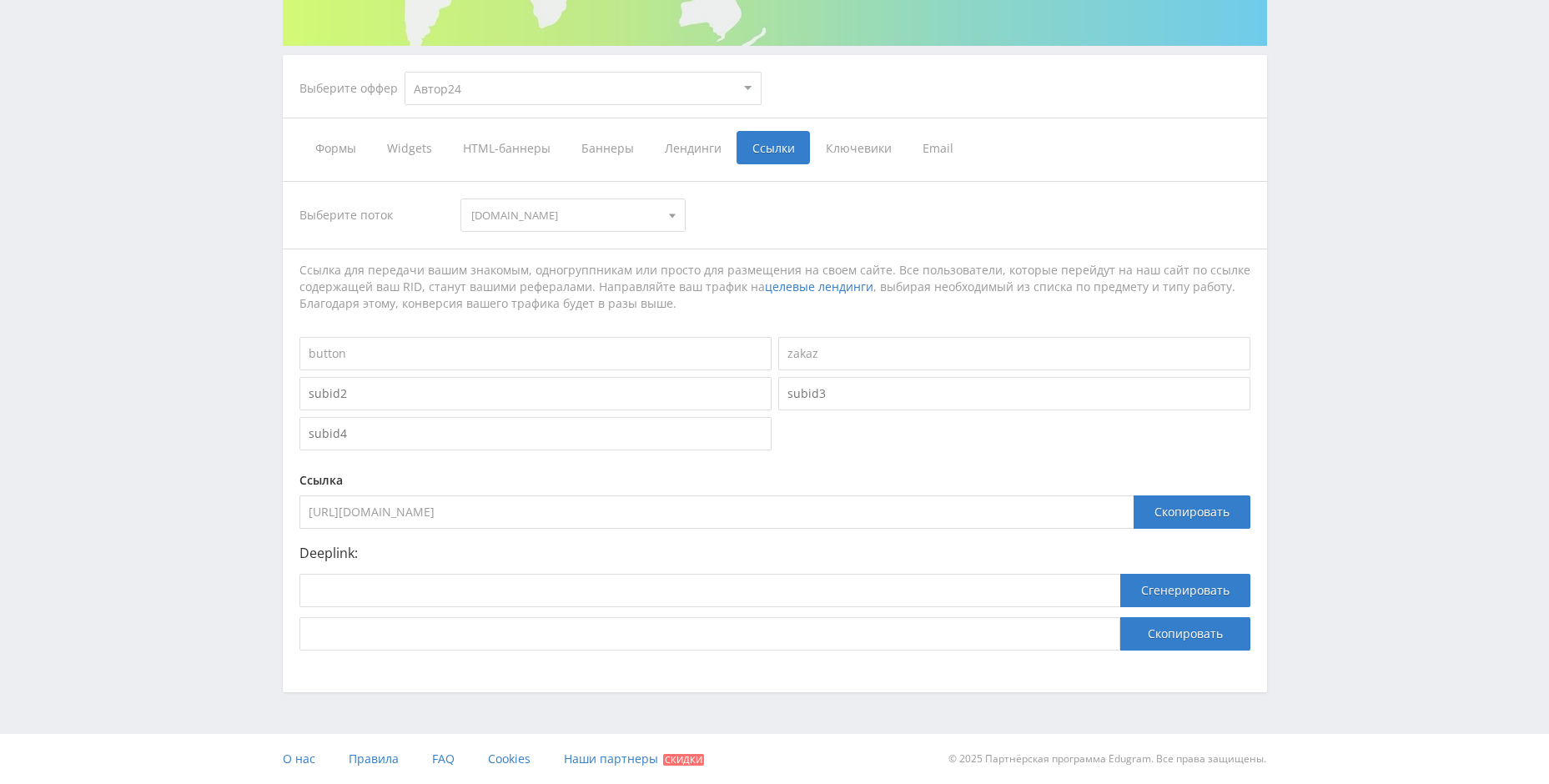
click at [0, 0] on input "Лендинги" at bounding box center [0, 0] width 0 height 0
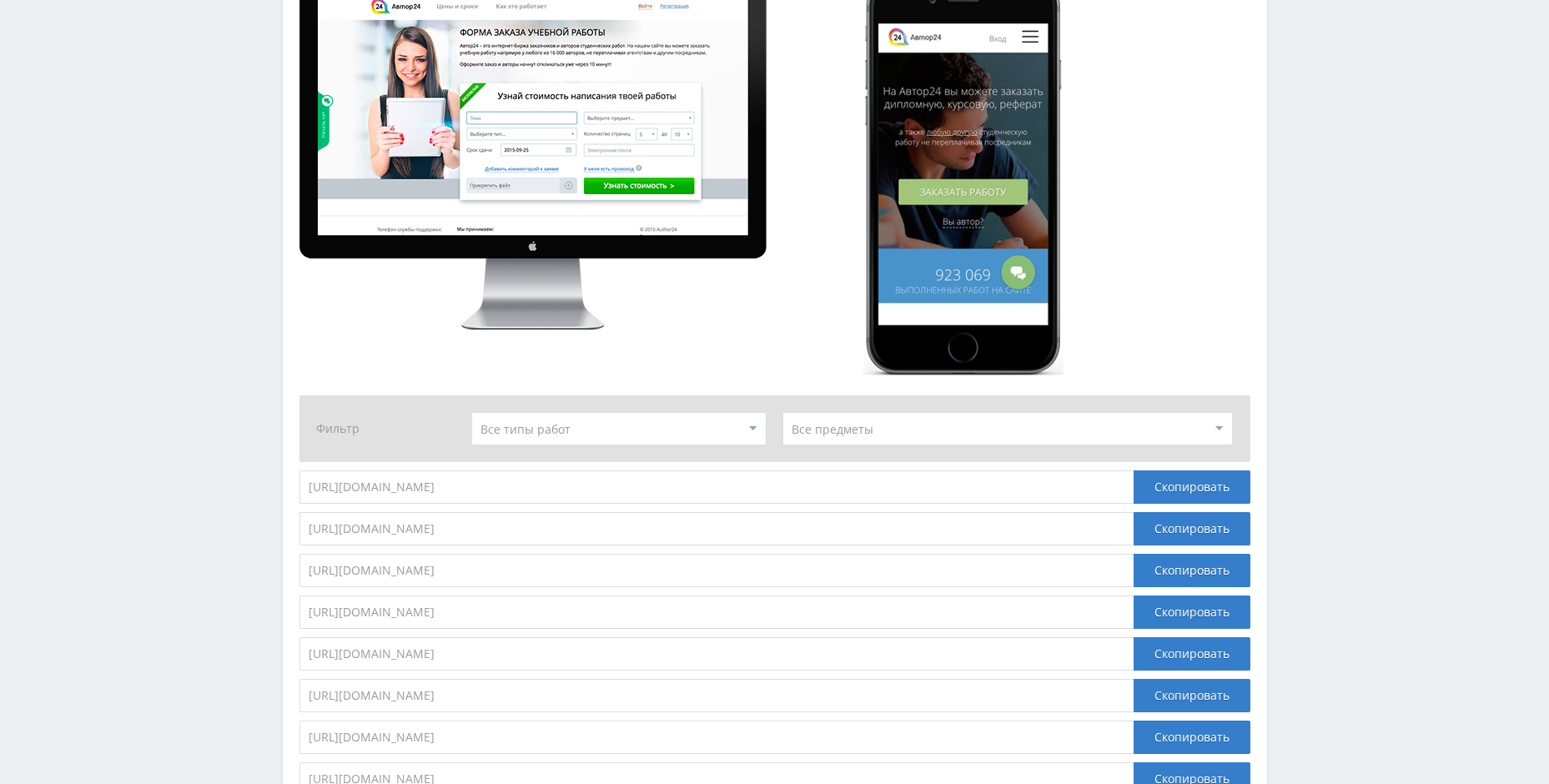
scroll to position [1704, 0]
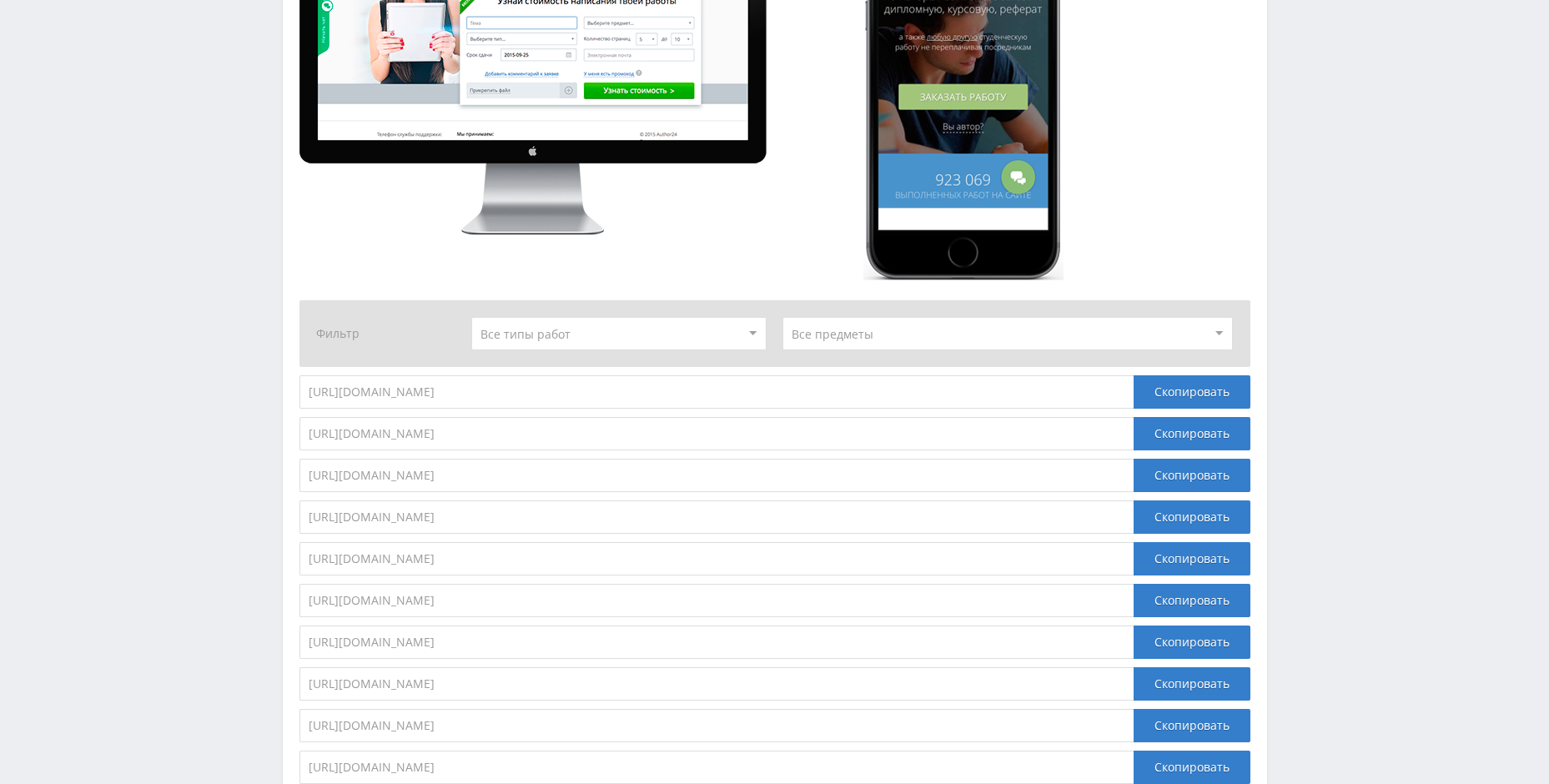
click at [584, 329] on select at bounding box center [618, 333] width 295 height 33
click at [851, 344] on select at bounding box center [1008, 333] width 451 height 33
click at [855, 340] on select at bounding box center [1008, 333] width 451 height 33
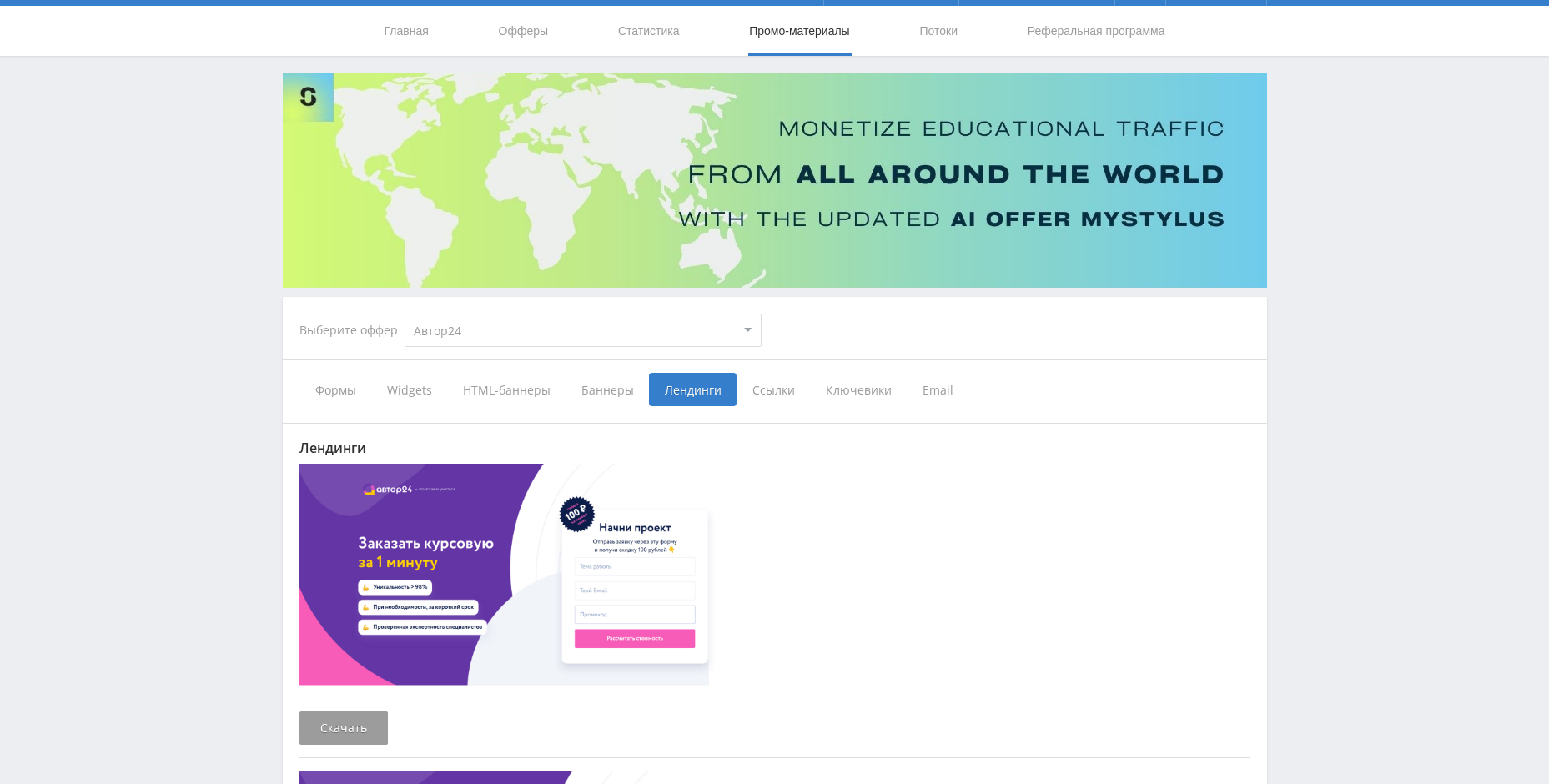
scroll to position [167, 0]
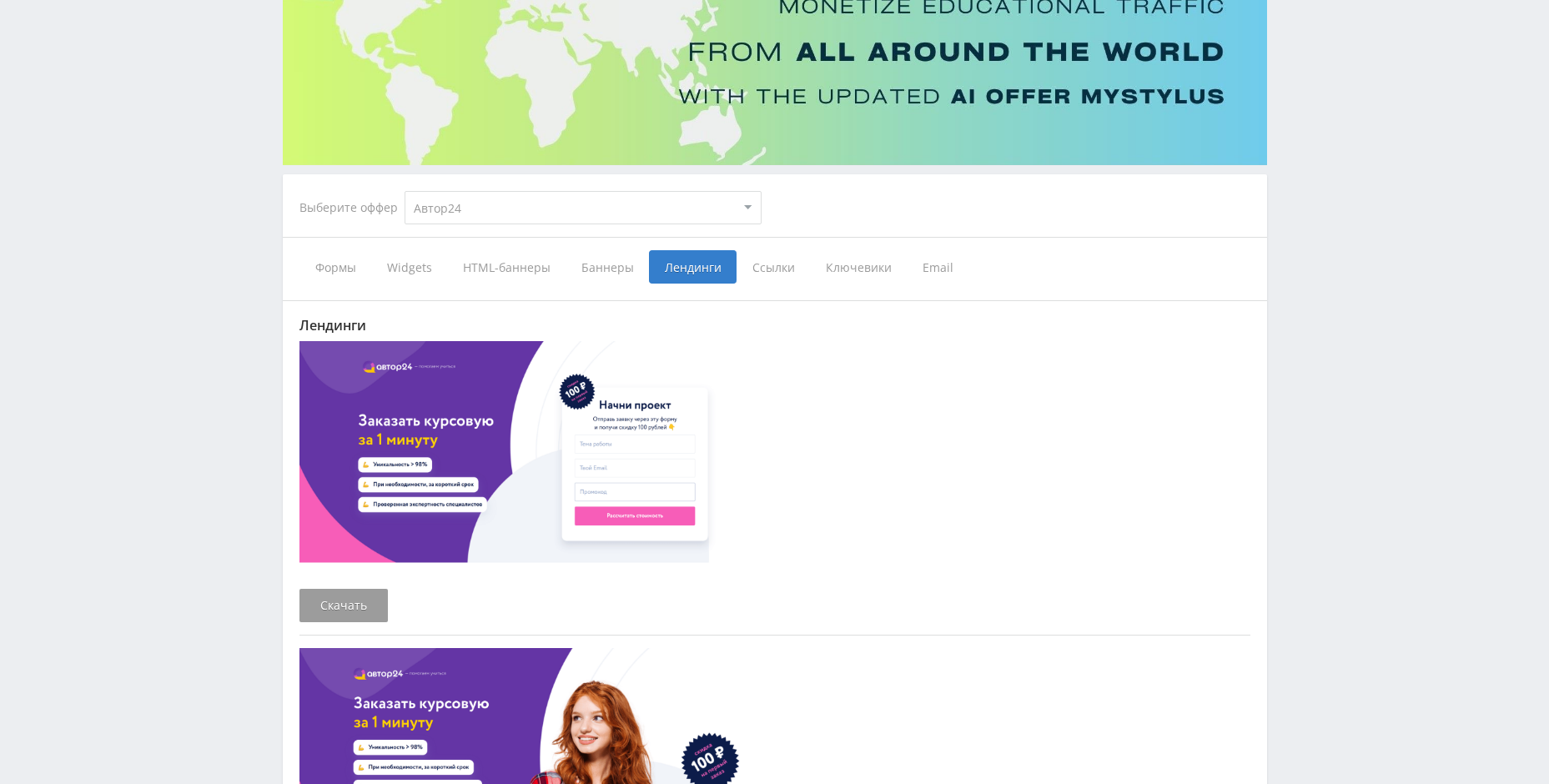
click at [411, 266] on span "Widgets" at bounding box center [409, 267] width 76 height 33
click at [0, 0] on input "Widgets" at bounding box center [0, 0] width 0 height 0
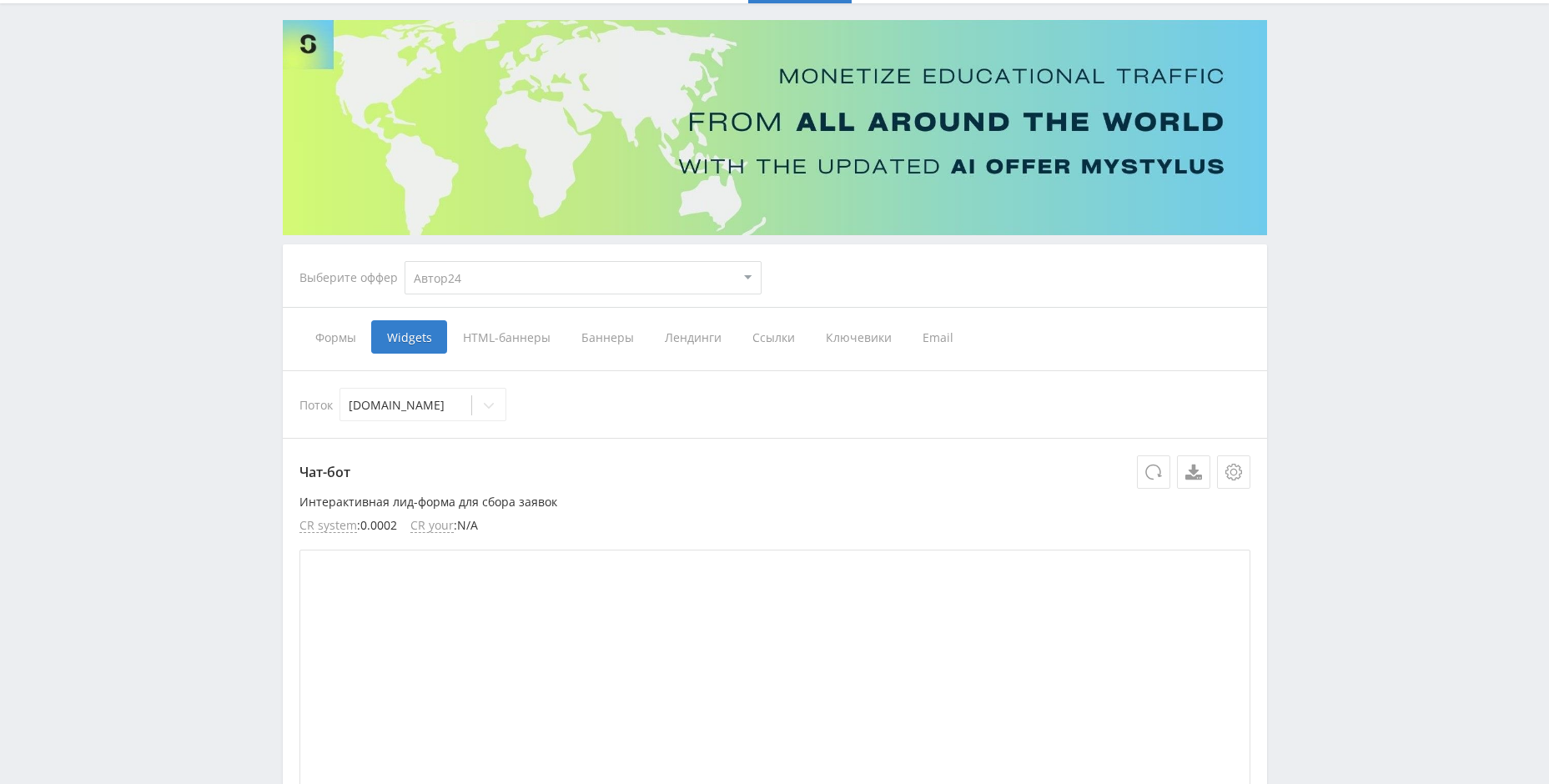
scroll to position [84, 0]
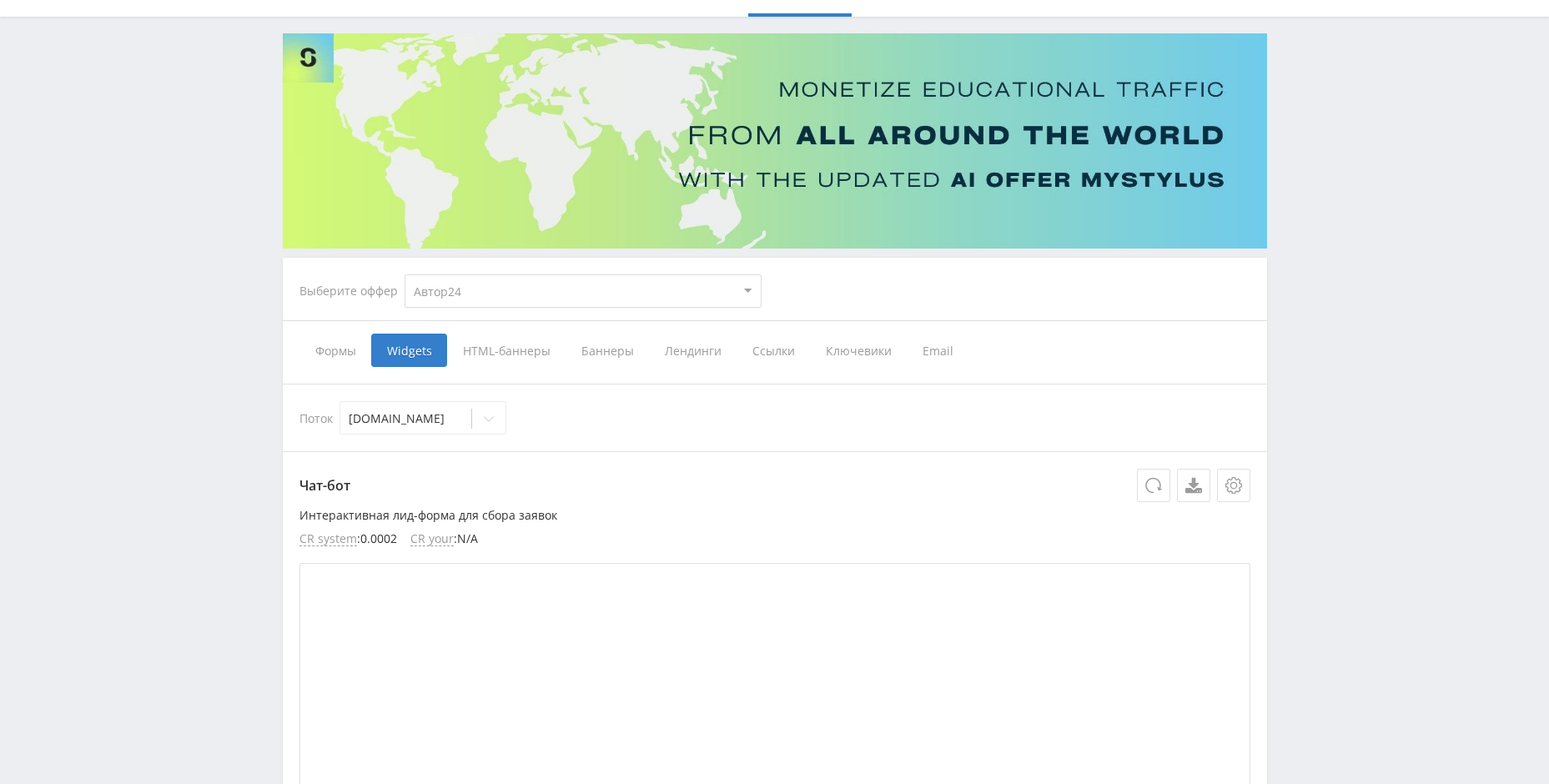
click at [322, 342] on span "Формы" at bounding box center [335, 349] width 72 height 33
click at [0, 0] on input "Формы" at bounding box center [0, 0] width 0 height 0
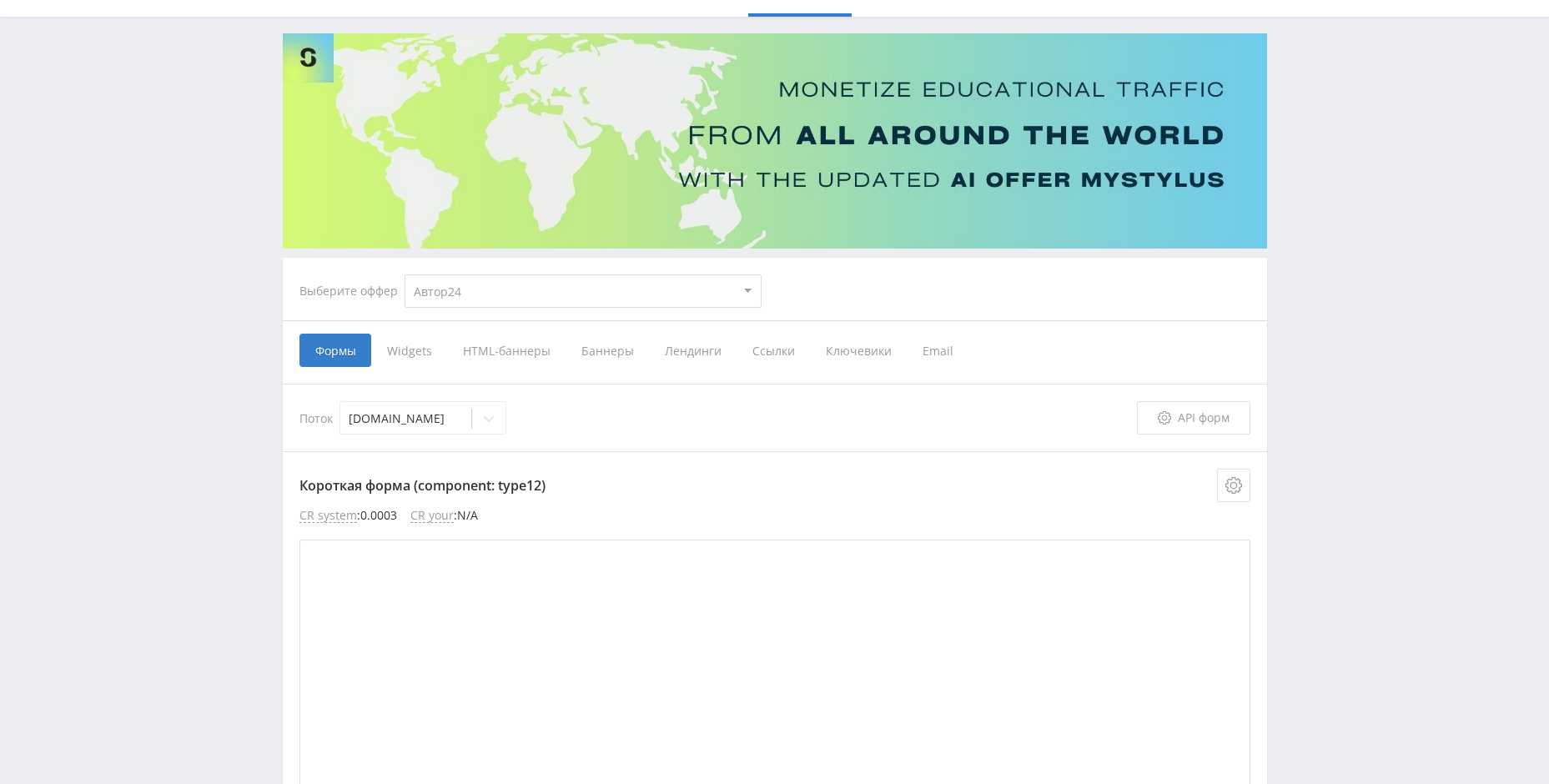
click at [469, 334] on span "HTML-баннеры" at bounding box center [506, 349] width 119 height 33
click at [0, 0] on input "HTML-баннеры" at bounding box center [0, 0] width 0 height 0
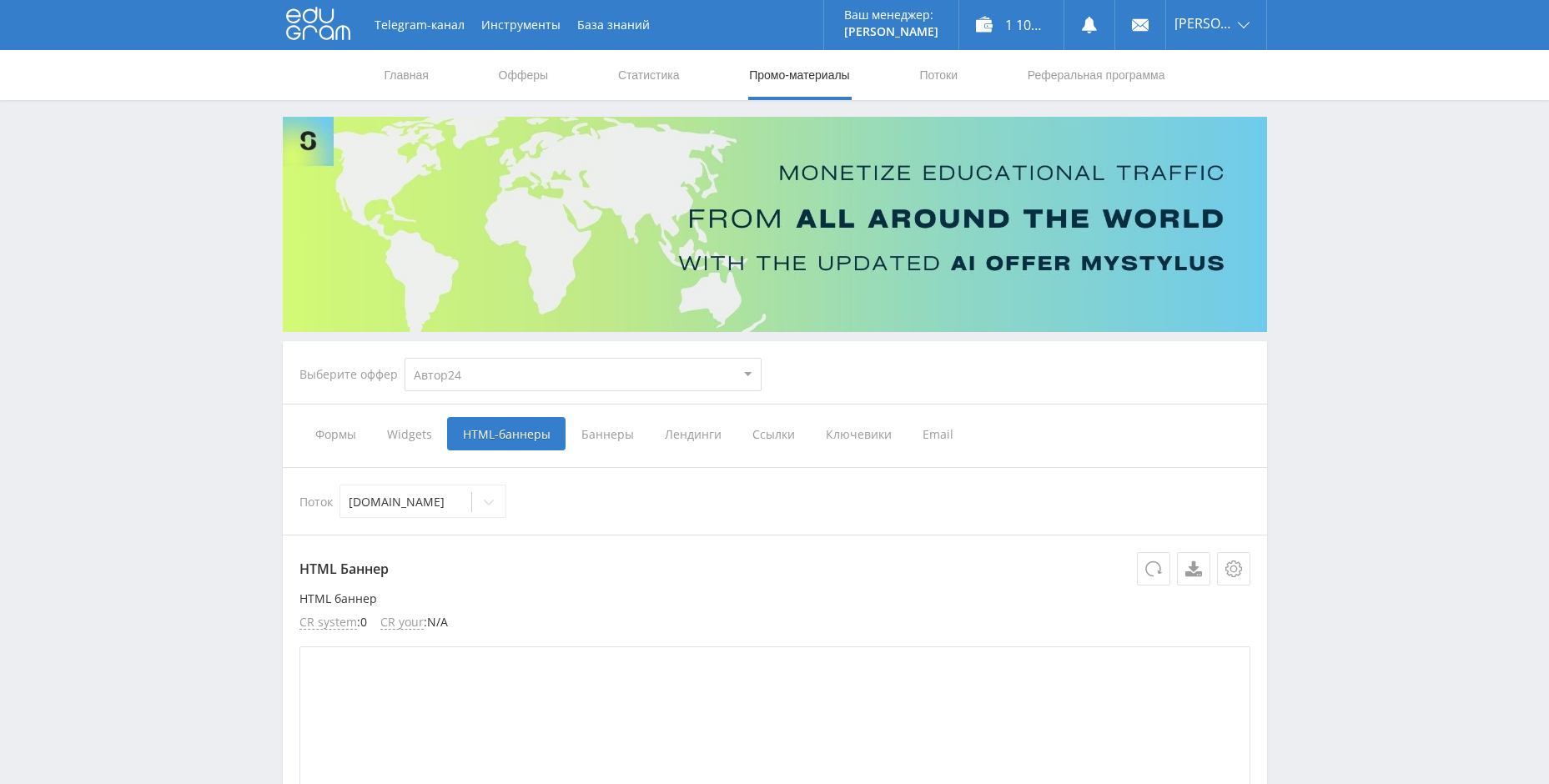
click at [611, 436] on span "Баннеры" at bounding box center [608, 433] width 84 height 33
click at [0, 0] on input "Баннеры" at bounding box center [0, 0] width 0 height 0
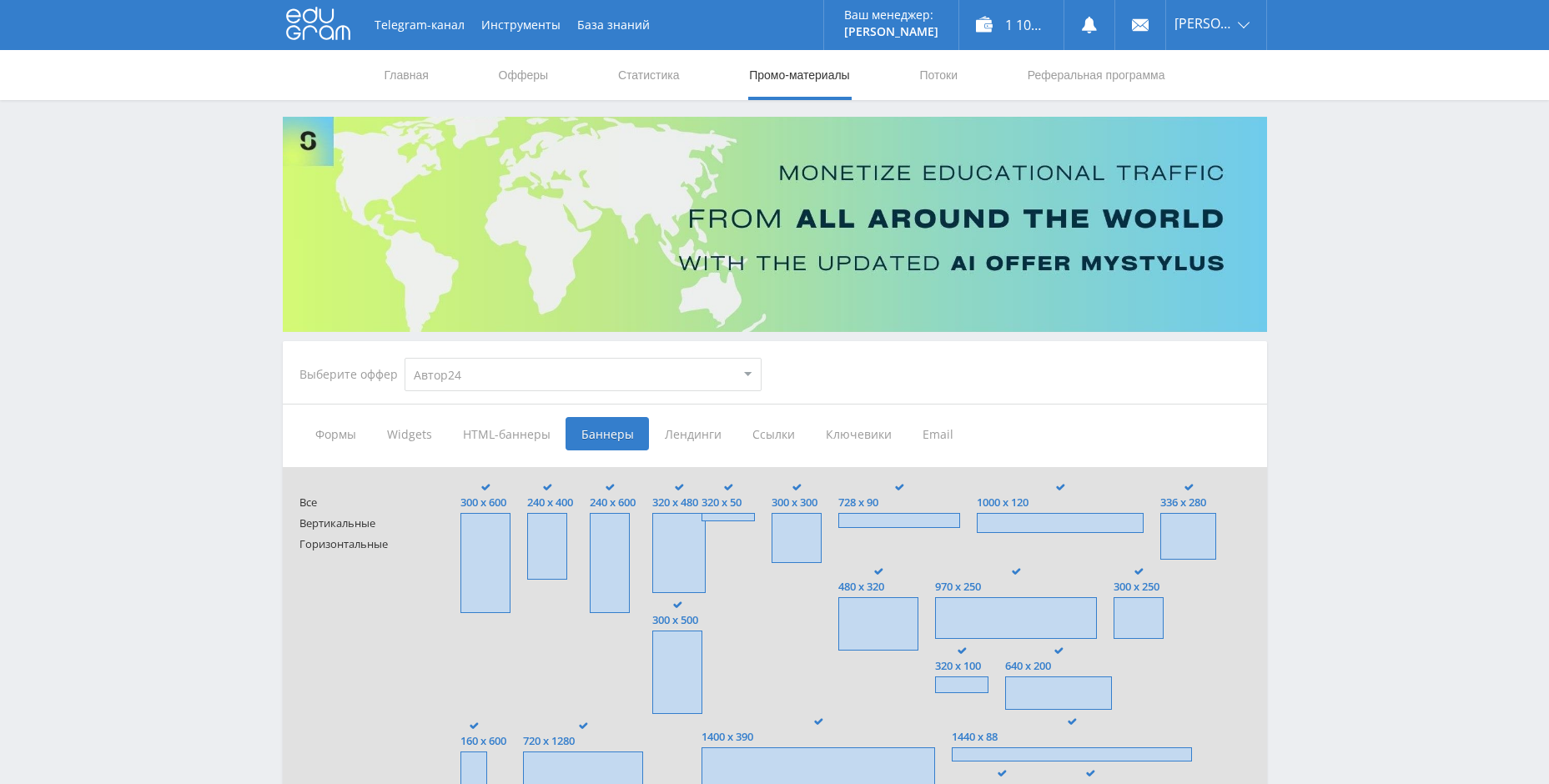
click at [582, 374] on select "MyStylus MyStylus - Revshare Кэмп Studybay Автор24 Studybay [GEOGRAPHIC_DATA] А…" at bounding box center [583, 374] width 357 height 33
select select "340"
click at [405, 358] on select "MyStylus MyStylus - Revshare Кэмп Studybay Автор24 Studybay [GEOGRAPHIC_DATA] А…" at bounding box center [583, 374] width 357 height 33
type input "<a href="https://eduforms.org/?rid=df614b70ca5c3e06&promo=1&bannerId=7635" targ…"
type input "<a href="https://eduforms.org/?rid=df614b70ca5c3e06&promo=1&bannerId=4289" targ…"
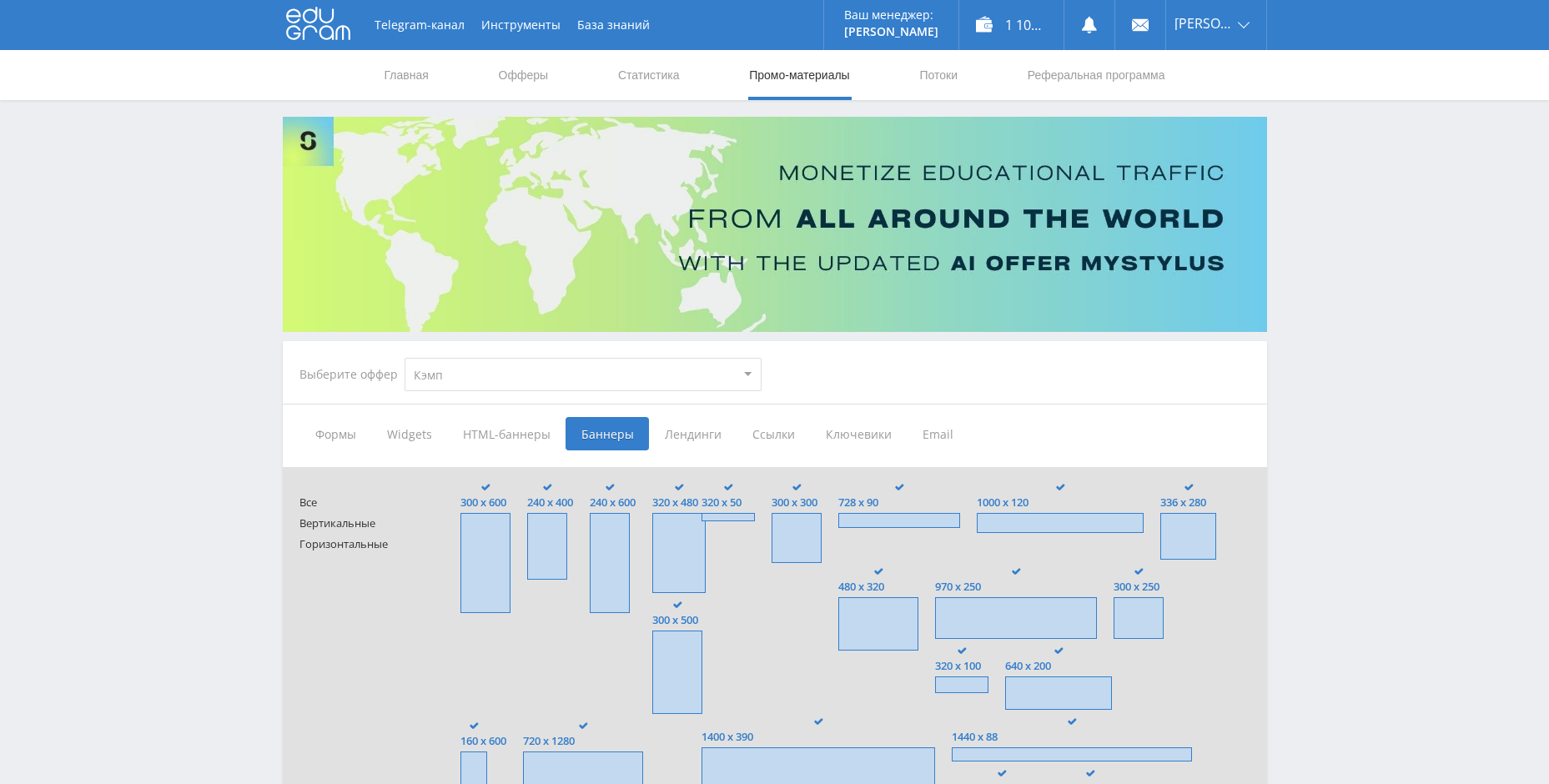
type input "<a href="https://eduforms.org/?rid=df614b70ca5c3e06&promo=1&bannerId=7634" targ…"
type input "<a href="https://eduforms.org/?rid=df614b70ca5c3e06&promo=1&bannerId=4295" targ…"
type input "<a href="https://eduforms.org/?rid=df614b70ca5c3e06&promo=1&bannerId=7633" targ…"
type input "<a href="https://eduforms.org/?rid=df614b70ca5c3e06&promo=1&bannerId=7468" targ…"
type input "<a href="https://eduforms.org/?rid=df614b70ca5c3e06&promo=1&bannerId=7457" targ…"
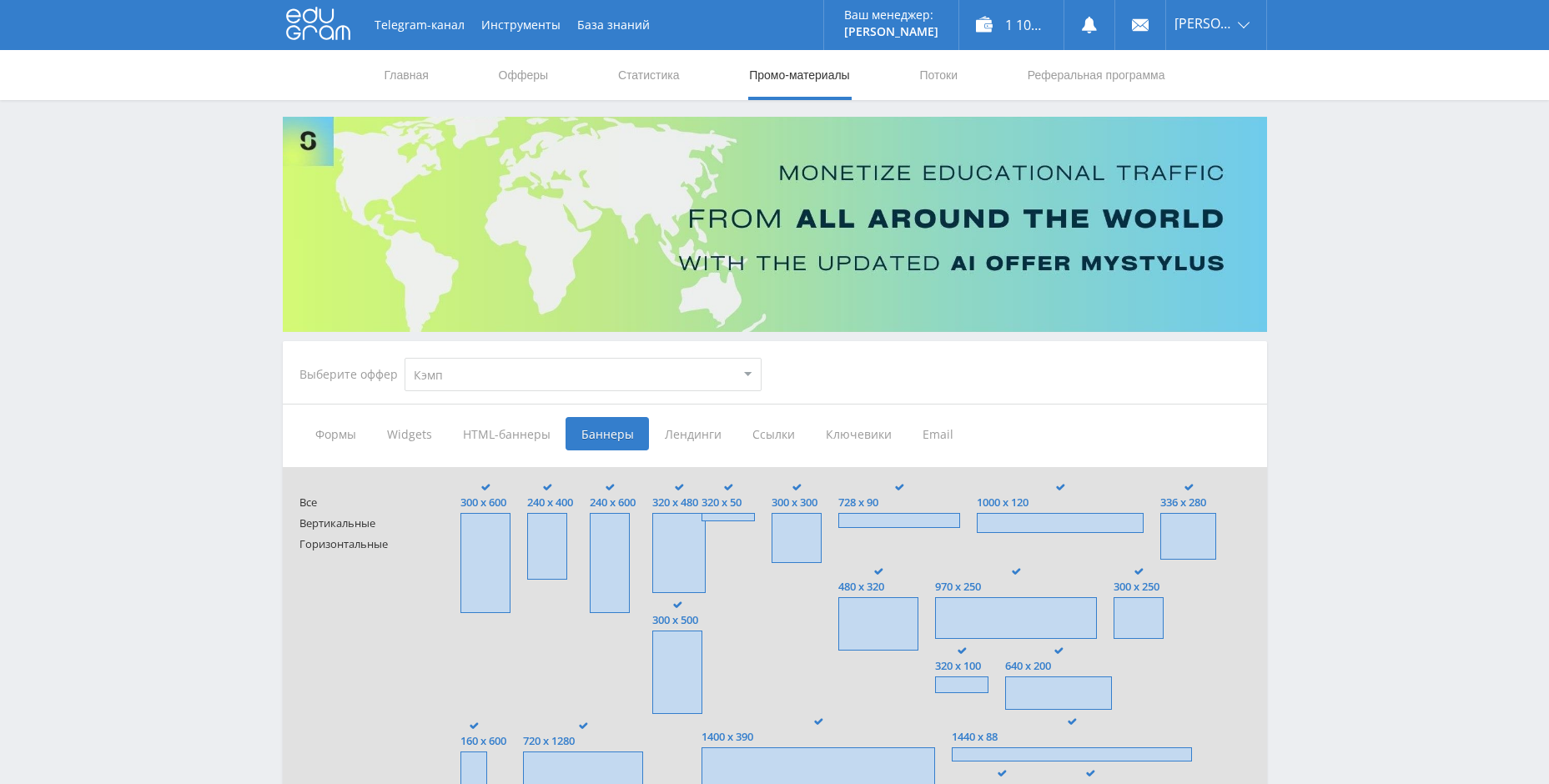
type input "<a href="https://eduforms.org/?rid=df614b70ca5c3e06&promo=1&bannerId=4316" targ…"
type input "<a href="https://eduforms.org/?rid=df614b70ca5c3e06&promo=1&bannerId=4304" targ…"
type input "<a href="https://eduforms.org/?rid=df614b70ca5c3e06&promo=1&bannerId=4292" targ…"
type input "<a href="https://eduforms.org/?rid=df614b70ca5c3e06&promo=1&bannerId=7632" targ…"
type input "<a href="https://eduforms.org/?rid=df614b70ca5c3e06&promo=1&bannerId=7463" targ…"
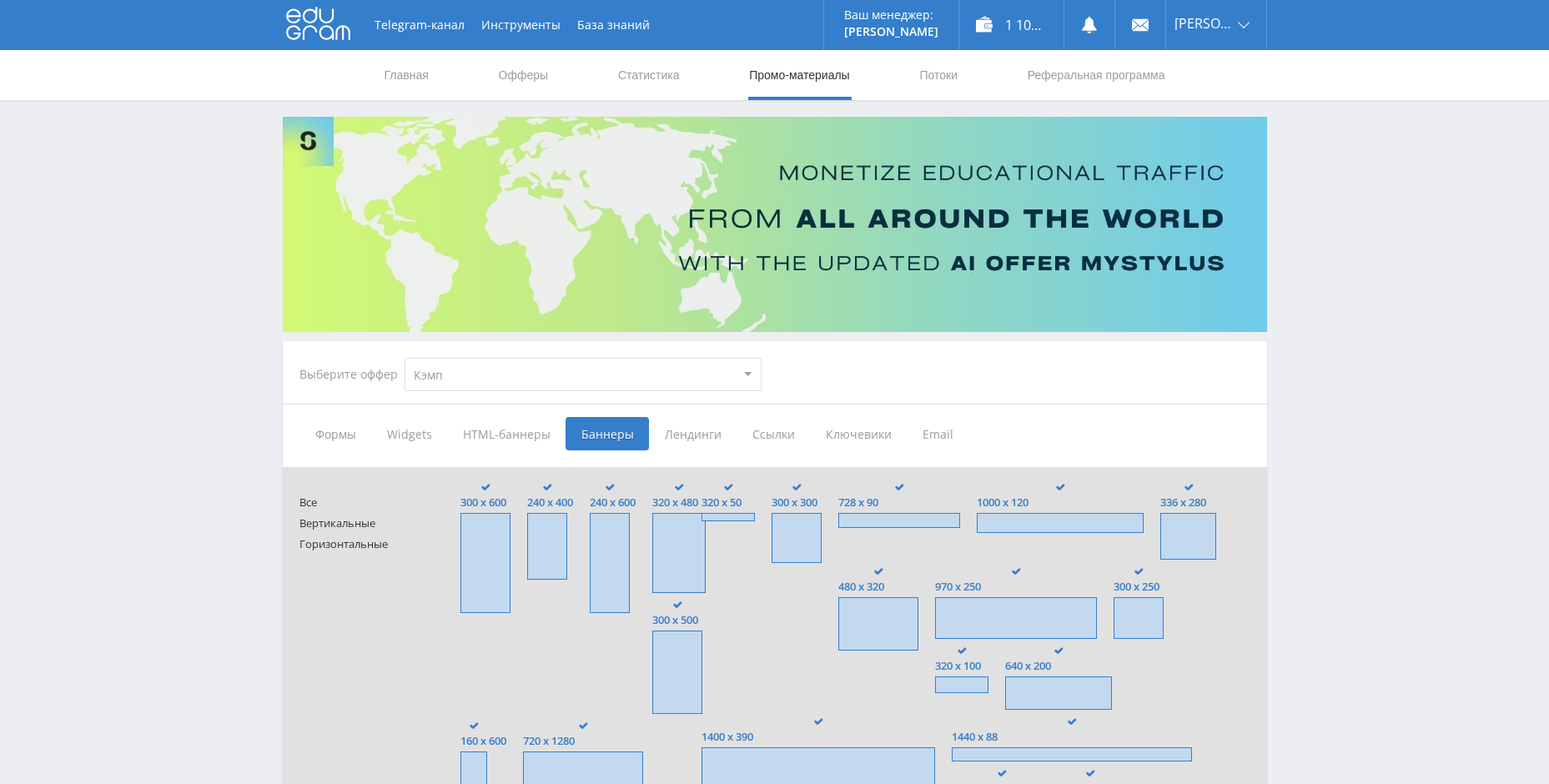
type input "<a href="https://eduforms.org/?rid=df614b70ca5c3e06&promo=1&bannerId=7454" targ…"
type input "<a href="https://eduforms.org/?rid=df614b70ca5c3e06&promo=1&bannerId=4307" targ…"
type input "<a href="https://eduforms.org/?rid=df614b70ca5c3e06&promo=1&bannerId=4286" targ…"
type input "<a href="https://eduforms.org/?rid=df614b70ca5c3e06&promo=1&bannerId=215" targe…"
type input "<a href="https://eduforms.org/?rid=df614b70ca5c3e06&promo=1&bannerId=214" targe…"
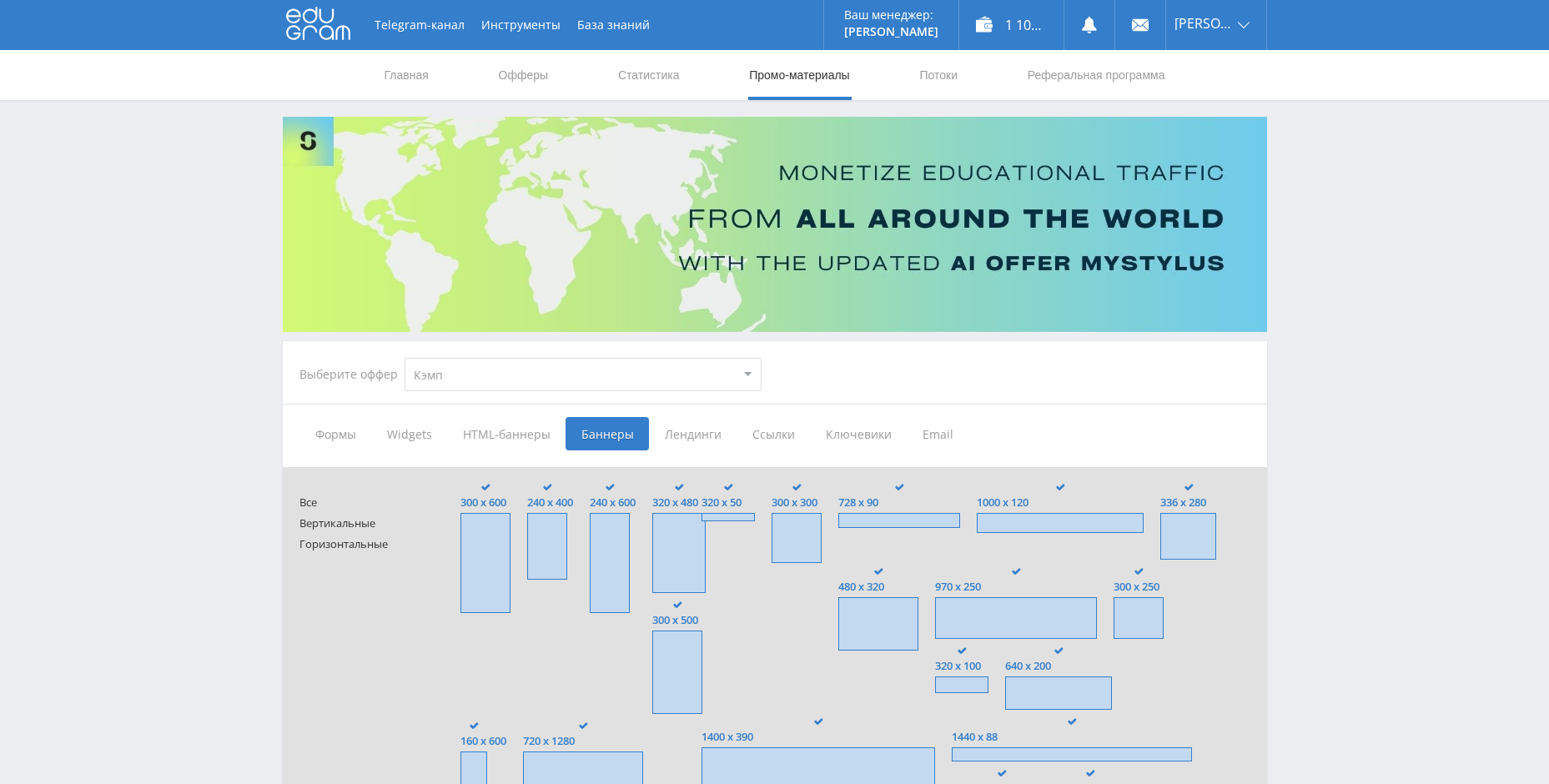
type input "<a href="https://eduforms.org/?rid=df614b70ca5c3e06&promo=1&bannerId=213" targe…"
type input "<a href="https://eduforms.org/?rid=df614b70ca5c3e06&promo=1&bannerId=212" targe…"
type input "<a href="https://eduforms.org/?rid=df614b70ca5c3e06&promo=1&bannerId=207" targe…"
type input "<a href="https://eduforms.org/?rid=df614b70ca5c3e06&promo=1&bannerId=191" targe…"
type input "<a href="https://eduforms.org/?rid=df614b70ca5c3e06&promo=1&bannerId=184" targe…"
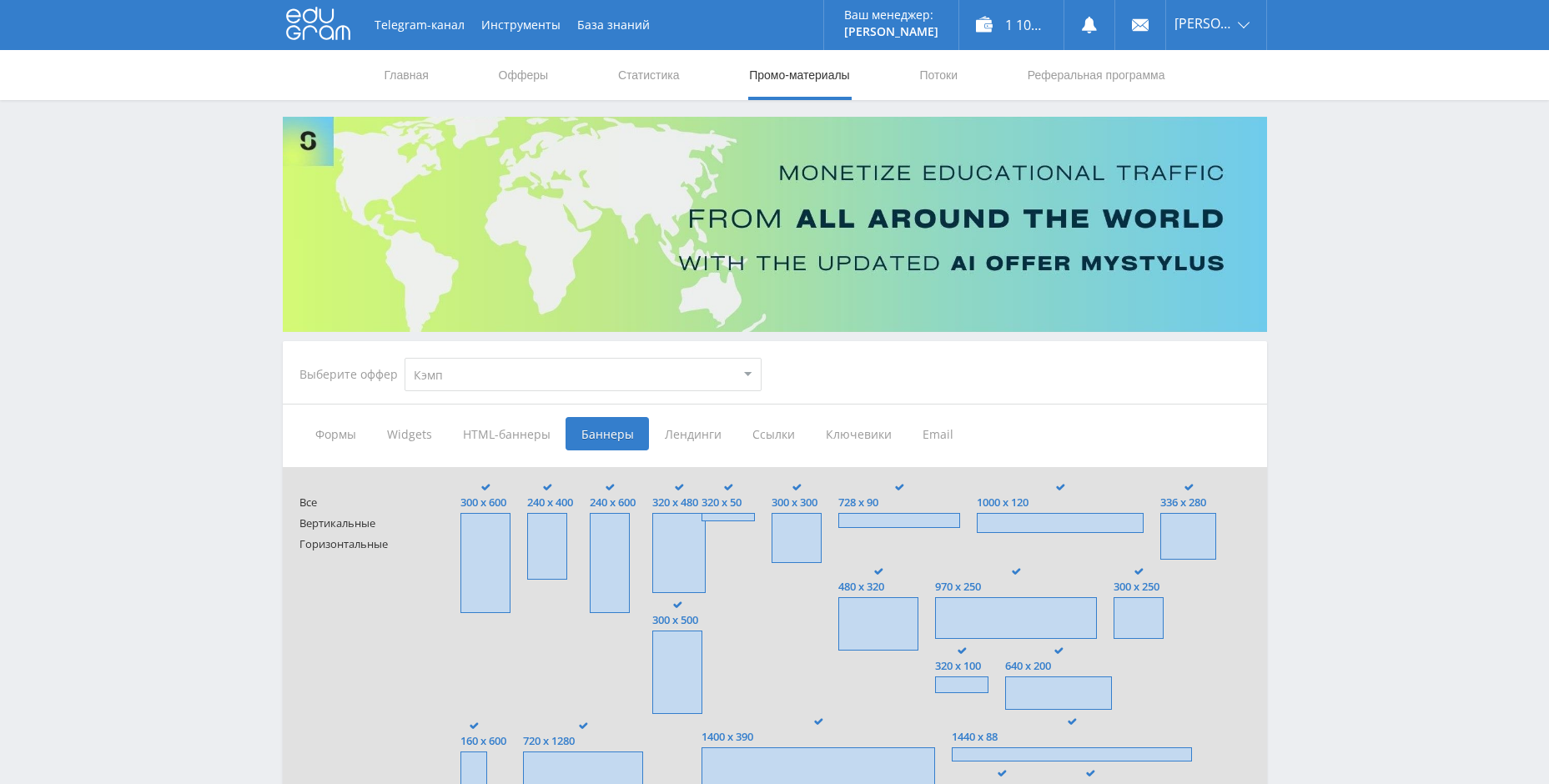
type input "<a href="https://eduforms.org/?rid=df614b70ca5c3e06&promo=1&bannerId=181" targe…"
type input "<a href="https://eduforms.org/?rid=df614b70ca5c3e06&promo=1&bannerId=177" targe…"
type input "<a href="https://eduforms.org/?rid=df614b70ca5c3e06&promo=1&bannerId=174" targe…"
type input "<a href="https://eduforms.org/?rid=df614b70ca5c3e06&promo=1&bannerId=171" targe…"
type input "<a href="https://eduforms.org/?rid=df614b70ca5c3e06&promo=1&bannerId=7631" targ…"
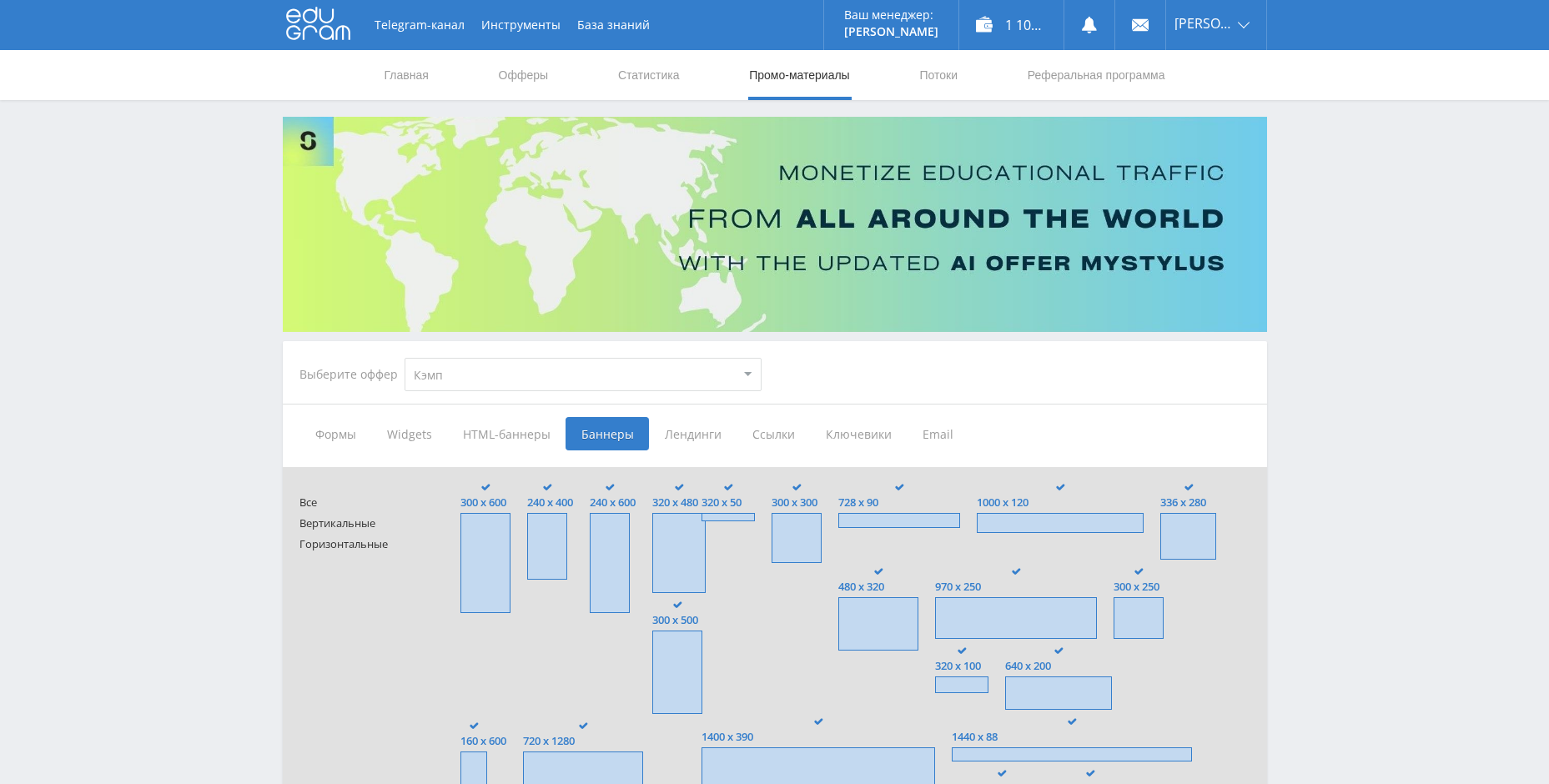
type input "<a href="https://eduforms.org/?rid=df614b70ca5c3e06&promo=1&bannerId=4299" targ…"
type input "<a href="https://eduforms.org/?rid=df614b70ca5c3e06&promo=1&bannerId=7630" targ…"
type input "<a href="https://eduforms.org/?rid=df614b70ca5c3e06&promo=1&bannerId=7461" targ…"
type input "<a href="https://eduforms.org/?rid=df614b70ca5c3e06&promo=1&bannerId=4305" targ…"
type input "<a href="https://eduforms.org/?rid=df614b70ca5c3e06&promo=1&bannerId=4288" targ…"
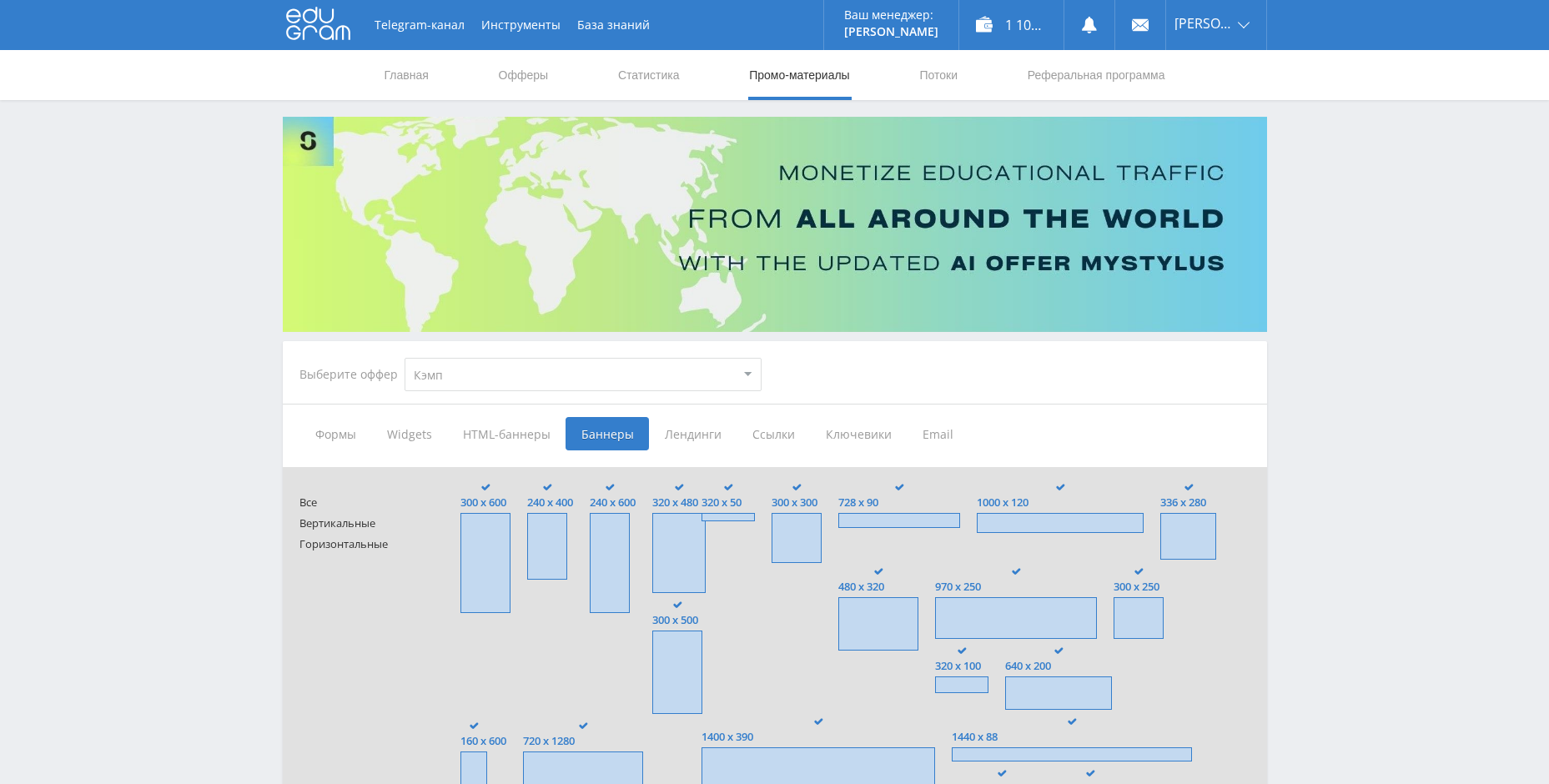
type input "<a href="https://eduforms.org/?rid=df614b70ca5c3e06&promo=1&bannerId=219" targe…"
type input "<a href="https://eduforms.org/?rid=df614b70ca5c3e06&promo=1&bannerId=218" targe…"
type input "<a href="https://eduforms.org/?rid=df614b70ca5c3e06&promo=1&bannerId=210" targe…"
type input "<a href="https://eduforms.org/?rid=df614b70ca5c3e06&promo=1&bannerId=209" targe…"
type input "<a href="https://eduforms.org/?rid=df614b70ca5c3e06&promo=1&bannerId=193" targe…"
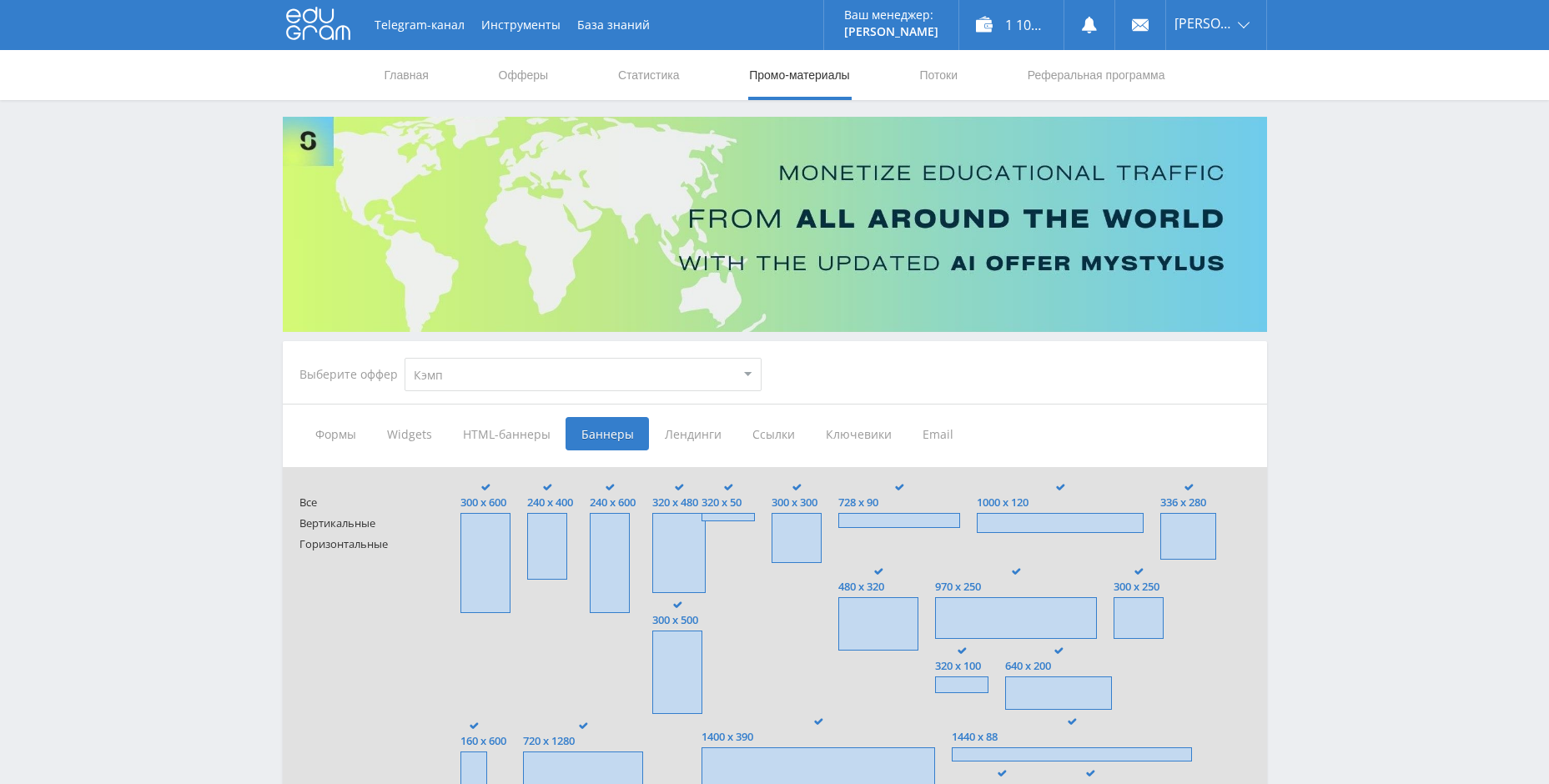
type input "<a href="https://eduforms.org/?rid=df614b70ca5c3e06&promo=1&bannerId=189" targe…"
type input "<a href="https://eduforms.org/?rid=df614b70ca5c3e06&promo=1&bannerId=186" targe…"
type input "<a href="https://eduforms.org/?rid=df614b70ca5c3e06&promo=1&bannerId=183" targe…"
type input "<a href="https://eduforms.org/?rid=df614b70ca5c3e06&promo=1&bannerId=179" targe…"
type input "<a href="https://eduforms.org/?rid=df614b70ca5c3e06&promo=1&bannerId=172" targe…"
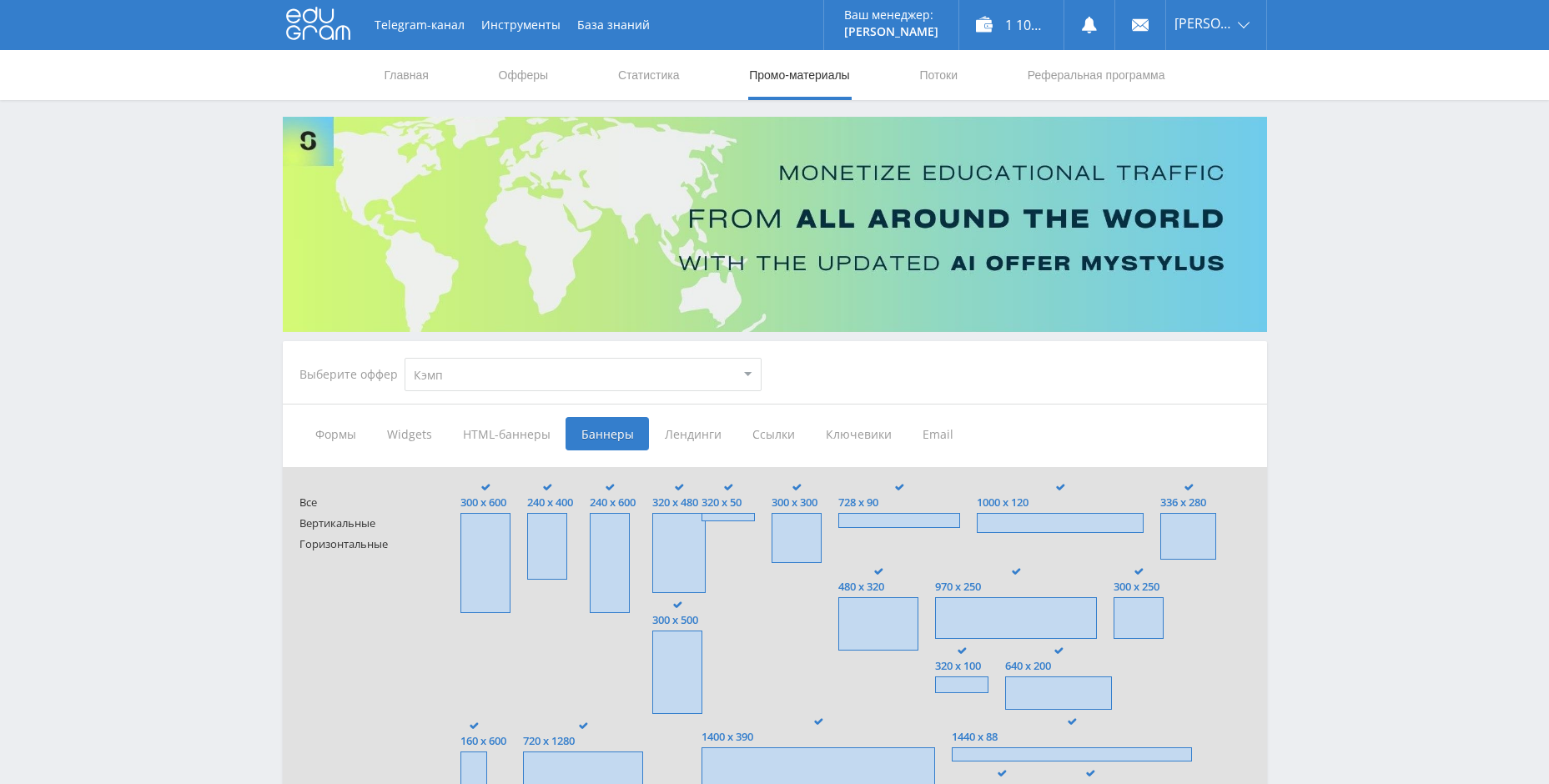
type input "<a href="https://eduforms.org/?rid=df614b70ca5c3e06&promo=1&bannerId=7629" targ…"
type input "<a href="https://eduforms.org/?rid=df614b70ca5c3e06&promo=1&bannerId=7464" targ…"
type input "<a href="https://eduforms.org/?rid=df614b70ca5c3e06&promo=1&bannerId=7458" targ…"
type input "<a href="https://eduforms.org/?rid=df614b70ca5c3e06&promo=1&bannerId=4309" targ…"
type input "<a href="https://eduforms.org/?rid=df614b70ca5c3e06&promo=1&bannerId=7628" targ…"
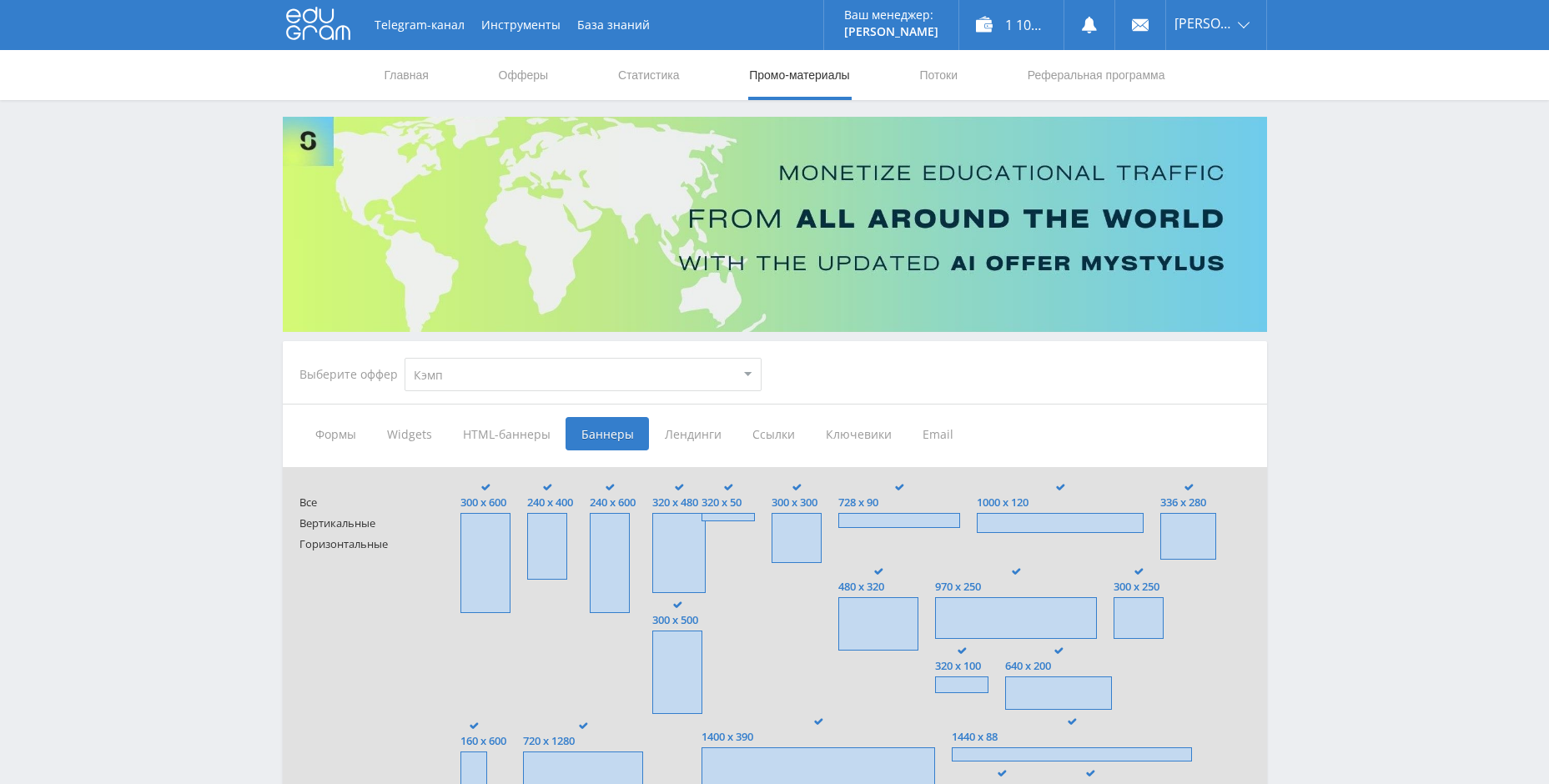
type input "<a href="https://eduforms.org/?rid=df614b70ca5c3e06&promo=1&bannerId=4282" targ…"
type input "<a href="https://eduforms.org/?rid=df614b70ca5c3e06&promo=1&bannerId=7627" targ…"
type input "<a href="https://eduforms.org/?rid=df614b70ca5c3e06&promo=1&bannerId=4287" targ…"
type input "<a href="https://eduforms.org/?rid=df614b70ca5c3e06&promo=1&bannerId=4281" targ…"
type input "<a href="https://eduforms.org/?rid=df614b70ca5c3e06&promo=1&bannerId=7626" targ…"
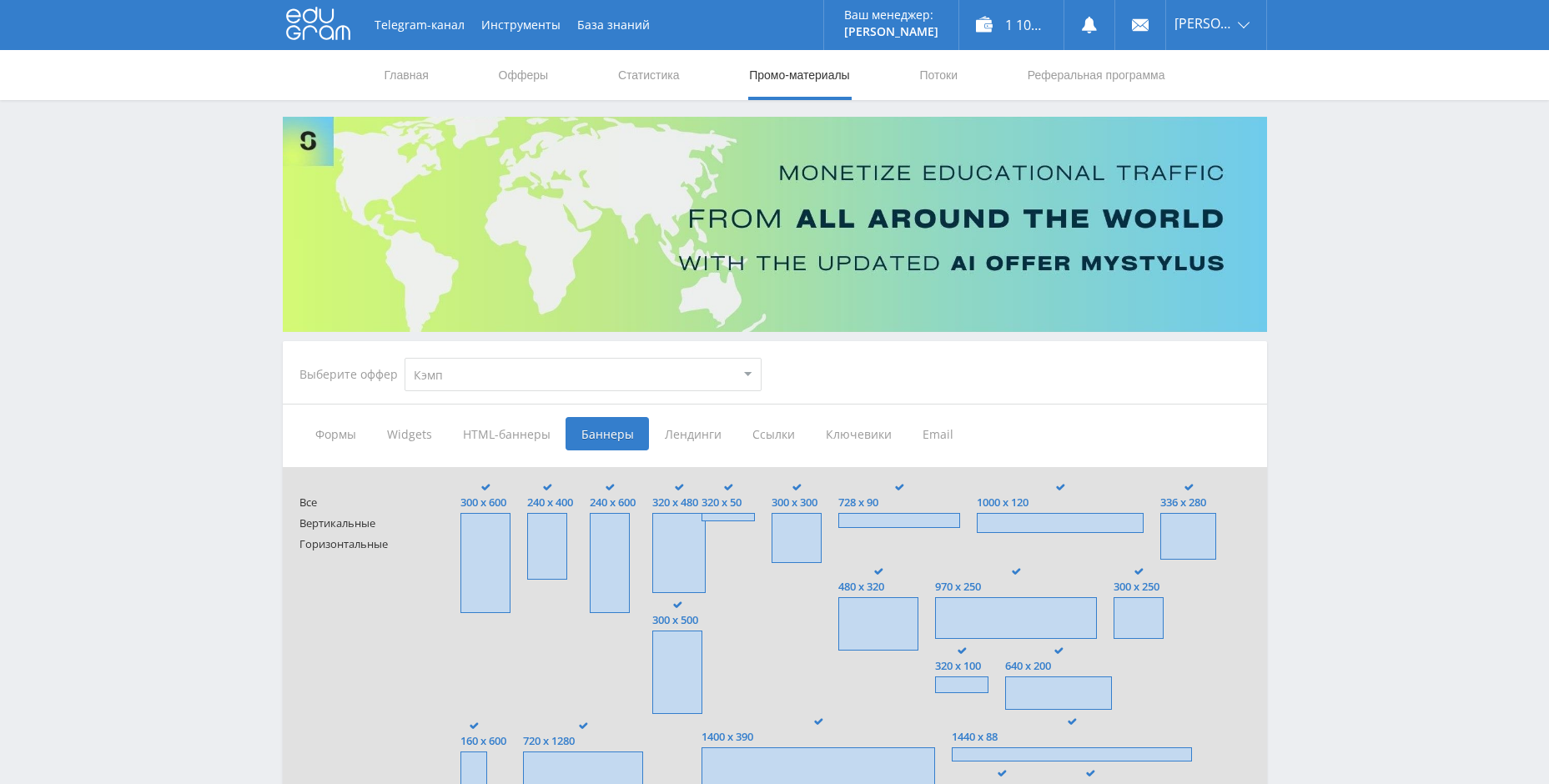
type input "<a href="https://eduforms.org/?rid=df614b70ca5c3e06&promo=1&bannerId=4283" targ…"
type input "<a href="https://eduforms.org/?rid=df614b70ca5c3e06&promo=1&bannerId=7625" targ…"
type input "<a href="https://eduforms.org/?rid=df614b70ca5c3e06&promo=1&bannerId=4296" targ…"
type input "<a href="https://eduforms.org/?rid=df614b70ca5c3e06&promo=1&bannerId=7624" targ…"
type input "<a href="https://eduforms.org/?rid=df614b70ca5c3e06&promo=1&bannerId=4290" targ…"
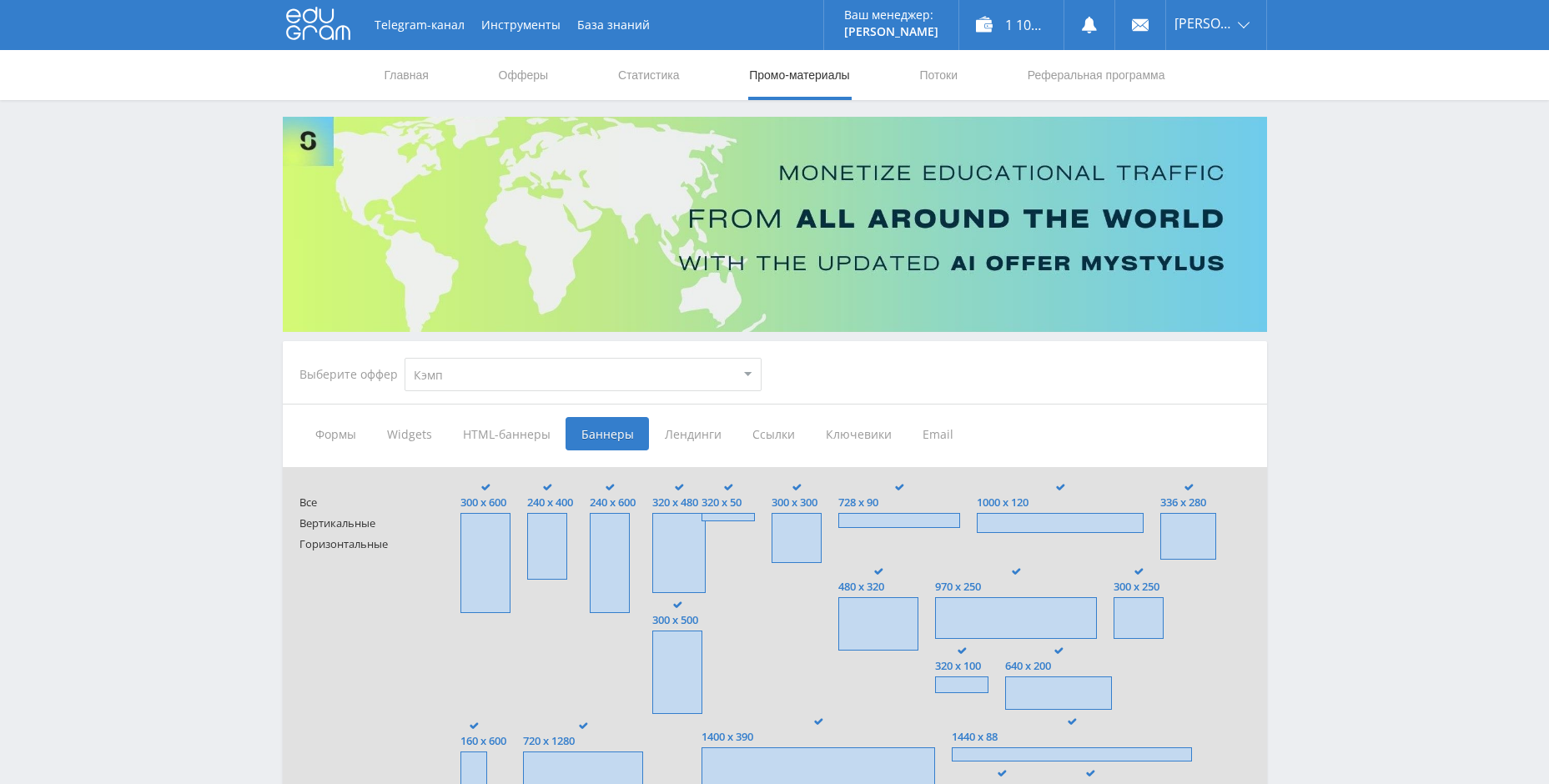
type input "<a href="https://eduforms.org/?rid=df614b70ca5c3e06&promo=1&bannerId=4284" targ…"
type input "<a href="https://eduforms.org/?rid=df614b70ca5c3e06&promo=1&bannerId=7623" targ…"
type input "<a href="https://eduforms.org/?rid=df614b70ca5c3e06&promo=1&bannerId=7467" targ…"
type input "<a href="https://eduforms.org/?rid=df614b70ca5c3e06&promo=1&bannerId=4303" targ…"
type input "<a href="https://eduforms.org/?rid=df614b70ca5c3e06&promo=1&bannerId=7622" targ…"
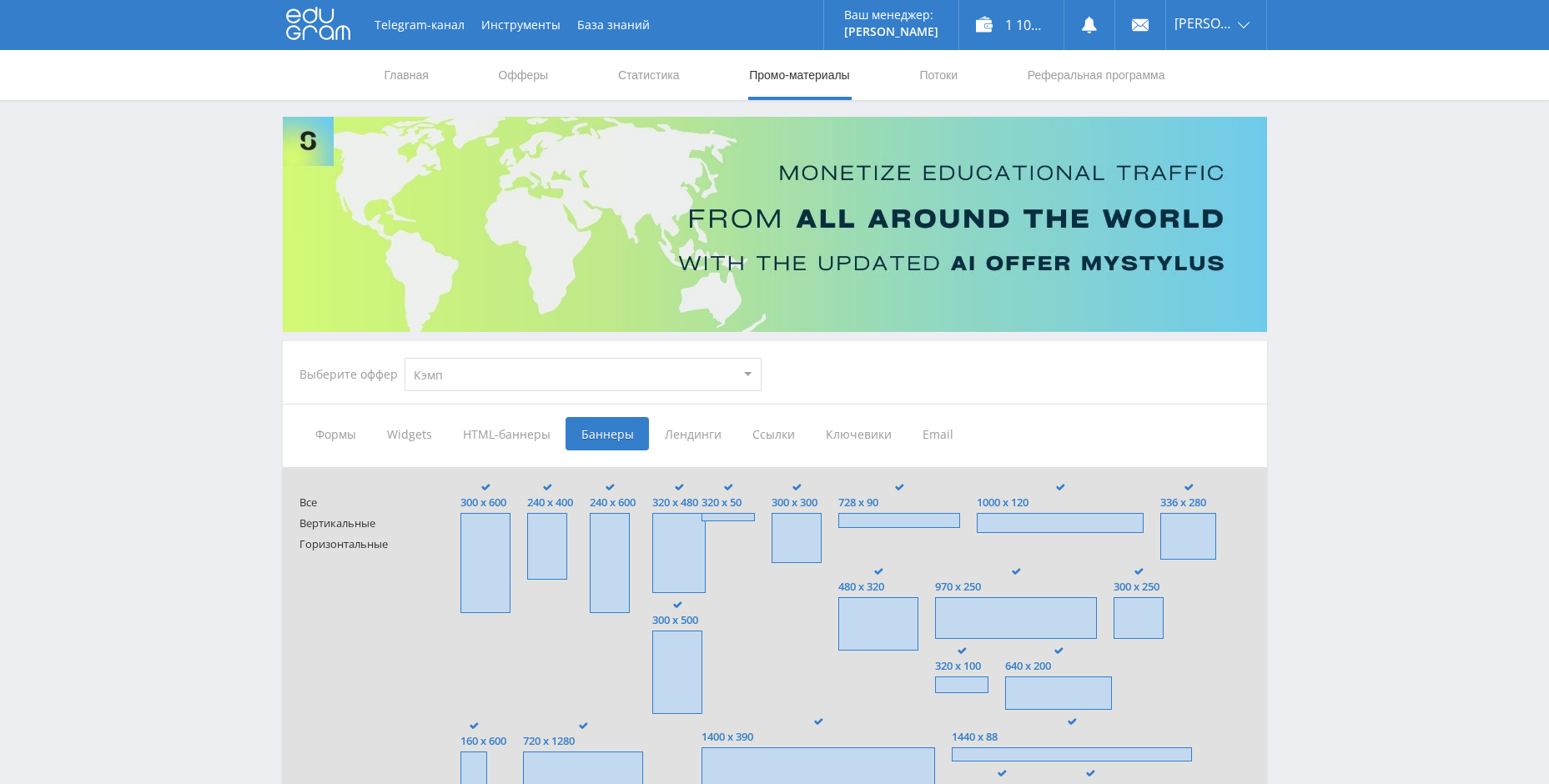
type input "<a href="https://eduforms.org/?rid=df614b70ca5c3e06&promo=1&bannerId=4300" targ…"
type input "<a href="https://eduforms.org/?rid=df614b70ca5c3e06&promo=1&bannerId=4298" targ…"
type input "<a href="https://eduforms.org/?rid=df614b70ca5c3e06&promo=1&bannerId=7621" targ…"
type input "<a href="https://eduforms.org/?rid=df614b70ca5c3e06&promo=1&bannerId=4306" targ…"
type input "<a href="https://eduforms.org/?rid=df614b70ca5c3e06&promo=1&bannerId=7469" targ…"
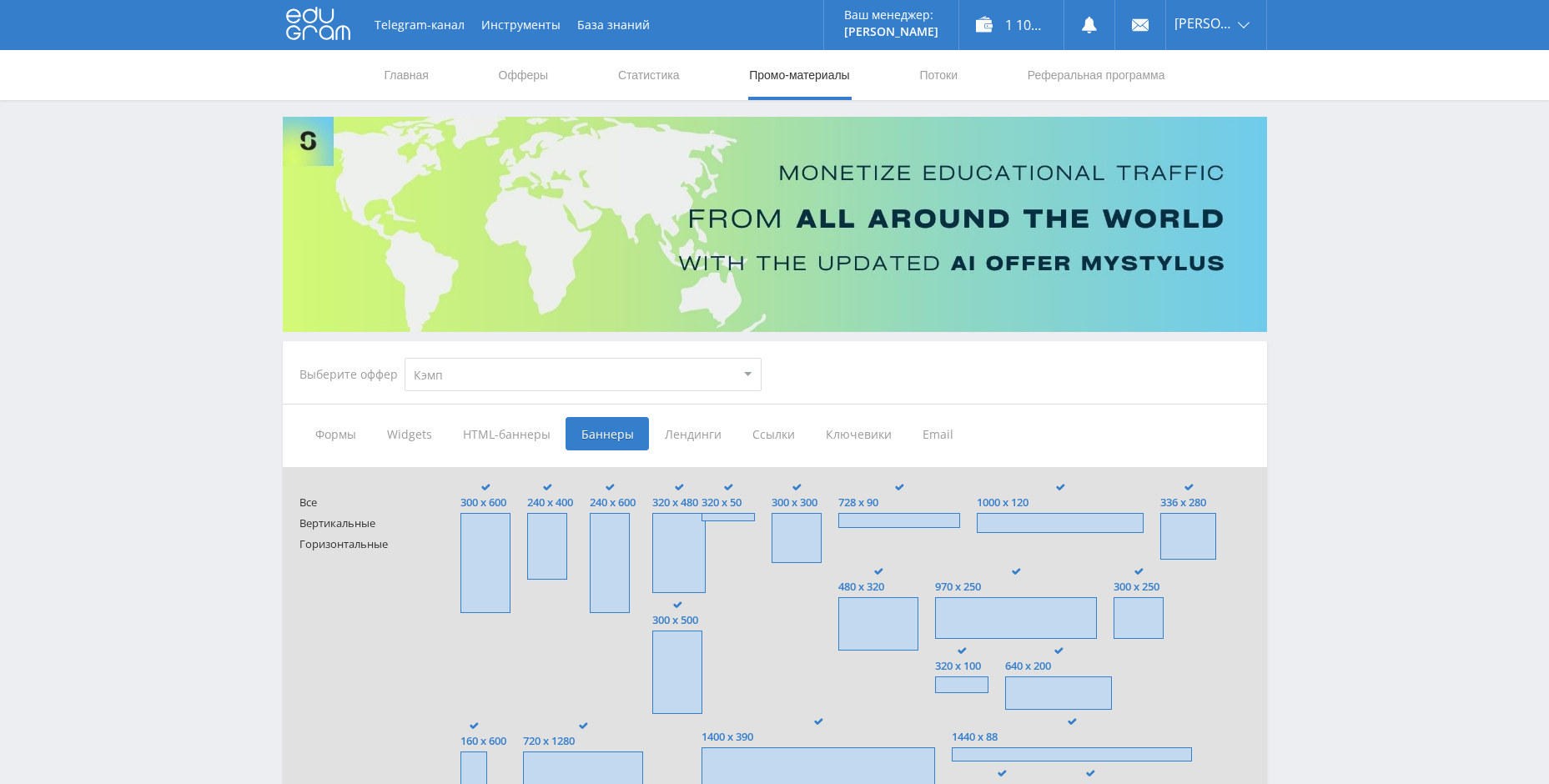
type input "<a href="https://eduforms.org/?rid=df614b70ca5c3e06&promo=1&bannerId=4297" targ…"
type input "<a href="https://eduforms.org/?rid=df614b70ca5c3e06&promo=1&bannerId=7466" targ…"
type input "<a href="https://eduforms.org/?rid=df614b70ca5c3e06&promo=1&bannerId=7459" targ…"
type input "<a href="https://eduforms.org/?rid=df614b70ca5c3e06&promo=1&bannerId=4321" targ…"
type input "<a href="https://eduforms.org/?rid=df614b70ca5c3e06&promo=1&bannerId=4311" targ…"
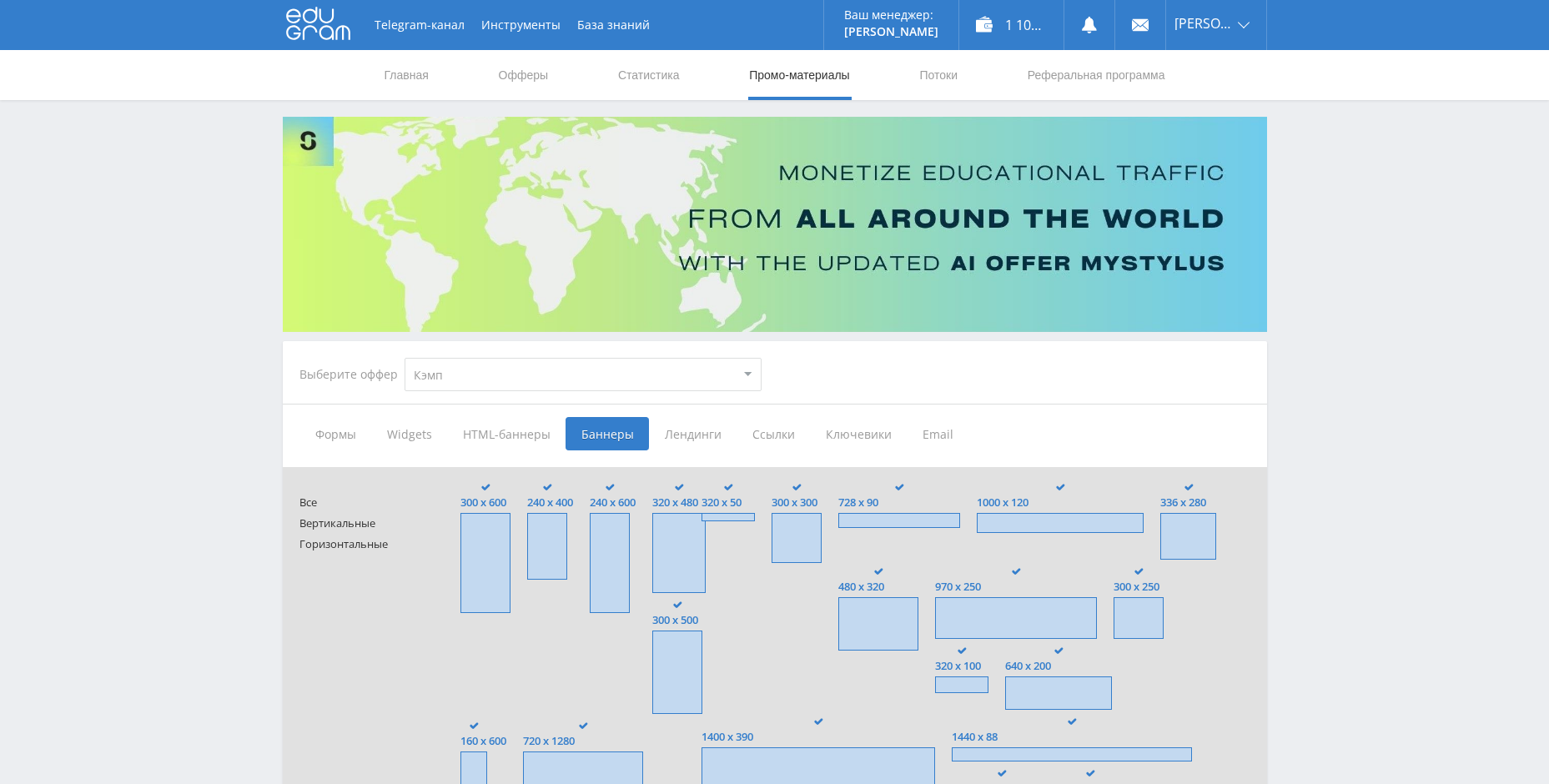
type input "<a href="https://eduforms.org/?rid=df614b70ca5c3e06&promo=1&bannerId=7465" targ…"
type input "<a href="https://eduforms.org/?rid=df614b70ca5c3e06&promo=1&bannerId=7460" targ…"
type input "<a href="https://eduforms.org/?rid=df614b70ca5c3e06&promo=1&bannerId=7462" targ…"
type input "<a href="https://eduforms.org/?rid=df614b70ca5c3e06&promo=1&bannerId=7456" targ…"
type input "<a href="https://eduforms.org/?rid=df614b70ca5c3e06&promo=1&bannerId=4323" targ…"
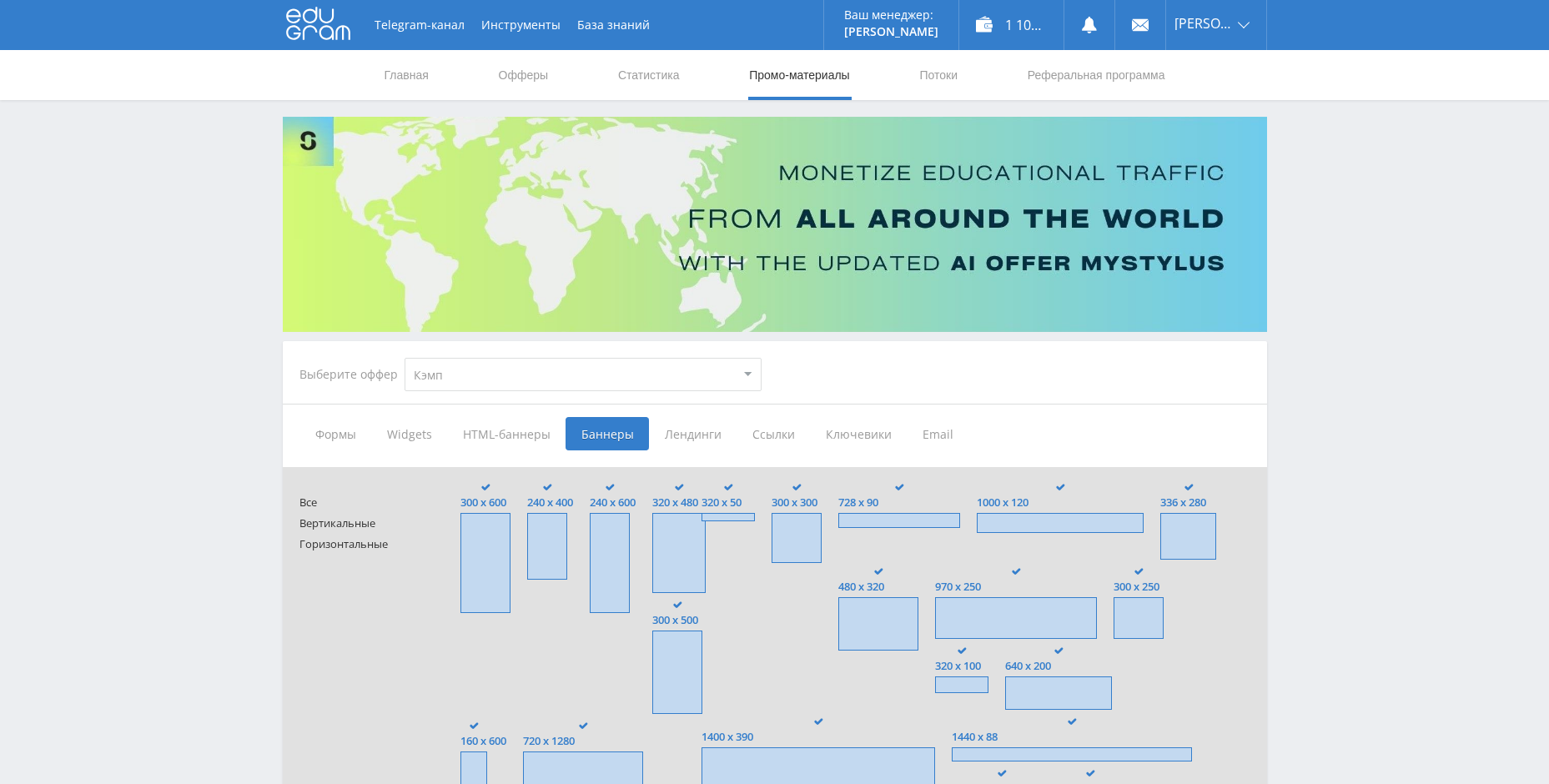
type input "<a href="https://eduforms.org/?rid=df614b70ca5c3e06&promo=1&bannerId=4318" targ…"
type input "<a href="https://eduforms.org/?rid=df614b70ca5c3e06&promo=1&bannerId=7455" targ…"
type input "<a href="https://eduforms.org/?rid=df614b70ca5c3e06&promo=1&bannerId=4326" targ…"
type input "<a href="https://eduforms.org/?rid=df614b70ca5c3e06&promo=1&bannerId=4320" targ…"
type input "<a href="https://eduforms.org/?rid=df614b70ca5c3e06&promo=1&bannerId=7453" targ…"
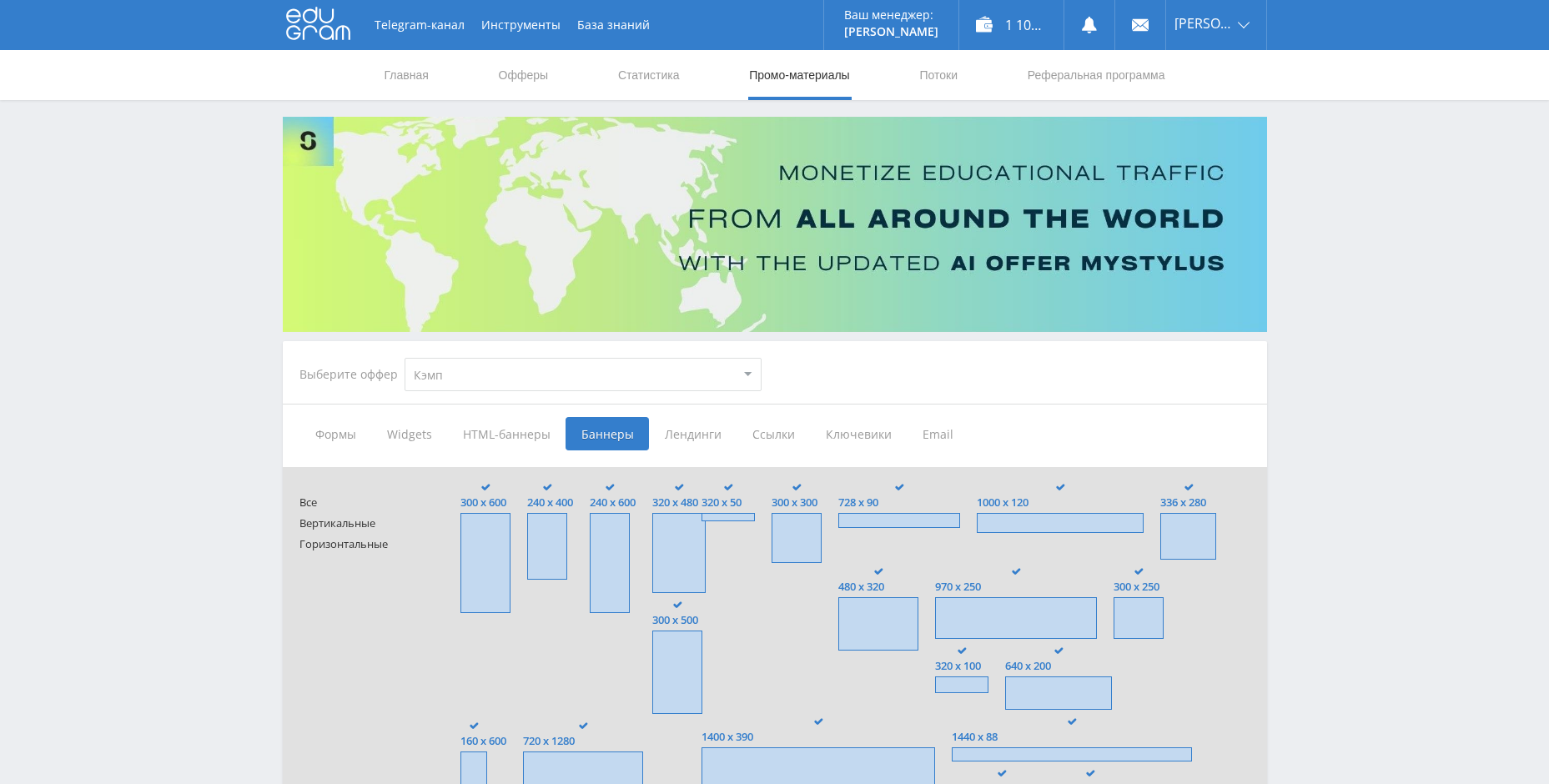
type input "<a href="https://eduforms.org/?rid=df614b70ca5c3e06&promo=1&bannerId=4325" targ…"
type input "<a href="https://eduforms.org/?rid=df614b70ca5c3e06&promo=1&bannerId=4319" targ…"
type input "<a href="https://eduforms.org/?rid=df614b70ca5c3e06&promo=1&bannerId=4317" targ…"
type input "<a href="https://eduforms.org/?rid=df614b70ca5c3e06&promo=1&bannerId=4315" targ…"
type input "<a href="https://eduforms.org/?rid=df614b70ca5c3e06&promo=1&bannerId=4312" targ…"
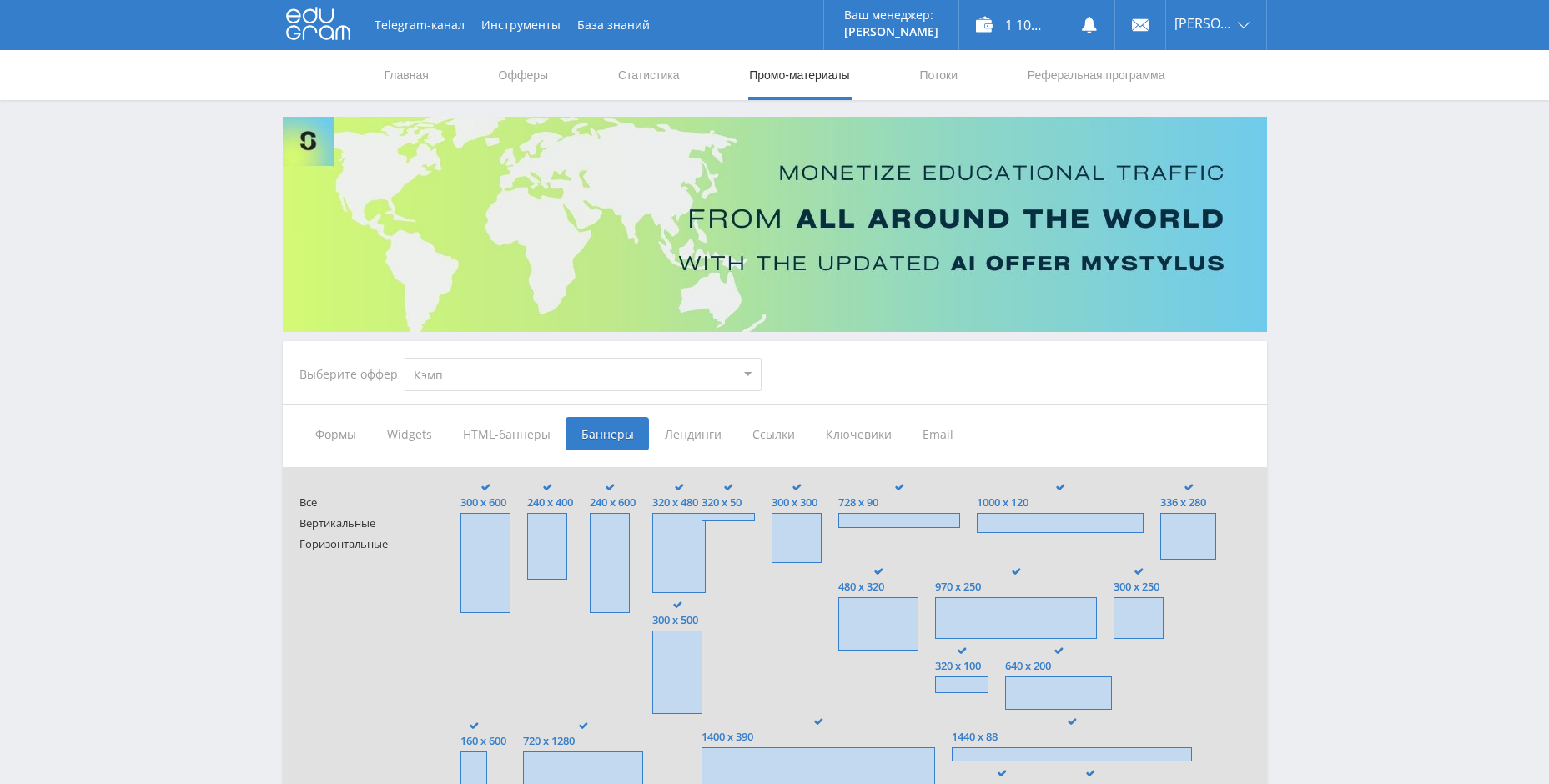
type input "<a href="https://eduforms.org/?rid=df614b70ca5c3e06&promo=1&bannerId=4324" targ…"
type input "<a href="https://eduforms.org/?rid=df614b70ca5c3e06&promo=1&bannerId=4310" targ…"
type input "<a href="https://eduforms.org/?rid=df614b70ca5c3e06&promo=1&bannerId=4322" targ…"
type input "<a href="https://eduforms.org/?rid=df614b70ca5c3e06&promo=1&bannerId=4314" targ…"
type input "<a href="https://eduforms.org/?rid=df614b70ca5c3e06&promo=1&bannerId=4313" targ…"
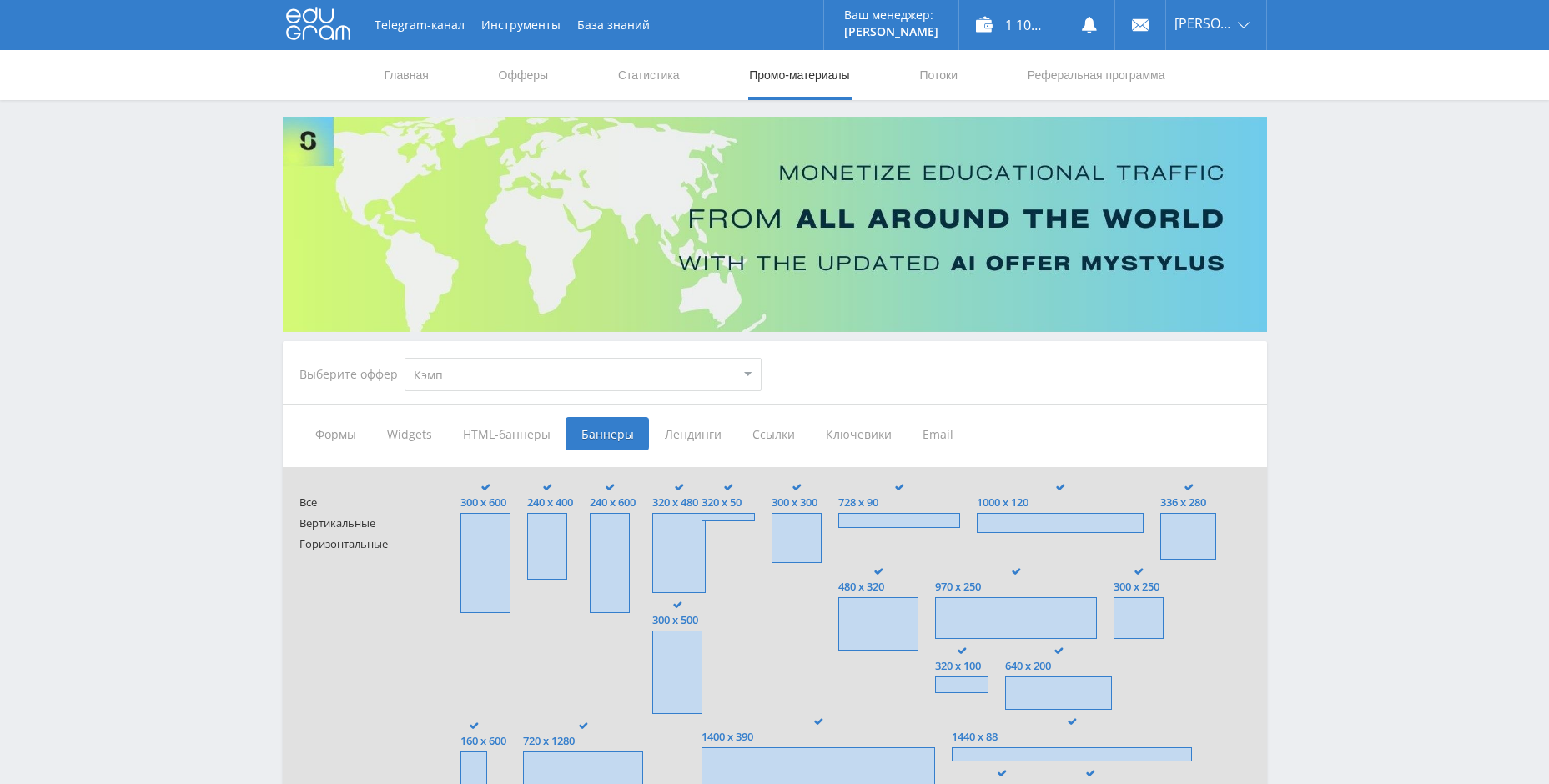
type input "<a href="https://eduforms.org/?rid=df614b70ca5c3e06&promo=1&bannerId=4308" targ…"
type input "<a href="https://eduforms.org/?rid=df614b70ca5c3e06&promo=1&bannerId=4302" targ…"
type input "<a href="https://eduforms.org/?rid=df614b70ca5c3e06&promo=1&bannerId=4272" targ…"
type input "<a href="https://eduforms.org/?rid=df614b70ca5c3e06&promo=1&bannerId=4301" targ…"
type input "<a href="https://eduforms.org/?rid=df614b70ca5c3e06&promo=1&bannerId=4294" targ…"
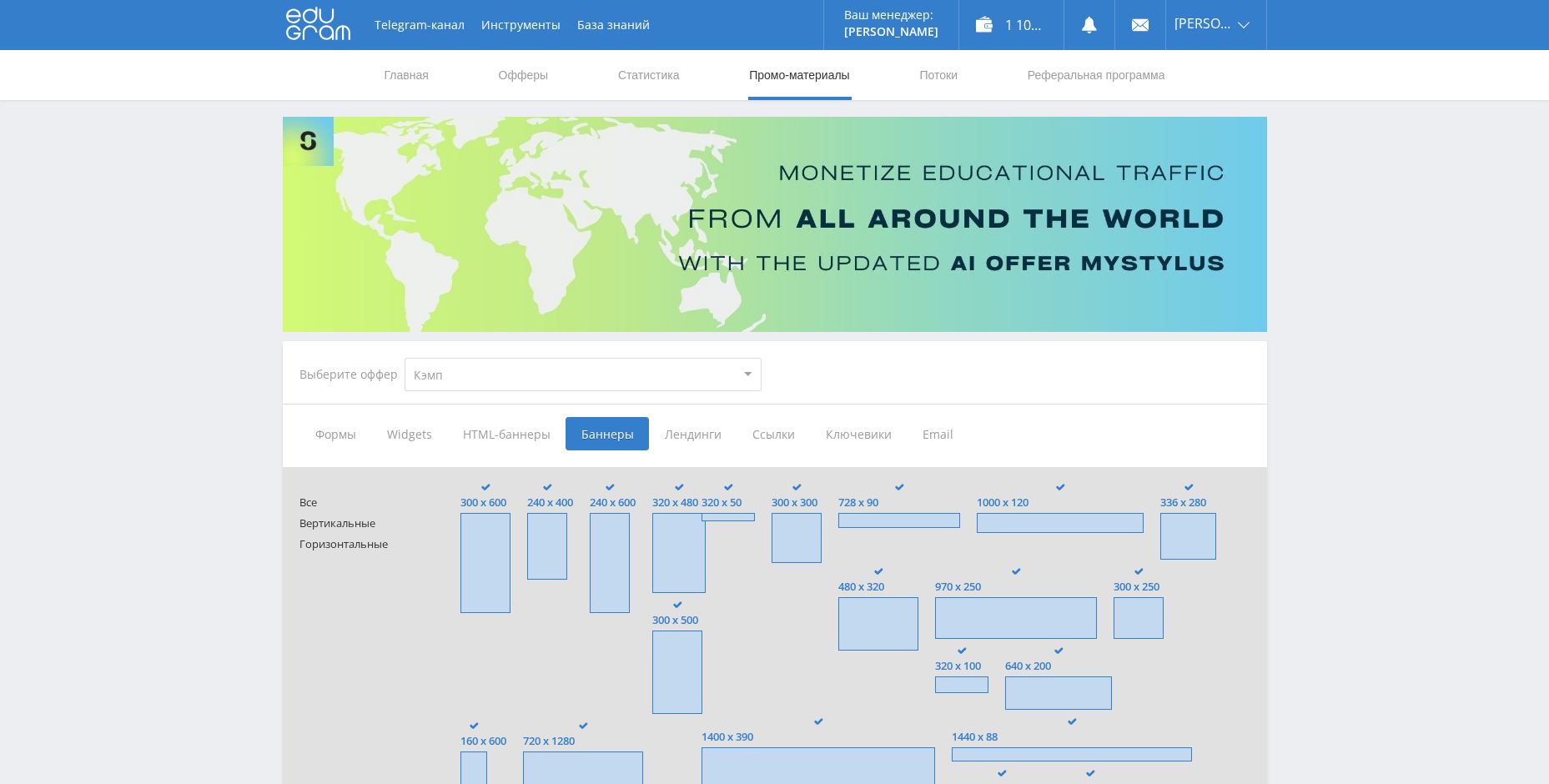
type input "<a href="https://eduforms.org/?rid=df614b70ca5c3e06&promo=1&bannerId=4280" targ…"
type input "<a href="https://eduforms.org/?rid=df614b70ca5c3e06&promo=1&bannerId=4293" targ…"
type input "<a href="https://eduforms.org/?rid=df614b70ca5c3e06&promo=1&bannerId=4291" targ…"
type input "<a href="https://eduforms.org/?rid=df614b70ca5c3e06&promo=1&bannerId=4285" targ…"
type input "<a href="https://eduforms.org/?rid=df614b70ca5c3e06&promo=1&bannerId=4279" targ…"
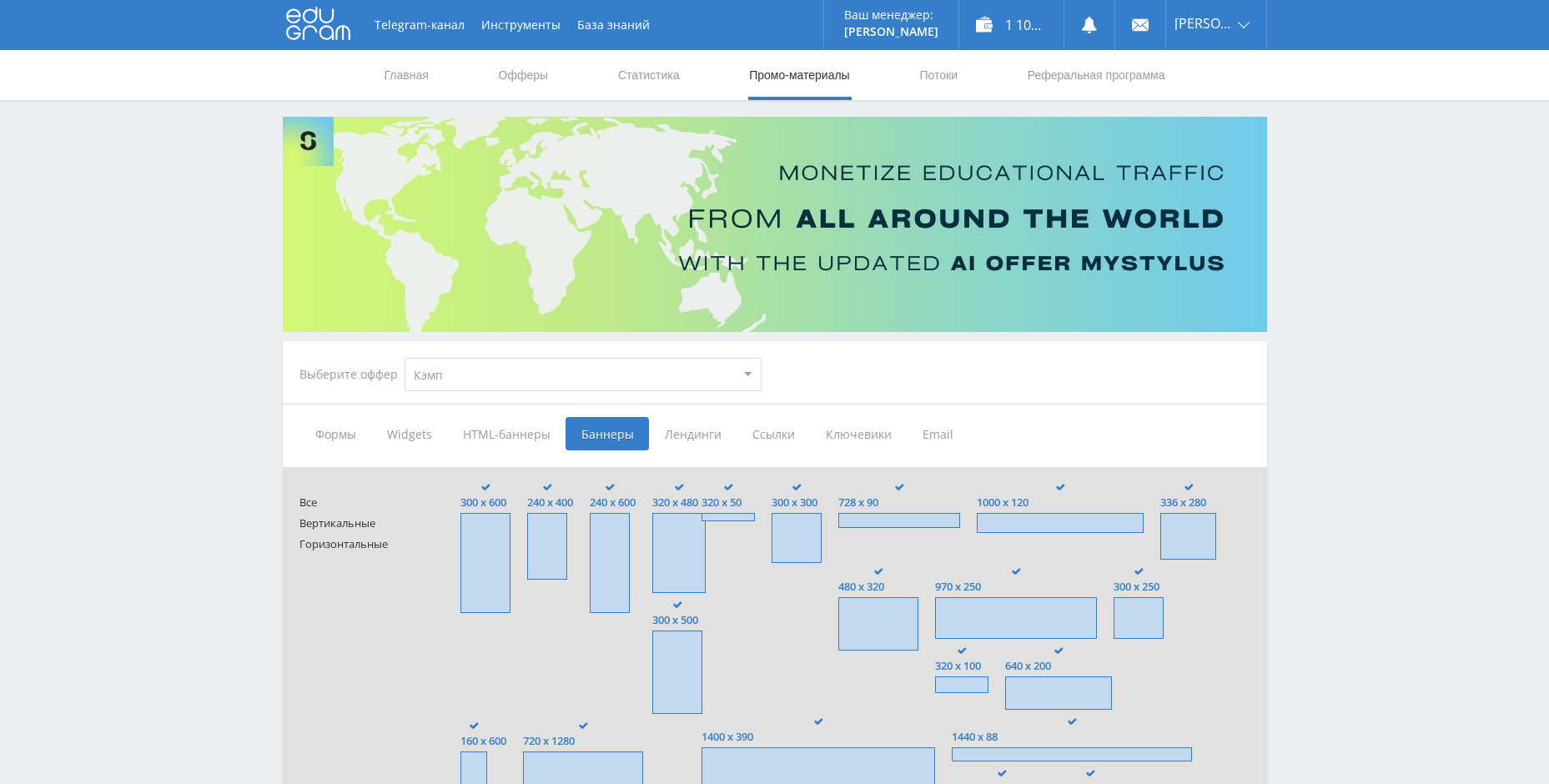
type input "<a href="https://eduforms.org/?rid=df614b70ca5c3e06&promo=1&bannerId=4278" targ…"
type input "<a href="https://eduforms.org/?rid=df614b70ca5c3e06&promo=1&bannerId=201" targe…"
type input "<a href="https://eduforms.org/?rid=df614b70ca5c3e06&promo=1&bannerId=200" targe…"
type input "<a href="https://eduforms.org/?rid=df614b70ca5c3e06&promo=1&bannerId=199" targe…"
type input "<a href="https://eduforms.org/?rid=df614b70ca5c3e06&promo=1&bannerId=4277" targ…"
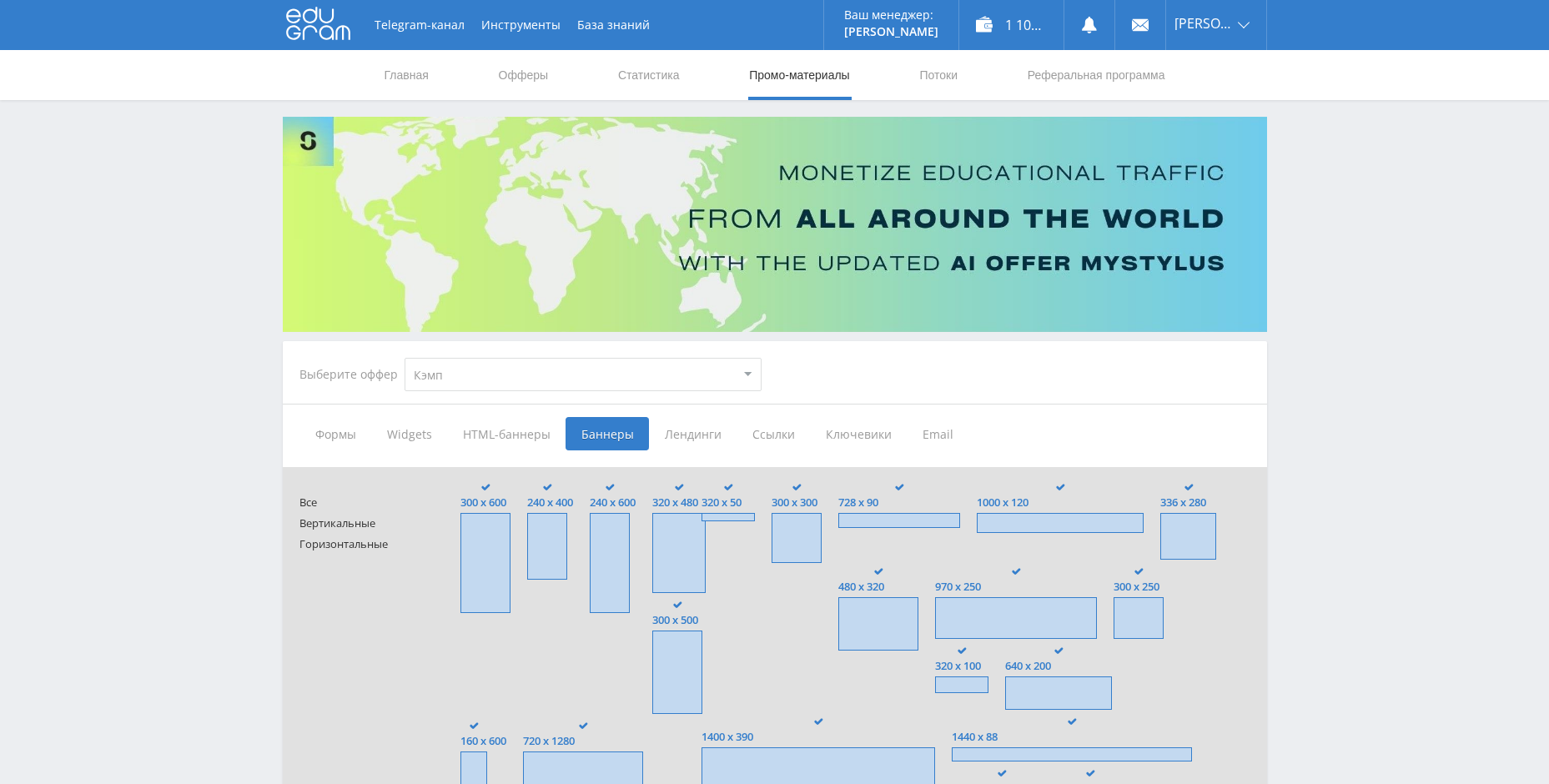
type input "<a href="https://eduforms.org/?rid=df614b70ca5c3e06&promo=1&bannerId=4275" targ…"
type input "<a href="https://eduforms.org/?rid=df614b70ca5c3e06&promo=1&bannerId=4274" targ…"
type input "<a href="https://eduforms.org/?rid=df614b70ca5c3e06&promo=1&bannerId=4273" targ…"
type input "<a href="https://eduforms.org/?rid=df614b70ca5c3e06&promo=1&bannerId=4276" targ…"
type input "<a href="https://eduforms.org/?rid=df614b70ca5c3e06&promo=1&bannerId=220" targe…"
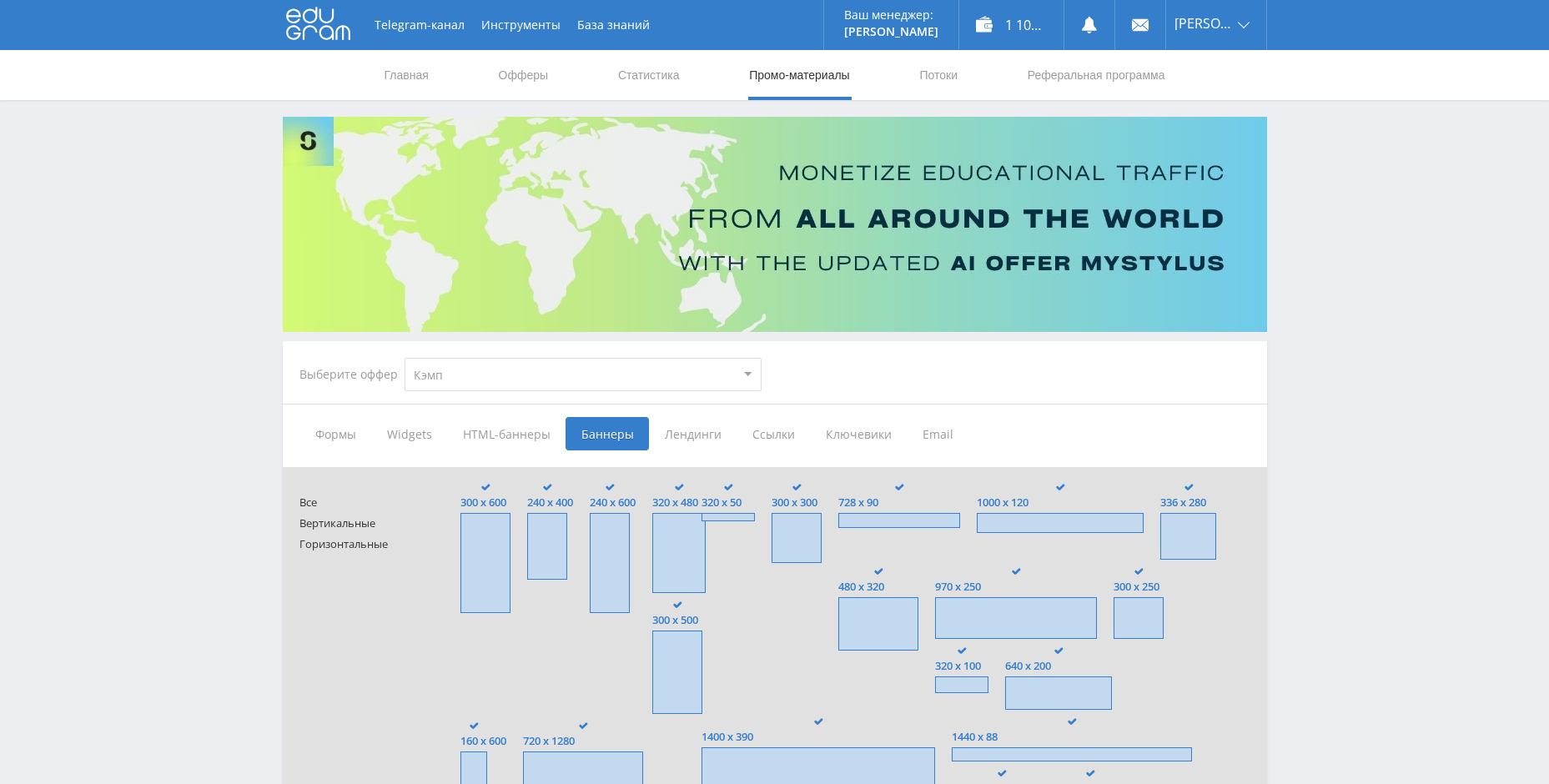
type input "<a href="https://eduforms.org/?rid=df614b70ca5c3e06&promo=1&bannerId=211" targe…"
type input "<a href="https://eduforms.org/?rid=df614b70ca5c3e06&promo=1&bannerId=217" targe…"
type input "<a href="https://eduforms.org/?rid=df614b70ca5c3e06&promo=1&bannerId=216" targe…"
type input "<a href="https://eduforms.org/?rid=df614b70ca5c3e06&promo=1&bannerId=192" targe…"
type input "<a href="https://eduforms.org/?rid=df614b70ca5c3e06&promo=1&bannerId=188" targe…"
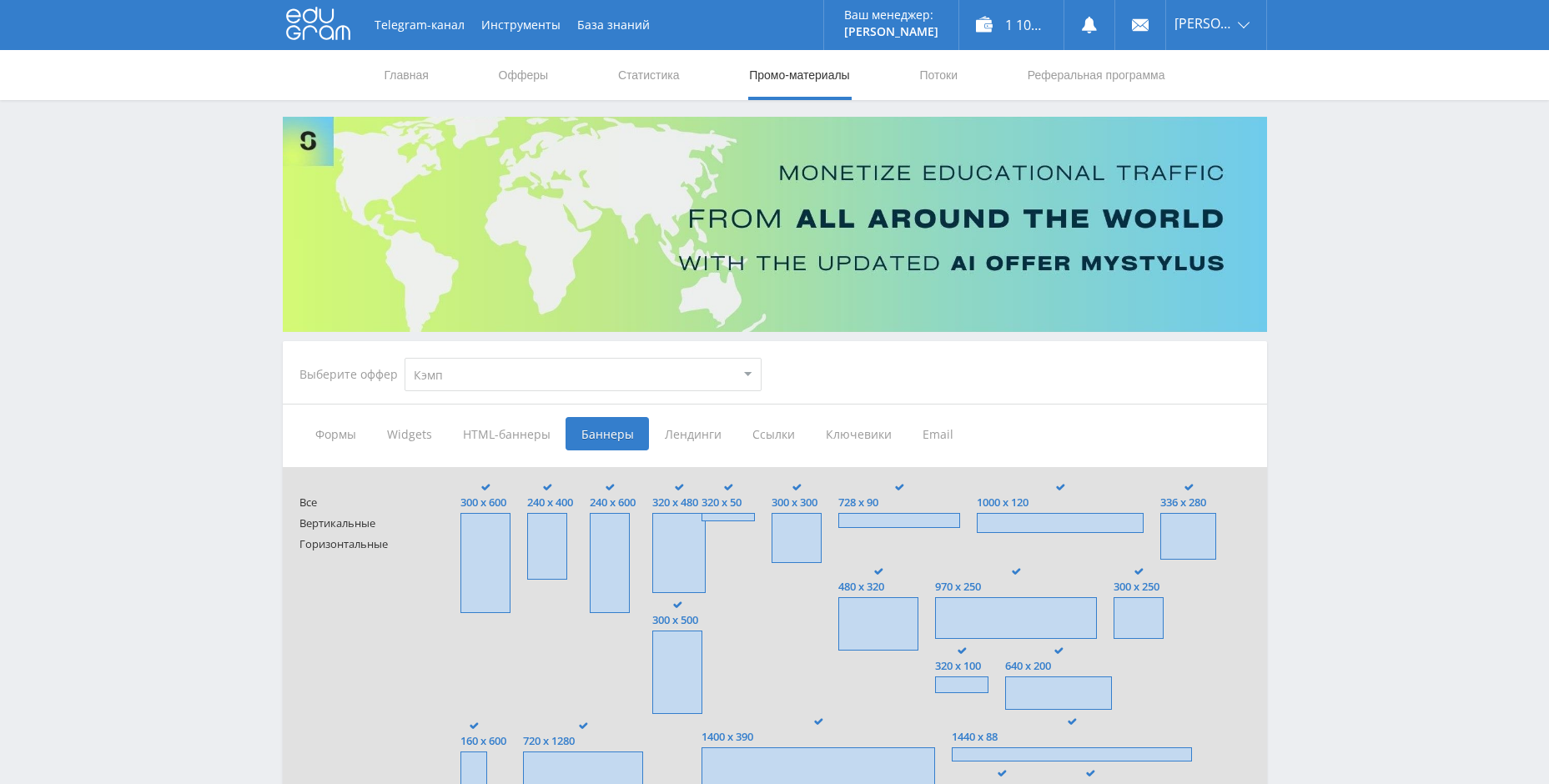
type input "<a href="https://eduforms.org/?rid=df614b70ca5c3e06&promo=1&bannerId=185" targe…"
type input "<a href="https://eduforms.org/?rid=df614b70ca5c3e06&promo=1&bannerId=178" targe…"
type input "<a href="https://eduforms.org/?rid=df614b70ca5c3e06&promo=1&bannerId=175" targe…"
type input "<a href="https://eduforms.org/?rid=df614b70ca5c3e06&promo=1&bannerId=198" targe…"
type input "<a href="https://eduforms.org/?rid=df614b70ca5c3e06&promo=1&bannerId=197" targe…"
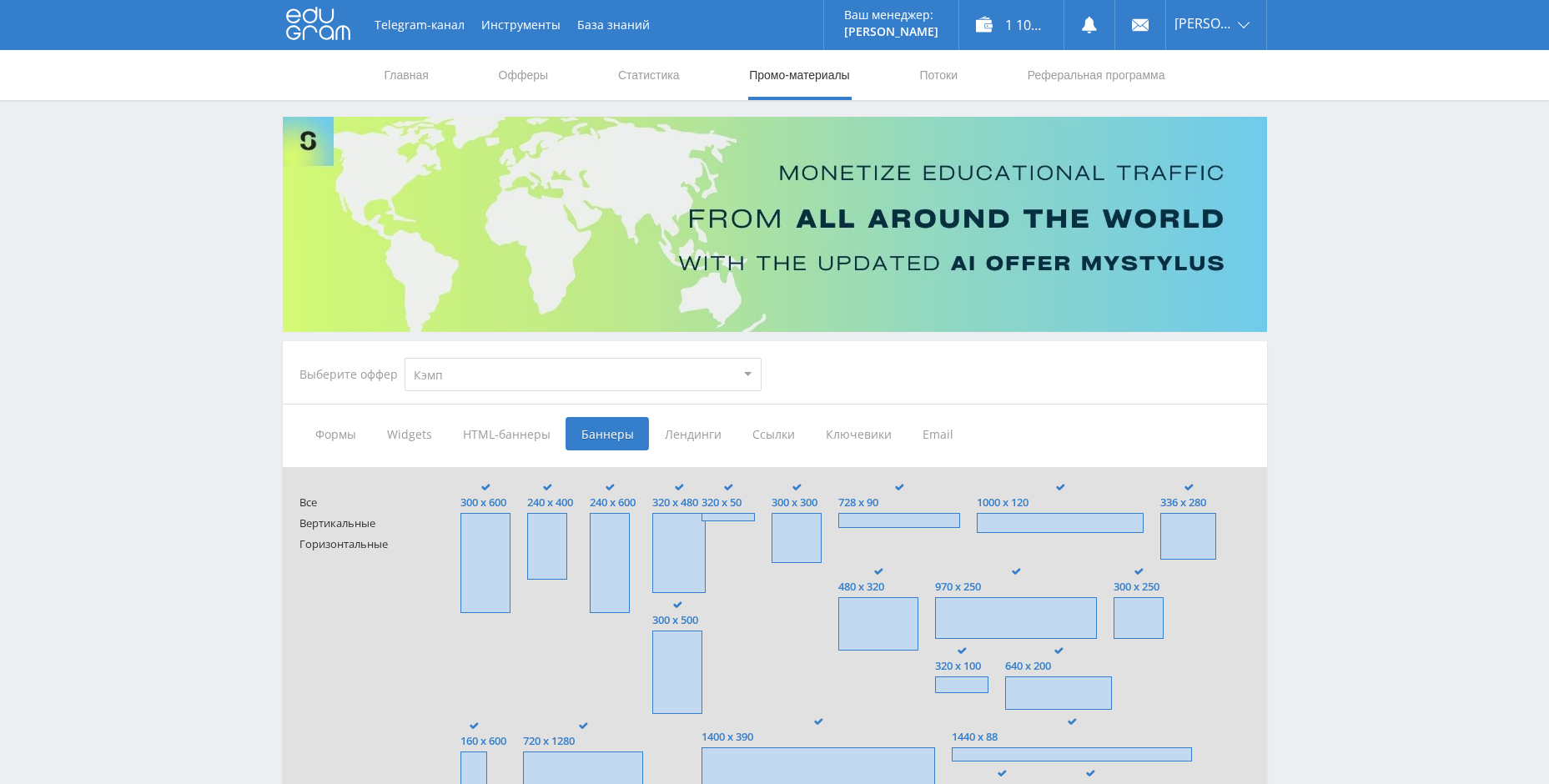
type input "<a href="https://eduforms.org/?rid=df614b70ca5c3e06&promo=1&bannerId=196" targe…"
type input "<a href="https://eduforms.org/?rid=df614b70ca5c3e06&promo=1&bannerId=195" targe…"
type input "<a href="https://eduforms.org/?rid=df614b70ca5c3e06&promo=1&bannerId=194" targe…"
type input "<a href="https://eduforms.org/?rid=df614b70ca5c3e06&promo=1&bannerId=190" targe…"
type input "<a href="https://eduforms.org/?rid=df614b70ca5c3e06&promo=1&bannerId=187" targe…"
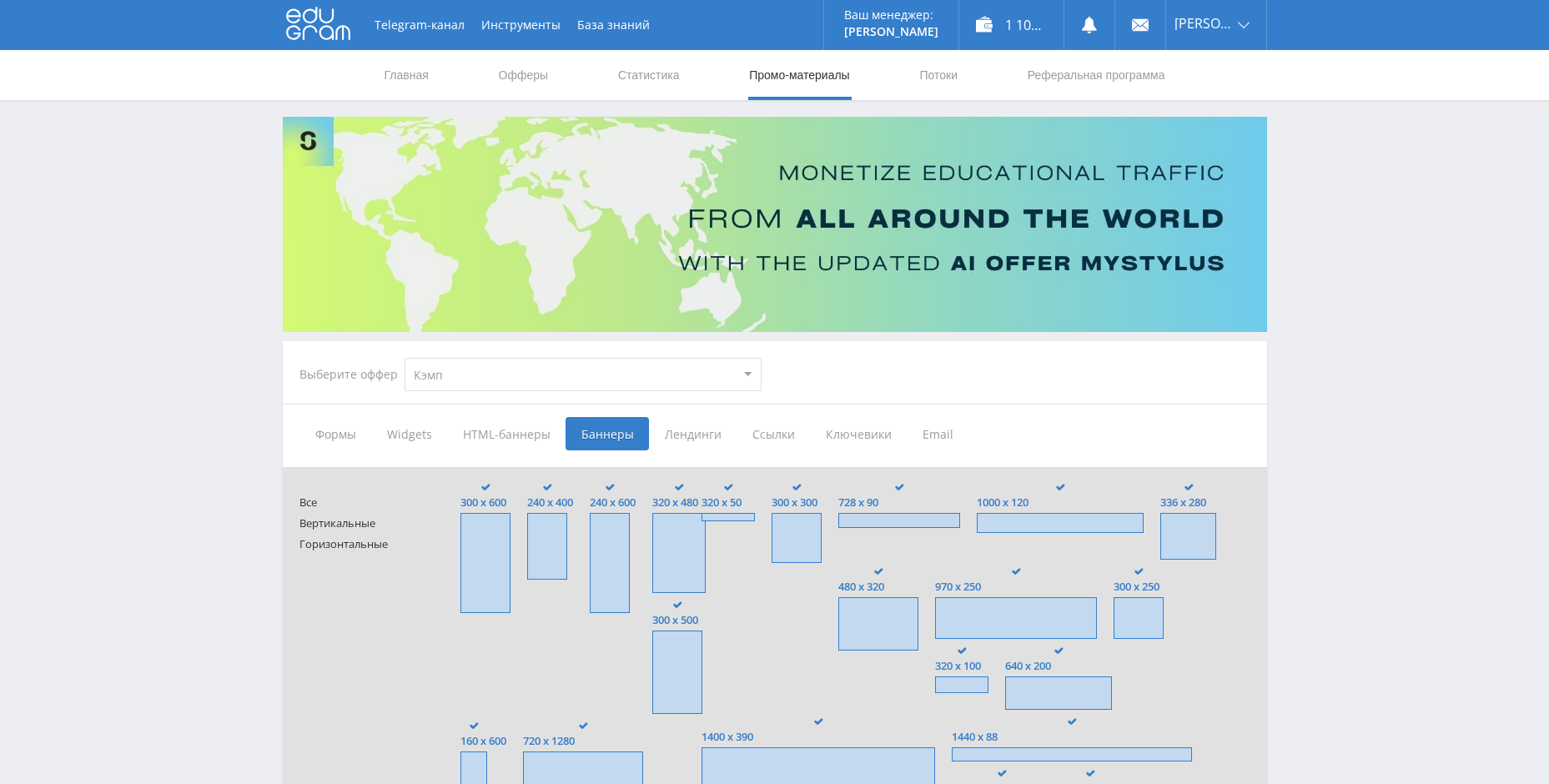
type input "<a href="https://eduforms.org/?rid=df614b70ca5c3e06&promo=1&bannerId=180" targe…"
type input "<a href="https://eduforms.org/?rid=df614b70ca5c3e06&promo=1&bannerId=176" targe…"
type input "<a href="https://eduforms.org/?rid=df614b70ca5c3e06&promo=1&bannerId=173" targe…"
type input "<a href="https://eduforms.org/?rid=df614b70ca5c3e06&promo=1&bannerId=168" targe…"
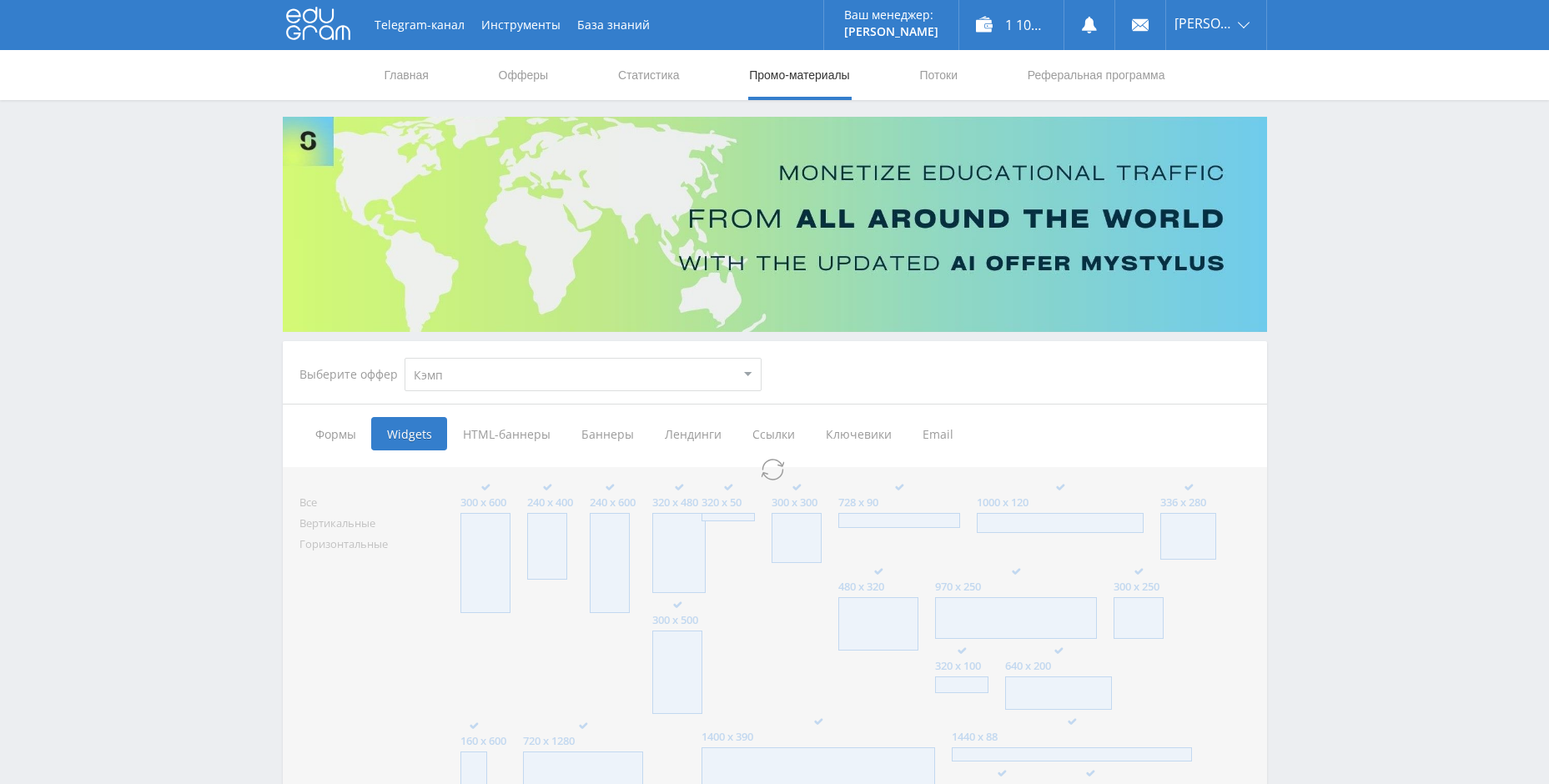
select select "340"
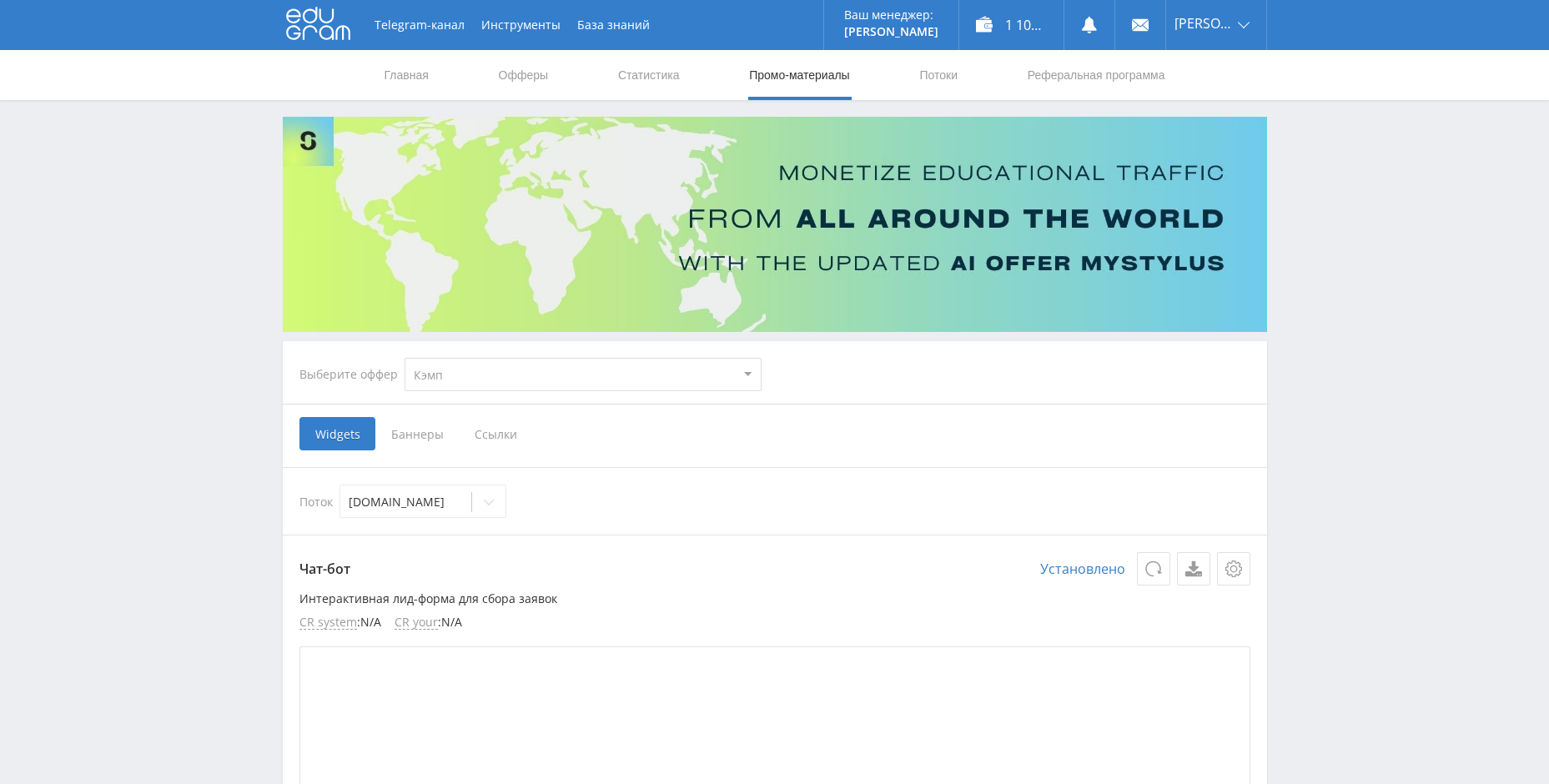
click at [410, 424] on span "Баннеры" at bounding box center [417, 433] width 84 height 33
click at [0, 0] on input "Баннеры" at bounding box center [0, 0] width 0 height 0
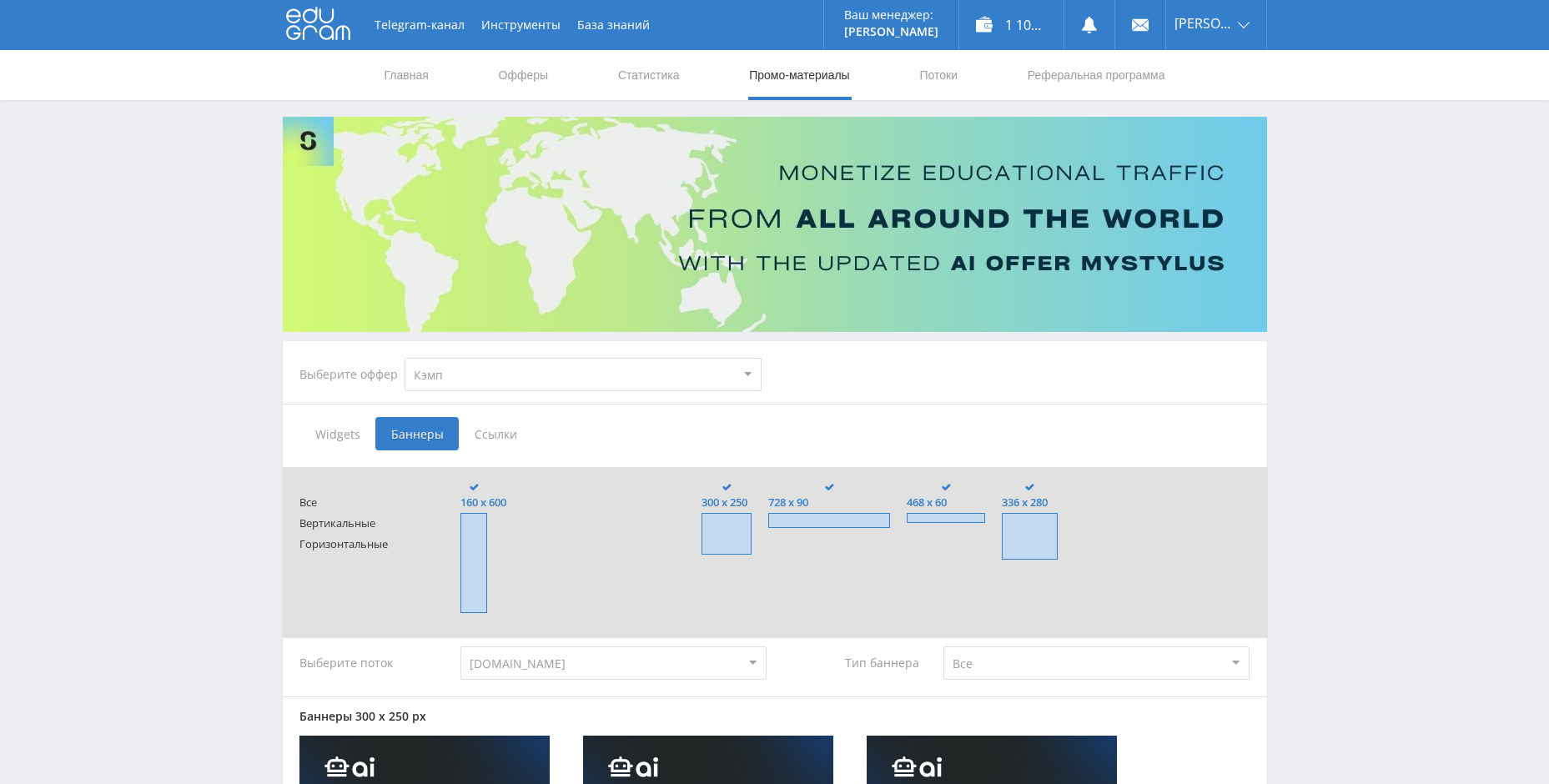
click at [484, 422] on span "Ссылки" at bounding box center [496, 433] width 74 height 33
click at [0, 0] on input "Ссылки" at bounding box center [0, 0] width 0 height 0
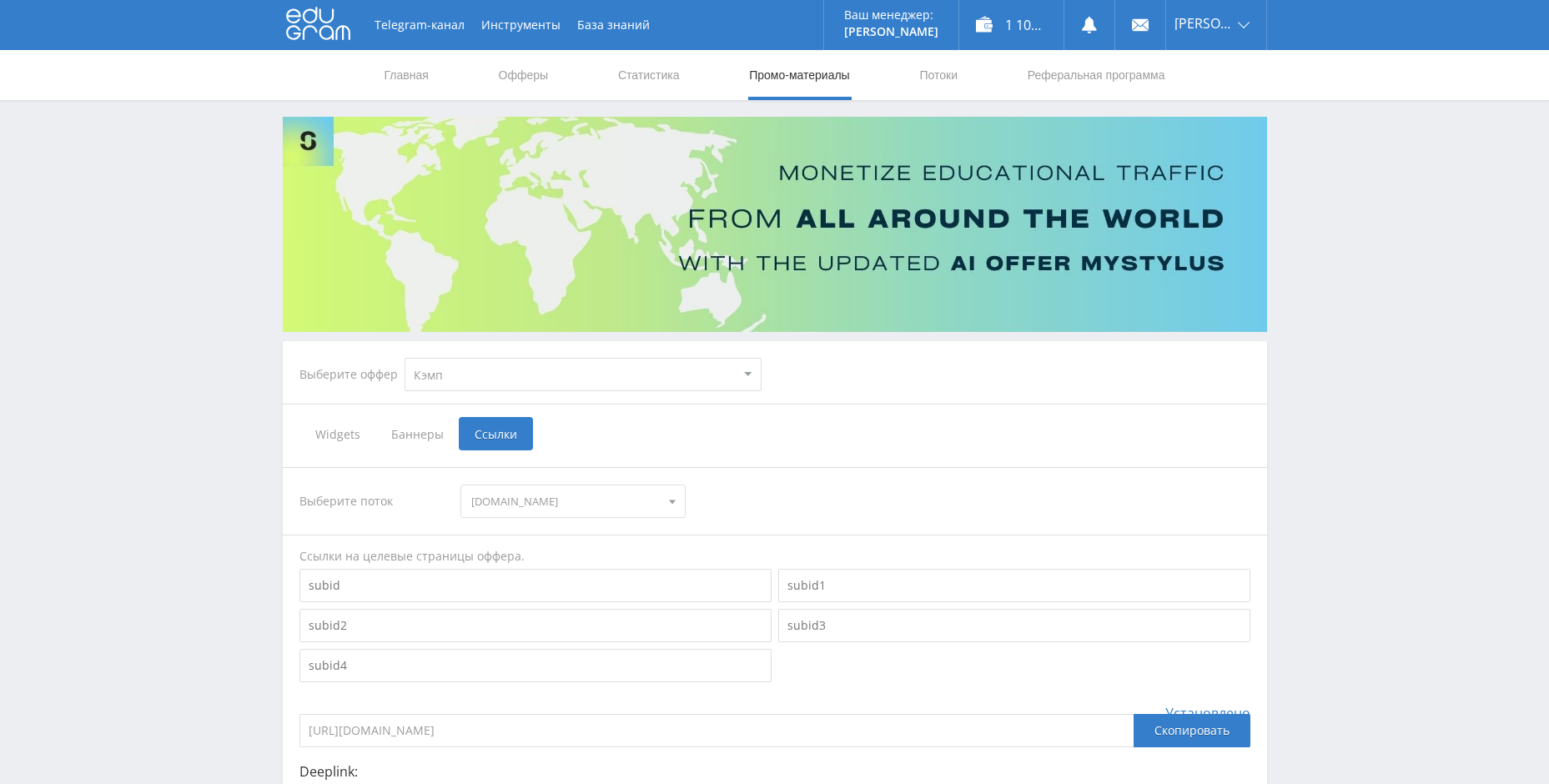
click at [1334, 168] on div "Telegram-канал Инструменты База знаний Ваш менеджер: Alex Alex Online @edugram_…" at bounding box center [774, 501] width 1549 height 1002
click at [1349, 141] on div "Telegram-канал Инструменты База знаний Ваш менеджер: Alex Alex Online @edugram_…" at bounding box center [774, 501] width 1549 height 1002
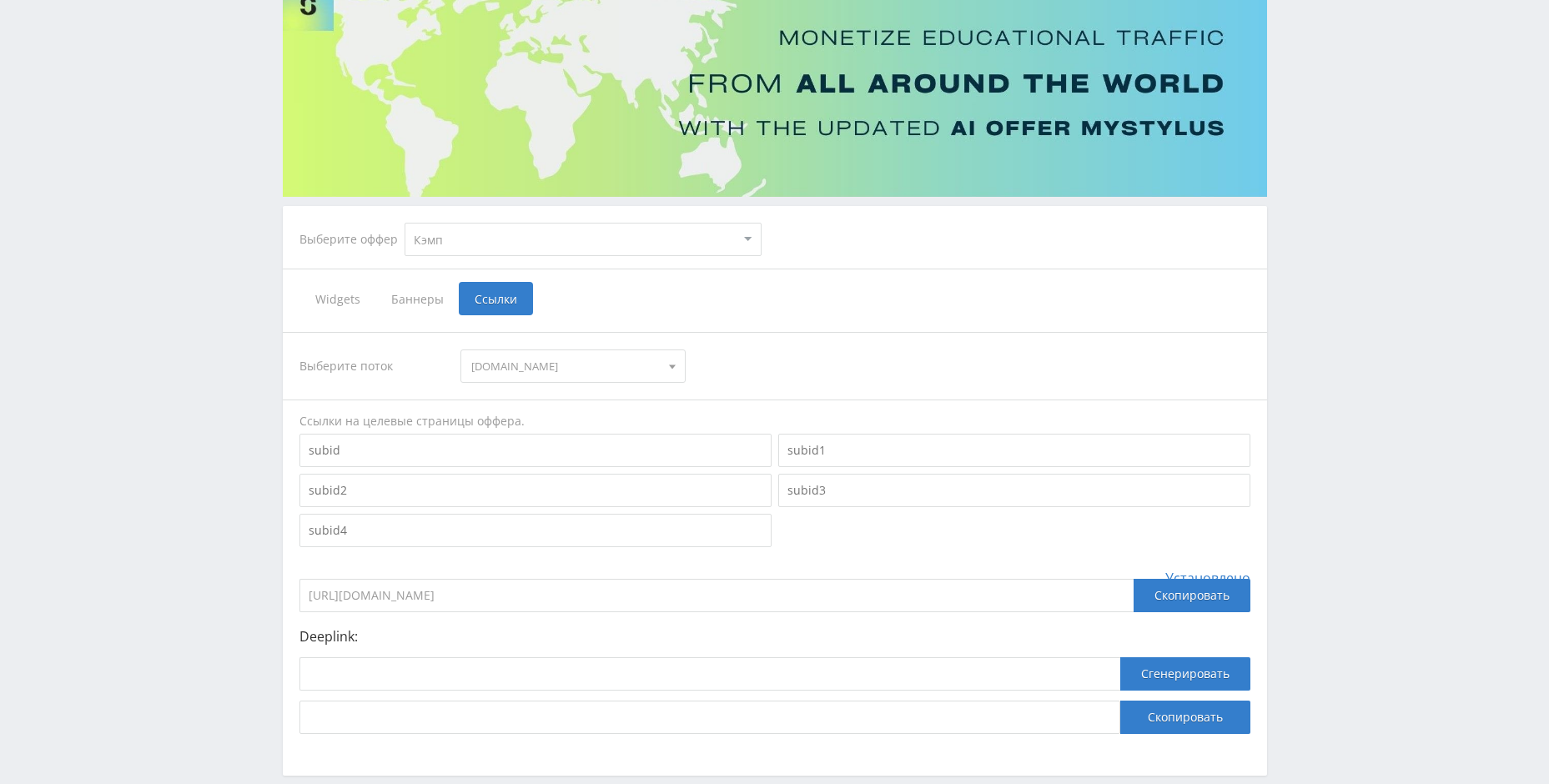
scroll to position [167, 0]
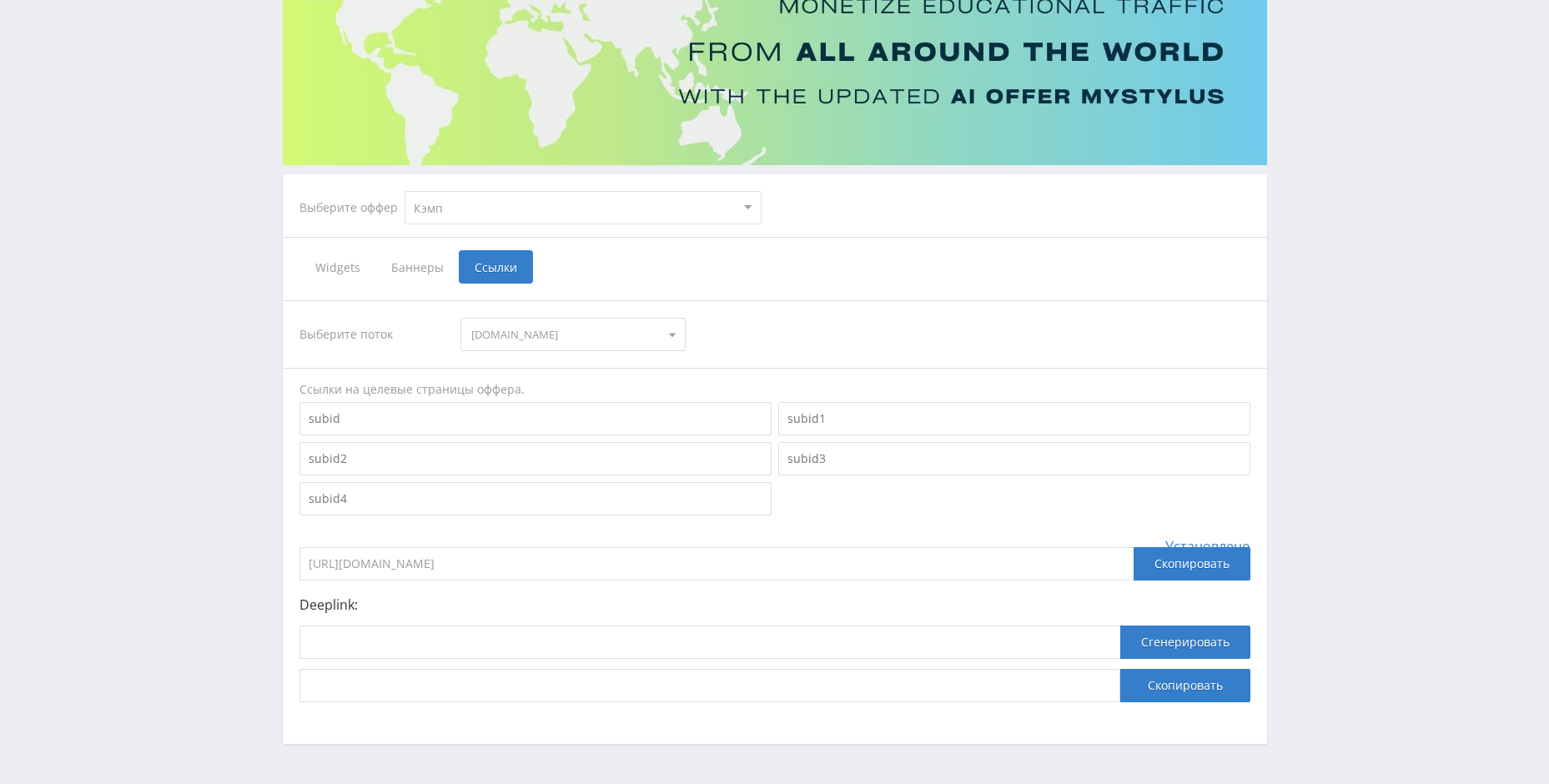
click at [435, 275] on span "Баннеры" at bounding box center [417, 267] width 84 height 33
click at [0, 0] on input "Баннеры" at bounding box center [0, 0] width 0 height 0
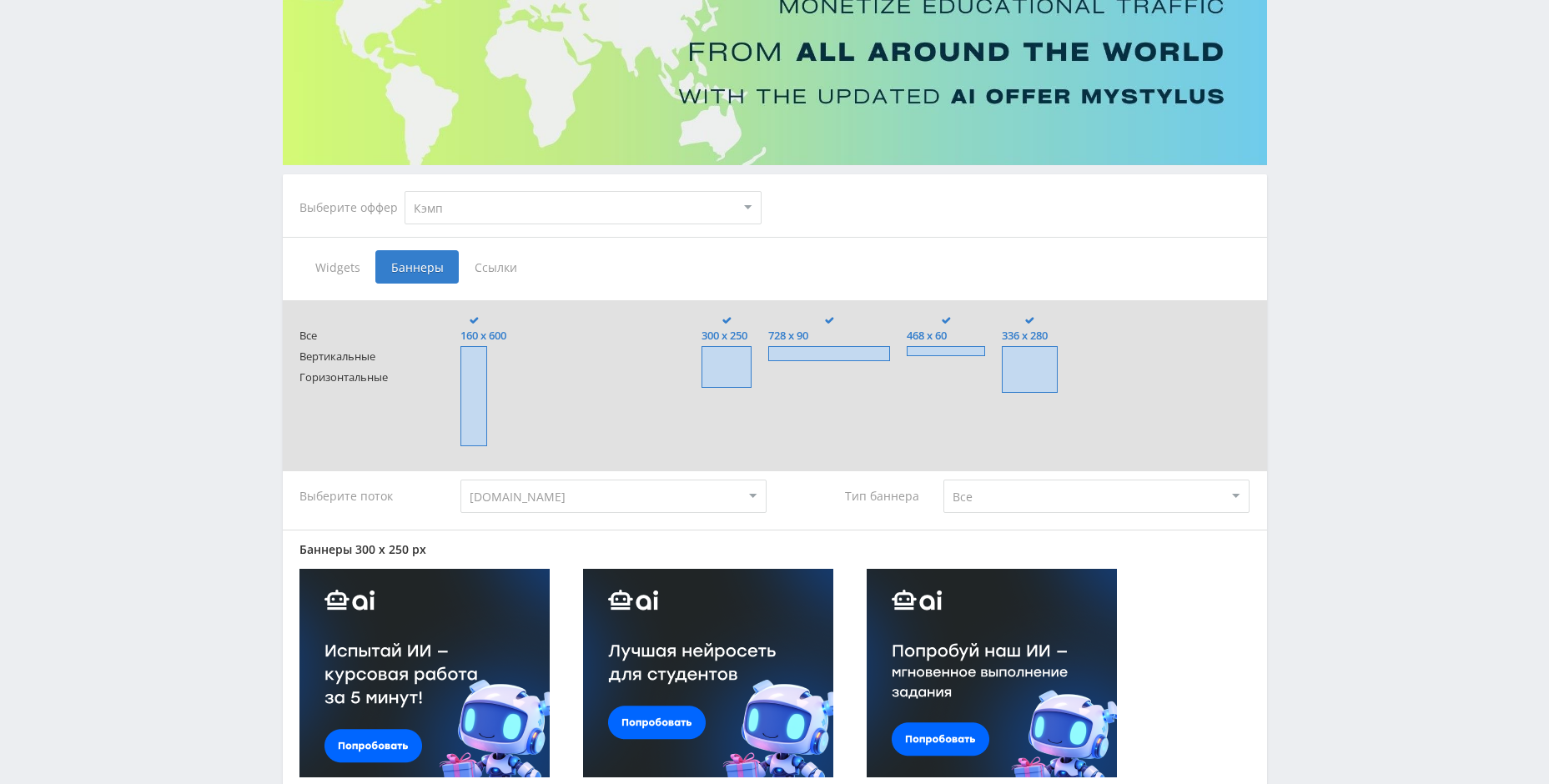
click at [353, 267] on span "Widgets" at bounding box center [337, 267] width 76 height 33
click at [0, 0] on input "Widgets" at bounding box center [0, 0] width 0 height 0
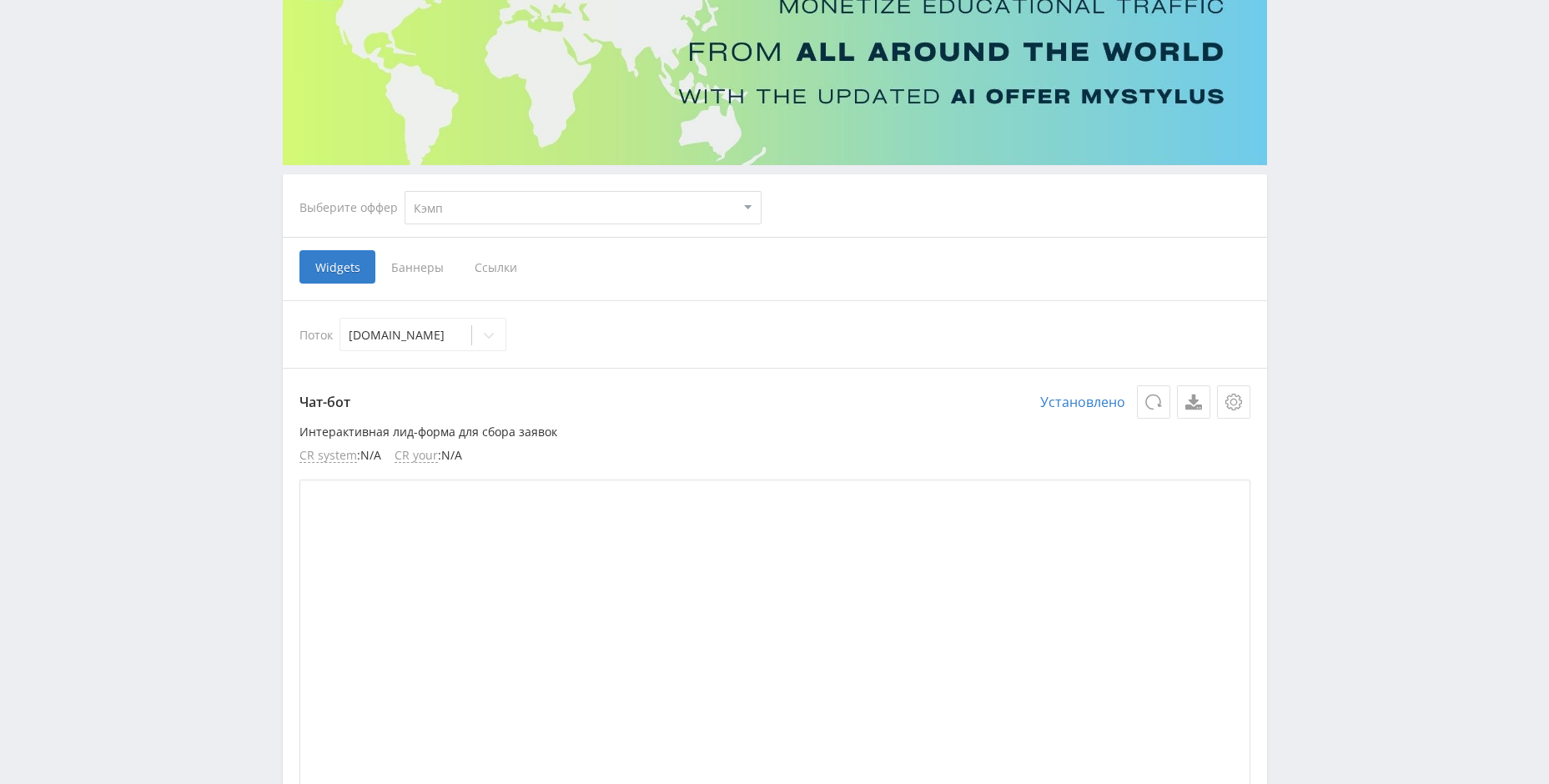
click at [402, 271] on span "Баннеры" at bounding box center [417, 267] width 84 height 33
click at [0, 0] on input "Баннеры" at bounding box center [0, 0] width 0 height 0
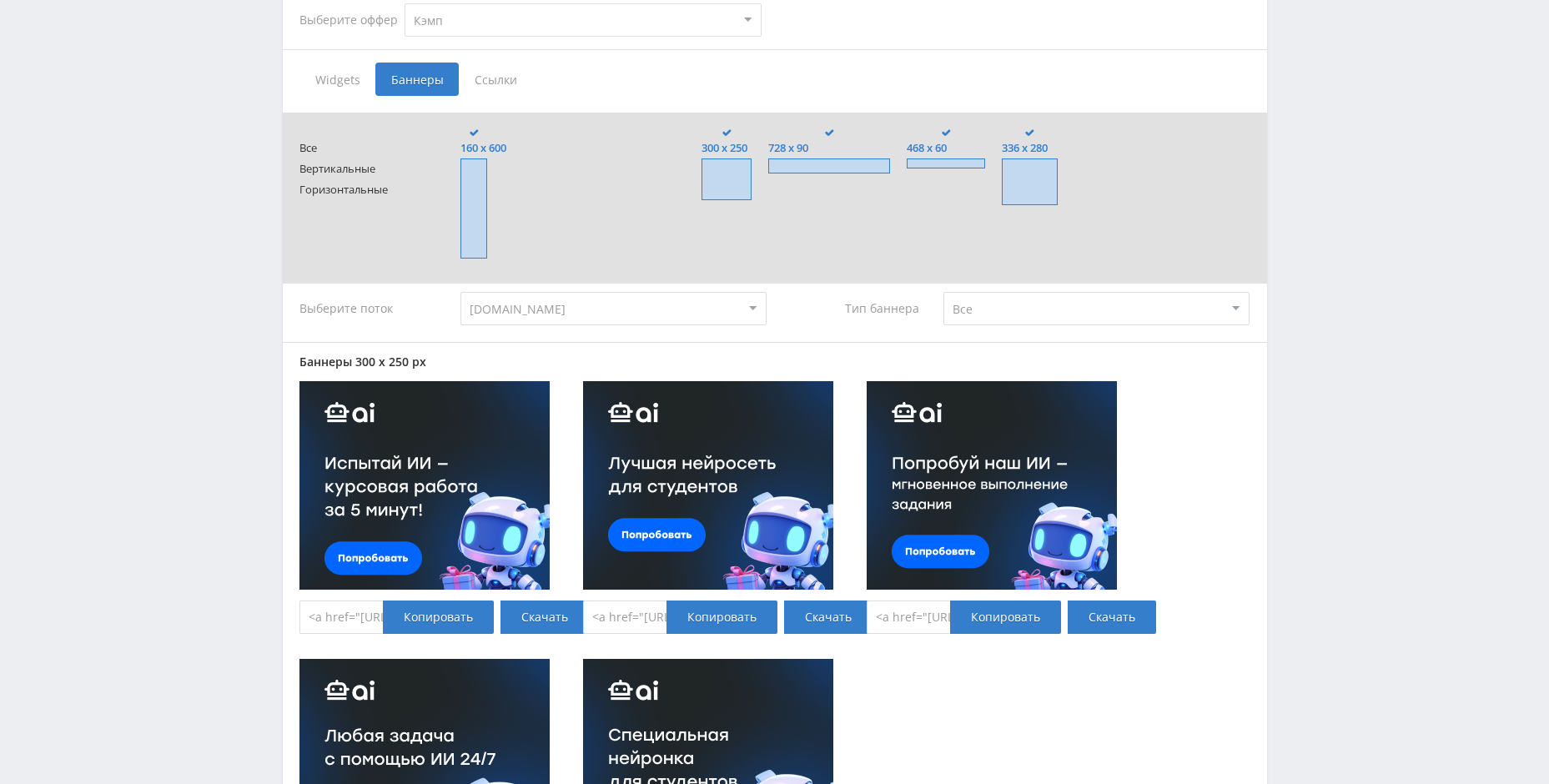
scroll to position [333, 0]
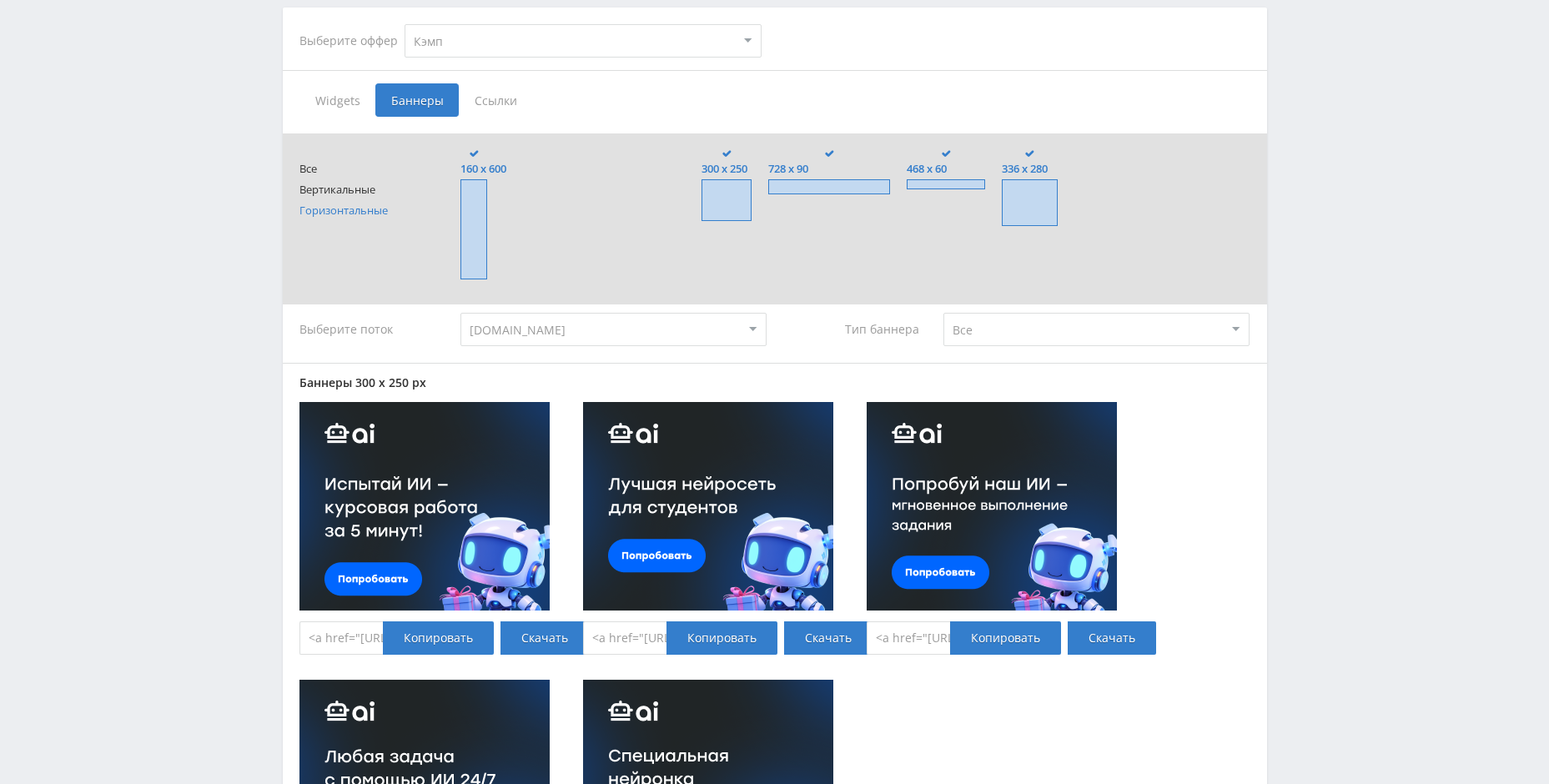
click at [340, 204] on span "Горизонтальные" at bounding box center [363, 210] width 128 height 12
click at [868, 182] on span at bounding box center [829, 187] width 122 height 15
click at [0, 0] on input "728 x 90" at bounding box center [0, 0] width 0 height 0
click at [968, 181] on span at bounding box center [946, 184] width 79 height 10
click at [0, 0] on input "468 x 60" at bounding box center [0, 0] width 0 height 0
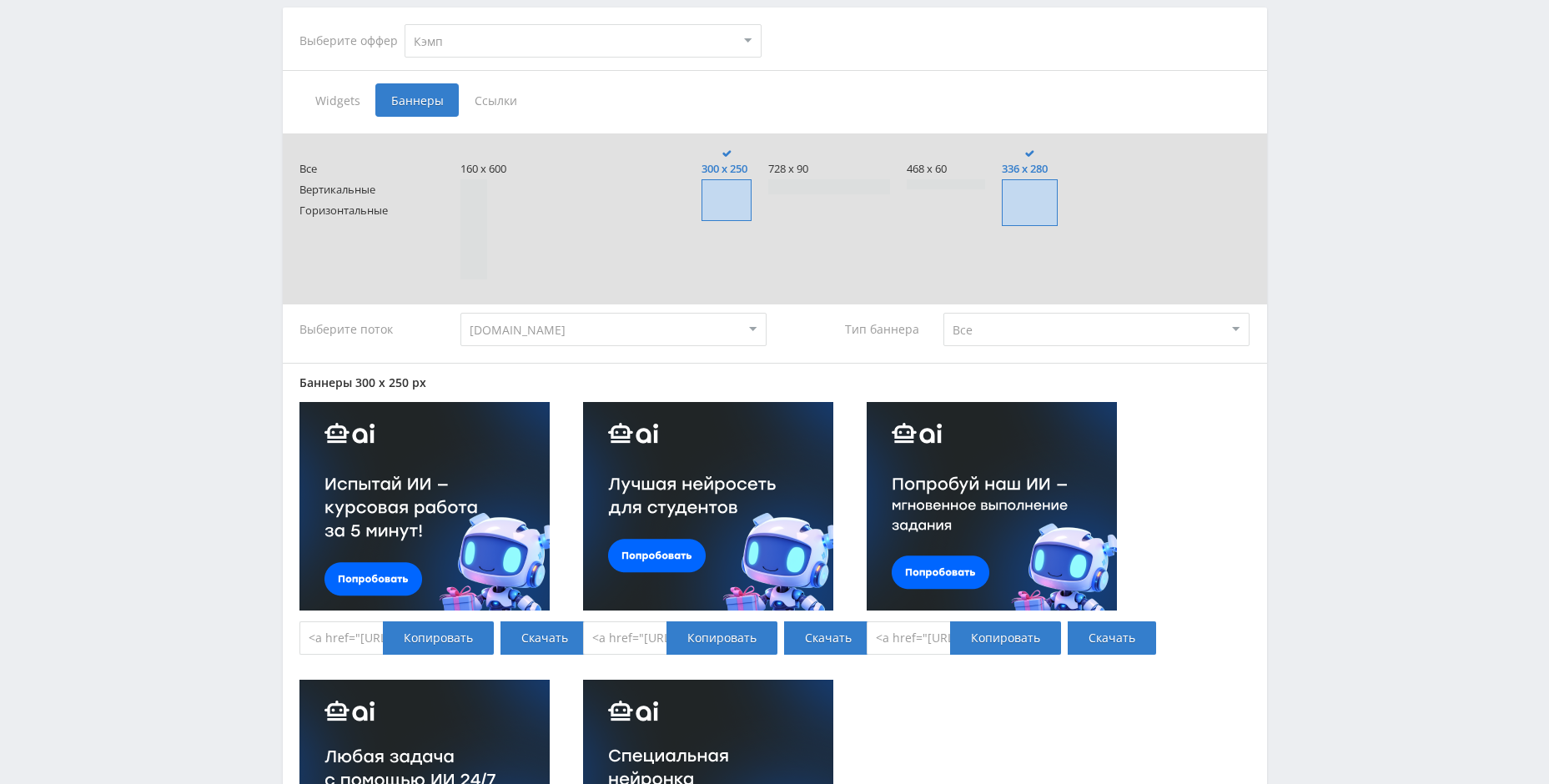
click at [1035, 184] on span at bounding box center [1030, 202] width 56 height 47
click at [0, 0] on input "336 x 280" at bounding box center [0, 0] width 0 height 0
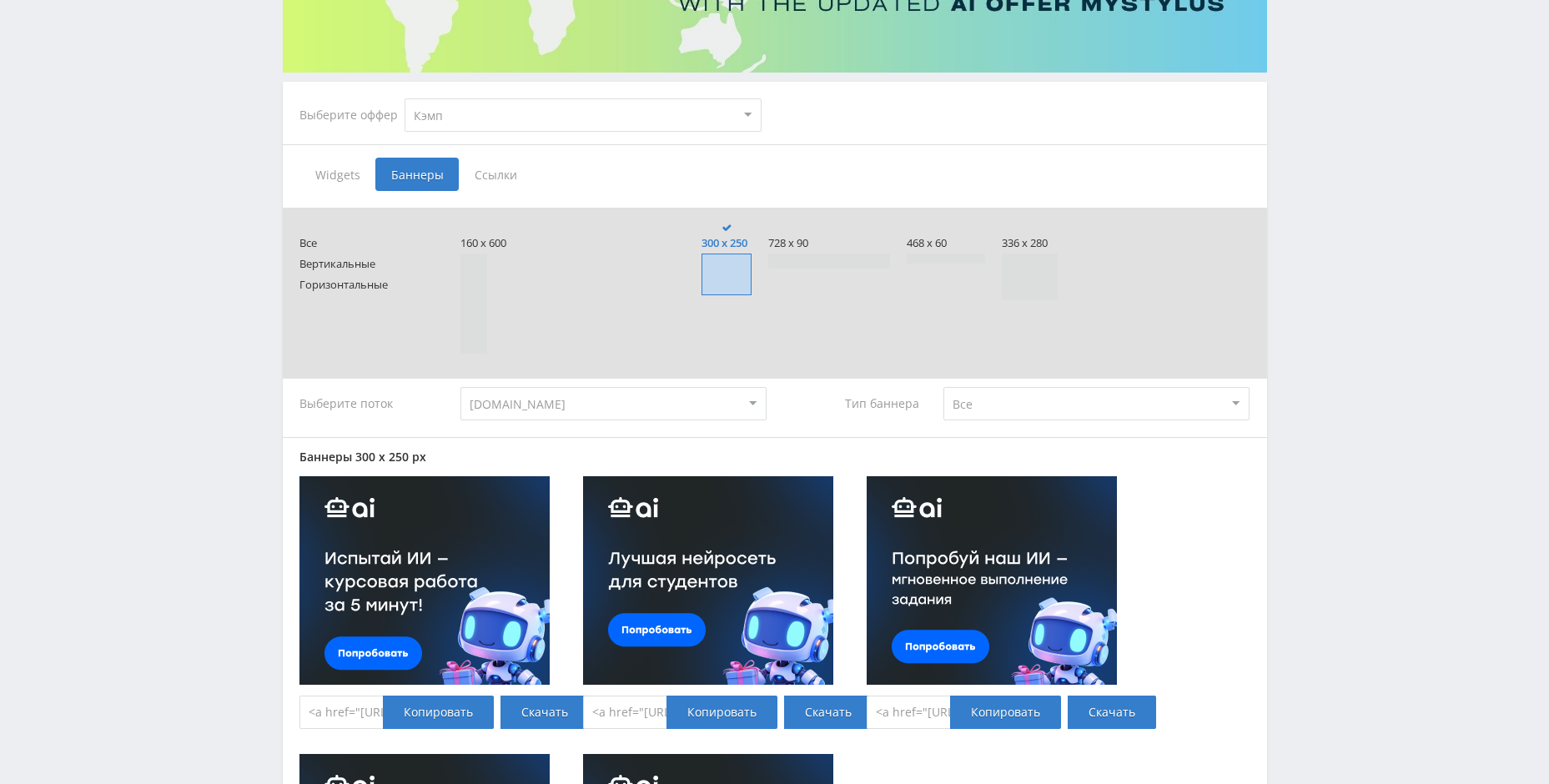
scroll to position [167, 0]
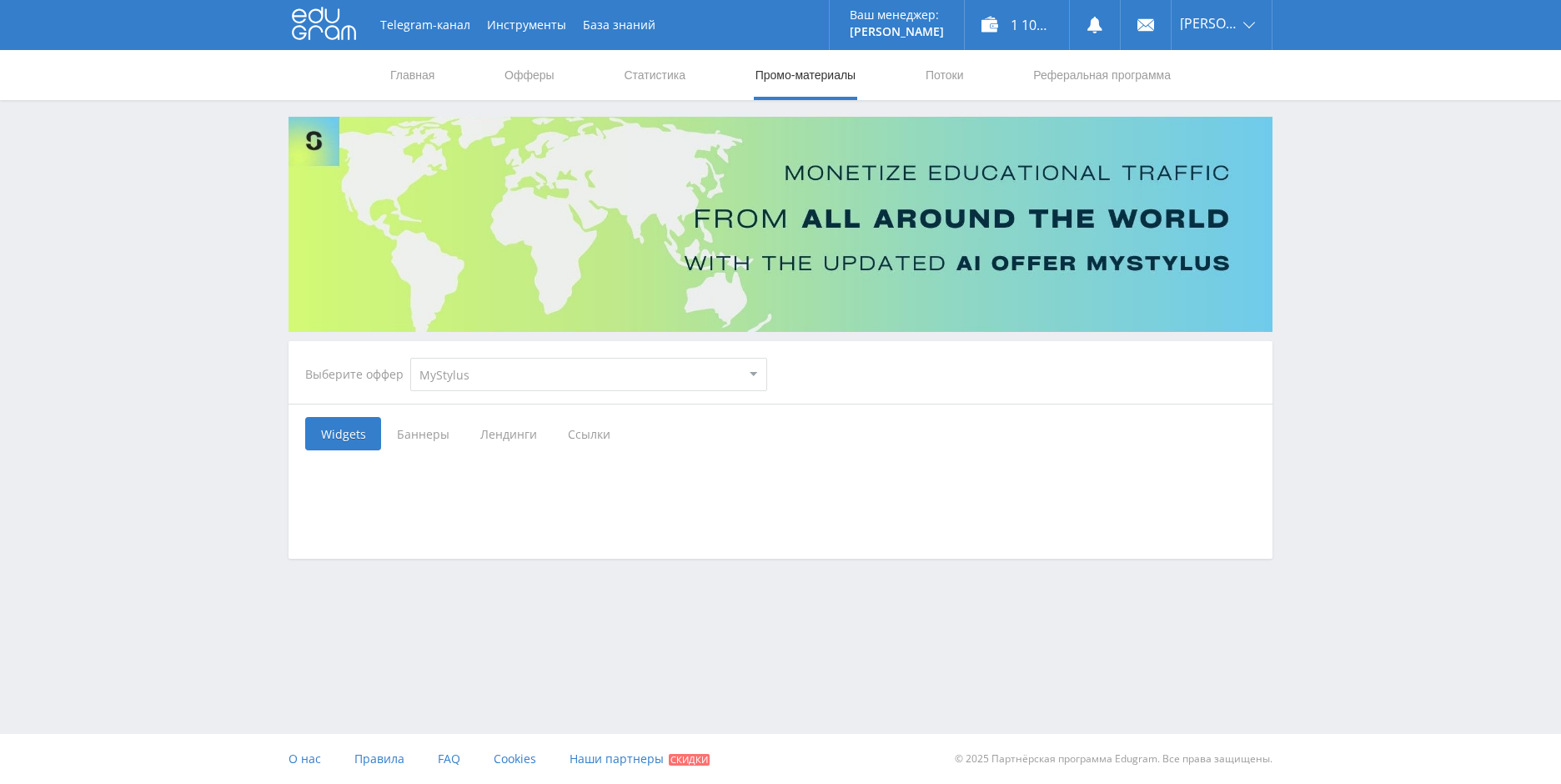
click at [587, 387] on select "MyStylus MyStylus - Revshare Кэмп Studybay Автор24 Studybay [GEOGRAPHIC_DATA] А…" at bounding box center [589, 374] width 357 height 33
click at [558, 381] on select "MyStylus MyStylus - Revshare Кэмп Studybay Автор24 Studybay [GEOGRAPHIC_DATA] А…" at bounding box center [589, 374] width 357 height 33
select select "1"
click at [410, 358] on select "MyStylus MyStylus - Revshare Кэмп Studybay Автор24 Studybay [GEOGRAPHIC_DATA] А…" at bounding box center [589, 374] width 357 height 33
select select "1"
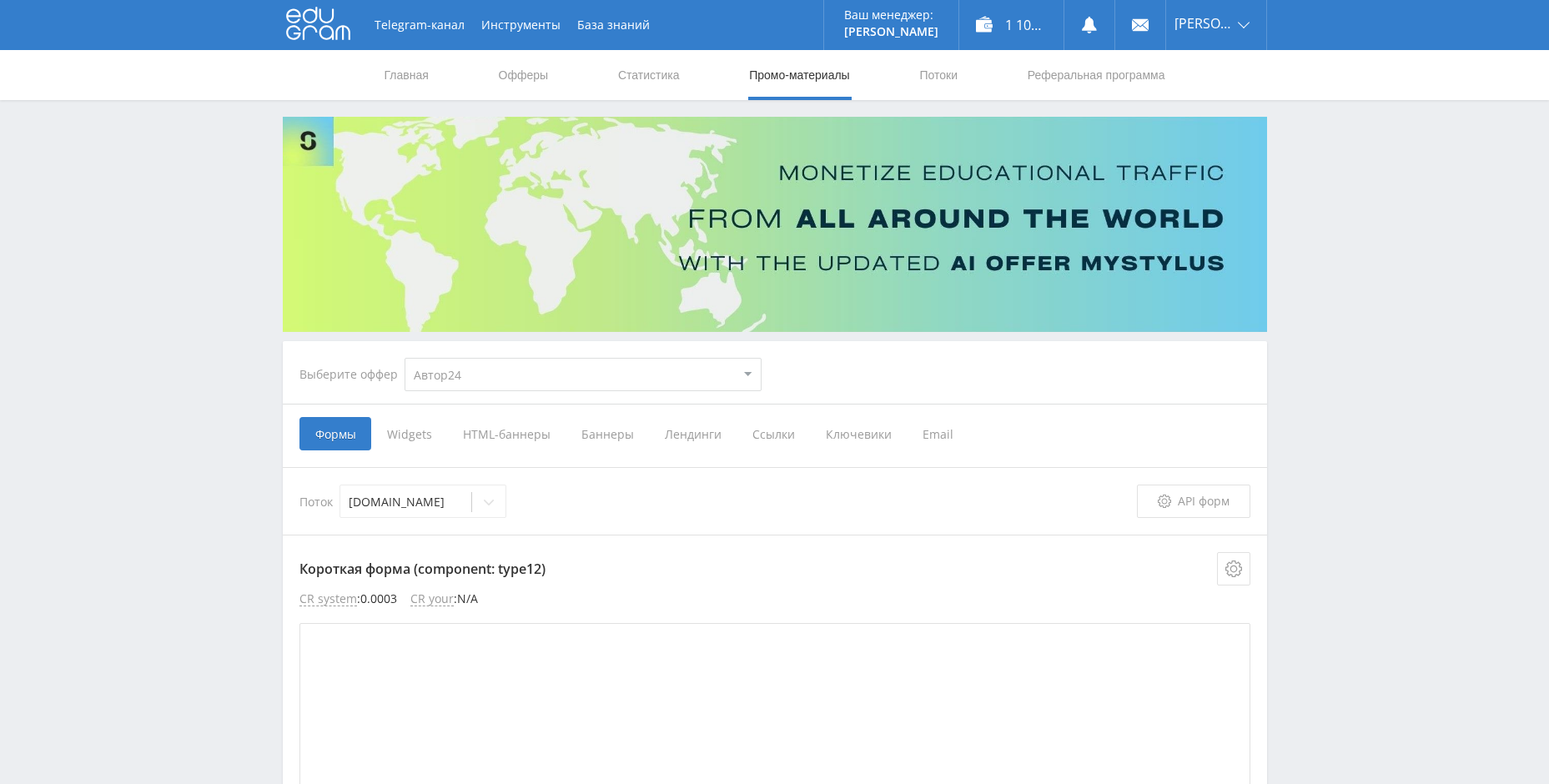
click at [890, 434] on span "Ключевики" at bounding box center [859, 433] width 97 height 33
click at [0, 0] on input "Ключевики" at bounding box center [0, 0] width 0 height 0
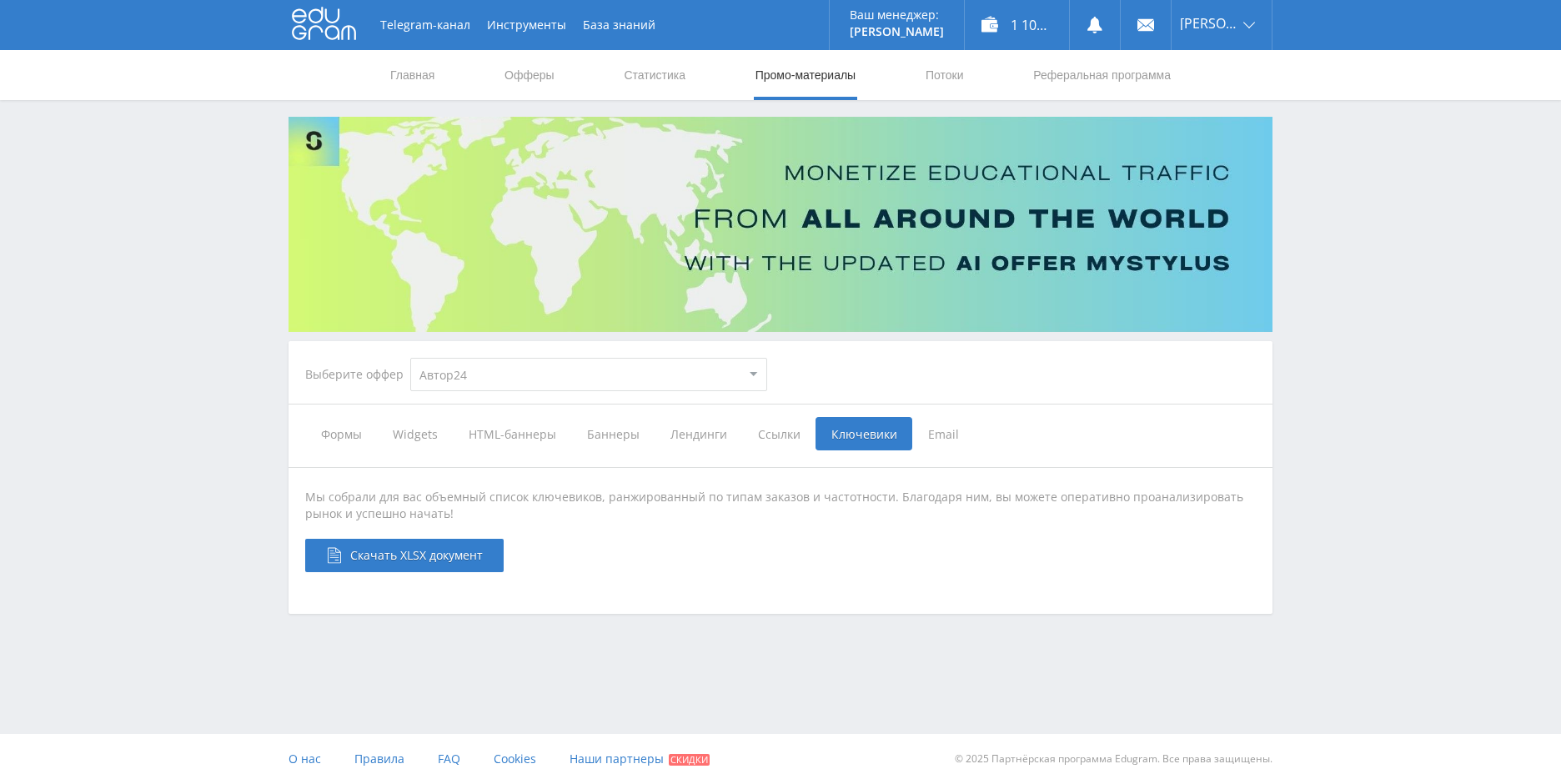
click at [925, 430] on span "Email" at bounding box center [944, 433] width 63 height 33
click at [0, 0] on input "Email" at bounding box center [0, 0] width 0 height 0
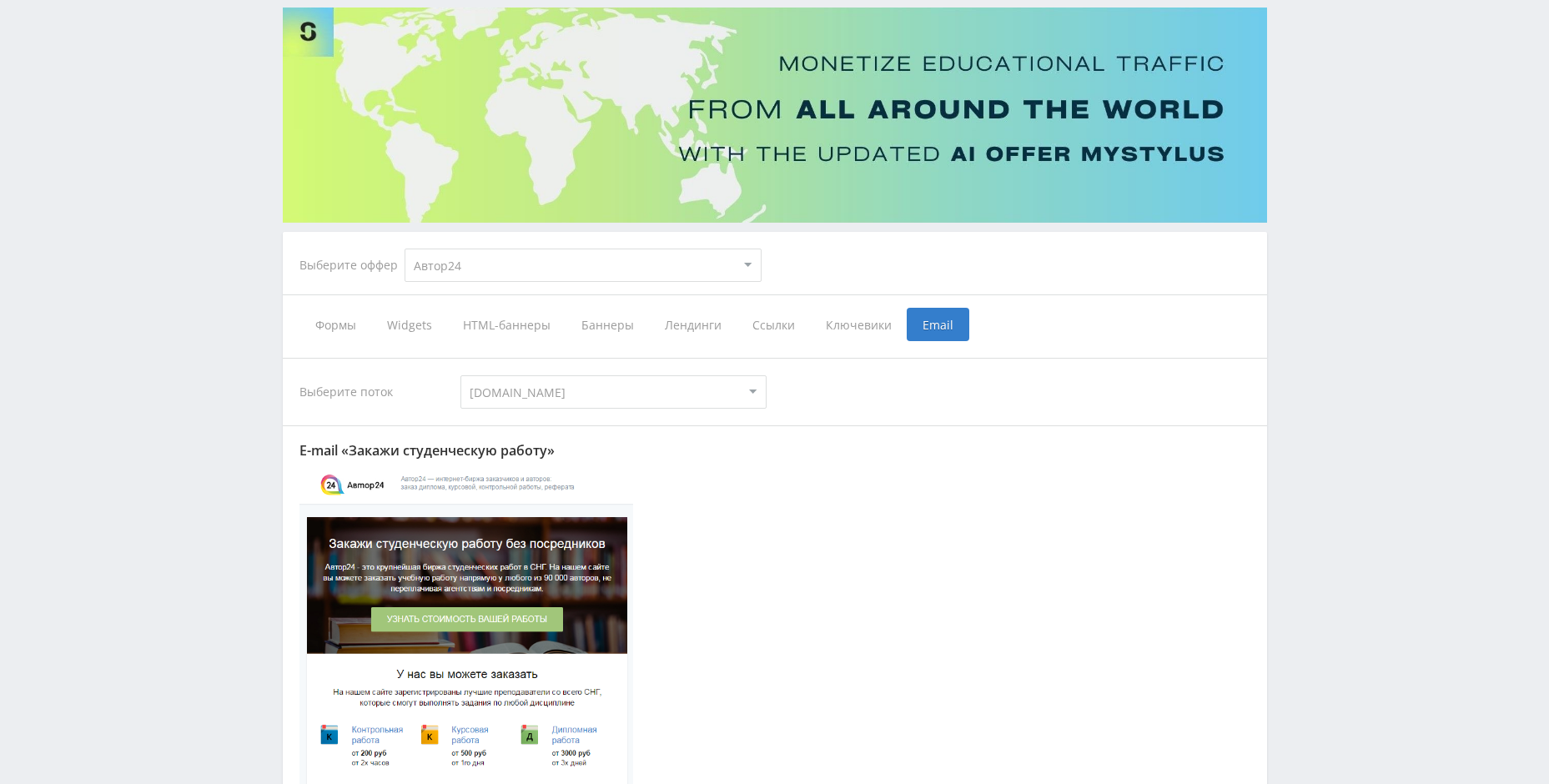
scroll to position [106, 0]
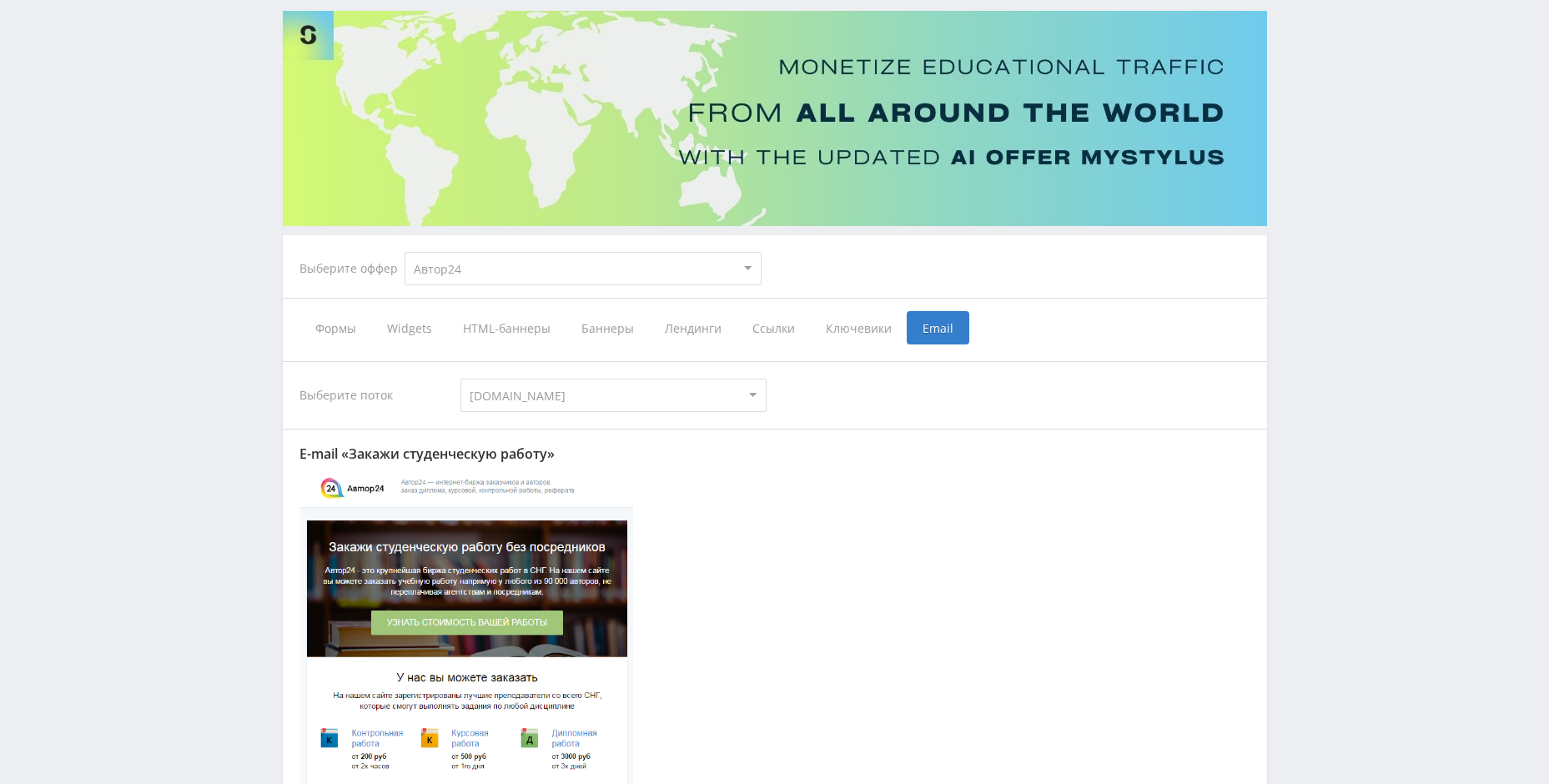
click at [699, 327] on span "Лендинги" at bounding box center [692, 327] width 87 height 33
click at [0, 0] on input "Лендинги" at bounding box center [0, 0] width 0 height 0
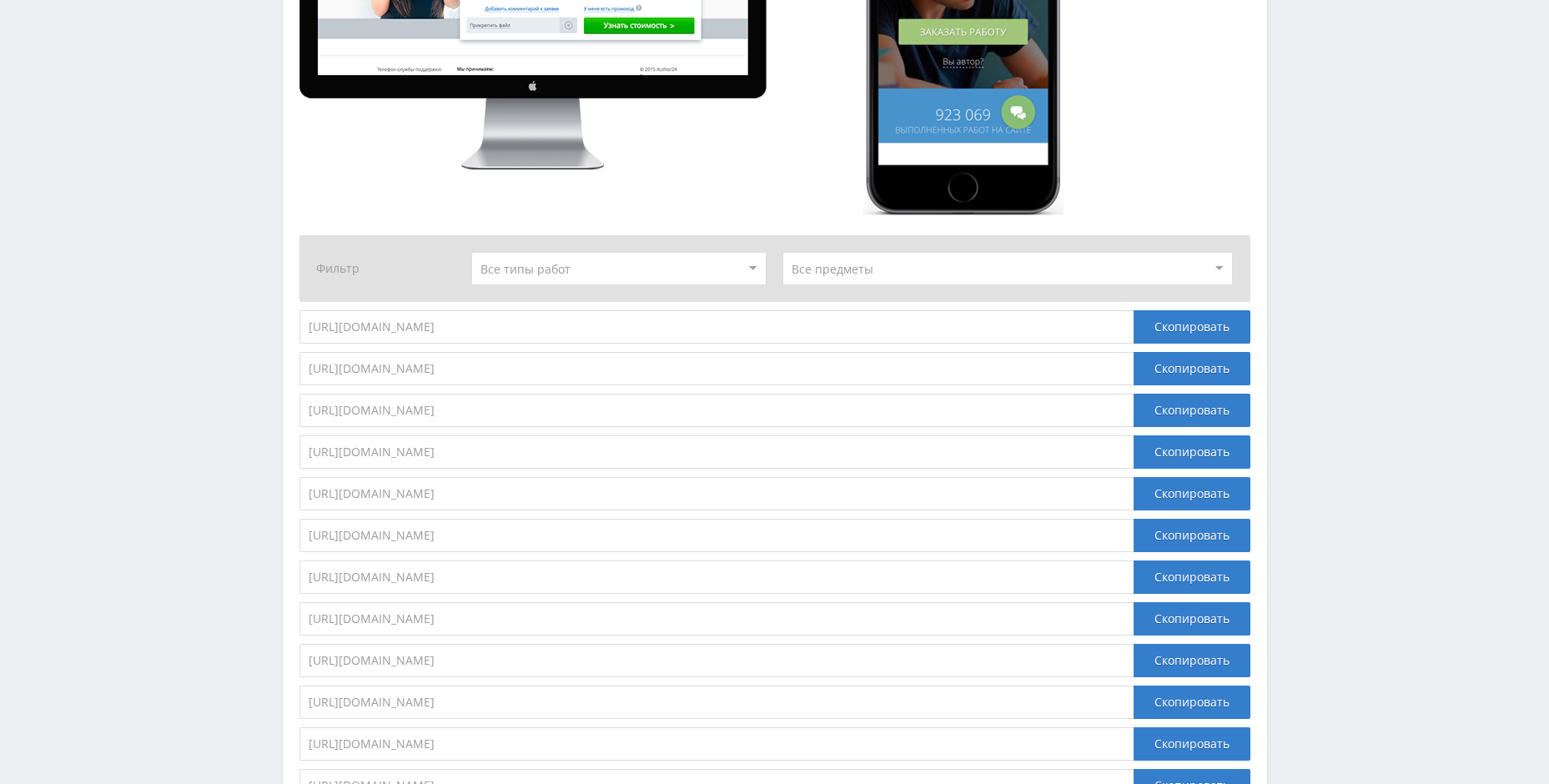
scroll to position [1773, 0]
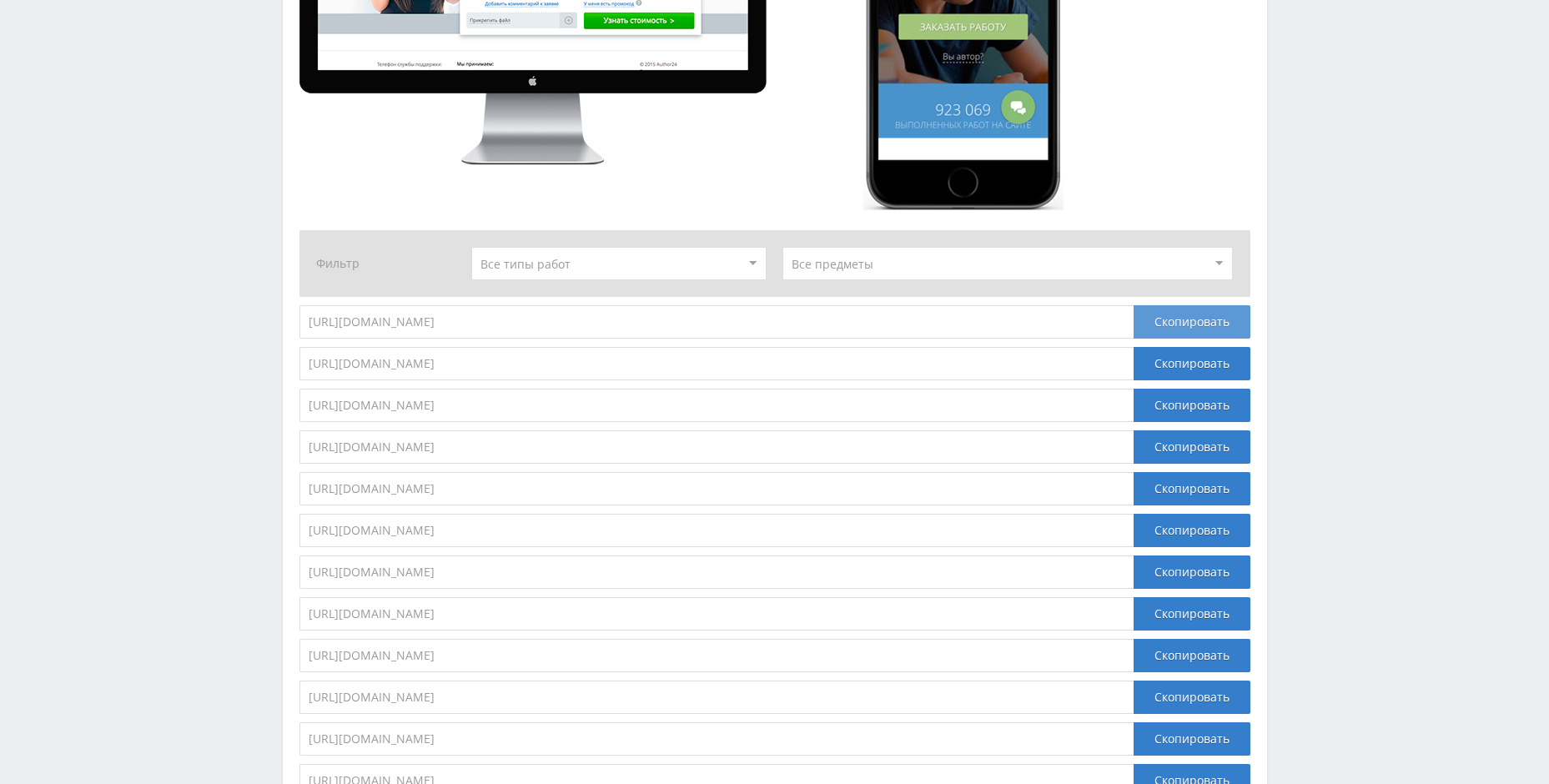
click at [1187, 318] on div "Скопировать" at bounding box center [1192, 322] width 117 height 33
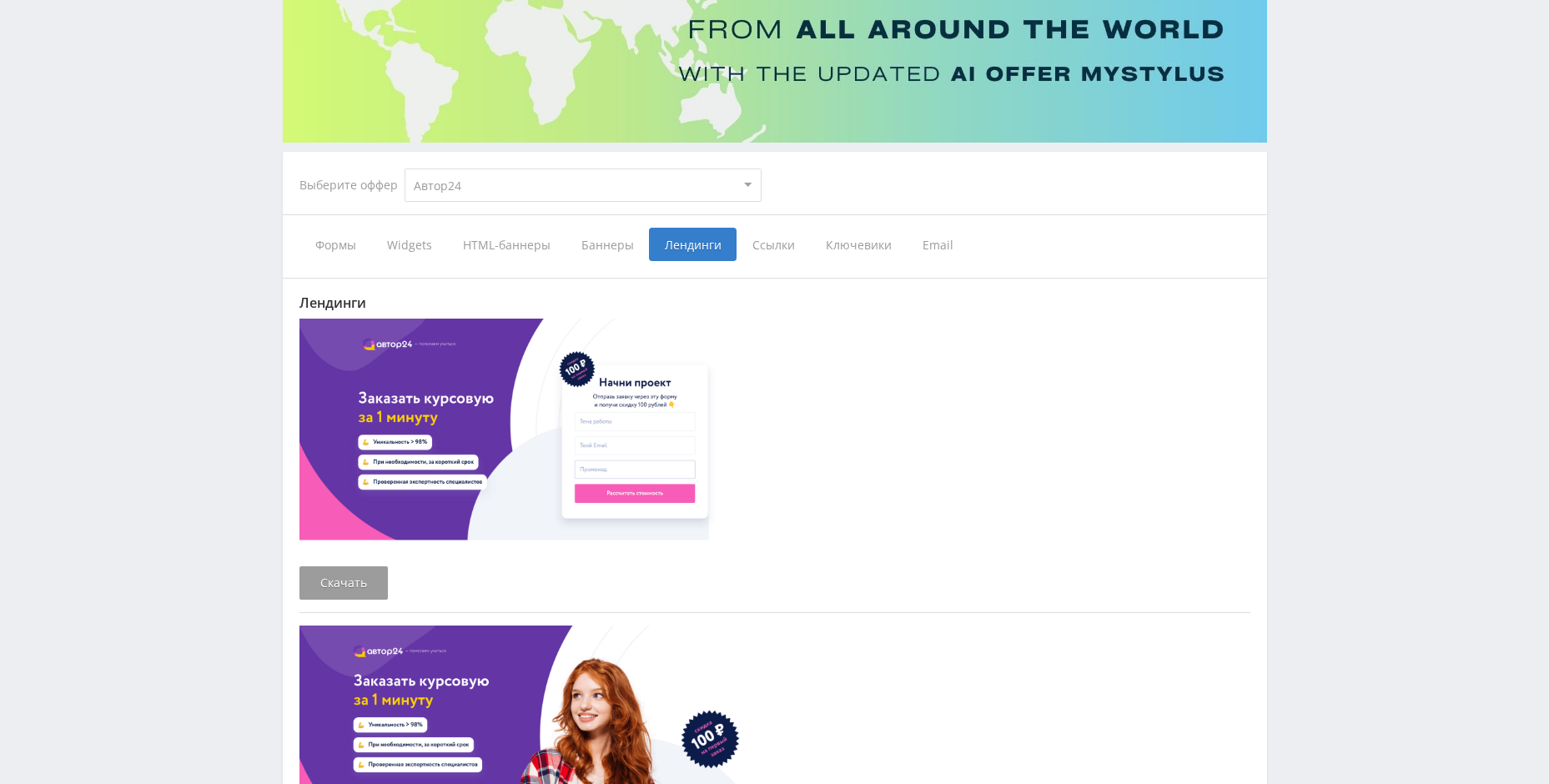
scroll to position [272, 0]
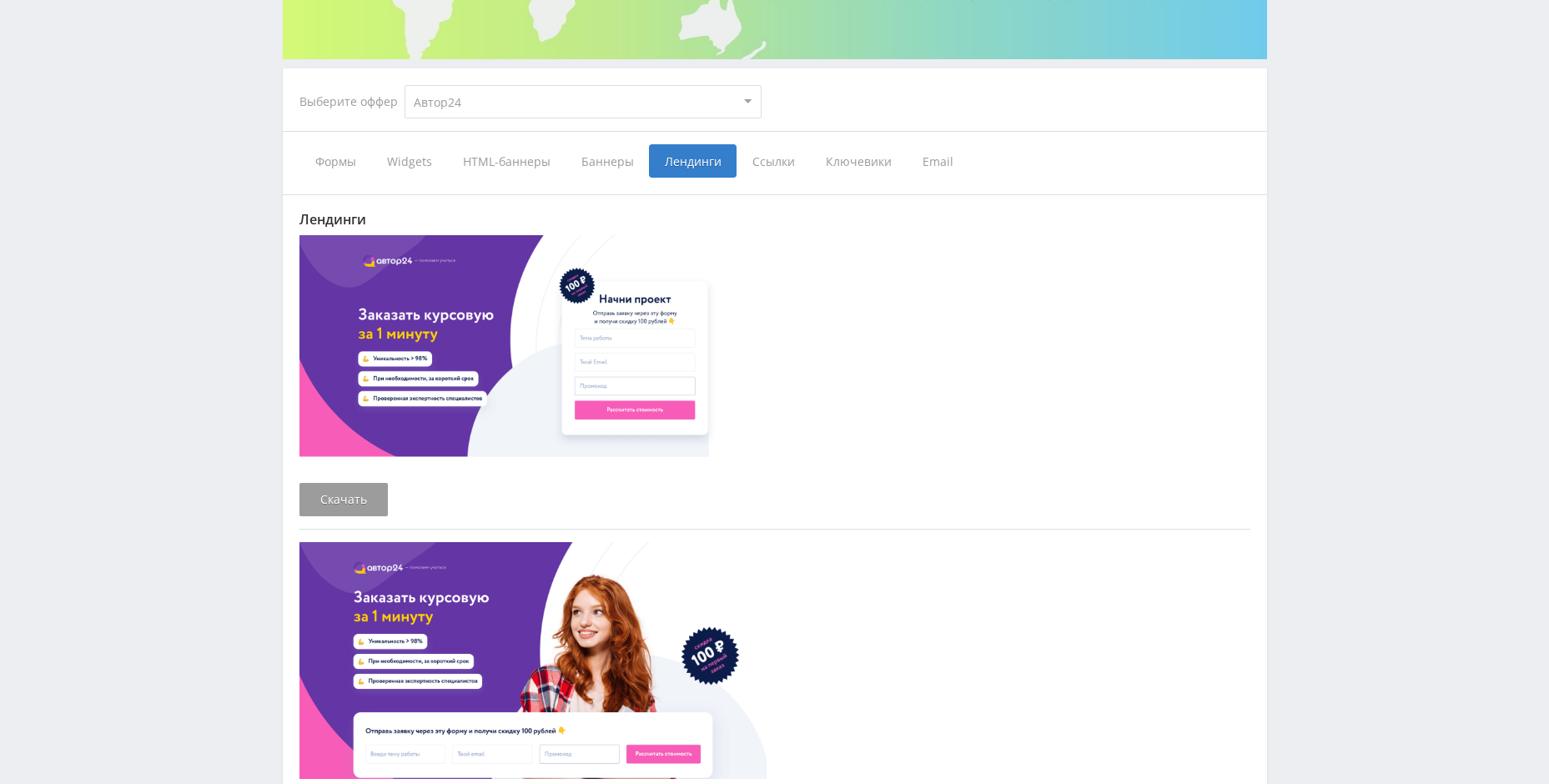
click at [485, 158] on span "HTML-баннеры" at bounding box center [506, 160] width 119 height 33
click at [0, 0] on input "HTML-баннеры" at bounding box center [0, 0] width 0 height 0
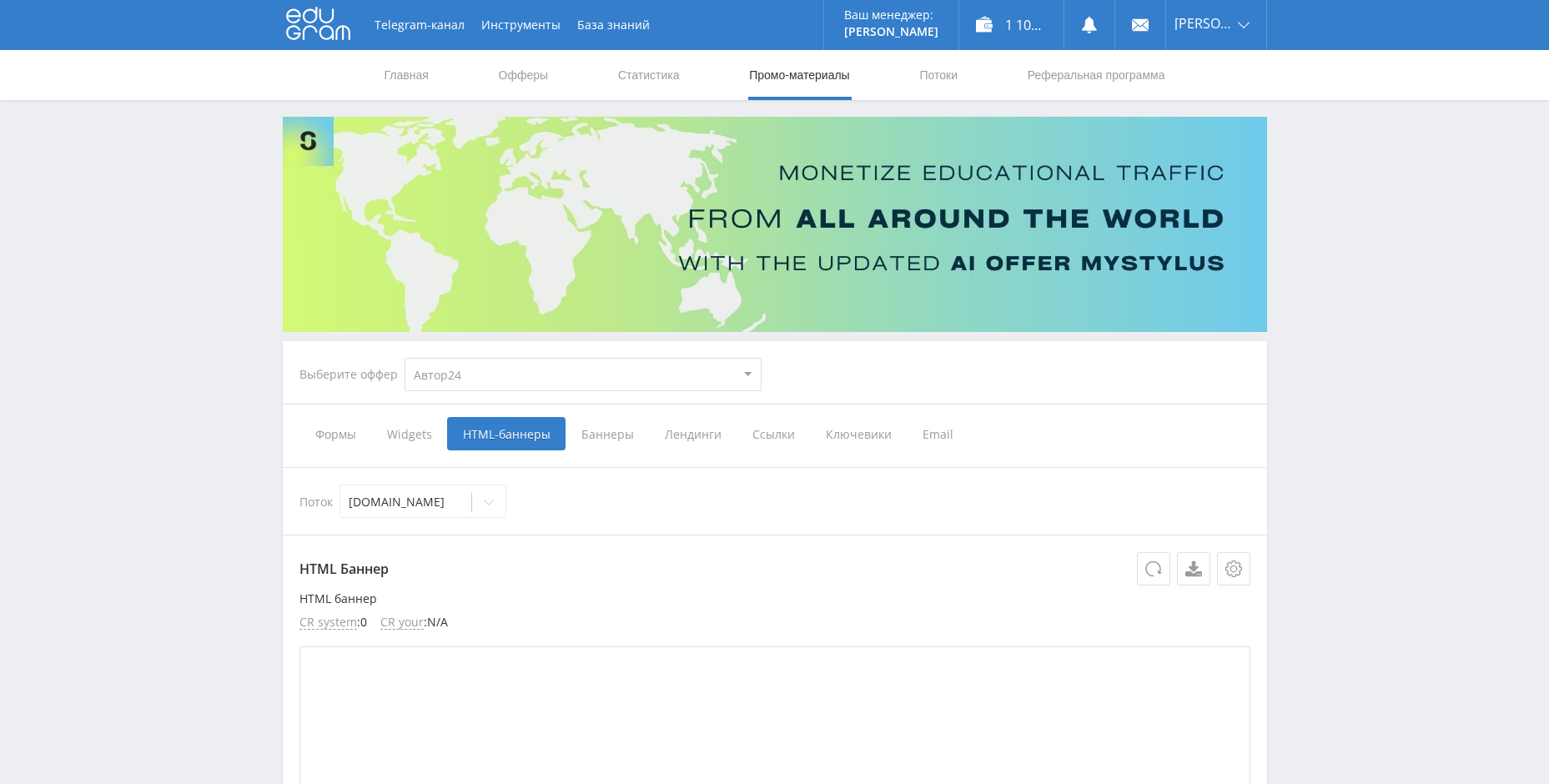
click at [408, 442] on span "Widgets" at bounding box center [409, 433] width 76 height 33
click at [0, 0] on input "Widgets" at bounding box center [0, 0] width 0 height 0
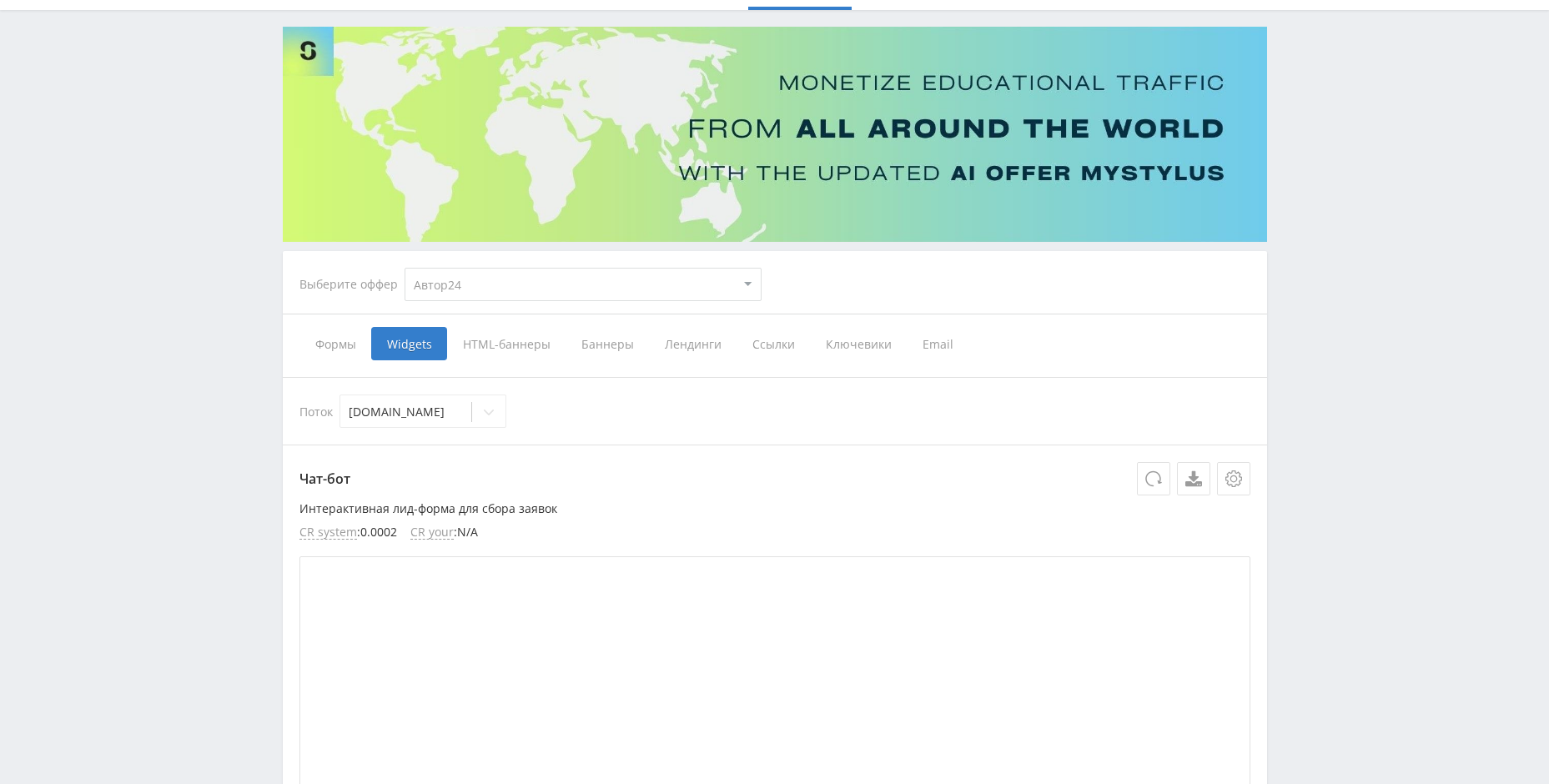
scroll to position [417, 0]
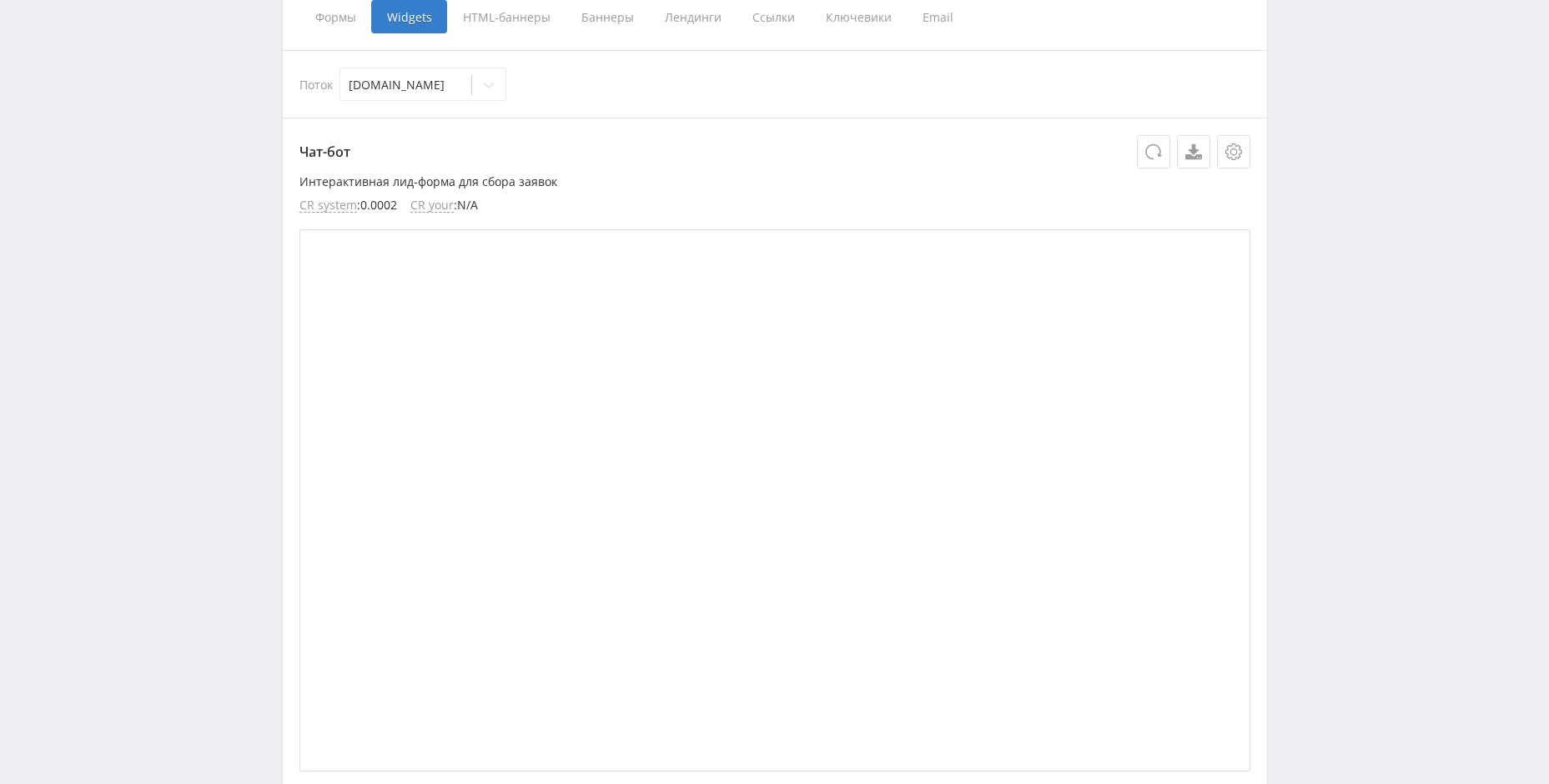
click at [605, 21] on span "Баннеры" at bounding box center [608, 16] width 84 height 33
click at [0, 0] on input "Баннеры" at bounding box center [0, 0] width 0 height 0
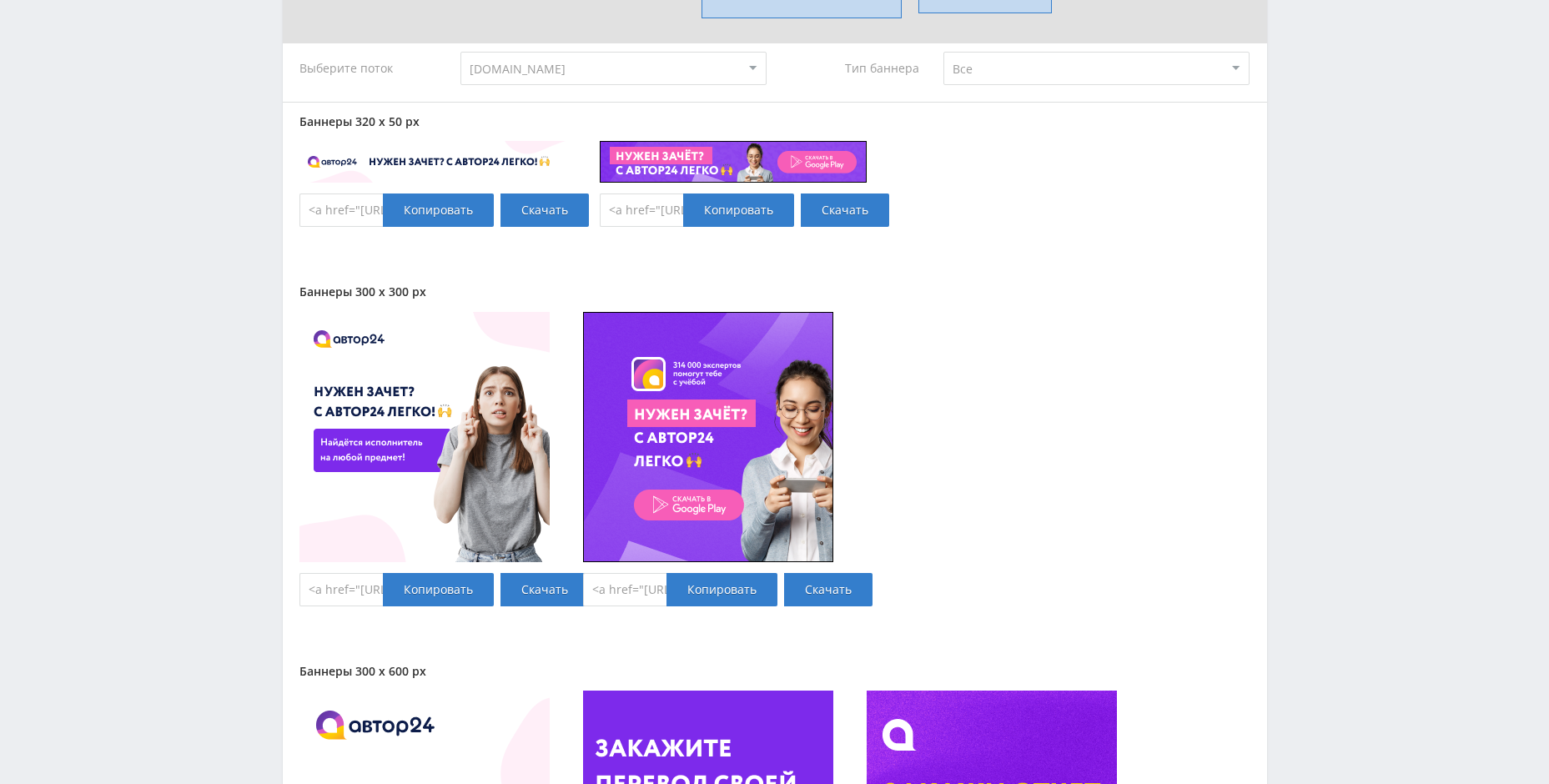
scroll to position [1668, 0]
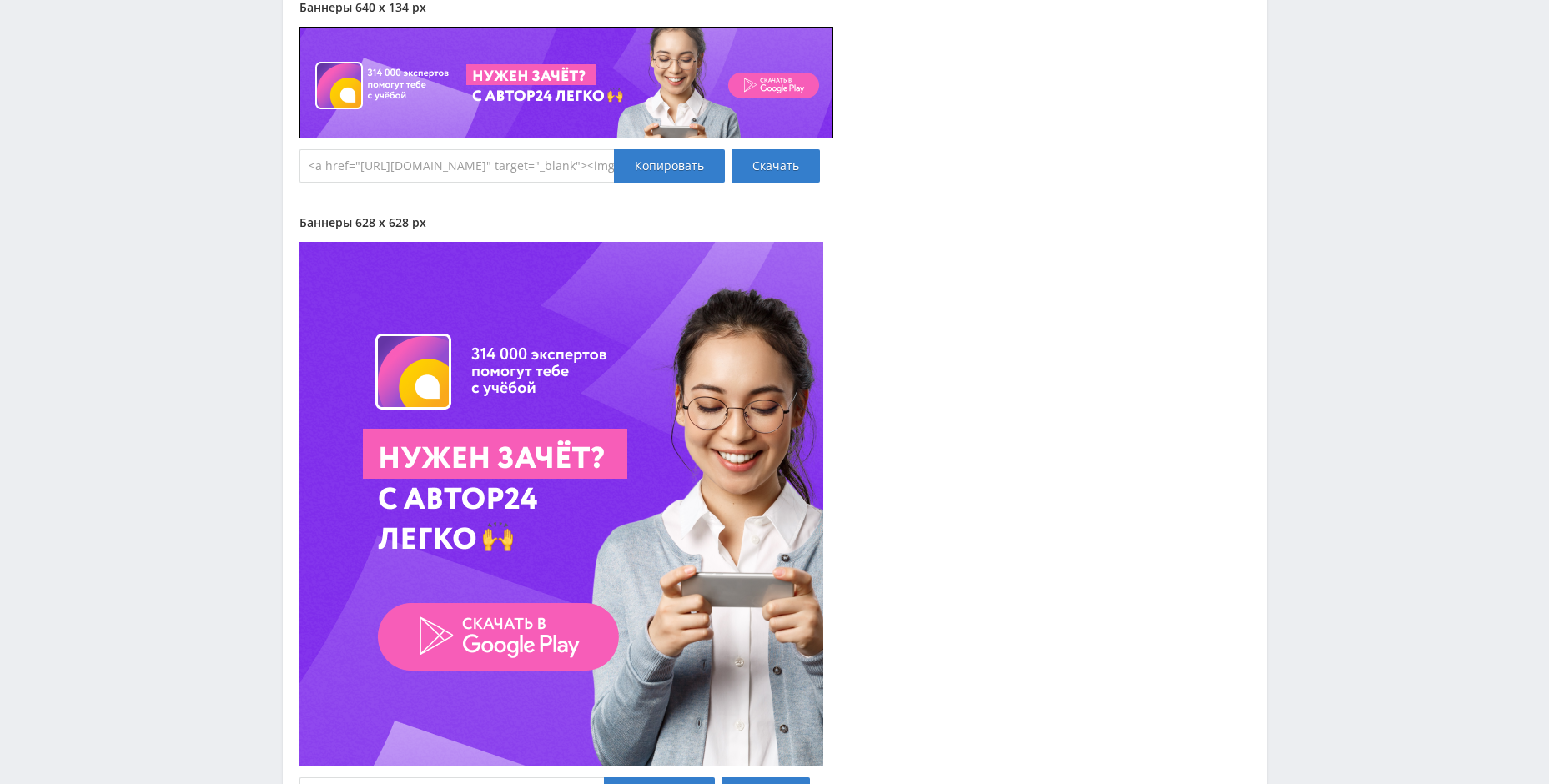
drag, startPoint x: 1407, startPoint y: 606, endPoint x: 1272, endPoint y: 413, distance: 235.5
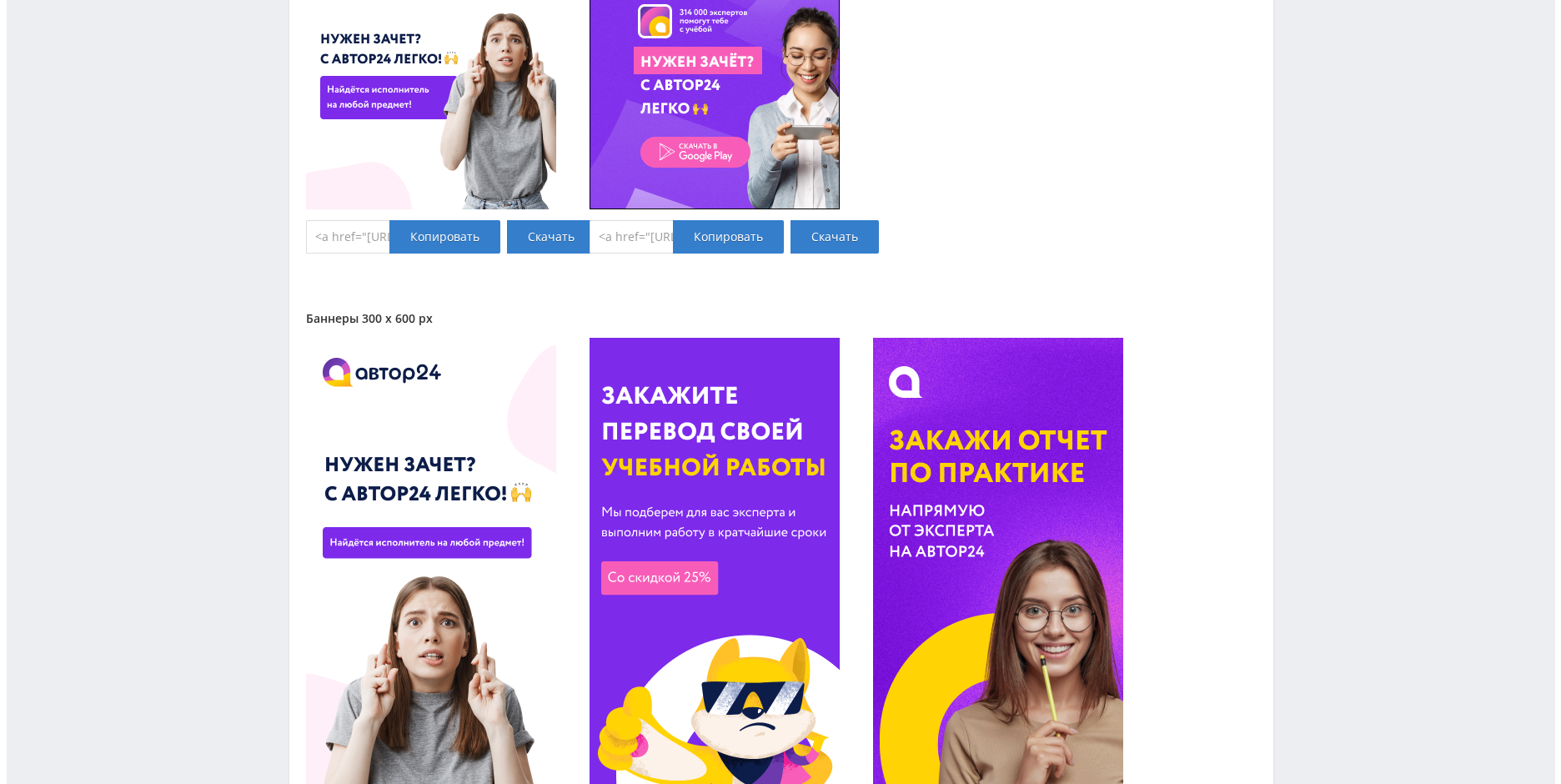
scroll to position [0, 0]
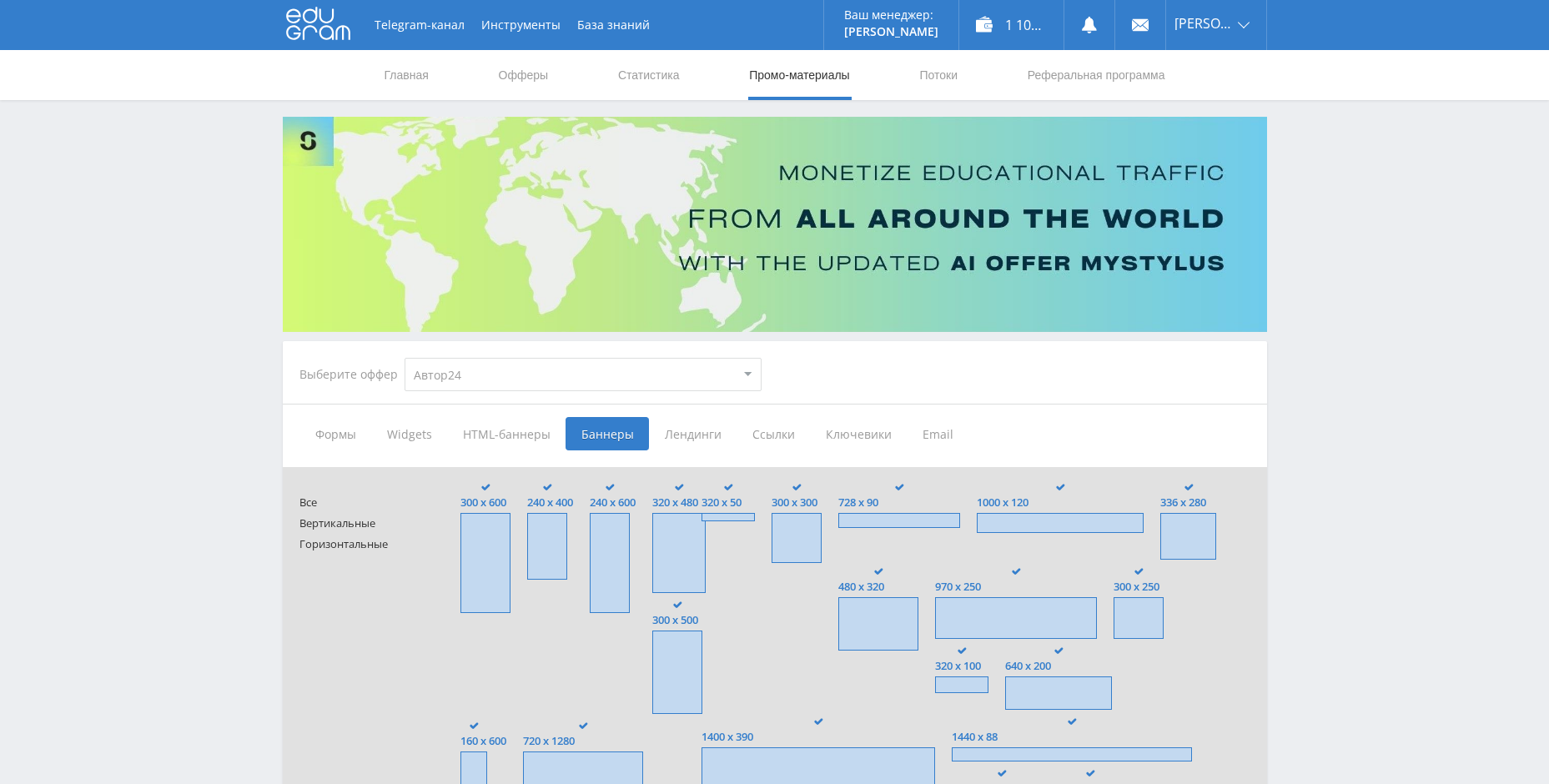
click at [699, 435] on span "Лендинги" at bounding box center [692, 433] width 87 height 33
click at [0, 0] on input "Лендинги" at bounding box center [0, 0] width 0 height 0
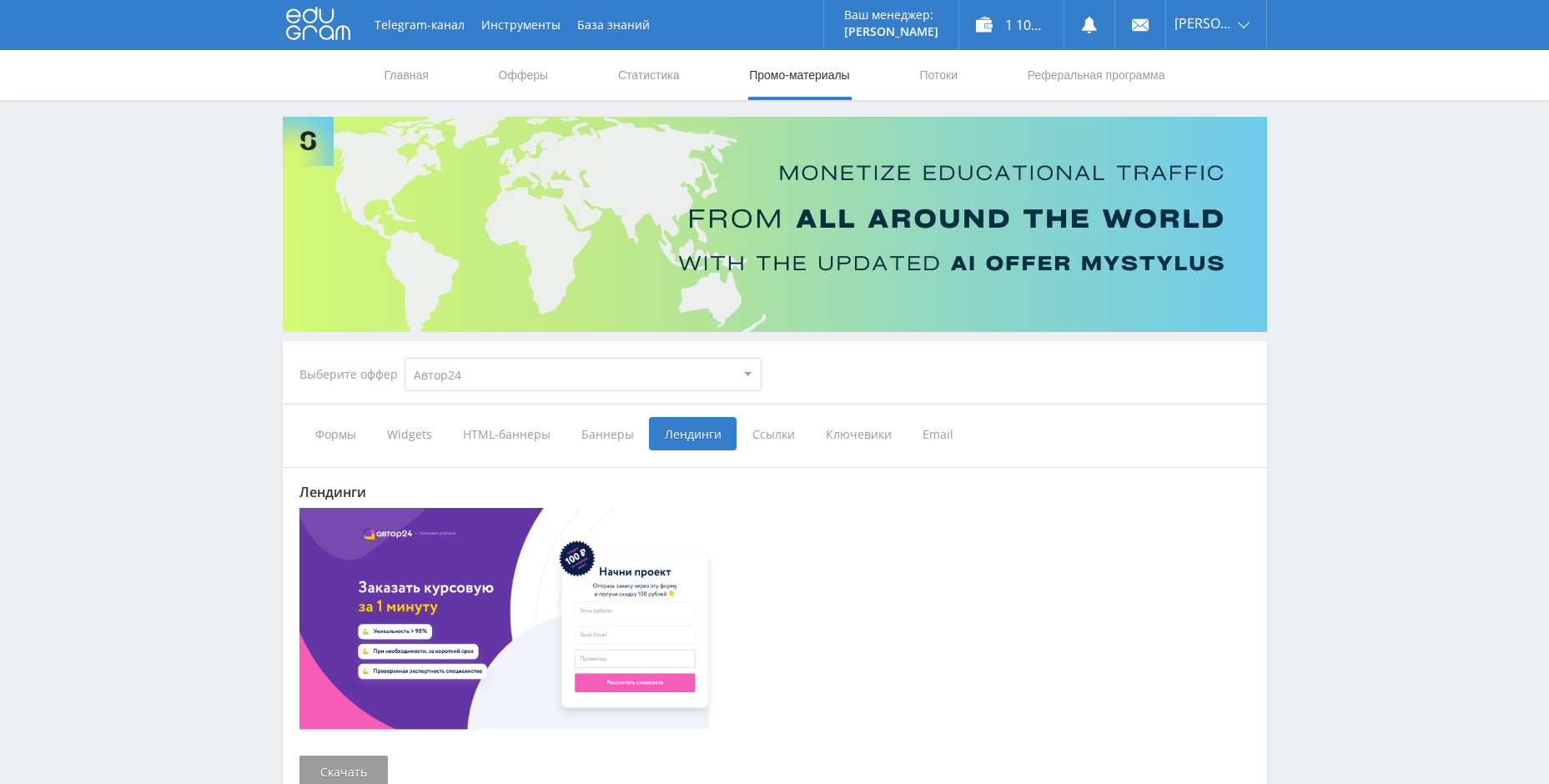
click at [782, 430] on span "Ссылки" at bounding box center [773, 433] width 73 height 33
click at [0, 0] on input "Ссылки" at bounding box center [0, 0] width 0 height 0
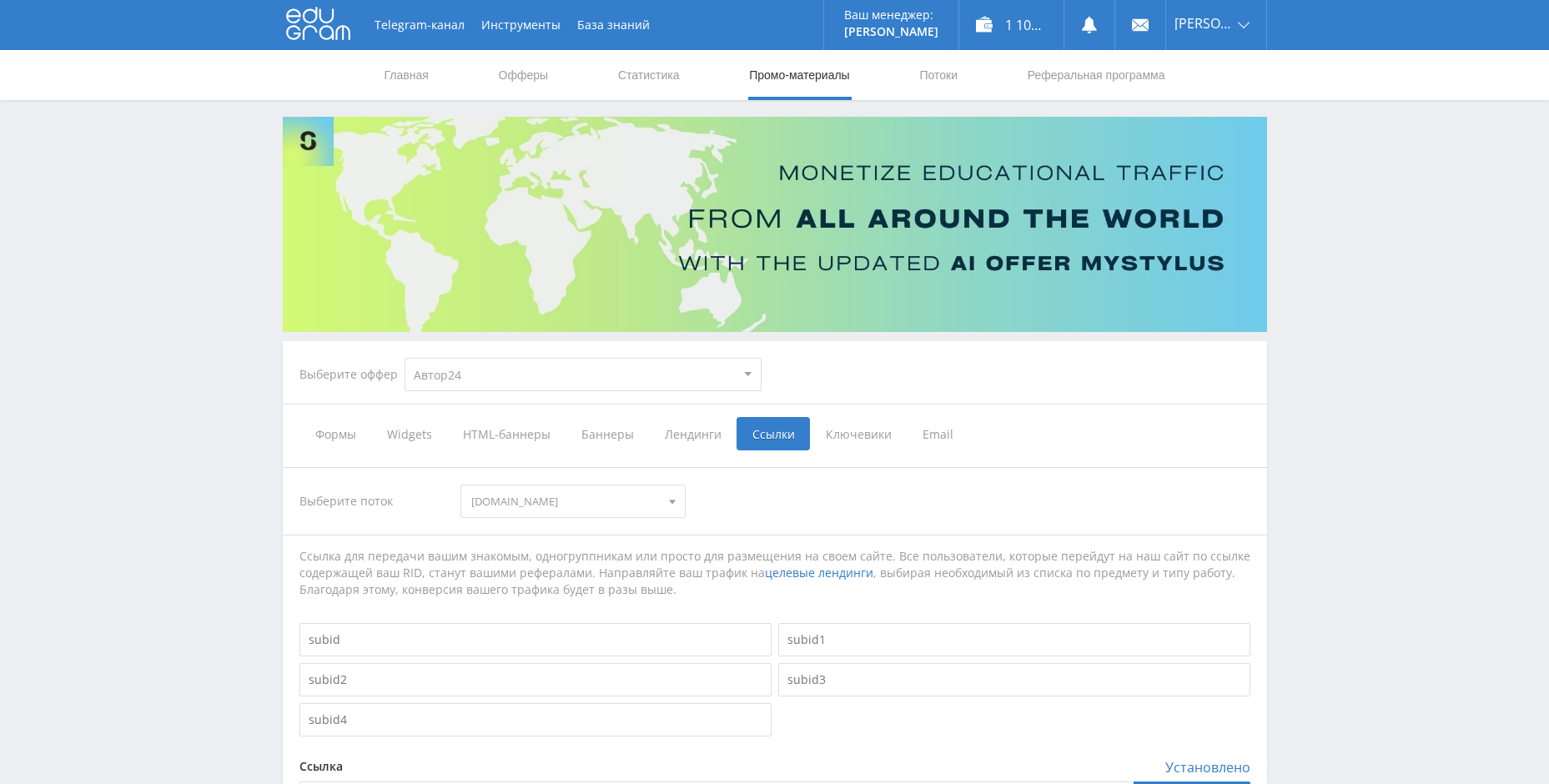
click at [852, 433] on span "Ключевики" at bounding box center [859, 433] width 97 height 33
click at [0, 0] on input "Ключевики" at bounding box center [0, 0] width 0 height 0
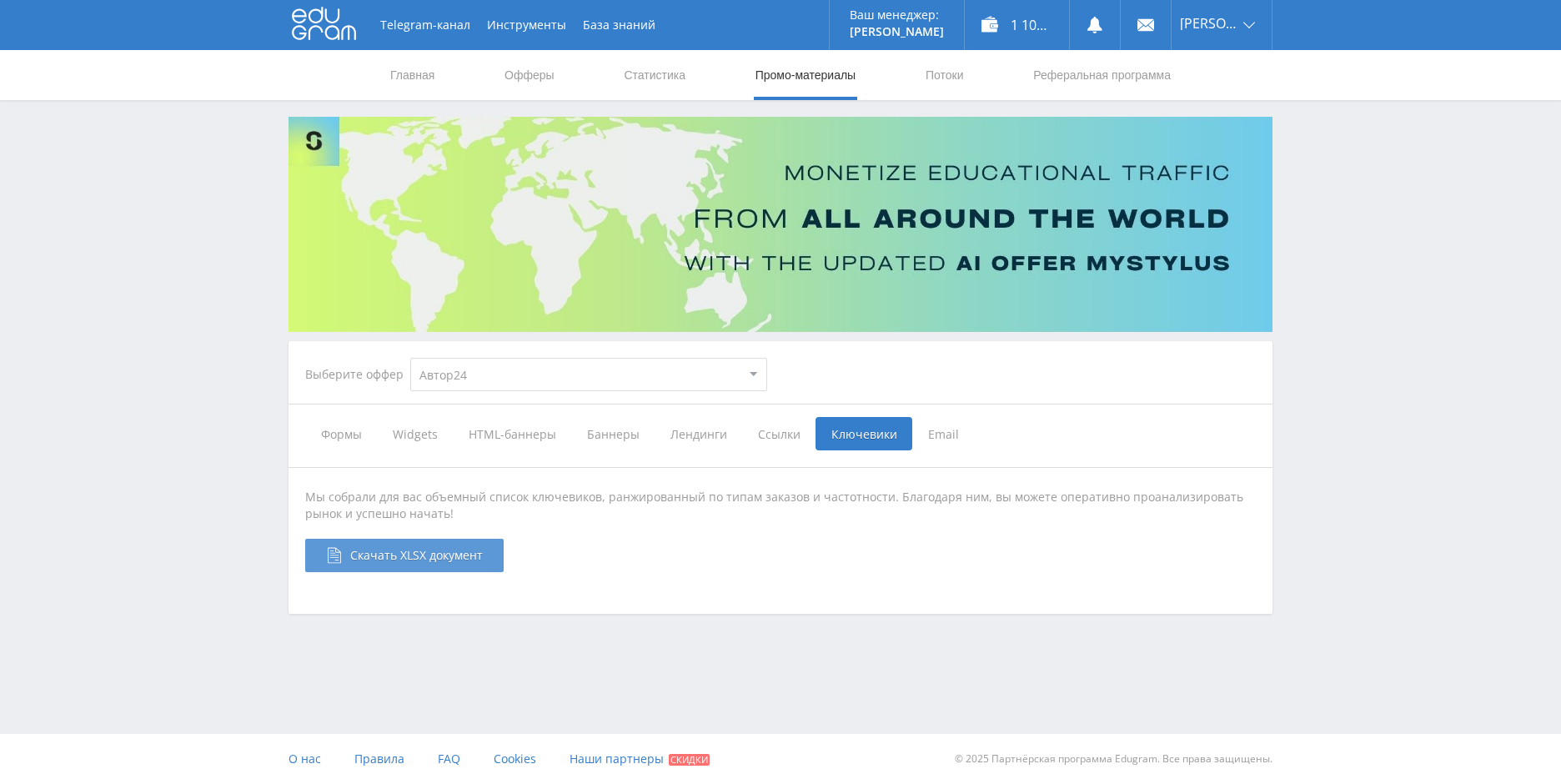
click at [404, 552] on span "Скачать XLSX документ" at bounding box center [417, 554] width 133 height 16
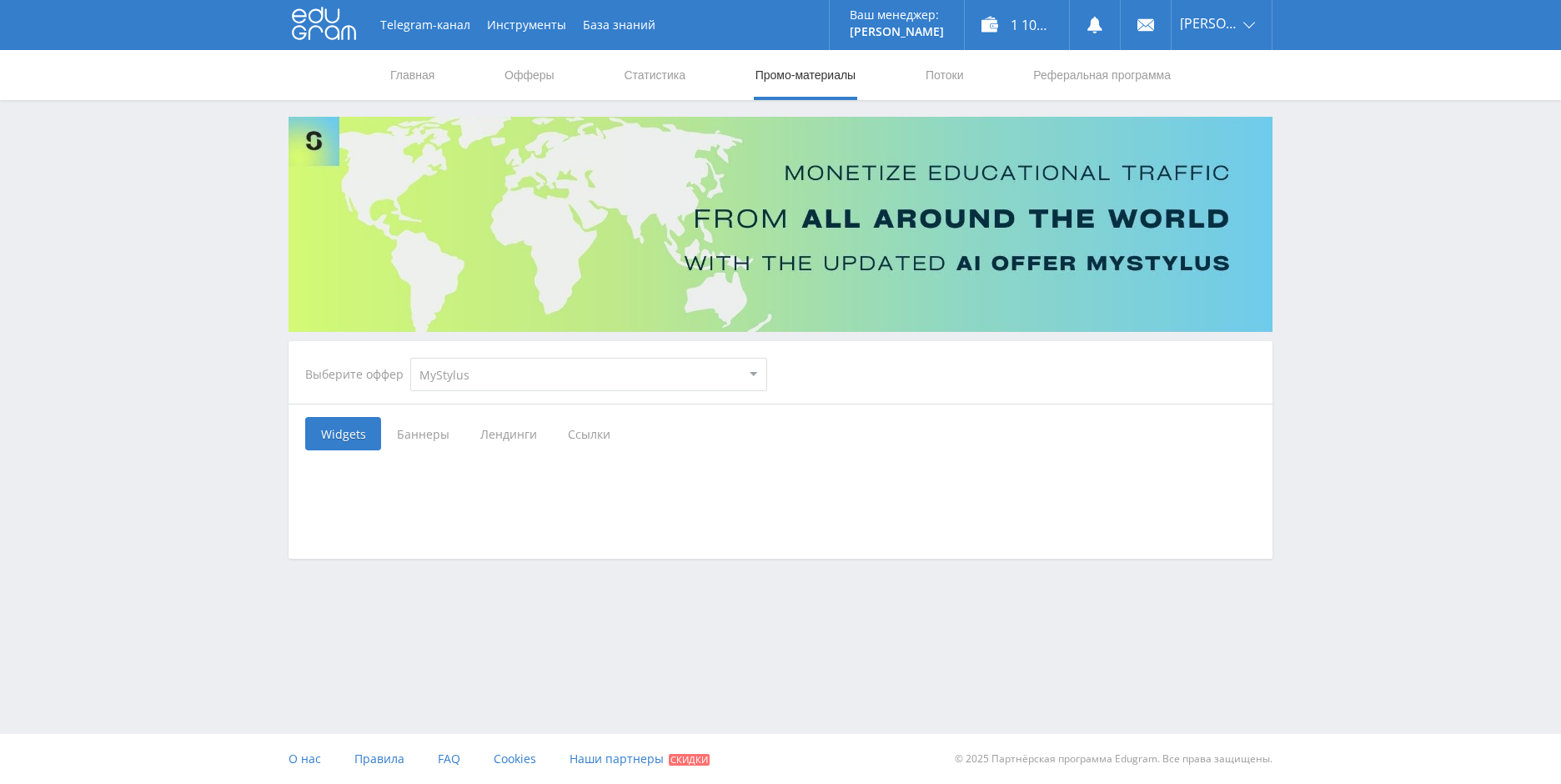
click at [485, 376] on select "MyStylus MyStylus - Revshare Кэмп Studybay Автор24 Studybay [GEOGRAPHIC_DATA] А…" at bounding box center [589, 374] width 357 height 33
select select "263"
click at [410, 358] on select "MyStylus MyStylus - Revshare Кэмп Studybay Автор24 Studybay [GEOGRAPHIC_DATA] А…" at bounding box center [589, 374] width 357 height 33
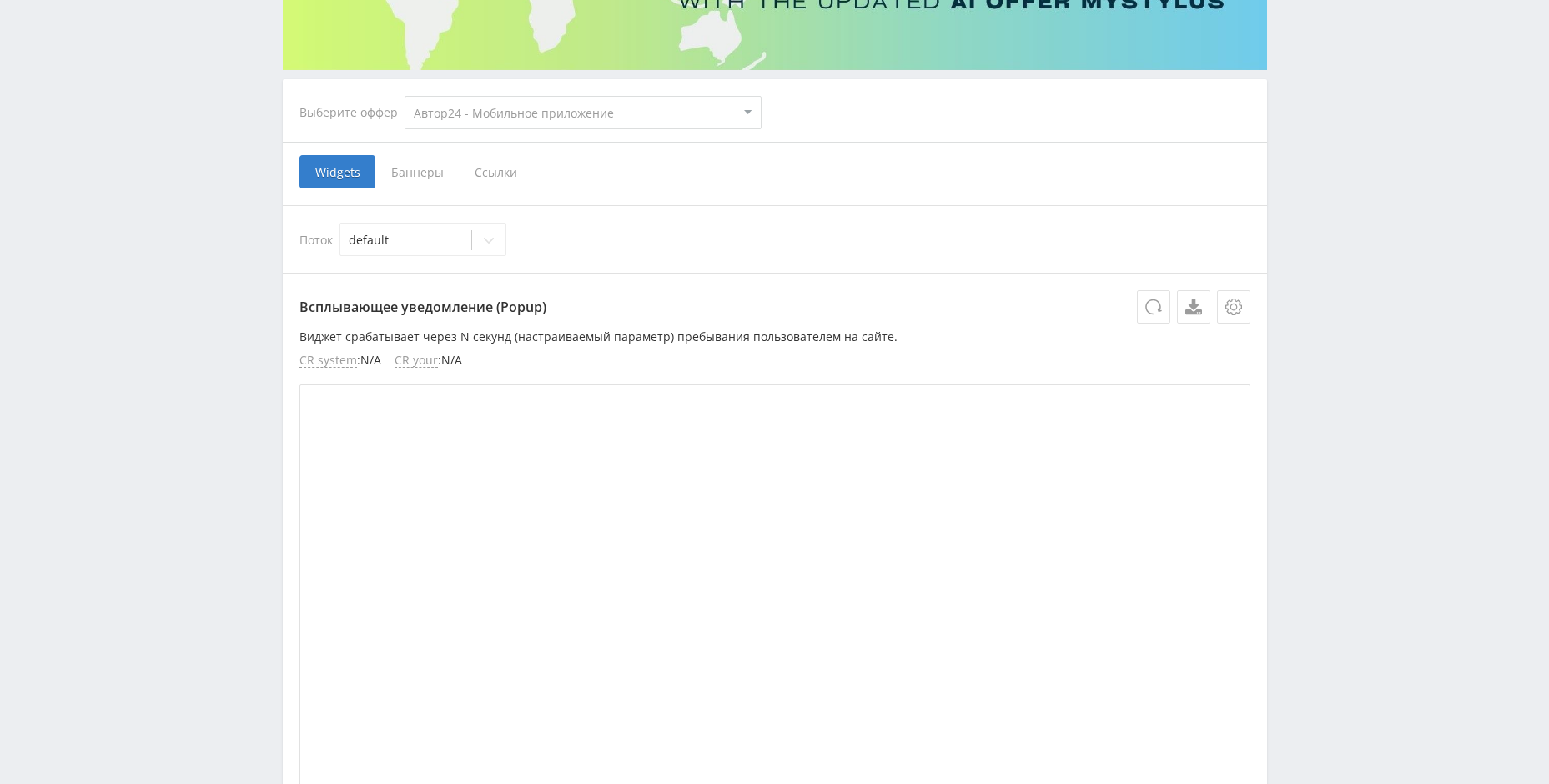
scroll to position [235, 0]
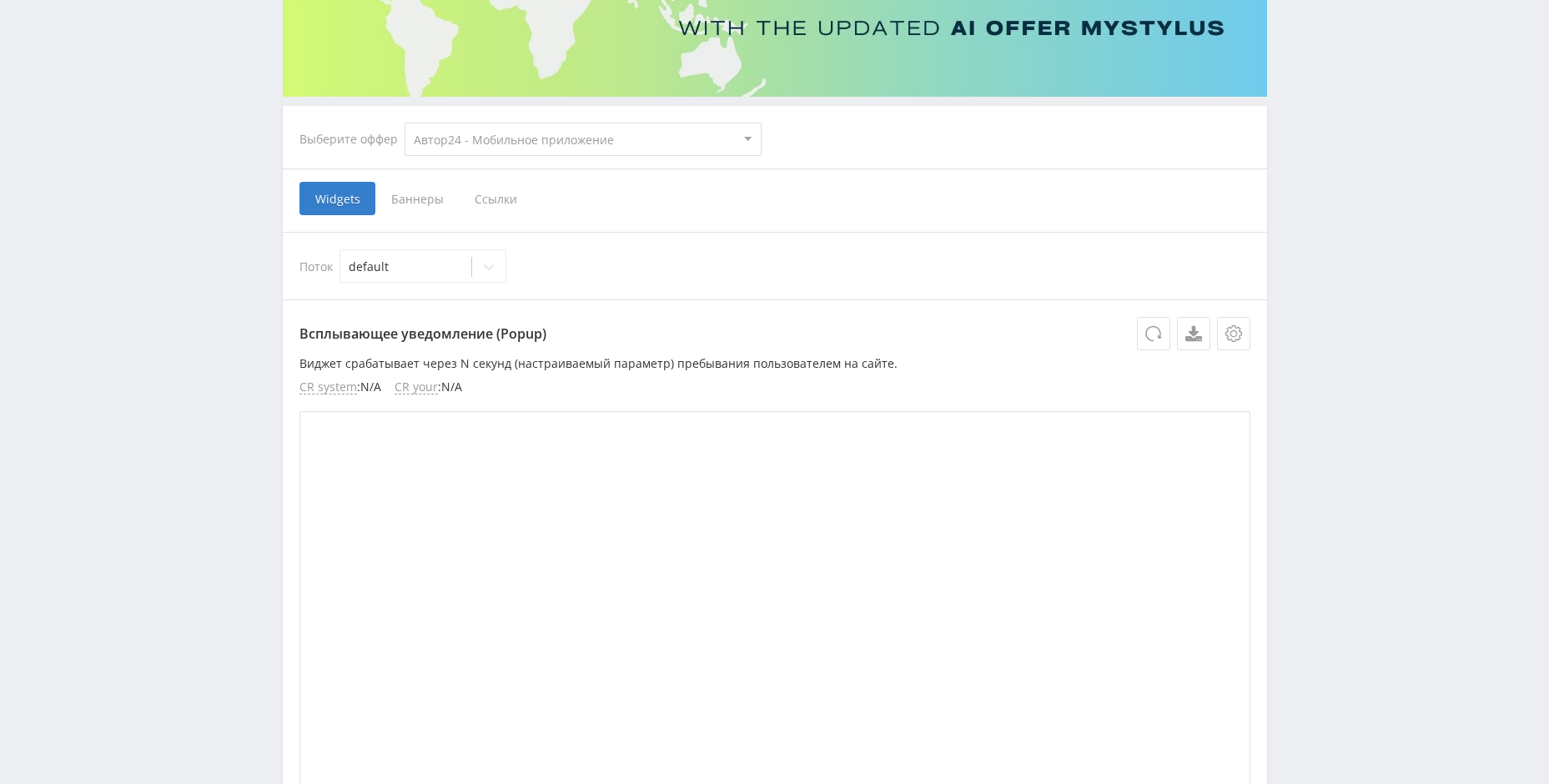
click at [408, 205] on span "Баннеры" at bounding box center [417, 198] width 84 height 33
click at [0, 0] on input "Баннеры" at bounding box center [0, 0] width 0 height 0
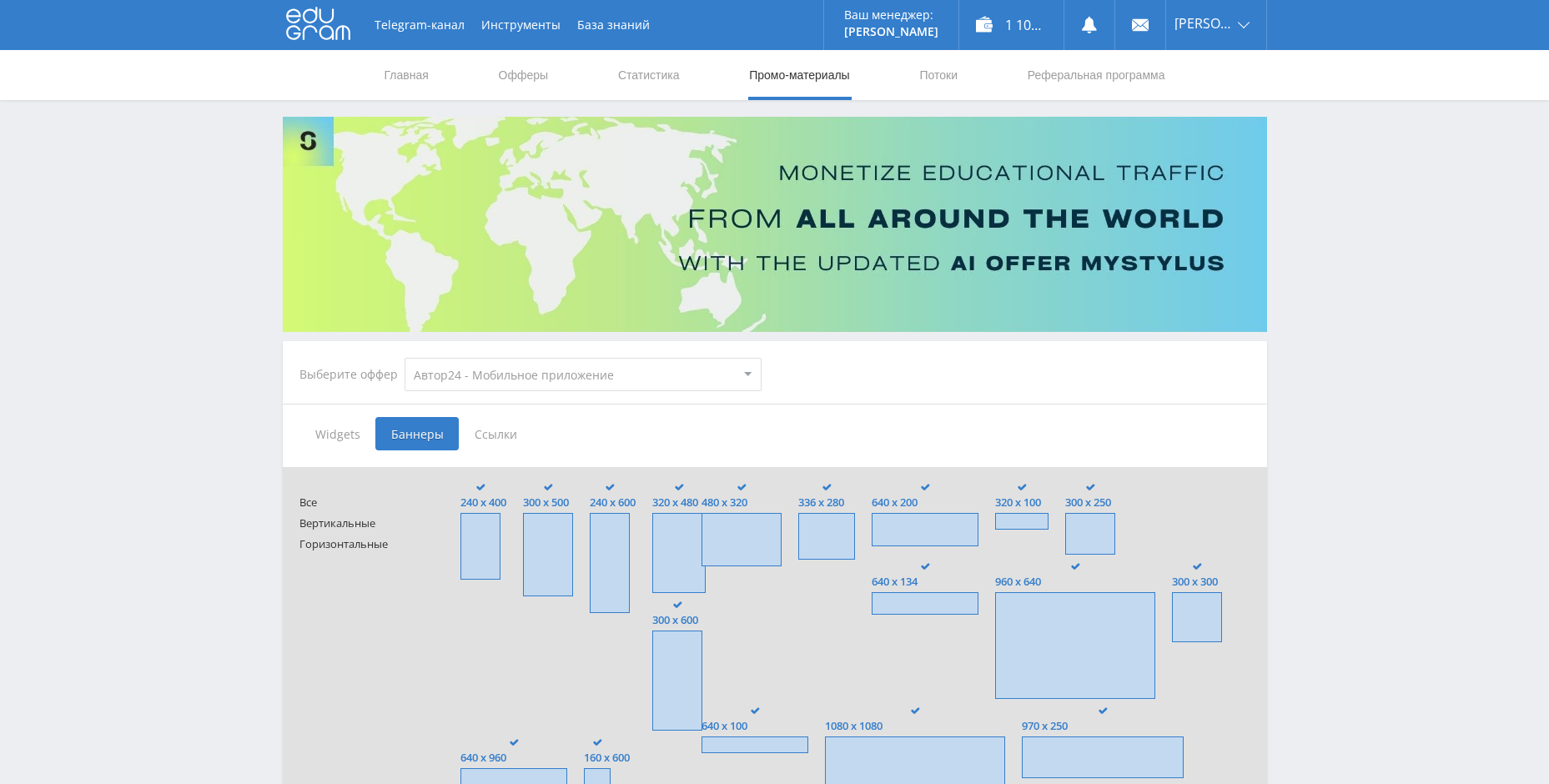
click at [519, 374] on select "MyStylus MyStylus - Revshare Кэмп Studybay Автор24 Studybay [GEOGRAPHIC_DATA] А…" at bounding box center [583, 374] width 357 height 33
select select "1"
click at [405, 358] on select "MyStylus MyStylus - Revshare Кэмп Studybay Автор24 Studybay [GEOGRAPHIC_DATA] А…" at bounding box center [583, 374] width 357 height 33
type input "<a href="[URL][DOMAIN_NAME]" target="_blank"><img src="[URL][DOMAIN_NAME]"></a>"
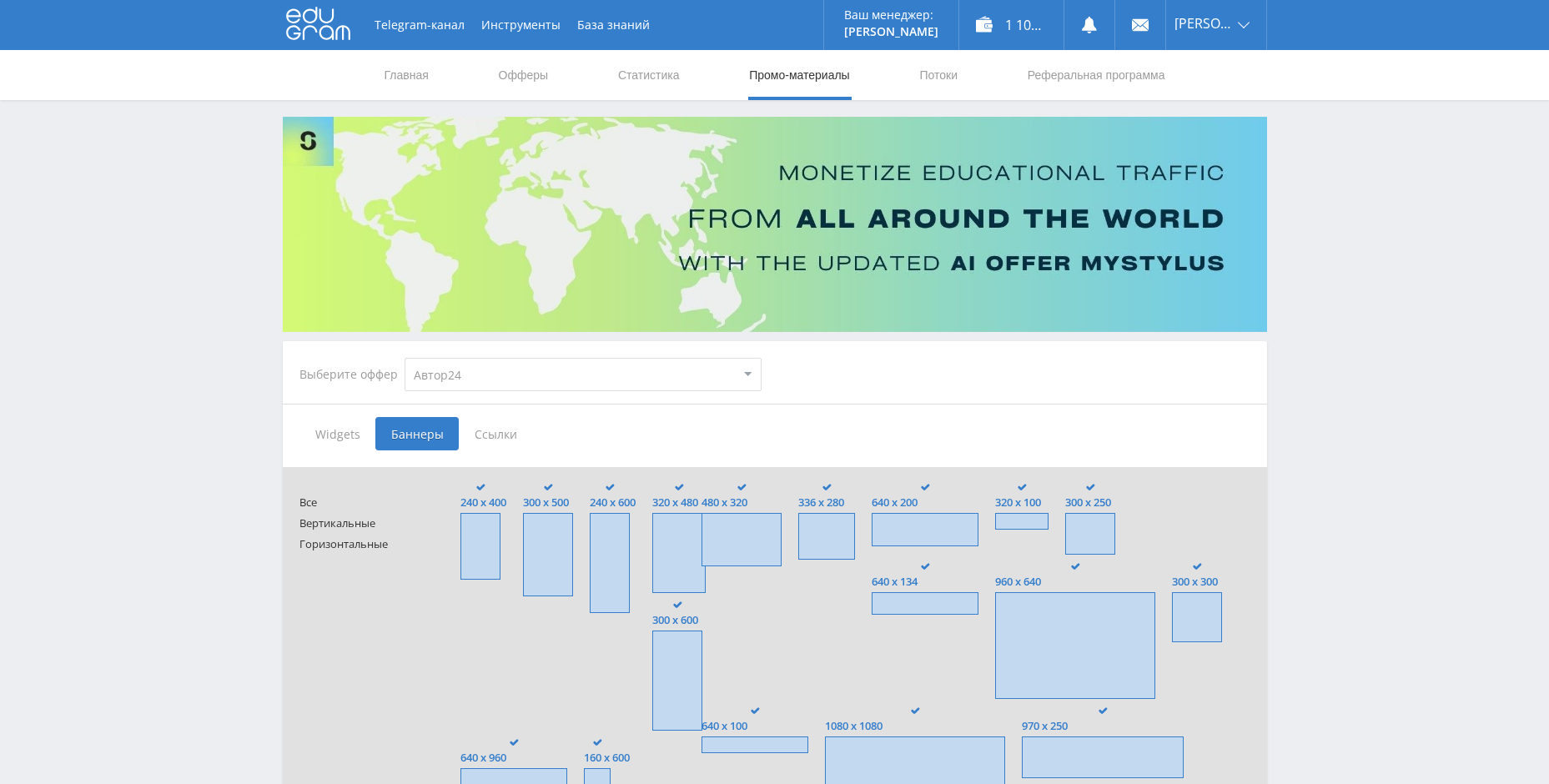
type input "<a href="[URL][DOMAIN_NAME]" target="_blank"><img src="[URL][DOMAIN_NAME]"></a>"
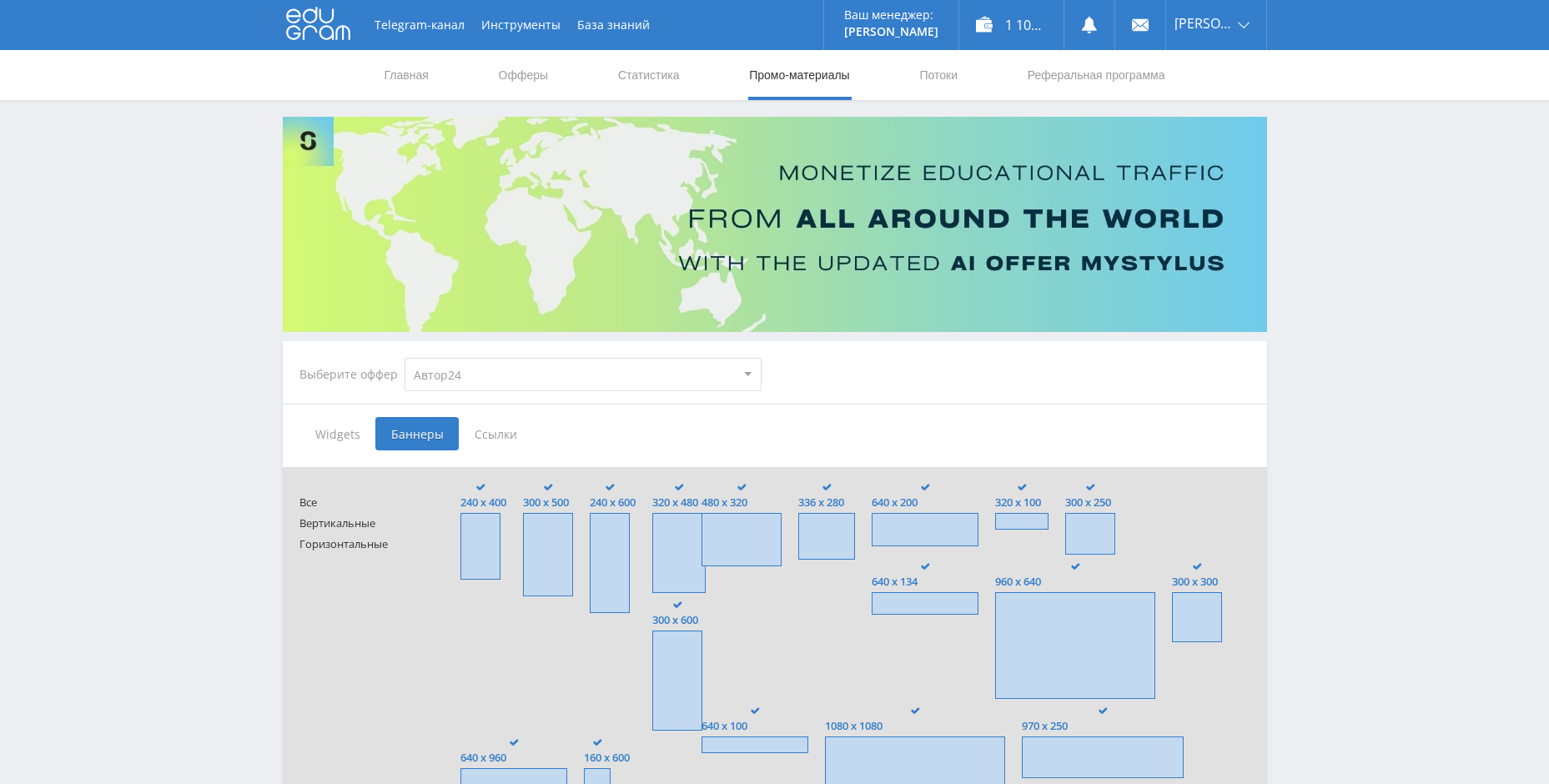
type input "<a href="[URL][DOMAIN_NAME]" target="_blank"><img src="[URL][DOMAIN_NAME]"></a>"
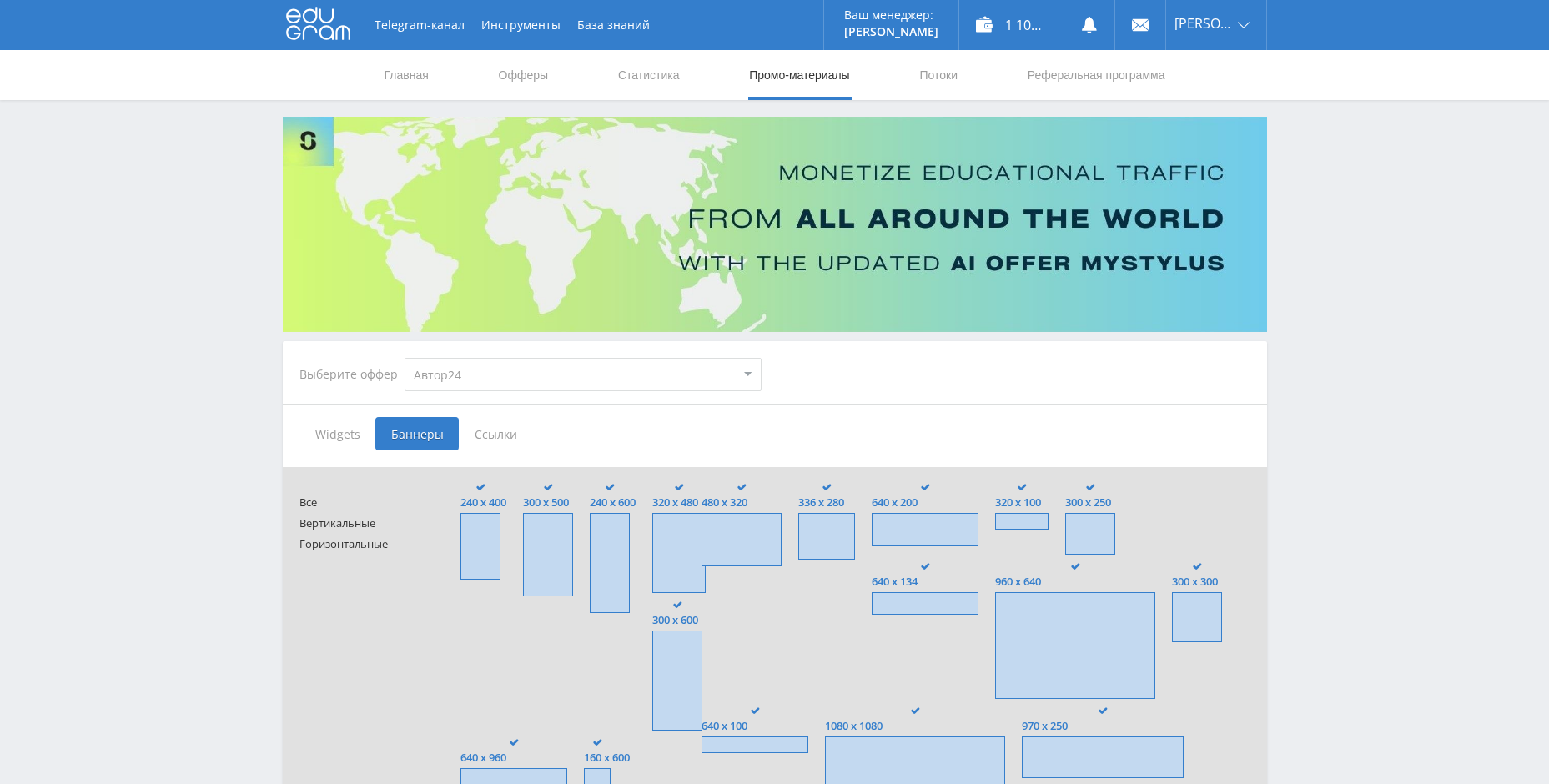
type input "<a href="[URL][DOMAIN_NAME]" target="_blank"><img src="[URL][DOMAIN_NAME]"></a>"
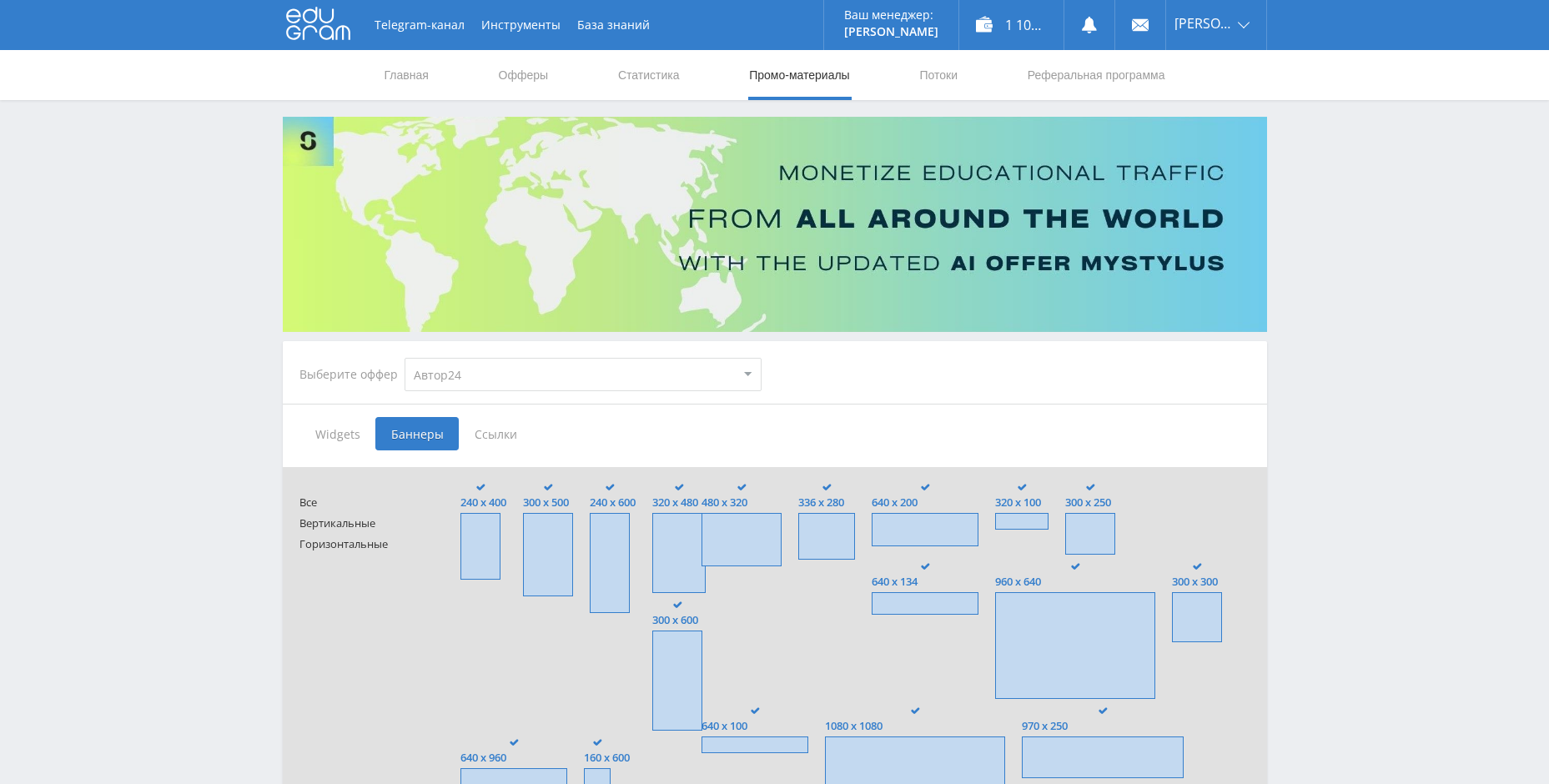
type input "<a href="[URL][DOMAIN_NAME]" target="_blank"><img src="[URL][DOMAIN_NAME]"></a>"
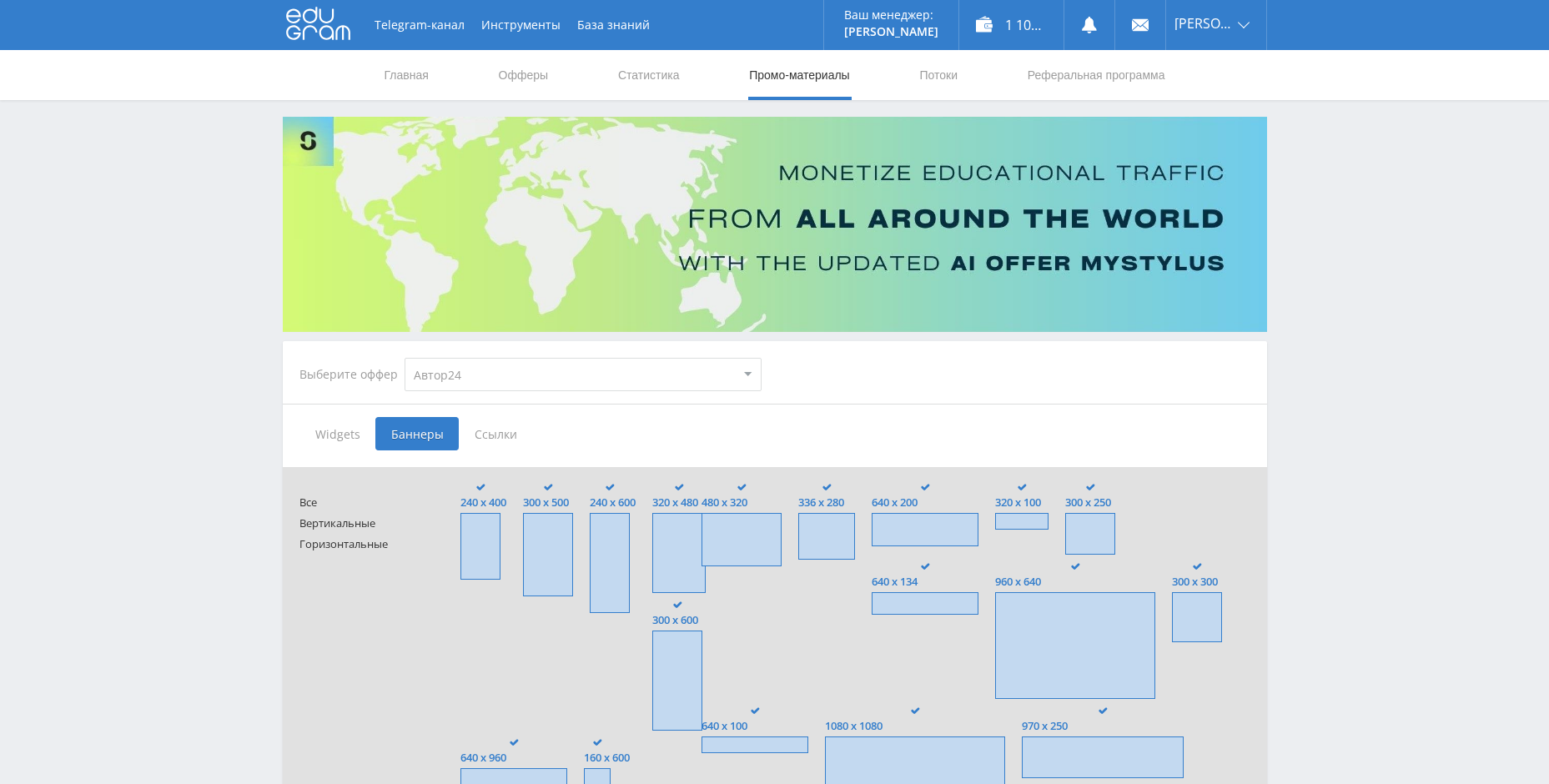
type input "<a href="[URL][DOMAIN_NAME]" target="_blank"><img src="[URL][DOMAIN_NAME]"></a>"
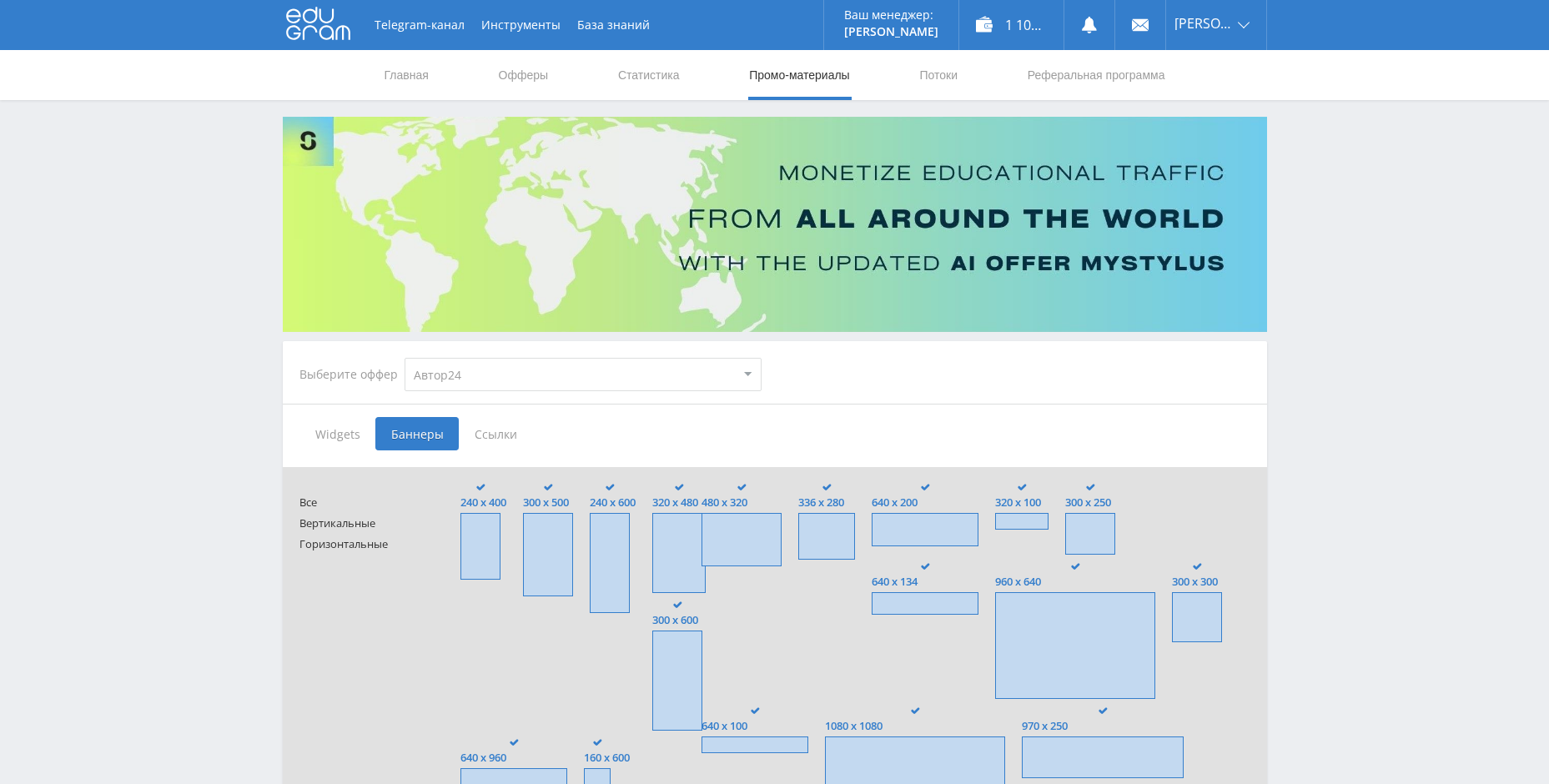
type input "<a href="[URL][DOMAIN_NAME]" target="_blank"><img src="[URL][DOMAIN_NAME]"></a>"
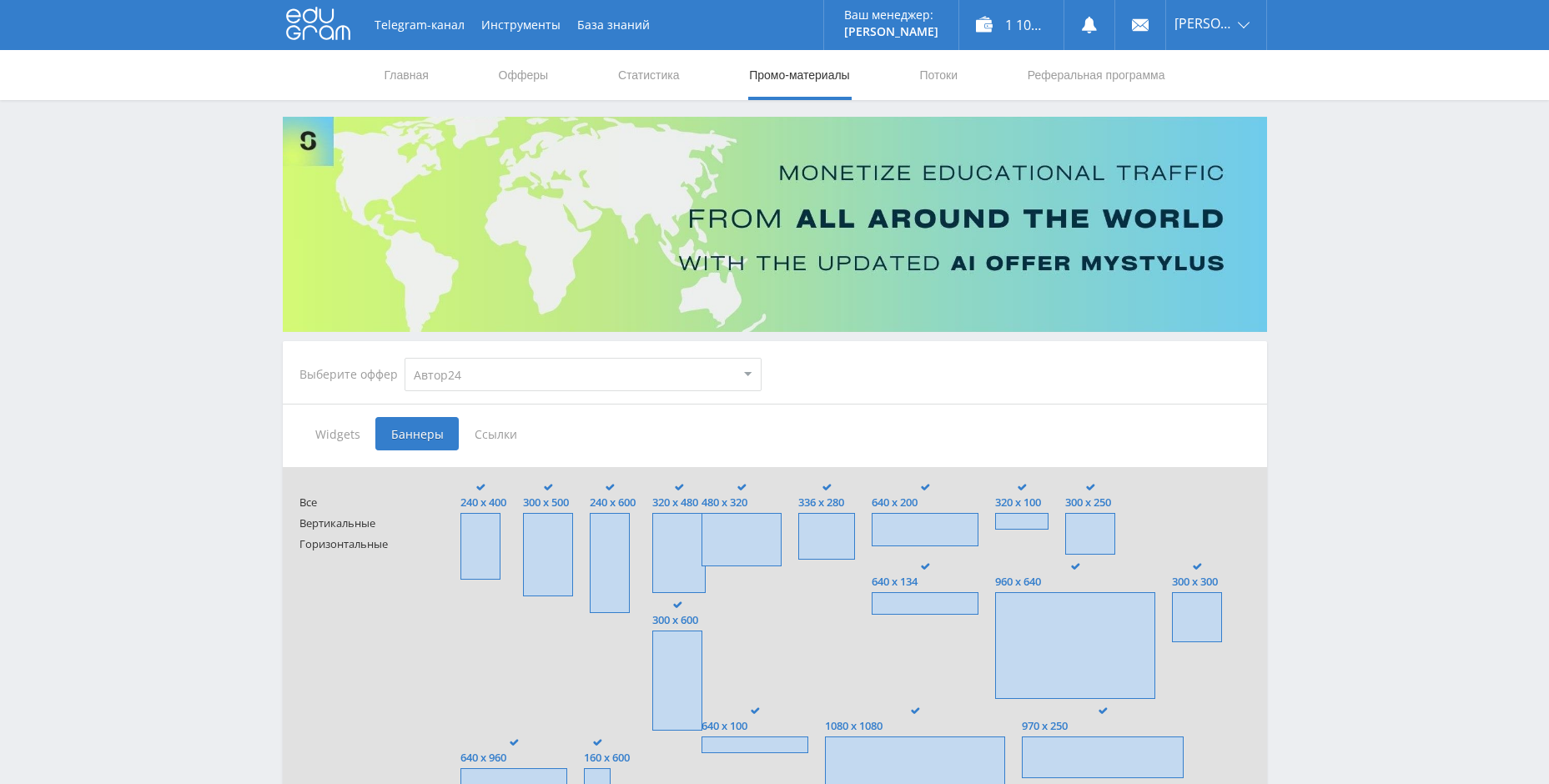
type input "<a href="[URL][DOMAIN_NAME]" target="_blank"><img src="[URL][DOMAIN_NAME]"></a>"
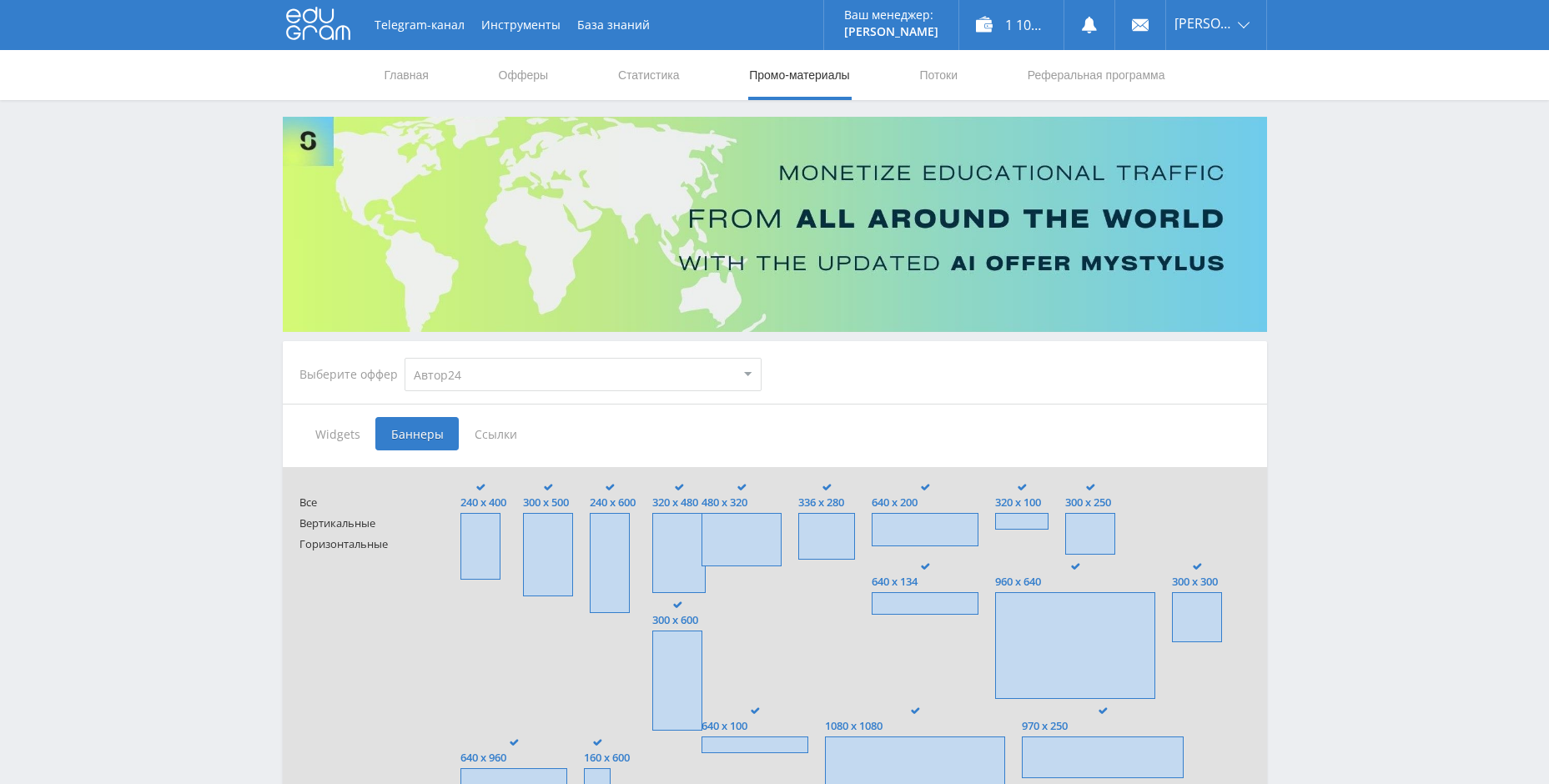
type input "<a href="[URL][DOMAIN_NAME]" target="_blank"><img src="[URL][DOMAIN_NAME]"></a>"
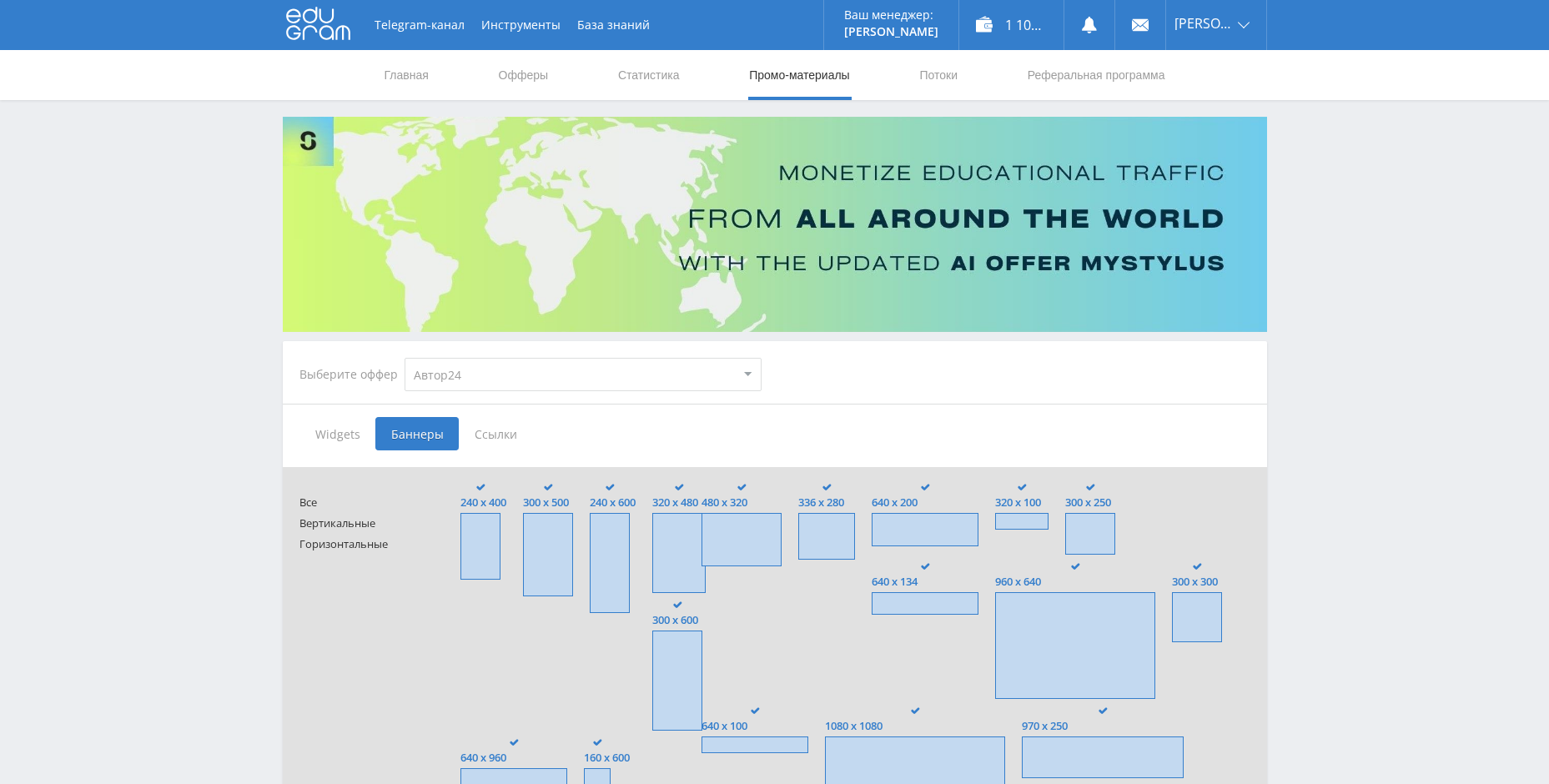
type input "<a href="[URL][DOMAIN_NAME]" target="_blank"><img src="[URL][DOMAIN_NAME]"></a>"
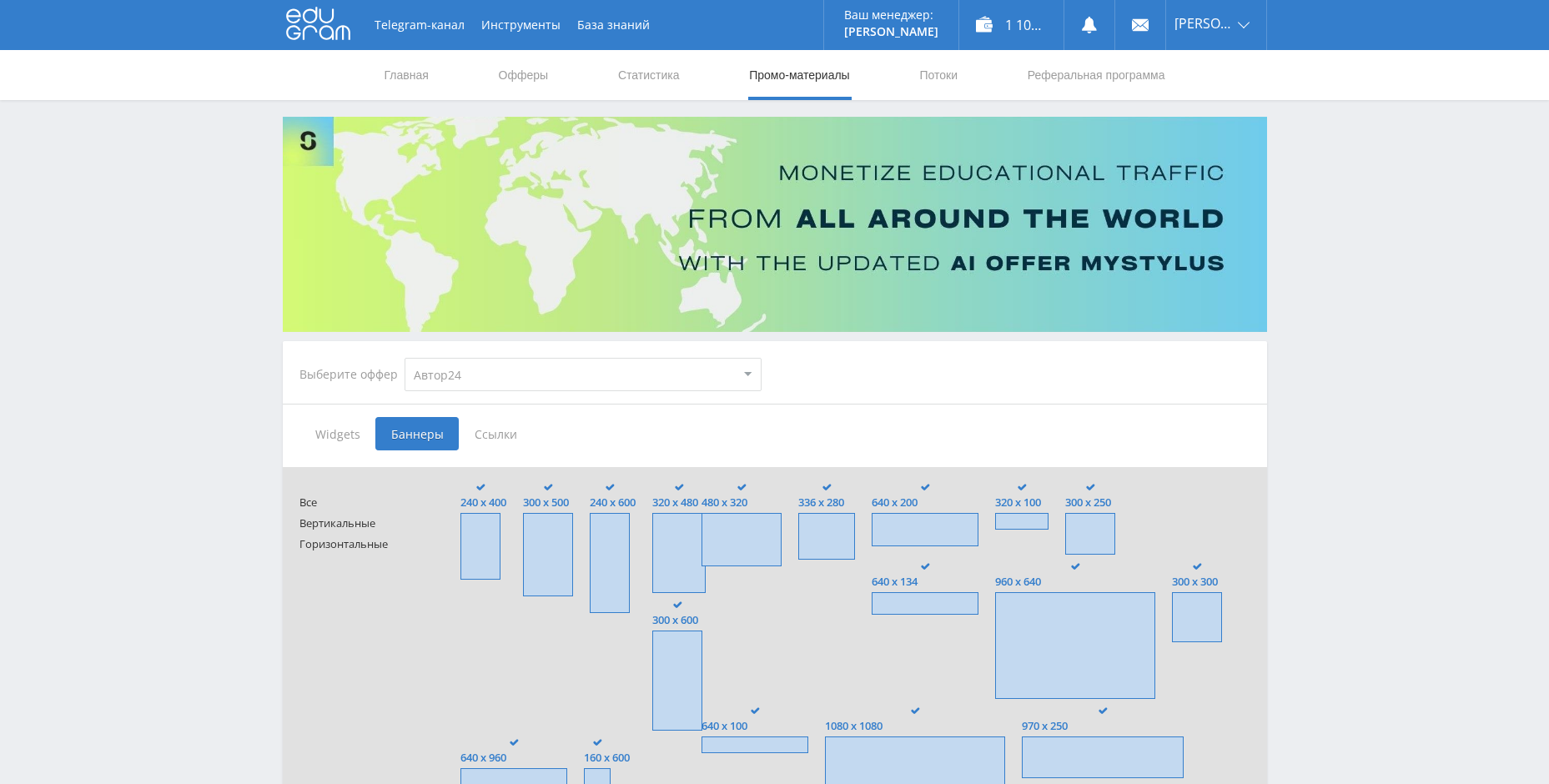
type input "<a href="[URL][DOMAIN_NAME]" target="_blank"><img src="[URL][DOMAIN_NAME]"></a>"
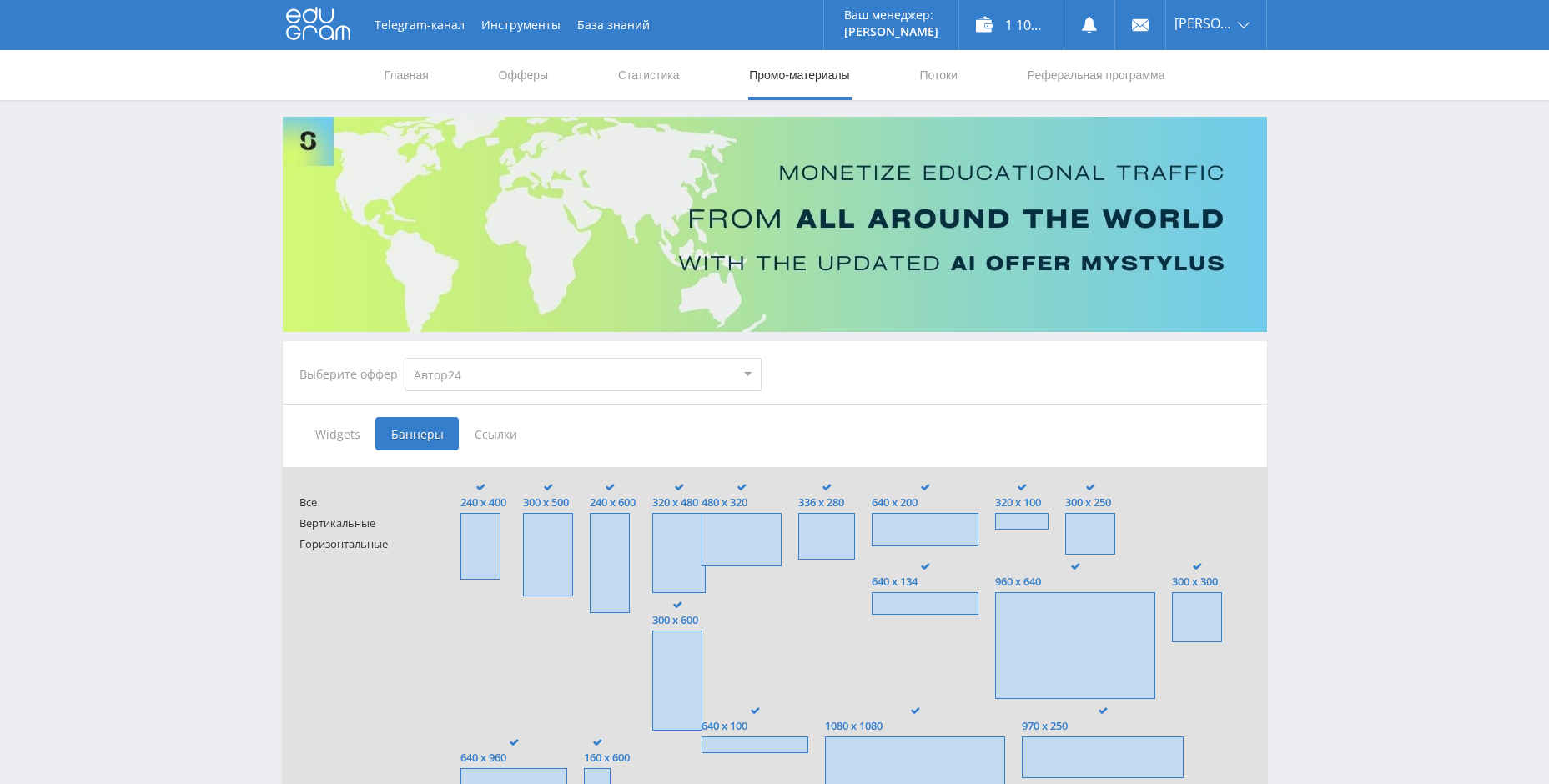
type input "<a href="[URL][DOMAIN_NAME]" target="_blank"><img src="[URL][DOMAIN_NAME]"></a>"
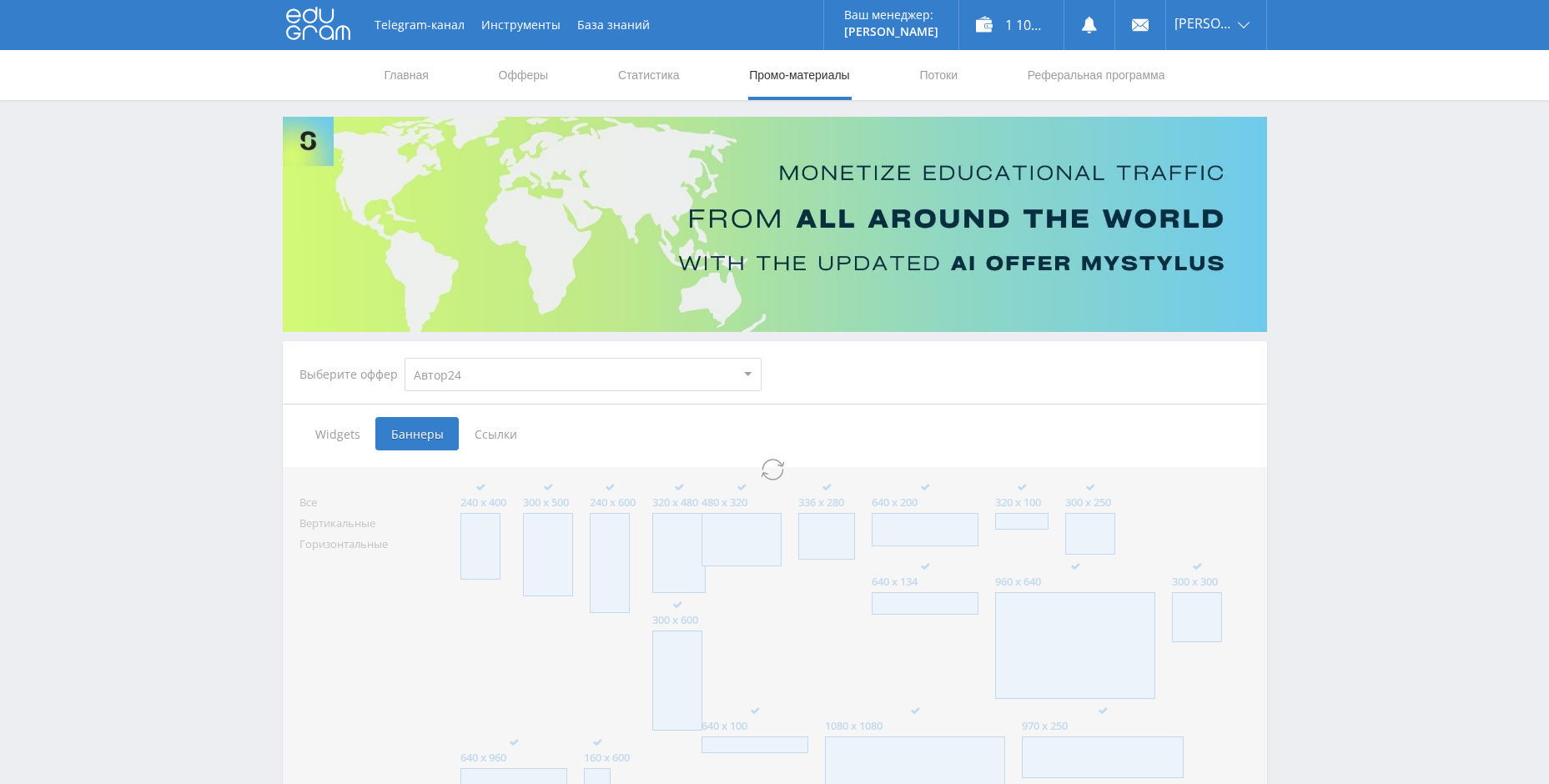
select select "1"
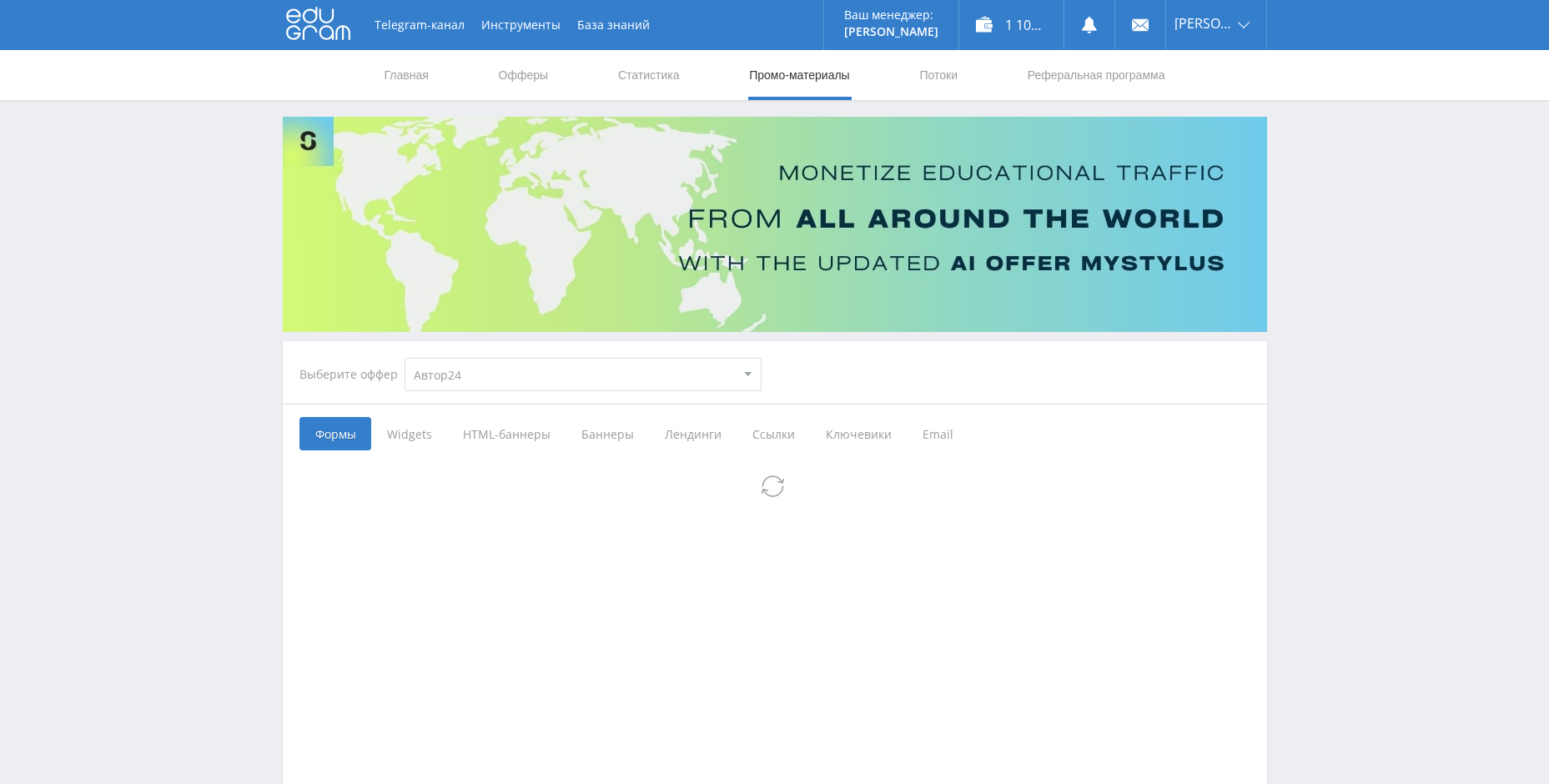
click at [426, 434] on span "Widgets" at bounding box center [409, 433] width 76 height 33
click at [0, 0] on input "Widgets" at bounding box center [0, 0] width 0 height 0
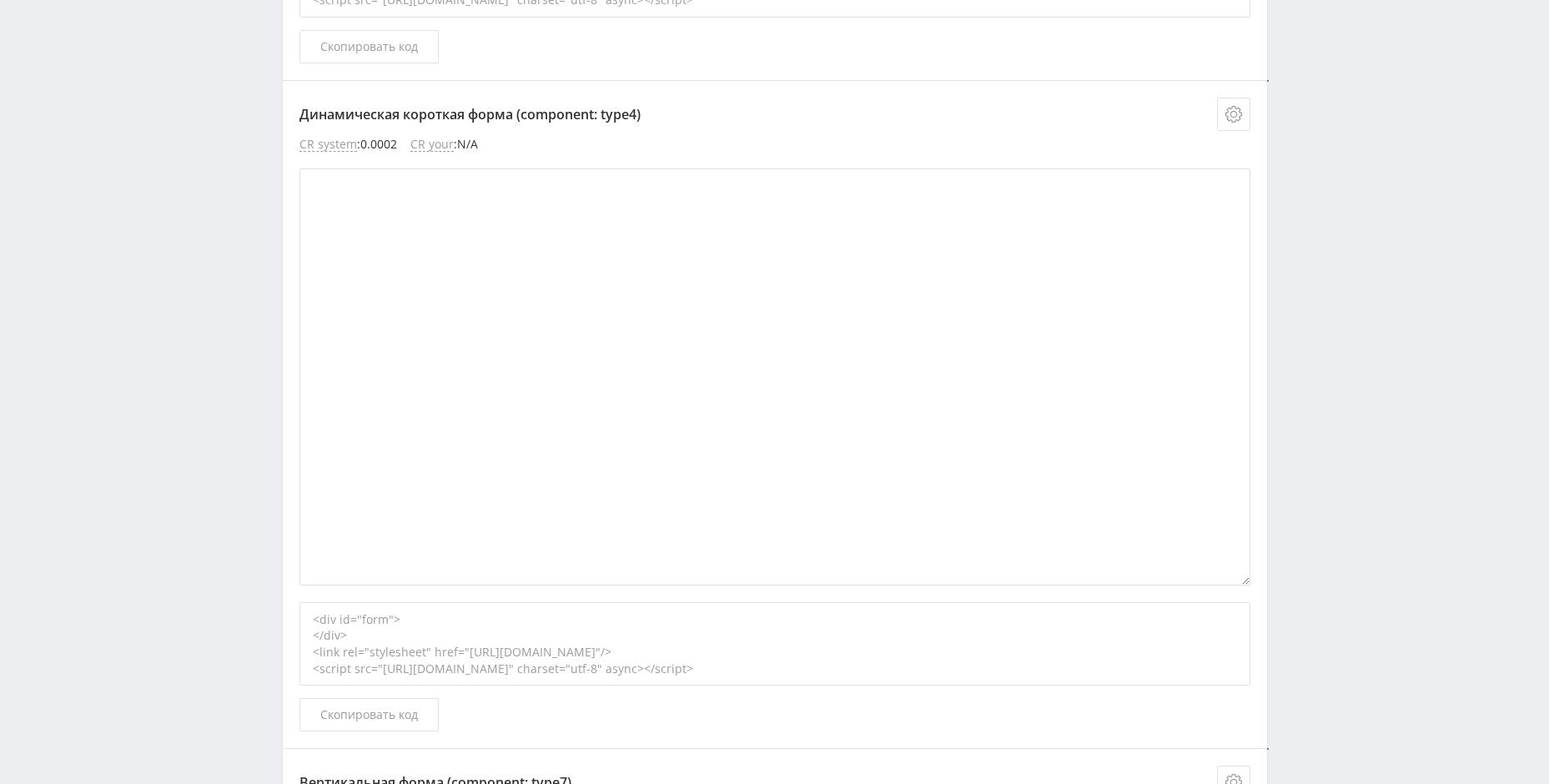
scroll to position [4085, 0]
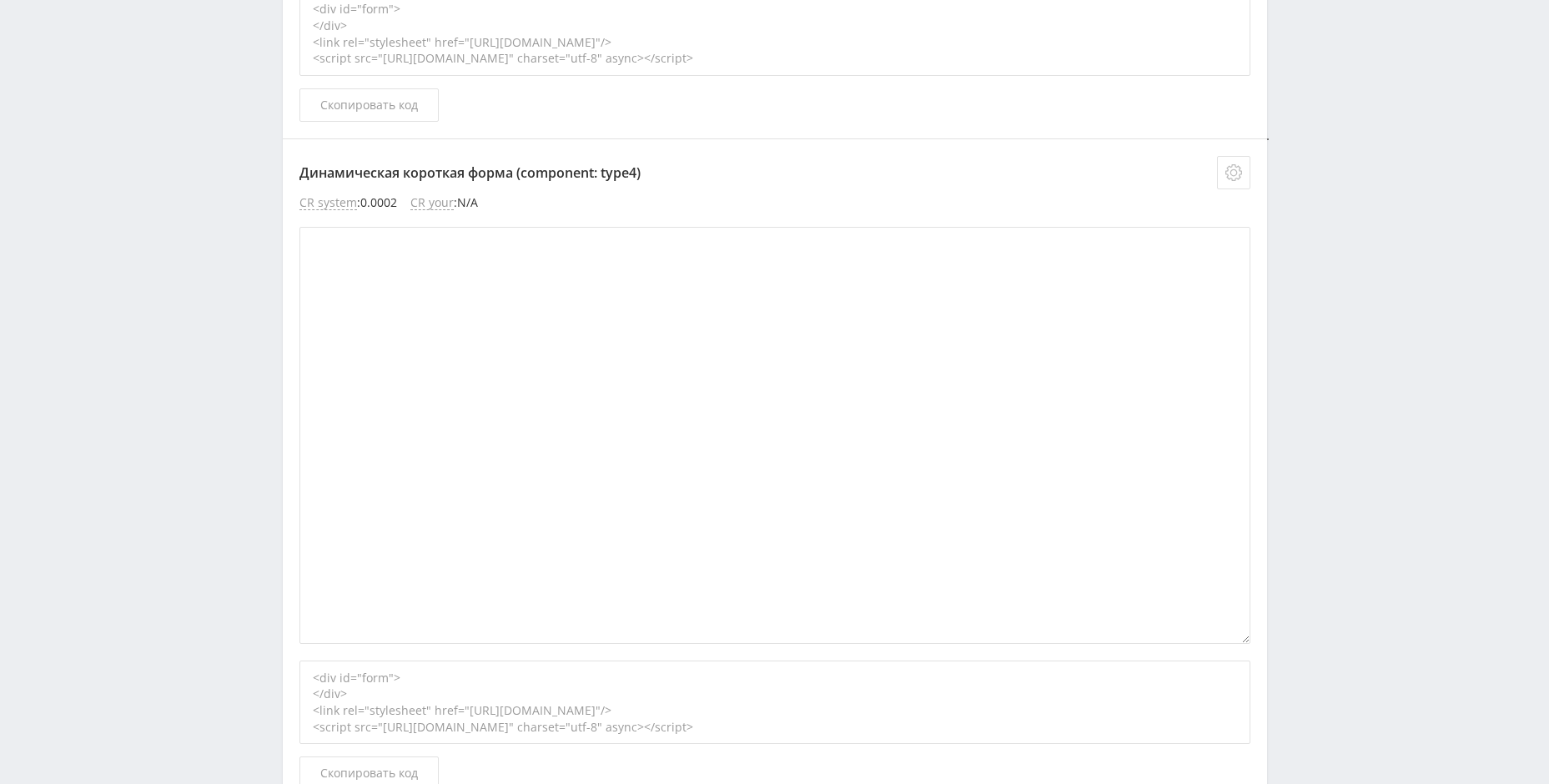
click at [1246, 173] on button at bounding box center [1234, 172] width 33 height 33
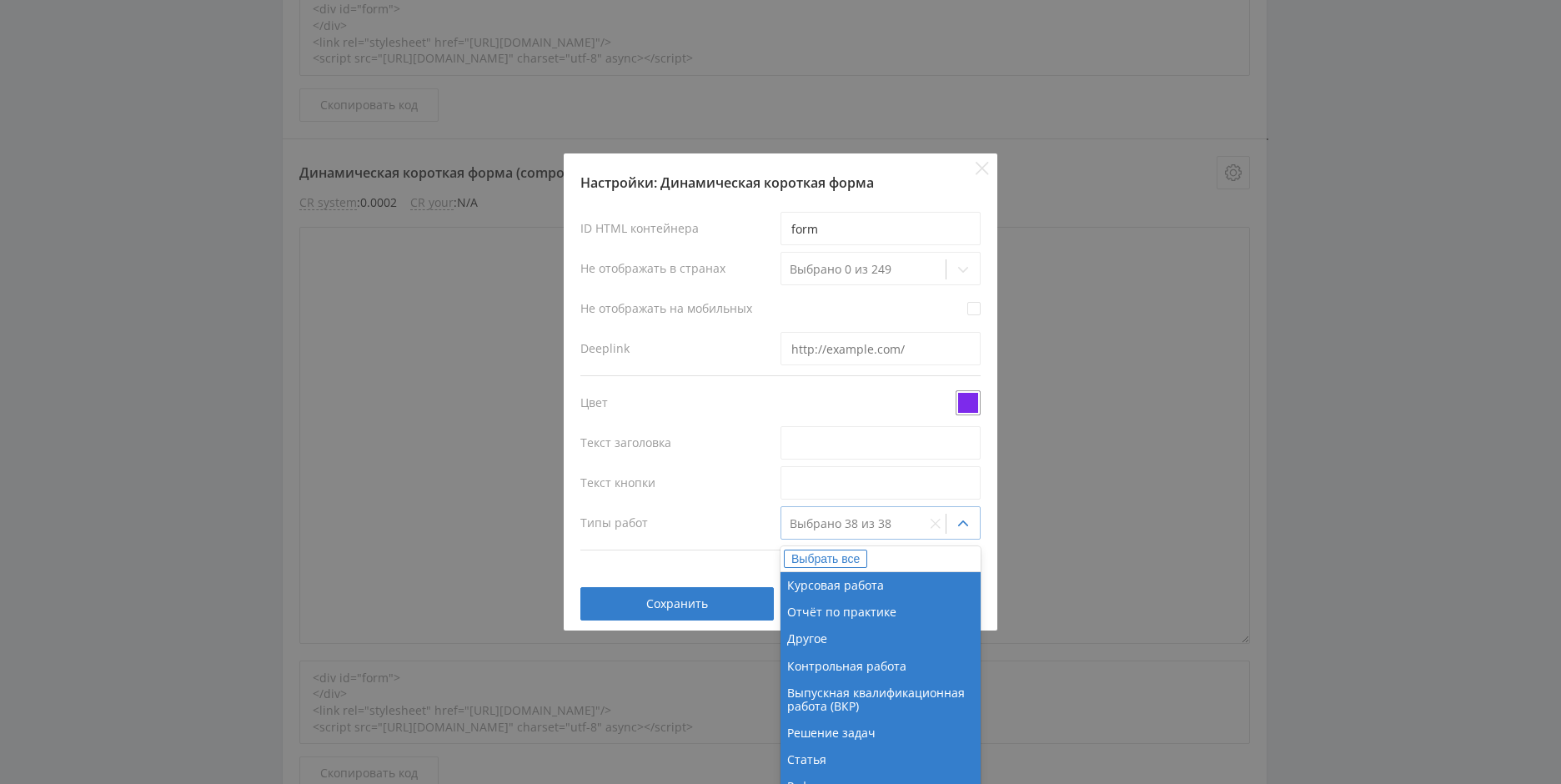
click at [859, 527] on div at bounding box center [854, 524] width 127 height 17
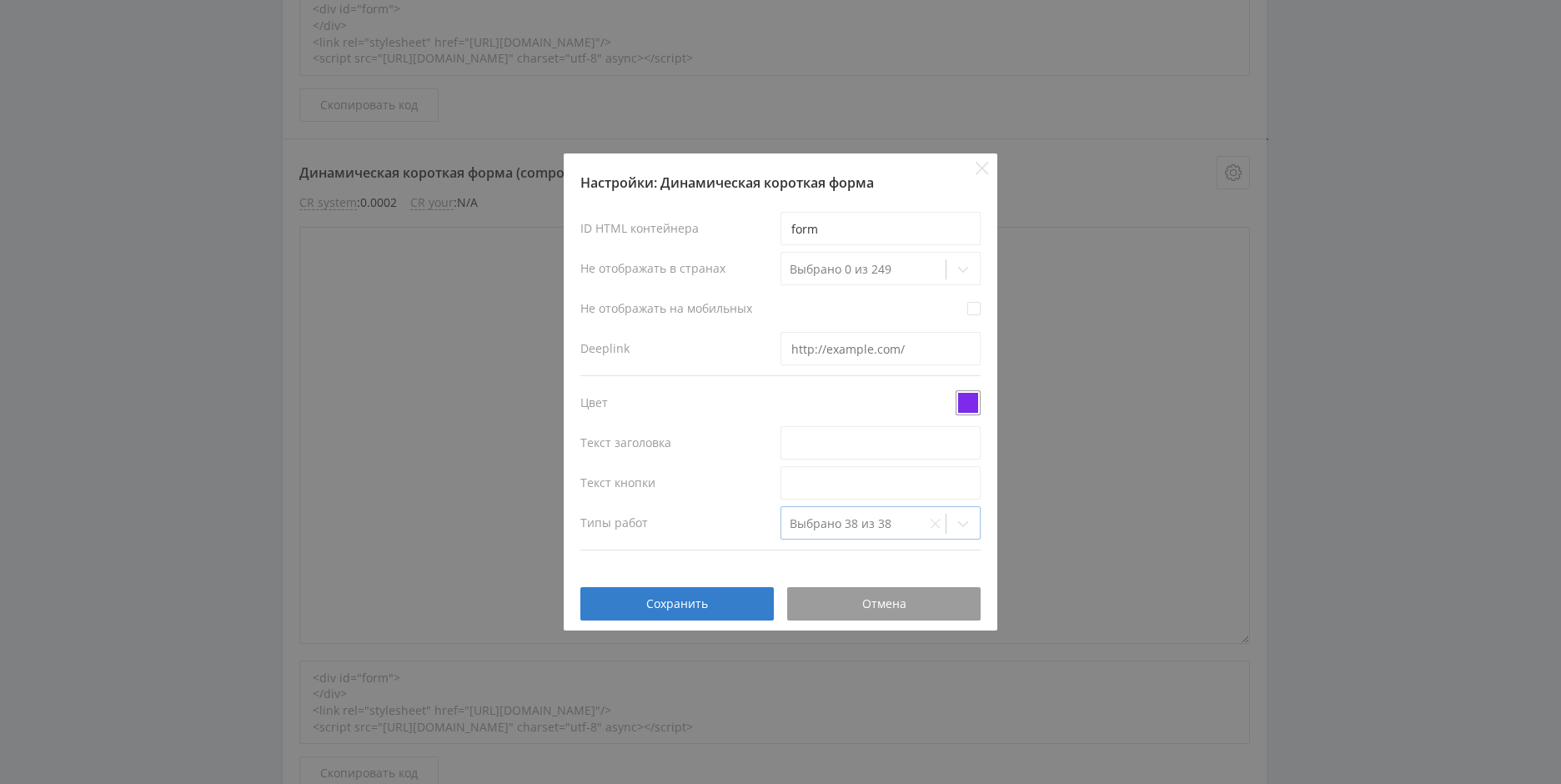
click at [859, 527] on div at bounding box center [854, 524] width 127 height 17
click at [875, 606] on span "Отмена" at bounding box center [884, 604] width 45 height 13
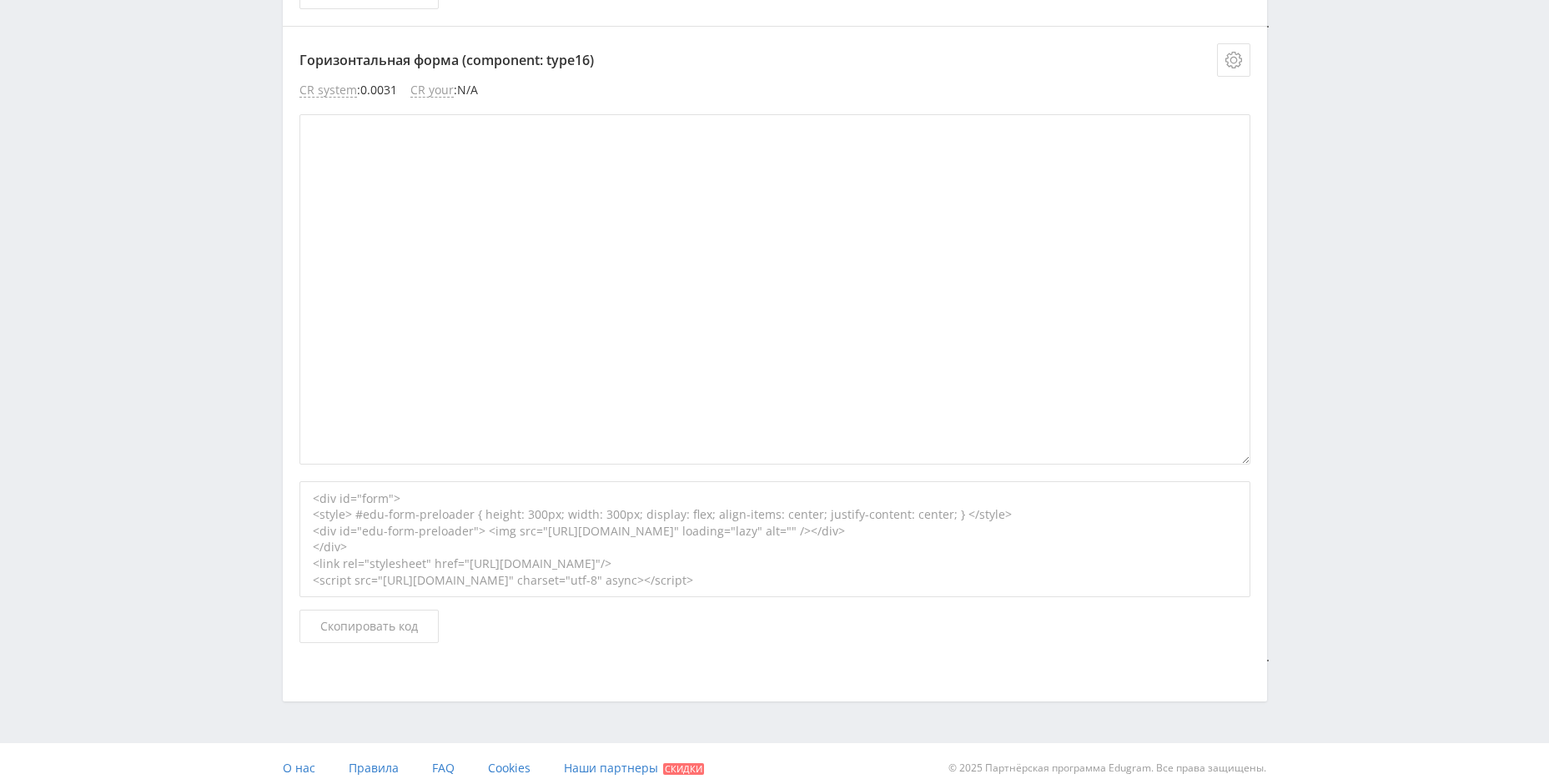
scroll to position [6487, 0]
